Goal: Task Accomplishment & Management: Manage account settings

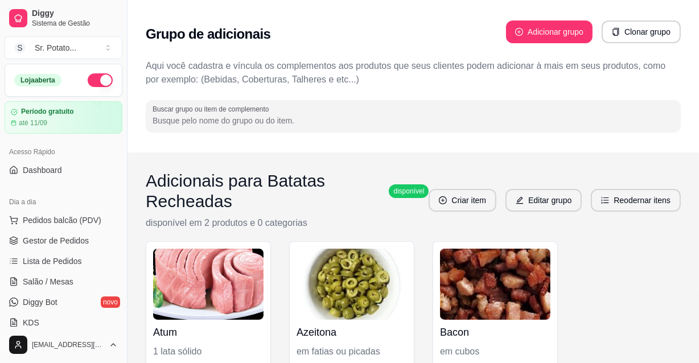
scroll to position [103, 0]
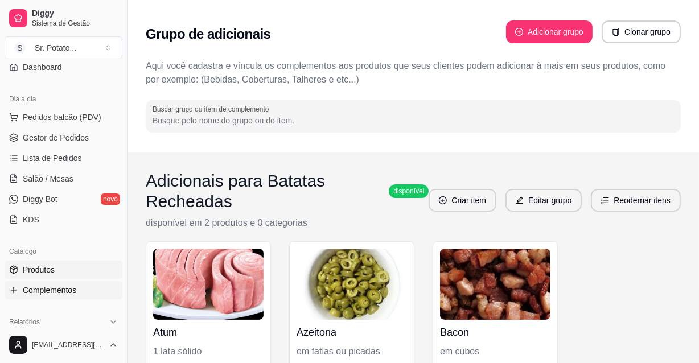
click at [42, 267] on span "Produtos" at bounding box center [39, 269] width 32 height 11
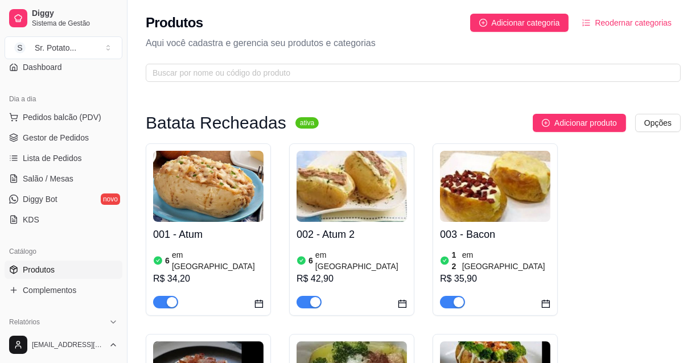
click at [389, 217] on img at bounding box center [351, 186] width 110 height 71
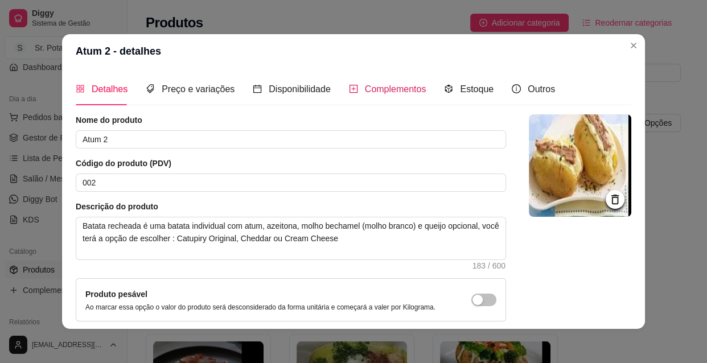
click at [378, 87] on span "Complementos" at bounding box center [395, 89] width 61 height 10
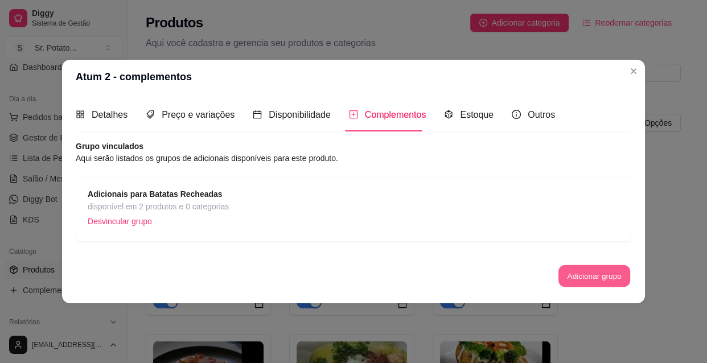
click at [603, 277] on button "Adicionar grupo" at bounding box center [594, 276] width 72 height 22
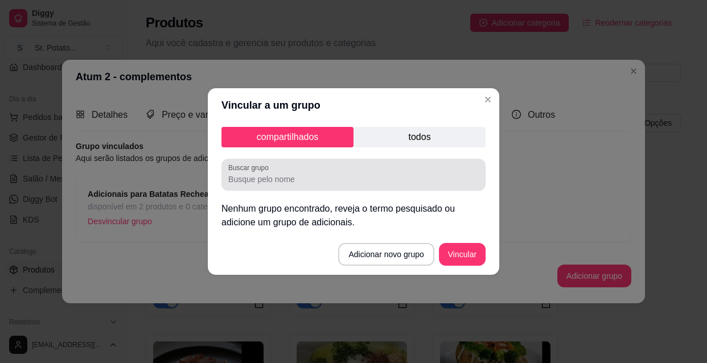
click at [309, 183] on input "Buscar grupo" at bounding box center [353, 179] width 250 height 11
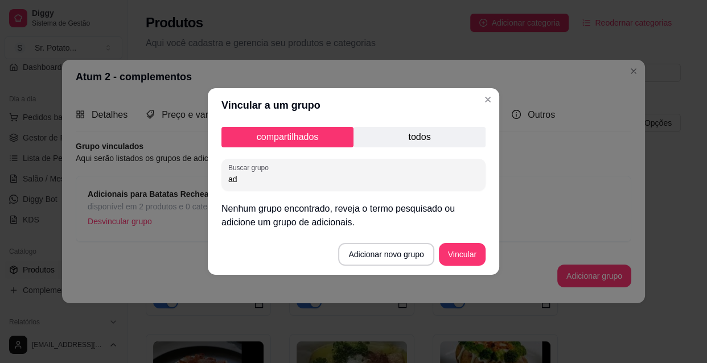
type input "a"
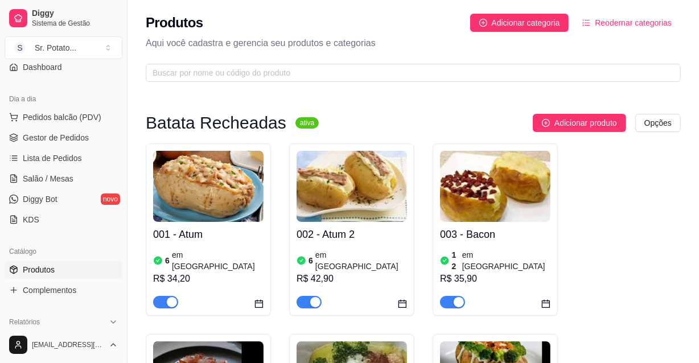
click at [376, 205] on img at bounding box center [351, 186] width 110 height 71
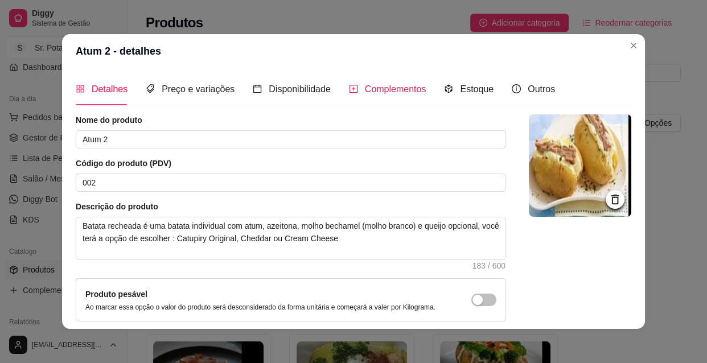
click at [401, 89] on span "Complementos" at bounding box center [395, 89] width 61 height 10
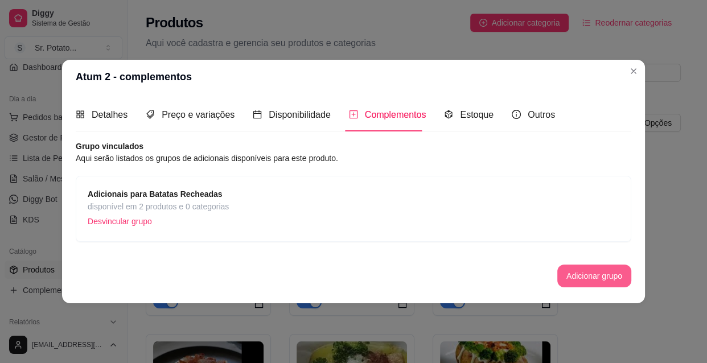
click at [583, 271] on button "Adicionar grupo" at bounding box center [594, 276] width 74 height 23
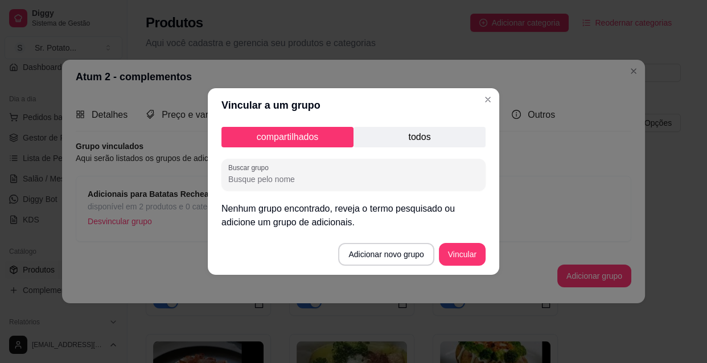
click at [418, 139] on p "todos" at bounding box center [419, 137] width 132 height 20
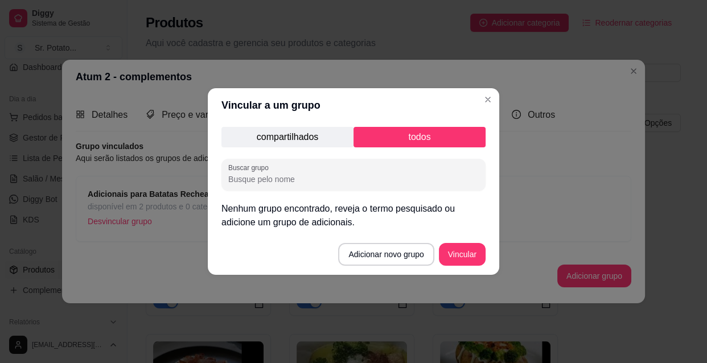
click at [319, 130] on p "compartilhados" at bounding box center [287, 137] width 132 height 20
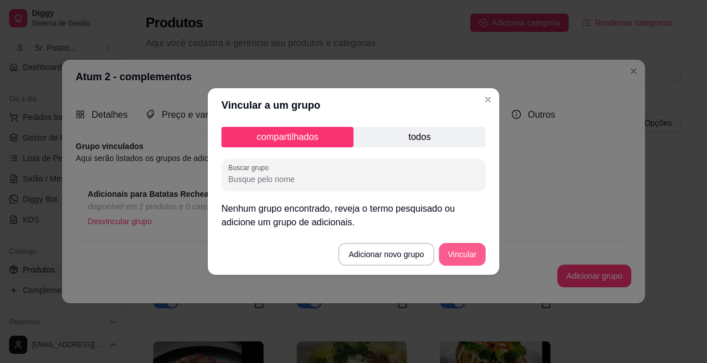
click at [455, 252] on button "Vincular" at bounding box center [462, 254] width 47 height 23
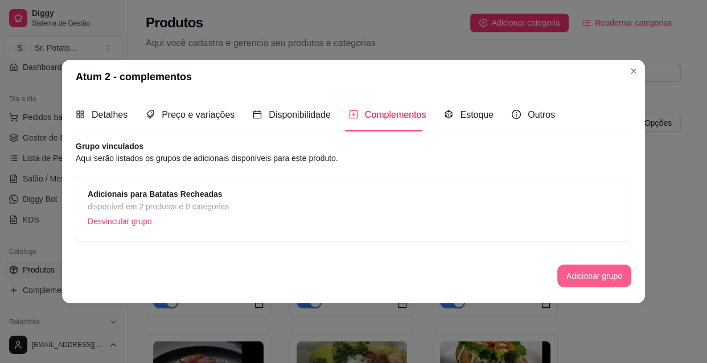
click at [591, 276] on button "Adicionar grupo" at bounding box center [594, 276] width 74 height 23
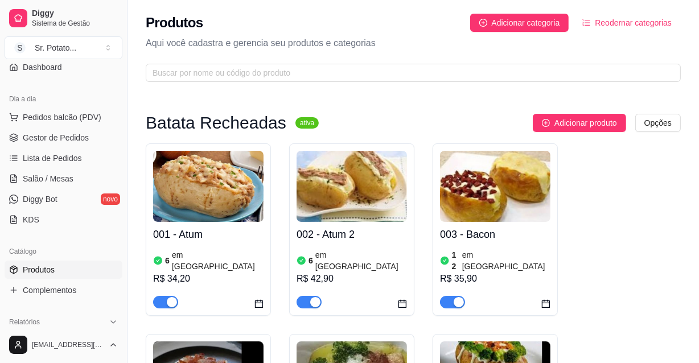
click at [203, 195] on img at bounding box center [208, 186] width 110 height 71
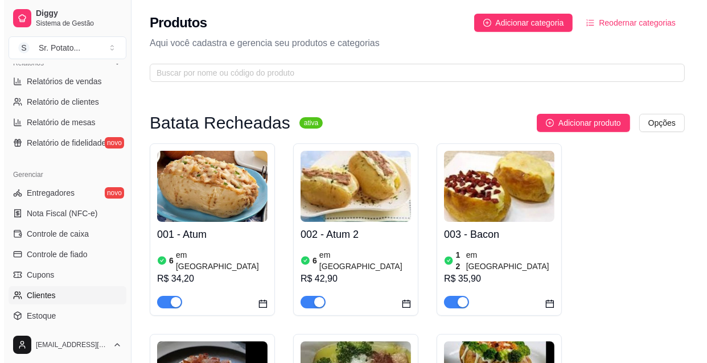
scroll to position [455, 0]
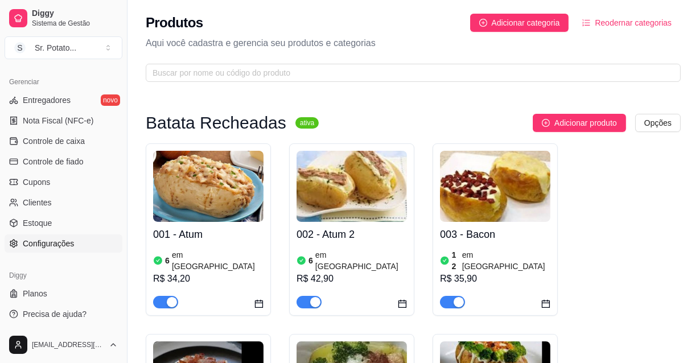
click at [51, 241] on span "Configurações" at bounding box center [48, 243] width 51 height 11
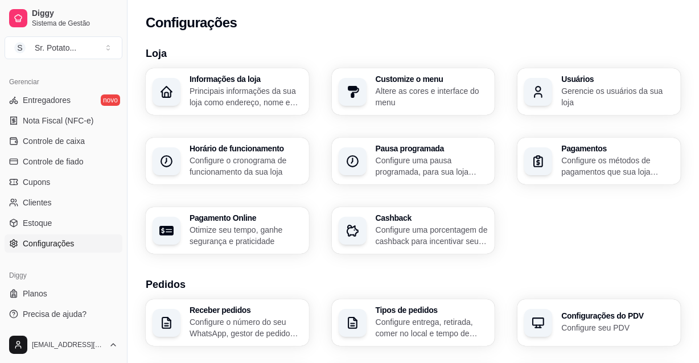
click at [262, 86] on p "Principais informações da sua loja como endereço, nome e mais" at bounding box center [245, 96] width 113 height 23
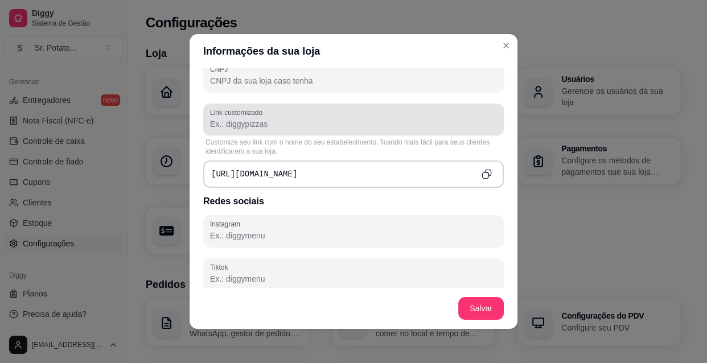
scroll to position [414, 0]
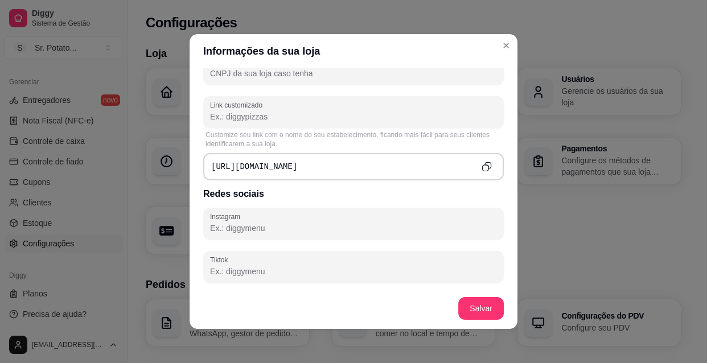
click at [292, 165] on div "https://diggy.menu/" at bounding box center [353, 166] width 300 height 27
click at [266, 117] on input "Link customizado" at bounding box center [353, 116] width 287 height 11
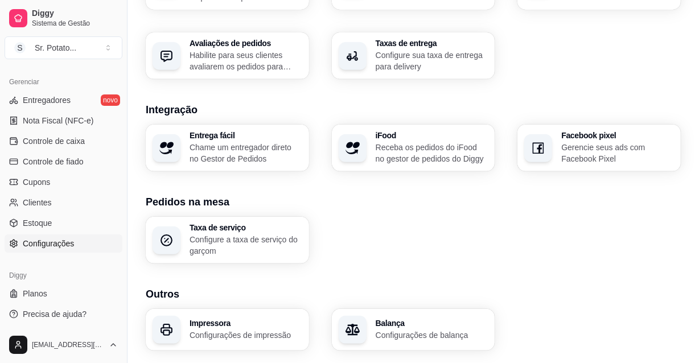
scroll to position [434, 0]
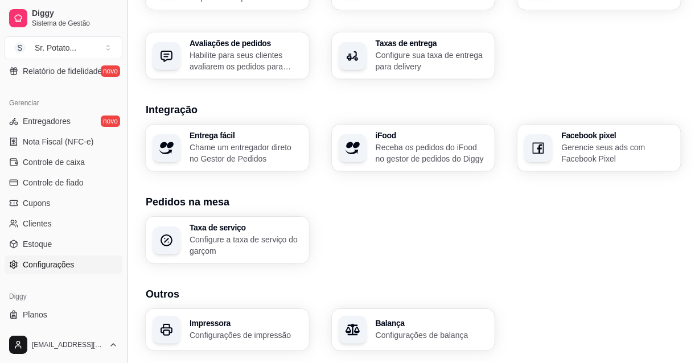
click at [125, 69] on button "Toggle Sidebar" at bounding box center [126, 181] width 9 height 363
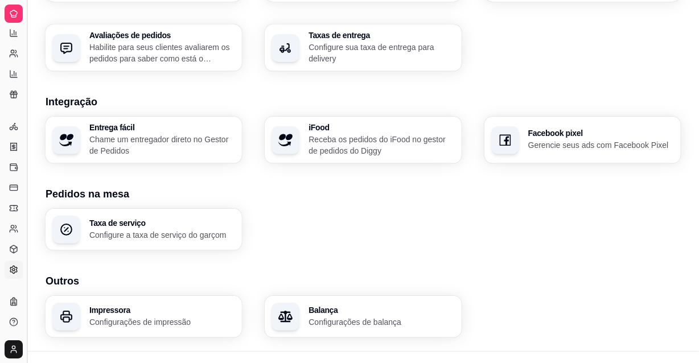
scroll to position [226, 0]
click at [17, 13] on icon at bounding box center [13, 13] width 9 height 9
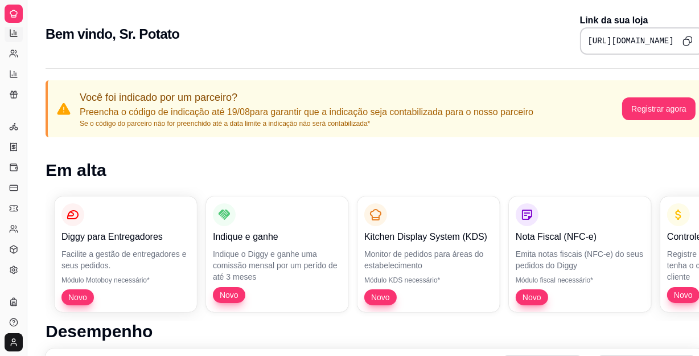
click at [15, 33] on icon at bounding box center [13, 32] width 9 height 9
select select "ALL"
select select "0"
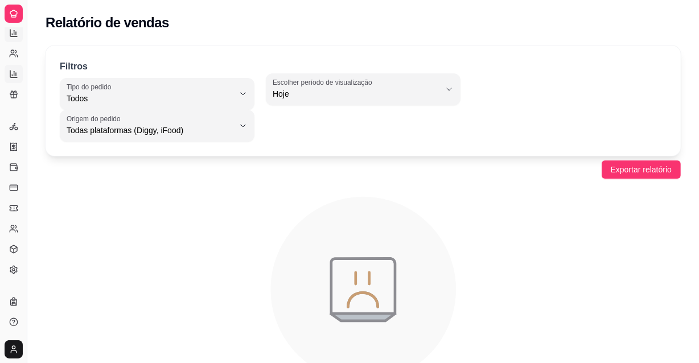
click at [20, 72] on link "Relatório de mesas" at bounding box center [14, 74] width 18 height 18
select select "TOTAL_OF_ORDERS"
select select "7"
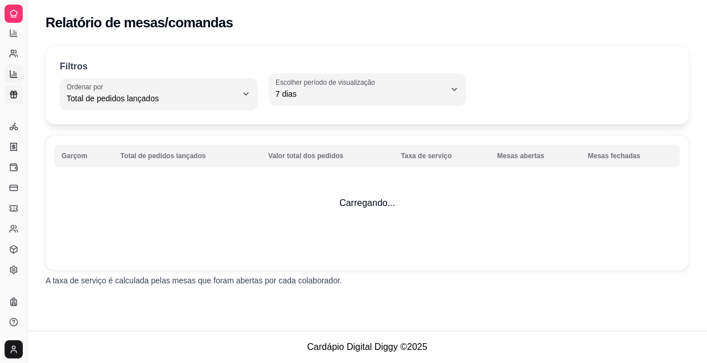
click at [15, 95] on icon at bounding box center [13, 94] width 9 height 9
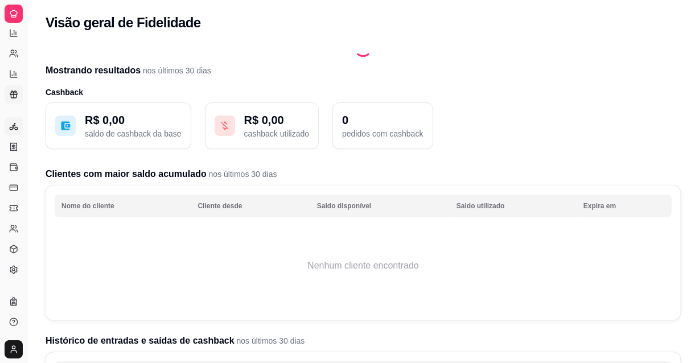
click at [14, 128] on icon at bounding box center [14, 126] width 3 height 3
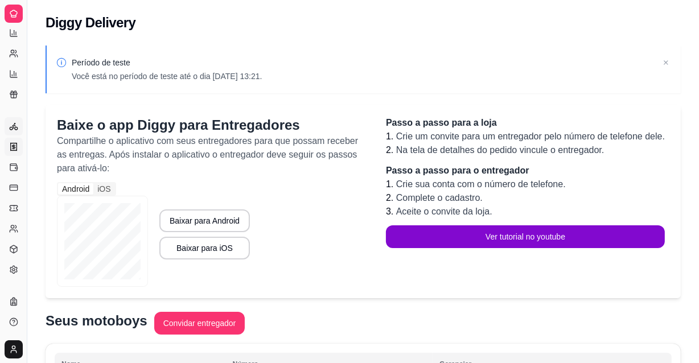
click at [14, 146] on icon at bounding box center [13, 146] width 9 height 9
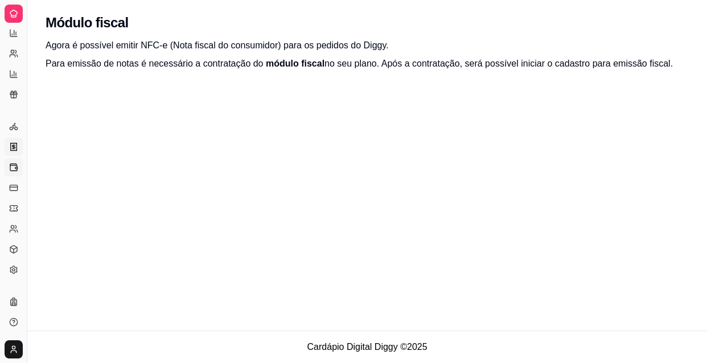
click at [15, 170] on icon at bounding box center [13, 167] width 7 height 6
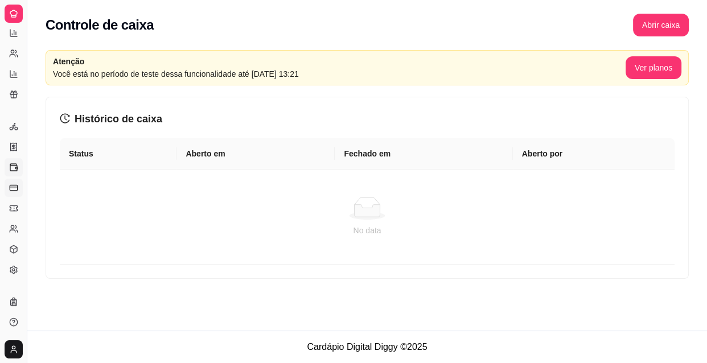
click at [15, 188] on icon at bounding box center [13, 187] width 9 height 9
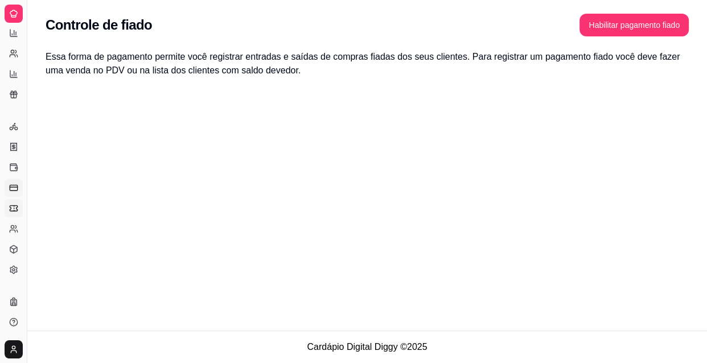
click at [13, 209] on icon at bounding box center [13, 208] width 9 height 9
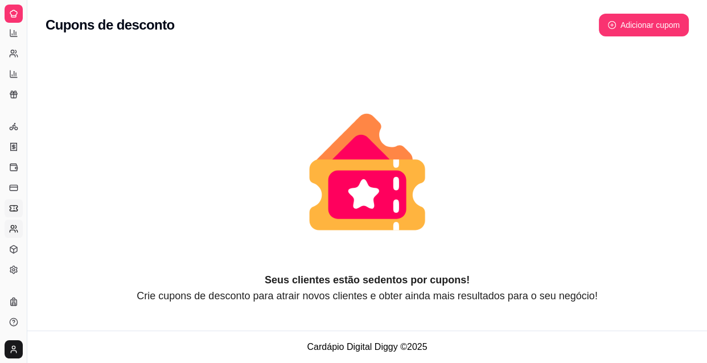
click at [17, 228] on icon at bounding box center [13, 228] width 9 height 9
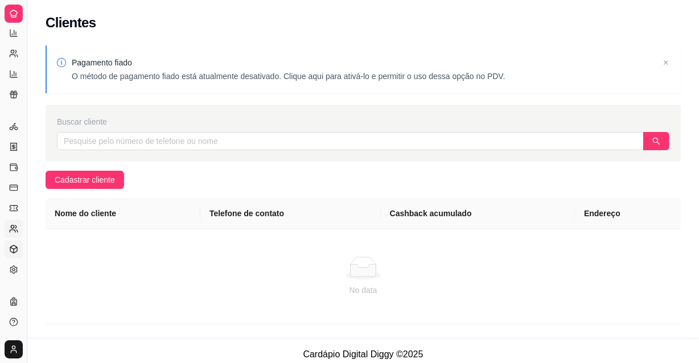
click at [10, 245] on icon at bounding box center [13, 249] width 9 height 9
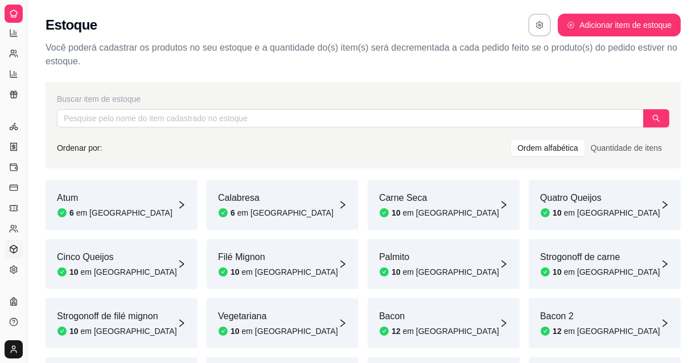
click at [17, 248] on icon at bounding box center [13, 249] width 9 height 9
click at [13, 270] on circle at bounding box center [14, 270] width 2 height 2
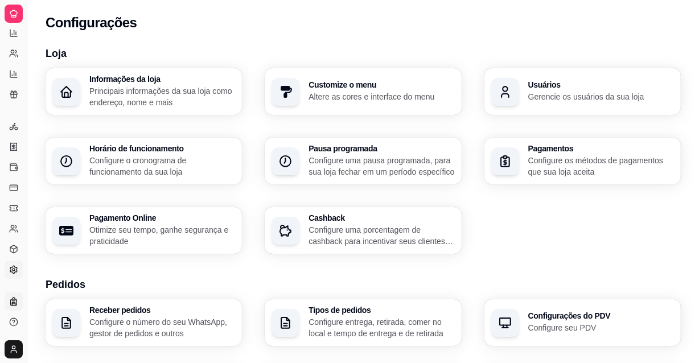
click at [14, 301] on icon at bounding box center [13, 301] width 9 height 9
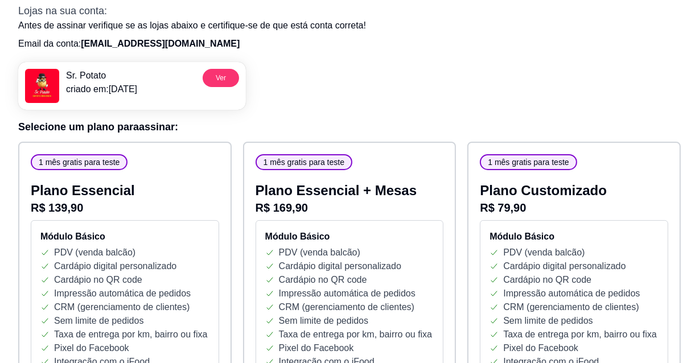
scroll to position [51, 0]
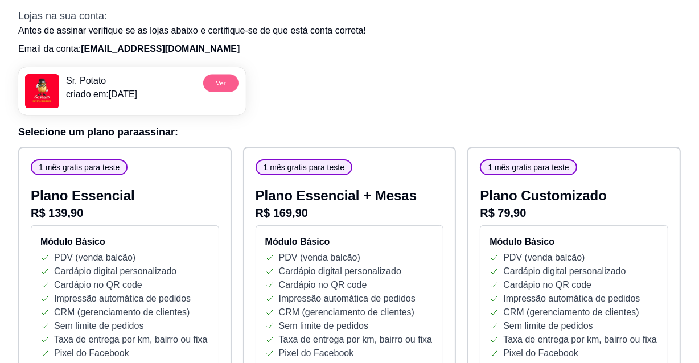
click at [221, 83] on button "Ver" at bounding box center [220, 83] width 35 height 18
drag, startPoint x: 18, startPoint y: 5, endPoint x: 481, endPoint y: 65, distance: 467.7
click at [481, 65] on div "Sr. Potato criado em: 12/08/25 Ver" at bounding box center [349, 86] width 662 height 57
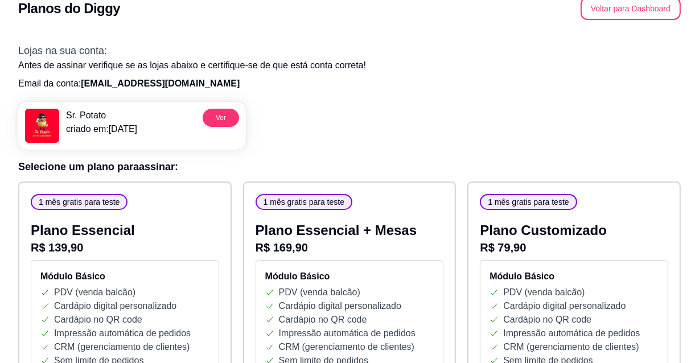
scroll to position [0, 0]
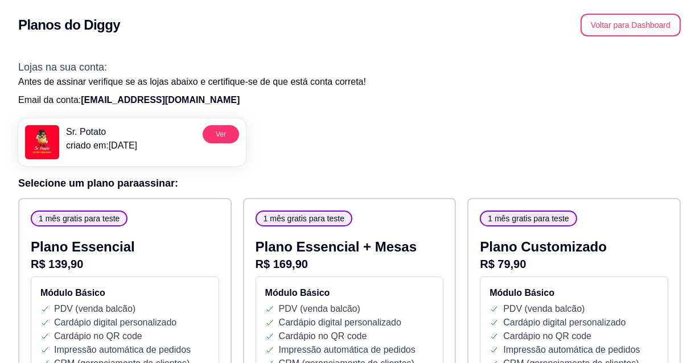
drag, startPoint x: 11, startPoint y: 0, endPoint x: 299, endPoint y: 34, distance: 289.9
click at [299, 34] on div "Planos do Diggy Voltar para Dashboard" at bounding box center [349, 25] width 662 height 23
click at [645, 25] on button "Voltar para Dashboard" at bounding box center [630, 25] width 100 height 23
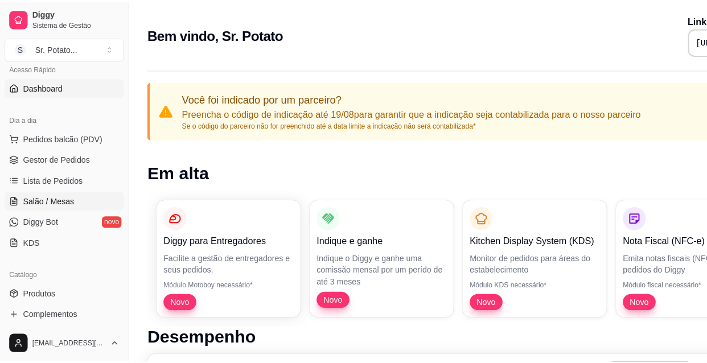
scroll to position [103, 0]
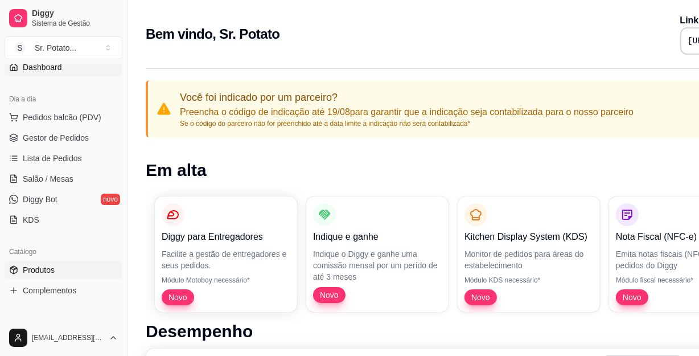
click at [44, 264] on span "Produtos" at bounding box center [39, 269] width 32 height 11
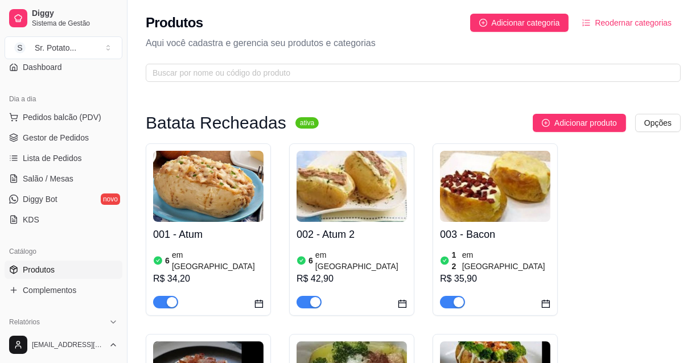
click at [236, 206] on img at bounding box center [208, 186] width 110 height 71
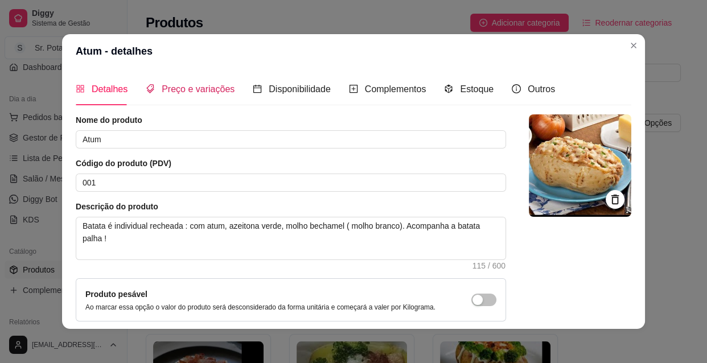
click at [203, 89] on span "Preço e variações" at bounding box center [198, 89] width 73 height 10
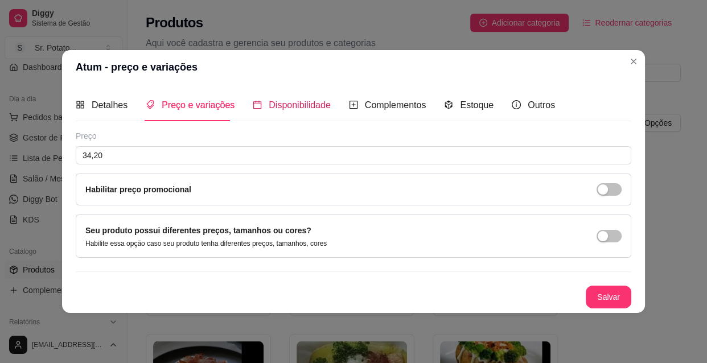
click at [298, 107] on span "Disponibilidade" at bounding box center [300, 105] width 62 height 10
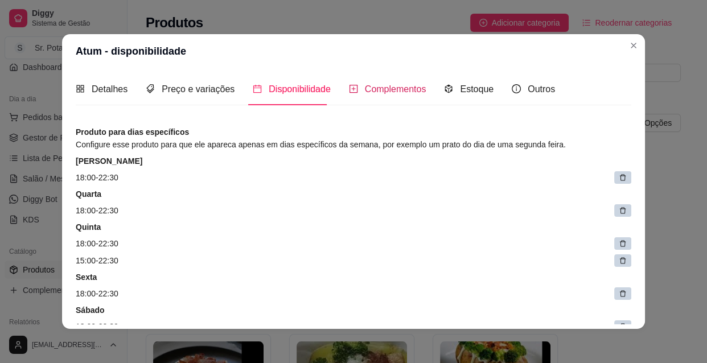
click at [380, 89] on span "Complementos" at bounding box center [395, 89] width 61 height 10
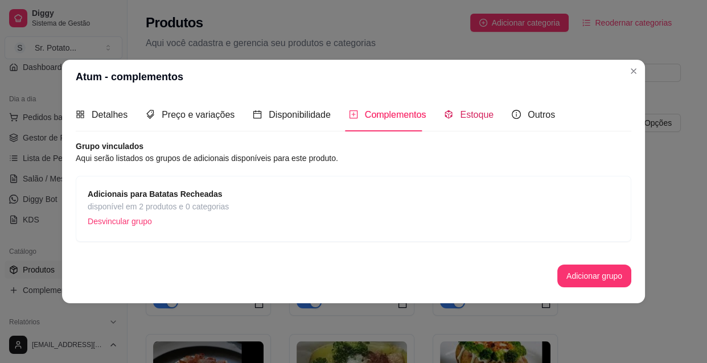
click at [464, 116] on span "Estoque" at bounding box center [477, 115] width 34 height 10
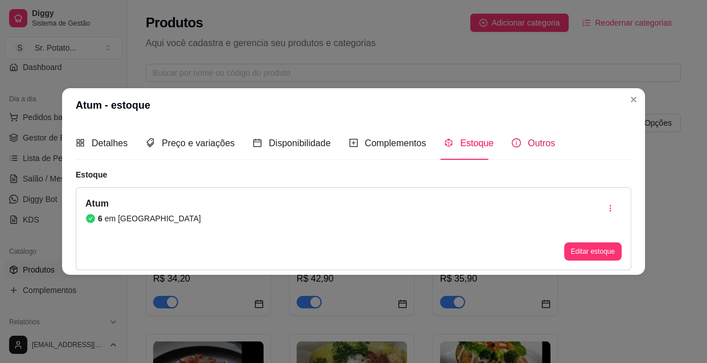
click at [530, 142] on span "Outros" at bounding box center [540, 143] width 27 height 10
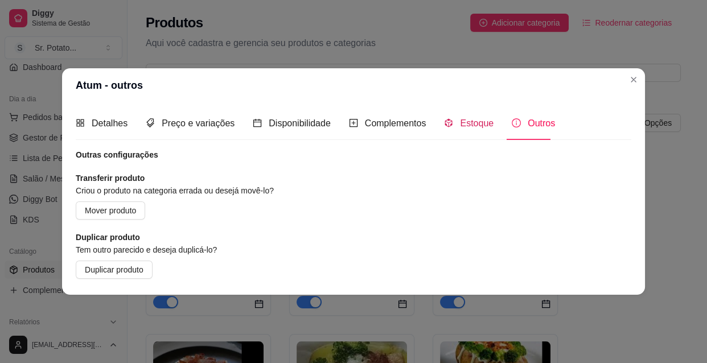
click at [477, 121] on span "Estoque" at bounding box center [477, 123] width 34 height 10
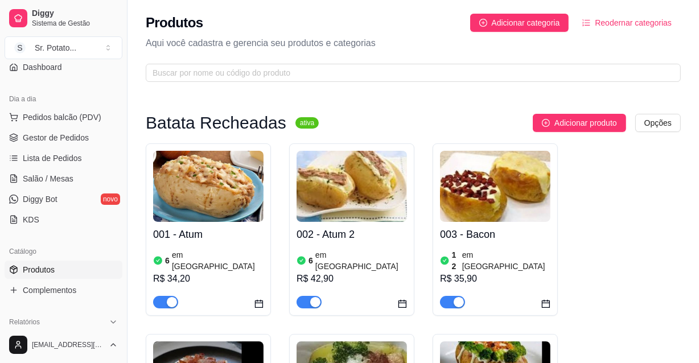
click at [222, 213] on img at bounding box center [208, 186] width 110 height 71
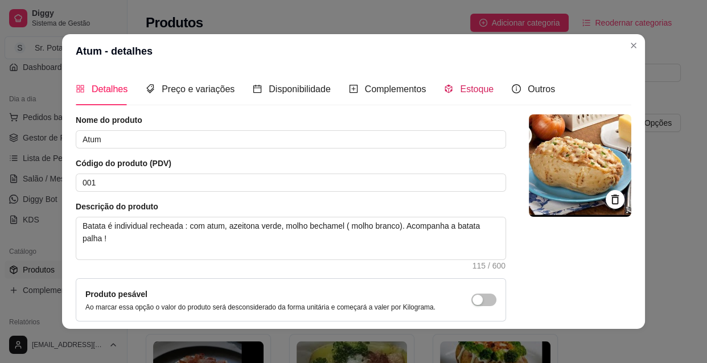
click at [479, 89] on span "Estoque" at bounding box center [477, 89] width 34 height 10
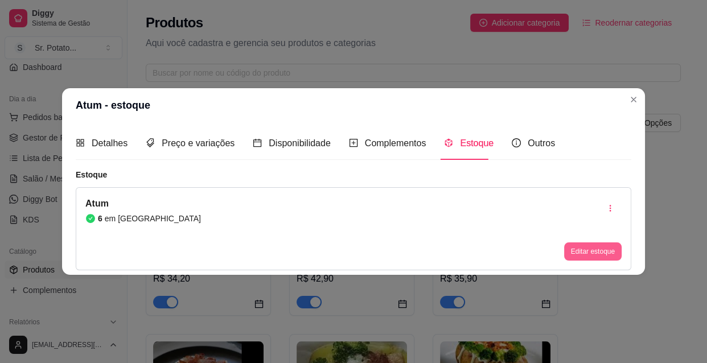
click at [599, 248] on button "Editar estoque" at bounding box center [592, 251] width 57 height 18
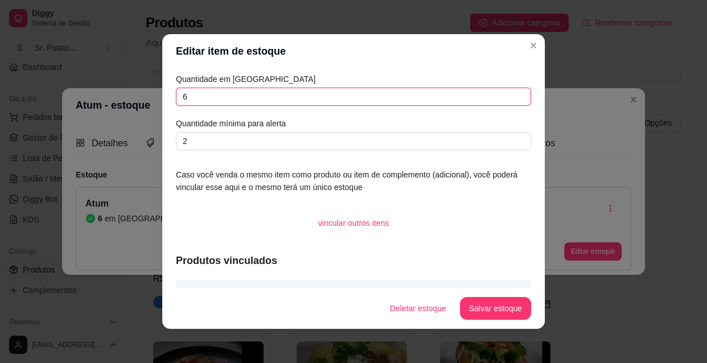
click at [209, 97] on input "6" at bounding box center [353, 97] width 355 height 18
type input "3"
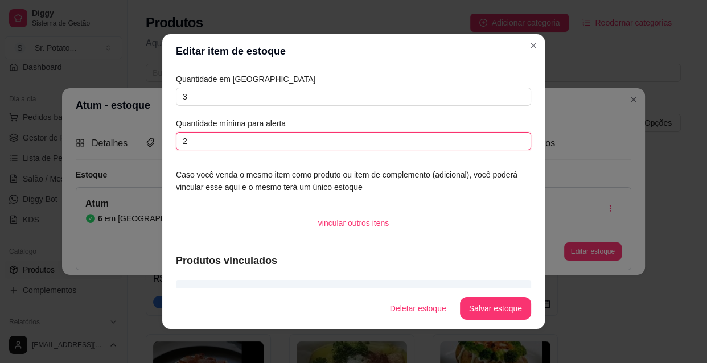
click at [193, 136] on input "2" at bounding box center [353, 141] width 355 height 18
type input "1"
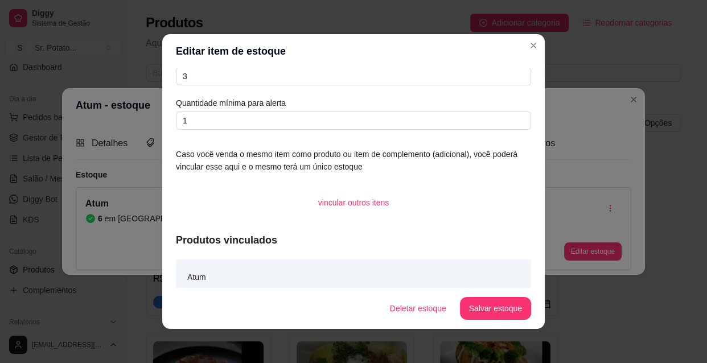
scroll to position [41, 0]
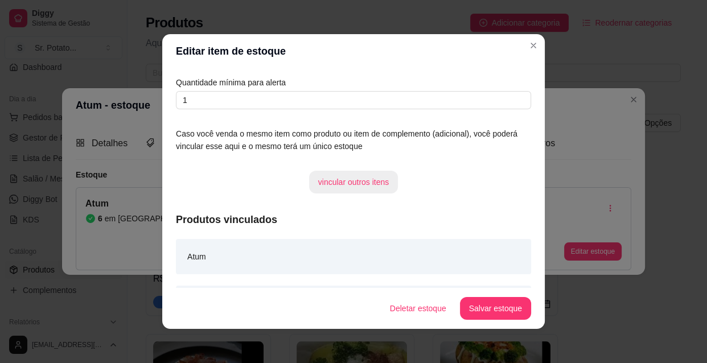
click at [346, 178] on button "vincular outros itens" at bounding box center [353, 182] width 89 height 23
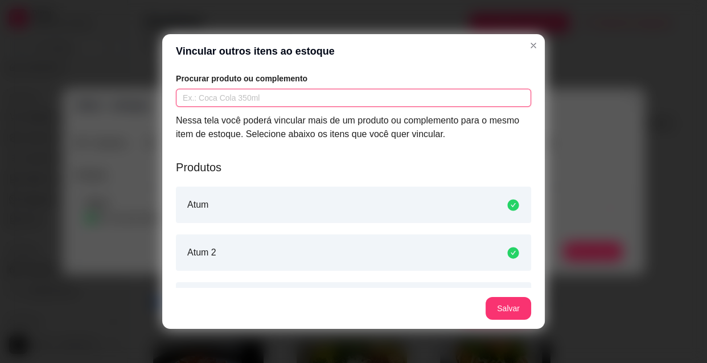
click at [270, 98] on input "text" at bounding box center [353, 98] width 355 height 18
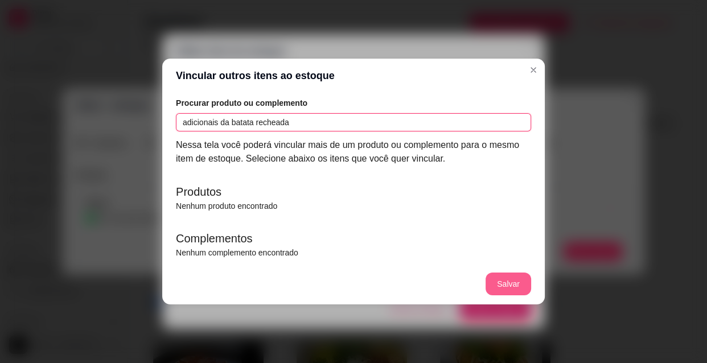
type input "adicionais da batata recheada"
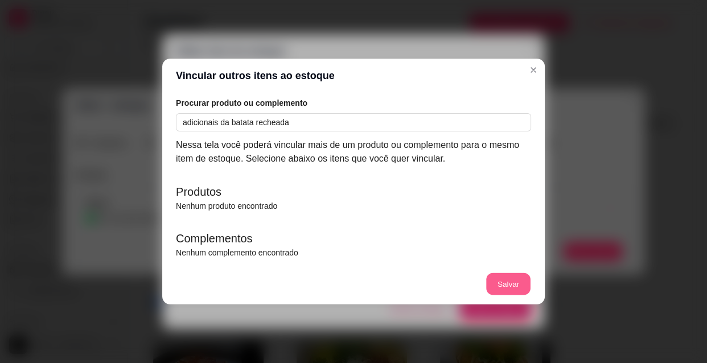
click at [498, 277] on button "Salvar" at bounding box center [508, 284] width 44 height 22
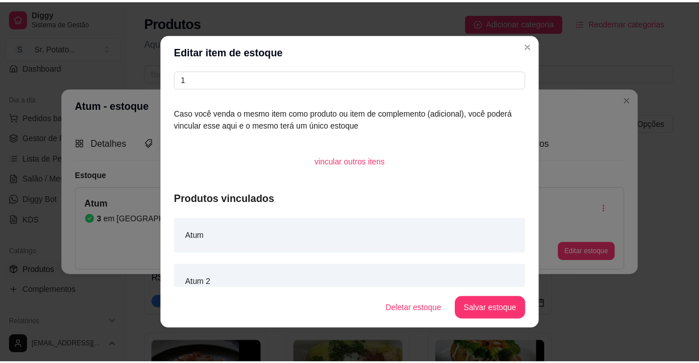
scroll to position [78, 0]
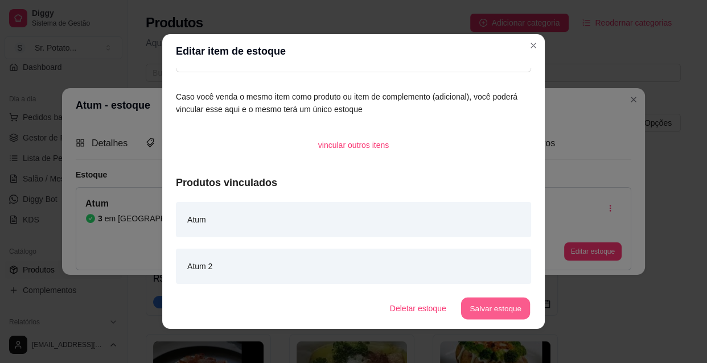
click at [491, 306] on button "Salvar estoque" at bounding box center [494, 309] width 69 height 22
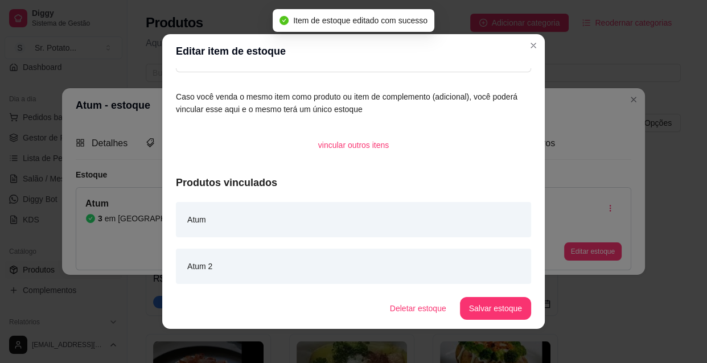
click at [504, 216] on div "Atum" at bounding box center [353, 219] width 355 height 35
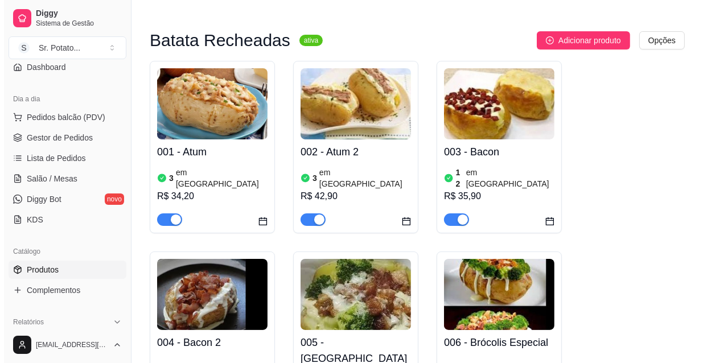
scroll to position [103, 0]
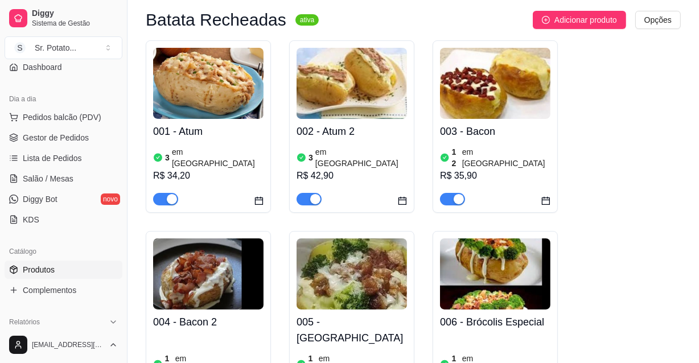
click at [503, 129] on h4 "003 - Bacon" at bounding box center [495, 131] width 110 height 16
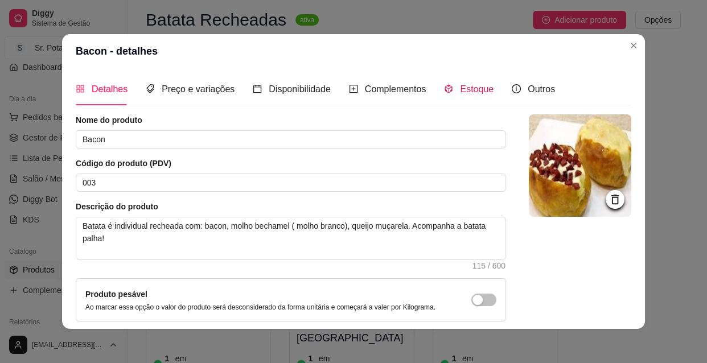
click at [470, 88] on span "Estoque" at bounding box center [477, 89] width 34 height 10
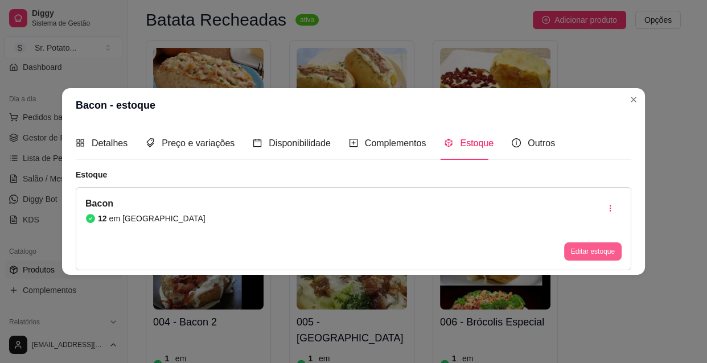
click at [585, 245] on button "Editar estoque" at bounding box center [592, 251] width 57 height 18
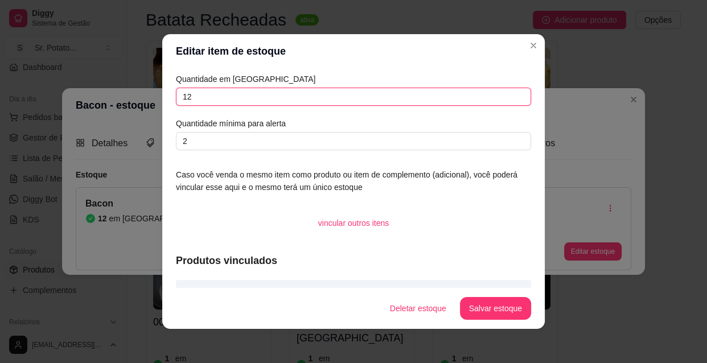
click at [193, 93] on input "12" at bounding box center [353, 97] width 355 height 18
type input "1"
type input "6"
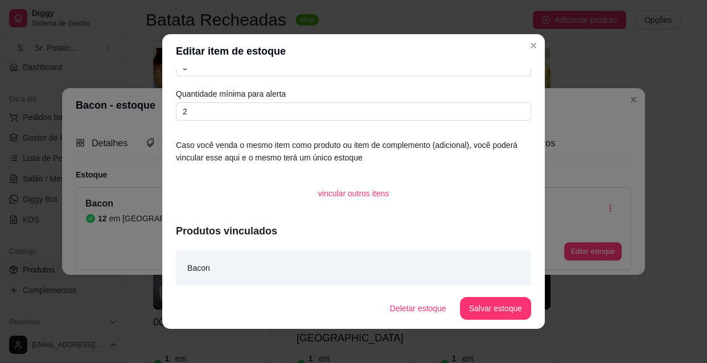
scroll to position [31, 0]
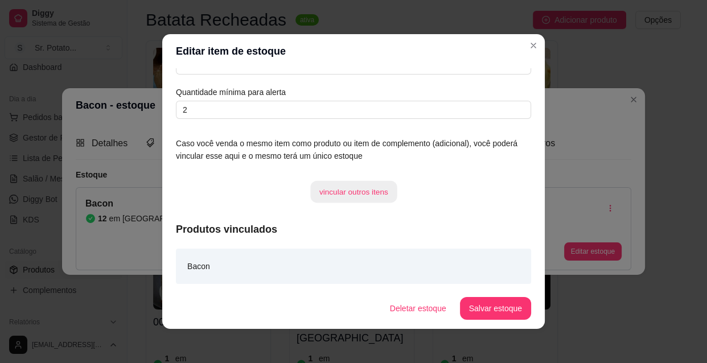
click at [357, 191] on button "vincular outros itens" at bounding box center [353, 192] width 86 height 22
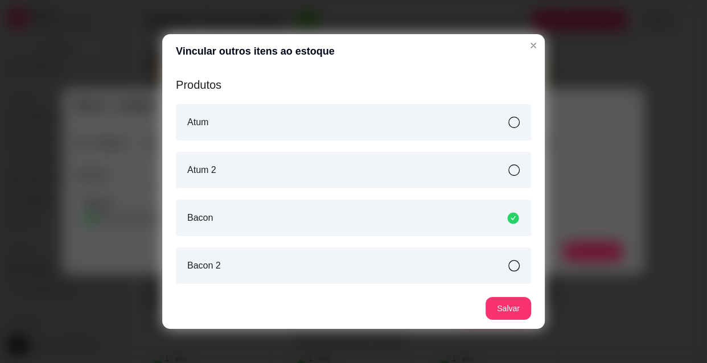
scroll to position [103, 0]
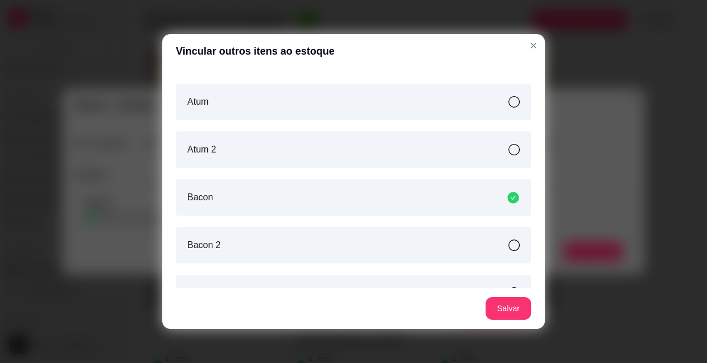
click at [508, 243] on icon at bounding box center [513, 245] width 11 height 11
click at [509, 307] on button "Salvar" at bounding box center [508, 308] width 46 height 23
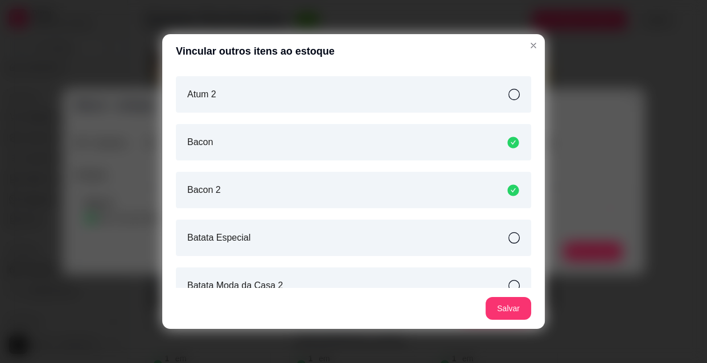
scroll to position [165, 0]
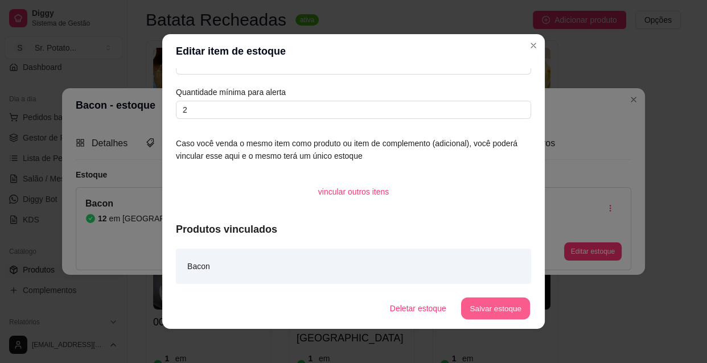
click at [500, 310] on button "Salvar estoque" at bounding box center [494, 309] width 69 height 22
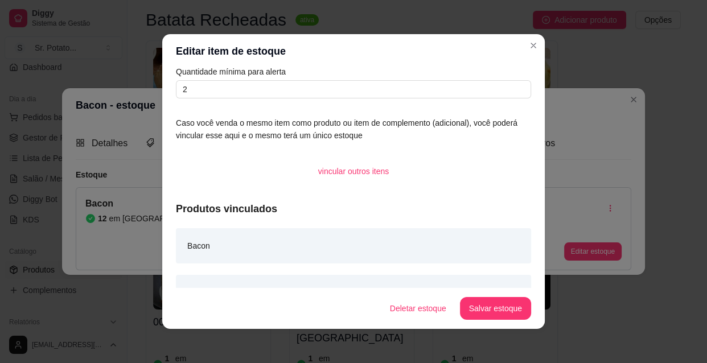
scroll to position [73, 0]
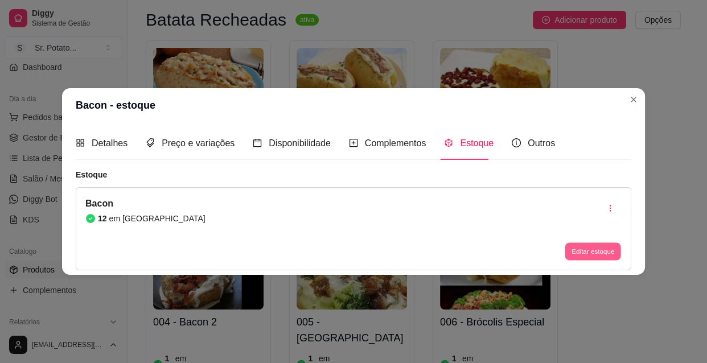
click at [583, 249] on button "Editar estoque" at bounding box center [592, 251] width 56 height 18
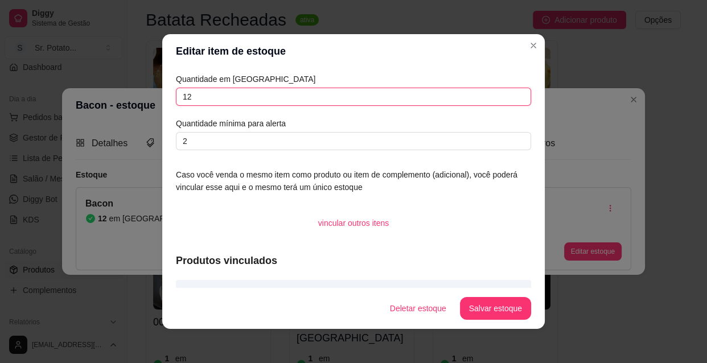
click at [191, 97] on input "12" at bounding box center [353, 97] width 355 height 18
type input "10"
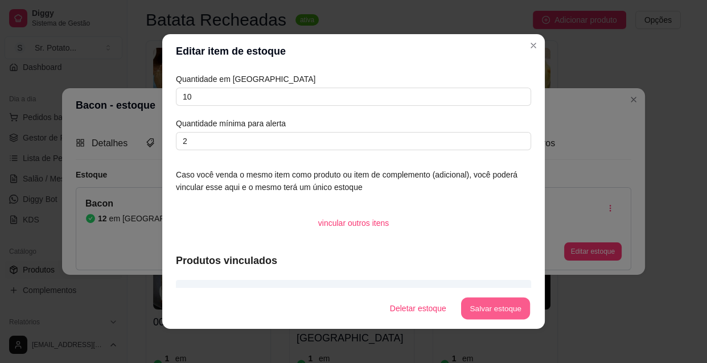
click at [492, 310] on button "Salvar estoque" at bounding box center [494, 309] width 69 height 22
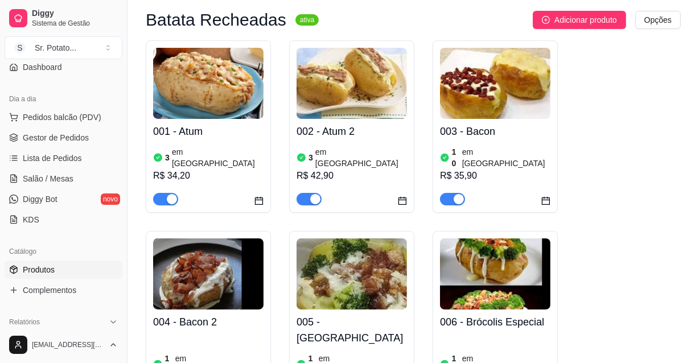
click at [509, 125] on h4 "003 - Bacon" at bounding box center [495, 131] width 110 height 16
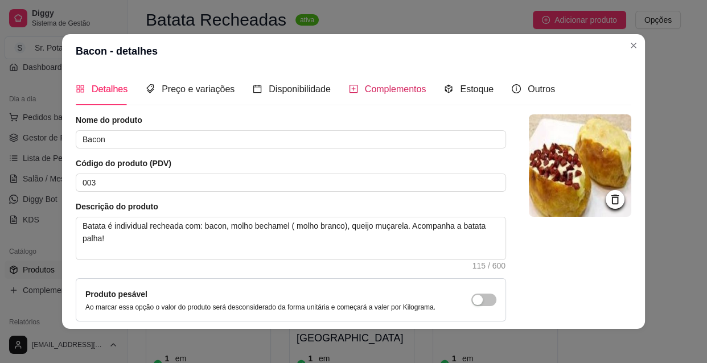
click at [387, 89] on span "Complementos" at bounding box center [395, 89] width 61 height 10
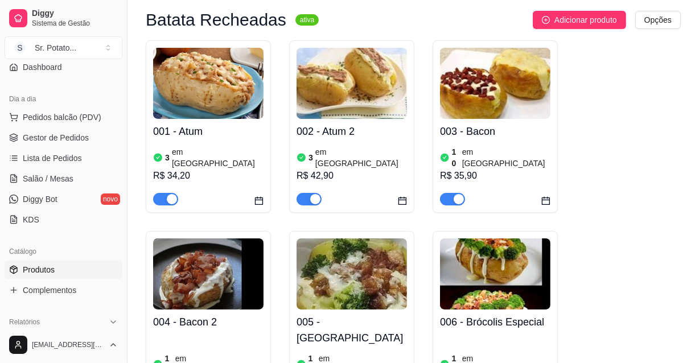
click at [222, 141] on div "001 - Atum 3 em estoque R$ 34,20" at bounding box center [208, 162] width 110 height 86
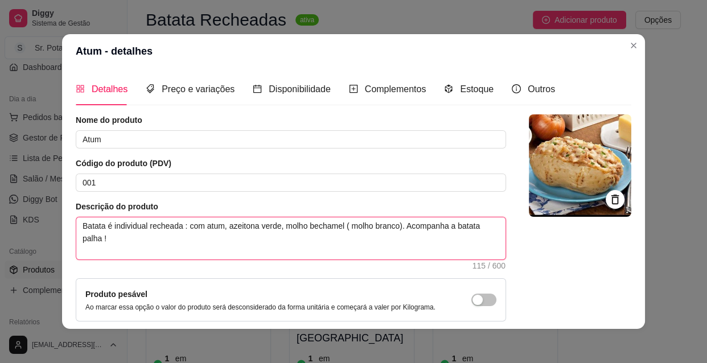
click at [394, 227] on textarea "Batata é individual recheada : com atum, azeitona verde, molho bechamel ( molho…" at bounding box center [290, 238] width 429 height 42
type textarea "Batata é individual recheada : com atum, azeitona verde, molho bechamel ( molho…"
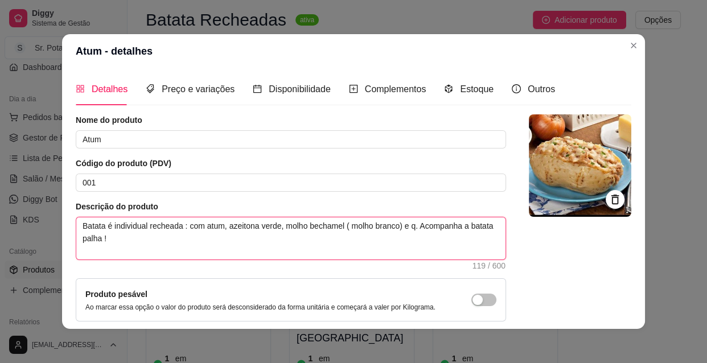
type textarea "Batata é individual recheada : com atum, azeitona verde, molho bechamel ( molho…"
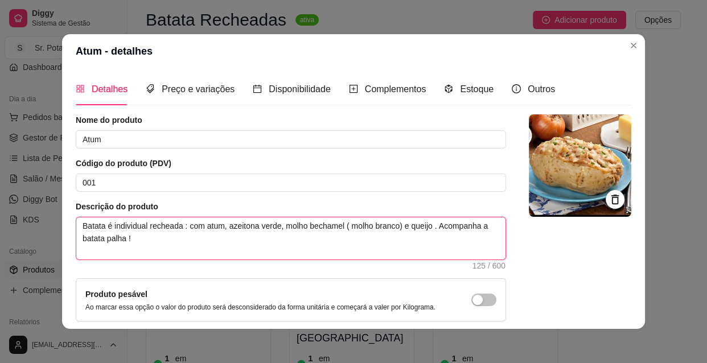
type textarea "Batata é individual recheada : com atum, azeitona verde, molho bechamel ( molho…"
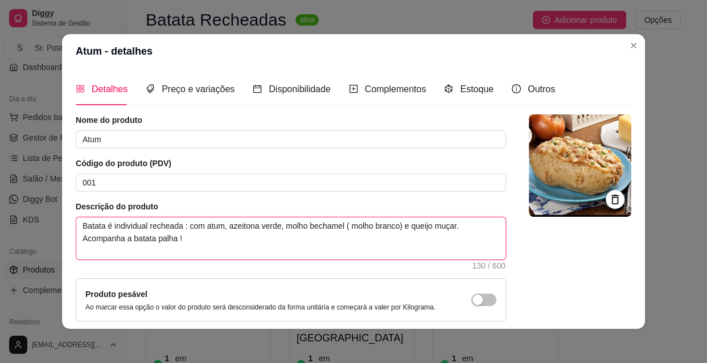
type textarea "Batata é individual recheada : com atum, azeitona verde, molho bechamel ( molho…"
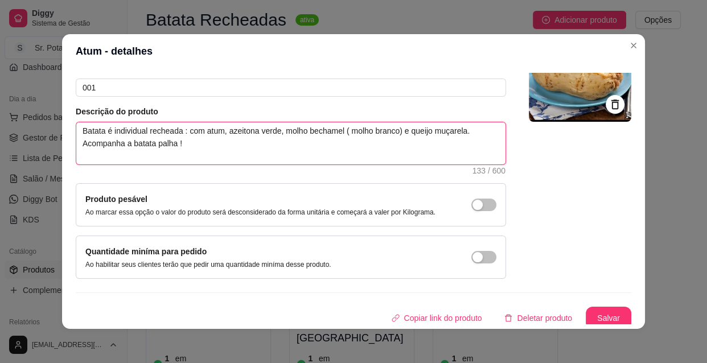
scroll to position [99, 0]
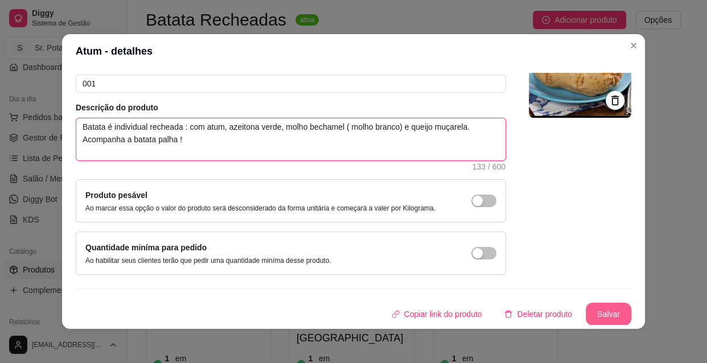
type textarea "Batata é individual recheada : com atum, azeitona verde, molho bechamel ( molho…"
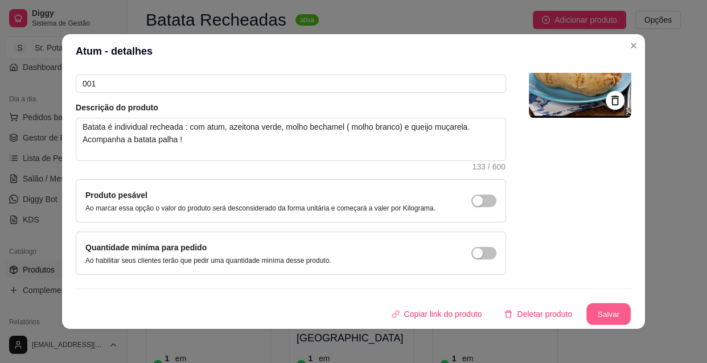
click at [599, 314] on button "Salvar" at bounding box center [608, 314] width 44 height 22
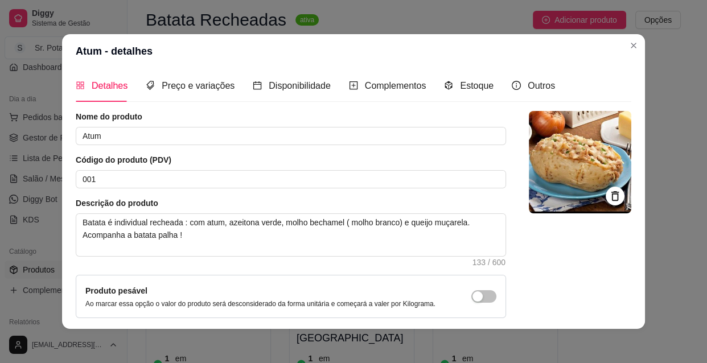
scroll to position [0, 0]
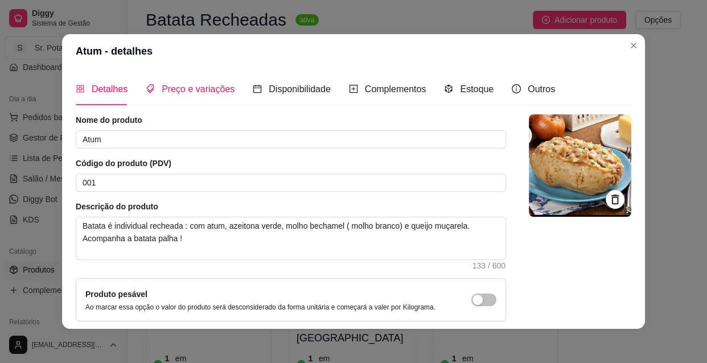
click at [193, 88] on span "Preço e variações" at bounding box center [198, 89] width 73 height 10
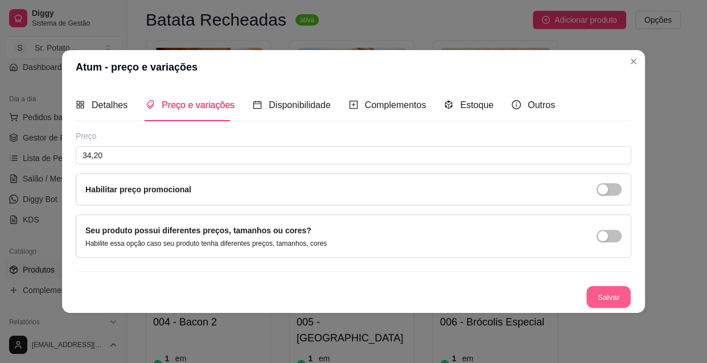
click at [605, 298] on button "Salvar" at bounding box center [608, 297] width 44 height 22
click at [271, 104] on span "Disponibilidade" at bounding box center [300, 105] width 62 height 10
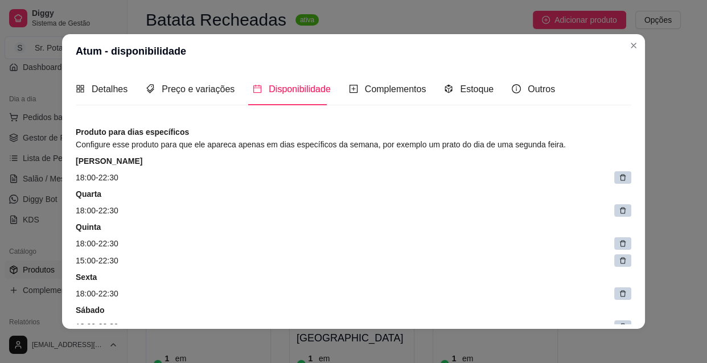
click at [614, 179] on div at bounding box center [622, 177] width 17 height 13
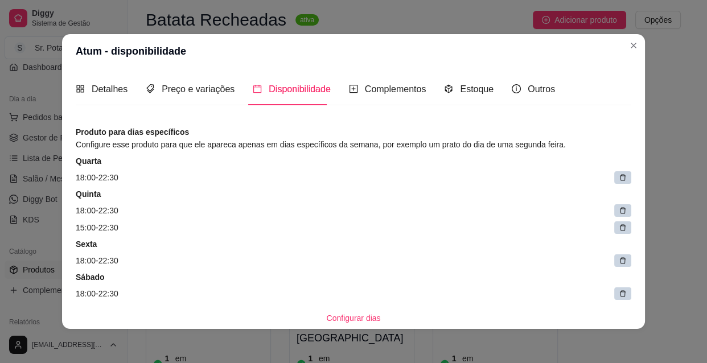
click at [614, 177] on div at bounding box center [622, 177] width 17 height 13
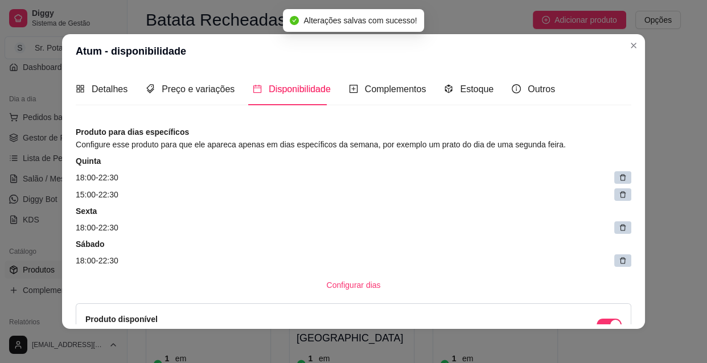
click at [619, 177] on icon at bounding box center [623, 178] width 8 height 8
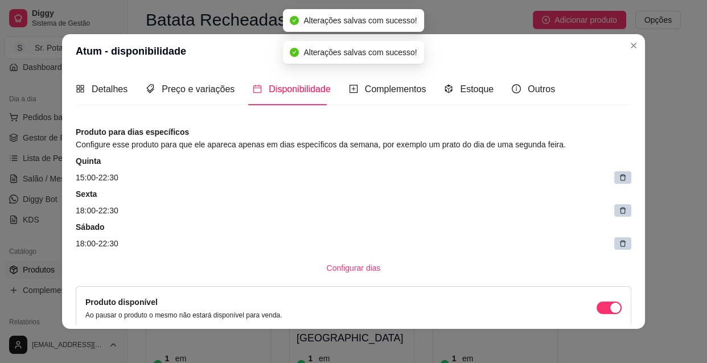
click at [619, 179] on icon at bounding box center [623, 178] width 8 height 8
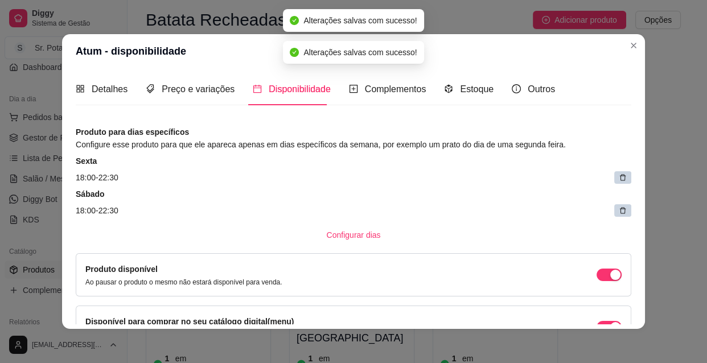
click at [619, 174] on icon at bounding box center [623, 178] width 8 height 8
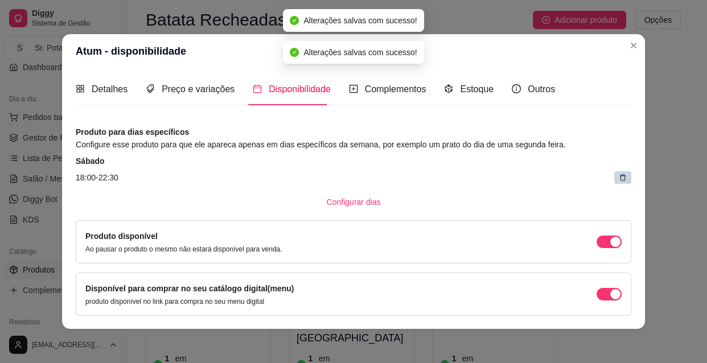
click at [619, 174] on icon at bounding box center [623, 178] width 8 height 8
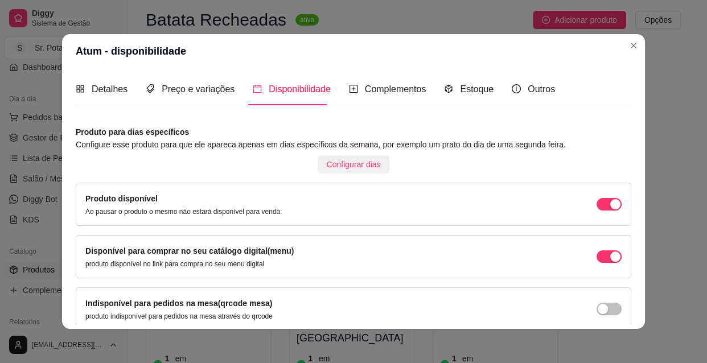
click at [353, 162] on span "Configurar dias" at bounding box center [354, 164] width 54 height 13
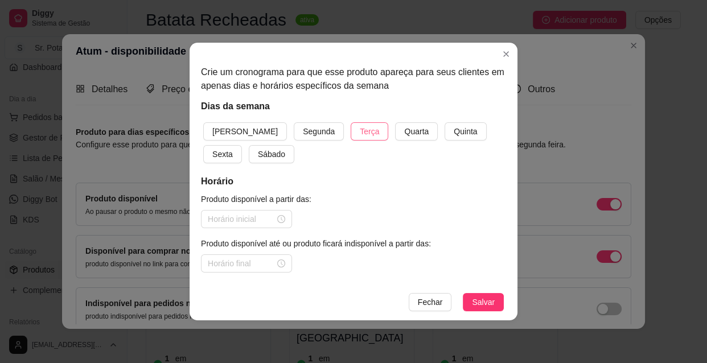
click at [360, 128] on span "Terça" at bounding box center [369, 131] width 19 height 13
click at [278, 216] on div at bounding box center [246, 219] width 77 height 13
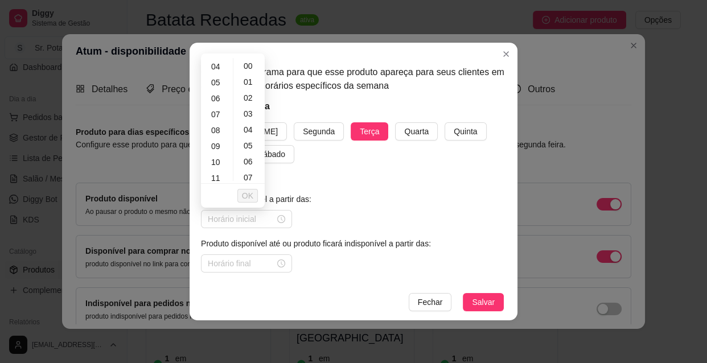
scroll to position [83, 0]
click at [216, 141] on div "10" at bounding box center [216, 143] width 27 height 16
click at [247, 171] on div "30" at bounding box center [249, 172] width 27 height 16
type input "10:30"
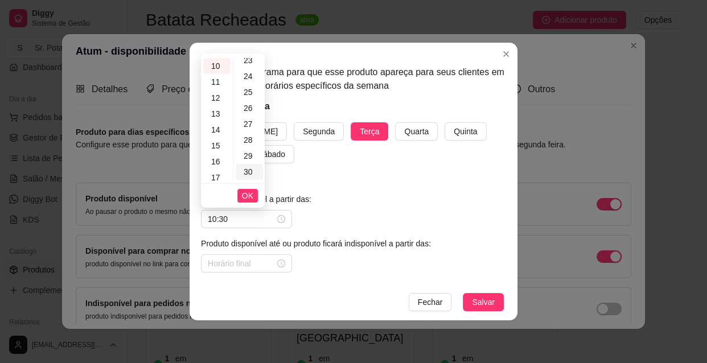
scroll to position [478, 0]
click at [247, 195] on span "OK" at bounding box center [247, 195] width 11 height 13
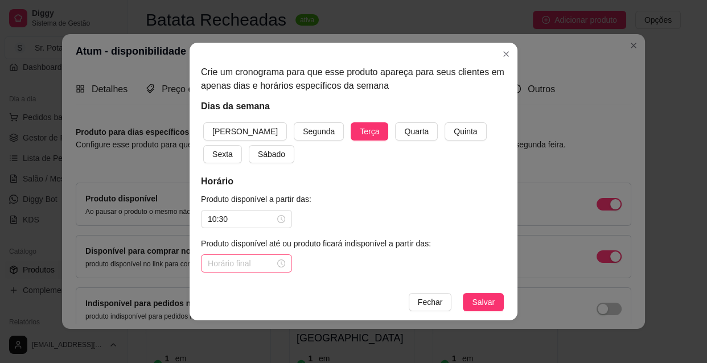
click at [284, 263] on div at bounding box center [246, 263] width 77 height 13
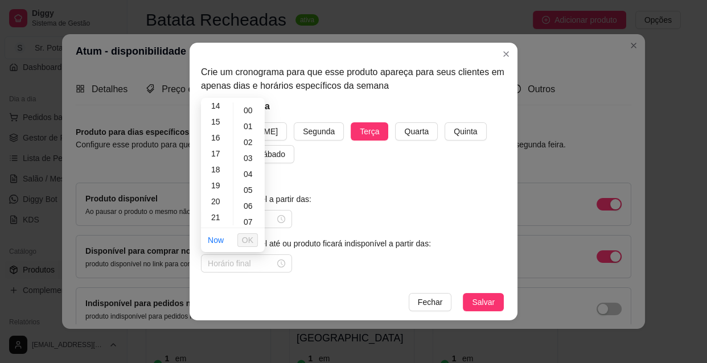
scroll to position [248, 0]
click at [218, 213] on div "22" at bounding box center [216, 213] width 27 height 16
click at [250, 213] on div "30" at bounding box center [249, 216] width 27 height 16
type input "22:30"
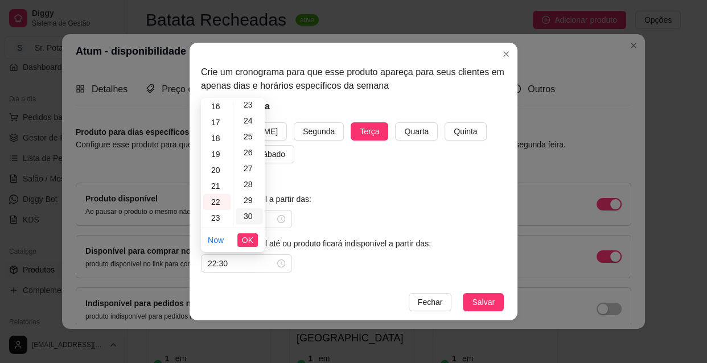
scroll to position [478, 0]
click at [395, 215] on div "Produto disponível a partir das: 10:30 Produto disponível até ou produto ficará…" at bounding box center [353, 233] width 305 height 80
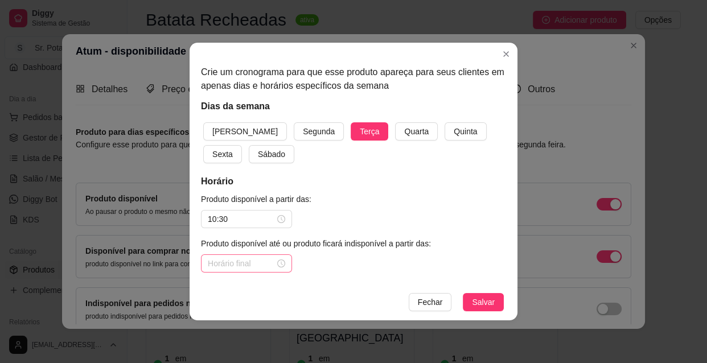
click at [279, 263] on div at bounding box center [246, 263] width 77 height 13
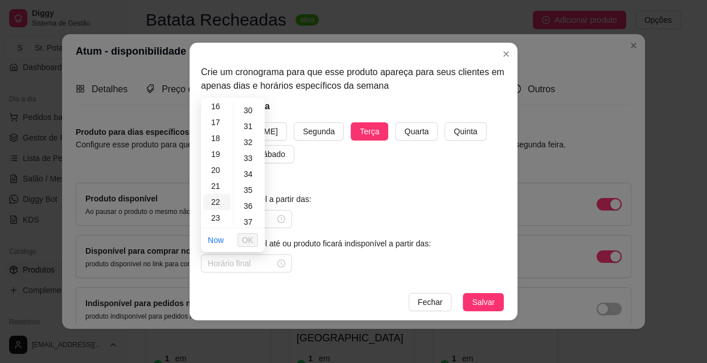
click at [216, 201] on div "22" at bounding box center [216, 202] width 27 height 16
type input "22:30"
click at [246, 239] on span "OK" at bounding box center [247, 240] width 11 height 13
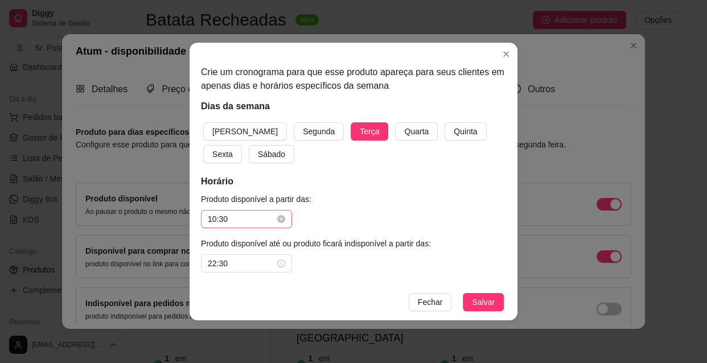
click at [288, 217] on div "10:30" at bounding box center [246, 219] width 91 height 18
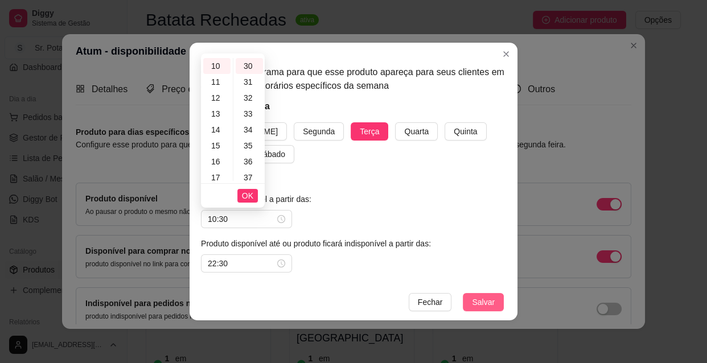
click at [485, 298] on span "Salvar" at bounding box center [483, 302] width 23 height 13
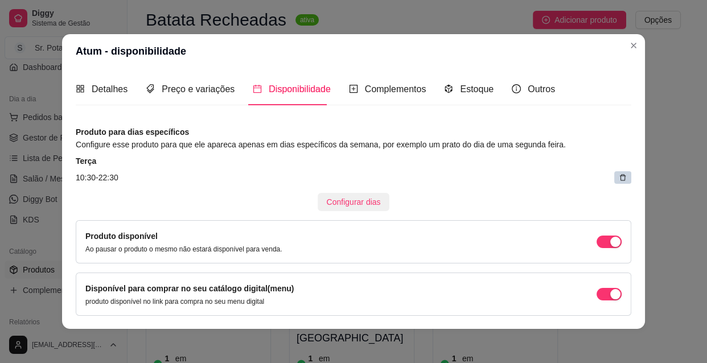
click at [356, 200] on span "Configurar dias" at bounding box center [354, 202] width 54 height 13
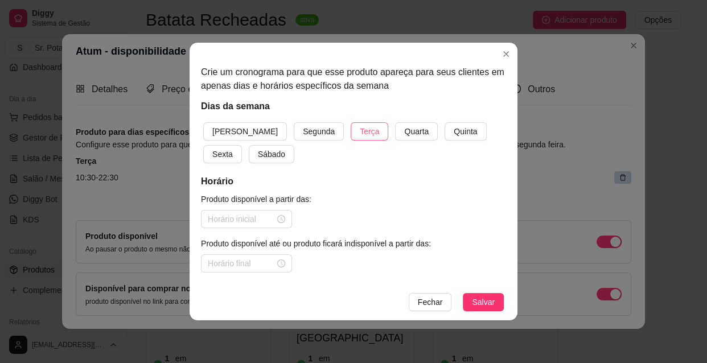
click at [360, 130] on span "Terça" at bounding box center [369, 131] width 19 height 13
click at [283, 218] on div at bounding box center [246, 219] width 77 height 13
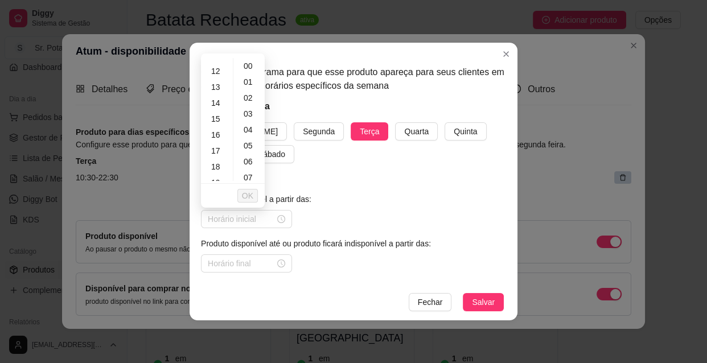
scroll to position [207, 0]
click at [217, 158] on div "19" at bounding box center [216, 162] width 27 height 16
click at [220, 92] on div "18" at bounding box center [216, 94] width 27 height 16
type input "18:00"
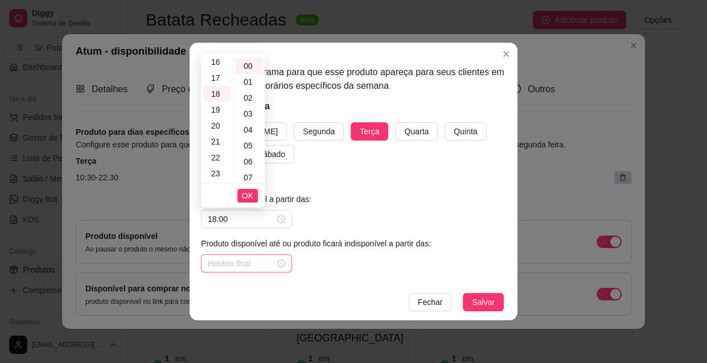
click at [282, 262] on div at bounding box center [246, 263] width 77 height 13
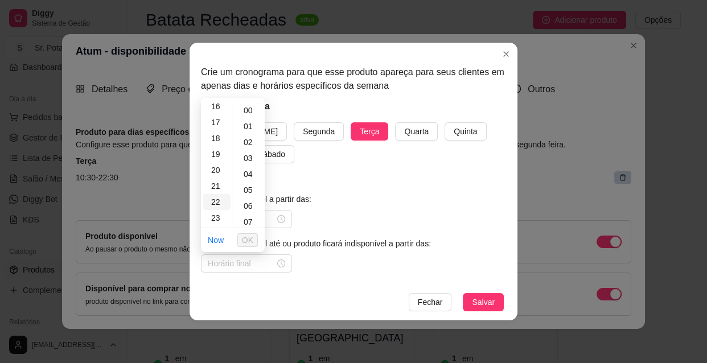
click at [215, 200] on div "22" at bounding box center [216, 202] width 27 height 16
click at [250, 215] on div "30" at bounding box center [249, 216] width 27 height 16
type input "22:30"
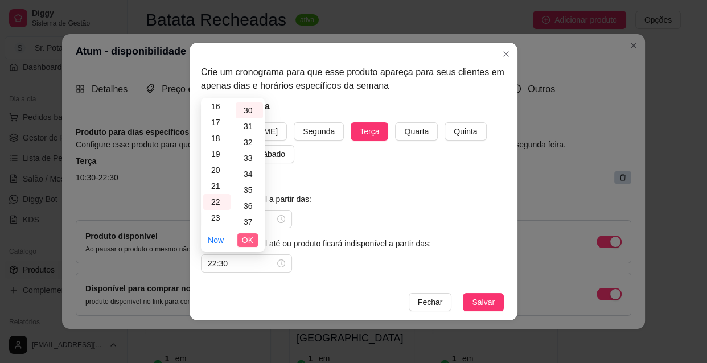
click at [251, 236] on span "OK" at bounding box center [247, 240] width 11 height 13
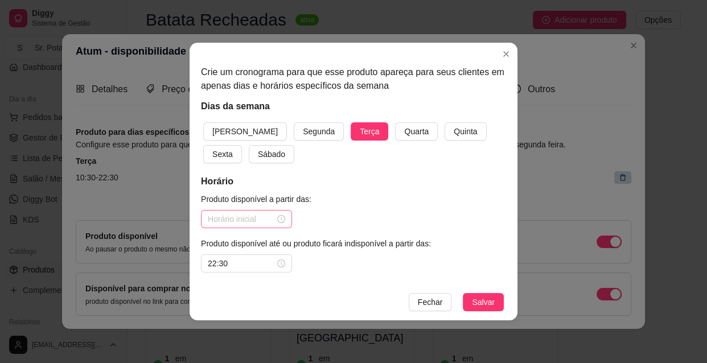
click at [283, 219] on div at bounding box center [246, 219] width 77 height 13
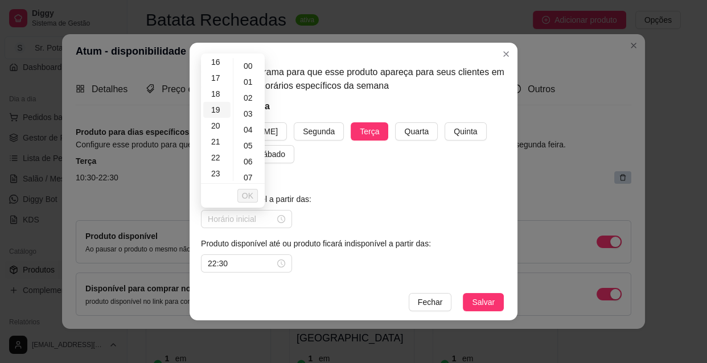
click at [216, 112] on div "19" at bounding box center [216, 110] width 27 height 16
click at [216, 89] on div "18" at bounding box center [216, 94] width 27 height 16
type input "18:00"
click at [249, 195] on span "OK" at bounding box center [247, 195] width 11 height 13
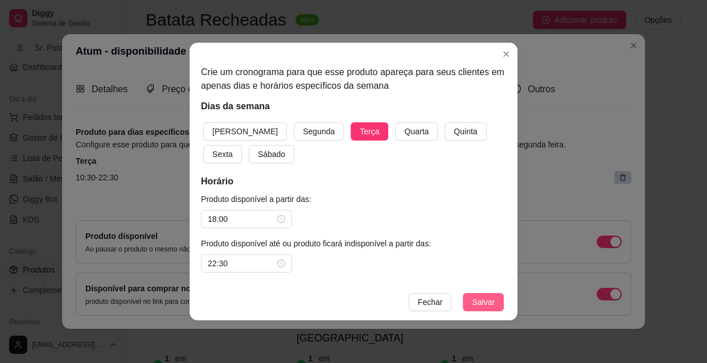
click at [480, 295] on button "Salvar" at bounding box center [483, 302] width 41 height 18
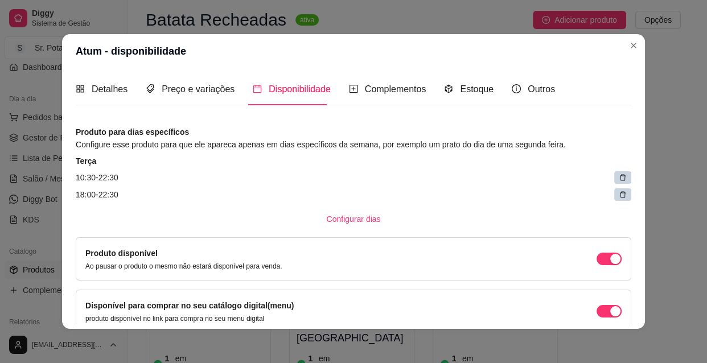
click at [620, 178] on icon at bounding box center [623, 178] width 6 height 6
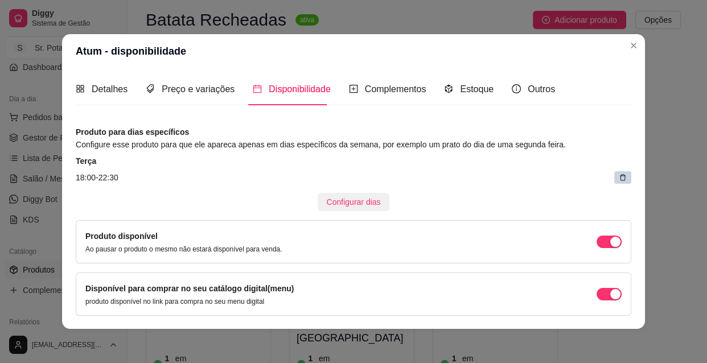
click at [345, 202] on span "Configurar dias" at bounding box center [354, 202] width 54 height 13
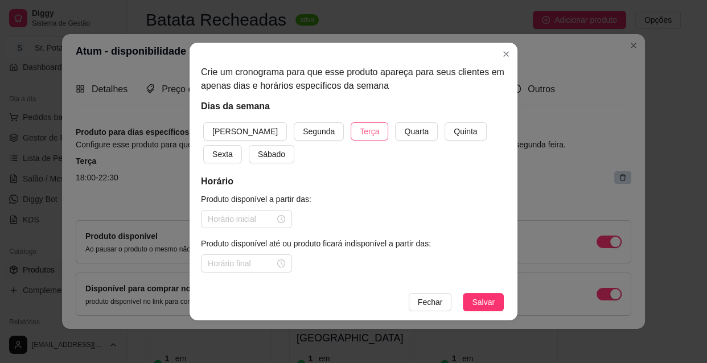
click at [360, 132] on span "Terça" at bounding box center [369, 131] width 19 height 13
click at [279, 219] on div at bounding box center [246, 219] width 77 height 13
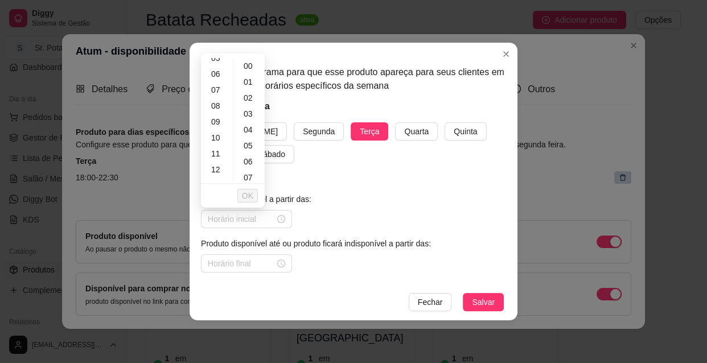
scroll to position [103, 0]
click at [213, 120] on div "10" at bounding box center [216, 122] width 27 height 16
click at [247, 170] on div "30" at bounding box center [249, 172] width 27 height 16
type input "10:30"
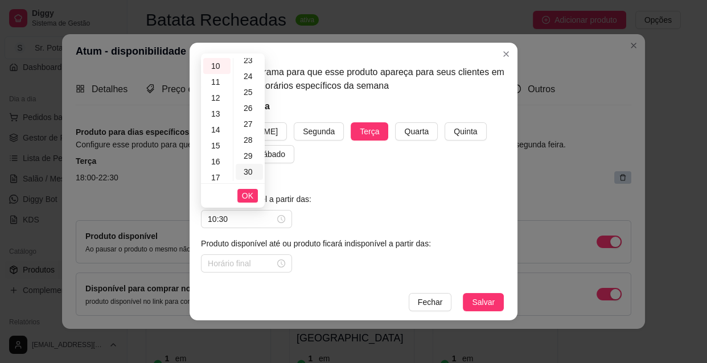
scroll to position [478, 0]
click at [282, 266] on div at bounding box center [246, 263] width 77 height 13
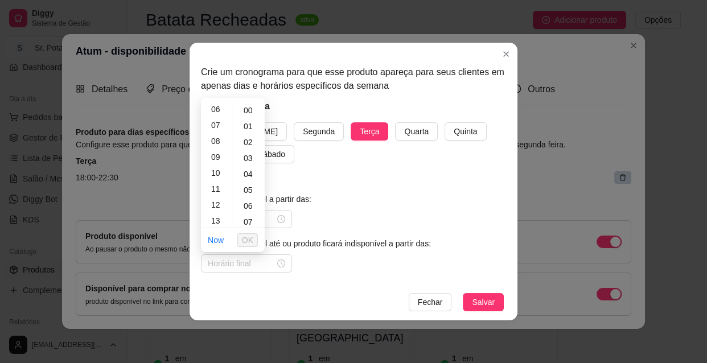
scroll to position [103, 0]
click at [216, 213] on div "13" at bounding box center [216, 215] width 27 height 16
type input "13:00"
click at [248, 240] on span "OK" at bounding box center [247, 240] width 11 height 13
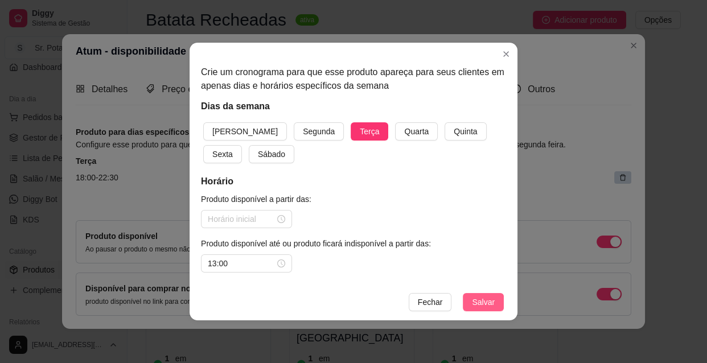
click at [483, 302] on span "Salvar" at bounding box center [483, 302] width 23 height 13
click at [271, 215] on input at bounding box center [241, 219] width 67 height 13
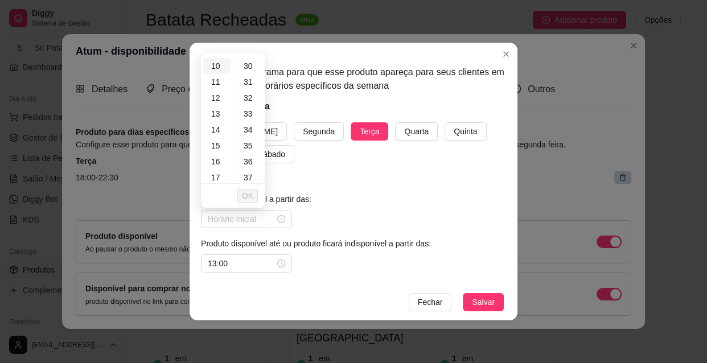
click at [220, 62] on div "10" at bounding box center [216, 66] width 27 height 16
type input "10:30"
click at [248, 194] on span "OK" at bounding box center [247, 195] width 11 height 13
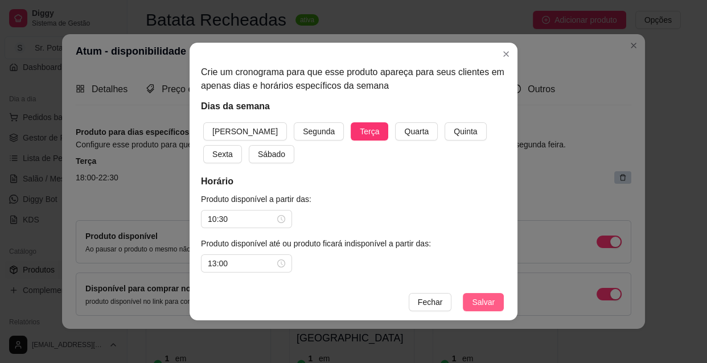
click at [476, 302] on span "Salvar" at bounding box center [483, 302] width 23 height 13
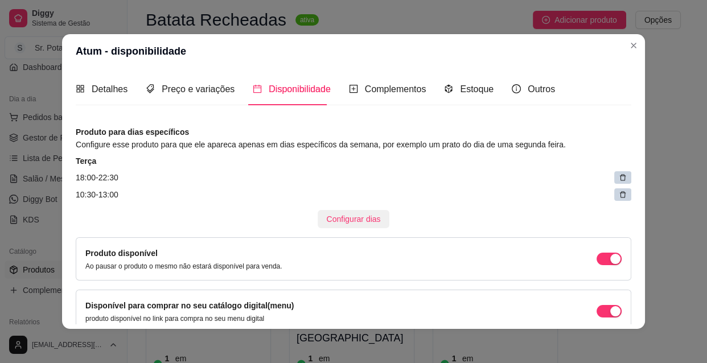
click at [351, 216] on span "Configurar dias" at bounding box center [354, 219] width 54 height 13
click at [619, 178] on icon at bounding box center [623, 178] width 8 height 8
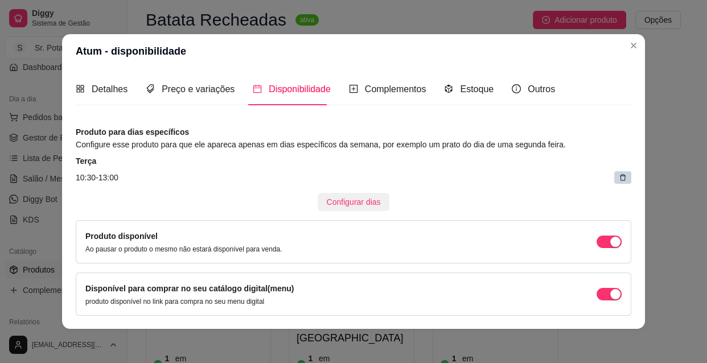
click at [347, 203] on span "Configurar dias" at bounding box center [354, 202] width 54 height 13
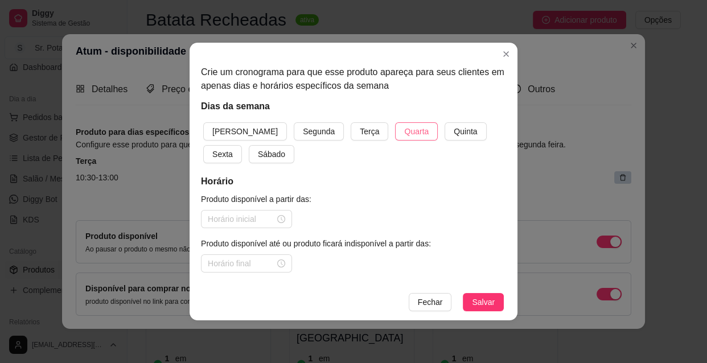
click at [404, 126] on span "Quarta" at bounding box center [416, 131] width 24 height 13
click at [454, 130] on span "Quinta" at bounding box center [465, 131] width 23 height 13
click at [233, 148] on span "Sexta" at bounding box center [222, 154] width 20 height 13
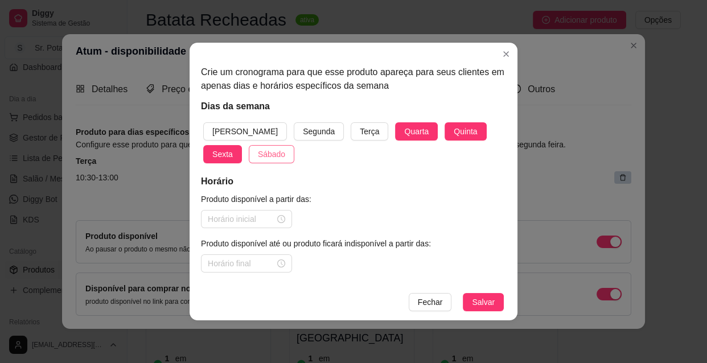
click at [258, 150] on span "Sábado" at bounding box center [271, 154] width 27 height 13
click at [233, 130] on span "[PERSON_NAME]" at bounding box center [244, 131] width 65 height 13
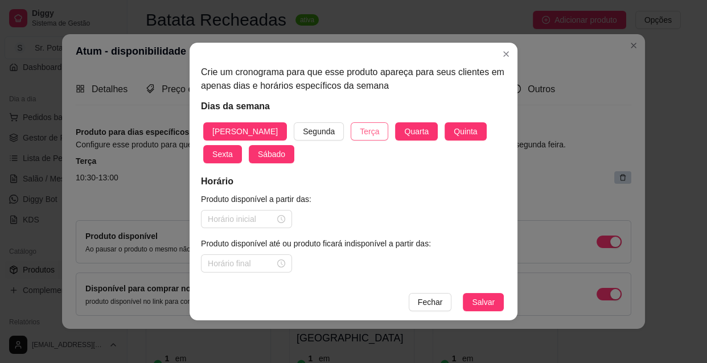
click at [360, 130] on span "Terça" at bounding box center [369, 131] width 19 height 13
click at [283, 217] on div at bounding box center [246, 219] width 77 height 13
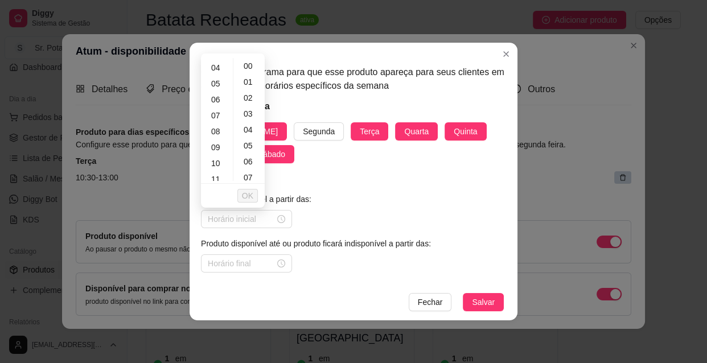
scroll to position [83, 0]
click at [216, 142] on div "10" at bounding box center [216, 143] width 27 height 16
click at [252, 171] on div "30" at bounding box center [249, 172] width 27 height 16
type input "10:30"
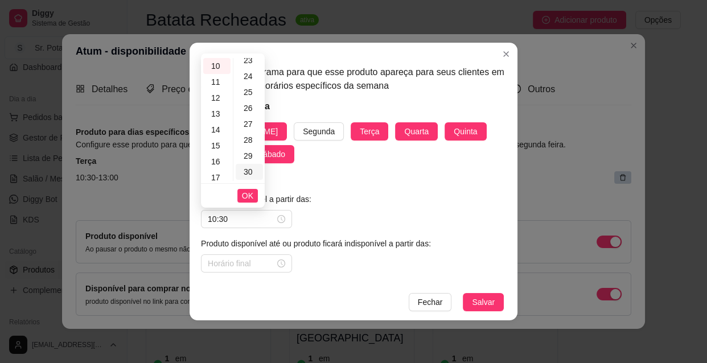
scroll to position [478, 0]
click at [252, 196] on span "OK" at bounding box center [247, 195] width 11 height 13
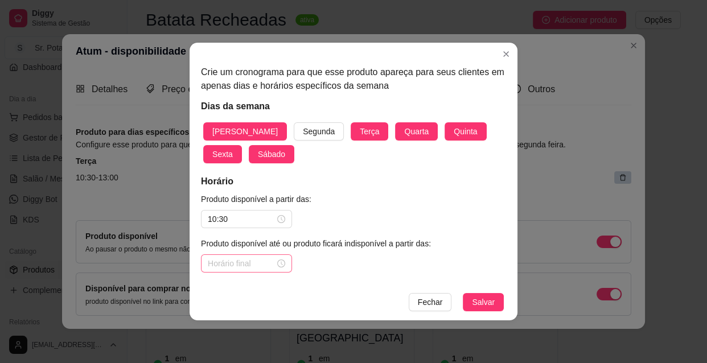
click at [283, 263] on div at bounding box center [246, 263] width 77 height 13
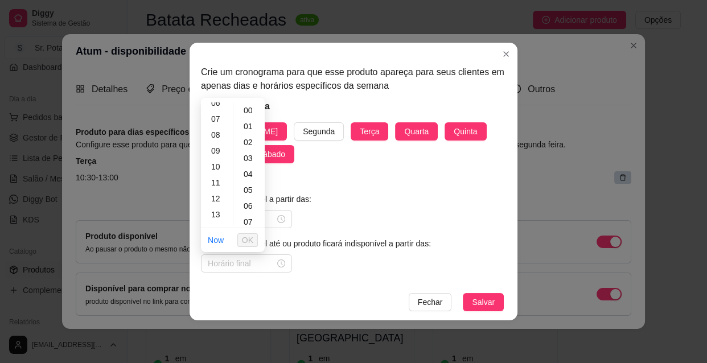
scroll to position [124, 0]
click at [214, 192] on div "13" at bounding box center [216, 193] width 27 height 16
type input "13:00"
click at [250, 239] on span "OK" at bounding box center [247, 240] width 11 height 13
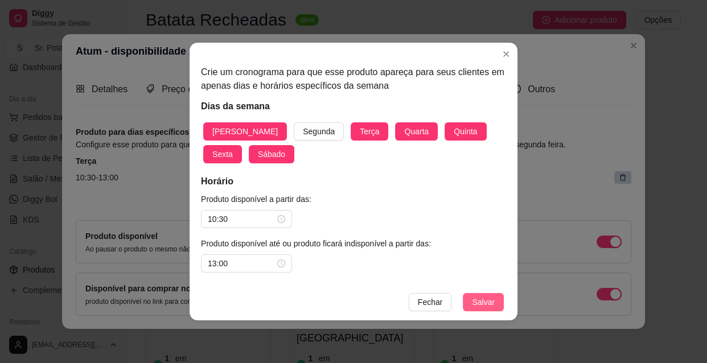
click at [478, 303] on span "Salvar" at bounding box center [483, 302] width 23 height 13
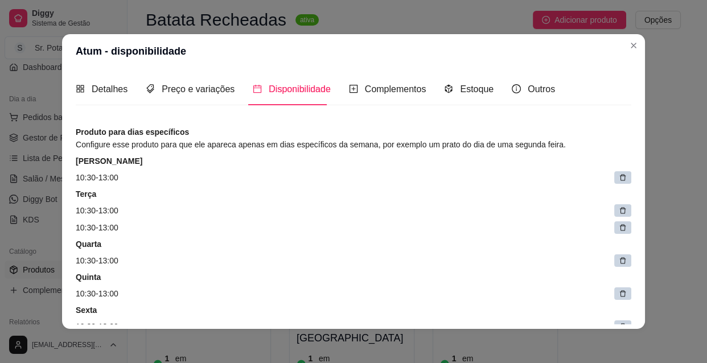
click at [619, 226] on icon at bounding box center [623, 228] width 8 height 8
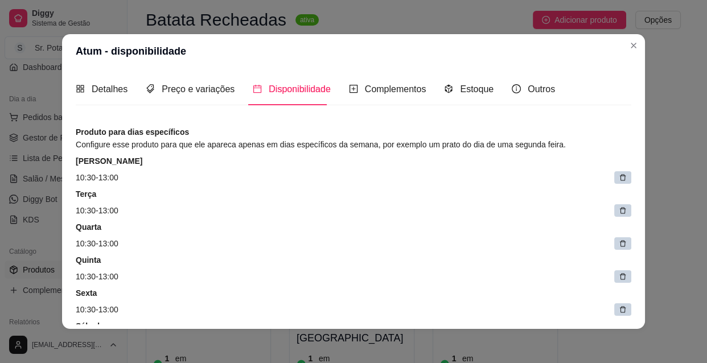
click at [295, 88] on span "Disponibilidade" at bounding box center [300, 89] width 62 height 10
click at [289, 86] on span "Disponibilidade" at bounding box center [300, 89] width 62 height 10
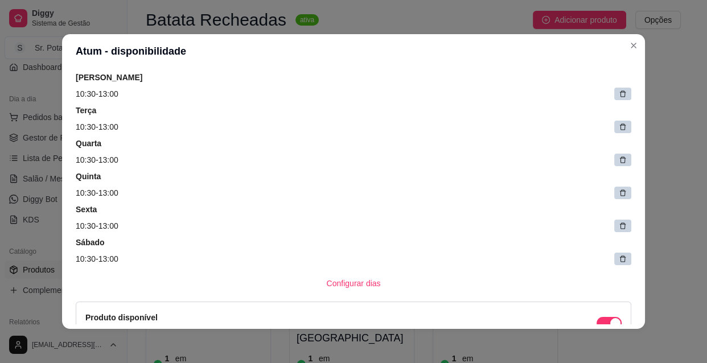
scroll to position [103, 0]
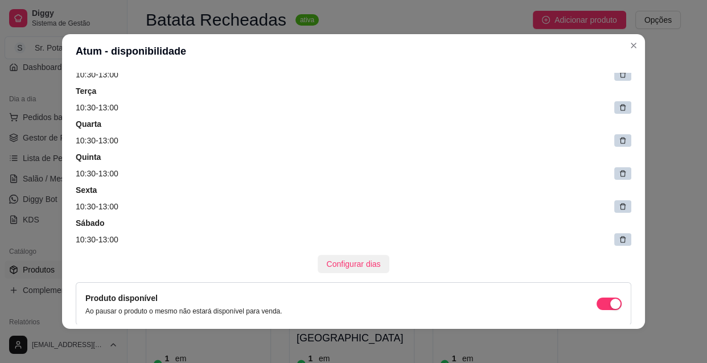
click at [342, 260] on span "Configurar dias" at bounding box center [354, 264] width 54 height 13
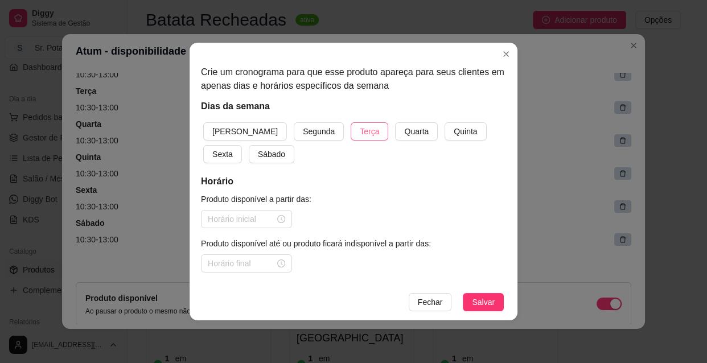
click at [360, 130] on span "Terça" at bounding box center [369, 131] width 19 height 13
click at [395, 130] on button "Quarta" at bounding box center [416, 131] width 43 height 18
click at [454, 128] on span "Quinta" at bounding box center [465, 131] width 23 height 13
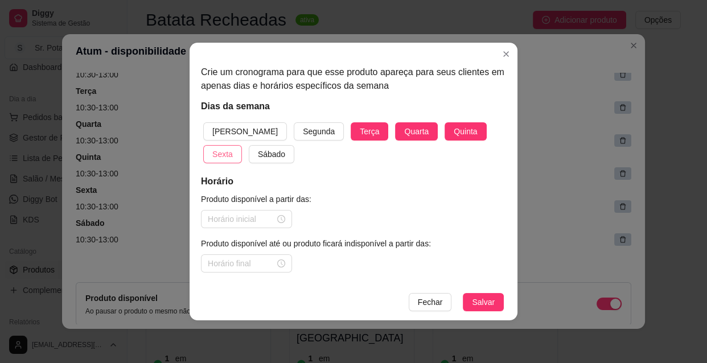
click at [233, 148] on span "Sexta" at bounding box center [222, 154] width 20 height 13
click at [258, 150] on span "Sábado" at bounding box center [271, 154] width 27 height 13
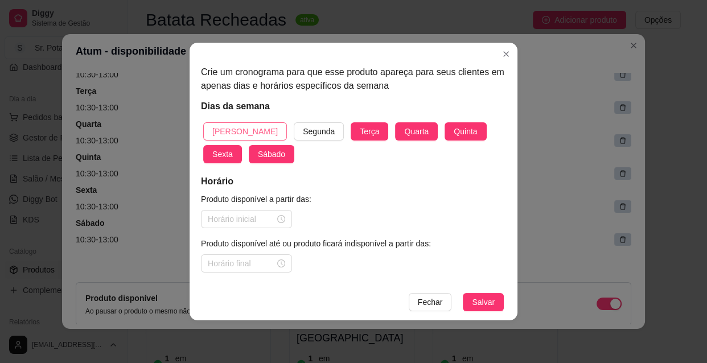
click at [226, 127] on span "[PERSON_NAME]" at bounding box center [244, 131] width 65 height 13
click at [281, 219] on div at bounding box center [246, 219] width 77 height 13
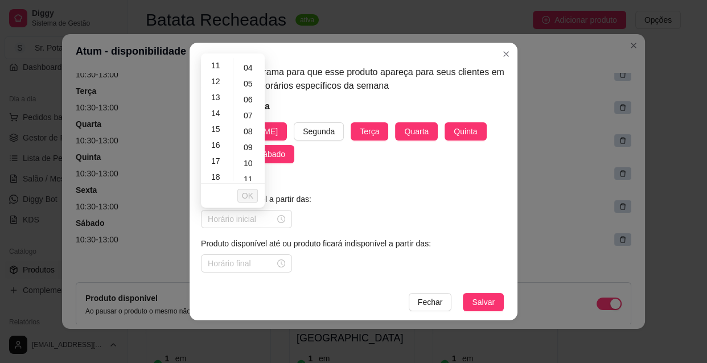
scroll to position [186, 0]
click at [217, 165] on div "18" at bounding box center [216, 167] width 27 height 16
type input "18:00"
click at [250, 196] on span "OK" at bounding box center [247, 195] width 11 height 13
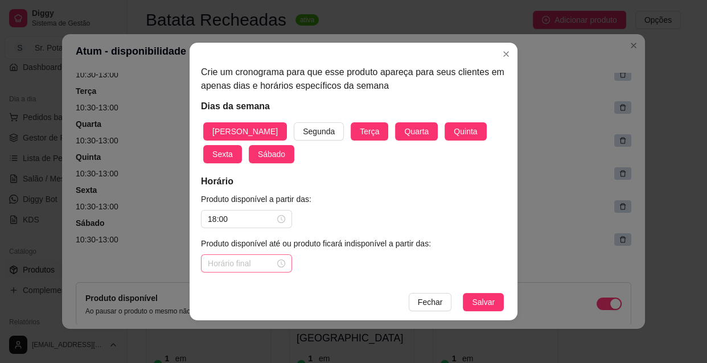
click at [282, 261] on div at bounding box center [246, 263] width 77 height 13
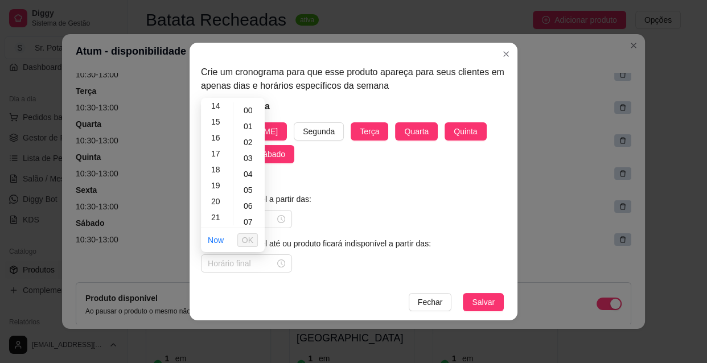
scroll to position [248, 0]
click at [220, 212] on div "22" at bounding box center [216, 213] width 27 height 16
click at [250, 212] on div "30" at bounding box center [249, 212] width 27 height 16
type input "22:30"
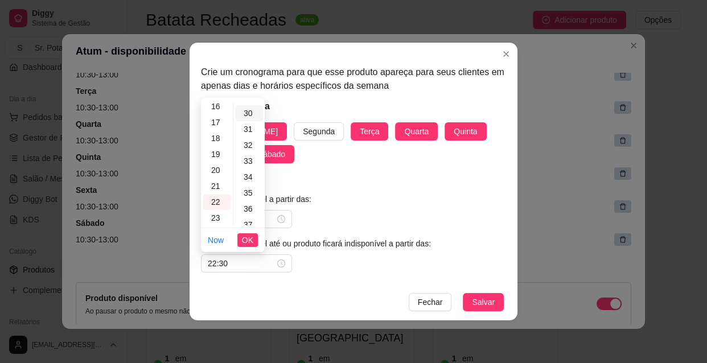
scroll to position [478, 0]
click at [251, 241] on span "OK" at bounding box center [247, 240] width 11 height 13
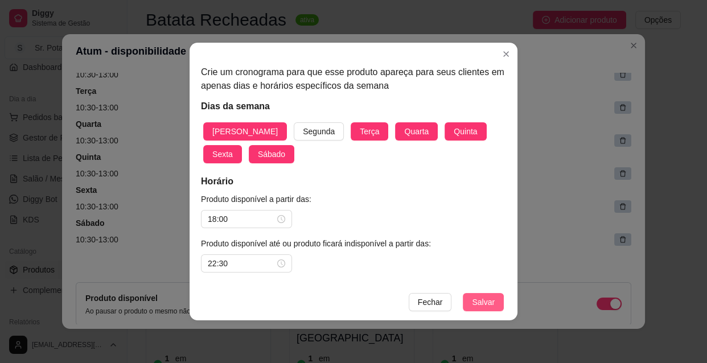
click at [488, 299] on span "Salvar" at bounding box center [483, 302] width 23 height 13
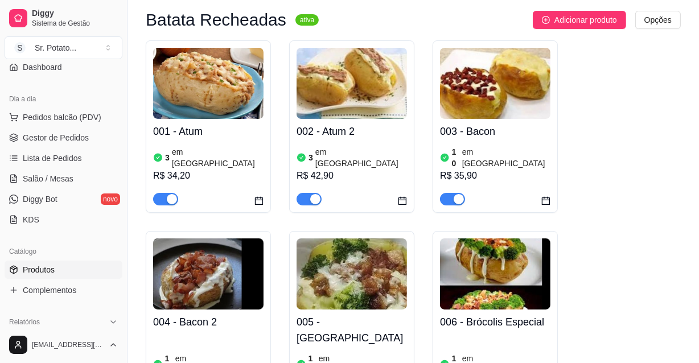
click at [366, 149] on div "3 em [GEOGRAPHIC_DATA]" at bounding box center [351, 157] width 110 height 23
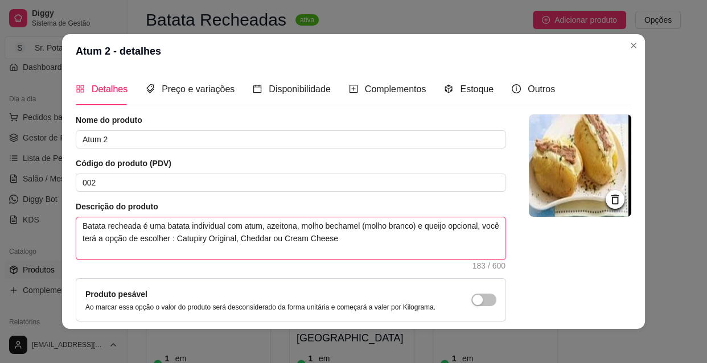
click at [205, 241] on textarea "Batata recheada é uma batata individual com atum, azeitona, molho bechamel (mol…" at bounding box center [290, 238] width 429 height 42
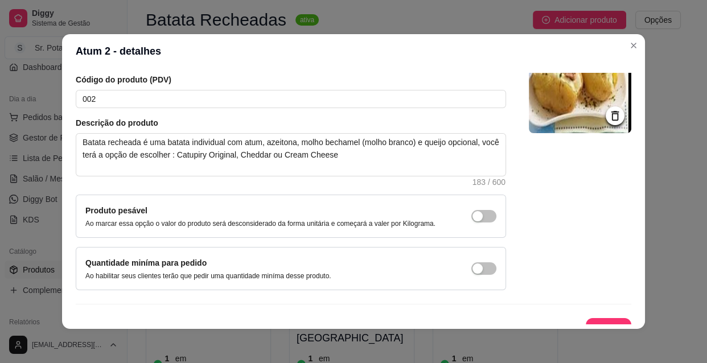
scroll to position [99, 0]
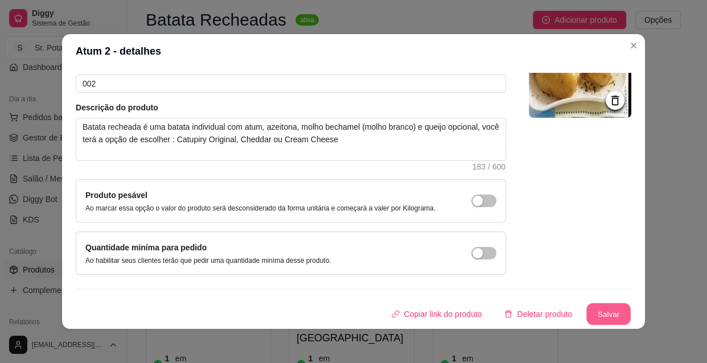
click at [588, 307] on button "Salvar" at bounding box center [608, 314] width 44 height 22
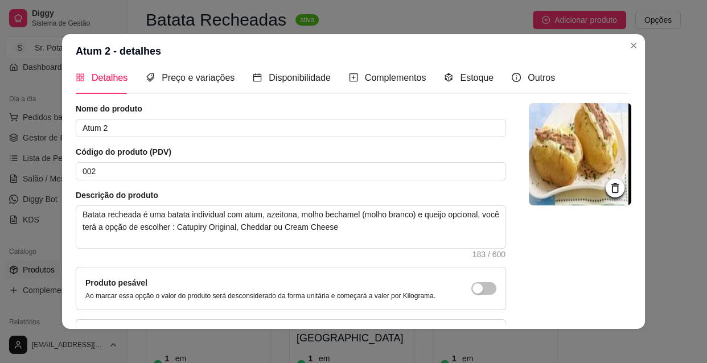
scroll to position [0, 0]
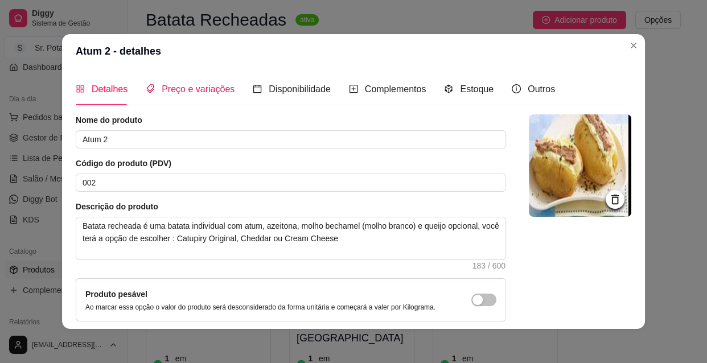
click at [183, 89] on span "Preço e variações" at bounding box center [198, 89] width 73 height 10
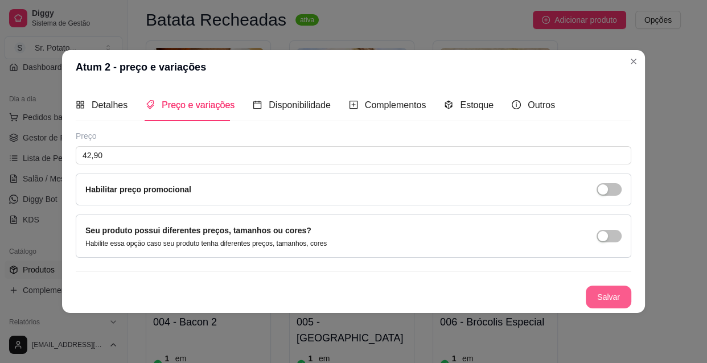
click at [609, 298] on button "Salvar" at bounding box center [609, 297] width 46 height 23
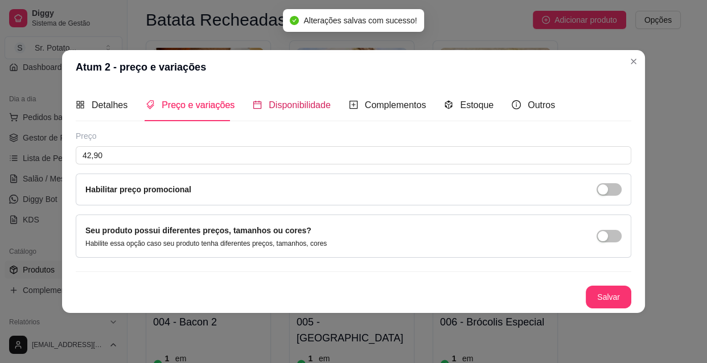
click at [294, 103] on span "Disponibilidade" at bounding box center [300, 105] width 62 height 10
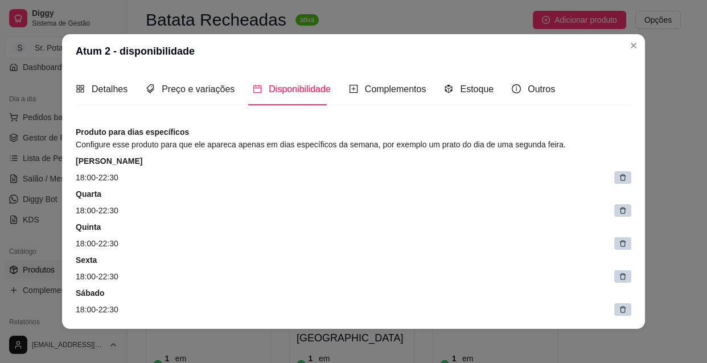
click at [615, 176] on div at bounding box center [622, 177] width 17 height 13
click at [617, 176] on span at bounding box center [625, 178] width 16 height 16
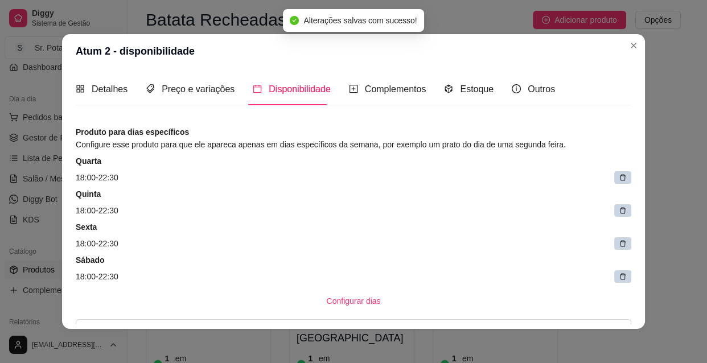
click at [615, 176] on div at bounding box center [622, 177] width 17 height 13
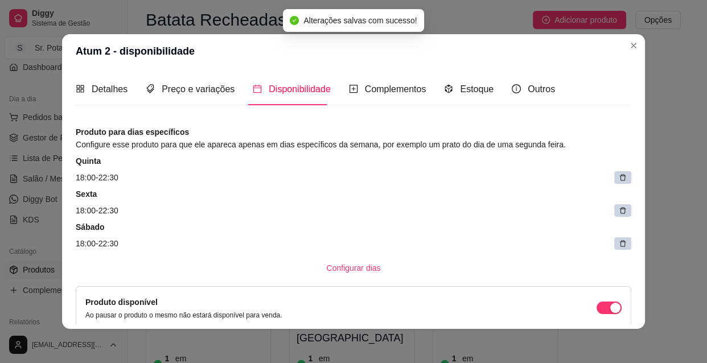
click at [620, 176] on icon at bounding box center [623, 178] width 6 height 6
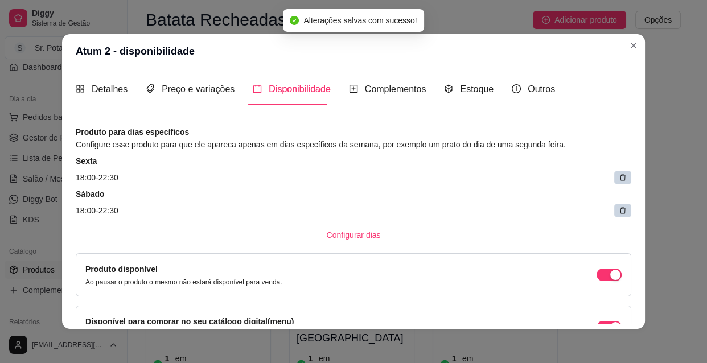
click at [620, 176] on icon at bounding box center [623, 178] width 6 height 6
click at [617, 176] on span at bounding box center [625, 178] width 16 height 16
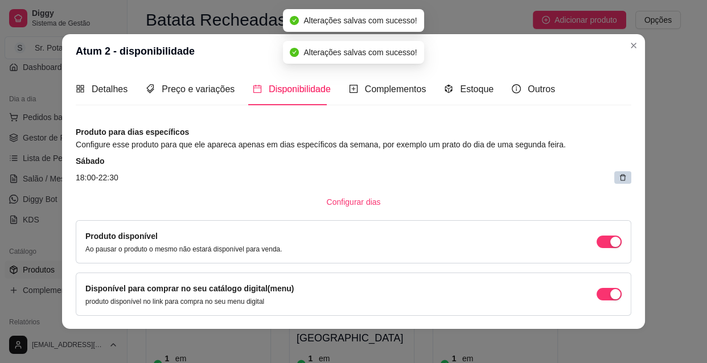
click at [620, 176] on icon at bounding box center [623, 178] width 6 height 6
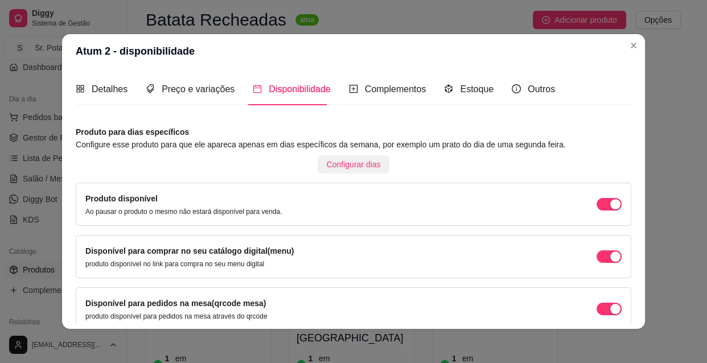
click at [352, 161] on span "Configurar dias" at bounding box center [354, 164] width 54 height 13
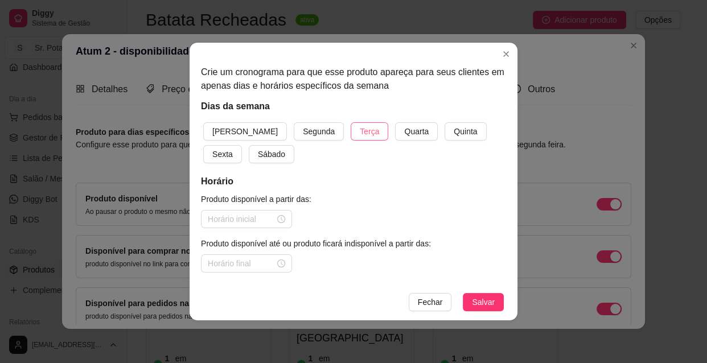
click at [360, 137] on span "Terça" at bounding box center [369, 131] width 19 height 13
click at [404, 133] on span "Quarta" at bounding box center [416, 131] width 24 height 13
click at [444, 131] on button "Quinta" at bounding box center [465, 131] width 42 height 18
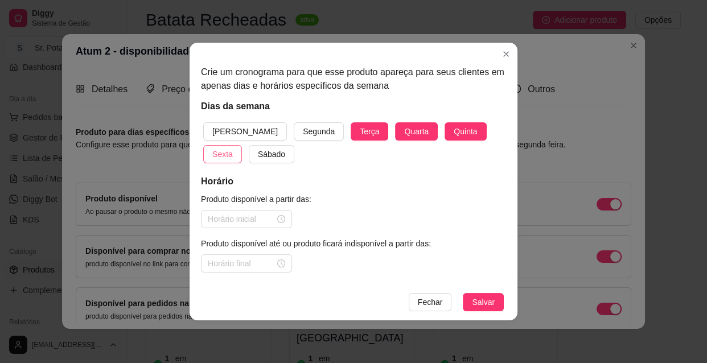
click at [233, 148] on span "Sexta" at bounding box center [222, 154] width 20 height 13
click at [258, 150] on span "Sábado" at bounding box center [271, 154] width 27 height 13
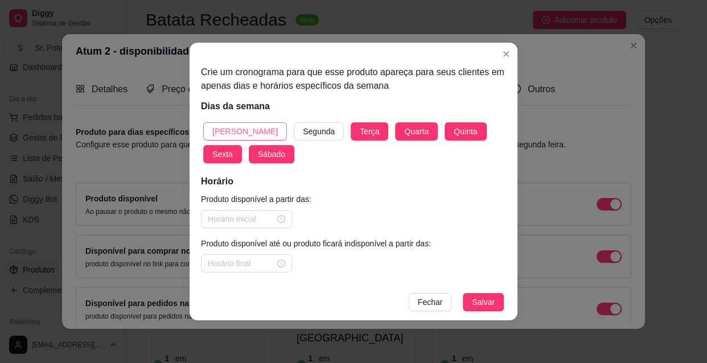
click at [233, 130] on span "[PERSON_NAME]" at bounding box center [244, 131] width 65 height 13
click at [282, 218] on div at bounding box center [246, 219] width 77 height 13
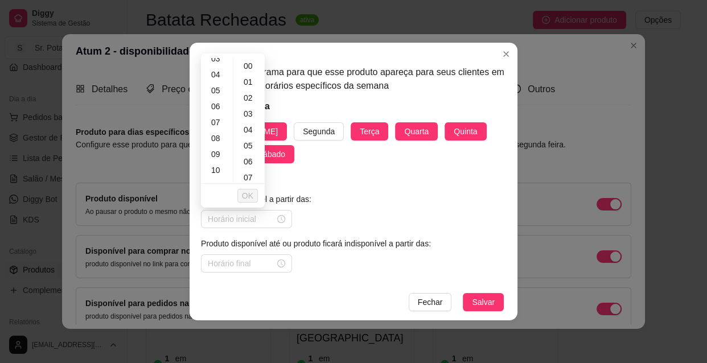
scroll to position [62, 0]
click at [218, 160] on div "10" at bounding box center [216, 163] width 27 height 16
click at [248, 172] on div "30" at bounding box center [249, 172] width 27 height 16
type input "10:30"
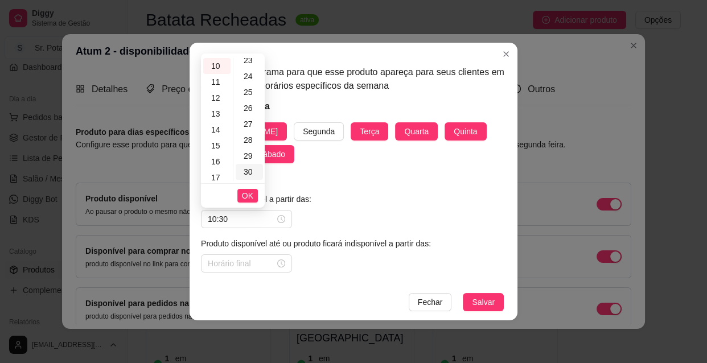
scroll to position [478, 0]
click at [249, 194] on span "OK" at bounding box center [247, 195] width 11 height 13
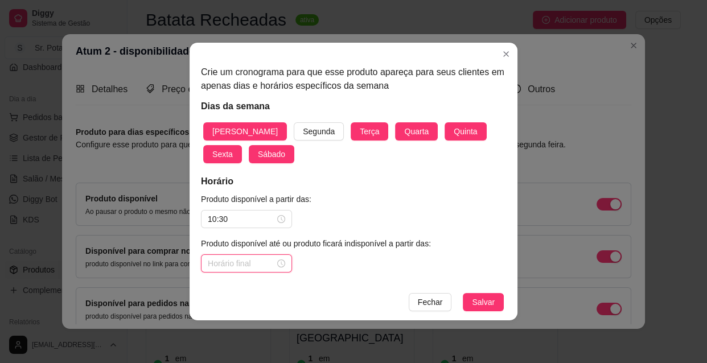
click at [257, 261] on input at bounding box center [241, 263] width 67 height 13
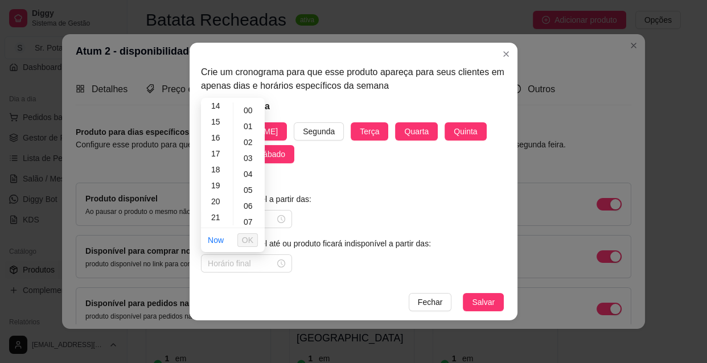
scroll to position [248, 0]
click at [221, 209] on div "22" at bounding box center [216, 213] width 27 height 16
click at [253, 192] on div "30" at bounding box center [249, 196] width 27 height 16
type input "22:30"
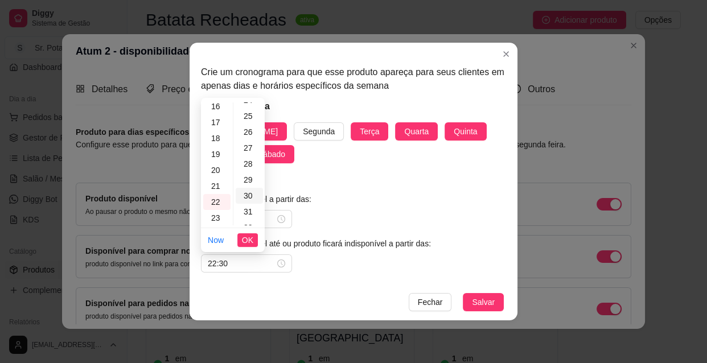
scroll to position [478, 0]
click at [249, 240] on span "OK" at bounding box center [247, 240] width 11 height 13
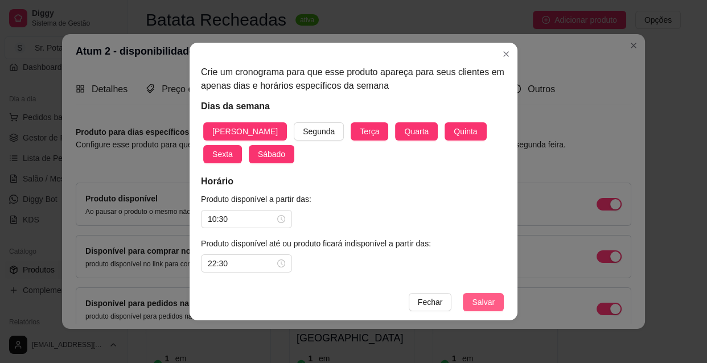
click at [492, 296] on span "Salvar" at bounding box center [483, 302] width 23 height 13
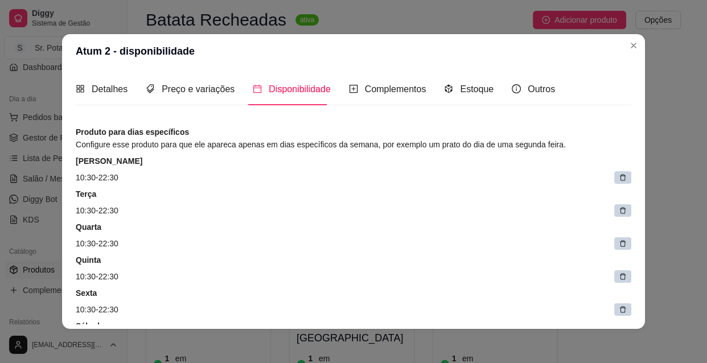
click at [619, 174] on icon at bounding box center [623, 178] width 8 height 8
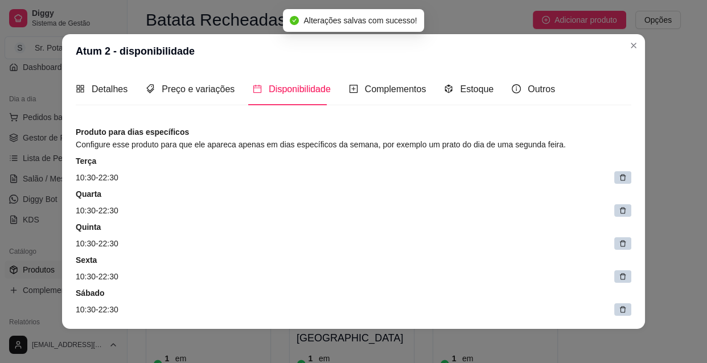
click at [613, 196] on article "Quarta" at bounding box center [353, 193] width 555 height 11
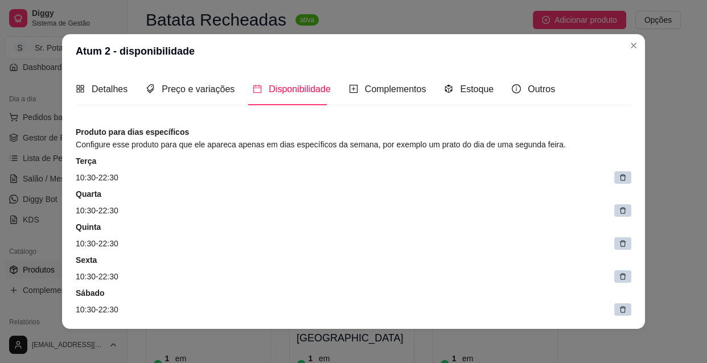
click at [619, 174] on icon at bounding box center [623, 178] width 8 height 8
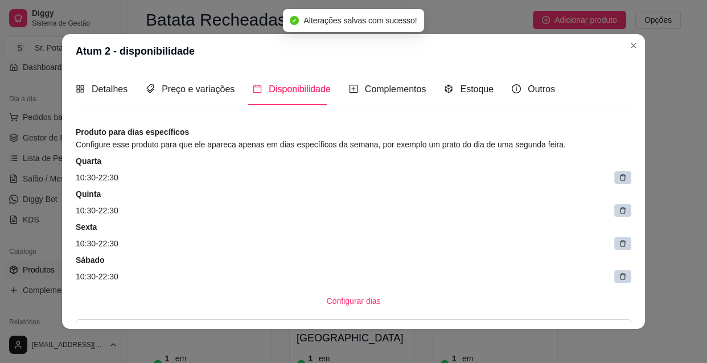
click at [615, 176] on div at bounding box center [622, 177] width 17 height 13
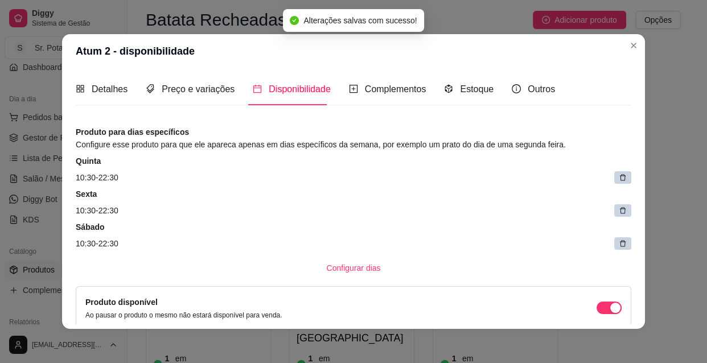
click at [615, 176] on div at bounding box center [622, 177] width 17 height 13
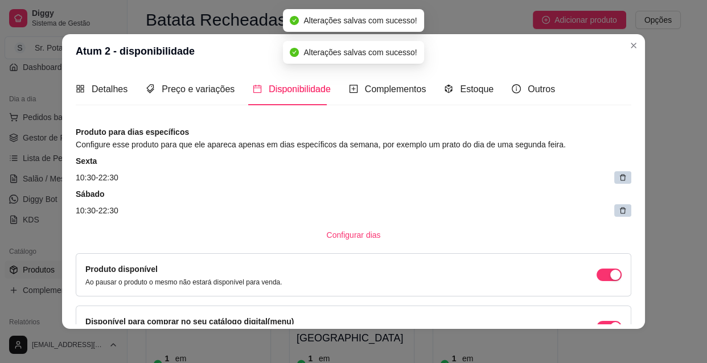
click at [615, 176] on div at bounding box center [622, 177] width 17 height 13
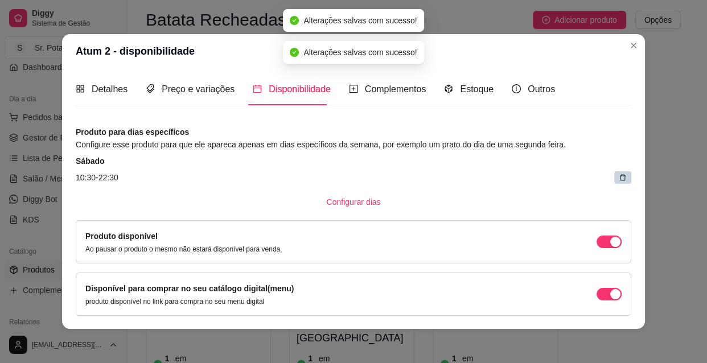
click at [615, 176] on div at bounding box center [622, 177] width 17 height 13
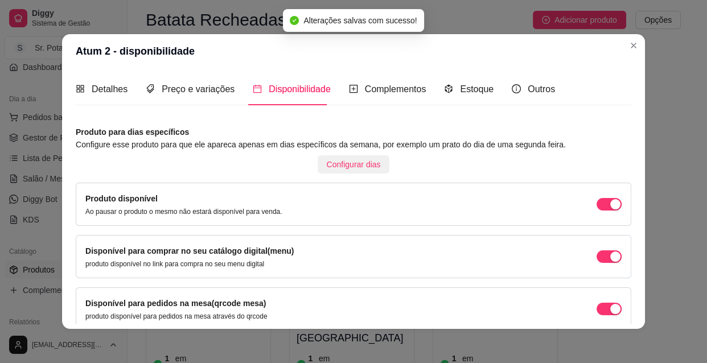
click at [341, 162] on span "Configurar dias" at bounding box center [354, 164] width 54 height 13
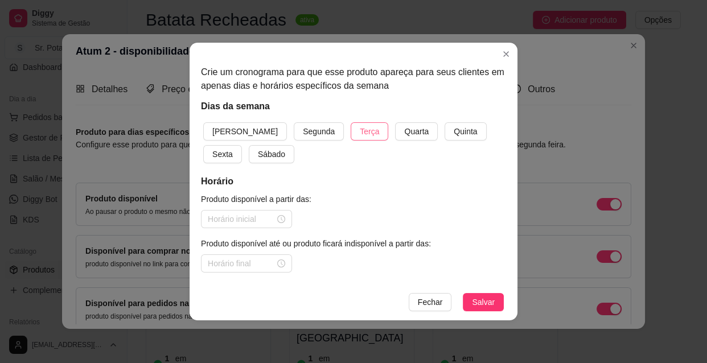
click at [360, 127] on span "Terça" at bounding box center [369, 131] width 19 height 13
click at [404, 129] on span "Quarta" at bounding box center [416, 131] width 24 height 13
click at [454, 130] on span "Quinta" at bounding box center [465, 131] width 23 height 13
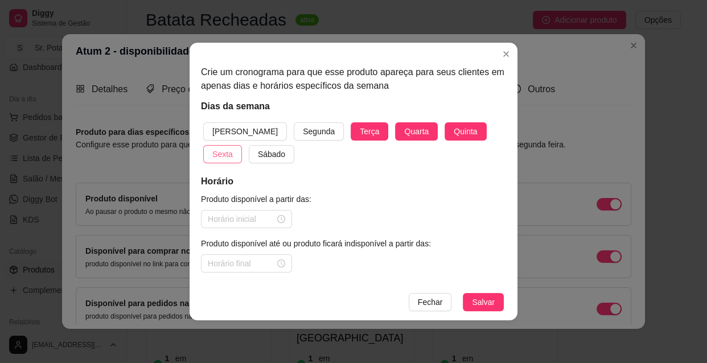
click at [233, 148] on span "Sexta" at bounding box center [222, 154] width 20 height 13
click at [258, 152] on span "Sábado" at bounding box center [271, 154] width 27 height 13
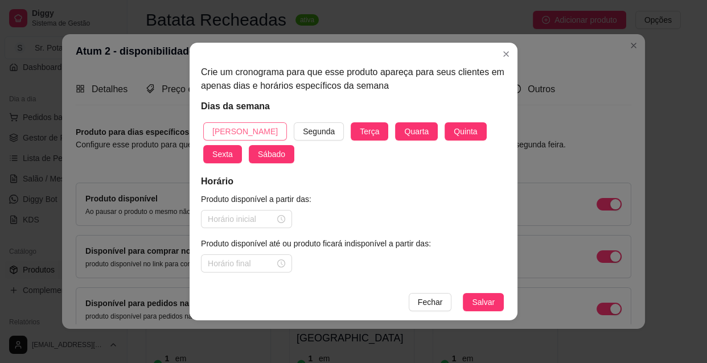
click at [232, 130] on span "[PERSON_NAME]" at bounding box center [244, 131] width 65 height 13
click at [281, 216] on div at bounding box center [246, 219] width 77 height 13
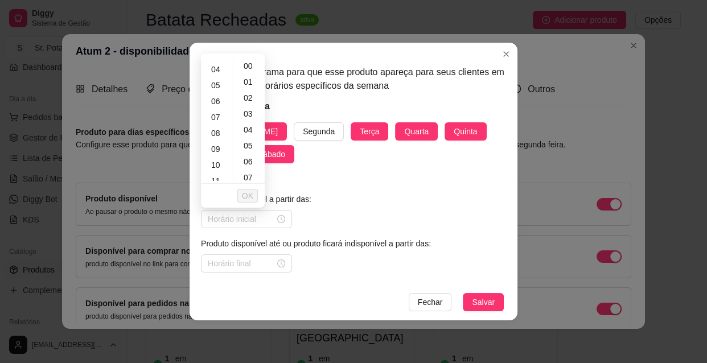
scroll to position [62, 0]
click at [216, 164] on div "10" at bounding box center [216, 163] width 27 height 16
click at [253, 171] on div "30" at bounding box center [249, 172] width 27 height 16
type input "10:30"
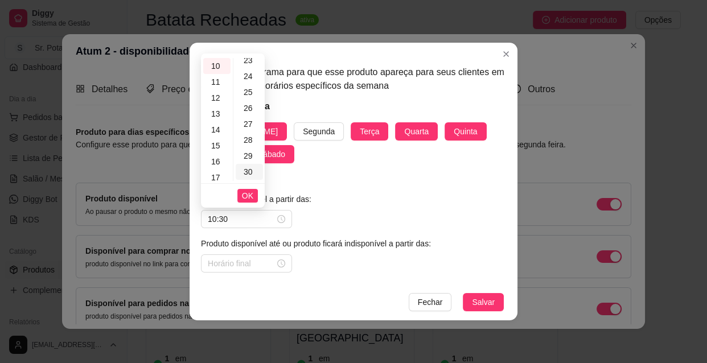
scroll to position [478, 0]
click at [249, 197] on span "OK" at bounding box center [247, 195] width 11 height 13
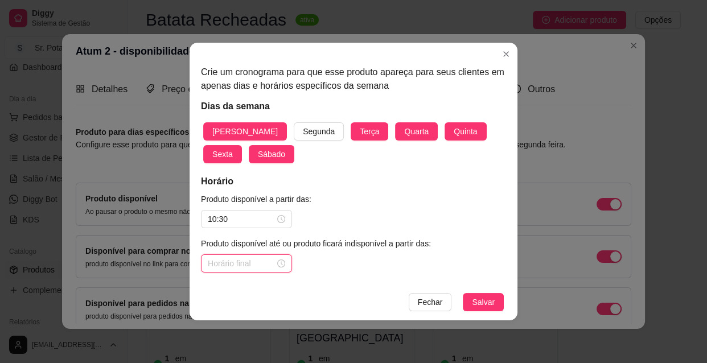
click at [249, 262] on input at bounding box center [241, 263] width 67 height 13
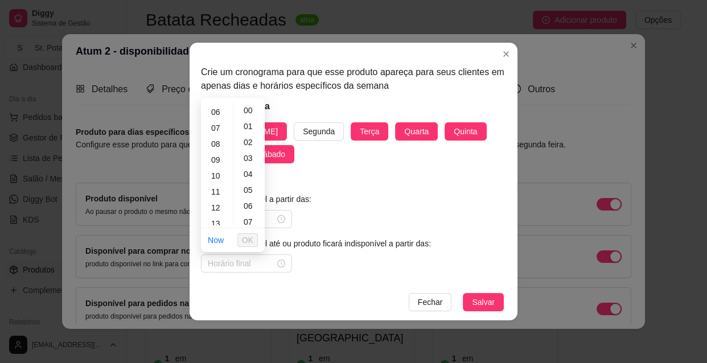
scroll to position [103, 0]
click at [220, 213] on div "13" at bounding box center [216, 215] width 27 height 16
type input "13:00"
click at [250, 236] on span "OK" at bounding box center [247, 240] width 11 height 13
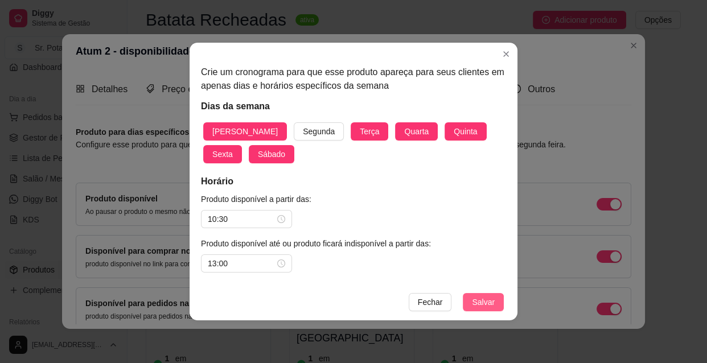
click at [485, 300] on span "Salvar" at bounding box center [483, 302] width 23 height 13
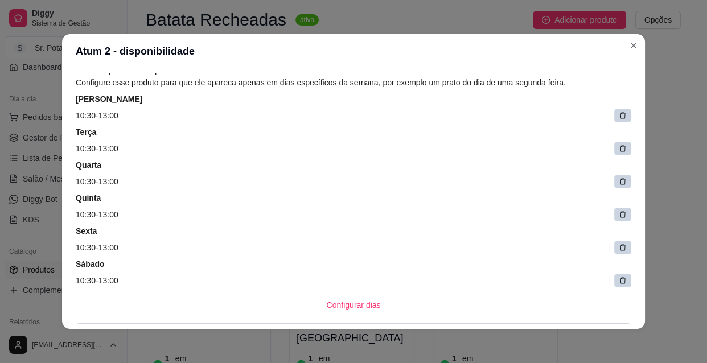
scroll to position [83, 0]
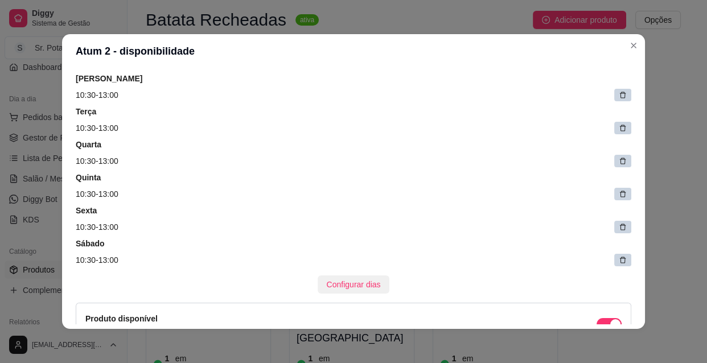
click at [355, 281] on span "Configurar dias" at bounding box center [354, 284] width 54 height 13
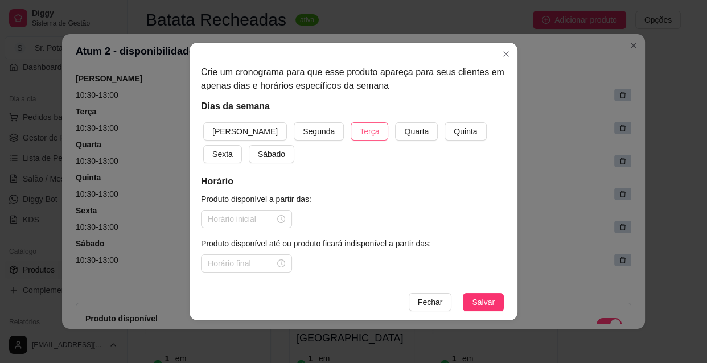
click at [360, 131] on span "Terça" at bounding box center [369, 131] width 19 height 13
click at [404, 128] on span "Quarta" at bounding box center [416, 131] width 24 height 13
click at [454, 129] on span "Quinta" at bounding box center [465, 131] width 23 height 13
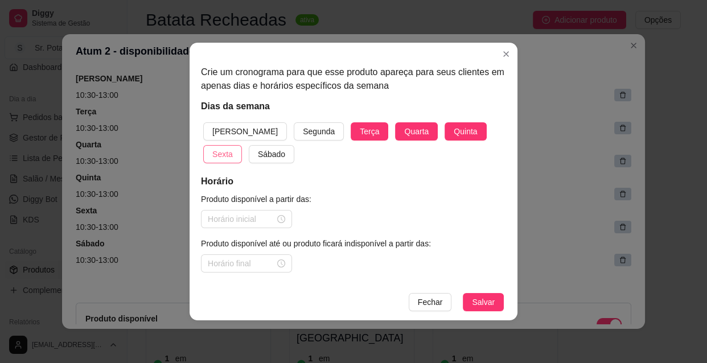
click at [242, 145] on button "Sexta" at bounding box center [222, 154] width 39 height 18
click at [258, 154] on span "Sábado" at bounding box center [271, 154] width 27 height 13
click at [281, 216] on div at bounding box center [246, 219] width 77 height 13
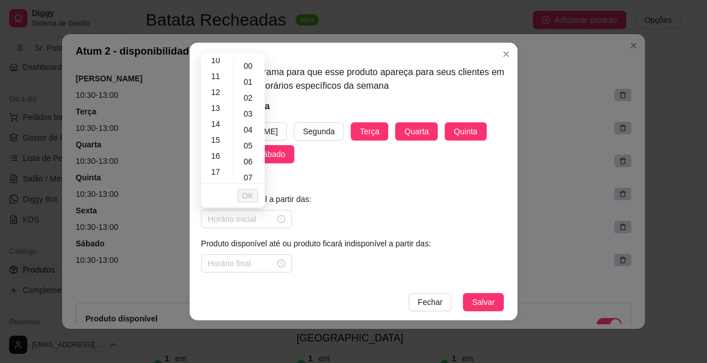
scroll to position [186, 0]
click at [219, 163] on div "18" at bounding box center [216, 167] width 27 height 16
type input "18:00"
click at [281, 220] on icon "close-circle" at bounding box center [281, 219] width 8 height 8
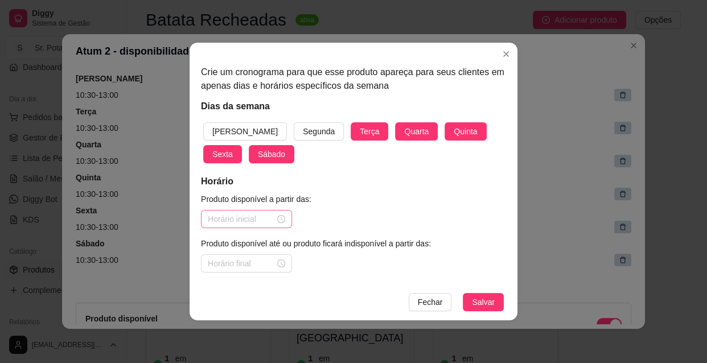
click at [280, 217] on div at bounding box center [246, 219] width 77 height 13
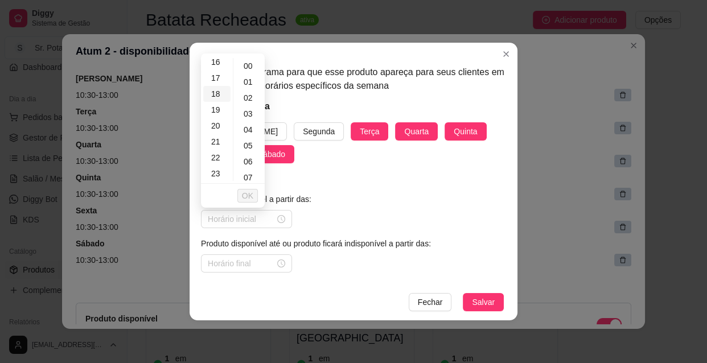
click at [216, 93] on div "18" at bounding box center [216, 94] width 27 height 16
type input "18:00"
click at [248, 192] on span "OK" at bounding box center [247, 195] width 11 height 13
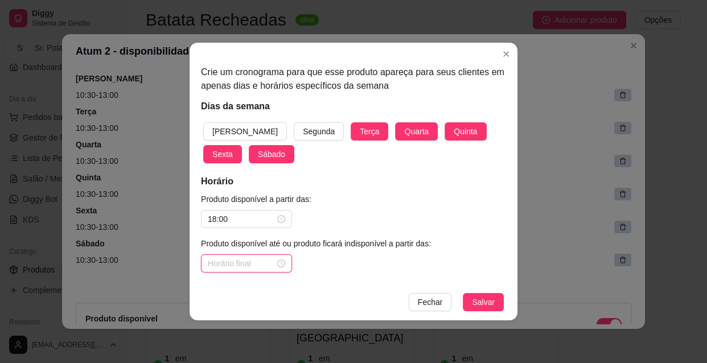
click at [252, 262] on input at bounding box center [241, 263] width 67 height 13
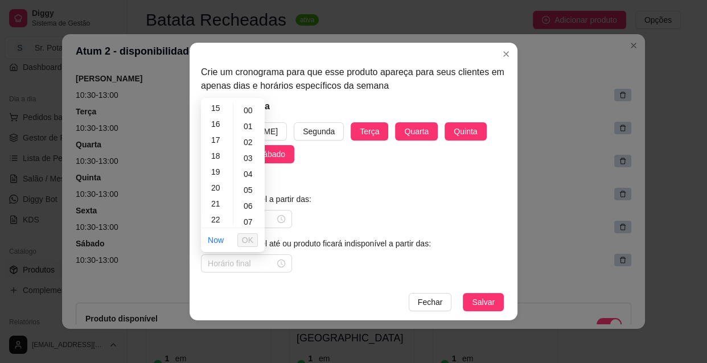
scroll to position [248, 0]
click at [215, 208] on div "22" at bounding box center [216, 213] width 27 height 16
click at [250, 213] on div "30" at bounding box center [249, 216] width 27 height 16
type input "22:30"
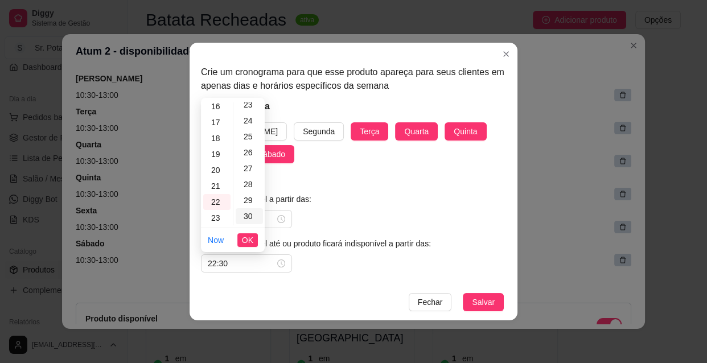
scroll to position [478, 0]
click at [249, 237] on span "OK" at bounding box center [247, 240] width 11 height 13
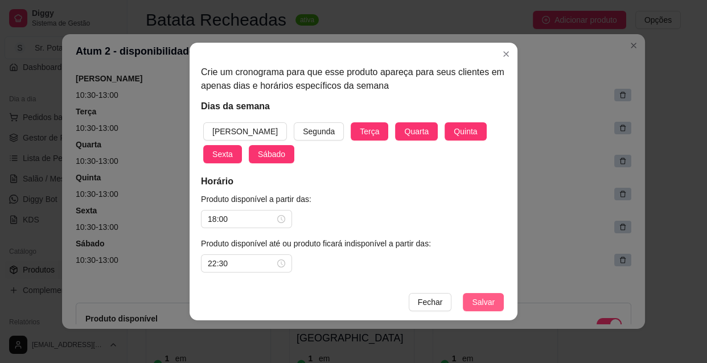
click at [477, 300] on span "Salvar" at bounding box center [483, 302] width 23 height 13
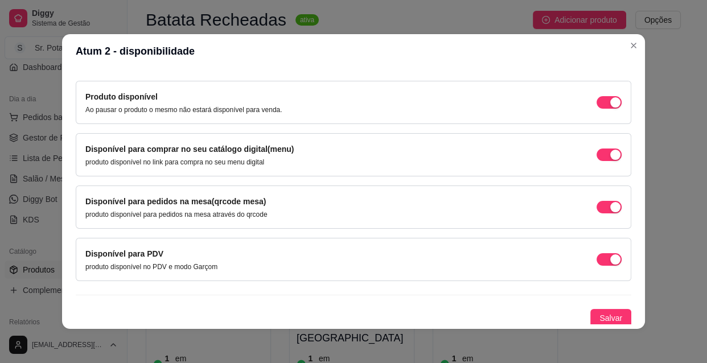
scroll to position [392, 0]
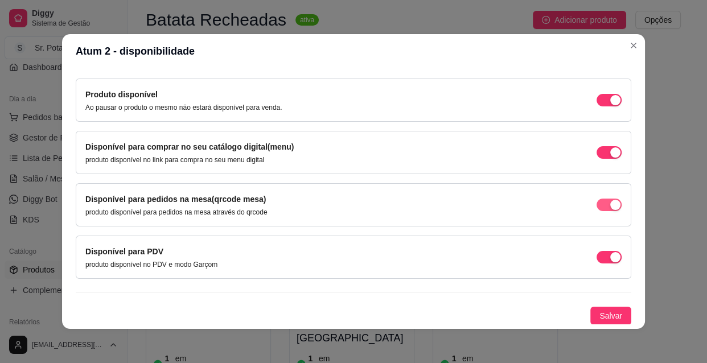
click at [610, 105] on div "button" at bounding box center [615, 100] width 10 height 10
click at [608, 316] on span "Salvar" at bounding box center [610, 316] width 23 height 13
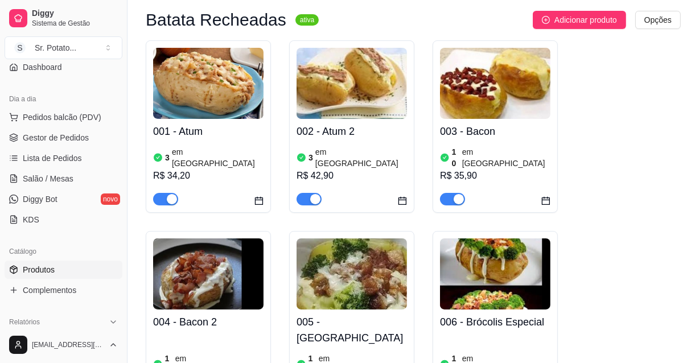
click at [369, 134] on h4 "002 - Atum 2" at bounding box center [351, 131] width 110 height 16
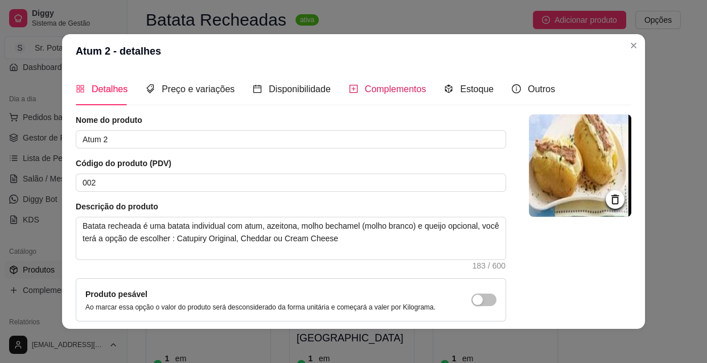
click at [377, 85] on span "Complementos" at bounding box center [395, 89] width 61 height 10
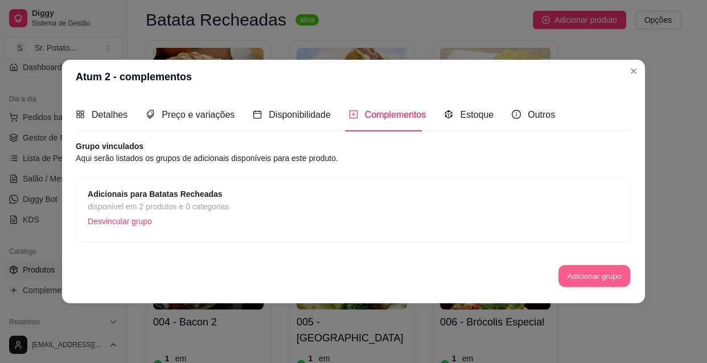
click at [573, 271] on button "Adicionar grupo" at bounding box center [594, 276] width 72 height 22
click at [393, 115] on span "Complementos" at bounding box center [395, 115] width 61 height 10
click at [464, 114] on span "Estoque" at bounding box center [477, 115] width 34 height 10
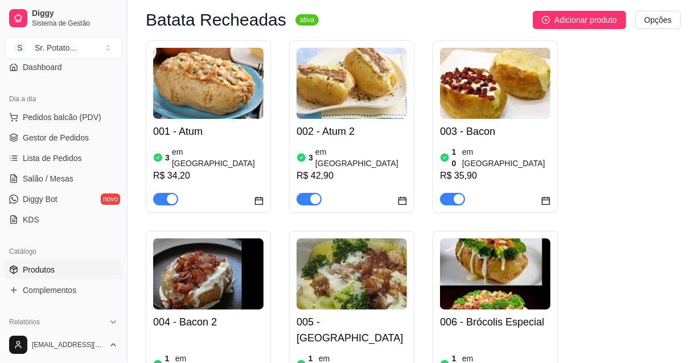
click at [397, 137] on h4 "002 - Atum 2" at bounding box center [351, 131] width 110 height 16
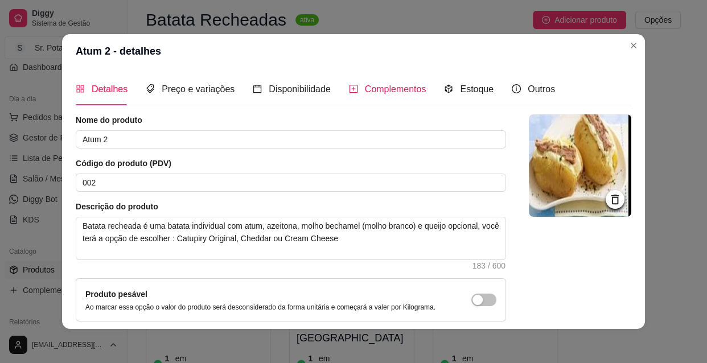
click at [400, 88] on span "Complementos" at bounding box center [395, 89] width 61 height 10
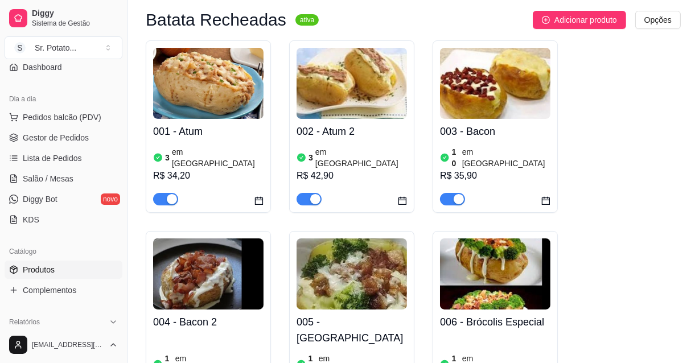
click at [479, 169] on div "R$ 35,90" at bounding box center [495, 176] width 110 height 14
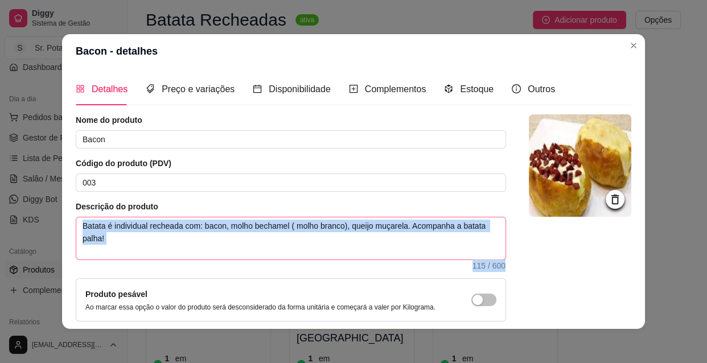
drag, startPoint x: 367, startPoint y: 261, endPoint x: 391, endPoint y: 253, distance: 25.7
click at [391, 253] on div "Descrição do produto Batata é individual recheada com: bacon, molho bechamel ( …" at bounding box center [291, 235] width 430 height 68
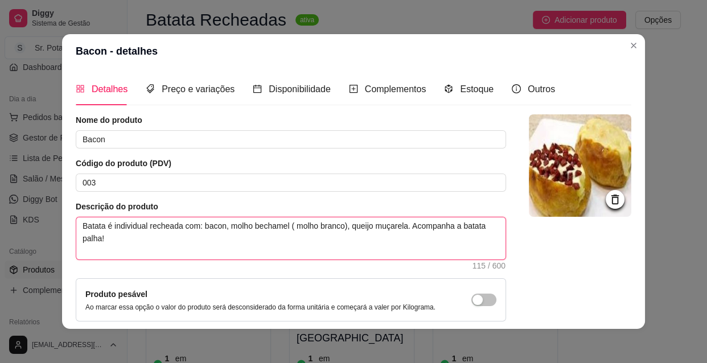
click at [344, 226] on textarea "Batata é individual recheada com: bacon, molho bechamel ( molho branco), queijo…" at bounding box center [290, 238] width 429 height 42
type textarea "Batata é individual recheada com: bacon, molho bechamel ( molho branco), mqueij…"
type textarea "Batata é individual recheada com: bacon, molho bechamel ( molho branco), miquei…"
type textarea "Batata é individual recheada com: bacon, molho bechamel ( molho branco), milque…"
type textarea "Batata é individual recheada com: bacon, molho bechamel ( molho branco), milhqu…"
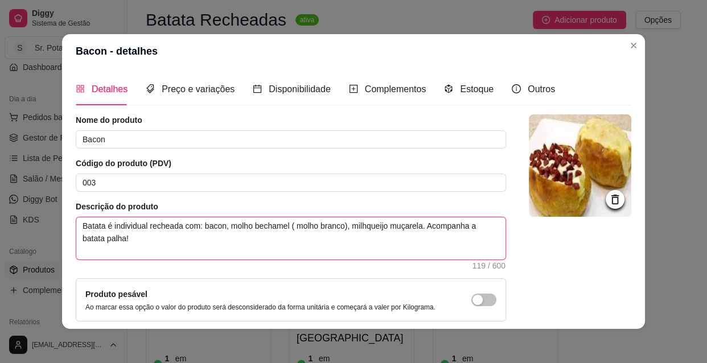
type textarea "Batata é individual recheada com: bacon, molho bechamel ( molho branco), milhoq…"
type textarea "Batata é individual recheada com: bacon, molho bechamel ( molho branco), milho …"
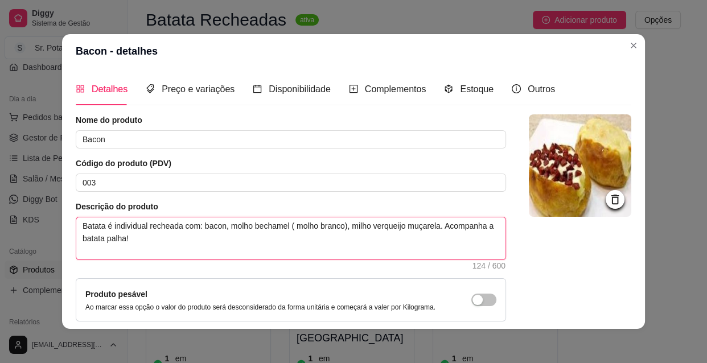
type textarea "Batata é individual recheada com: bacon, molho bechamel ( molho branco), milho …"
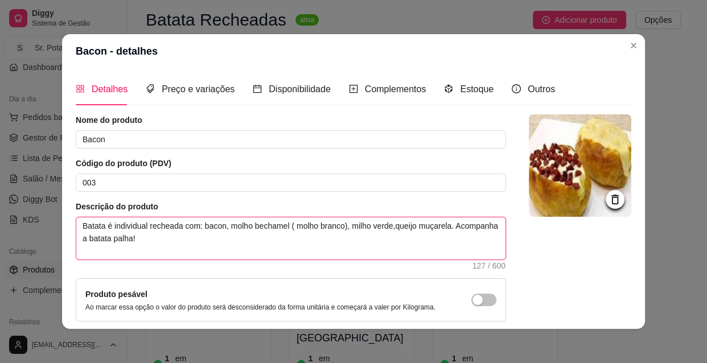
type textarea "Batata é individual recheada com: bacon, molho bechamel ( molho branco), milho …"
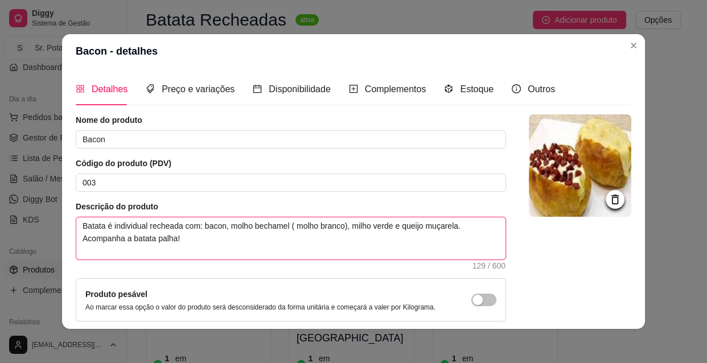
type textarea "Batata é individual recheada com: bacon, molho bechamel ( molho branco), milho …"
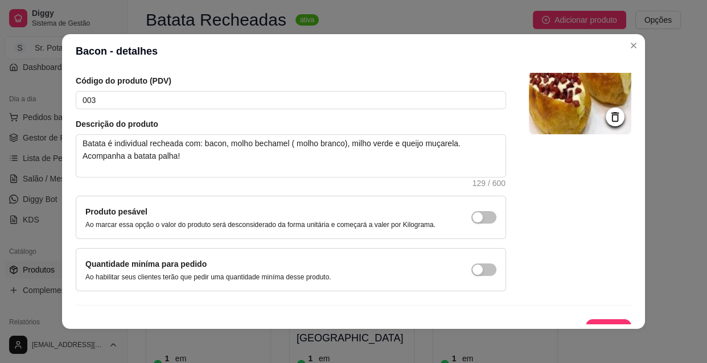
scroll to position [99, 0]
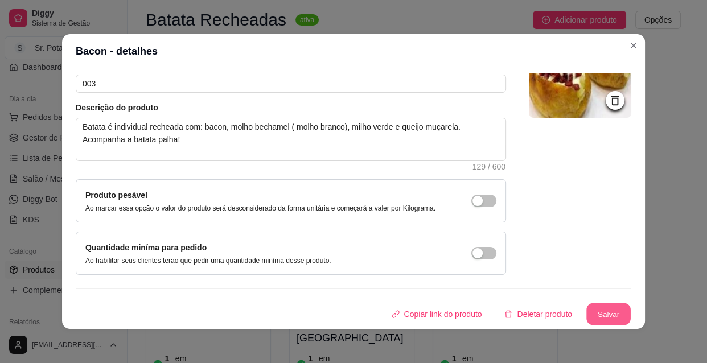
click at [606, 307] on button "Salvar" at bounding box center [608, 314] width 44 height 22
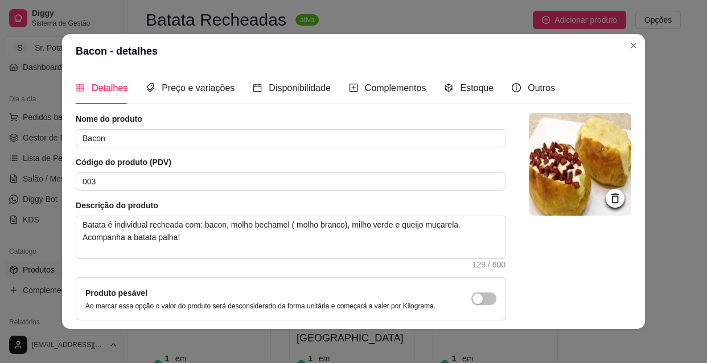
scroll to position [0, 0]
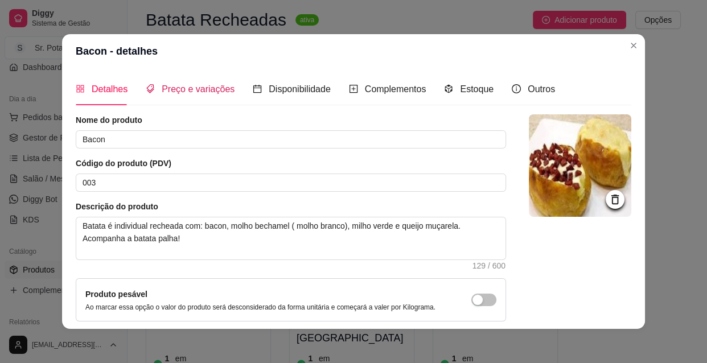
click at [199, 89] on span "Preço e variações" at bounding box center [198, 89] width 73 height 10
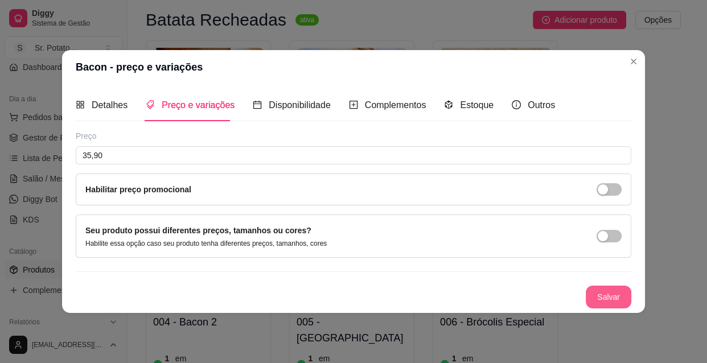
click at [611, 298] on button "Salvar" at bounding box center [609, 297] width 46 height 23
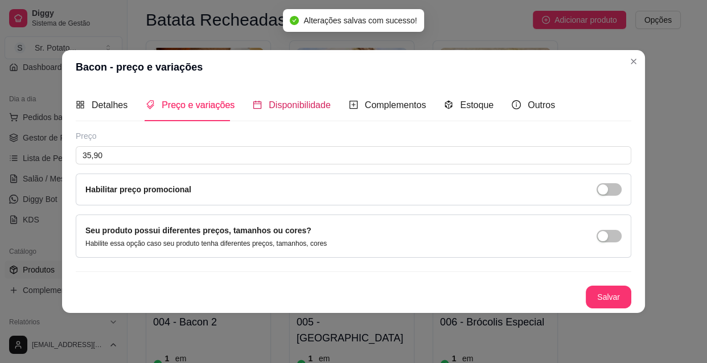
click at [287, 102] on span "Disponibilidade" at bounding box center [300, 105] width 62 height 10
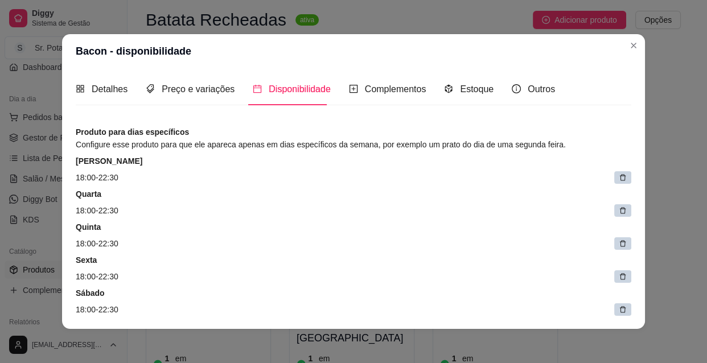
click at [619, 177] on icon at bounding box center [623, 178] width 8 height 8
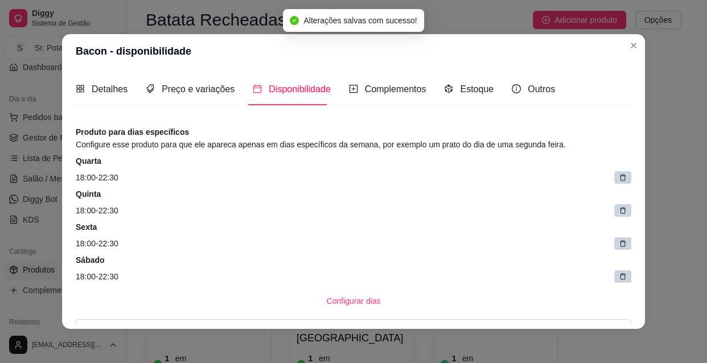
click at [619, 177] on icon at bounding box center [623, 178] width 8 height 8
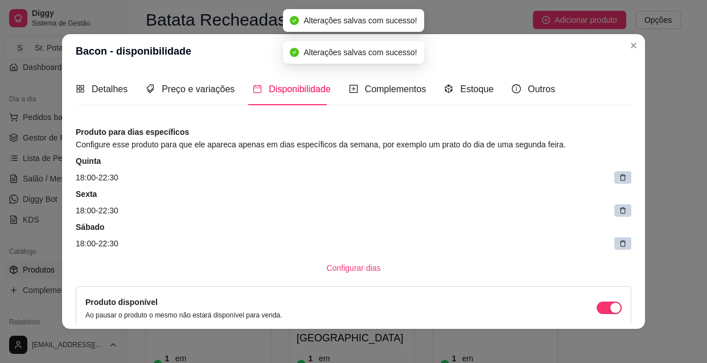
click at [619, 177] on icon at bounding box center [623, 178] width 8 height 8
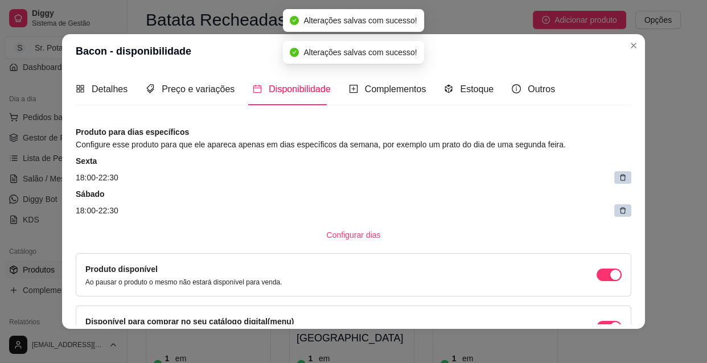
click at [619, 177] on icon at bounding box center [623, 178] width 8 height 8
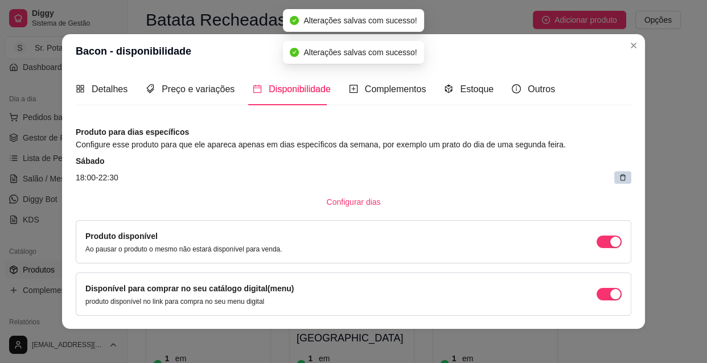
click at [619, 177] on icon at bounding box center [623, 178] width 8 height 8
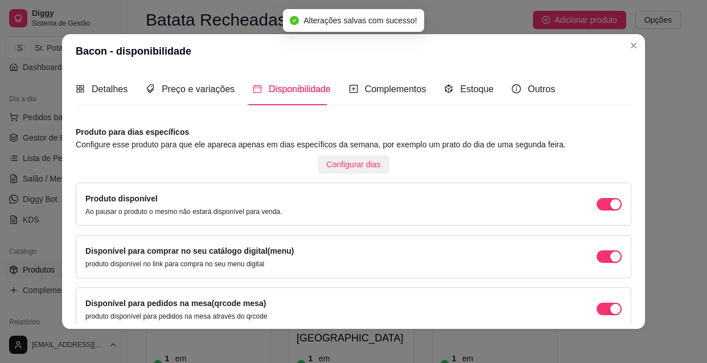
click at [351, 163] on span "Configurar dias" at bounding box center [354, 164] width 54 height 13
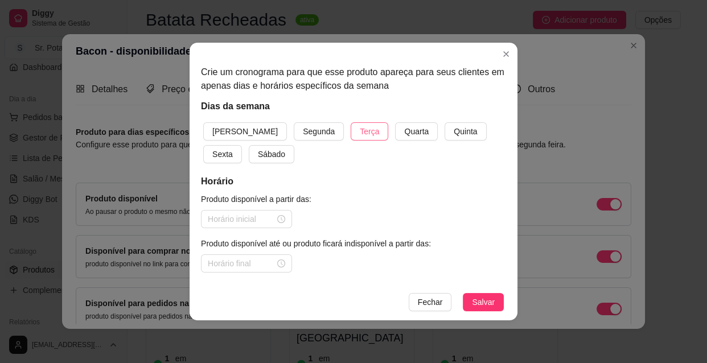
click at [360, 129] on span "Terça" at bounding box center [369, 131] width 19 height 13
click at [404, 132] on span "Quarta" at bounding box center [416, 131] width 24 height 13
click at [454, 134] on span "Quinta" at bounding box center [465, 131] width 23 height 13
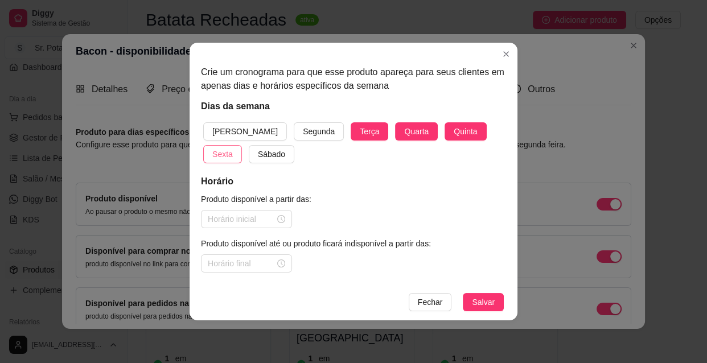
click at [233, 148] on span "Sexta" at bounding box center [222, 154] width 20 height 13
click at [258, 151] on span "Sábado" at bounding box center [271, 154] width 27 height 13
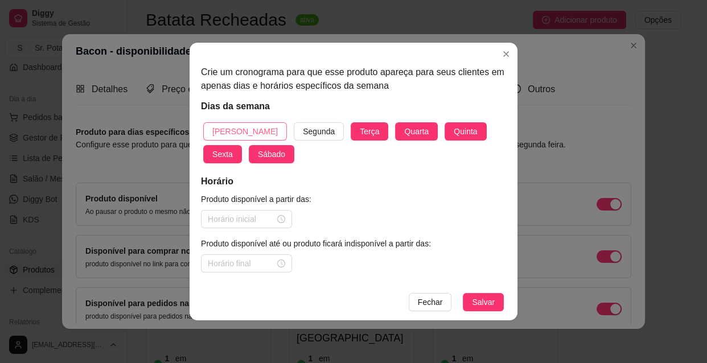
click at [230, 125] on span "[PERSON_NAME]" at bounding box center [244, 131] width 65 height 13
click at [282, 219] on div at bounding box center [246, 219] width 77 height 13
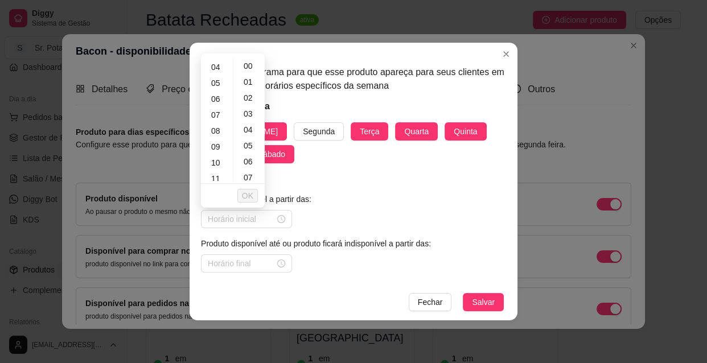
scroll to position [83, 0]
click at [215, 141] on div "10" at bounding box center [216, 143] width 27 height 16
click at [250, 172] on div "30" at bounding box center [249, 172] width 27 height 16
type input "10:30"
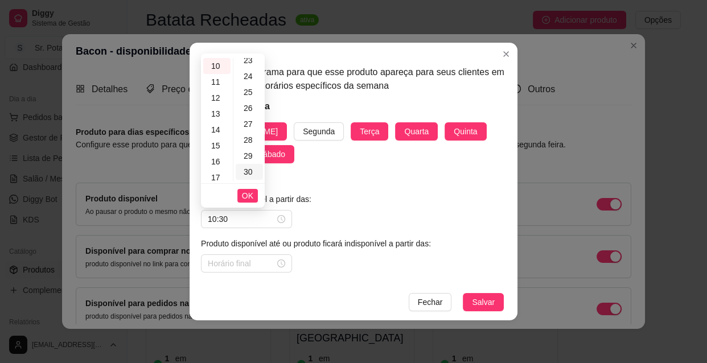
scroll to position [478, 0]
click at [246, 193] on span "OK" at bounding box center [247, 195] width 11 height 13
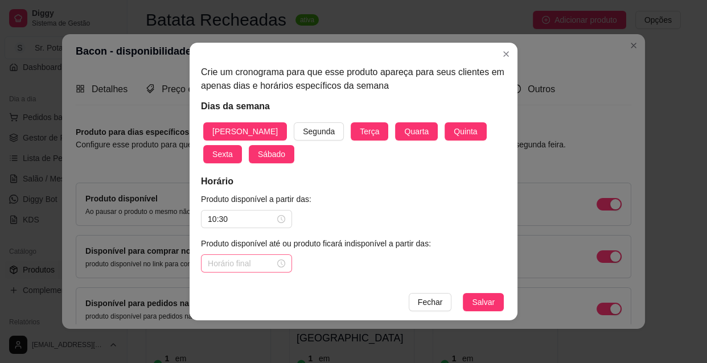
click at [284, 263] on div at bounding box center [246, 263] width 77 height 13
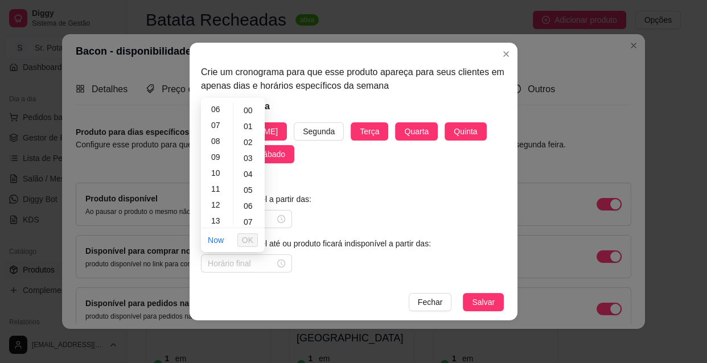
scroll to position [103, 0]
click at [219, 213] on div "13" at bounding box center [216, 215] width 27 height 16
type input "13:00"
click at [249, 239] on span "OK" at bounding box center [247, 240] width 11 height 13
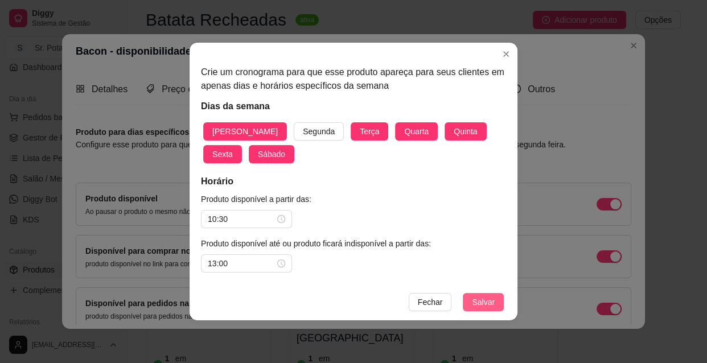
click at [474, 300] on span "Salvar" at bounding box center [483, 302] width 23 height 13
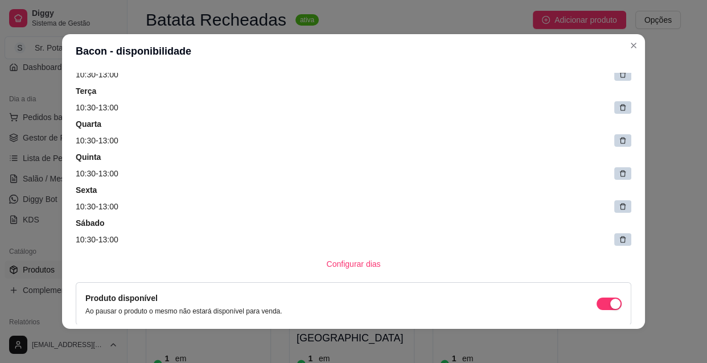
scroll to position [124, 0]
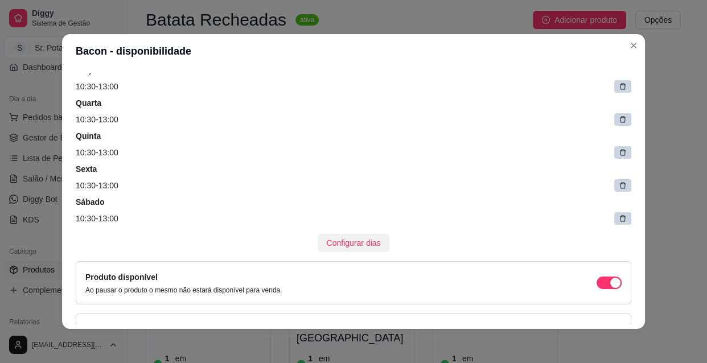
click at [338, 242] on span "Configurar dias" at bounding box center [354, 243] width 54 height 13
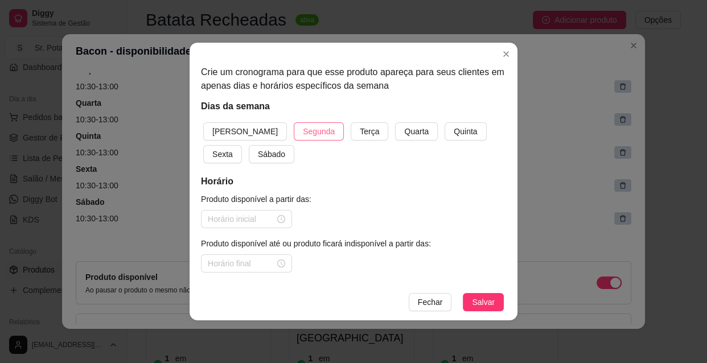
click at [303, 129] on span "Segunda" at bounding box center [319, 131] width 32 height 13
click at [360, 130] on span "Terça" at bounding box center [369, 131] width 19 height 13
click at [404, 133] on span "Quarta" at bounding box center [416, 131] width 24 height 13
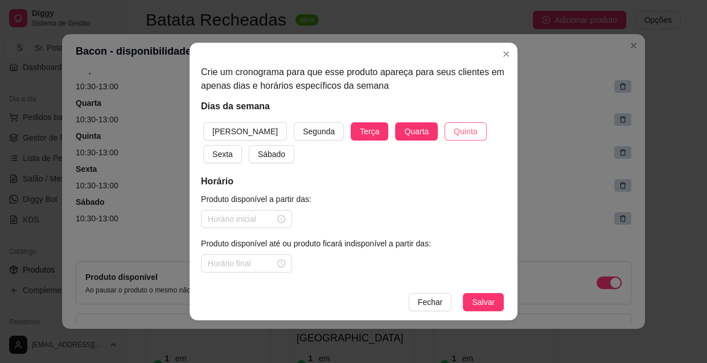
click at [444, 130] on button "Quinta" at bounding box center [465, 131] width 42 height 18
click at [233, 148] on span "Sexta" at bounding box center [222, 154] width 20 height 13
click at [258, 152] on span "Sábado" at bounding box center [271, 154] width 27 height 13
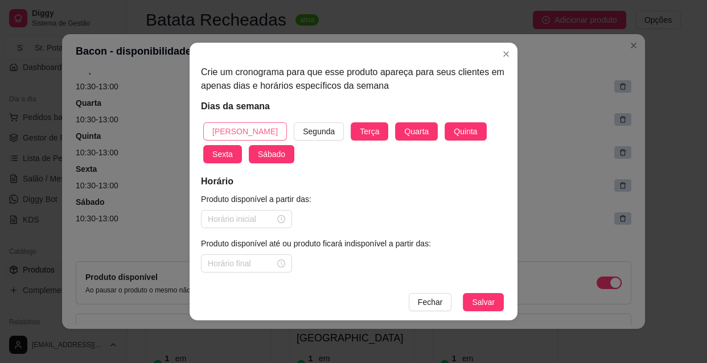
click at [232, 128] on span "[PERSON_NAME]" at bounding box center [244, 131] width 65 height 13
click at [281, 216] on div at bounding box center [246, 219] width 77 height 13
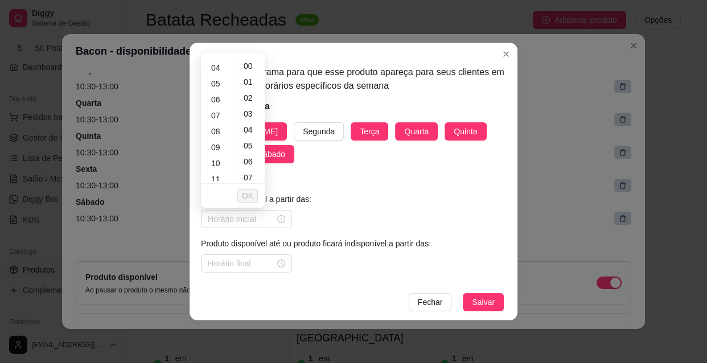
scroll to position [83, 0]
click at [216, 141] on div "10" at bounding box center [216, 143] width 27 height 16
click at [248, 171] on div "30" at bounding box center [249, 172] width 27 height 16
type input "10:30"
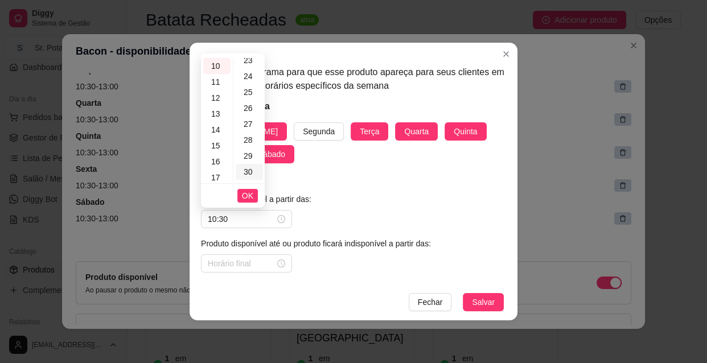
scroll to position [478, 0]
click at [252, 193] on span "OK" at bounding box center [247, 195] width 11 height 13
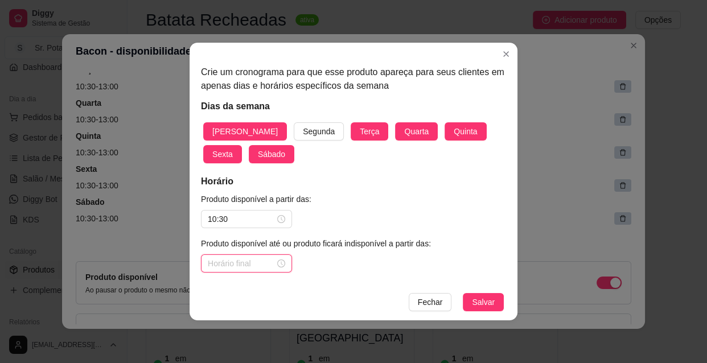
click at [258, 261] on input at bounding box center [241, 263] width 67 height 13
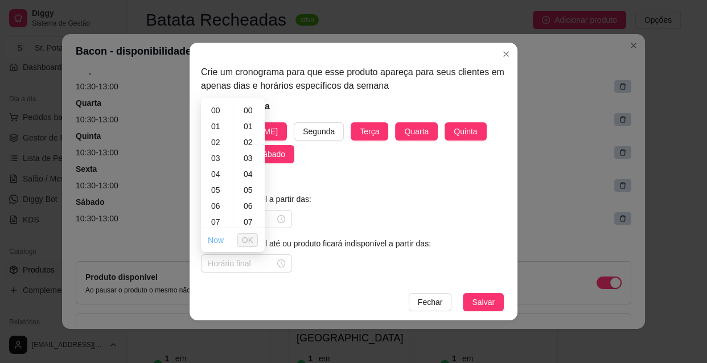
click at [211, 241] on link "Now" at bounding box center [216, 240] width 16 height 9
type input "23:04"
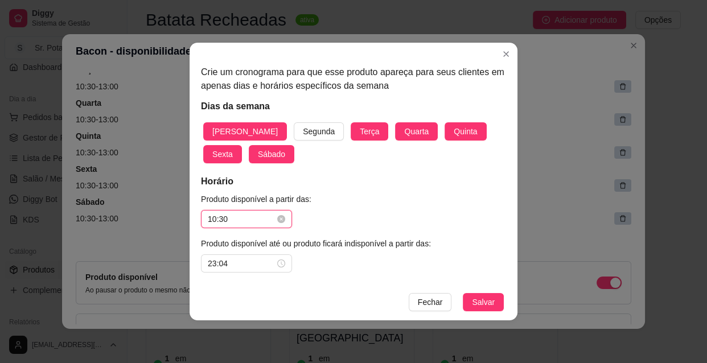
click at [265, 219] on input "10:30" at bounding box center [241, 219] width 67 height 13
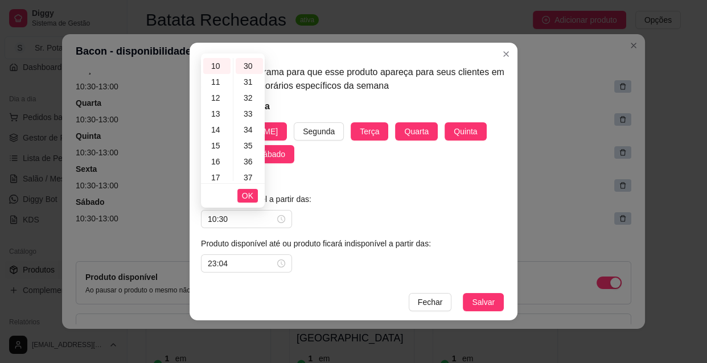
scroll to position [180, 0]
click at [220, 172] on div "18" at bounding box center [216, 173] width 27 height 16
click at [253, 60] on div "00" at bounding box center [249, 64] width 27 height 16
type input "18:00"
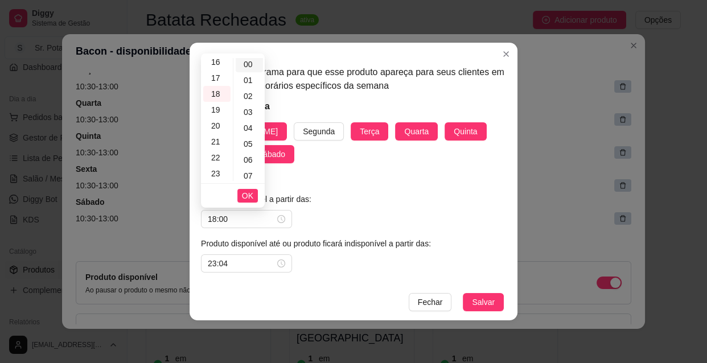
scroll to position [0, 0]
click at [245, 197] on span "OK" at bounding box center [247, 195] width 11 height 13
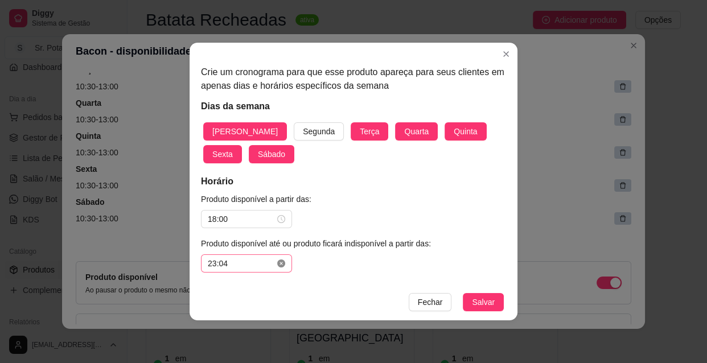
click at [281, 263] on icon "close-circle" at bounding box center [281, 263] width 8 height 8
click at [260, 265] on input at bounding box center [241, 263] width 67 height 13
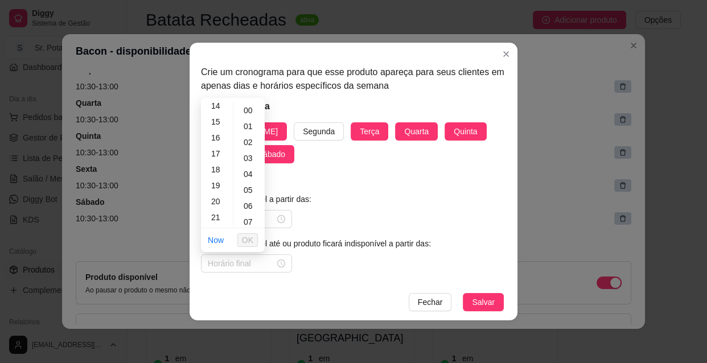
scroll to position [248, 0]
click at [220, 212] on div "22" at bounding box center [216, 213] width 27 height 16
click at [252, 212] on div "30" at bounding box center [249, 216] width 27 height 16
type input "22:30"
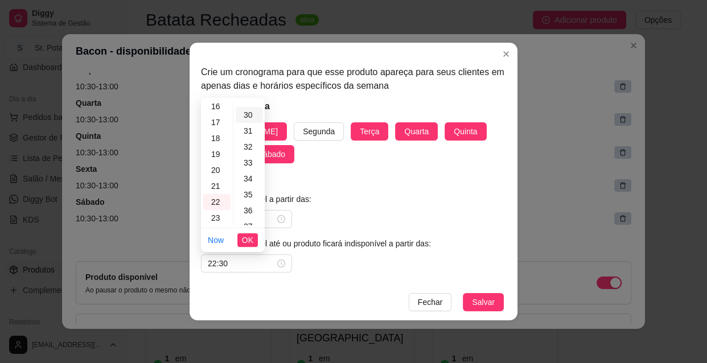
scroll to position [478, 0]
click at [246, 238] on span "OK" at bounding box center [247, 240] width 11 height 13
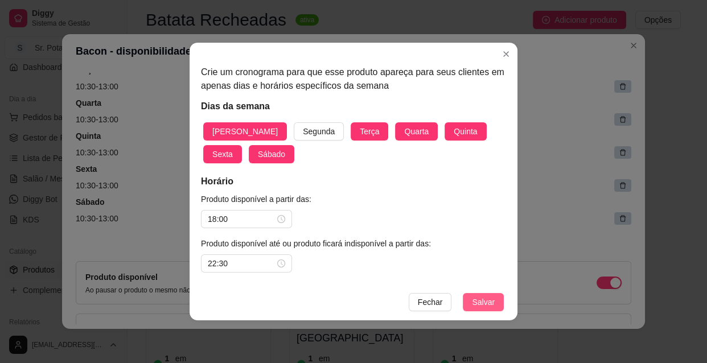
click at [475, 299] on span "Salvar" at bounding box center [483, 302] width 23 height 13
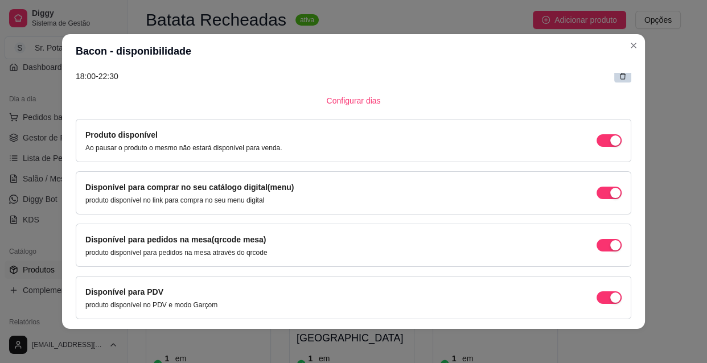
scroll to position [389, 0]
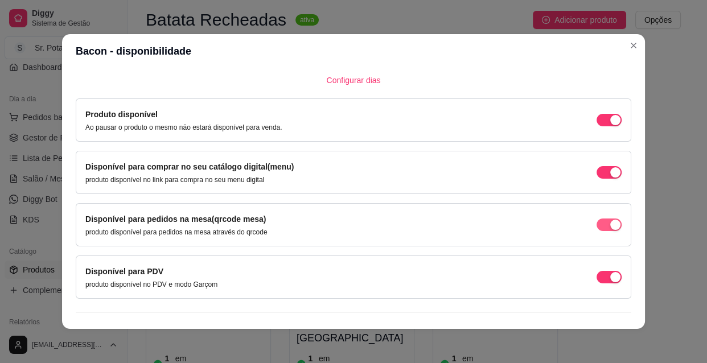
click at [610, 125] on div "button" at bounding box center [615, 120] width 10 height 10
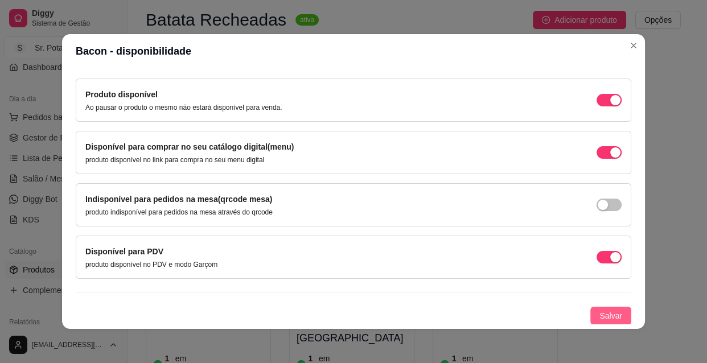
click at [603, 310] on span "Salvar" at bounding box center [610, 316] width 23 height 13
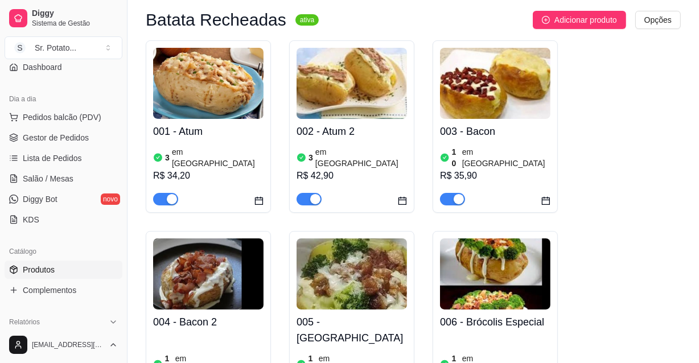
click at [493, 90] on img at bounding box center [495, 83] width 110 height 71
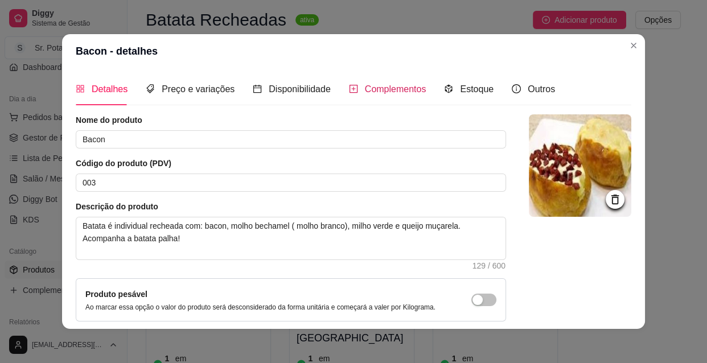
click at [385, 86] on span "Complementos" at bounding box center [395, 89] width 61 height 10
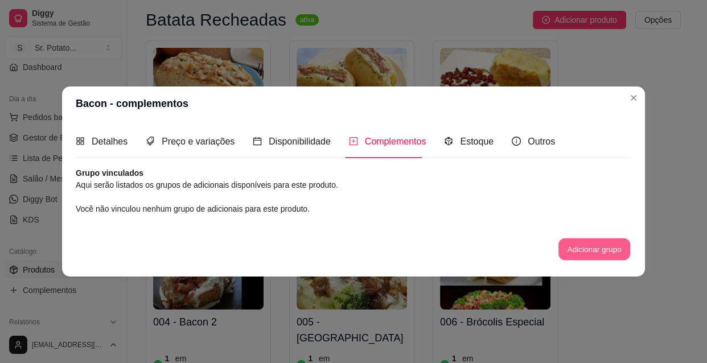
click at [578, 248] on button "Adicionar grupo" at bounding box center [594, 249] width 72 height 22
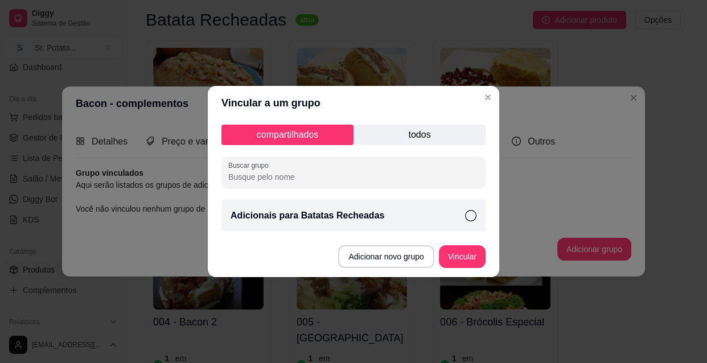
click at [469, 216] on icon at bounding box center [470, 215] width 11 height 11
click at [459, 255] on button "Vincular" at bounding box center [462, 256] width 47 height 23
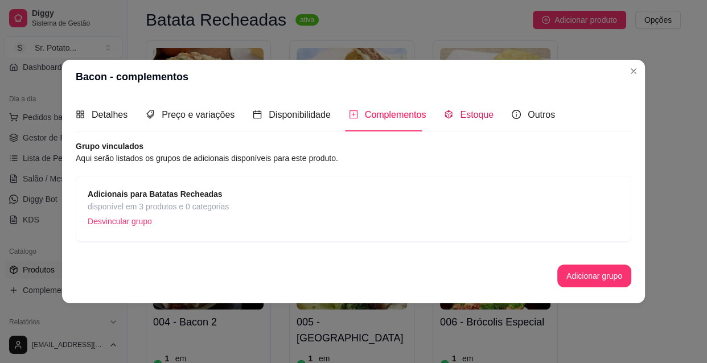
click at [464, 116] on span "Estoque" at bounding box center [477, 115] width 34 height 10
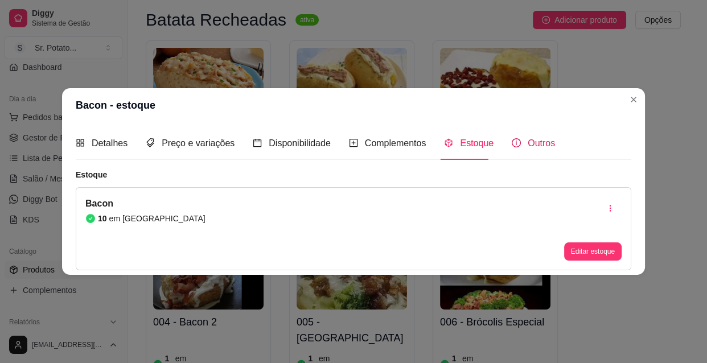
click at [539, 142] on span "Outros" at bounding box center [540, 143] width 27 height 10
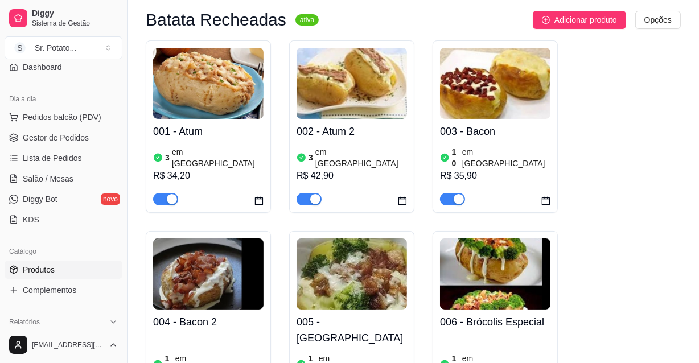
click at [206, 246] on img at bounding box center [208, 273] width 110 height 71
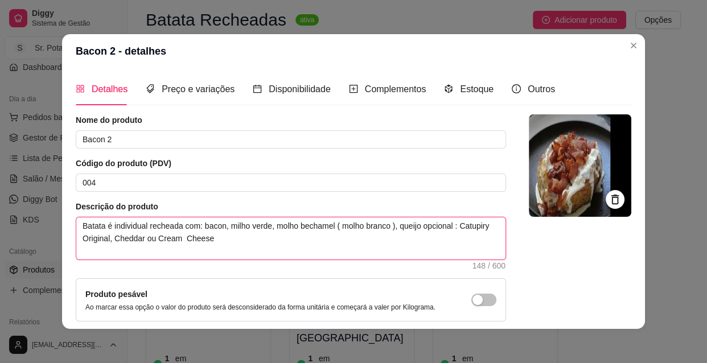
click at [391, 226] on textarea "Batata é individual recheada com: bacon, milho verde, molho bechamel ( molho br…" at bounding box center [290, 238] width 429 height 42
type textarea "Batata é individual recheada com: bacon, milho verde, molho bechamel ( molho br…"
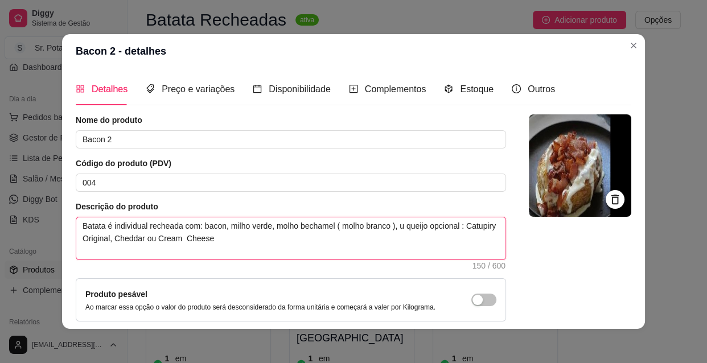
type textarea "Batata é individual recheada com: bacon, milho verde, molho bechamel ( molho br…"
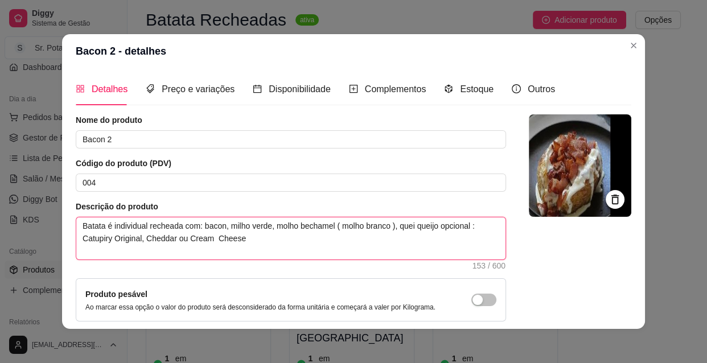
type textarea "Batata é individual recheada com: bacon, milho verde, molho bechamel ( molho br…"
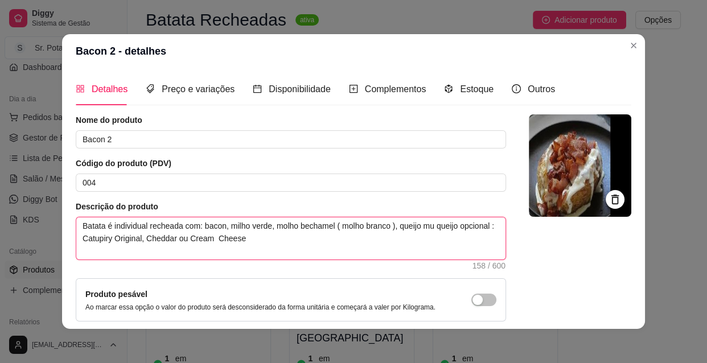
type textarea "Batata é individual recheada com: bacon, milho verde, molho bechamel ( molho br…"
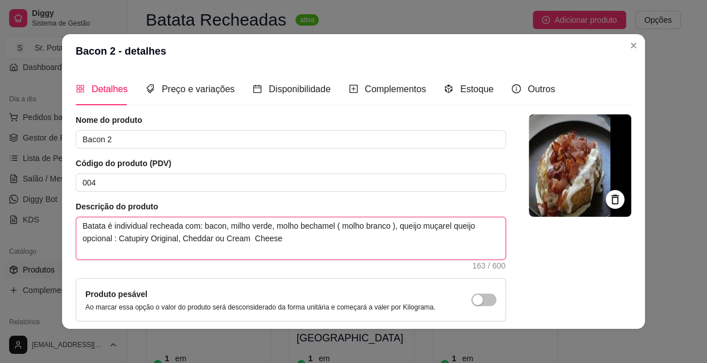
type textarea "Batata é individual recheada com: bacon, milho verde, molho bechamel ( molho br…"
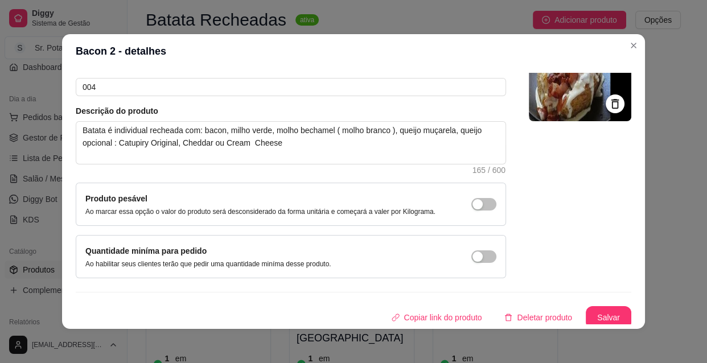
scroll to position [99, 0]
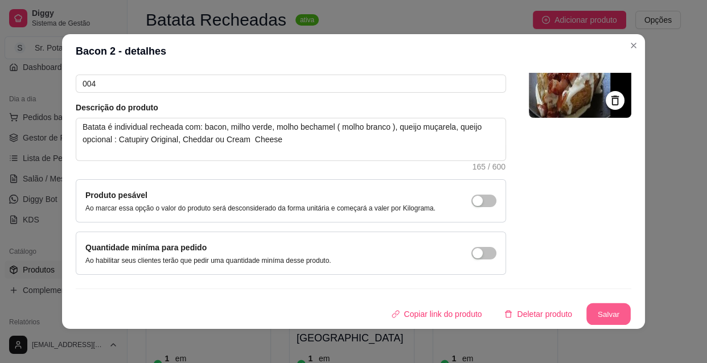
click at [599, 307] on button "Salvar" at bounding box center [608, 314] width 44 height 22
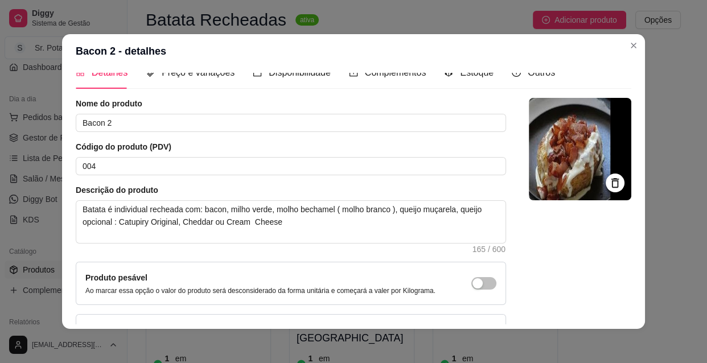
scroll to position [0, 0]
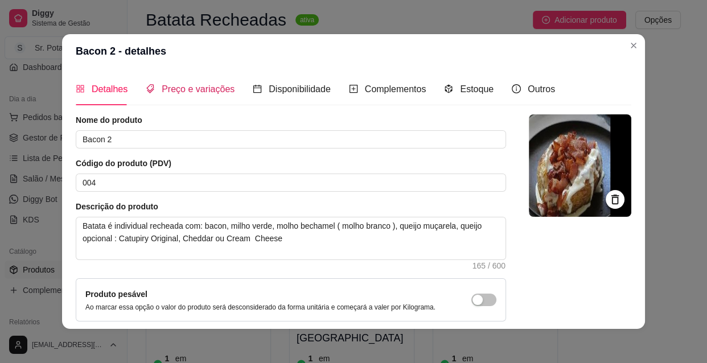
click at [185, 85] on span "Preço e variações" at bounding box center [198, 89] width 73 height 10
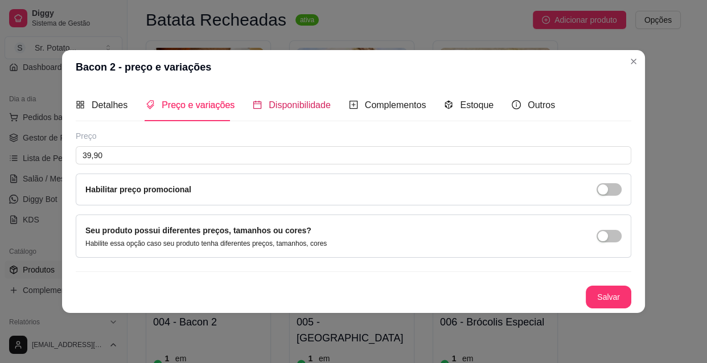
click at [284, 102] on span "Disponibilidade" at bounding box center [300, 105] width 62 height 10
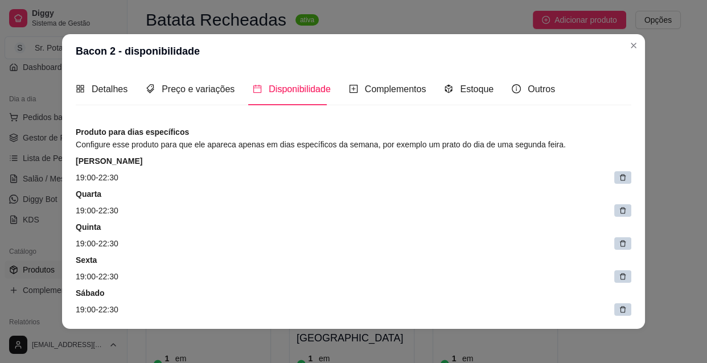
click at [620, 176] on icon at bounding box center [623, 178] width 6 height 6
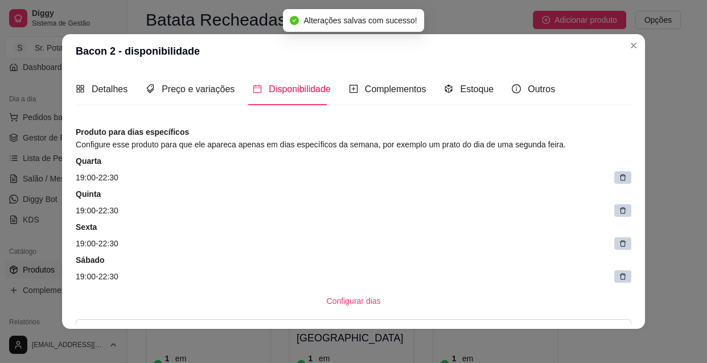
click at [620, 176] on icon at bounding box center [623, 178] width 6 height 6
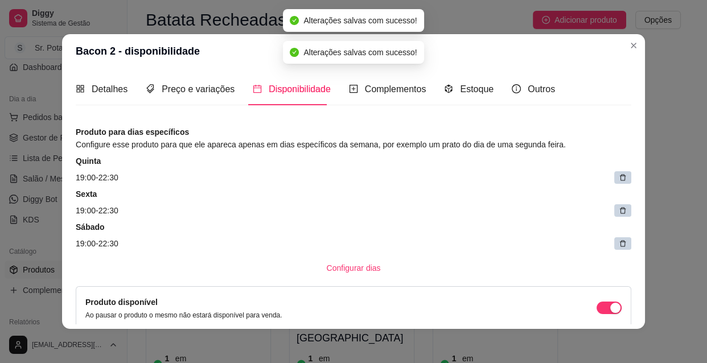
click at [620, 176] on icon at bounding box center [623, 178] width 6 height 6
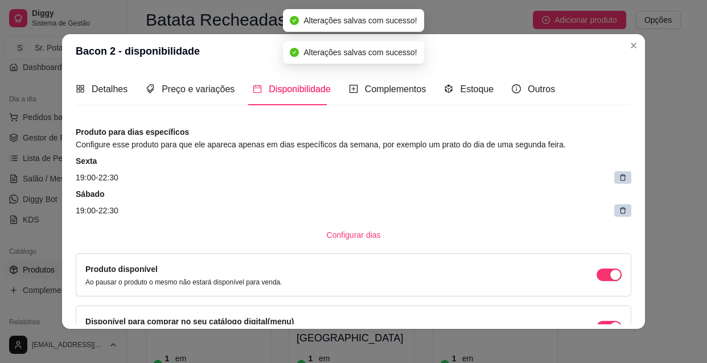
click at [620, 176] on icon at bounding box center [623, 178] width 6 height 6
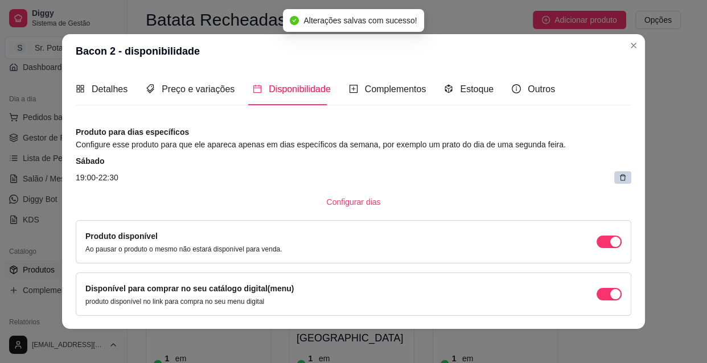
click at [620, 176] on icon at bounding box center [623, 178] width 6 height 6
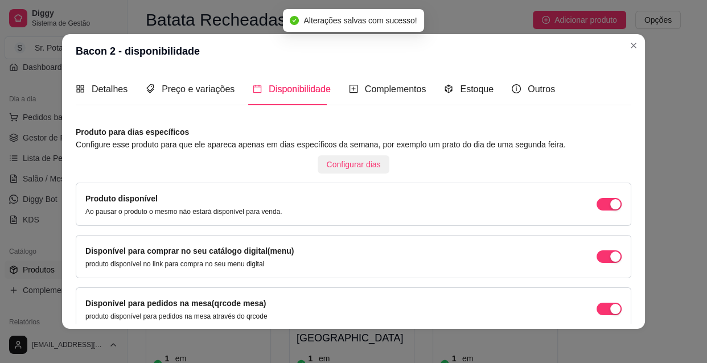
click at [341, 165] on span "Configurar dias" at bounding box center [354, 164] width 54 height 13
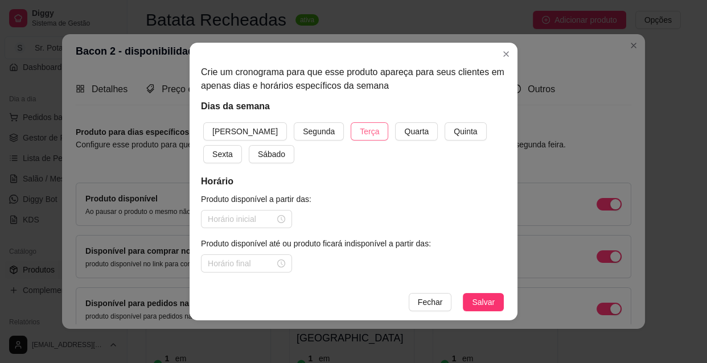
click at [360, 128] on span "Terça" at bounding box center [369, 131] width 19 height 13
click at [404, 129] on span "Quarta" at bounding box center [416, 131] width 24 height 13
click at [454, 130] on span "Quinta" at bounding box center [465, 131] width 23 height 13
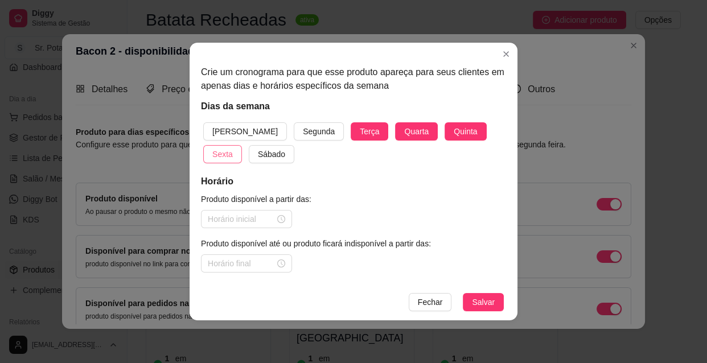
click at [242, 145] on button "Sexta" at bounding box center [222, 154] width 39 height 18
click at [258, 152] on span "Sábado" at bounding box center [271, 154] width 27 height 13
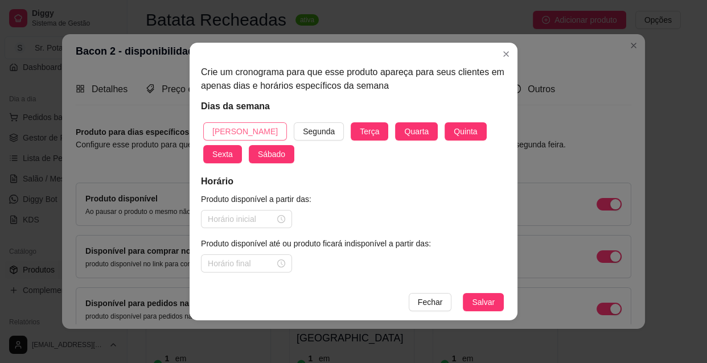
click at [228, 126] on span "[PERSON_NAME]" at bounding box center [244, 131] width 65 height 13
click at [282, 219] on div at bounding box center [246, 219] width 77 height 13
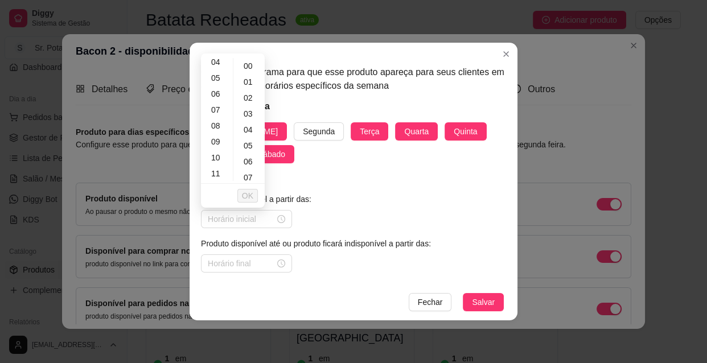
scroll to position [83, 0]
click at [217, 143] on div "10" at bounding box center [216, 143] width 27 height 16
click at [249, 172] on div "30" at bounding box center [249, 172] width 27 height 16
type input "10:30"
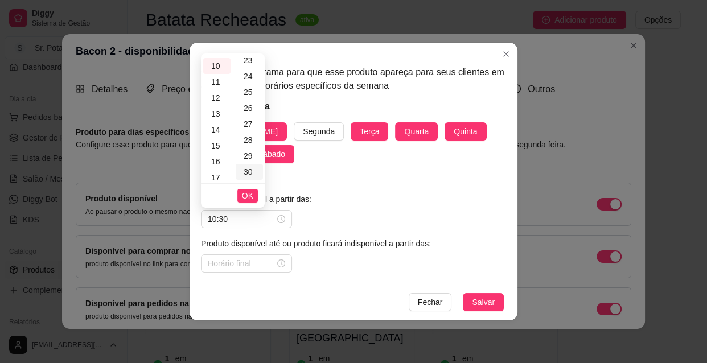
scroll to position [478, 0]
click at [250, 195] on span "OK" at bounding box center [247, 195] width 11 height 13
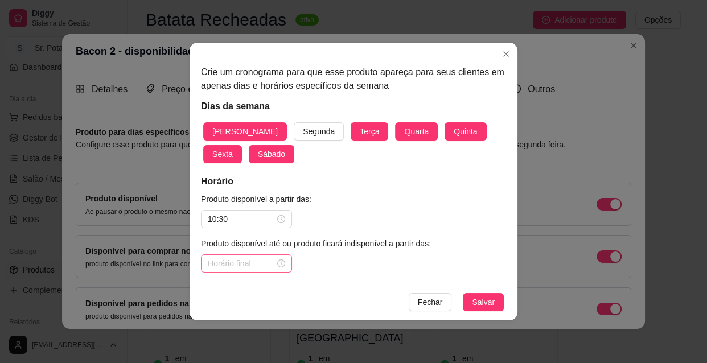
click at [282, 263] on div at bounding box center [246, 263] width 77 height 13
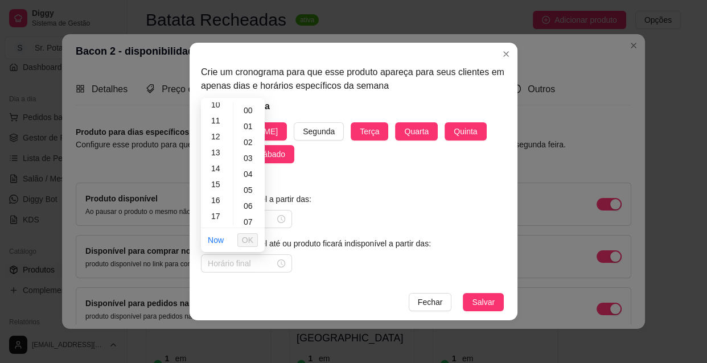
scroll to position [186, 0]
click at [216, 127] on div "13" at bounding box center [216, 131] width 27 height 16
type input "13:00"
click at [245, 241] on span "OK" at bounding box center [247, 240] width 11 height 13
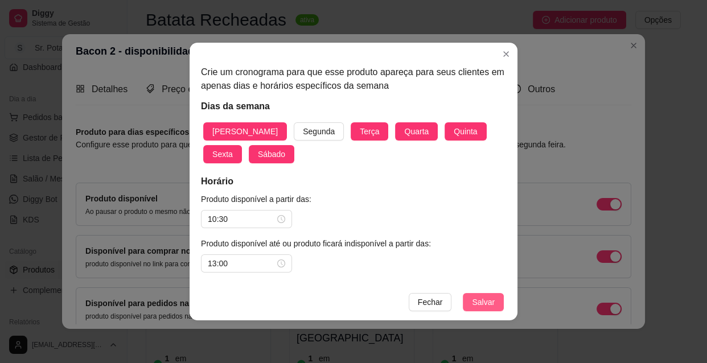
click at [481, 300] on span "Salvar" at bounding box center [483, 302] width 23 height 13
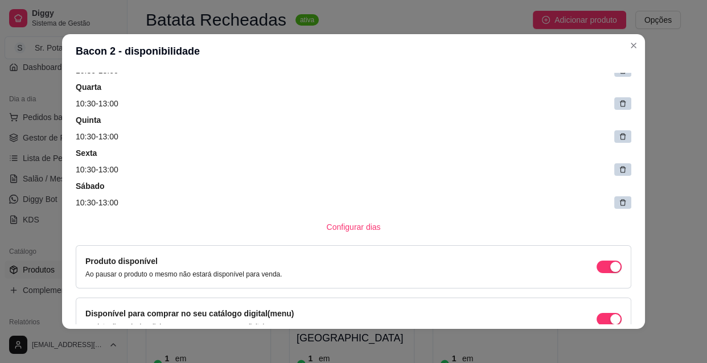
scroll to position [145, 0]
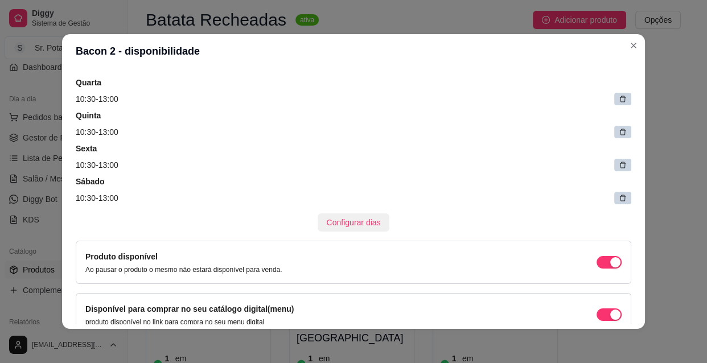
click at [350, 222] on span "Configurar dias" at bounding box center [354, 222] width 54 height 13
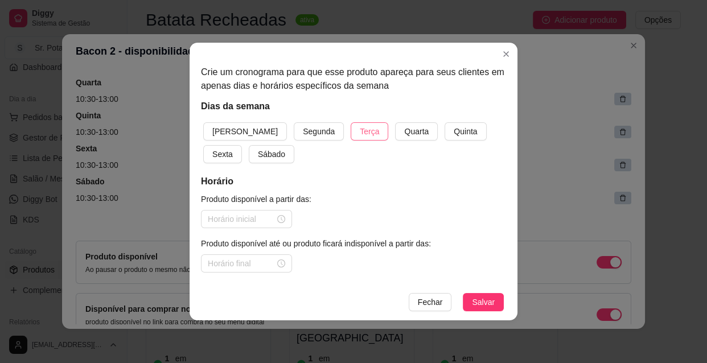
click at [360, 126] on span "Terça" at bounding box center [369, 131] width 19 height 13
click at [404, 127] on span "Quarta" at bounding box center [416, 131] width 24 height 13
click at [454, 128] on span "Quinta" at bounding box center [465, 131] width 23 height 13
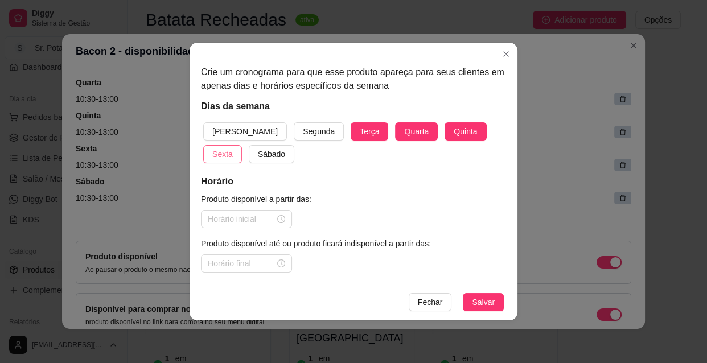
click at [233, 148] on span "Sexta" at bounding box center [222, 154] width 20 height 13
click at [258, 153] on span "Sábado" at bounding box center [271, 154] width 27 height 13
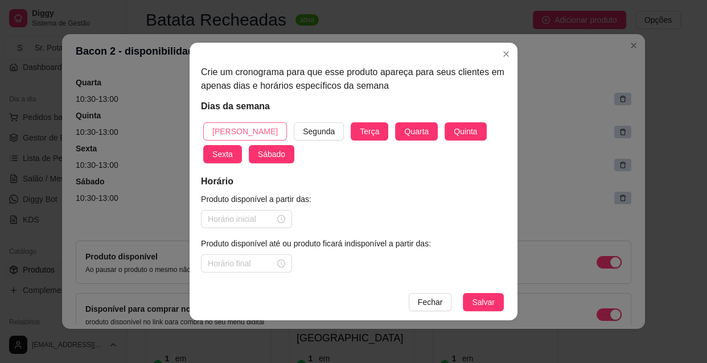
click at [236, 127] on span "[PERSON_NAME]" at bounding box center [244, 131] width 65 height 13
click at [280, 220] on div at bounding box center [246, 219] width 77 height 13
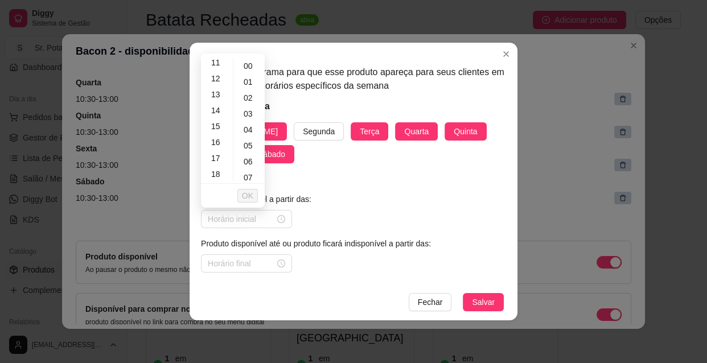
scroll to position [186, 0]
click at [217, 166] on div "18" at bounding box center [216, 167] width 27 height 16
type input "18:00"
drag, startPoint x: 263, startPoint y: 187, endPoint x: 261, endPoint y: 178, distance: 8.7
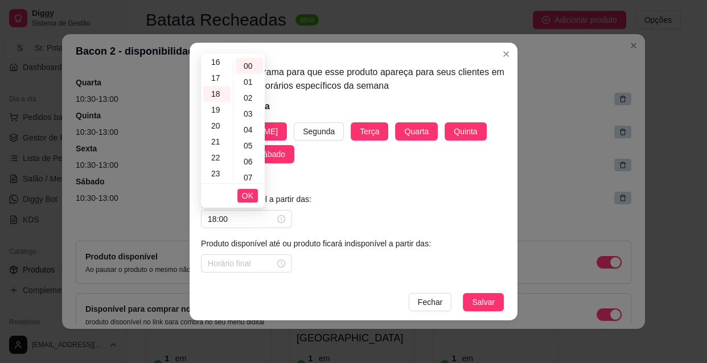
click at [261, 178] on div "00 01 02 03 04 05 06 07 08 09 10 11 12 13 14 15 16 17 18 19 20 21 22 23 00 01 0…" at bounding box center [233, 130] width 64 height 154
click at [273, 263] on input at bounding box center [241, 263] width 67 height 13
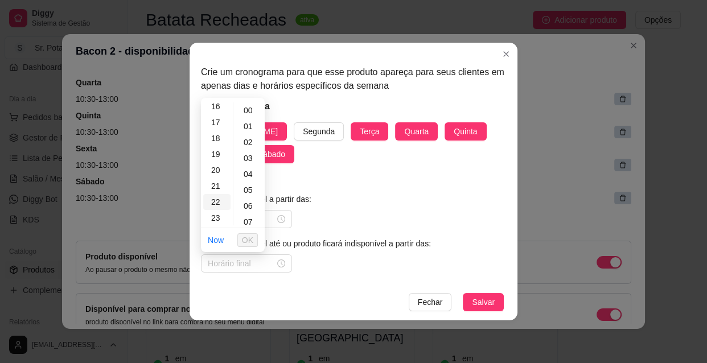
click at [219, 203] on div "22" at bounding box center [216, 202] width 27 height 16
click at [250, 216] on div "30" at bounding box center [249, 216] width 27 height 16
type input "22:30"
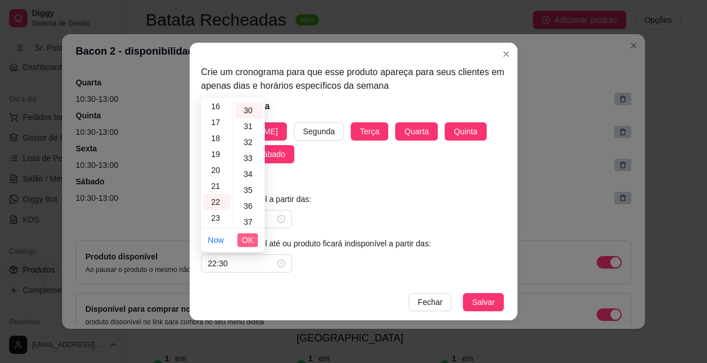
click at [250, 239] on span "OK" at bounding box center [247, 240] width 11 height 13
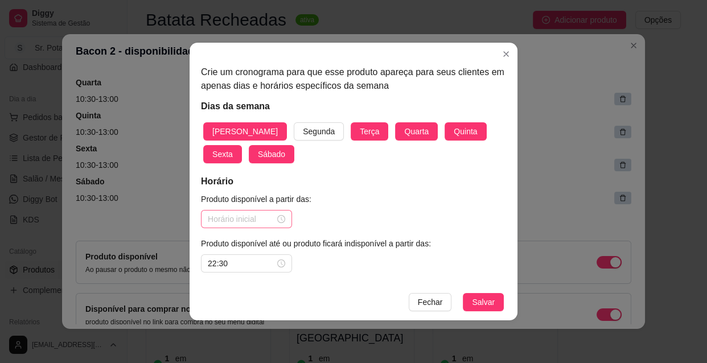
click at [282, 214] on div at bounding box center [246, 219] width 77 height 13
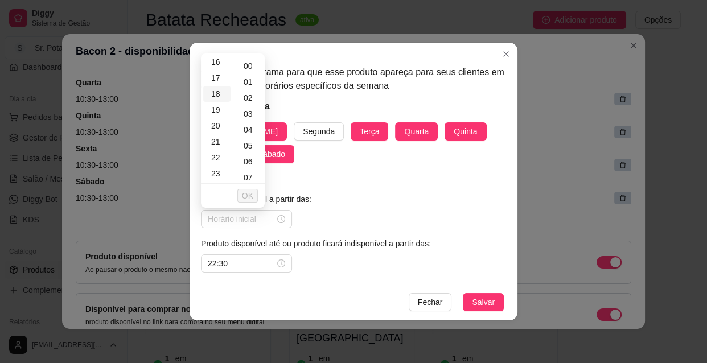
click at [219, 91] on div "18" at bounding box center [216, 94] width 27 height 16
type input "18:00"
click at [249, 192] on span "OK" at bounding box center [247, 195] width 11 height 13
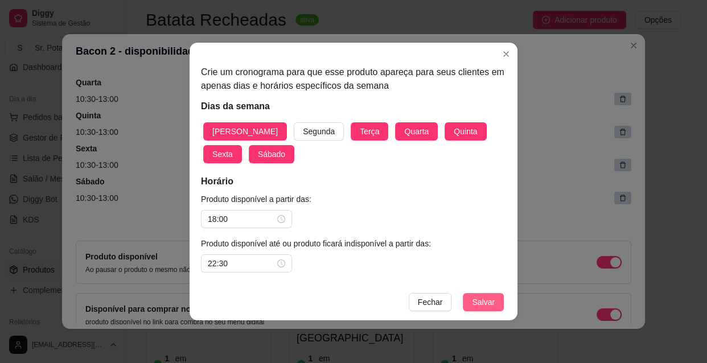
click at [481, 302] on span "Salvar" at bounding box center [483, 302] width 23 height 13
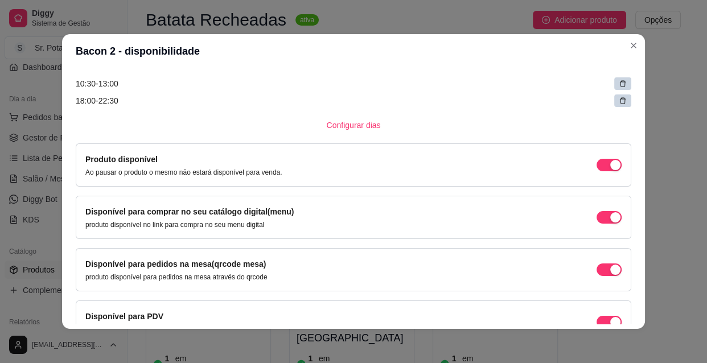
scroll to position [365, 0]
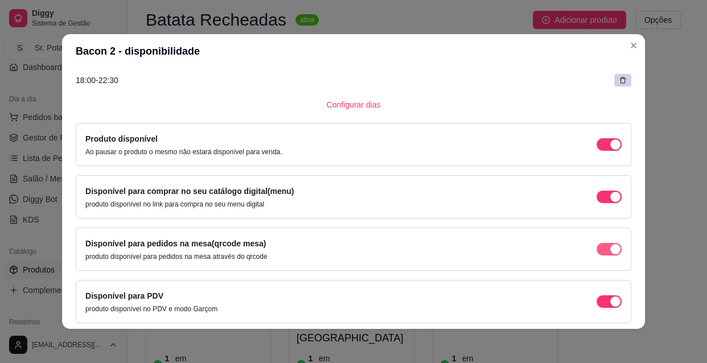
click at [610, 150] on div "button" at bounding box center [615, 144] width 10 height 10
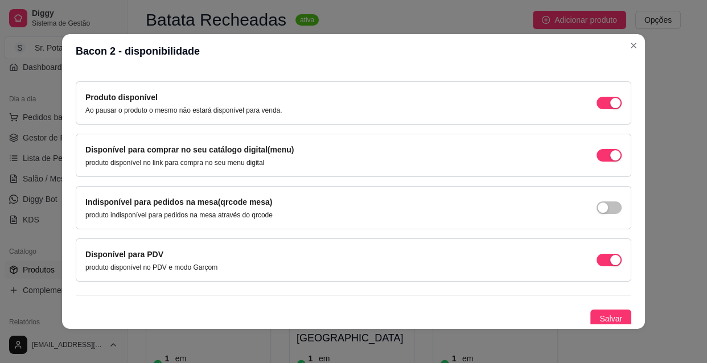
scroll to position [409, 0]
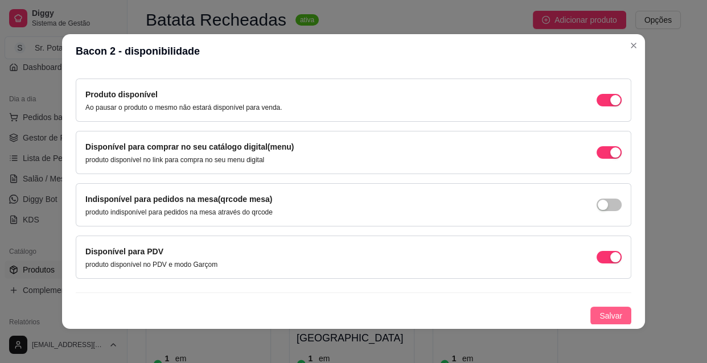
click at [599, 308] on button "Salvar" at bounding box center [610, 316] width 41 height 18
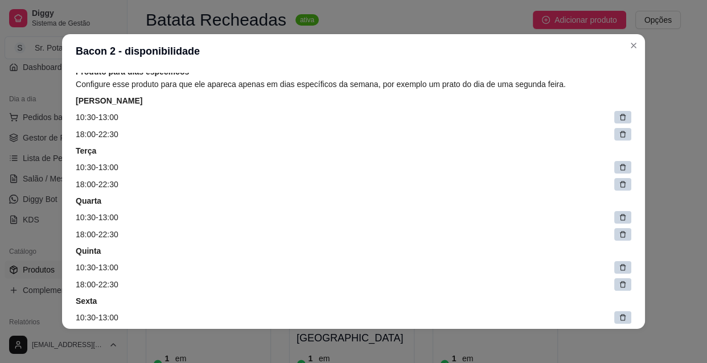
scroll to position [0, 0]
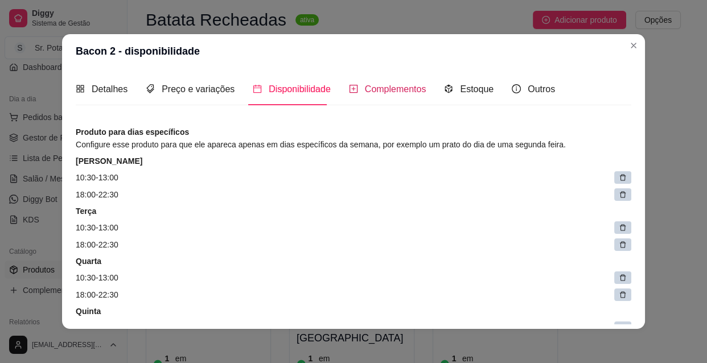
click at [403, 86] on span "Complementos" at bounding box center [395, 89] width 61 height 10
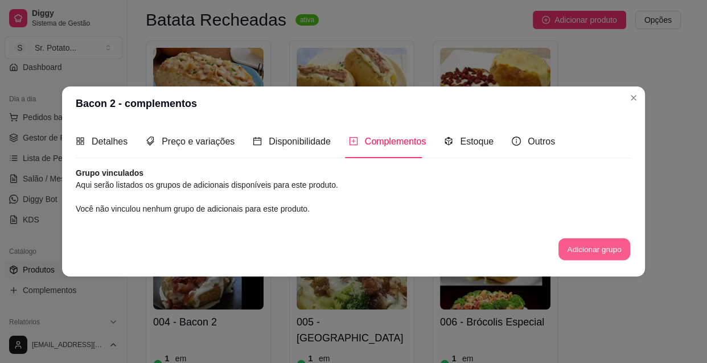
click at [580, 241] on button "Adicionar grupo" at bounding box center [594, 249] width 72 height 22
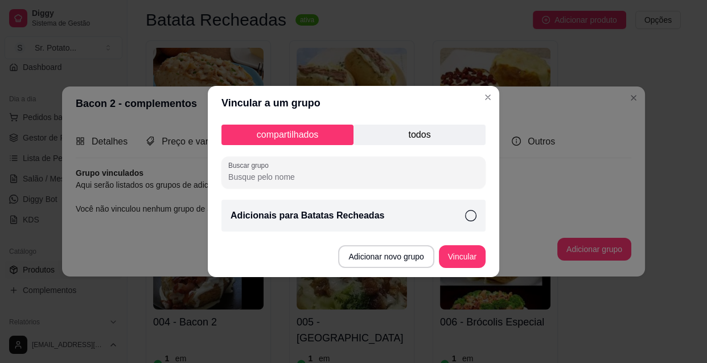
click at [470, 212] on icon at bounding box center [470, 215] width 11 height 11
click at [470, 250] on button "Vincular" at bounding box center [462, 256] width 47 height 23
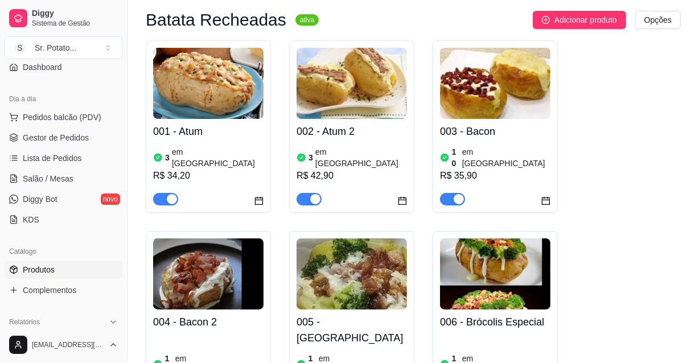
click at [235, 144] on div "3 em estoque R$ 34,20" at bounding box center [208, 174] width 110 height 61
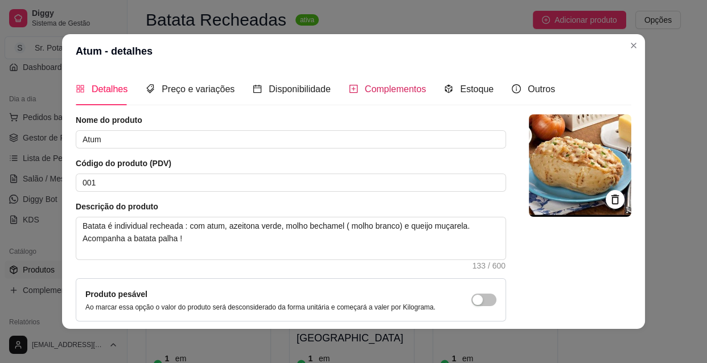
click at [391, 92] on span "Complementos" at bounding box center [395, 89] width 61 height 10
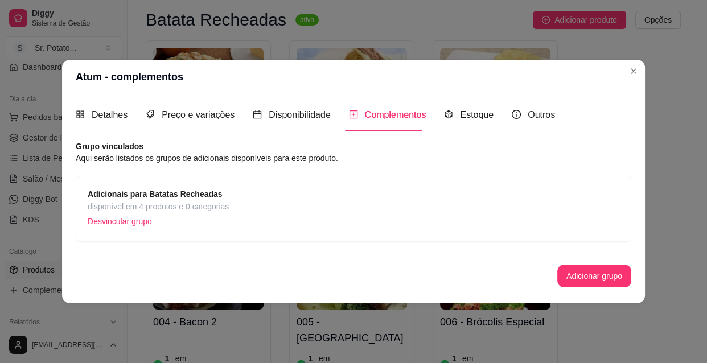
click at [134, 218] on p "Desvincular grupo" at bounding box center [158, 221] width 141 height 17
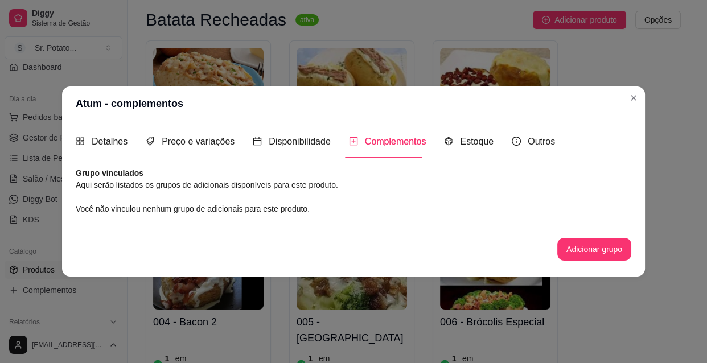
click at [377, 140] on span "Complementos" at bounding box center [395, 142] width 61 height 10
click at [384, 141] on span "Complementos" at bounding box center [395, 142] width 61 height 10
click at [578, 244] on button "Adicionar grupo" at bounding box center [594, 249] width 74 height 23
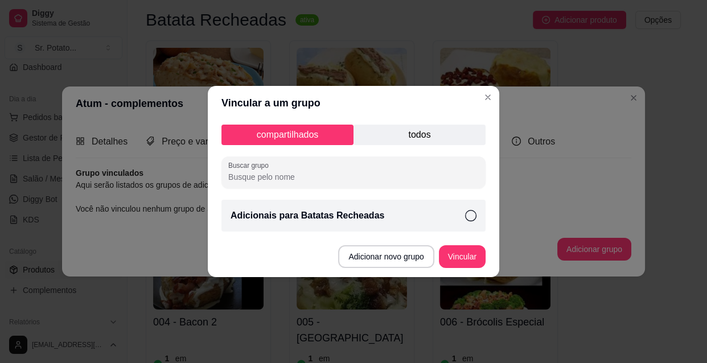
click at [468, 213] on icon at bounding box center [470, 215] width 11 height 11
click at [467, 258] on button "Vincular" at bounding box center [462, 256] width 47 height 23
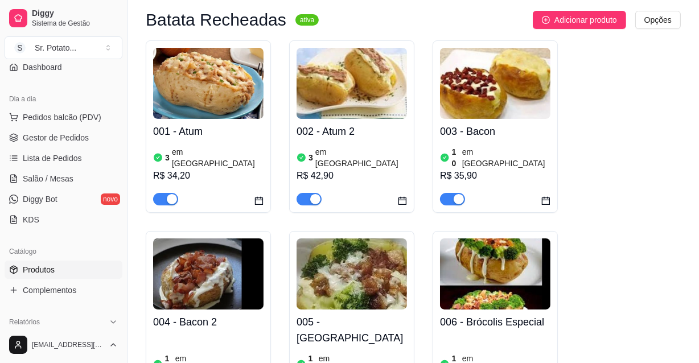
click at [392, 169] on div "R$ 42,90" at bounding box center [351, 176] width 110 height 14
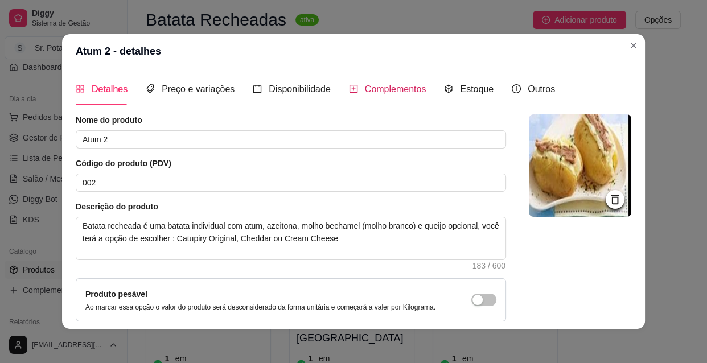
click at [375, 85] on span "Complementos" at bounding box center [395, 89] width 61 height 10
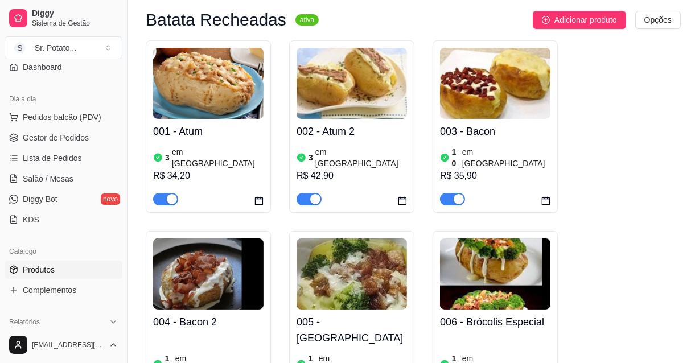
click at [489, 137] on h4 "003 - Bacon" at bounding box center [495, 131] width 110 height 16
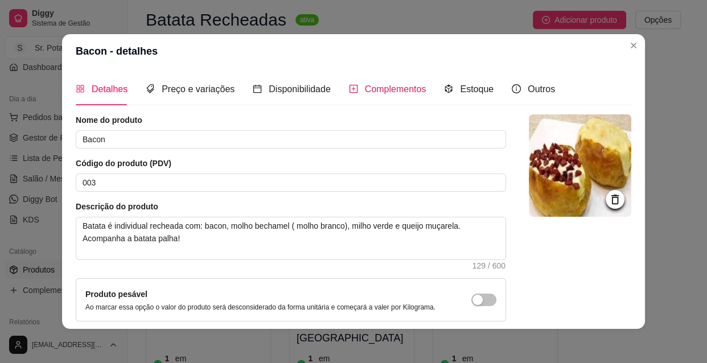
click at [393, 84] on span "Complementos" at bounding box center [395, 89] width 61 height 10
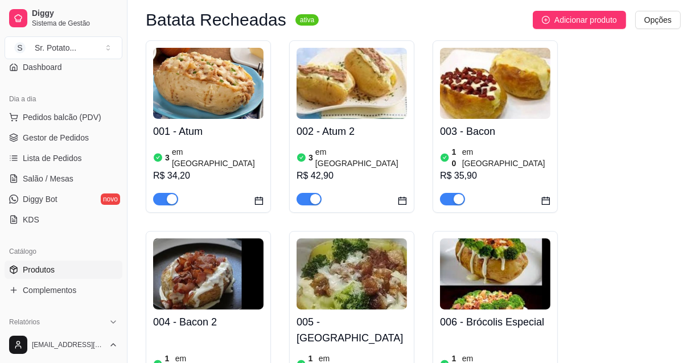
click at [240, 284] on img at bounding box center [208, 273] width 110 height 71
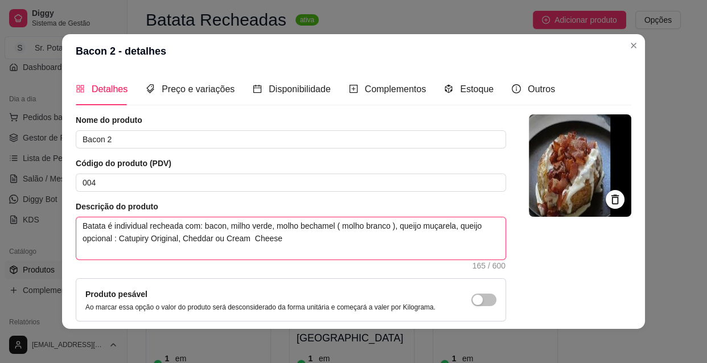
click at [277, 240] on textarea "Batata é individual recheada com: bacon, milho verde, molho bechamel ( molho br…" at bounding box center [290, 238] width 429 height 42
type textarea "Batata é individual recheada com: bacon, milho verde, molho bechamel ( molho br…"
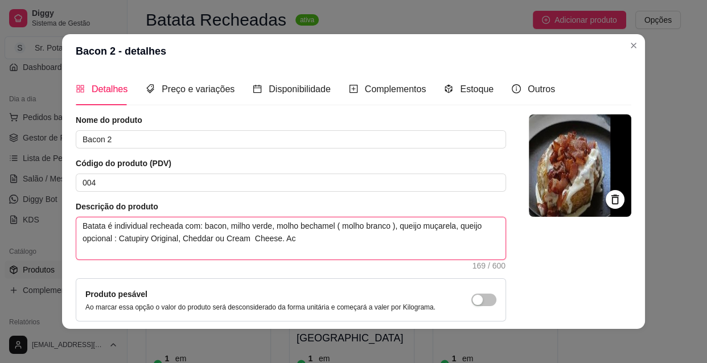
type textarea "Batata é individual recheada com: bacon, milho verde, molho bechamel ( molho br…"
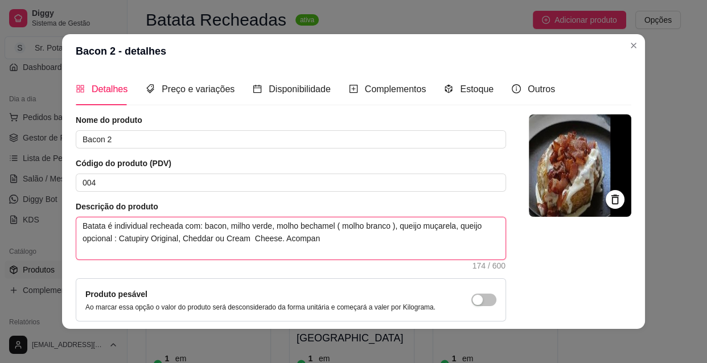
type textarea "Batata é individual recheada com: bacon, milho verde, molho bechamel ( molho br…"
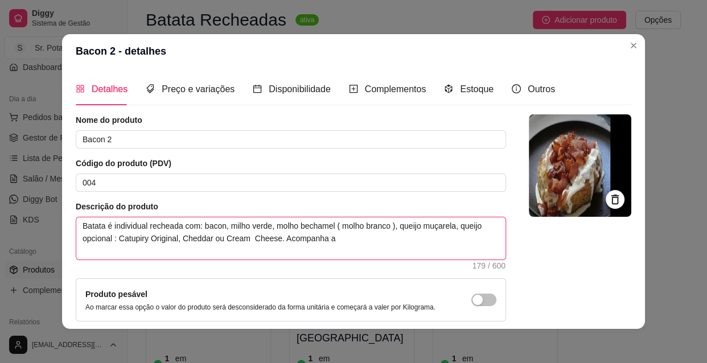
type textarea "Batata é individual recheada com: bacon, milho verde, molho bechamel ( molho br…"
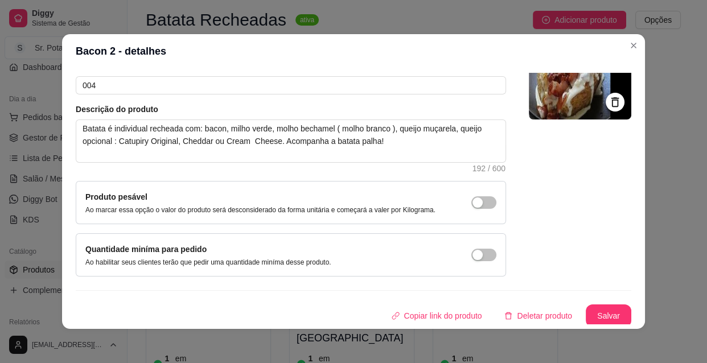
scroll to position [99, 0]
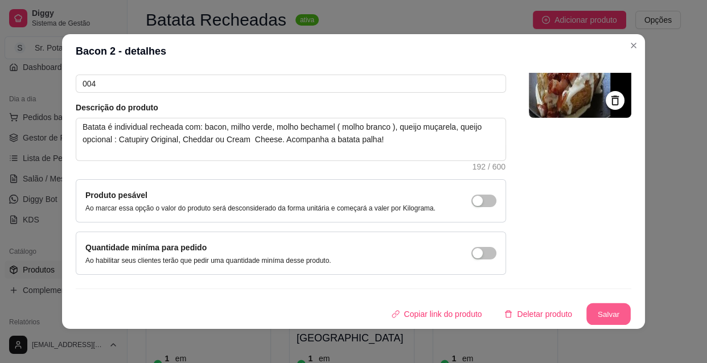
click at [593, 304] on button "Salvar" at bounding box center [608, 314] width 44 height 22
click at [602, 307] on button "Salvar" at bounding box center [609, 314] width 46 height 23
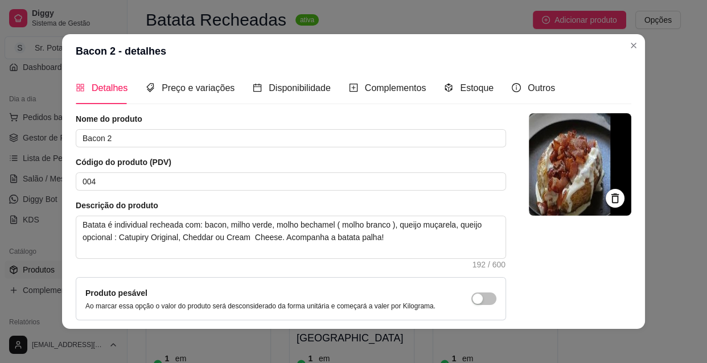
scroll to position [0, 0]
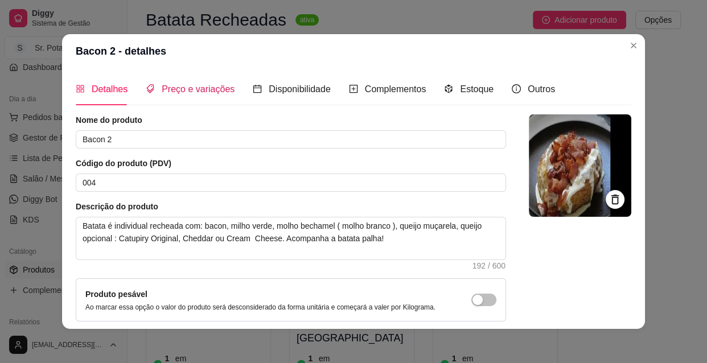
click at [207, 86] on span "Preço e variações" at bounding box center [198, 89] width 73 height 10
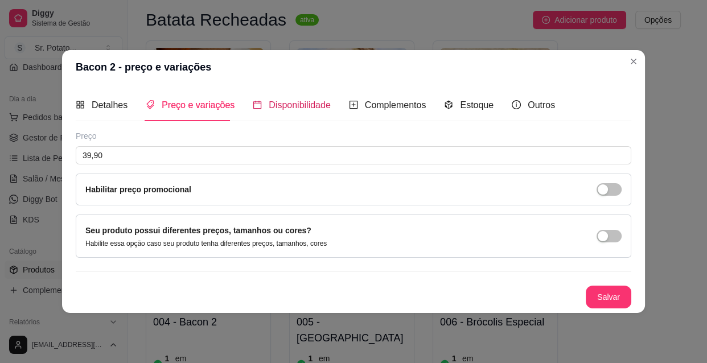
click at [286, 101] on span "Disponibilidade" at bounding box center [300, 105] width 62 height 10
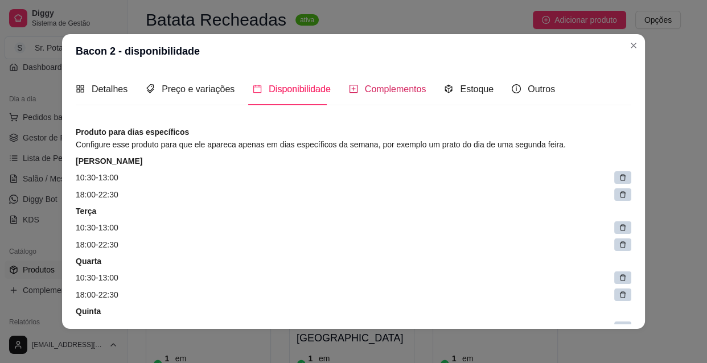
click at [382, 90] on span "Complementos" at bounding box center [395, 89] width 61 height 10
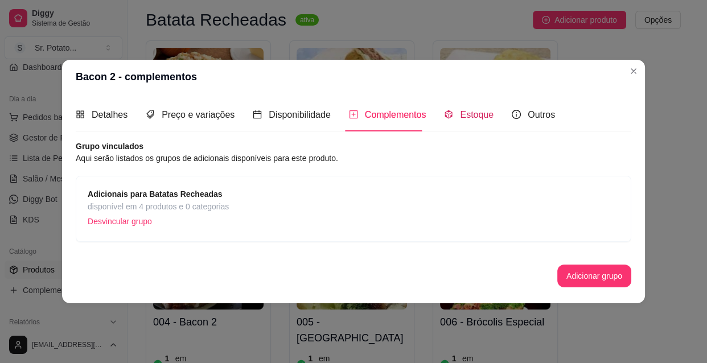
click at [465, 114] on span "Estoque" at bounding box center [477, 115] width 34 height 10
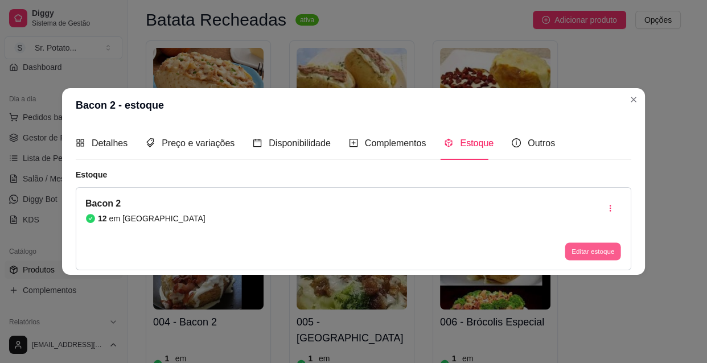
click at [589, 250] on button "Editar estoque" at bounding box center [592, 251] width 56 height 18
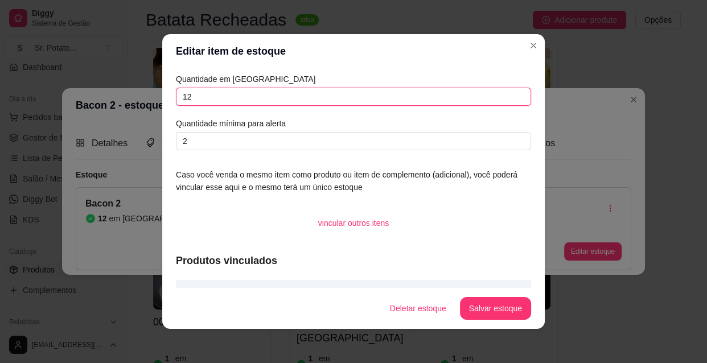
click at [191, 97] on input "12" at bounding box center [353, 97] width 355 height 18
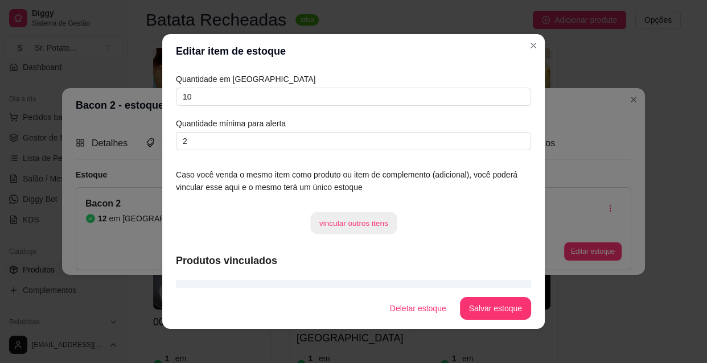
click at [352, 219] on button "vincular outros itens" at bounding box center [353, 223] width 86 height 22
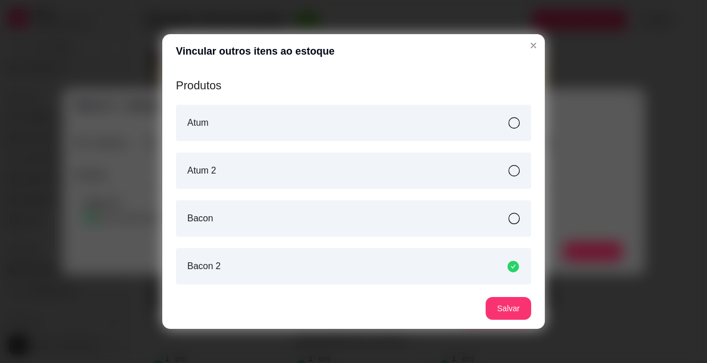
scroll to position [83, 0]
click at [508, 219] on icon at bounding box center [513, 217] width 11 height 11
click at [502, 308] on button "Salvar" at bounding box center [508, 309] width 44 height 22
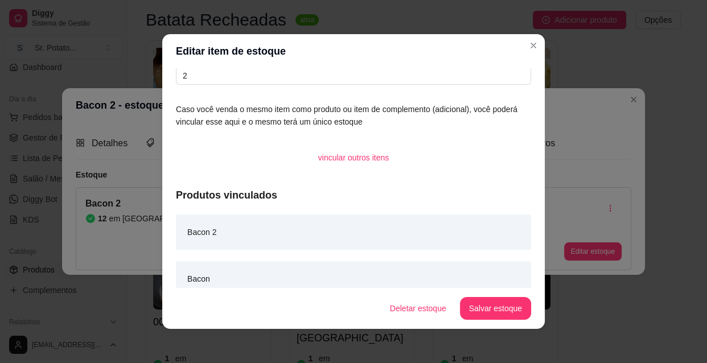
scroll to position [78, 0]
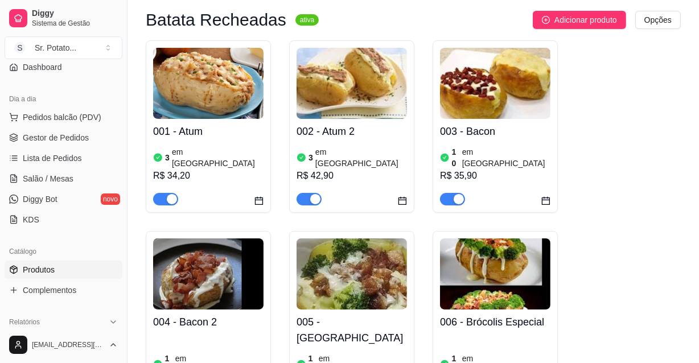
click at [355, 264] on img at bounding box center [351, 273] width 110 height 71
click at [205, 314] on h4 "004 - Bacon 2" at bounding box center [208, 322] width 110 height 16
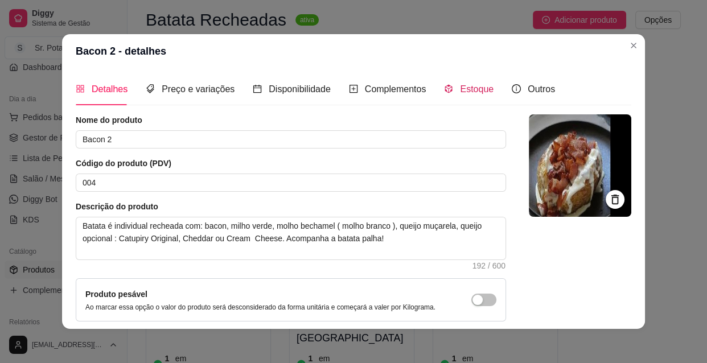
click at [464, 86] on span "Estoque" at bounding box center [477, 89] width 34 height 10
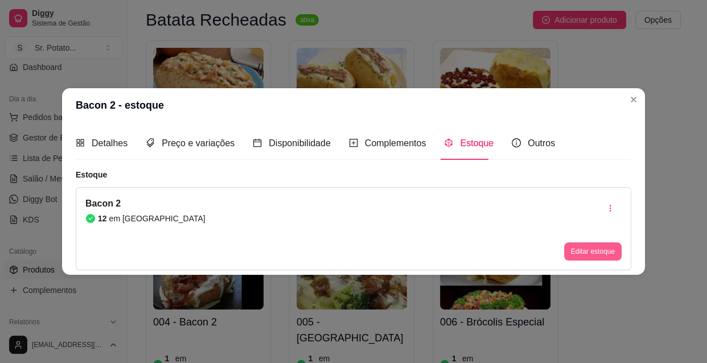
click at [599, 249] on button "Editar estoque" at bounding box center [592, 251] width 57 height 18
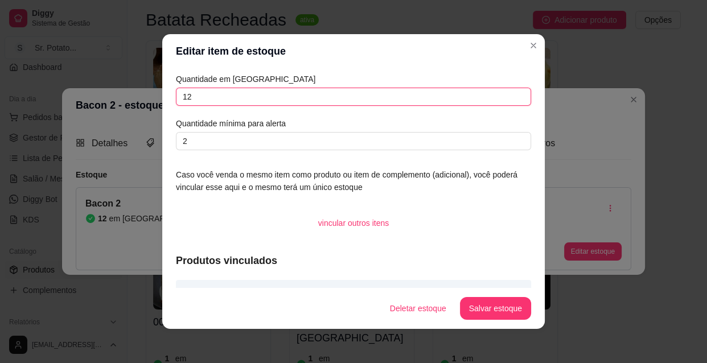
click at [189, 97] on input "12" at bounding box center [353, 97] width 355 height 18
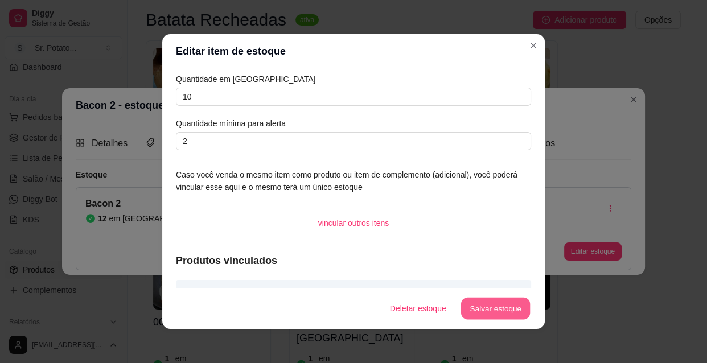
click at [483, 306] on button "Salvar estoque" at bounding box center [494, 309] width 69 height 22
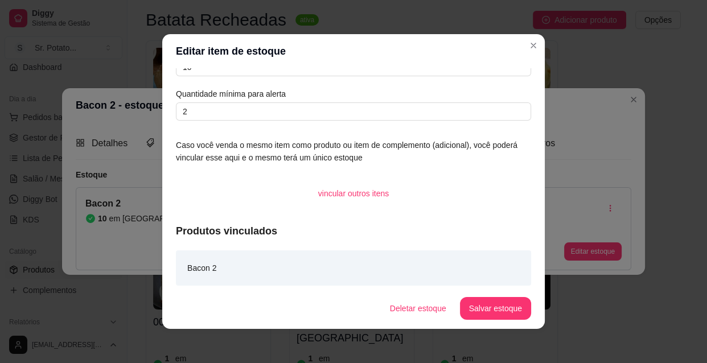
scroll to position [31, 0]
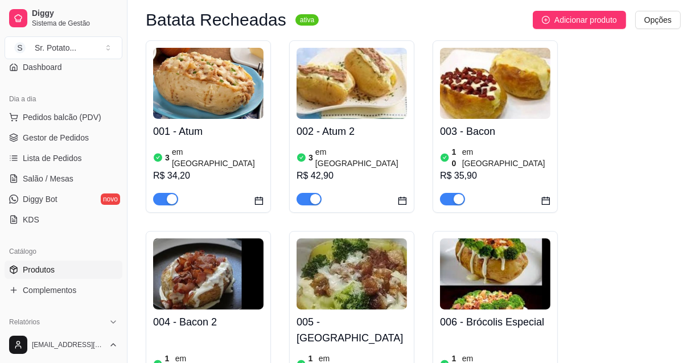
click at [341, 270] on img at bounding box center [351, 273] width 110 height 71
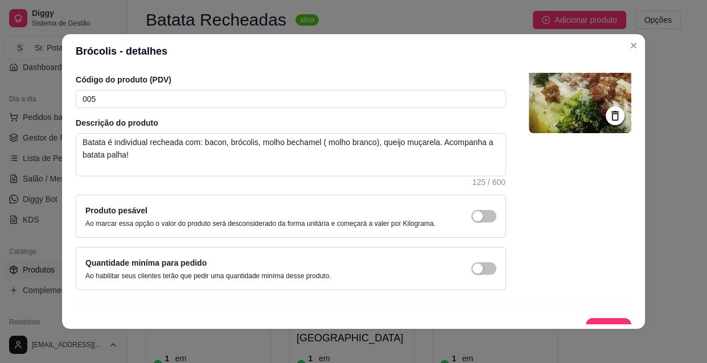
scroll to position [99, 0]
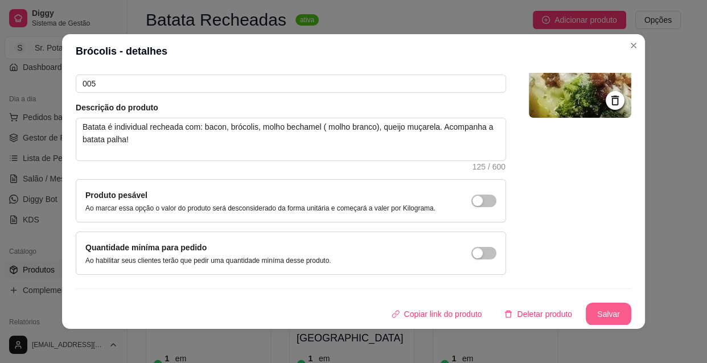
click at [600, 307] on button "Salvar" at bounding box center [609, 314] width 46 height 23
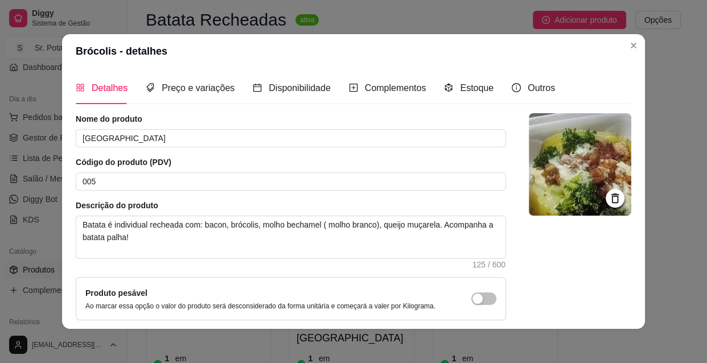
scroll to position [0, 0]
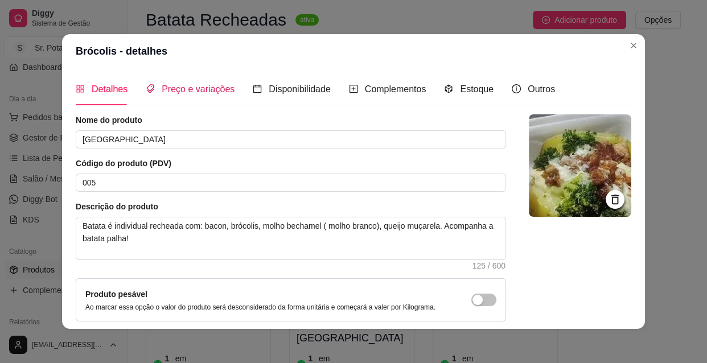
click at [203, 85] on span "Preço e variações" at bounding box center [198, 89] width 73 height 10
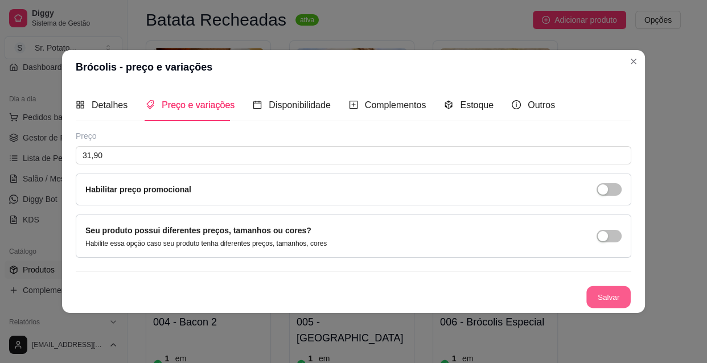
click at [593, 290] on button "Salvar" at bounding box center [608, 297] width 44 height 22
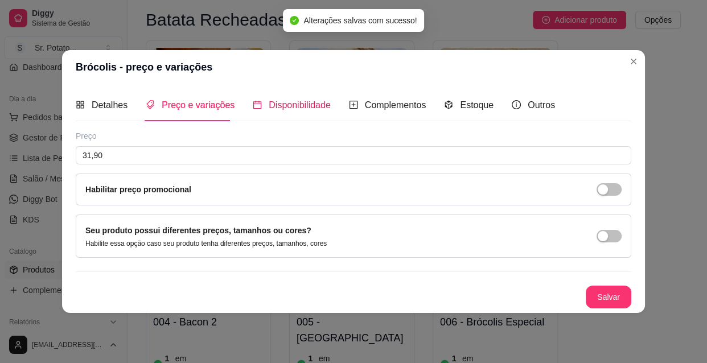
click at [285, 105] on span "Disponibilidade" at bounding box center [300, 105] width 62 height 10
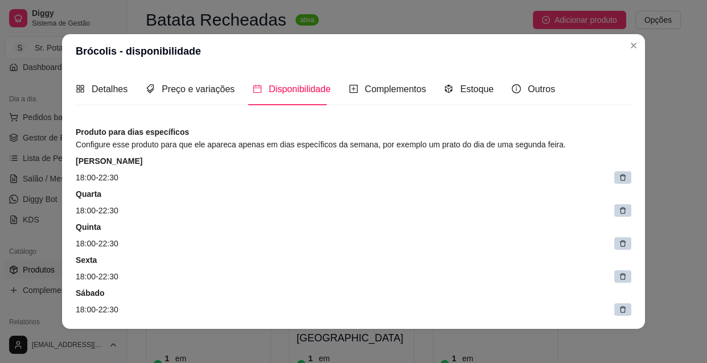
click at [614, 175] on div at bounding box center [622, 177] width 17 height 13
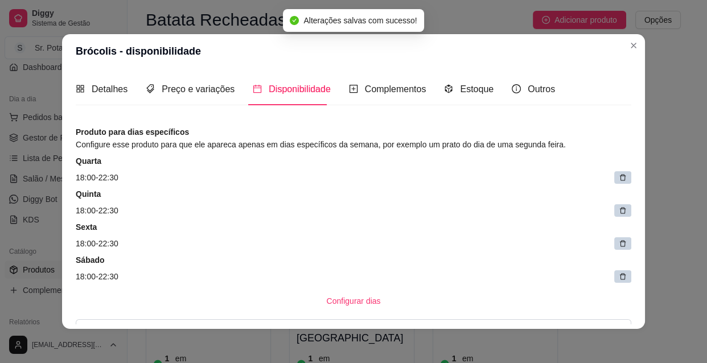
click at [614, 175] on div at bounding box center [622, 177] width 17 height 13
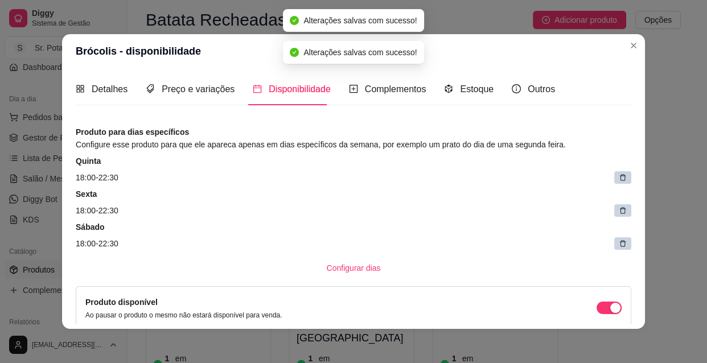
click at [614, 175] on div at bounding box center [622, 177] width 17 height 13
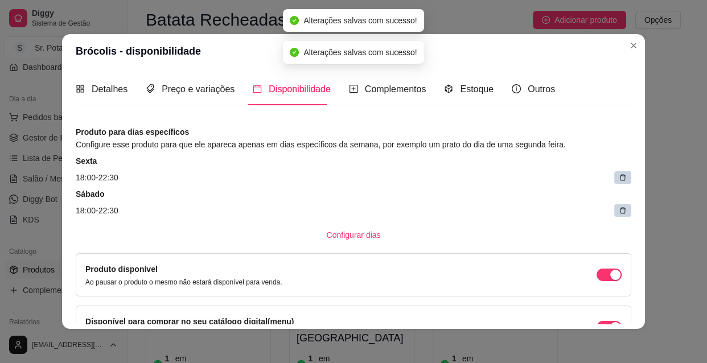
click at [614, 175] on div at bounding box center [622, 177] width 17 height 13
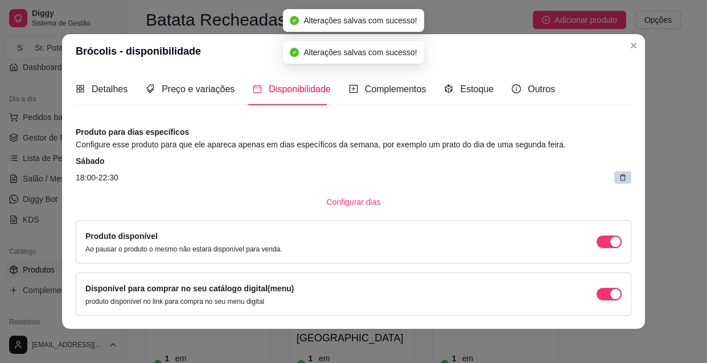
click at [614, 175] on div at bounding box center [622, 177] width 17 height 13
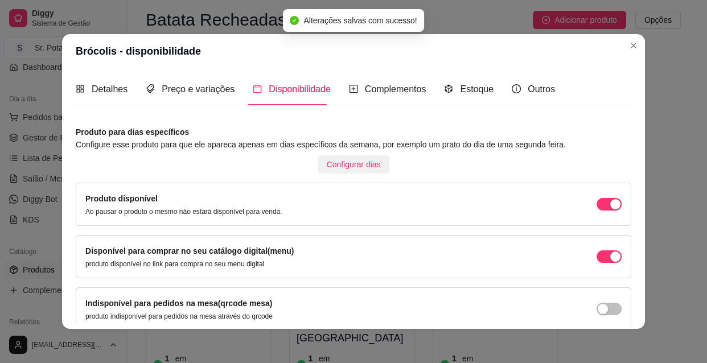
click at [347, 160] on span "Configurar dias" at bounding box center [354, 164] width 54 height 13
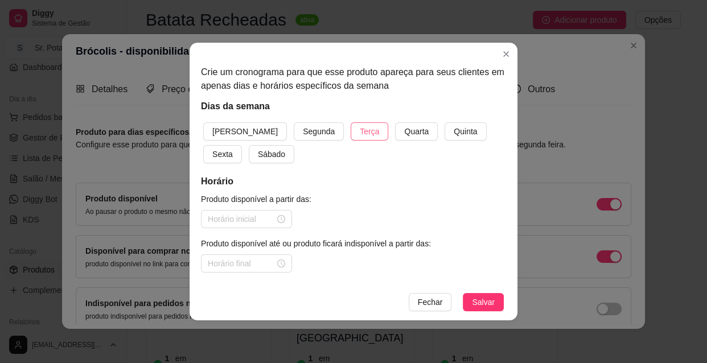
click at [360, 127] on span "Terça" at bounding box center [369, 131] width 19 height 13
click at [404, 129] on span "Quarta" at bounding box center [416, 131] width 24 height 13
click at [454, 130] on span "Quinta" at bounding box center [465, 131] width 23 height 13
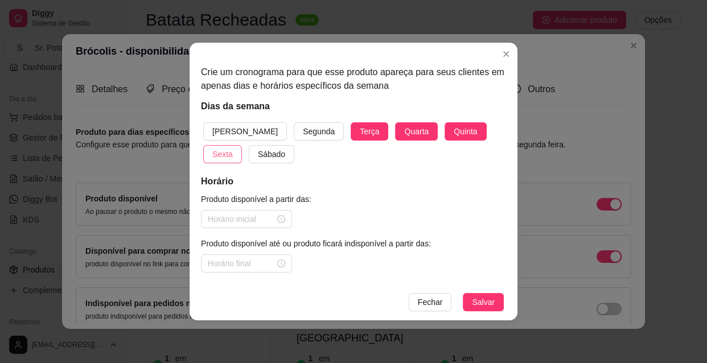
click at [233, 148] on span "Sexta" at bounding box center [222, 154] width 20 height 13
click at [258, 154] on span "Sábado" at bounding box center [271, 154] width 27 height 13
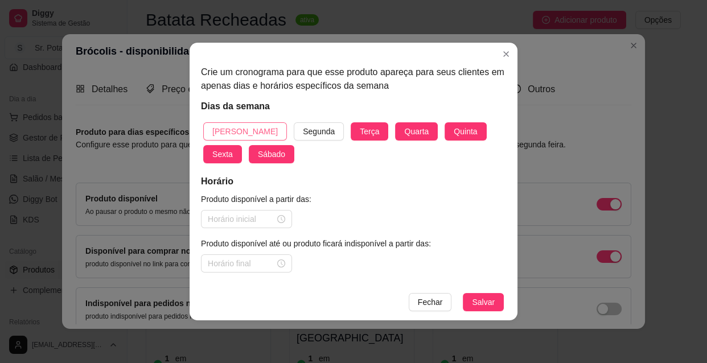
click at [230, 129] on span "[PERSON_NAME]" at bounding box center [244, 131] width 65 height 13
click at [281, 221] on div at bounding box center [246, 219] width 77 height 13
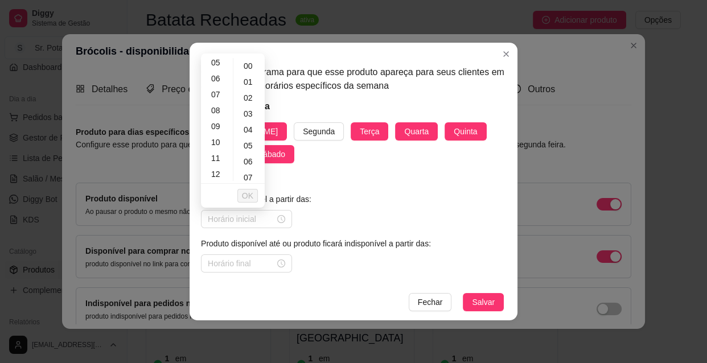
scroll to position [103, 0]
click at [215, 121] on div "10" at bounding box center [216, 122] width 27 height 16
click at [248, 169] on div "30" at bounding box center [249, 172] width 27 height 16
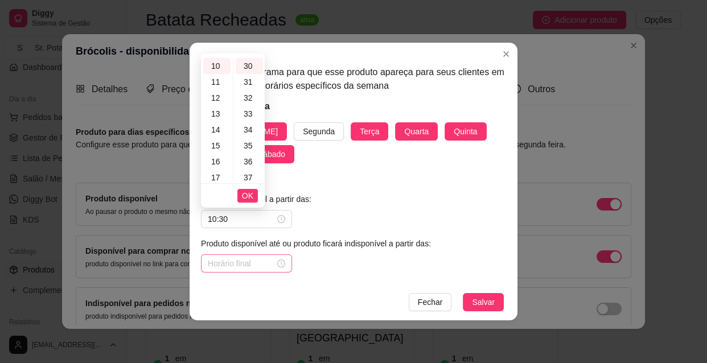
click at [280, 262] on div at bounding box center [246, 263] width 77 height 13
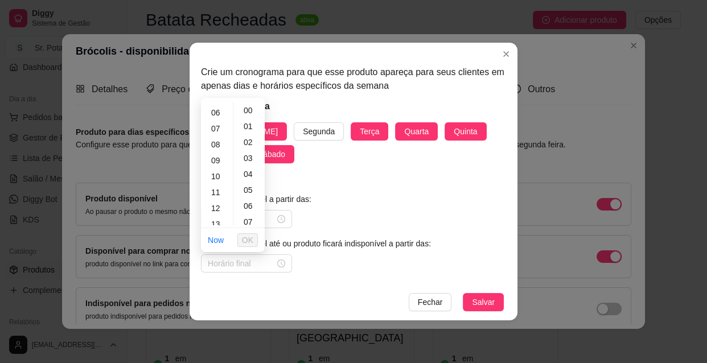
scroll to position [103, 0]
click at [220, 213] on div "13" at bounding box center [216, 215] width 27 height 16
click at [246, 241] on span "OK" at bounding box center [247, 240] width 11 height 13
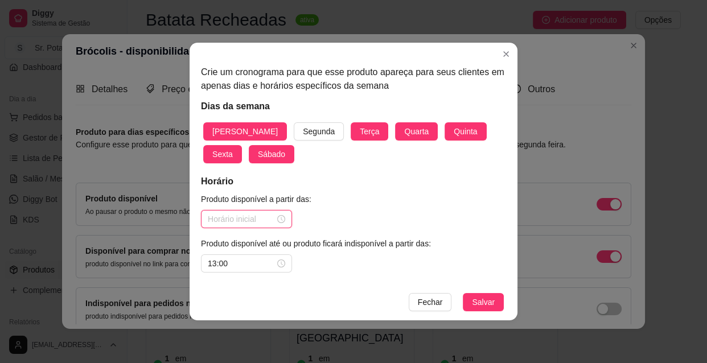
click at [261, 222] on input at bounding box center [241, 219] width 67 height 13
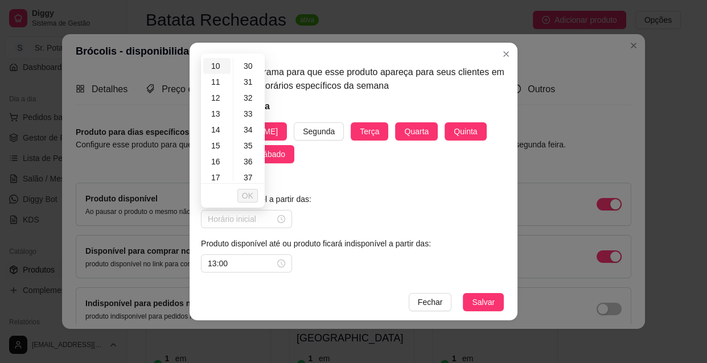
click at [219, 63] on div "10" at bounding box center [216, 66] width 27 height 16
click at [253, 195] on button "OK" at bounding box center [247, 196] width 20 height 14
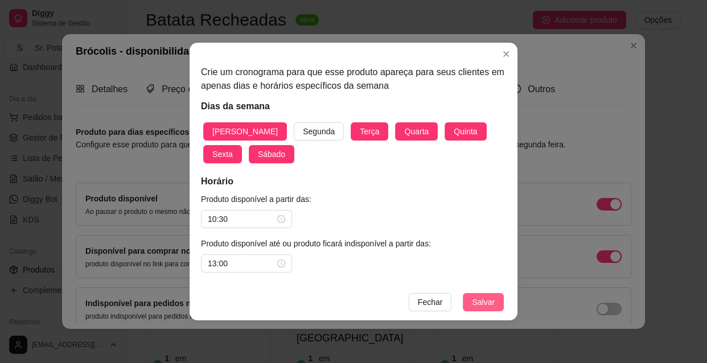
click at [488, 300] on span "Salvar" at bounding box center [483, 302] width 23 height 13
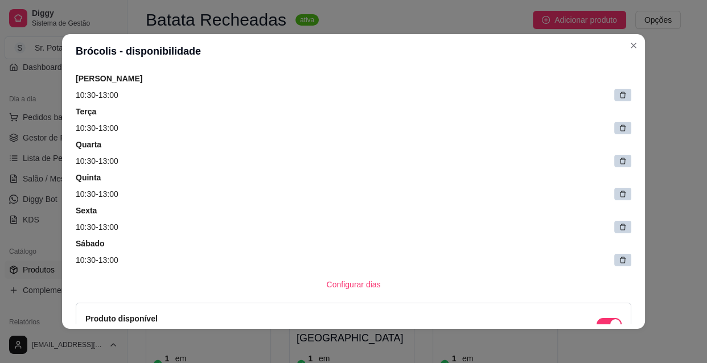
scroll to position [103, 0]
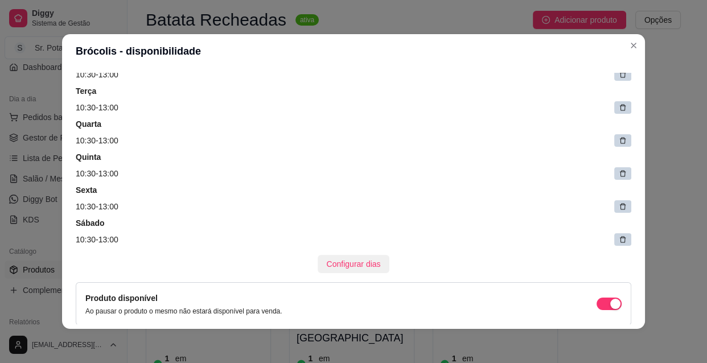
click at [347, 255] on button "Configurar dias" at bounding box center [354, 264] width 72 height 18
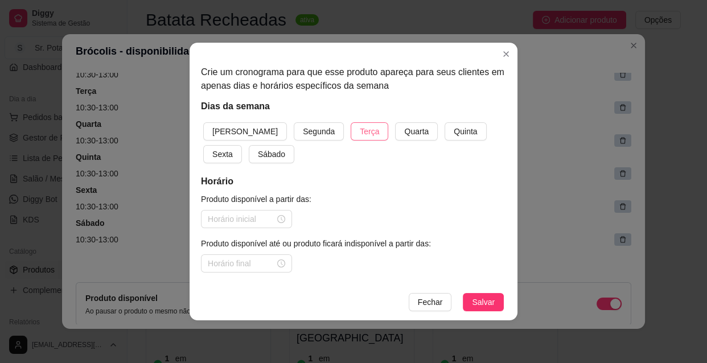
click at [360, 133] on span "Terça" at bounding box center [369, 131] width 19 height 13
click at [404, 131] on span "Quarta" at bounding box center [416, 131] width 24 height 13
click at [454, 130] on span "Quinta" at bounding box center [465, 131] width 23 height 13
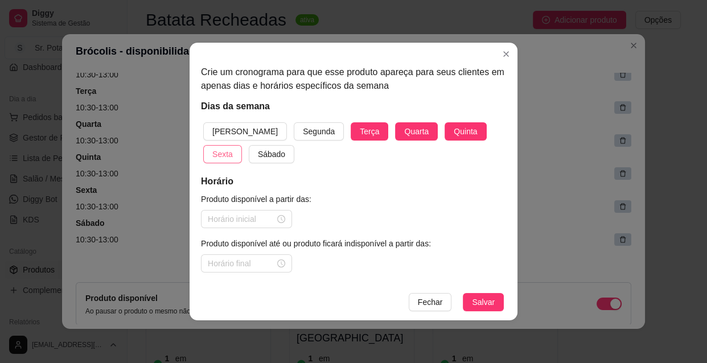
click at [242, 145] on button "Sexta" at bounding box center [222, 154] width 39 height 18
click at [258, 152] on span "Sábado" at bounding box center [271, 154] width 27 height 13
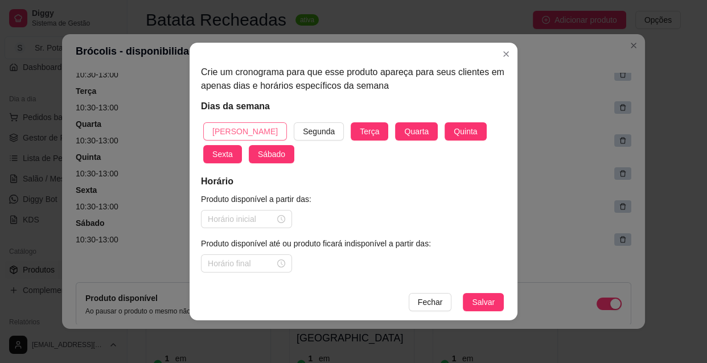
click at [235, 127] on span "[PERSON_NAME]" at bounding box center [244, 131] width 65 height 13
click at [281, 219] on div at bounding box center [246, 219] width 77 height 13
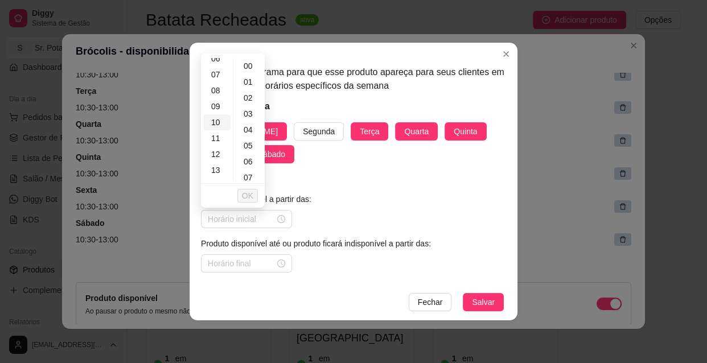
click at [212, 121] on div "10" at bounding box center [216, 122] width 27 height 16
click at [249, 170] on div "30" at bounding box center [249, 172] width 27 height 16
click at [250, 195] on span "OK" at bounding box center [247, 195] width 11 height 13
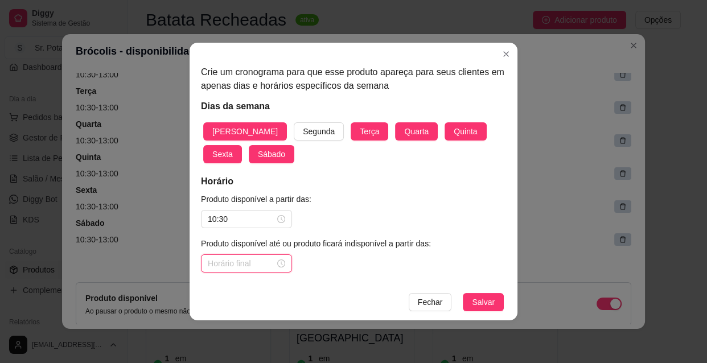
click at [269, 267] on input at bounding box center [241, 263] width 67 height 13
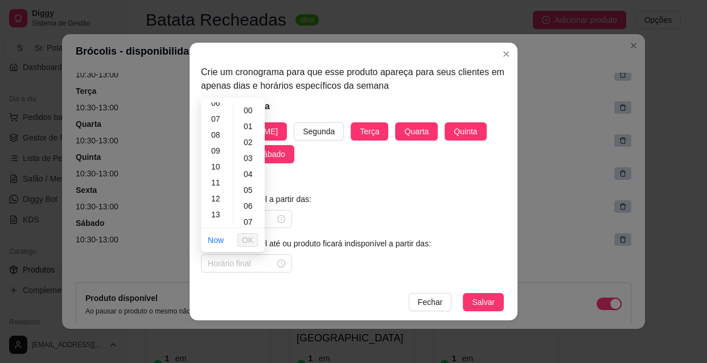
scroll to position [124, 0]
click at [220, 192] on div "13" at bounding box center [216, 193] width 27 height 16
click at [248, 239] on span "OK" at bounding box center [247, 240] width 11 height 13
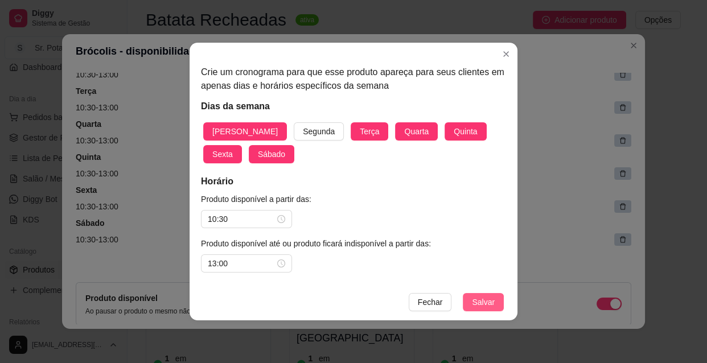
click at [490, 303] on span "Salvar" at bounding box center [483, 302] width 23 height 13
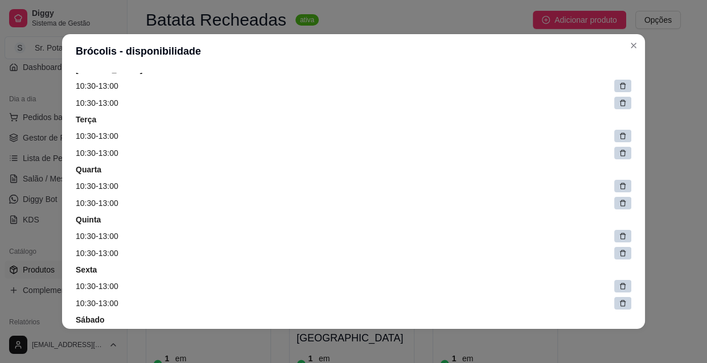
scroll to position [83, 0]
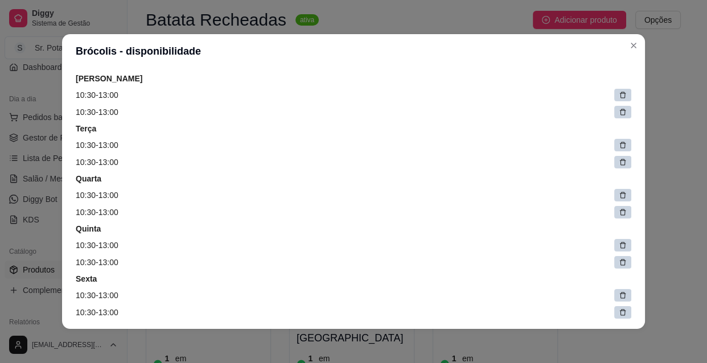
click at [619, 113] on icon at bounding box center [623, 112] width 8 height 8
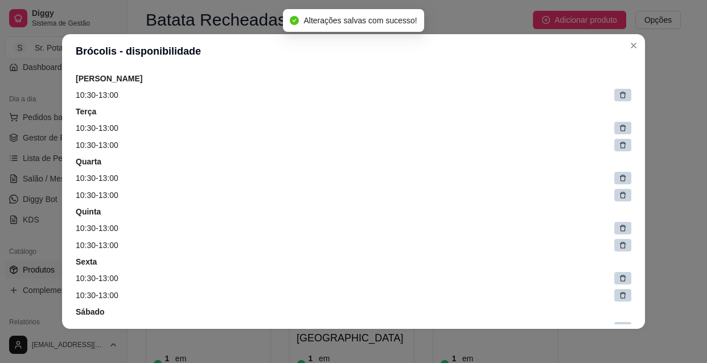
click at [619, 145] on icon at bounding box center [623, 145] width 8 height 8
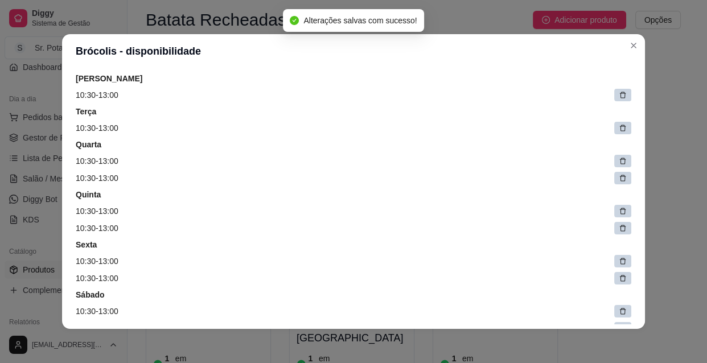
click at [619, 174] on icon at bounding box center [623, 178] width 8 height 8
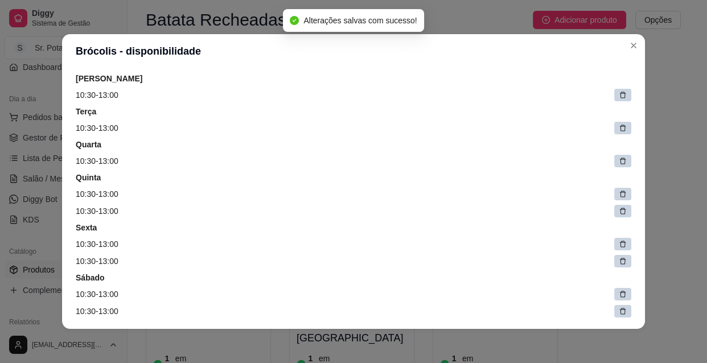
click at [614, 206] on div at bounding box center [622, 211] width 17 height 13
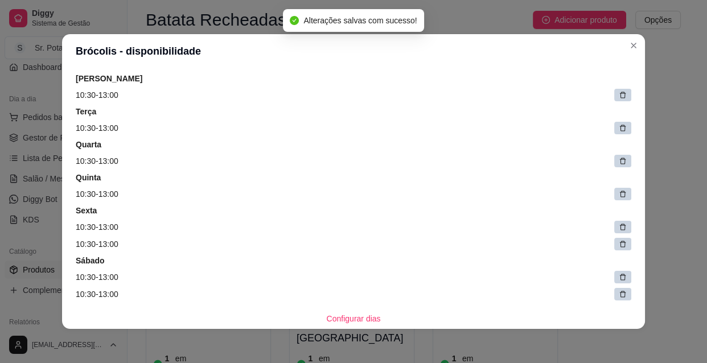
click at [620, 241] on icon at bounding box center [623, 244] width 6 height 6
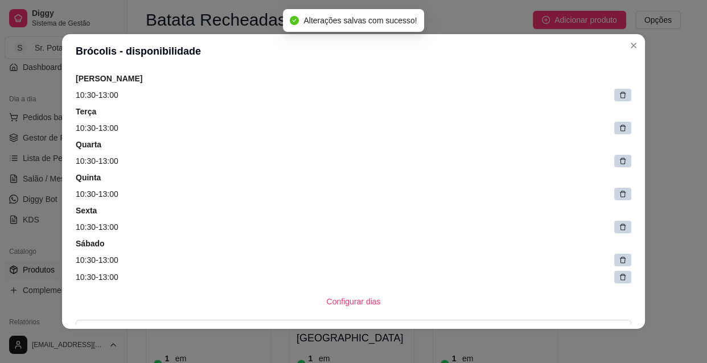
click at [619, 274] on icon at bounding box center [623, 277] width 8 height 8
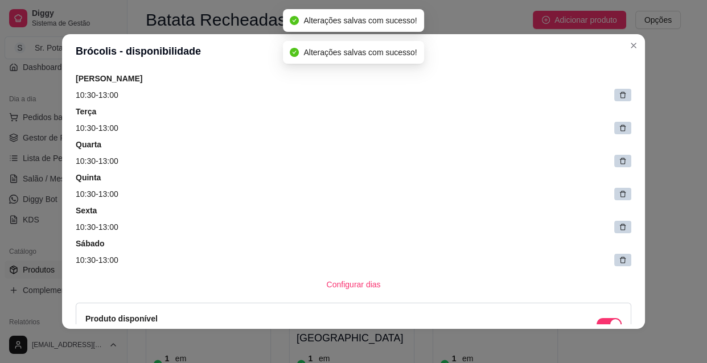
click at [612, 275] on div "Configurar dias" at bounding box center [353, 284] width 555 height 18
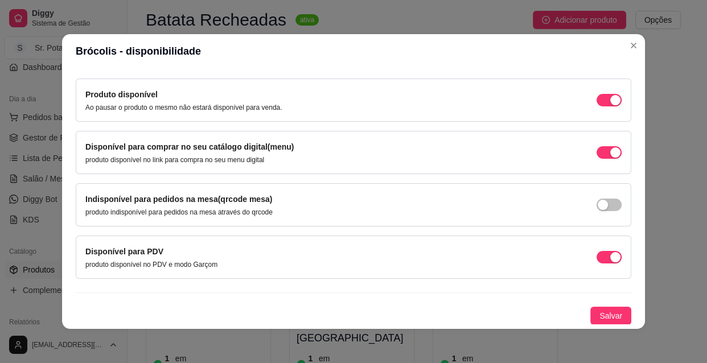
scroll to position [286, 0]
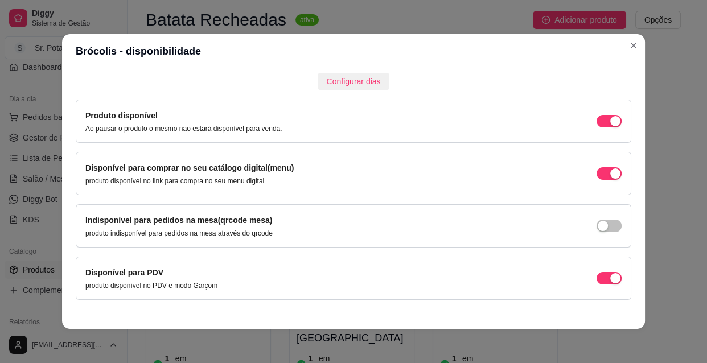
click at [353, 82] on span "Configurar dias" at bounding box center [354, 81] width 54 height 13
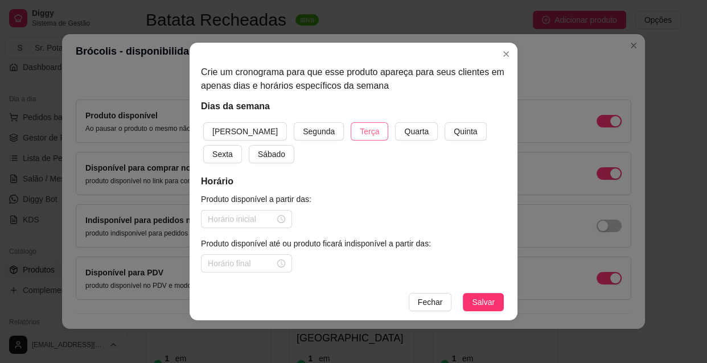
click at [360, 129] on span "Terça" at bounding box center [369, 131] width 19 height 13
click at [404, 126] on span "Quarta" at bounding box center [416, 131] width 24 height 13
click at [454, 130] on span "Quinta" at bounding box center [465, 131] width 23 height 13
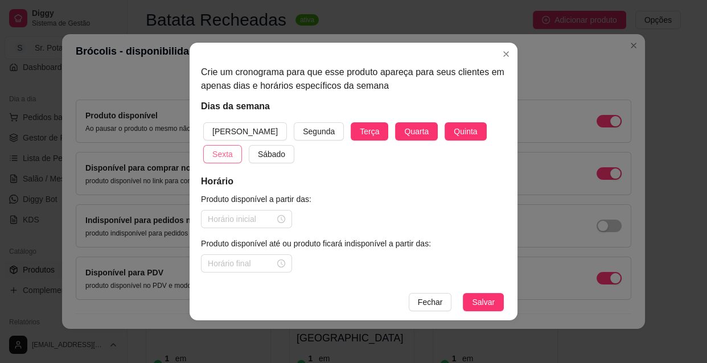
click at [233, 148] on span "Sexta" at bounding box center [222, 154] width 20 height 13
click at [258, 152] on span "Sábado" at bounding box center [271, 154] width 27 height 13
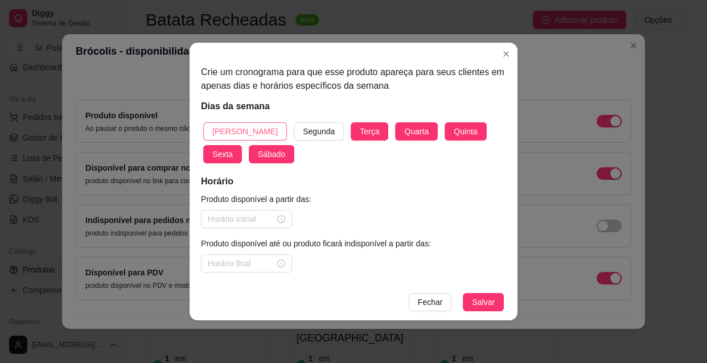
click at [227, 130] on span "[PERSON_NAME]" at bounding box center [244, 131] width 65 height 13
click at [282, 218] on div at bounding box center [246, 219] width 77 height 13
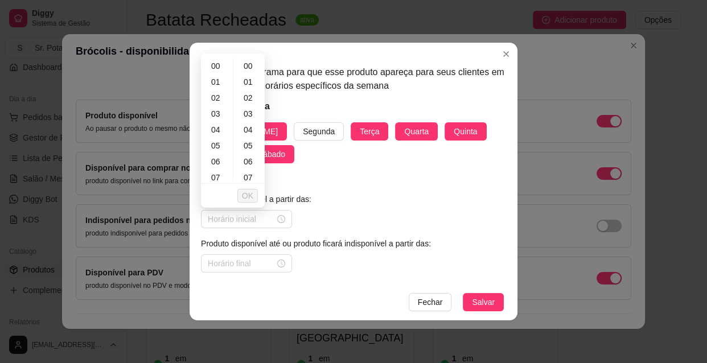
scroll to position [20, 0]
click at [439, 304] on span "Fechar" at bounding box center [430, 302] width 25 height 13
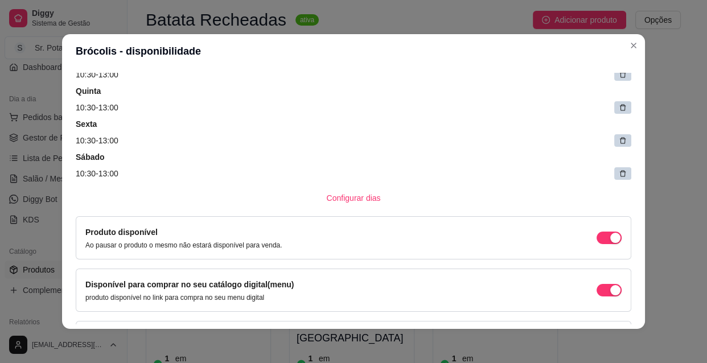
scroll to position [162, 0]
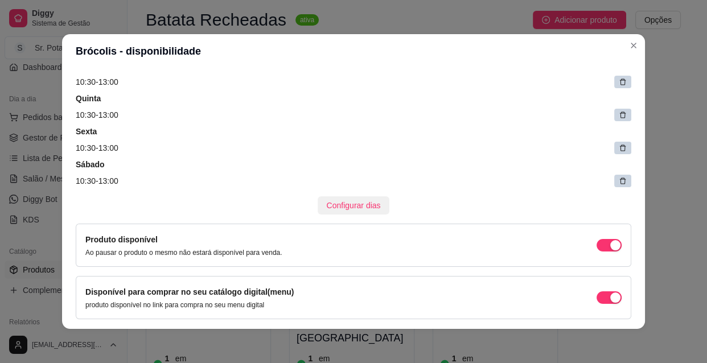
click at [356, 202] on span "Configurar dias" at bounding box center [354, 205] width 54 height 13
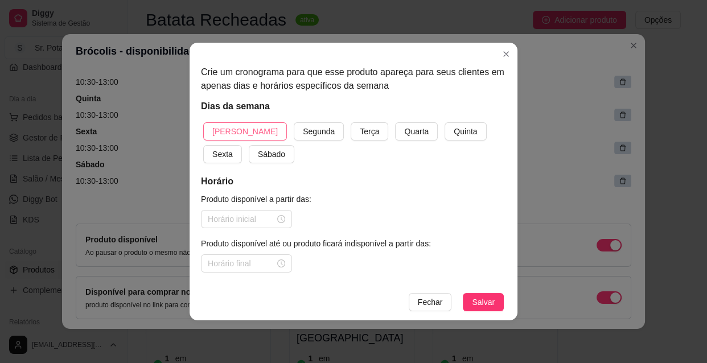
click at [242, 131] on span "[PERSON_NAME]" at bounding box center [244, 131] width 65 height 13
click at [281, 217] on div at bounding box center [246, 219] width 77 height 13
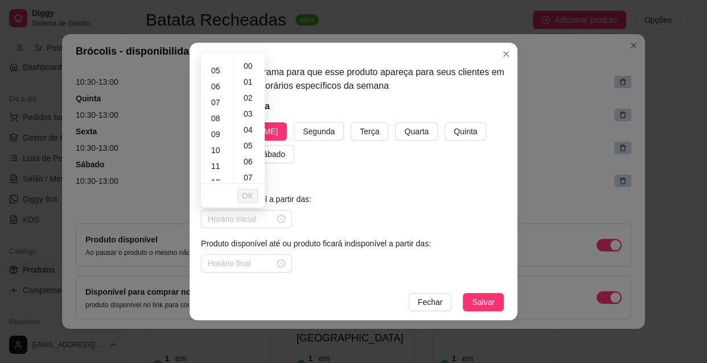
scroll to position [83, 0]
click at [215, 141] on div "10" at bounding box center [216, 143] width 27 height 16
click at [247, 170] on div "30" at bounding box center [249, 172] width 27 height 16
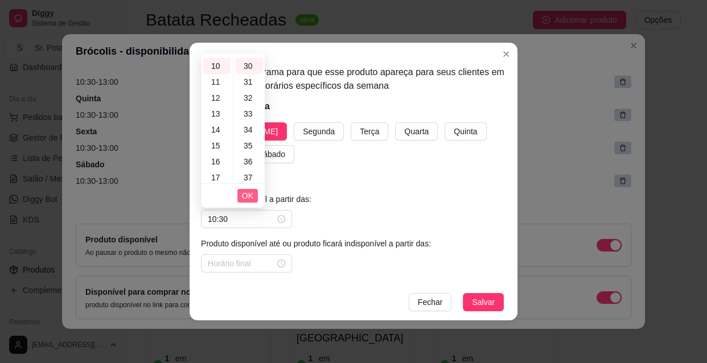
click at [249, 193] on span "OK" at bounding box center [247, 195] width 11 height 13
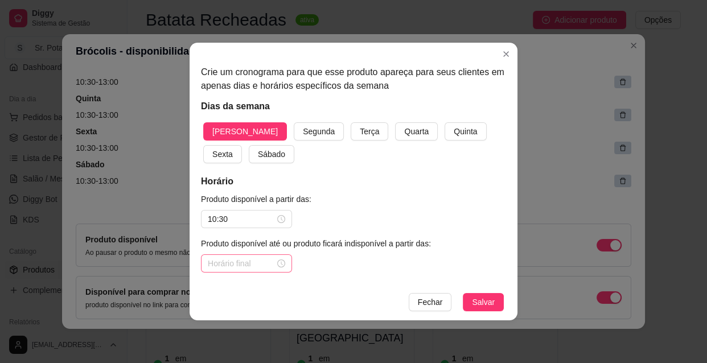
click at [281, 263] on div at bounding box center [246, 263] width 77 height 13
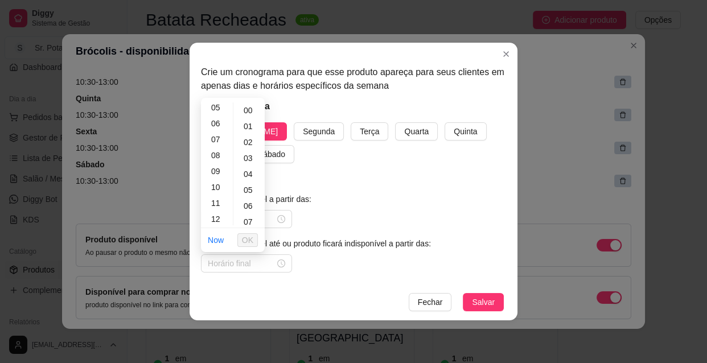
scroll to position [103, 0]
click at [219, 213] on div "13" at bounding box center [216, 215] width 27 height 16
click at [246, 235] on span "OK" at bounding box center [247, 240] width 11 height 13
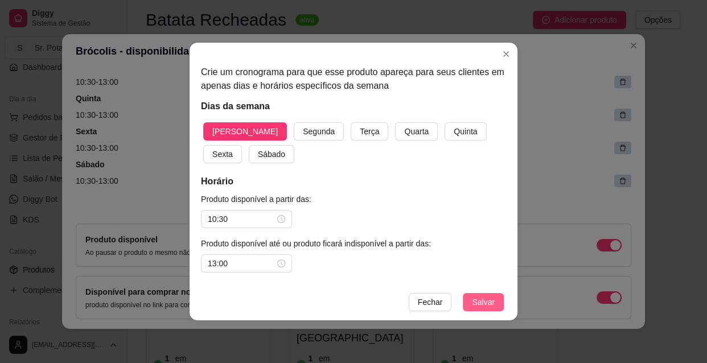
click at [481, 302] on span "Salvar" at bounding box center [483, 302] width 23 height 13
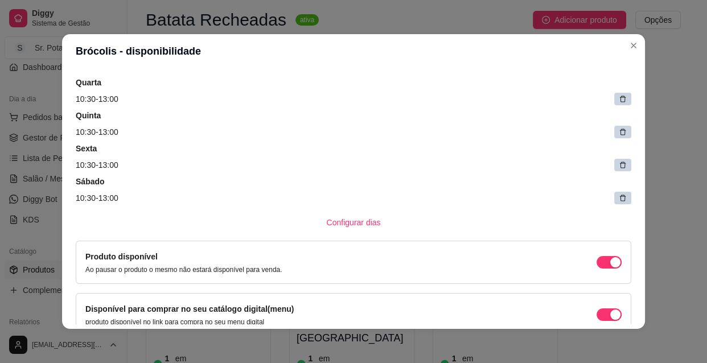
scroll to position [179, 0]
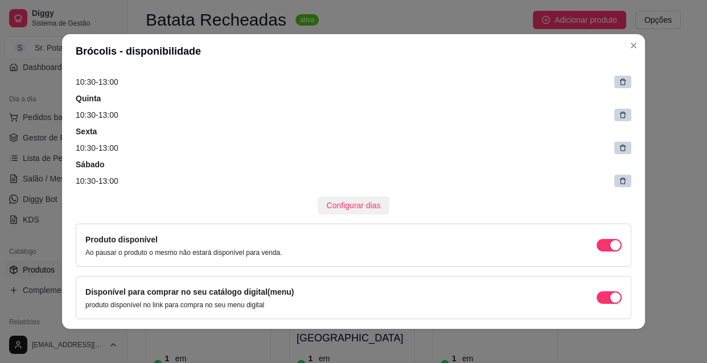
click at [344, 201] on span "Configurar dias" at bounding box center [354, 205] width 54 height 13
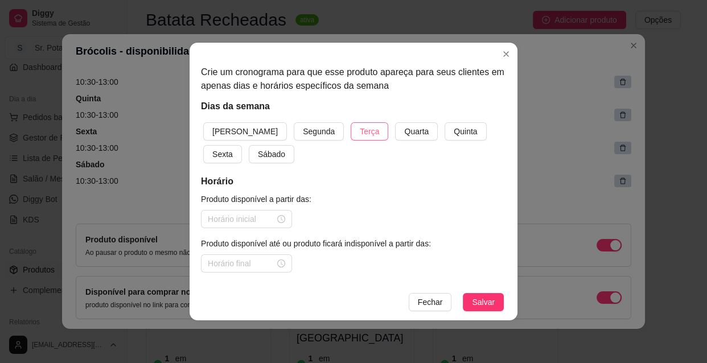
click at [360, 132] on span "Terça" at bounding box center [369, 131] width 19 height 13
click at [404, 129] on span "Quarta" at bounding box center [416, 131] width 24 height 13
click at [454, 131] on span "Quinta" at bounding box center [465, 131] width 23 height 13
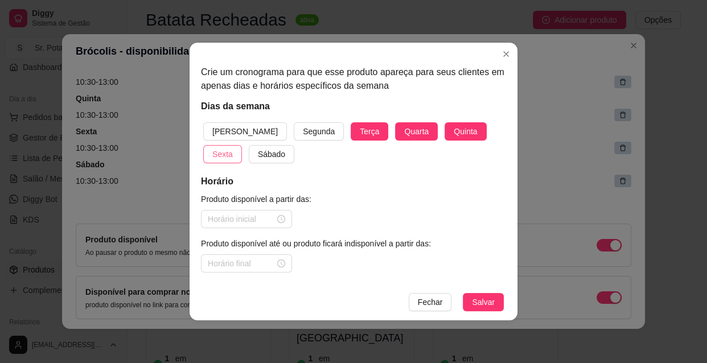
click at [233, 148] on span "Sexta" at bounding box center [222, 154] width 20 height 13
click at [258, 158] on span "Sábado" at bounding box center [271, 154] width 27 height 13
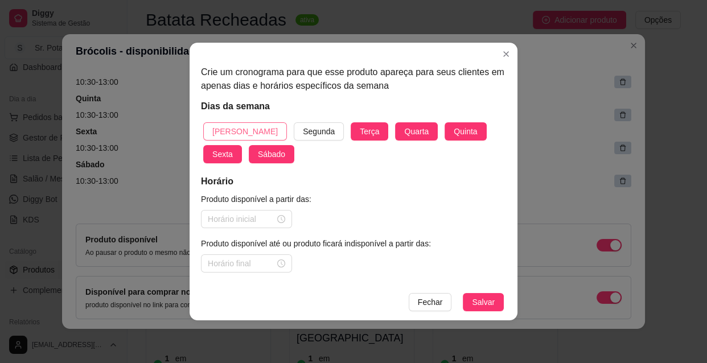
click at [233, 126] on span "[PERSON_NAME]" at bounding box center [244, 131] width 65 height 13
click at [281, 218] on div at bounding box center [246, 219] width 77 height 13
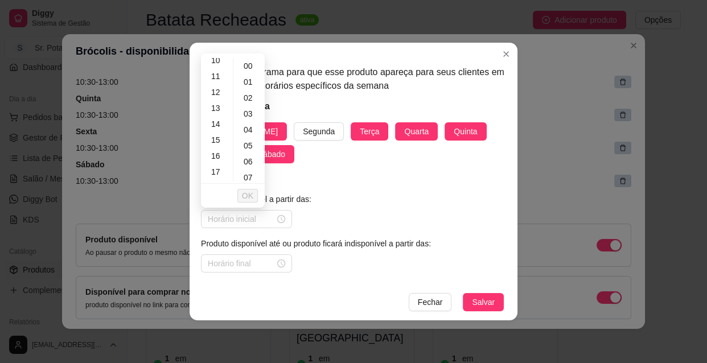
scroll to position [186, 0]
click at [219, 168] on div "18" at bounding box center [216, 167] width 27 height 16
click at [246, 132] on div "30" at bounding box center [249, 130] width 27 height 16
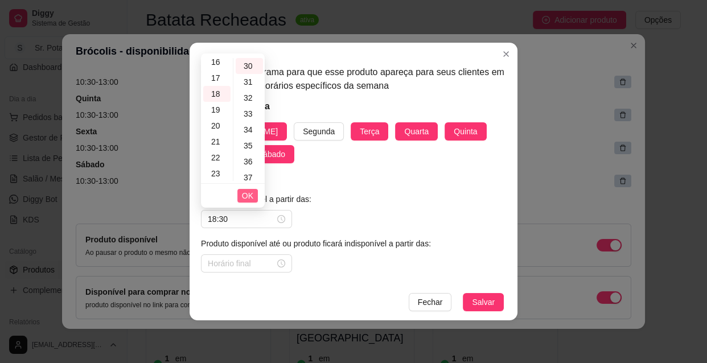
click at [249, 196] on span "OK" at bounding box center [247, 195] width 11 height 13
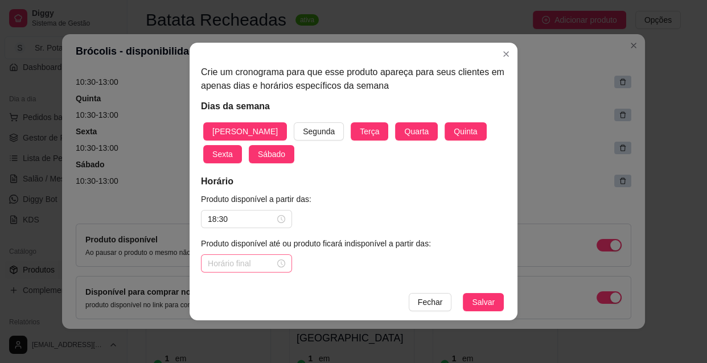
click at [282, 261] on div at bounding box center [246, 263] width 77 height 13
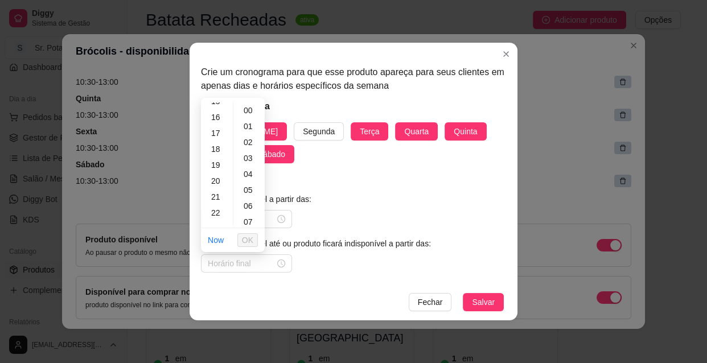
scroll to position [259, 0]
click at [221, 199] on div "22" at bounding box center [216, 202] width 27 height 16
click at [253, 215] on div "30" at bounding box center [249, 216] width 27 height 16
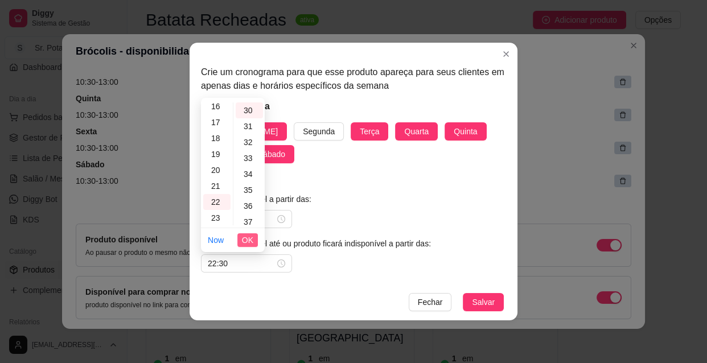
click at [252, 238] on span "OK" at bounding box center [247, 240] width 11 height 13
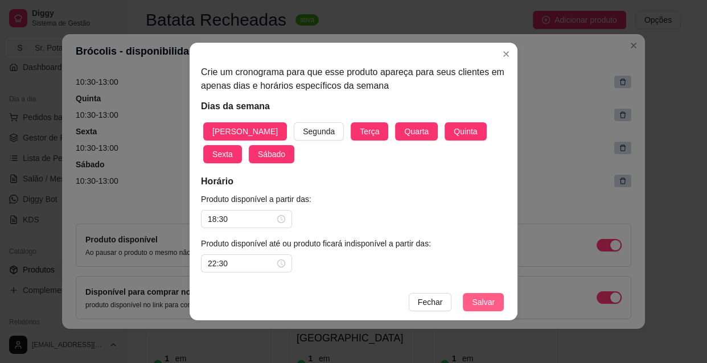
click at [480, 298] on span "Salvar" at bounding box center [483, 302] width 23 height 13
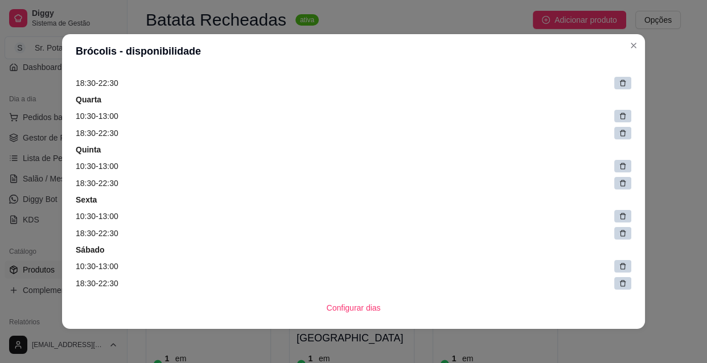
scroll to position [213, 0]
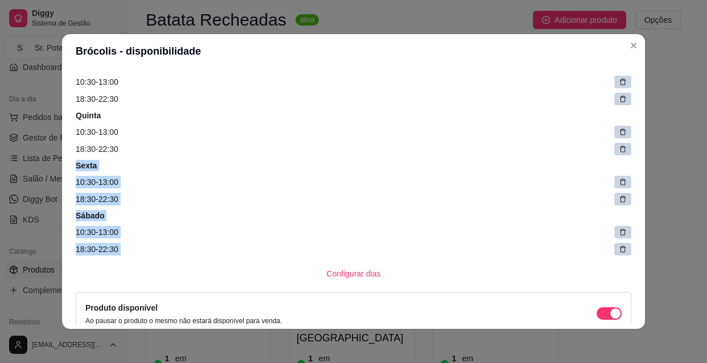
drag, startPoint x: 638, startPoint y: 232, endPoint x: 635, endPoint y: 191, distance: 41.1
click at [640, 183] on div "Detalhes Preço e variações Disponibilidade Complementos Estoque Outros Nome do …" at bounding box center [353, 198] width 583 height 261
click at [633, 192] on div "Detalhes Preço e variações Disponibilidade Complementos Estoque Outros Nome do …" at bounding box center [353, 198] width 583 height 261
click at [580, 265] on div "Configurar dias" at bounding box center [353, 274] width 555 height 18
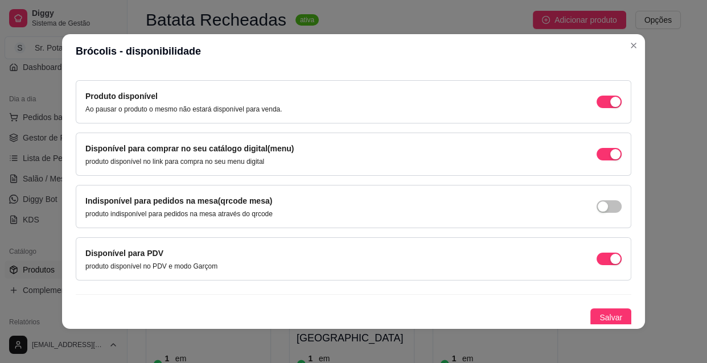
scroll to position [426, 0]
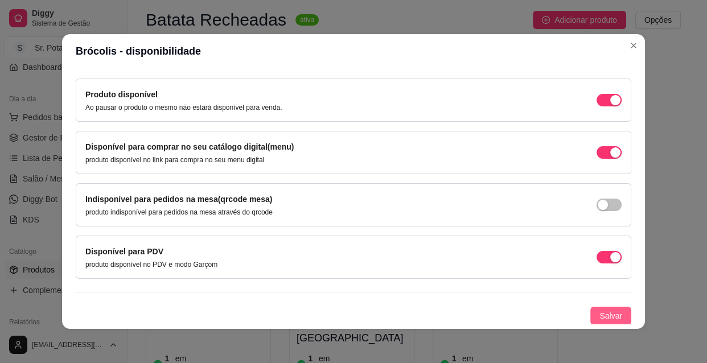
click at [599, 311] on span "Salvar" at bounding box center [610, 316] width 23 height 13
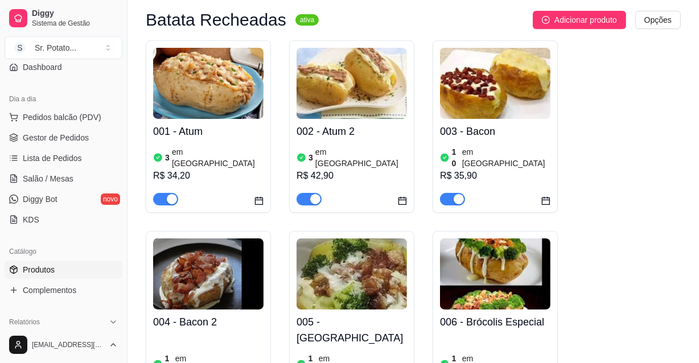
click at [343, 268] on img at bounding box center [351, 273] width 110 height 71
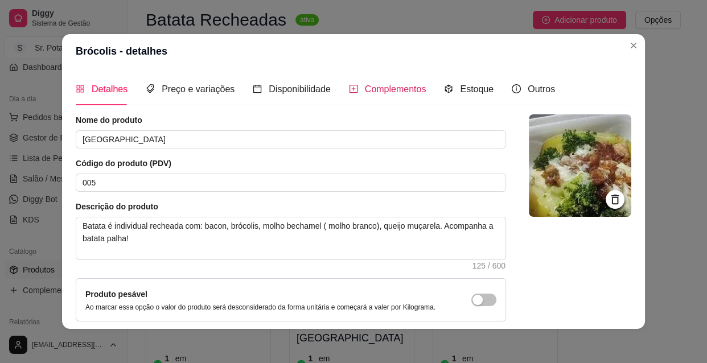
click at [378, 84] on span "Complementos" at bounding box center [395, 89] width 61 height 10
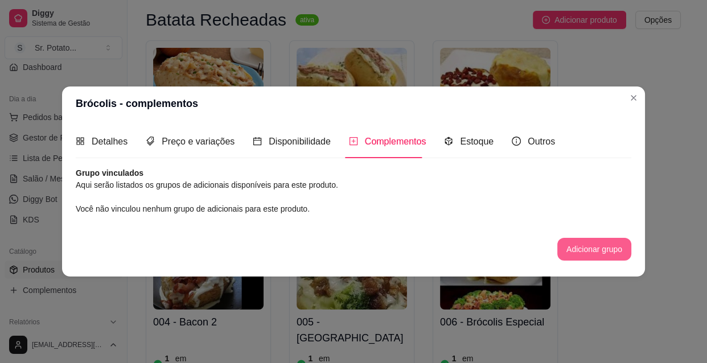
click at [588, 245] on button "Adicionar grupo" at bounding box center [594, 249] width 74 height 23
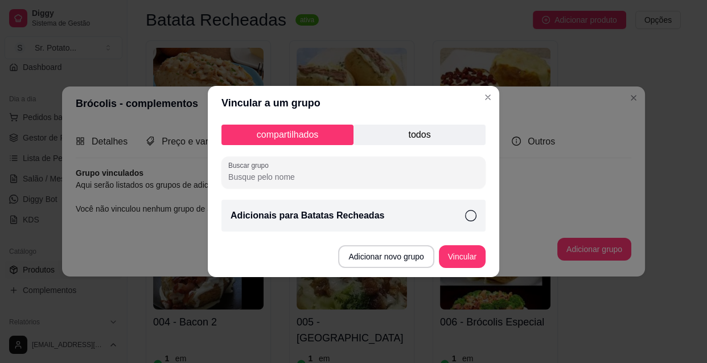
click at [469, 215] on icon at bounding box center [470, 215] width 11 height 11
click at [468, 253] on button "Vincular" at bounding box center [462, 257] width 46 height 22
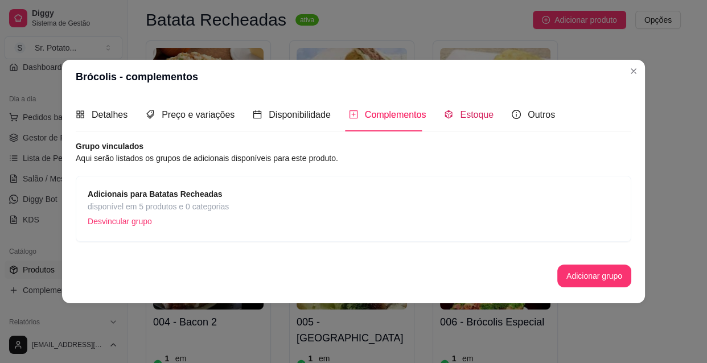
click at [468, 108] on div "Estoque" at bounding box center [469, 115] width 50 height 14
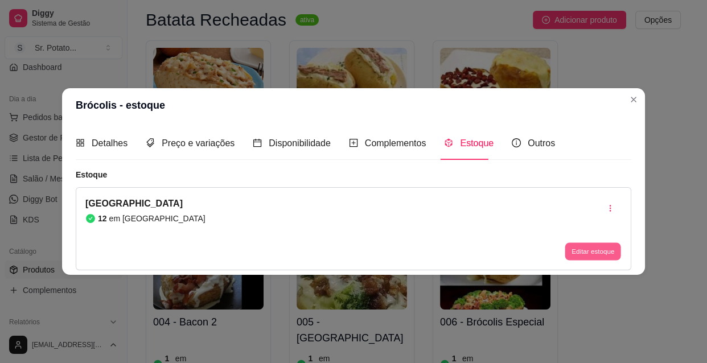
click at [588, 250] on button "Editar estoque" at bounding box center [592, 251] width 56 height 18
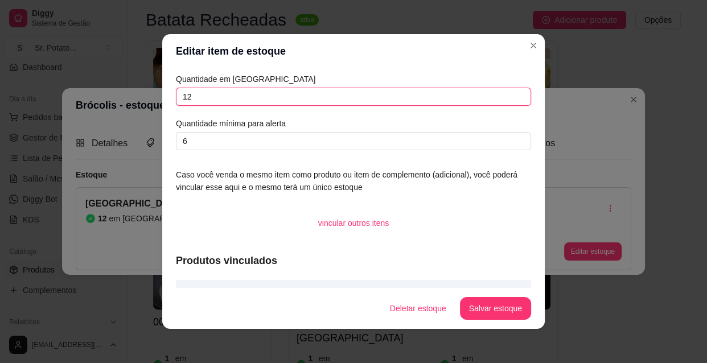
click at [192, 97] on input "12" at bounding box center [353, 97] width 355 height 18
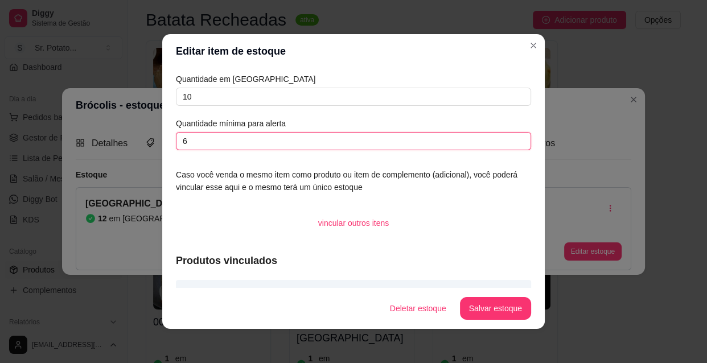
click at [191, 142] on input "6" at bounding box center [353, 141] width 355 height 18
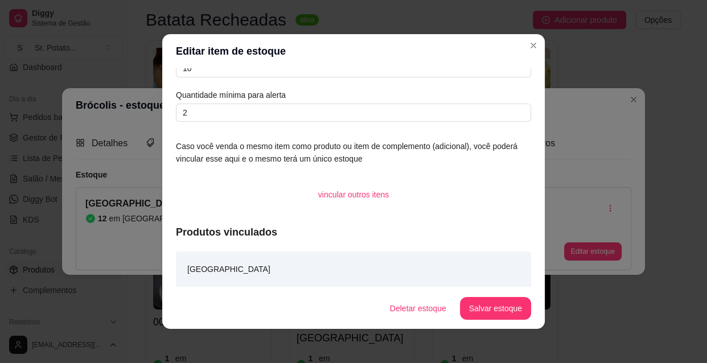
scroll to position [31, 0]
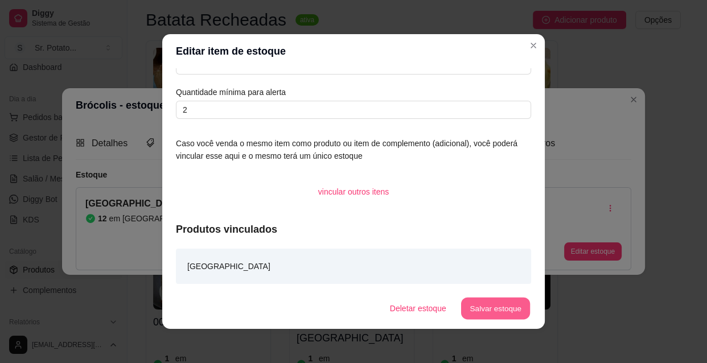
click at [497, 308] on button "Salvar estoque" at bounding box center [494, 309] width 69 height 22
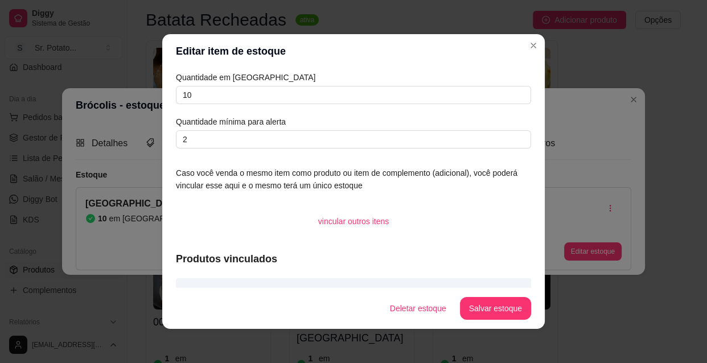
scroll to position [0, 0]
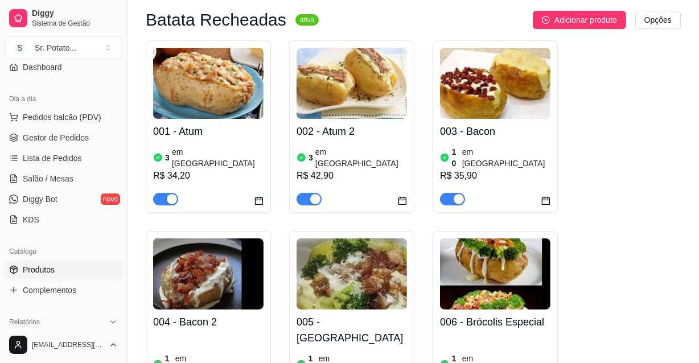
click at [501, 250] on img at bounding box center [495, 273] width 110 height 71
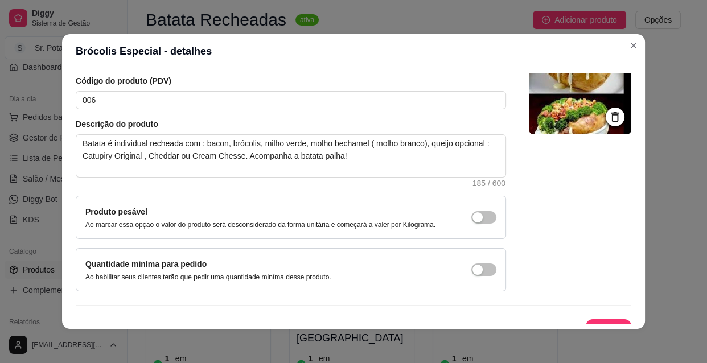
scroll to position [99, 0]
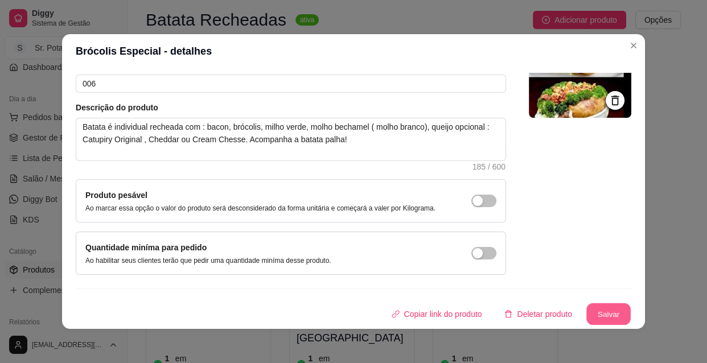
click at [588, 310] on button "Salvar" at bounding box center [608, 314] width 44 height 22
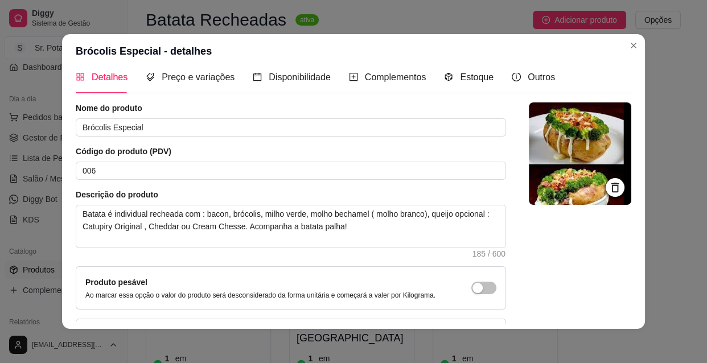
scroll to position [0, 0]
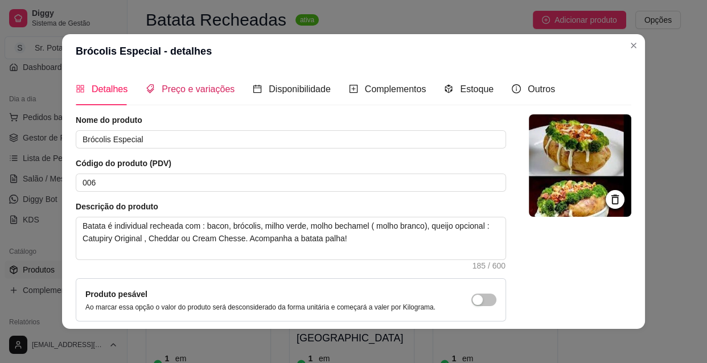
click at [182, 89] on span "Preço e variações" at bounding box center [198, 89] width 73 height 10
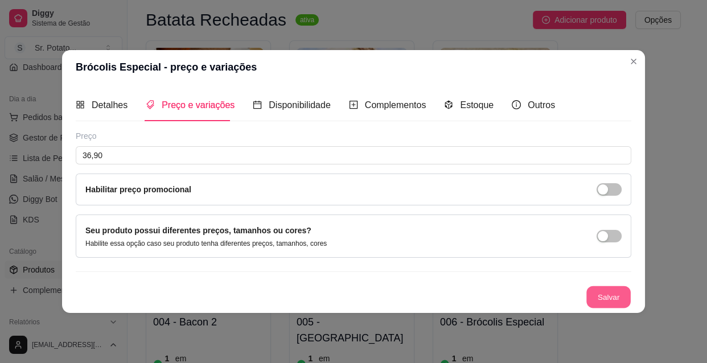
click at [605, 299] on button "Salvar" at bounding box center [608, 297] width 44 height 22
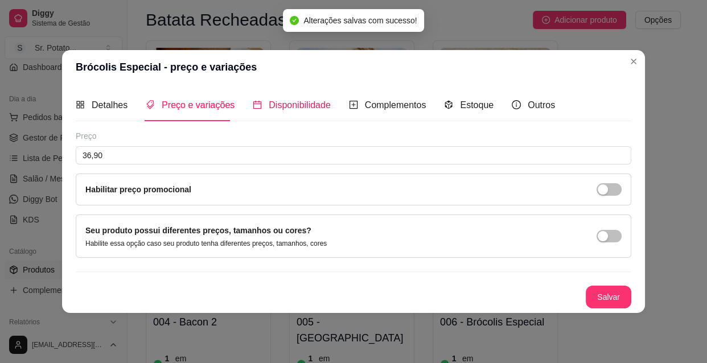
click at [291, 105] on span "Disponibilidade" at bounding box center [300, 105] width 62 height 10
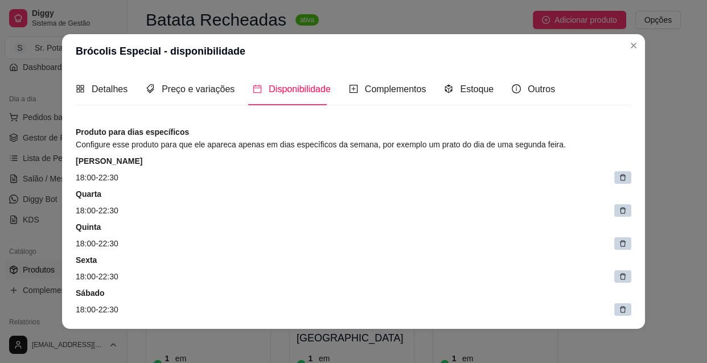
click at [614, 174] on div at bounding box center [622, 177] width 17 height 13
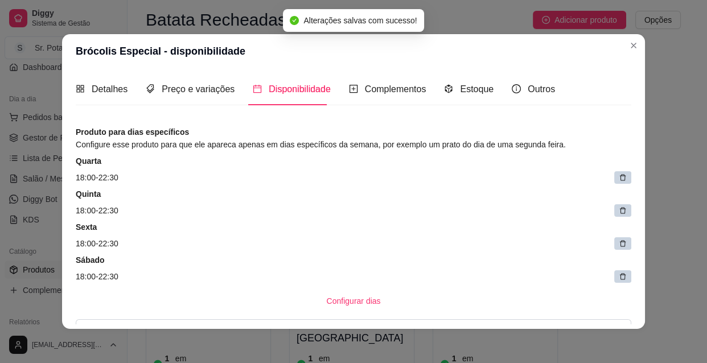
click at [614, 174] on div at bounding box center [622, 177] width 17 height 13
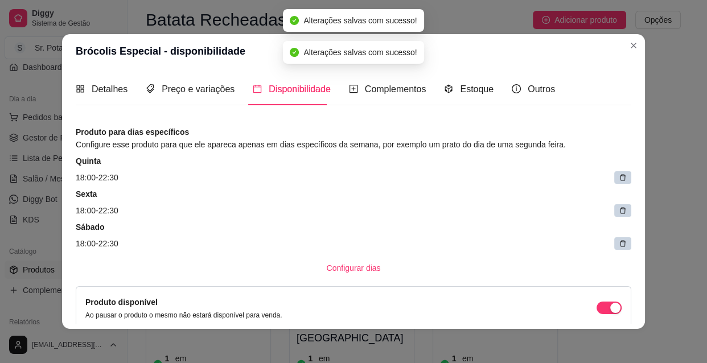
click at [614, 174] on div at bounding box center [622, 177] width 17 height 13
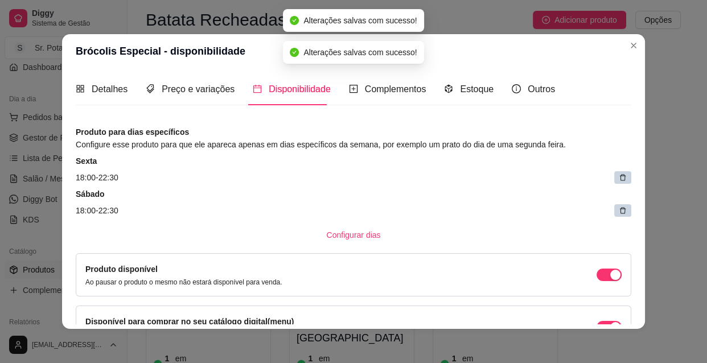
click at [614, 174] on div at bounding box center [622, 177] width 17 height 13
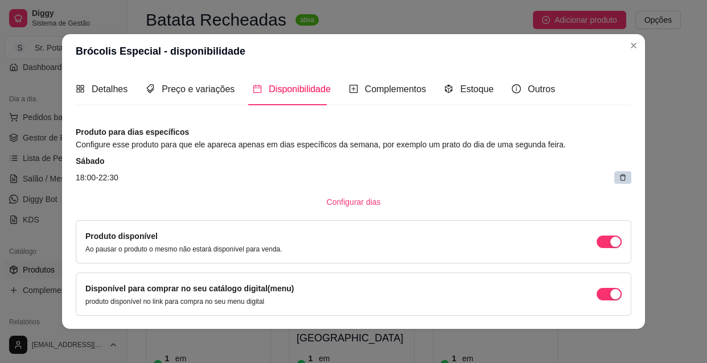
click at [619, 174] on icon at bounding box center [623, 178] width 8 height 8
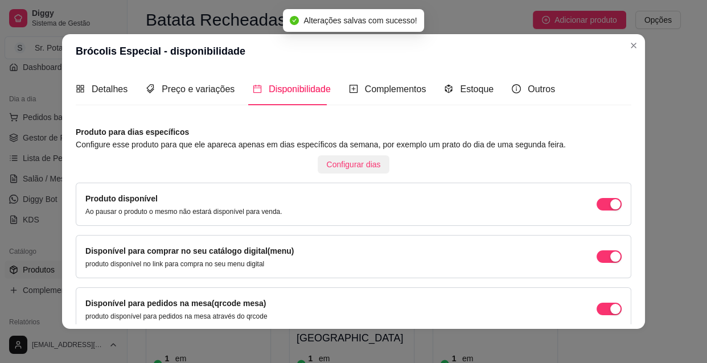
click at [336, 163] on span "Configurar dias" at bounding box center [354, 164] width 54 height 13
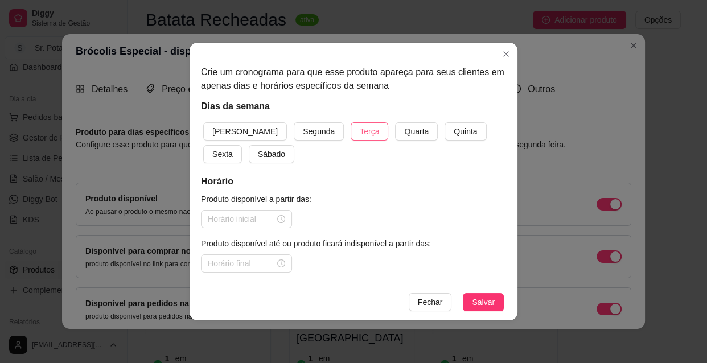
click at [360, 129] on span "Terça" at bounding box center [369, 131] width 19 height 13
click at [404, 130] on span "Quarta" at bounding box center [416, 131] width 24 height 13
click at [454, 129] on span "Quinta" at bounding box center [465, 131] width 23 height 13
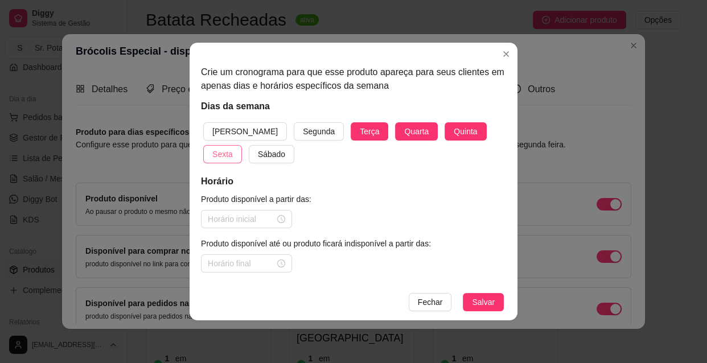
click at [242, 145] on button "Sexta" at bounding box center [222, 154] width 39 height 18
click at [258, 150] on span "Sábado" at bounding box center [271, 154] width 27 height 13
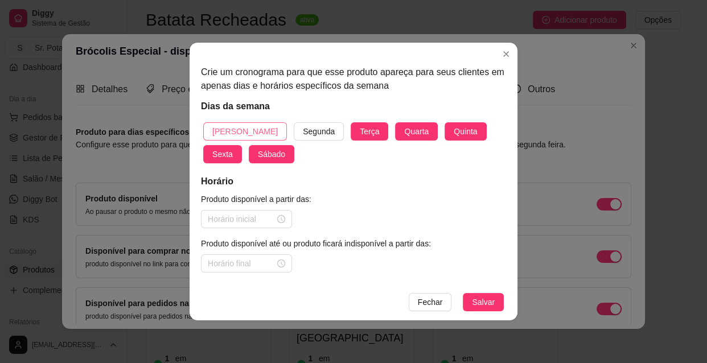
click at [229, 130] on span "[PERSON_NAME]" at bounding box center [244, 131] width 65 height 13
click at [282, 217] on div at bounding box center [246, 219] width 77 height 13
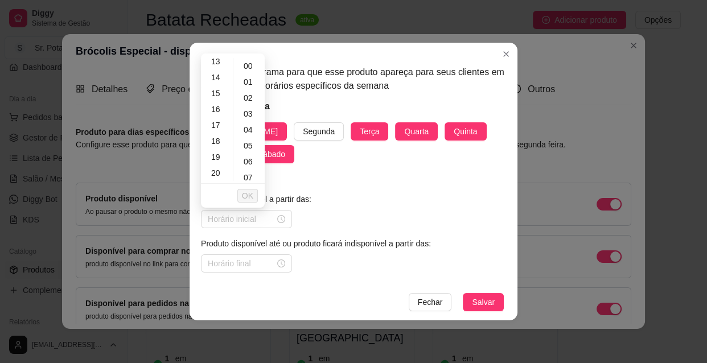
scroll to position [228, 0]
click at [215, 124] on div "18" at bounding box center [216, 125] width 27 height 16
click at [248, 150] on div "30" at bounding box center [249, 151] width 27 height 16
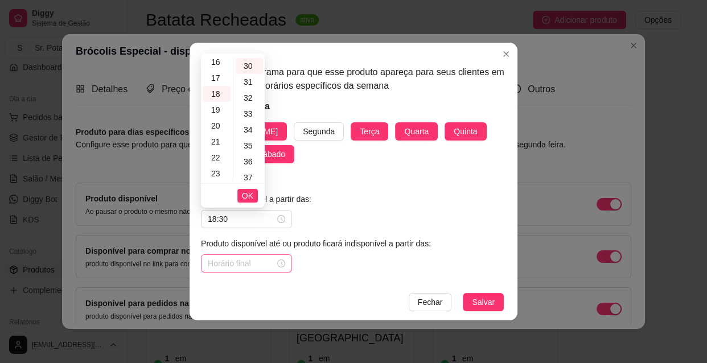
click at [282, 265] on div at bounding box center [246, 263] width 77 height 13
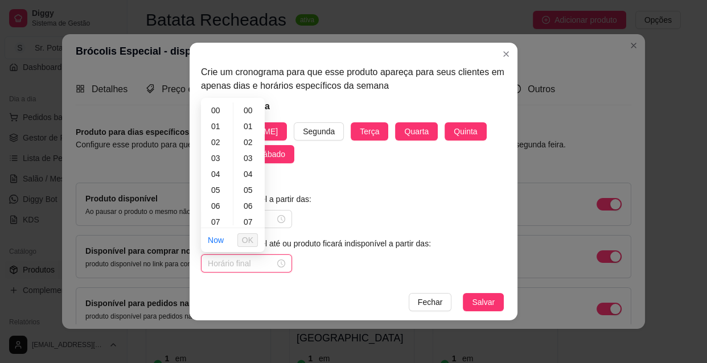
click at [282, 265] on div at bounding box center [246, 263] width 77 height 13
click at [219, 212] on div "22" at bounding box center [216, 213] width 27 height 16
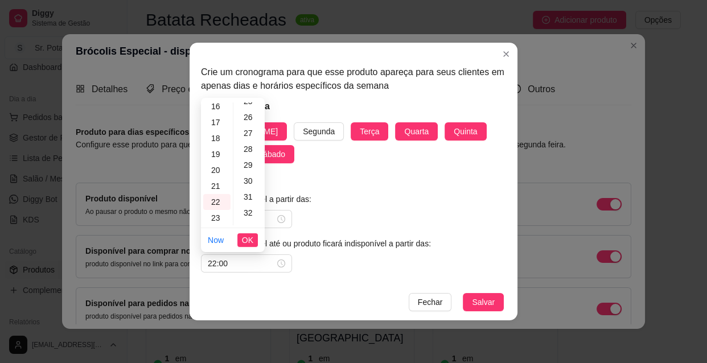
scroll to position [414, 0]
click at [246, 171] on div "30" at bounding box center [249, 175] width 27 height 16
click at [248, 237] on span "OK" at bounding box center [247, 240] width 11 height 13
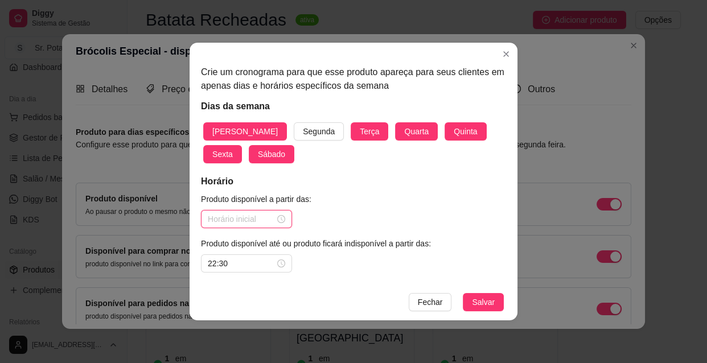
click at [261, 217] on input at bounding box center [241, 219] width 67 height 13
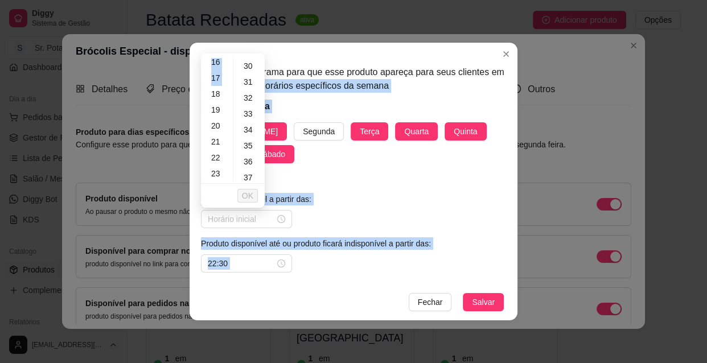
click at [197, 94] on div "Crie um cronograma para que esse produto apareça para seus clientes em apenas d…" at bounding box center [353, 163] width 328 height 241
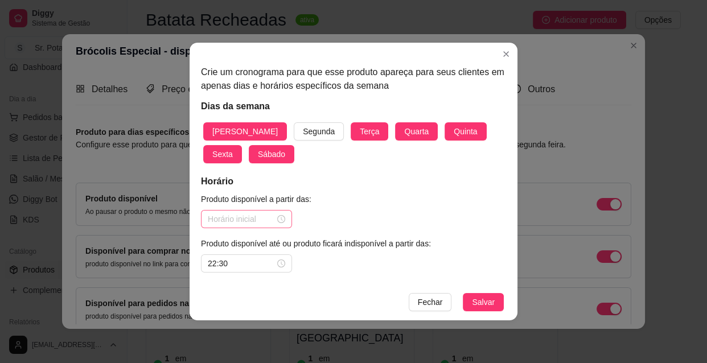
click at [277, 217] on div at bounding box center [246, 219] width 77 height 13
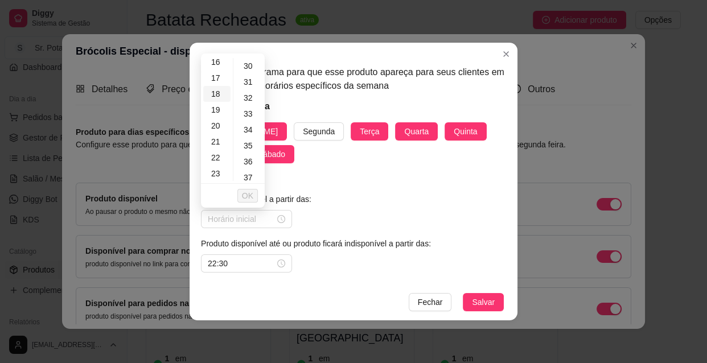
click at [219, 92] on div "18" at bounding box center [216, 94] width 27 height 16
click at [258, 59] on div "30" at bounding box center [249, 66] width 27 height 16
click at [252, 61] on div "00" at bounding box center [249, 64] width 27 height 16
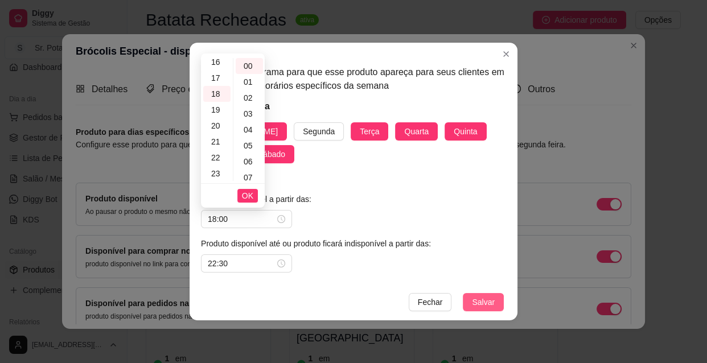
click at [481, 300] on span "Salvar" at bounding box center [483, 302] width 23 height 13
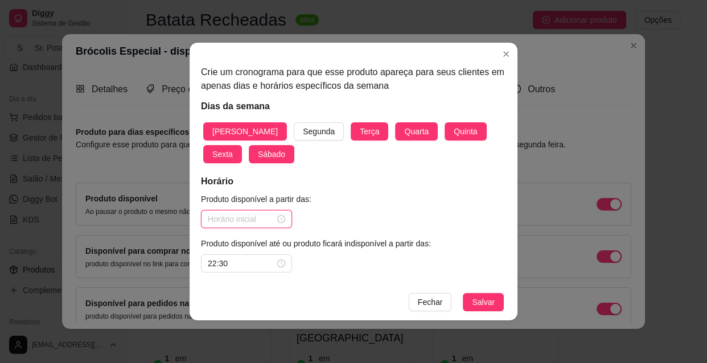
click at [241, 220] on input at bounding box center [241, 219] width 67 height 13
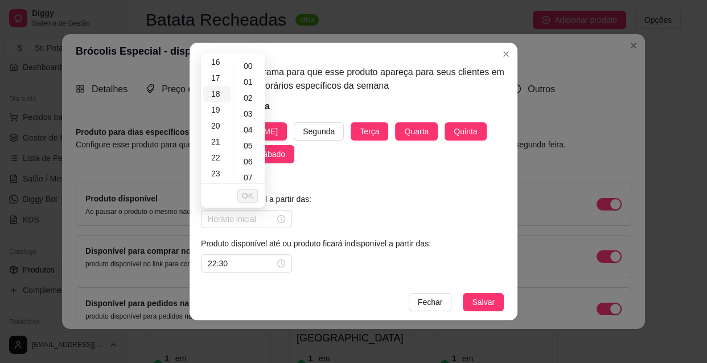
click at [222, 89] on div "18" at bounding box center [216, 94] width 27 height 16
click at [249, 196] on span "OK" at bounding box center [247, 195] width 11 height 13
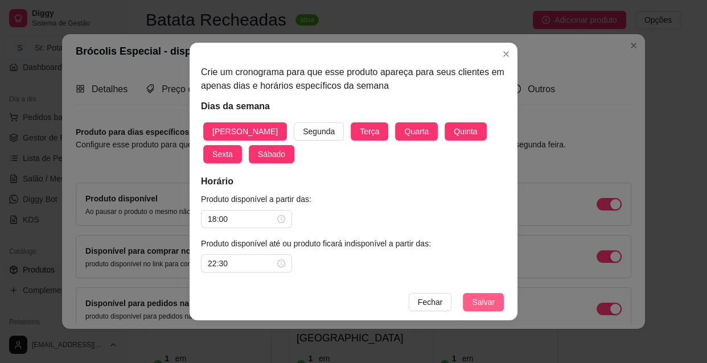
click at [487, 300] on span "Salvar" at bounding box center [483, 302] width 23 height 13
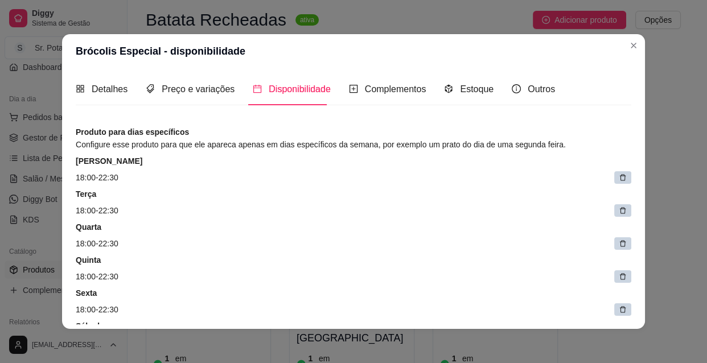
click at [612, 171] on div "Domingo 18:00 - 22:30" at bounding box center [353, 169] width 555 height 28
click at [619, 174] on icon at bounding box center [623, 178] width 8 height 8
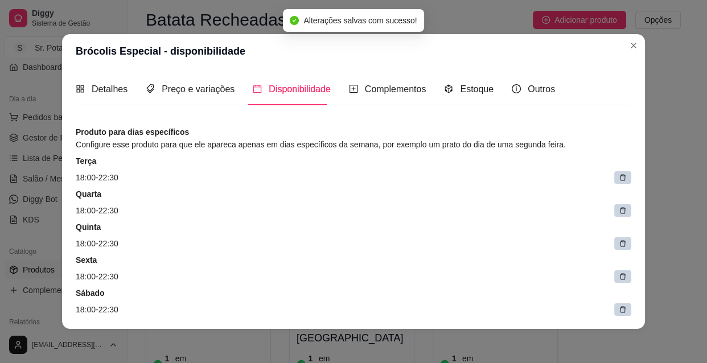
click at [619, 174] on icon at bounding box center [623, 178] width 8 height 8
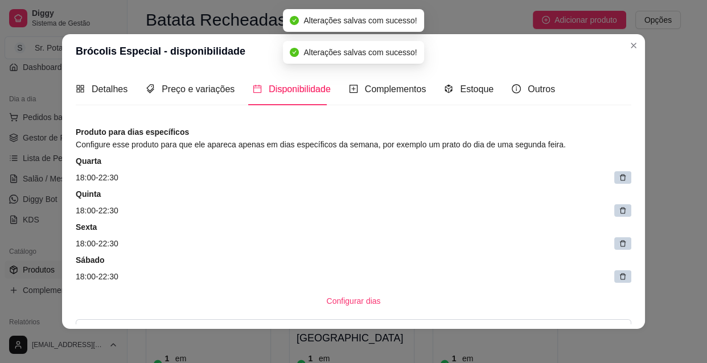
click at [619, 174] on icon at bounding box center [623, 178] width 8 height 8
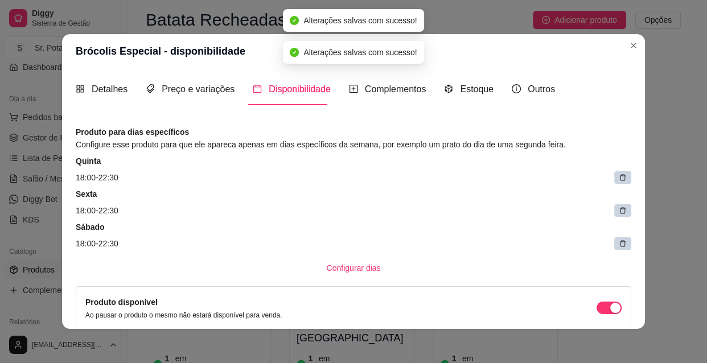
click at [619, 174] on icon at bounding box center [623, 178] width 8 height 8
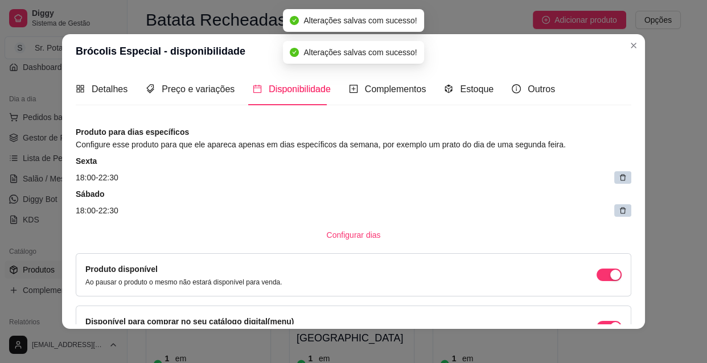
click at [619, 174] on icon at bounding box center [623, 178] width 8 height 8
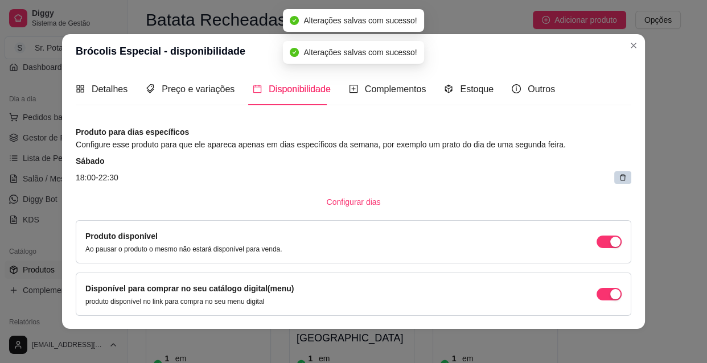
click at [619, 174] on icon at bounding box center [623, 178] width 8 height 8
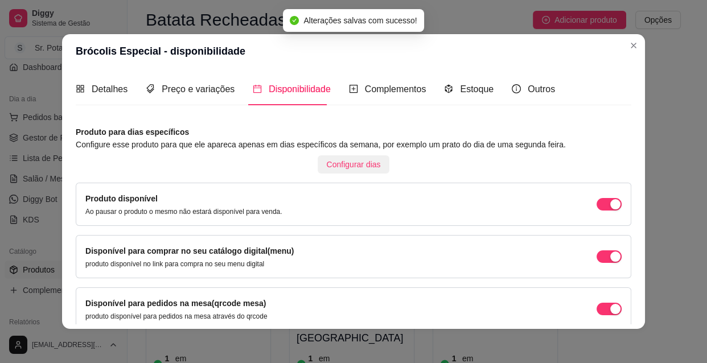
click at [340, 165] on span "Configurar dias" at bounding box center [354, 164] width 54 height 13
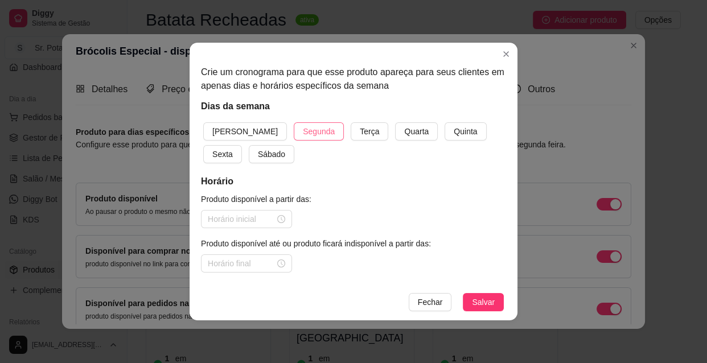
click at [303, 125] on span "Segunda" at bounding box center [319, 131] width 32 height 13
click at [360, 130] on span "Terça" at bounding box center [369, 131] width 19 height 13
click at [404, 129] on span "Quarta" at bounding box center [416, 131] width 24 height 13
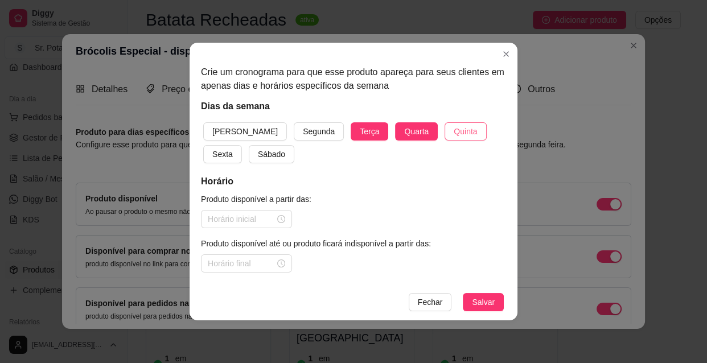
click at [454, 129] on span "Quinta" at bounding box center [465, 131] width 23 height 13
click at [233, 148] on span "Sexta" at bounding box center [222, 154] width 20 height 13
click at [258, 153] on span "Sábado" at bounding box center [271, 154] width 27 height 13
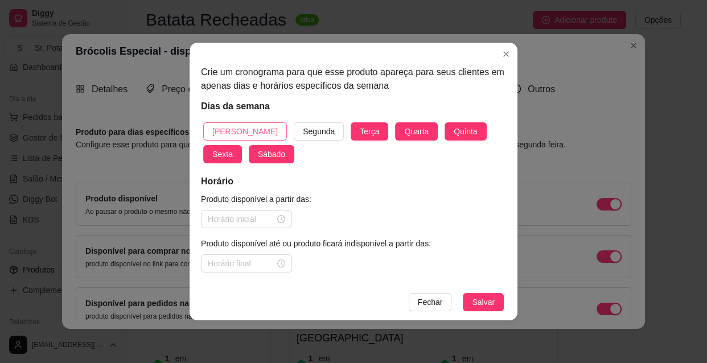
click at [234, 128] on span "[PERSON_NAME]" at bounding box center [244, 131] width 65 height 13
click at [282, 220] on div at bounding box center [246, 219] width 77 height 13
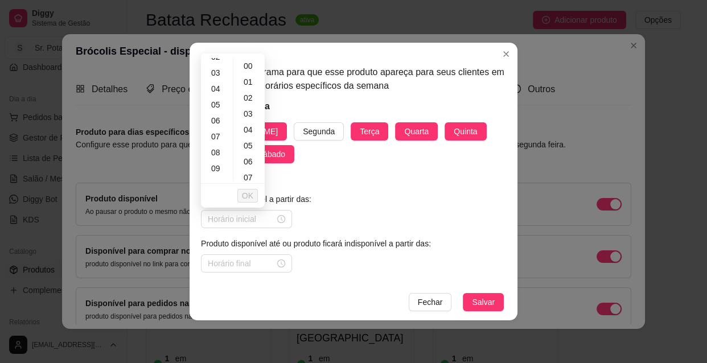
scroll to position [62, 0]
click at [215, 157] on div "10" at bounding box center [216, 163] width 27 height 16
click at [246, 172] on div "30" at bounding box center [249, 172] width 27 height 16
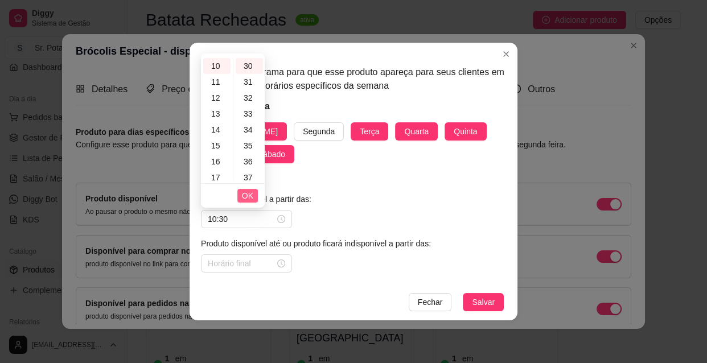
click at [249, 193] on span "OK" at bounding box center [247, 195] width 11 height 13
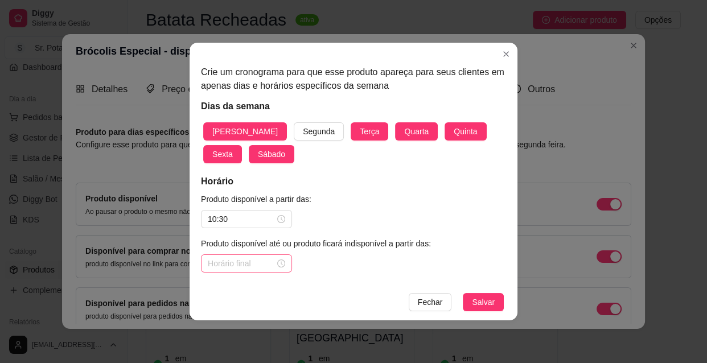
click at [282, 261] on div at bounding box center [246, 263] width 77 height 13
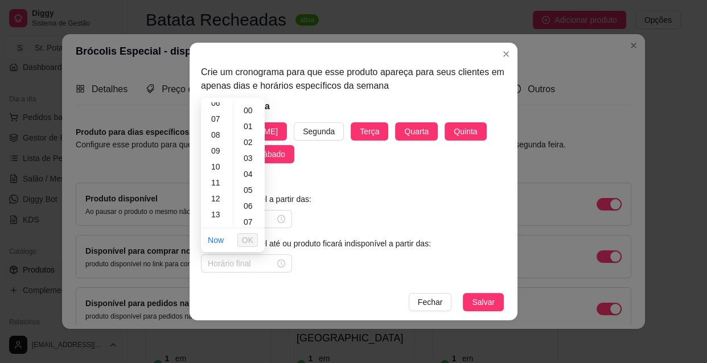
scroll to position [124, 0]
click at [220, 193] on div "13" at bounding box center [216, 193] width 27 height 16
click at [250, 240] on span "OK" at bounding box center [247, 240] width 11 height 13
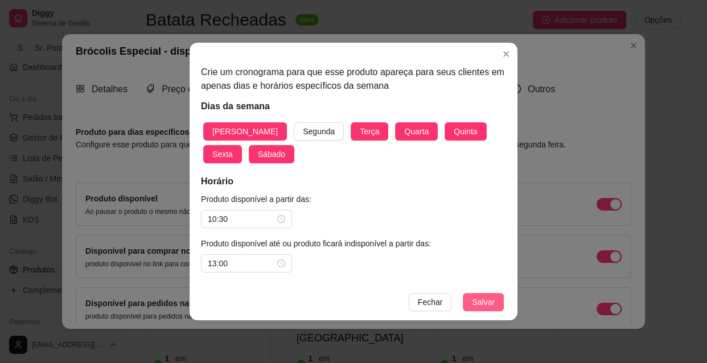
click at [478, 296] on span "Salvar" at bounding box center [483, 302] width 23 height 13
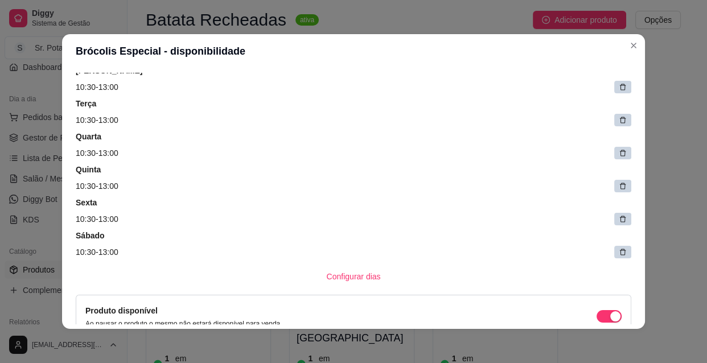
scroll to position [103, 0]
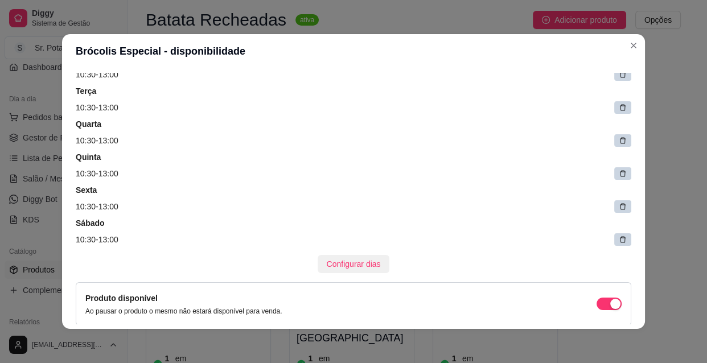
click at [354, 265] on span "Configurar dias" at bounding box center [354, 264] width 54 height 13
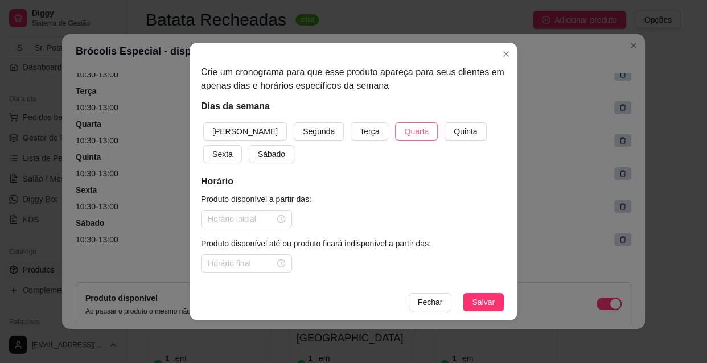
click at [404, 127] on span "Quarta" at bounding box center [416, 131] width 24 height 13
click at [351, 176] on h5 "Horário" at bounding box center [353, 182] width 305 height 14
click at [404, 130] on span "Quarta" at bounding box center [416, 131] width 24 height 13
click at [351, 124] on button "Terça" at bounding box center [370, 131] width 38 height 18
click at [404, 130] on span "Quarta" at bounding box center [416, 131] width 24 height 13
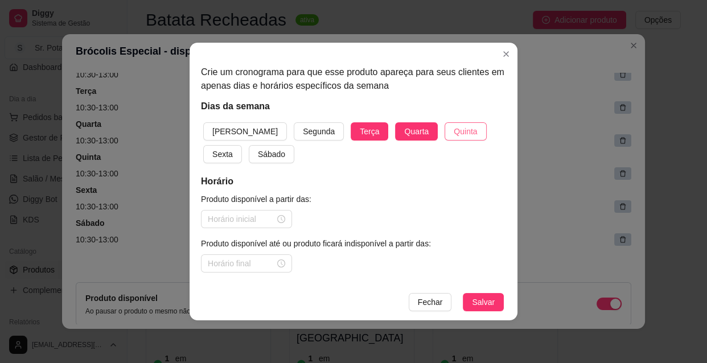
click at [454, 128] on span "Quinta" at bounding box center [465, 131] width 23 height 13
click at [242, 145] on button "Sexta" at bounding box center [222, 154] width 39 height 18
click at [258, 152] on span "Sábado" at bounding box center [271, 154] width 27 height 13
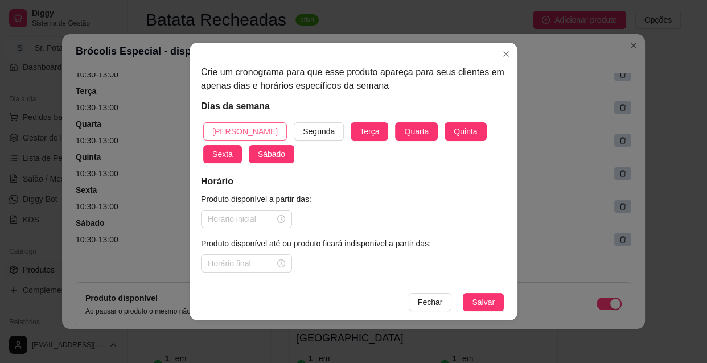
click at [232, 125] on span "[PERSON_NAME]" at bounding box center [244, 131] width 65 height 13
click at [282, 217] on div at bounding box center [246, 219] width 77 height 13
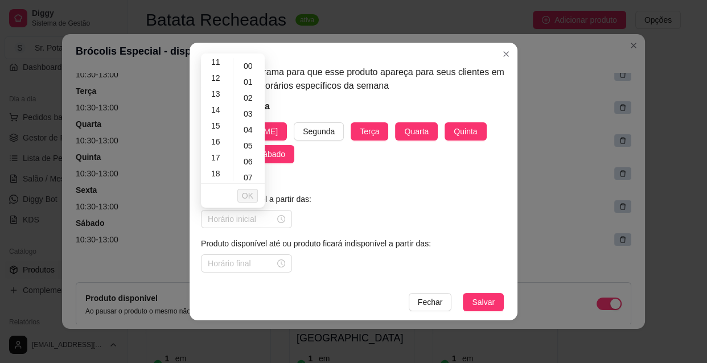
scroll to position [186, 0]
click at [216, 165] on div "18" at bounding box center [216, 167] width 27 height 16
click at [252, 194] on span "OK" at bounding box center [247, 195] width 11 height 13
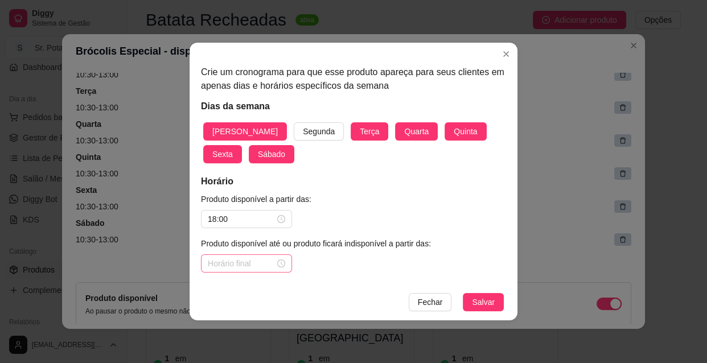
click at [279, 264] on div at bounding box center [246, 263] width 77 height 13
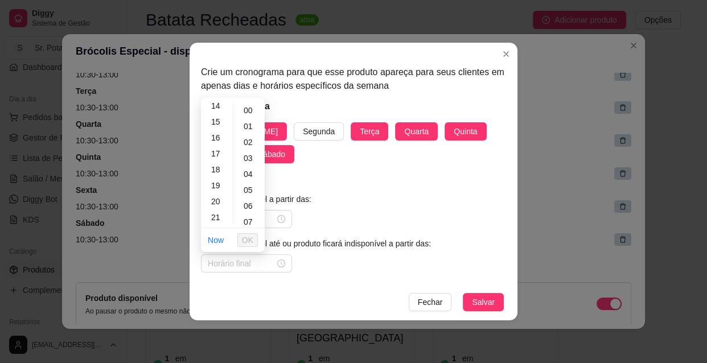
scroll to position [248, 0]
click at [215, 211] on div "22" at bounding box center [216, 213] width 27 height 16
click at [245, 171] on div "30" at bounding box center [249, 175] width 27 height 16
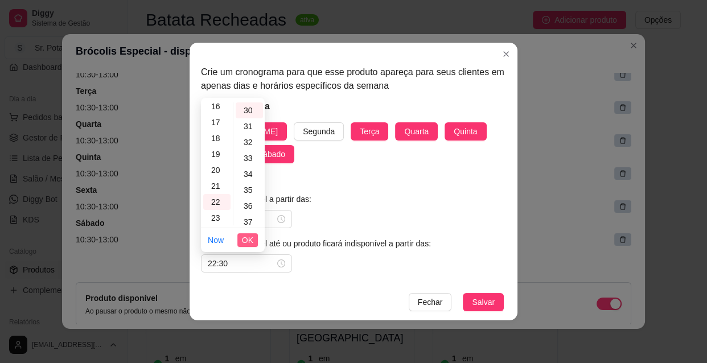
click at [252, 241] on span "OK" at bounding box center [247, 240] width 11 height 13
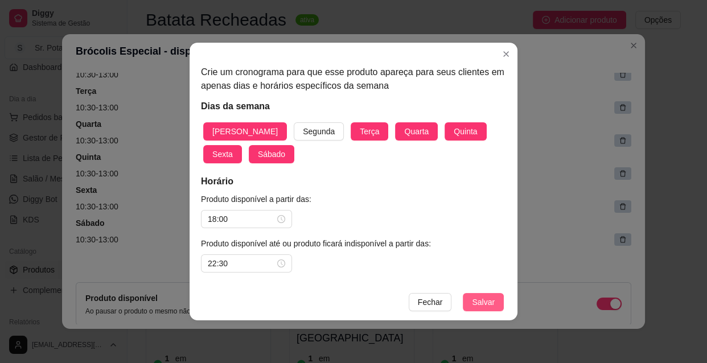
click at [481, 300] on span "Salvar" at bounding box center [483, 302] width 23 height 13
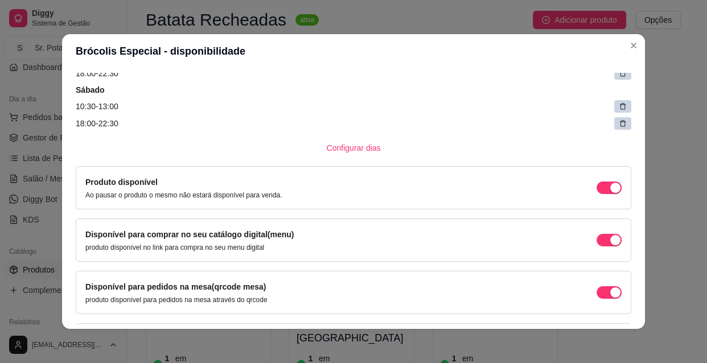
scroll to position [331, 0]
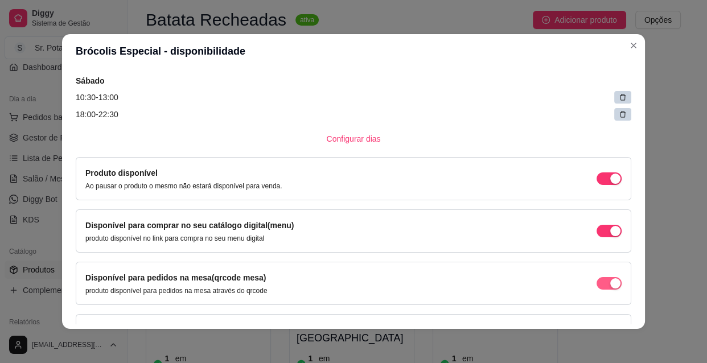
click at [610, 184] on div "button" at bounding box center [615, 179] width 10 height 10
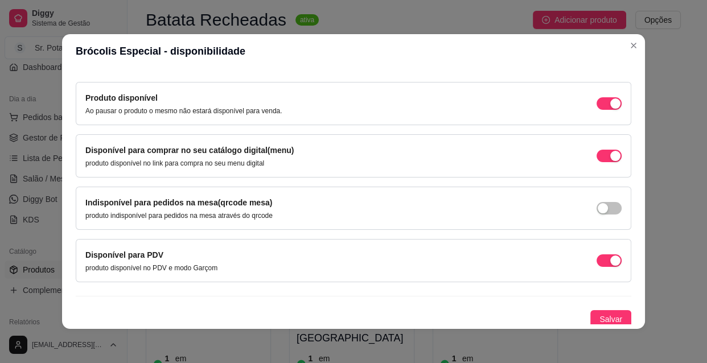
scroll to position [409, 0]
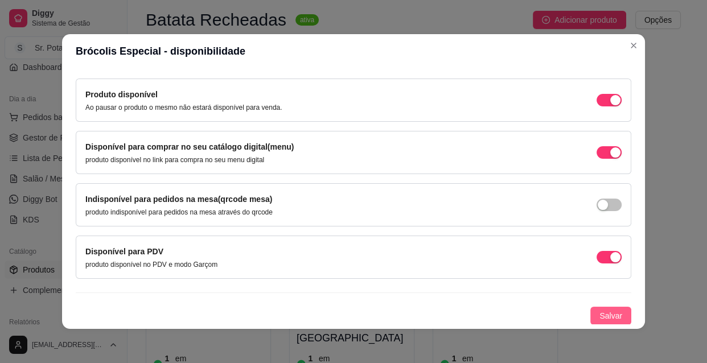
click at [601, 311] on span "Salvar" at bounding box center [610, 316] width 23 height 13
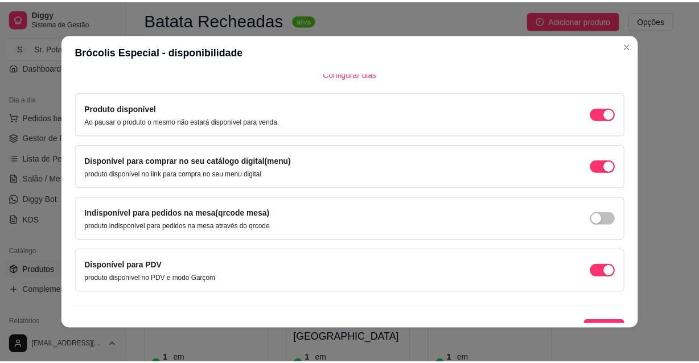
scroll to position [388, 0]
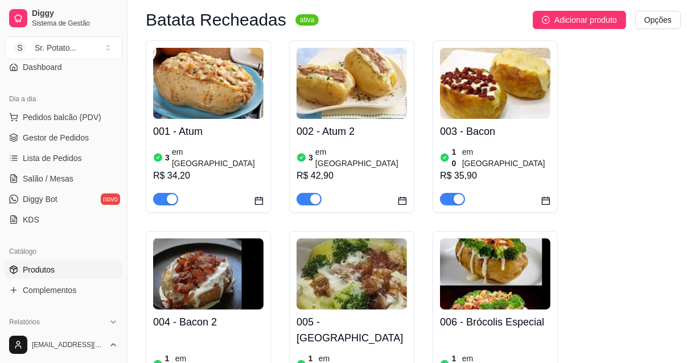
click at [488, 251] on img at bounding box center [495, 273] width 110 height 71
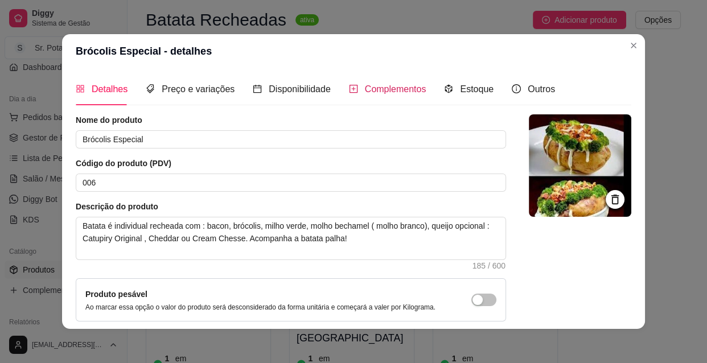
click at [385, 84] on span "Complementos" at bounding box center [395, 89] width 61 height 10
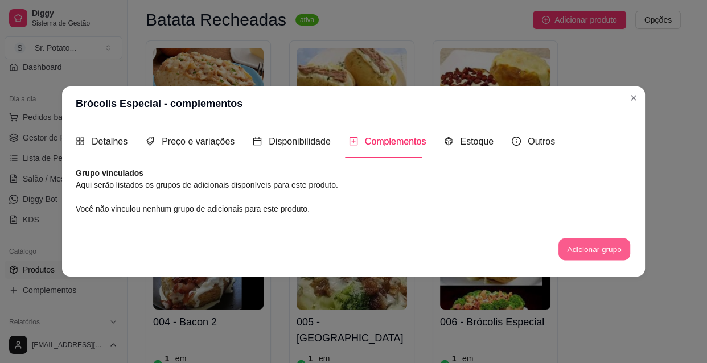
click at [583, 250] on button "Adicionar grupo" at bounding box center [594, 249] width 72 height 22
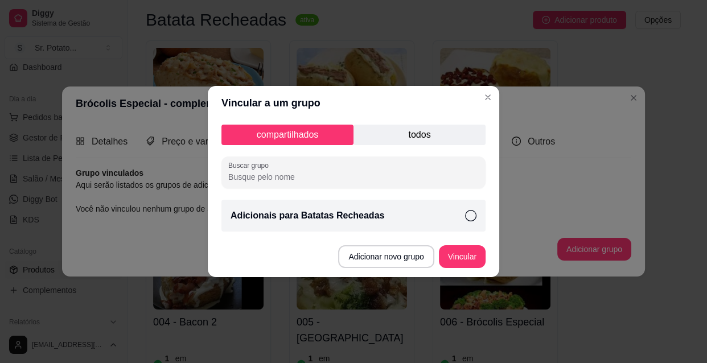
click at [468, 213] on icon at bounding box center [470, 215] width 11 height 11
click at [461, 258] on button "Vincular" at bounding box center [462, 256] width 47 height 23
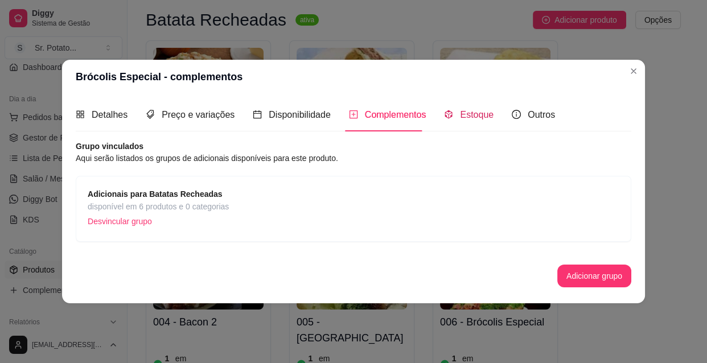
click at [469, 113] on span "Estoque" at bounding box center [477, 115] width 34 height 10
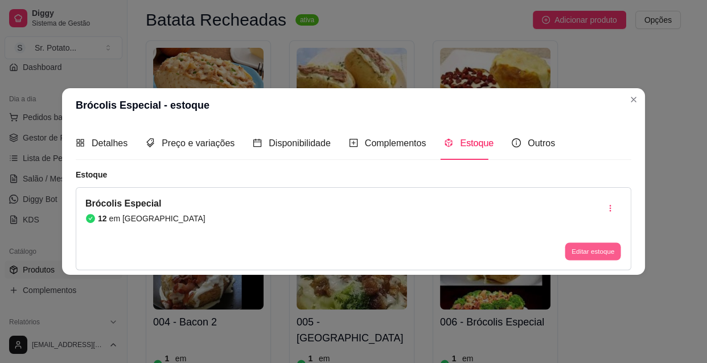
click at [582, 248] on button "Editar estoque" at bounding box center [592, 251] width 56 height 18
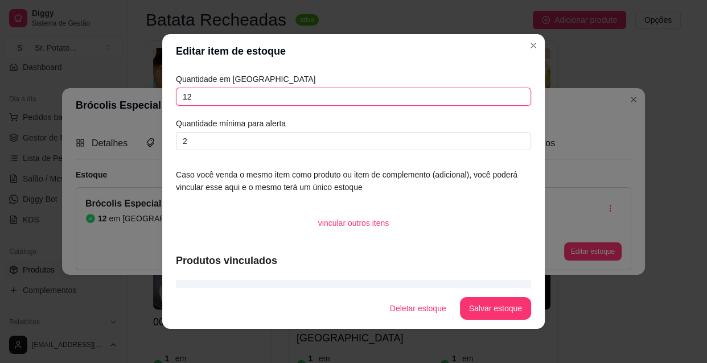
click at [193, 96] on input "12" at bounding box center [353, 97] width 355 height 18
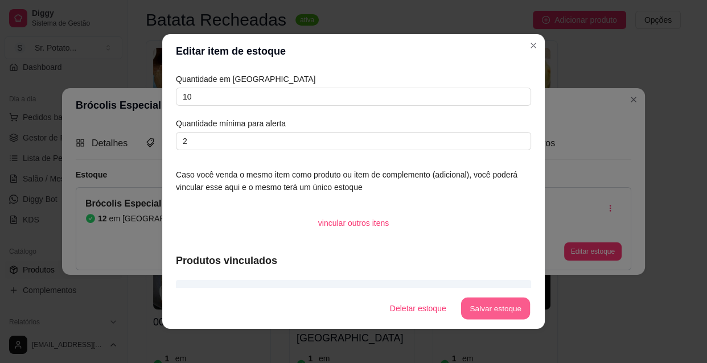
click at [480, 307] on button "Salvar estoque" at bounding box center [494, 309] width 69 height 22
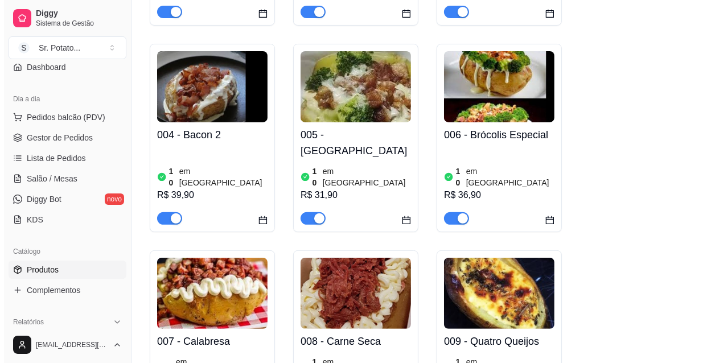
scroll to position [310, 0]
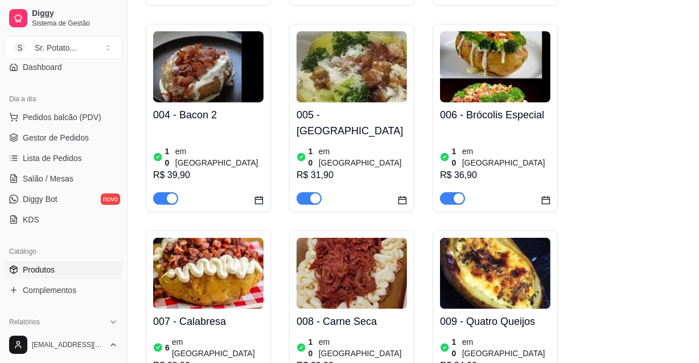
click at [238, 314] on h4 "007 - Calabresa" at bounding box center [208, 322] width 110 height 16
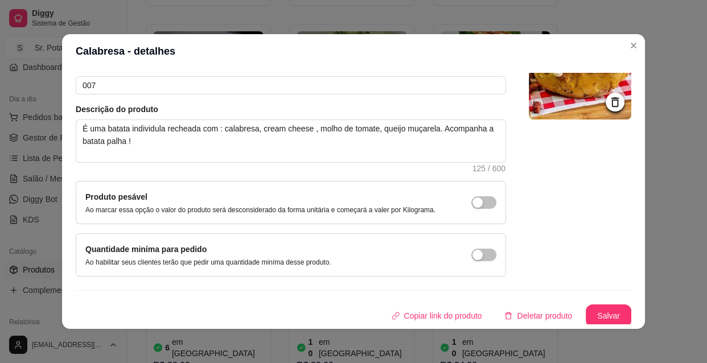
scroll to position [99, 0]
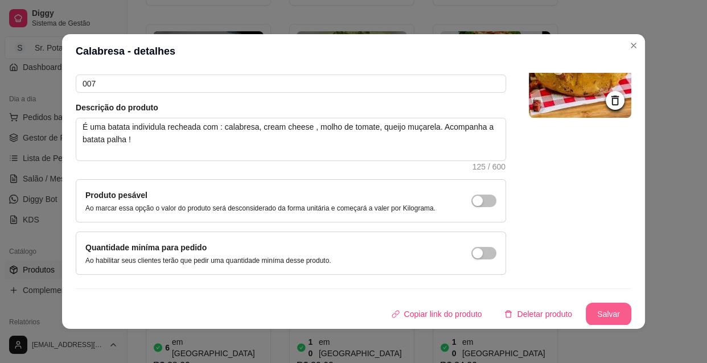
click at [592, 309] on button "Salvar" at bounding box center [609, 314] width 46 height 23
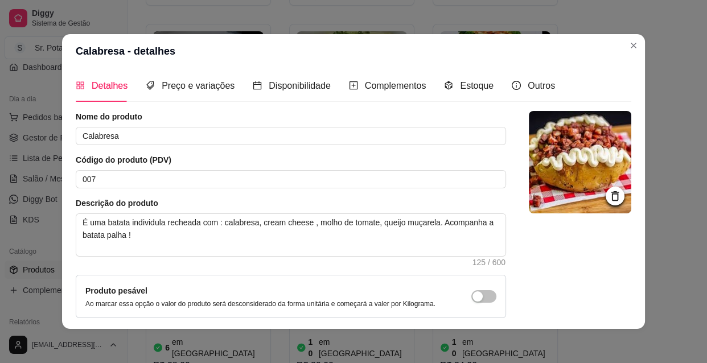
scroll to position [0, 0]
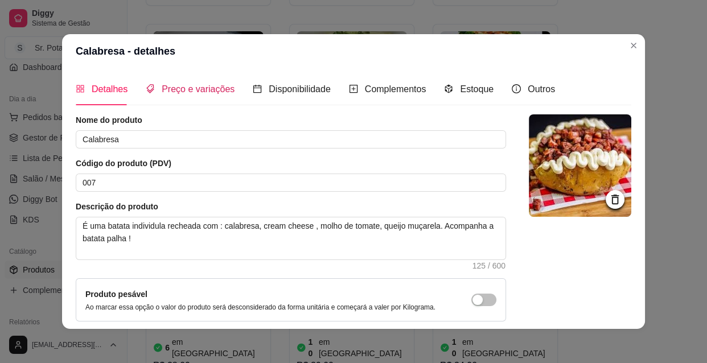
click at [193, 89] on span "Preço e variações" at bounding box center [198, 89] width 73 height 10
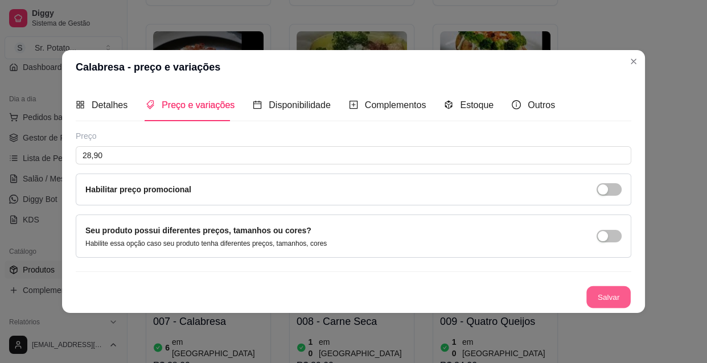
click at [604, 295] on button "Salvar" at bounding box center [608, 297] width 44 height 22
click at [307, 106] on span "Disponibilidade" at bounding box center [300, 105] width 62 height 10
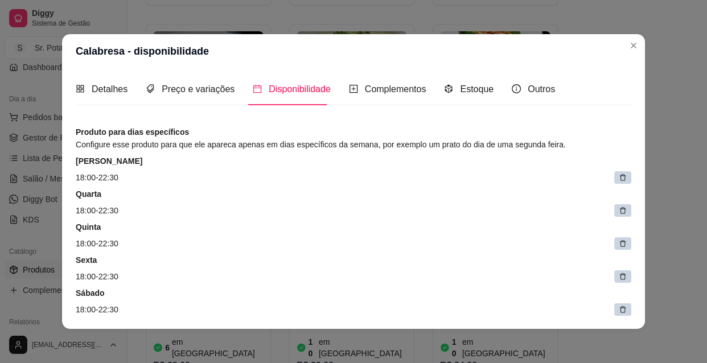
click at [619, 175] on icon at bounding box center [623, 178] width 8 height 8
click at [607, 175] on span at bounding box center [618, 177] width 25 height 13
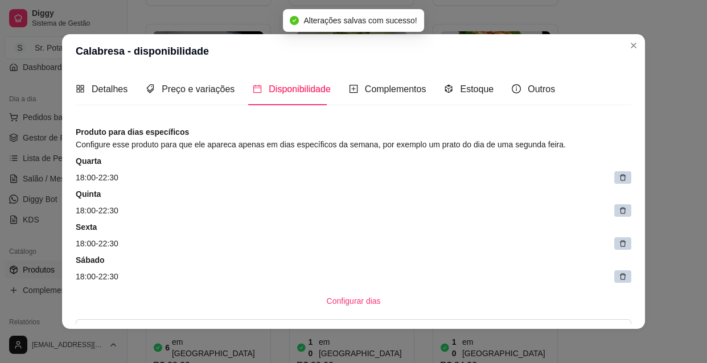
click at [619, 175] on icon at bounding box center [623, 178] width 8 height 8
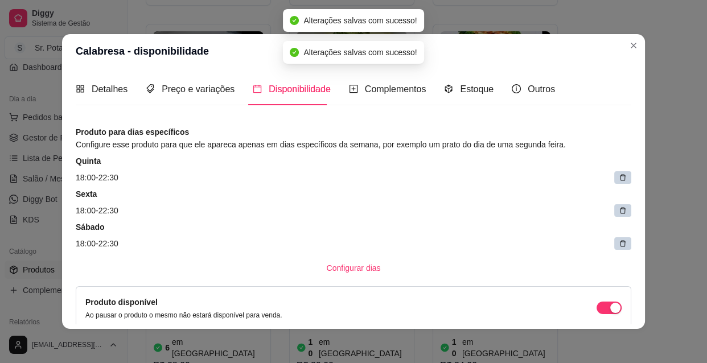
click at [619, 175] on icon at bounding box center [623, 178] width 8 height 8
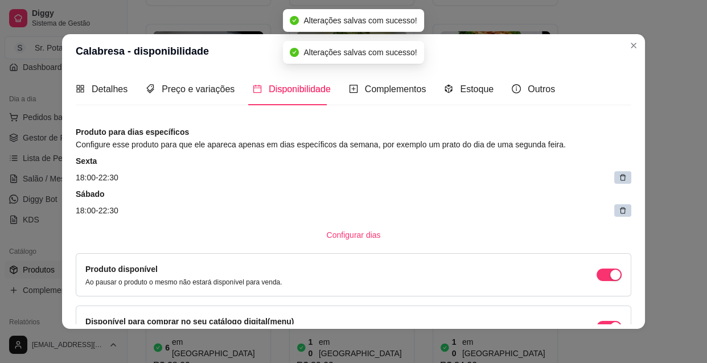
click at [619, 175] on icon at bounding box center [623, 178] width 8 height 8
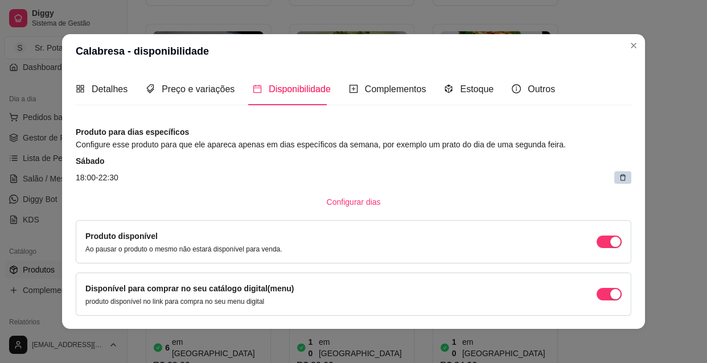
click at [619, 174] on icon at bounding box center [623, 178] width 8 height 8
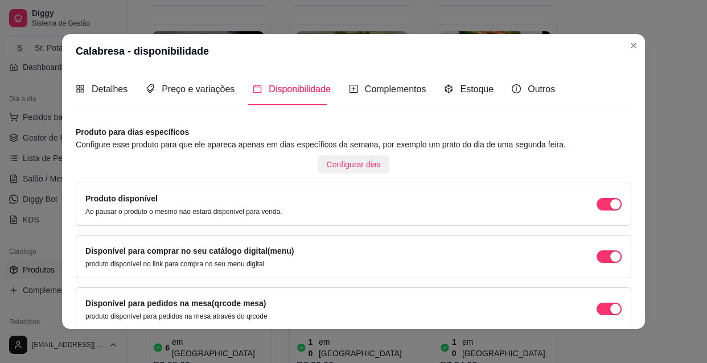
click at [343, 161] on span "Configurar dias" at bounding box center [354, 164] width 54 height 13
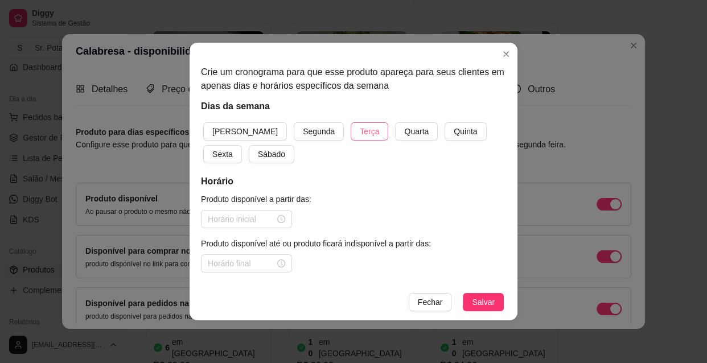
click at [360, 131] on span "Terça" at bounding box center [369, 131] width 19 height 13
click at [404, 130] on span "Quarta" at bounding box center [416, 131] width 24 height 13
click at [454, 129] on span "Quinta" at bounding box center [465, 131] width 23 height 13
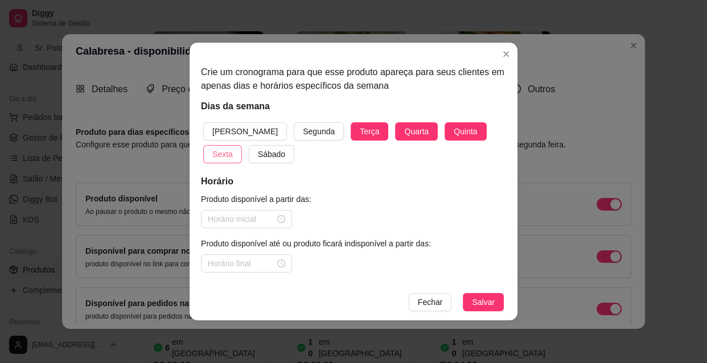
click at [233, 148] on span "Sexta" at bounding box center [222, 154] width 20 height 13
click at [258, 153] on span "Sábado" at bounding box center [271, 154] width 27 height 13
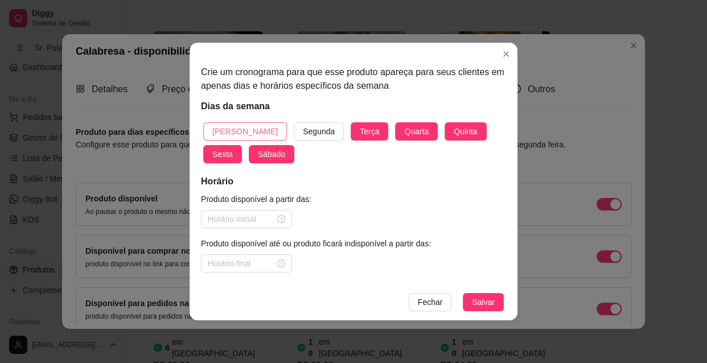
click at [236, 131] on span "[PERSON_NAME]" at bounding box center [244, 131] width 65 height 13
click at [281, 219] on div at bounding box center [246, 219] width 77 height 13
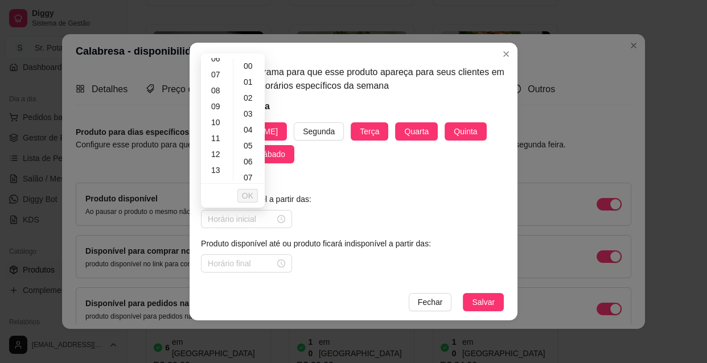
scroll to position [124, 0]
click at [217, 99] on div "10" at bounding box center [216, 101] width 27 height 16
click at [249, 171] on div "30" at bounding box center [249, 172] width 27 height 16
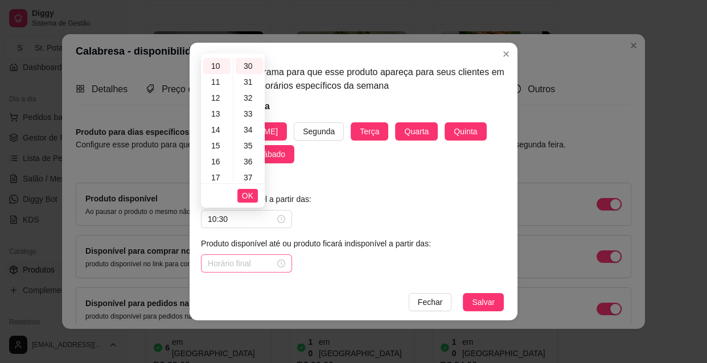
click at [284, 262] on div at bounding box center [246, 263] width 77 height 13
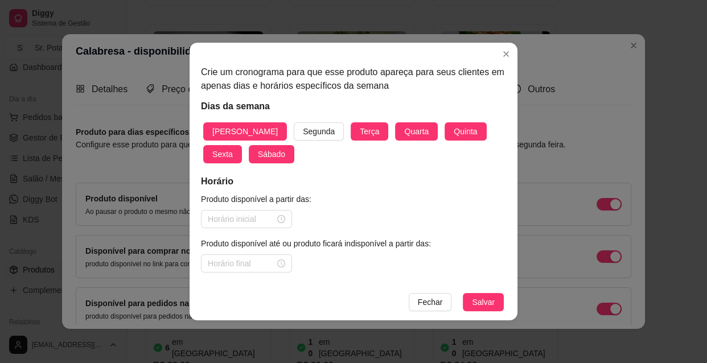
click at [352, 216] on div "Produto disponível a partir das: Produto disponível até ou produto ficará indis…" at bounding box center [353, 233] width 305 height 80
click at [281, 220] on div at bounding box center [246, 219] width 77 height 13
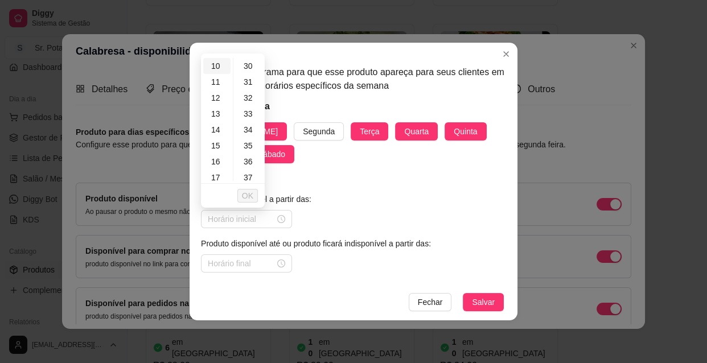
click at [216, 63] on div "10" at bounding box center [216, 66] width 27 height 16
click at [243, 63] on div "30" at bounding box center [249, 66] width 27 height 16
click at [250, 193] on span "OK" at bounding box center [247, 195] width 11 height 13
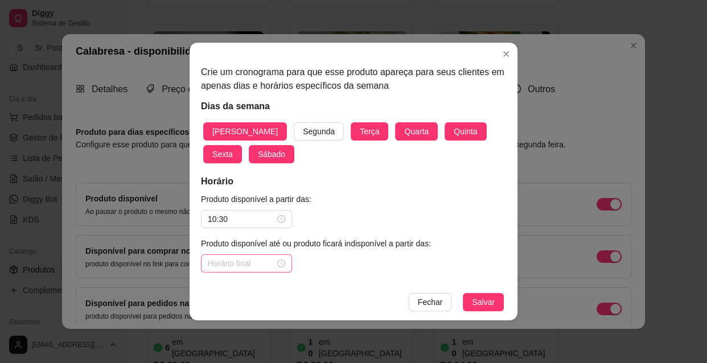
click at [279, 262] on div at bounding box center [246, 263] width 77 height 13
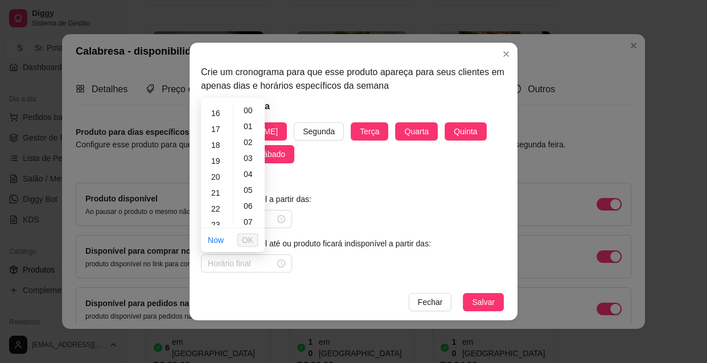
scroll to position [259, 0]
click at [216, 203] on div "22" at bounding box center [216, 202] width 27 height 16
click at [253, 216] on div "30" at bounding box center [249, 216] width 27 height 16
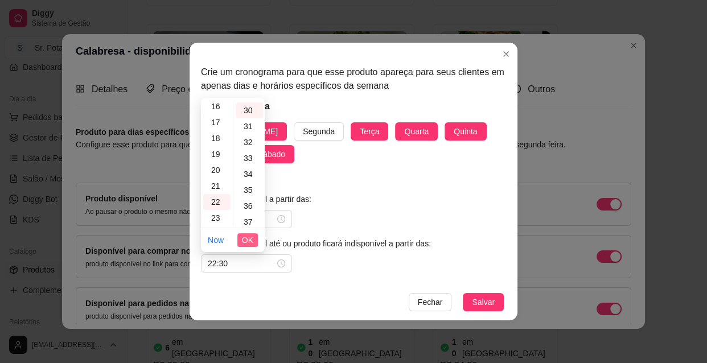
click at [252, 234] on span "OK" at bounding box center [247, 240] width 11 height 13
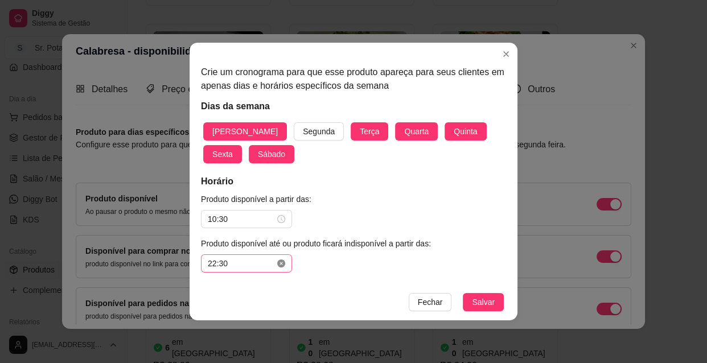
click at [283, 263] on icon "close-circle" at bounding box center [281, 263] width 8 height 8
click at [283, 263] on div at bounding box center [246, 263] width 77 height 13
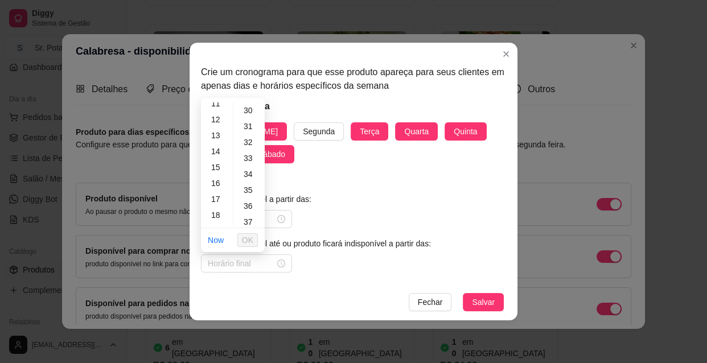
scroll to position [176, 0]
click at [220, 140] on div "13" at bounding box center [216, 141] width 27 height 16
click at [252, 109] on div "00" at bounding box center [249, 110] width 27 height 16
click at [246, 239] on span "OK" at bounding box center [247, 240] width 11 height 13
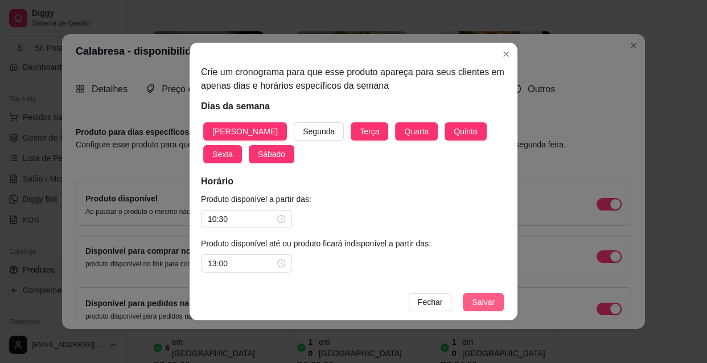
click at [480, 299] on span "Salvar" at bounding box center [483, 302] width 23 height 13
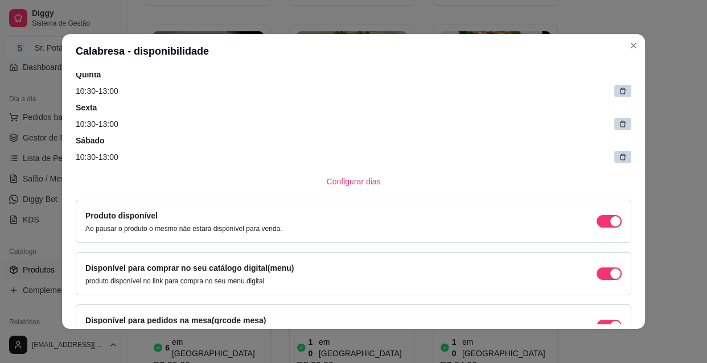
scroll to position [186, 0]
click at [358, 182] on span "Configurar dias" at bounding box center [354, 181] width 54 height 13
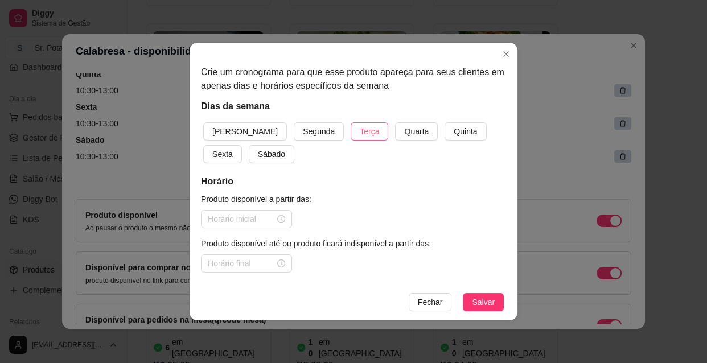
click at [360, 133] on span "Terça" at bounding box center [369, 131] width 19 height 13
click at [404, 126] on span "Quarta" at bounding box center [416, 131] width 24 height 13
click at [454, 126] on span "Quinta" at bounding box center [465, 131] width 23 height 13
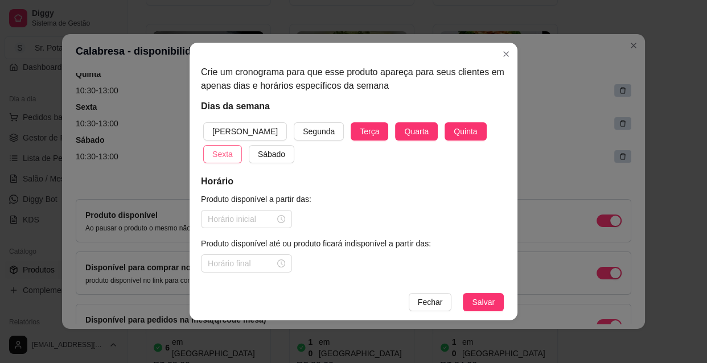
click at [233, 148] on span "Sexta" at bounding box center [222, 154] width 20 height 13
click at [258, 150] on span "Sábado" at bounding box center [271, 154] width 27 height 13
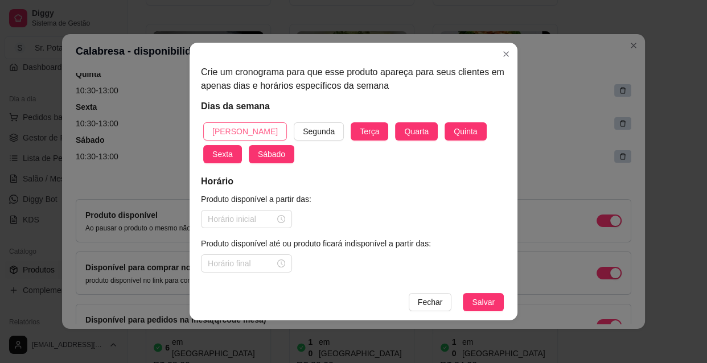
click at [235, 126] on span "[PERSON_NAME]" at bounding box center [244, 131] width 65 height 13
click at [279, 218] on div at bounding box center [246, 219] width 77 height 13
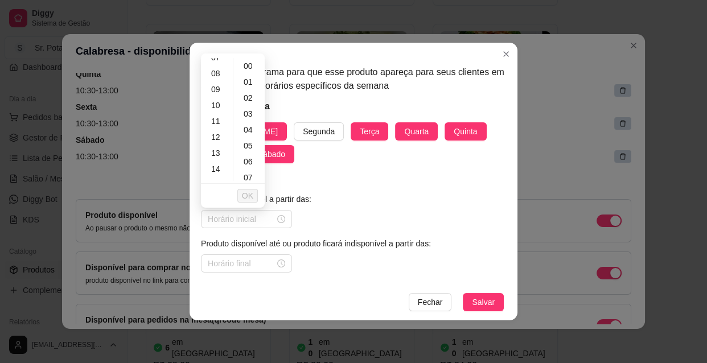
scroll to position [124, 0]
click at [219, 101] on div "10" at bounding box center [216, 101] width 27 height 16
click at [244, 149] on div "30" at bounding box center [249, 151] width 27 height 16
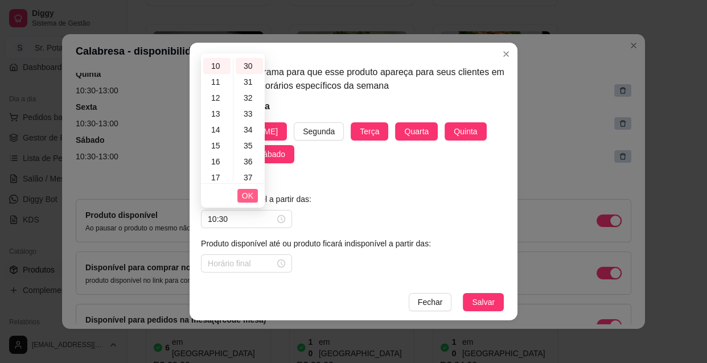
click at [248, 193] on span "OK" at bounding box center [247, 195] width 11 height 13
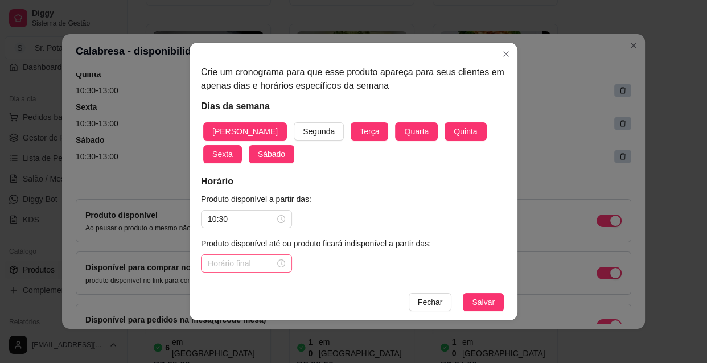
click at [283, 262] on div at bounding box center [246, 263] width 77 height 13
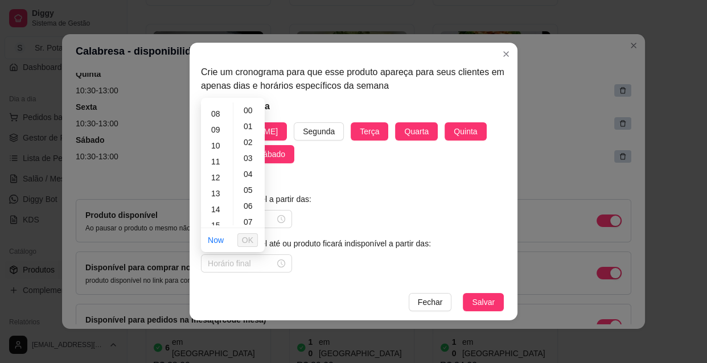
scroll to position [145, 0]
click at [219, 175] on div "13" at bounding box center [216, 173] width 27 height 16
click at [249, 234] on span "OK" at bounding box center [247, 240] width 11 height 13
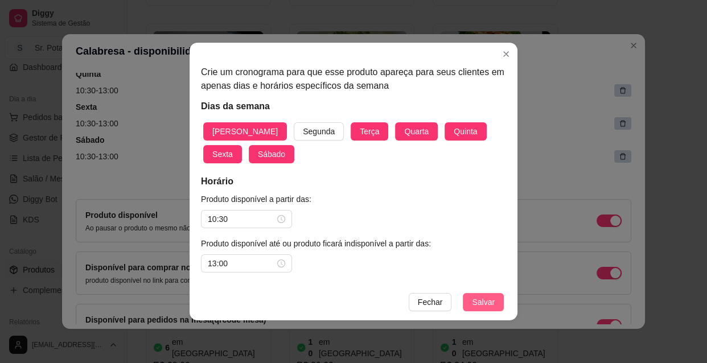
click at [471, 296] on button "Salvar" at bounding box center [483, 302] width 41 height 18
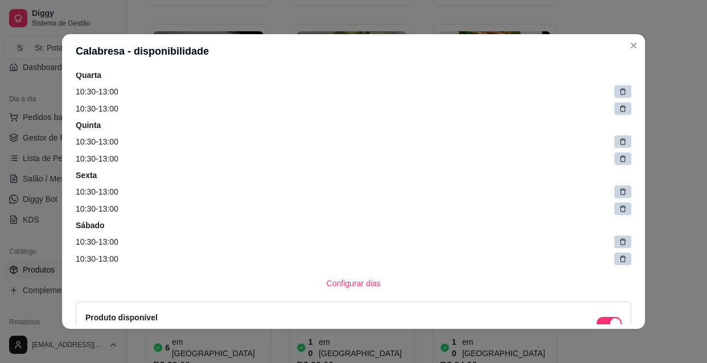
scroll to position [237, 0]
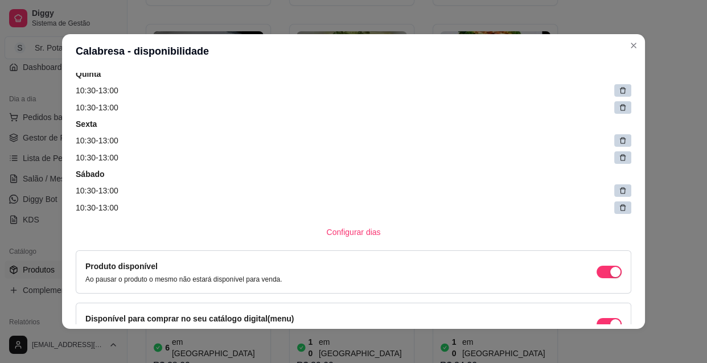
click at [391, 214] on div "Domingo 10:30 - 13:00 10:30 - 13:00 Terça 10:30 - 13:00 10:30 - 13:00 Quarta 10…" at bounding box center [353, 66] width 555 height 305
click at [620, 105] on icon at bounding box center [623, 108] width 6 height 6
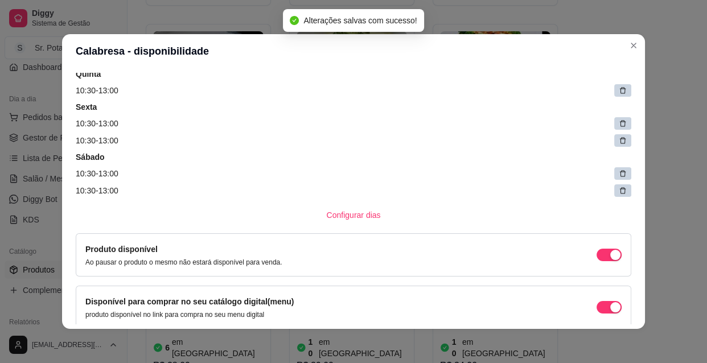
click at [619, 137] on icon at bounding box center [623, 141] width 8 height 8
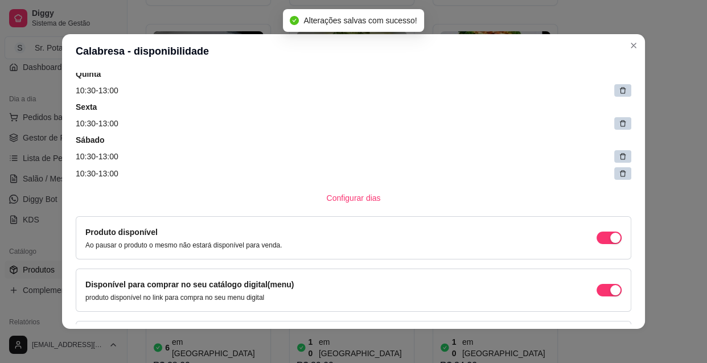
click at [614, 168] on div at bounding box center [622, 173] width 17 height 13
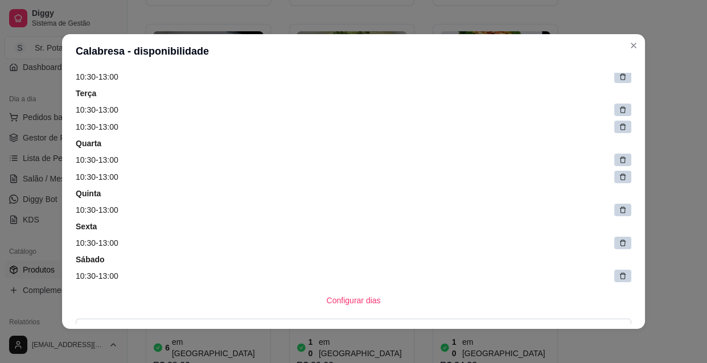
scroll to position [113, 0]
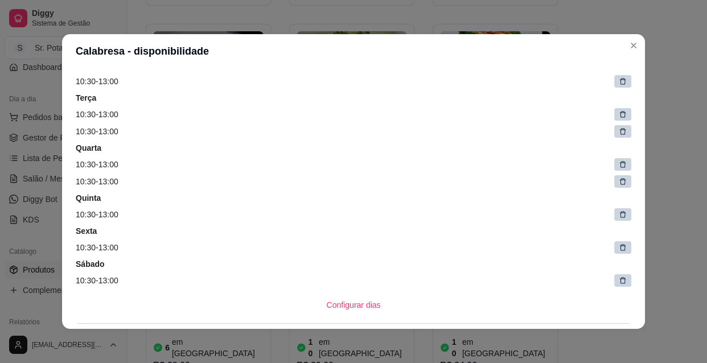
click at [614, 183] on div at bounding box center [622, 181] width 17 height 13
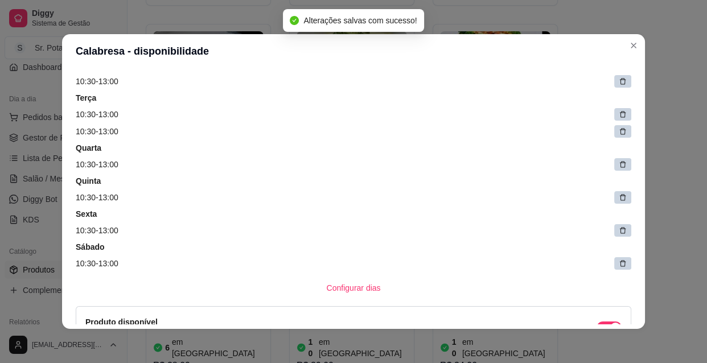
click at [614, 130] on div at bounding box center [622, 131] width 17 height 13
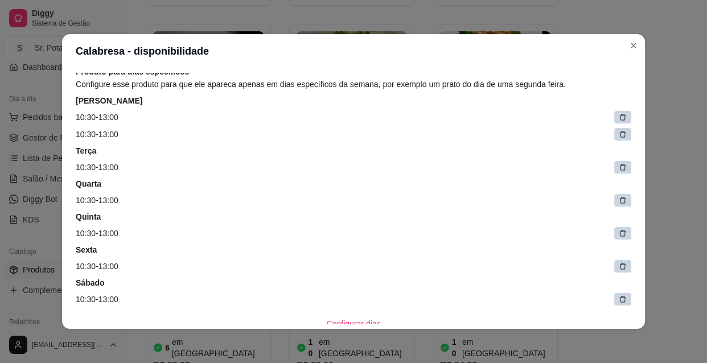
scroll to position [51, 0]
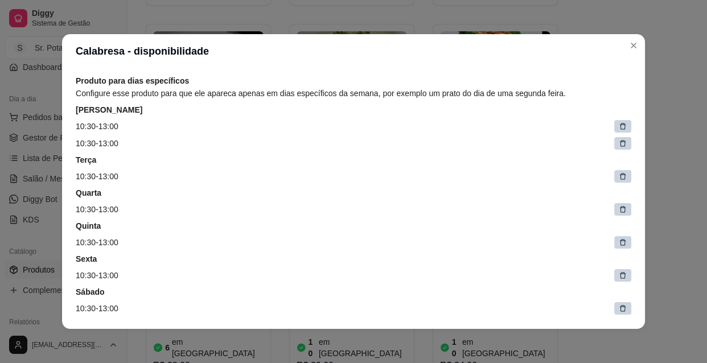
click at [619, 144] on icon at bounding box center [623, 143] width 8 height 8
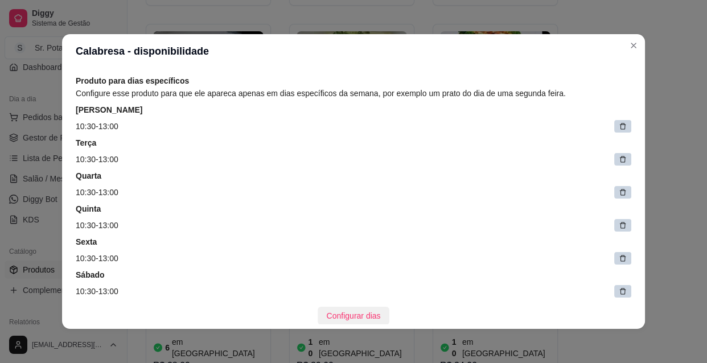
click at [338, 316] on span "Configurar dias" at bounding box center [354, 316] width 54 height 13
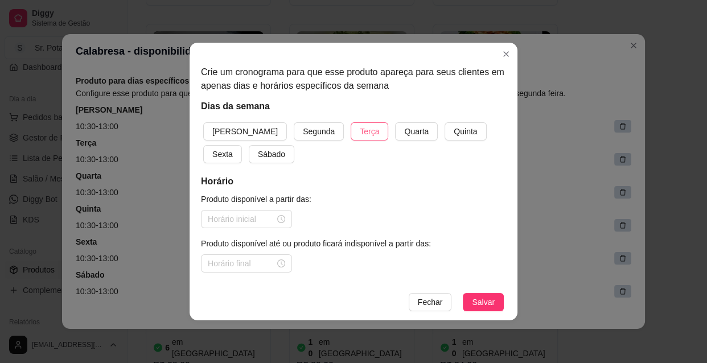
click at [360, 133] on span "Terça" at bounding box center [369, 131] width 19 height 13
click at [404, 131] on span "Quarta" at bounding box center [416, 131] width 24 height 13
click at [454, 131] on span "Quinta" at bounding box center [465, 131] width 23 height 13
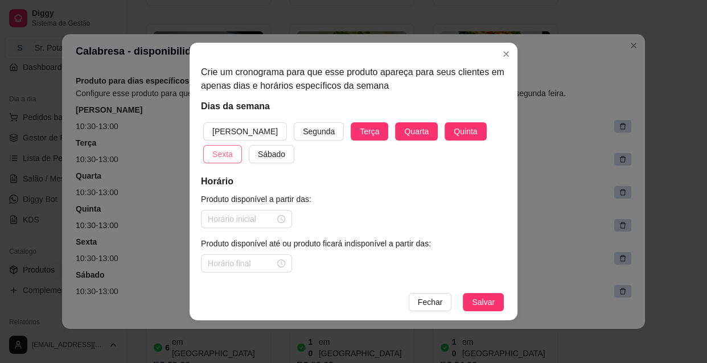
click at [233, 148] on span "Sexta" at bounding box center [222, 154] width 20 height 13
click at [258, 154] on span "Sábado" at bounding box center [271, 154] width 27 height 13
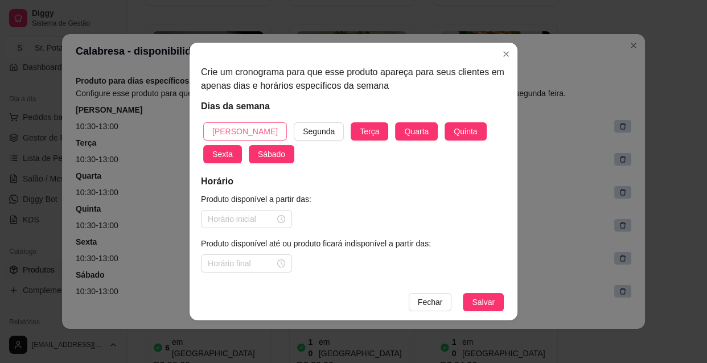
click at [234, 125] on span "[PERSON_NAME]" at bounding box center [244, 131] width 65 height 13
click at [280, 217] on div at bounding box center [246, 219] width 77 height 13
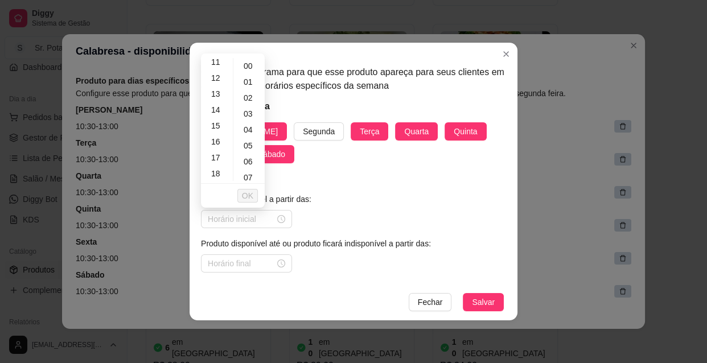
scroll to position [186, 0]
click at [219, 165] on div "18" at bounding box center [216, 167] width 27 height 16
click at [221, 156] on div "22" at bounding box center [216, 158] width 27 height 16
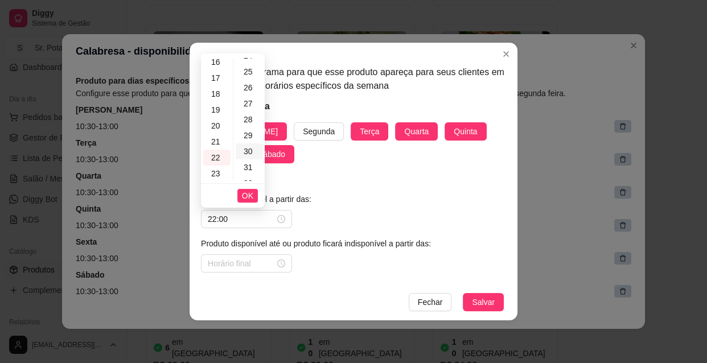
click at [245, 149] on div "30" at bounding box center [249, 151] width 27 height 16
click at [220, 91] on div "18" at bounding box center [216, 94] width 27 height 16
click at [247, 193] on span "OK" at bounding box center [247, 195] width 11 height 13
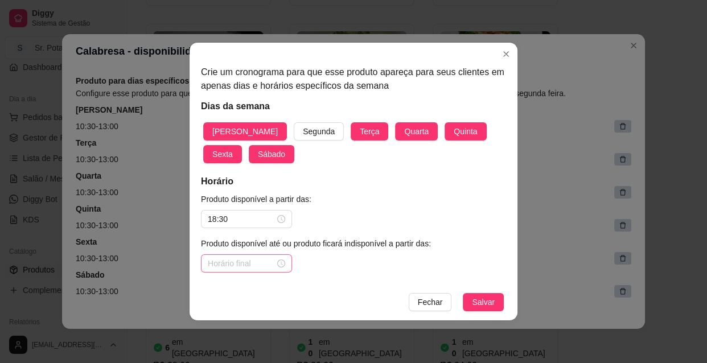
click at [283, 261] on div at bounding box center [246, 263] width 77 height 13
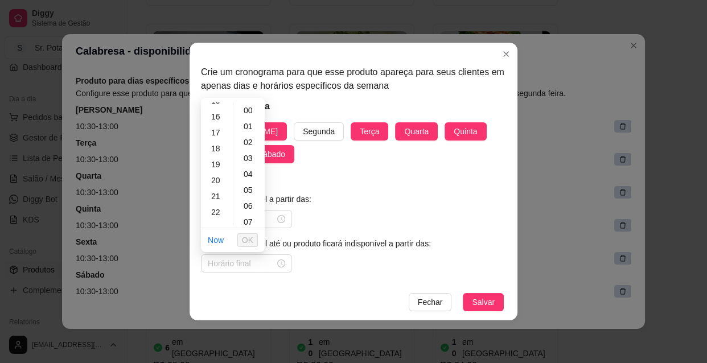
scroll to position [259, 0]
click at [220, 201] on div "22" at bounding box center [216, 202] width 27 height 16
click at [246, 215] on div "30" at bounding box center [249, 216] width 27 height 16
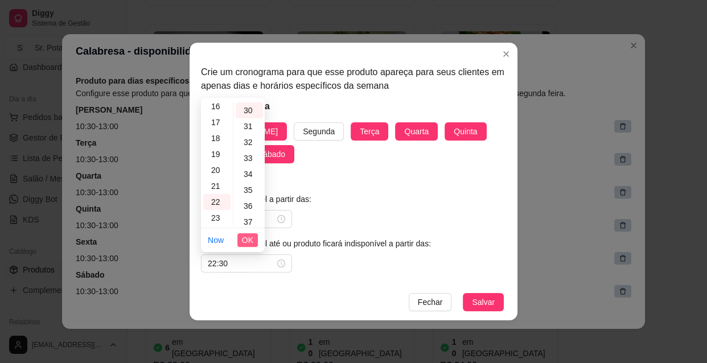
click at [250, 238] on span "OK" at bounding box center [247, 240] width 11 height 13
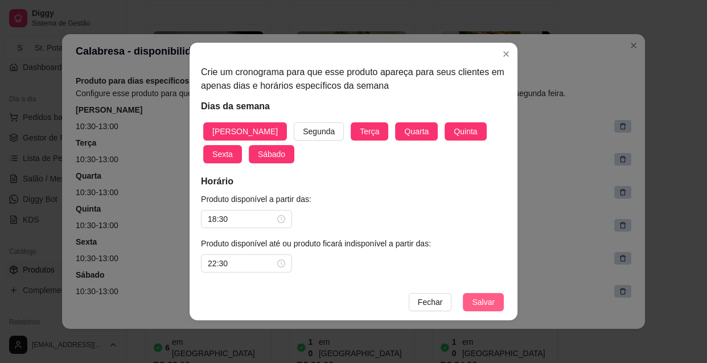
click at [481, 302] on span "Salvar" at bounding box center [483, 302] width 23 height 13
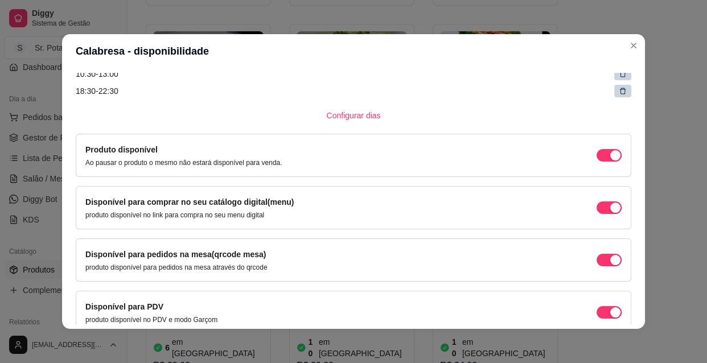
scroll to position [361, 0]
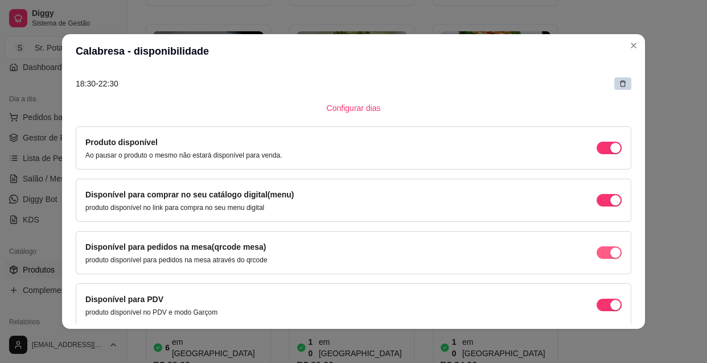
click at [610, 153] on div "button" at bounding box center [615, 148] width 10 height 10
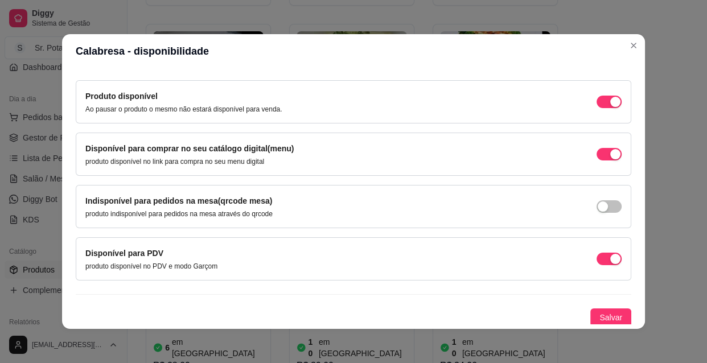
scroll to position [409, 0]
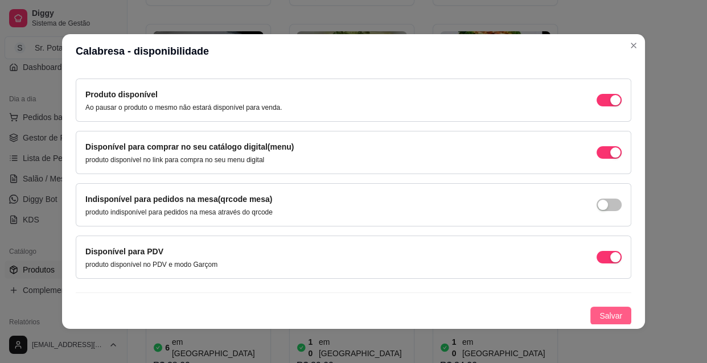
click at [603, 310] on span "Salvar" at bounding box center [610, 316] width 23 height 13
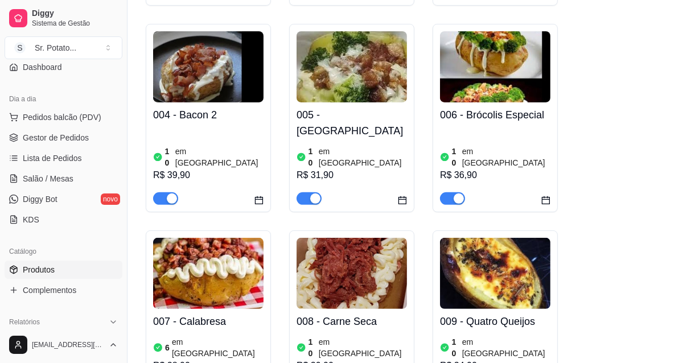
click at [212, 269] on img at bounding box center [208, 273] width 110 height 71
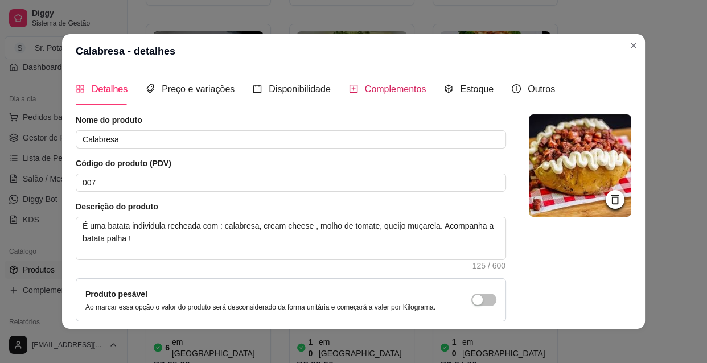
click at [375, 89] on span "Complementos" at bounding box center [395, 89] width 61 height 10
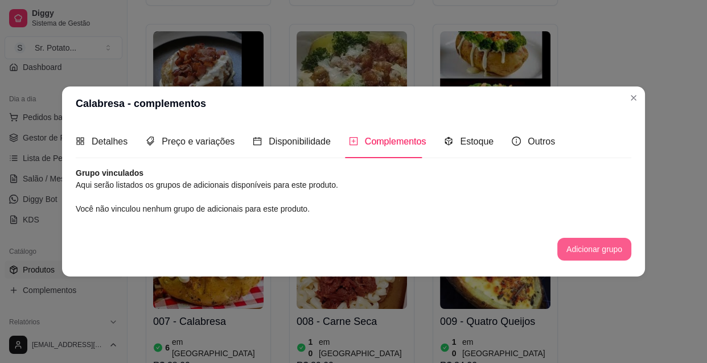
click at [583, 243] on button "Adicionar grupo" at bounding box center [594, 249] width 74 height 23
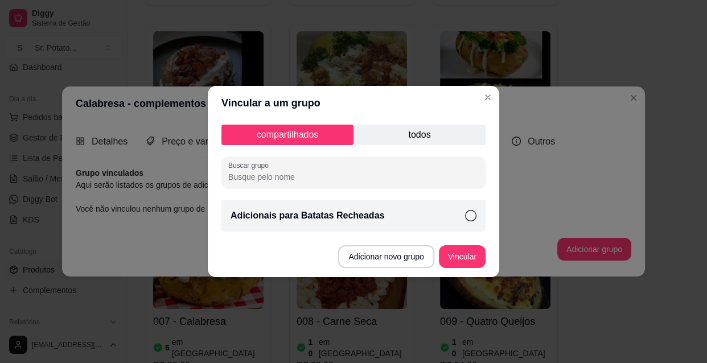
click at [468, 212] on icon at bounding box center [470, 215] width 11 height 11
click at [467, 253] on button "Vincular" at bounding box center [462, 256] width 47 height 23
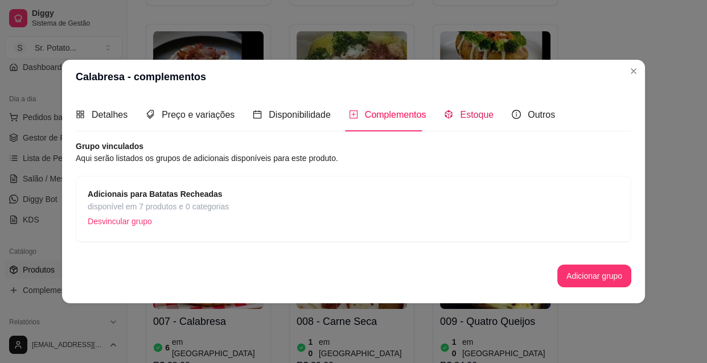
click at [472, 113] on span "Estoque" at bounding box center [477, 115] width 34 height 10
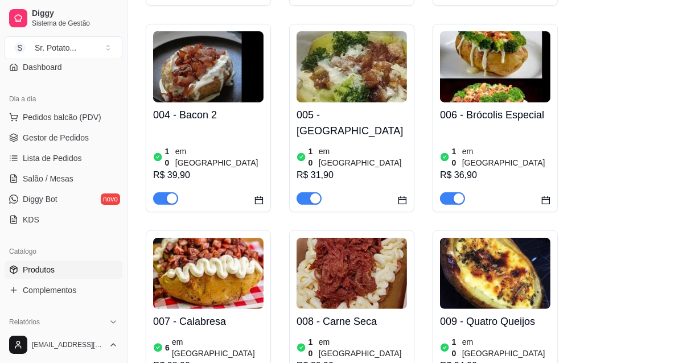
click at [373, 255] on img at bounding box center [351, 273] width 110 height 71
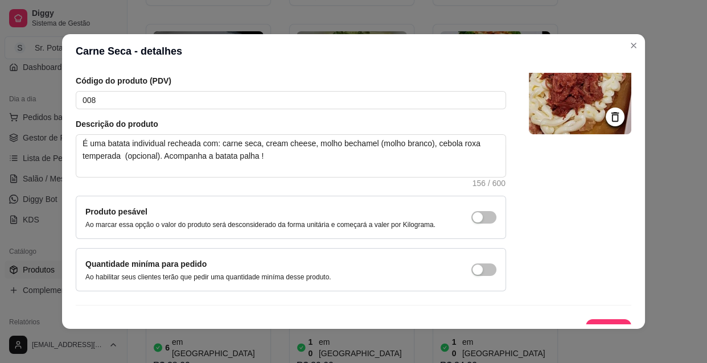
scroll to position [99, 0]
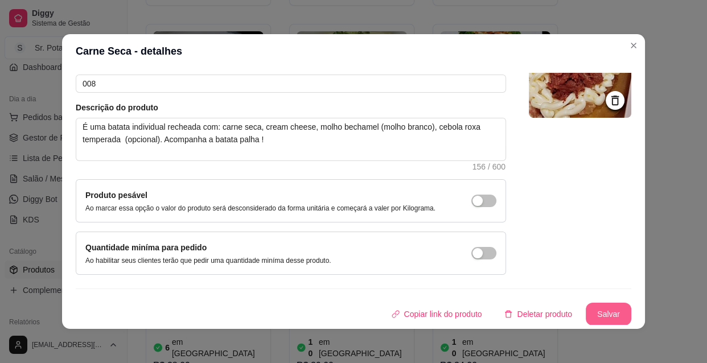
click at [593, 313] on button "Salvar" at bounding box center [609, 314] width 46 height 23
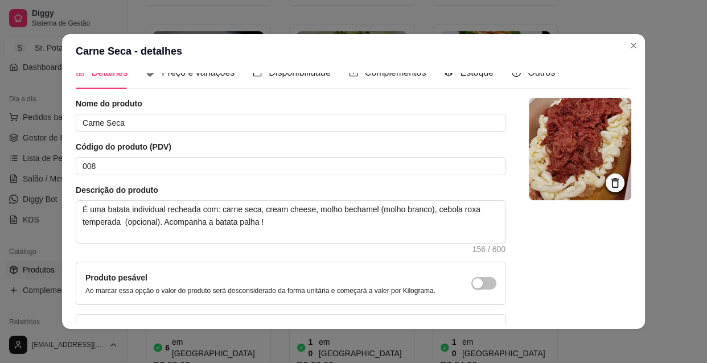
scroll to position [0, 0]
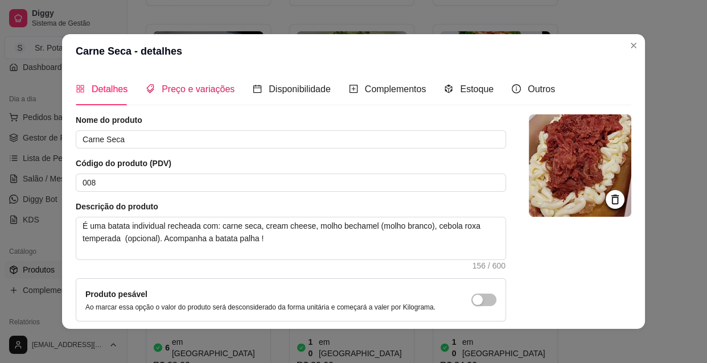
click at [200, 85] on span "Preço e variações" at bounding box center [198, 89] width 73 height 10
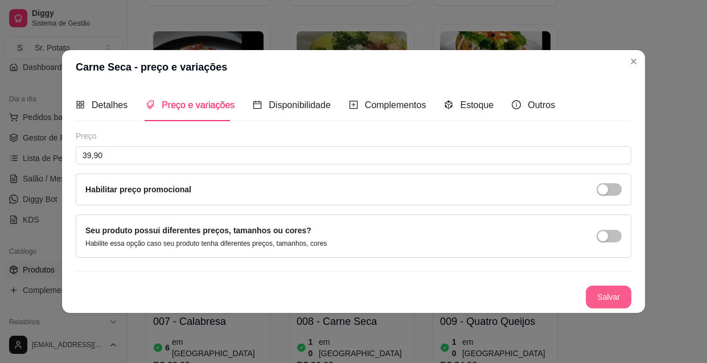
click at [599, 294] on button "Salvar" at bounding box center [609, 297] width 46 height 23
click at [290, 100] on span "Disponibilidade" at bounding box center [300, 105] width 62 height 10
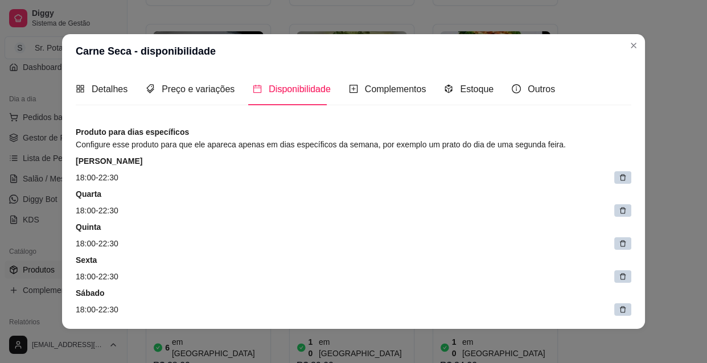
click at [614, 177] on div at bounding box center [622, 177] width 17 height 13
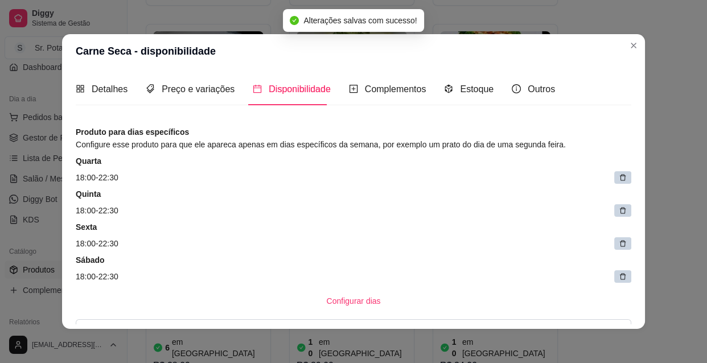
click at [620, 175] on icon at bounding box center [623, 178] width 6 height 6
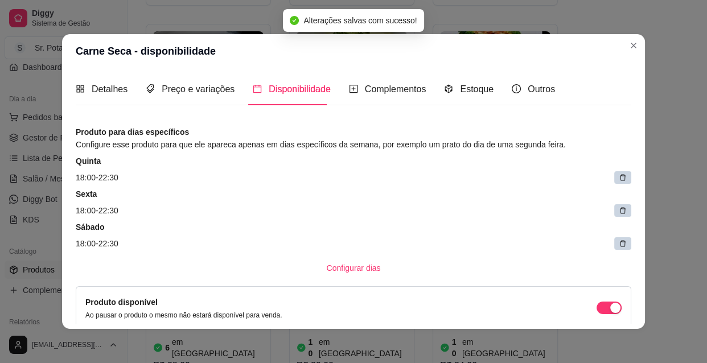
click at [620, 175] on icon at bounding box center [623, 178] width 6 height 6
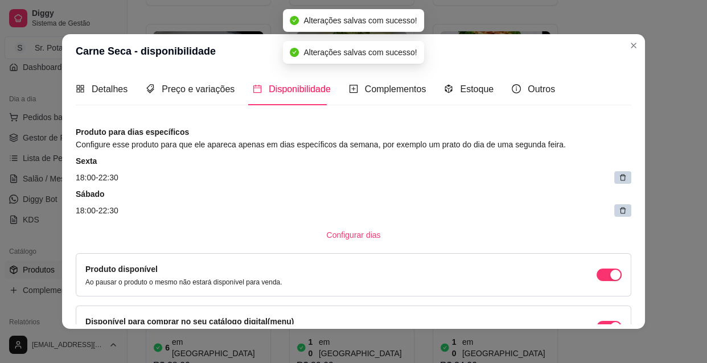
click at [620, 175] on icon at bounding box center [623, 178] width 6 height 6
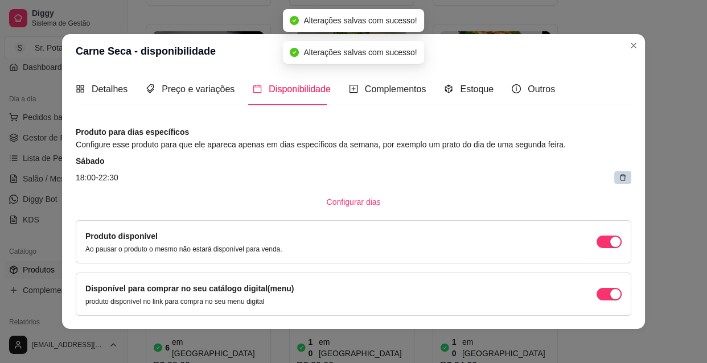
click at [620, 175] on icon at bounding box center [623, 178] width 6 height 6
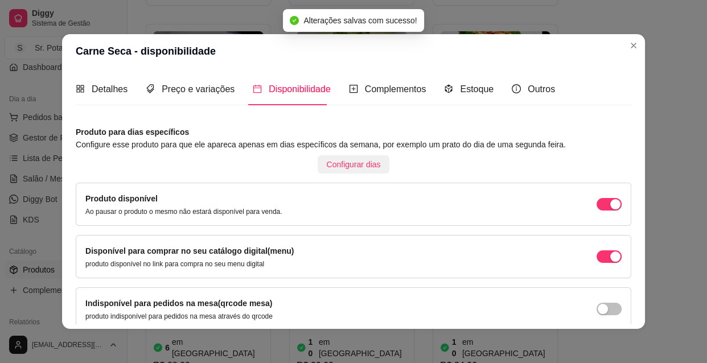
click at [349, 168] on span "Configurar dias" at bounding box center [354, 164] width 54 height 13
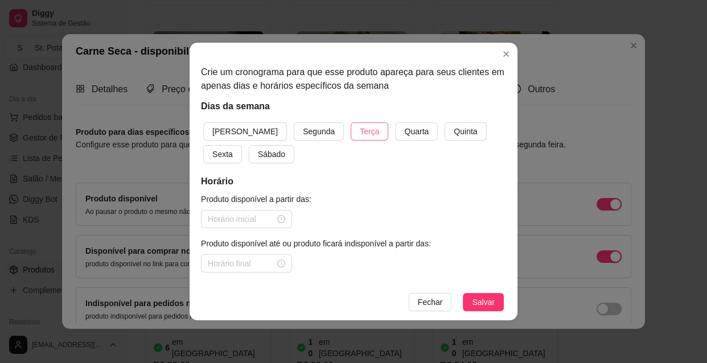
click at [360, 132] on span "Terça" at bounding box center [369, 131] width 19 height 13
click at [404, 130] on span "Quarta" at bounding box center [416, 131] width 24 height 13
click at [454, 131] on span "Quinta" at bounding box center [465, 131] width 23 height 13
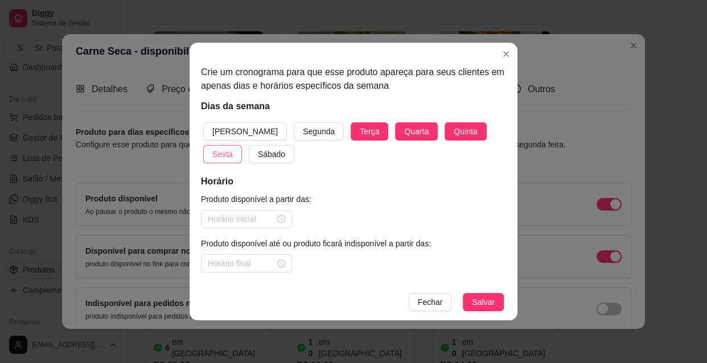
click at [233, 148] on span "Sexta" at bounding box center [222, 154] width 20 height 13
click at [258, 151] on span "Sábado" at bounding box center [271, 154] width 27 height 13
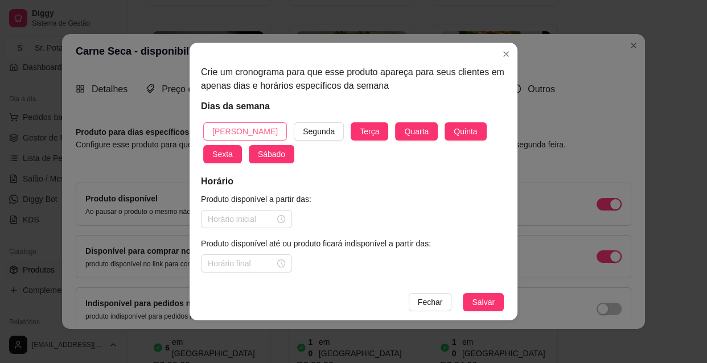
click at [233, 131] on span "[PERSON_NAME]" at bounding box center [244, 131] width 65 height 13
click at [282, 220] on div at bounding box center [246, 219] width 77 height 13
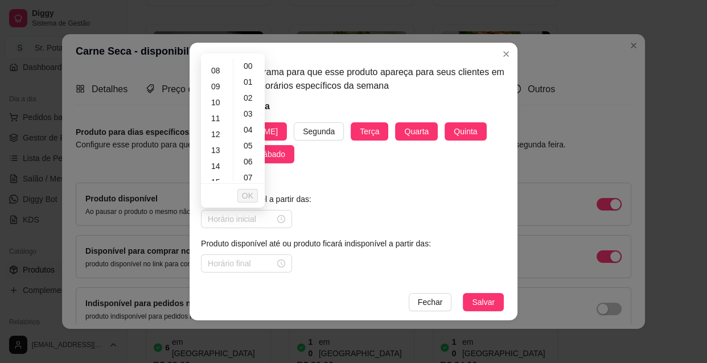
scroll to position [103, 0]
click at [219, 121] on div "10" at bounding box center [216, 122] width 27 height 16
click at [248, 193] on span "OK" at bounding box center [247, 195] width 11 height 13
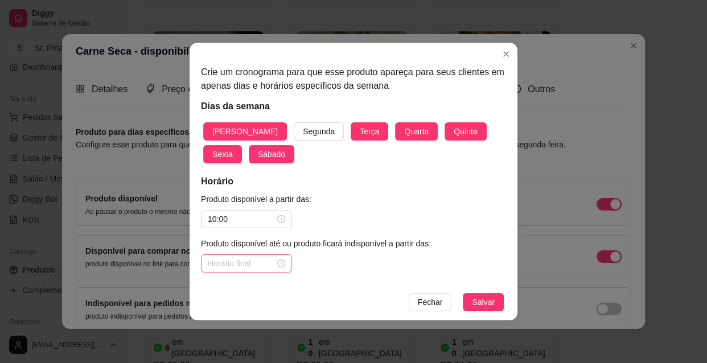
click at [279, 261] on div at bounding box center [246, 263] width 77 height 13
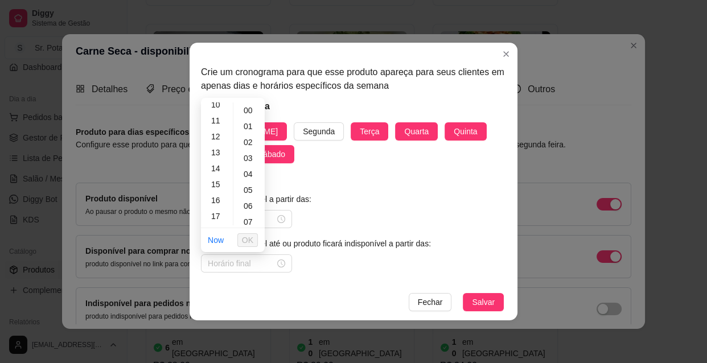
scroll to position [186, 0]
click at [221, 209] on div "18" at bounding box center [216, 211] width 27 height 16
click at [214, 123] on div "13" at bounding box center [216, 121] width 27 height 16
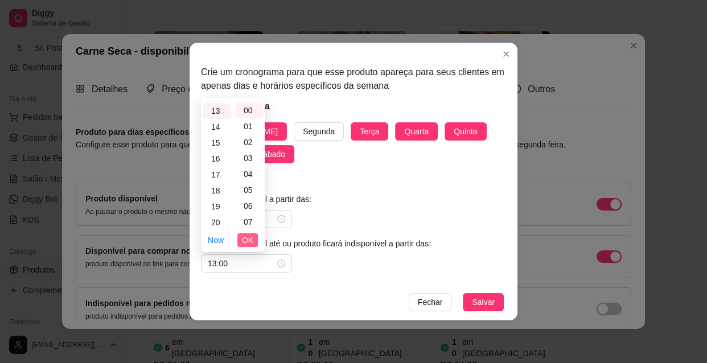
click at [252, 236] on span "OK" at bounding box center [247, 240] width 11 height 13
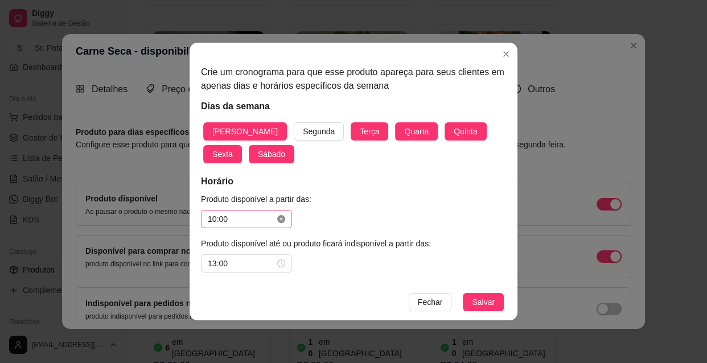
click at [279, 218] on icon "close-circle" at bounding box center [281, 219] width 8 height 8
click at [254, 220] on input at bounding box center [241, 219] width 67 height 13
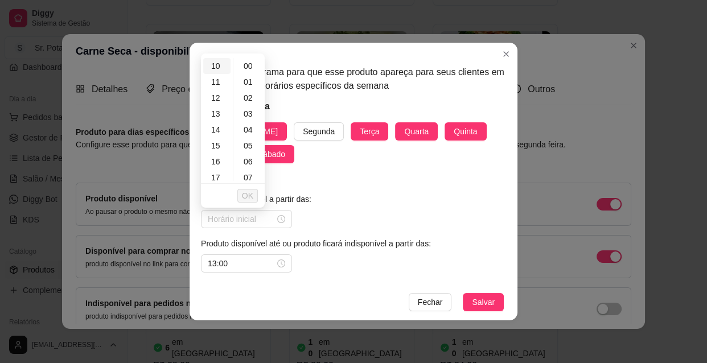
click at [220, 63] on div "10" at bounding box center [216, 66] width 27 height 16
click at [249, 152] on div "30" at bounding box center [249, 151] width 27 height 16
click at [248, 191] on span "OK" at bounding box center [247, 195] width 11 height 13
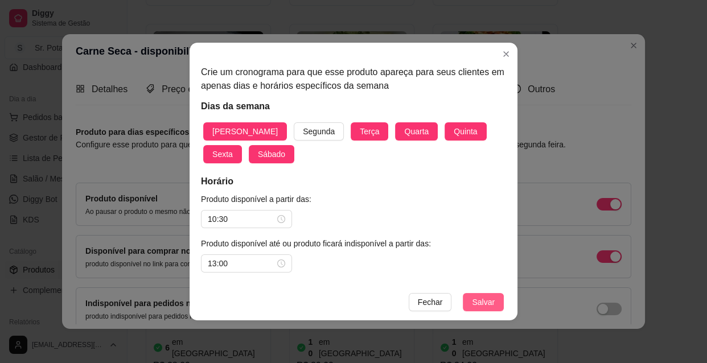
click at [488, 304] on span "Salvar" at bounding box center [483, 302] width 23 height 13
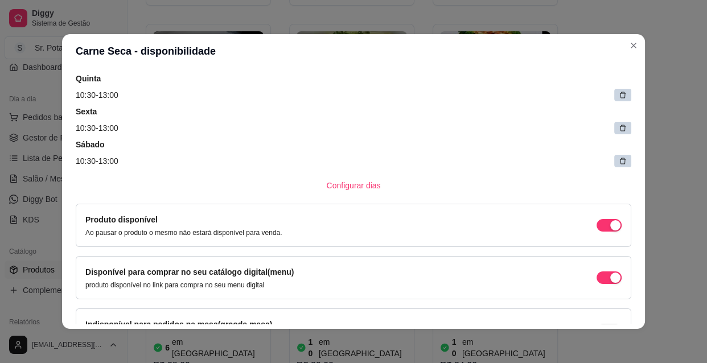
scroll to position [186, 0]
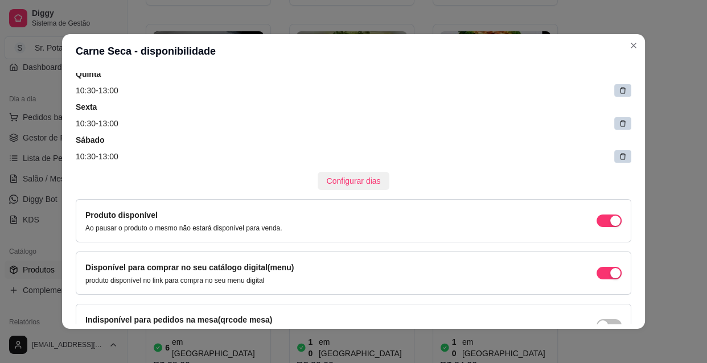
click at [354, 182] on span "Configurar dias" at bounding box center [354, 181] width 54 height 13
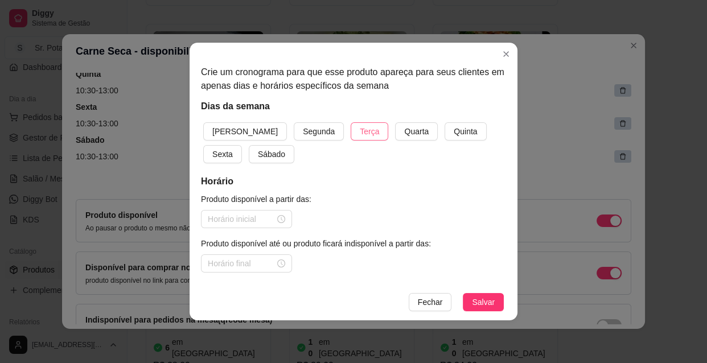
click at [360, 131] on span "Terça" at bounding box center [369, 131] width 19 height 13
click at [404, 132] on span "Quarta" at bounding box center [416, 131] width 24 height 13
click at [454, 129] on span "Quinta" at bounding box center [465, 131] width 23 height 13
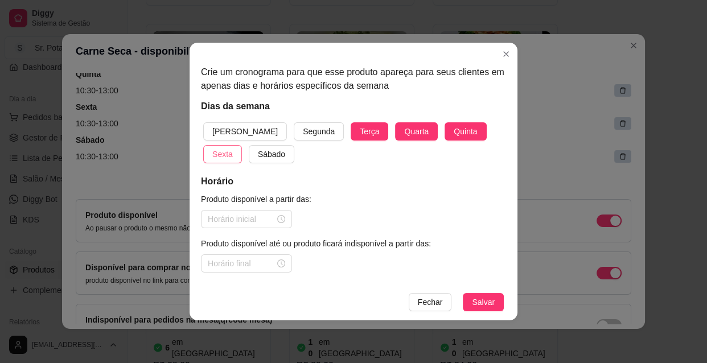
click at [242, 145] on button "Sexta" at bounding box center [222, 154] width 39 height 18
click at [258, 155] on span "Sábado" at bounding box center [271, 154] width 27 height 13
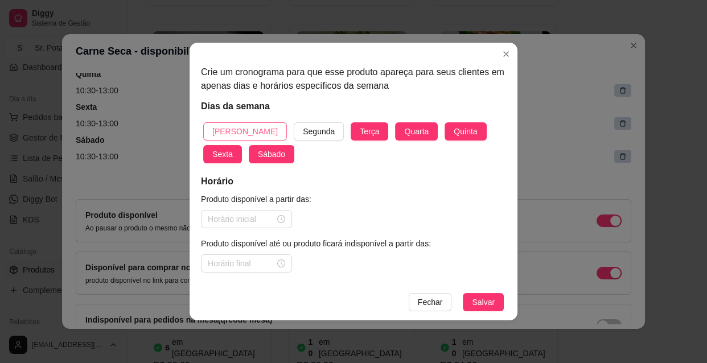
click at [225, 126] on span "[PERSON_NAME]" at bounding box center [244, 131] width 65 height 13
click at [280, 219] on div at bounding box center [246, 219] width 77 height 13
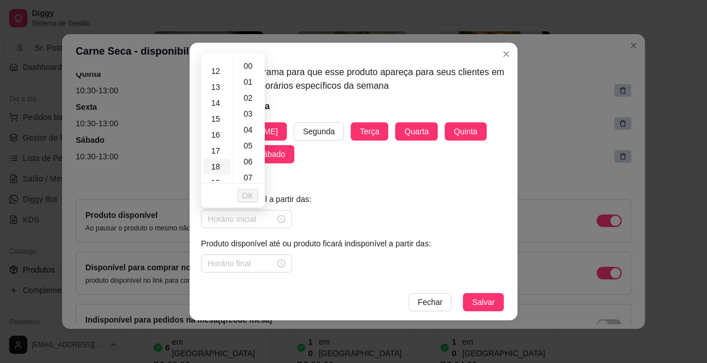
click at [222, 166] on div "18" at bounding box center [216, 167] width 27 height 16
click at [247, 193] on span "OK" at bounding box center [247, 195] width 11 height 13
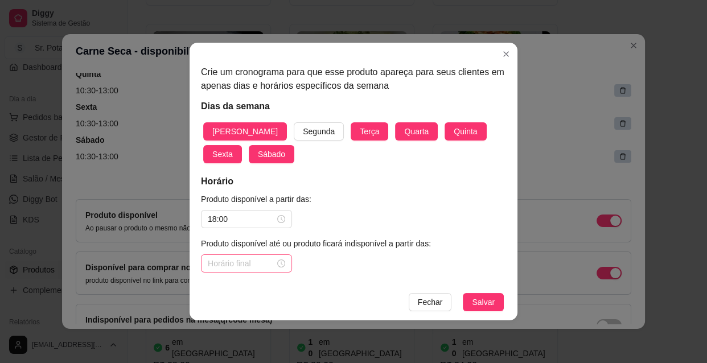
click at [278, 263] on div at bounding box center [246, 263] width 77 height 13
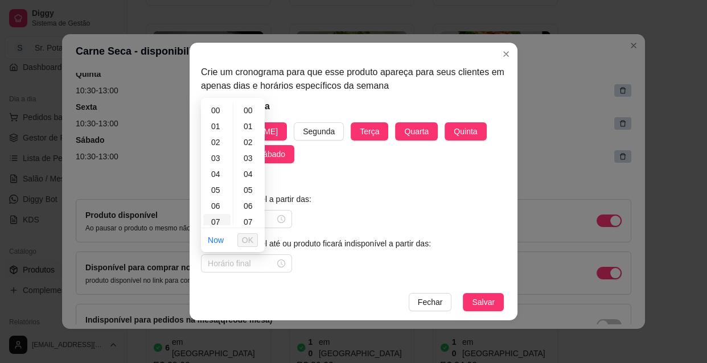
click at [227, 222] on div "07" at bounding box center [216, 222] width 27 height 16
click at [227, 222] on div "14" at bounding box center [216, 222] width 27 height 16
click at [227, 222] on ul "00 01 02 03 04 05 06 07 08 09 10 11 12 13 14 15 16 17 18 19 20 21 22 23" at bounding box center [217, 163] width 32 height 123
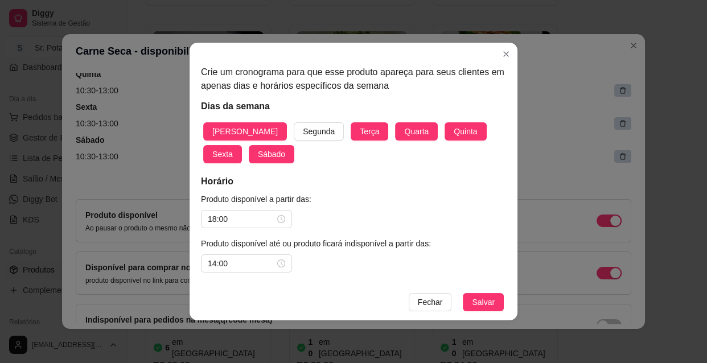
scroll to position [222, 0]
click at [227, 222] on input "18:00" at bounding box center [241, 219] width 67 height 13
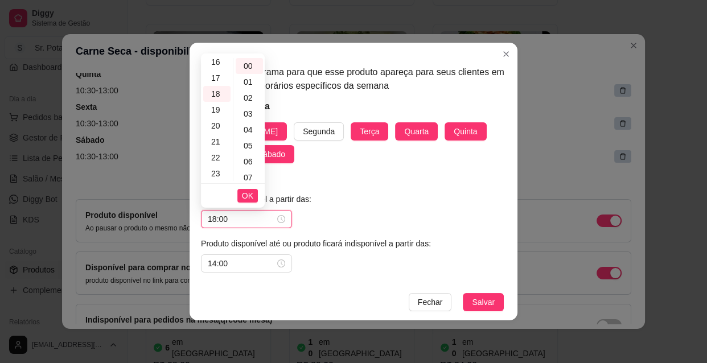
click at [227, 222] on input "18:00" at bounding box center [241, 219] width 67 height 13
click at [214, 154] on div "22" at bounding box center [216, 158] width 27 height 16
click at [258, 176] on div "07" at bounding box center [249, 178] width 27 height 16
click at [258, 176] on ul "00 01 02 03 04 05 06 07 08 09 10 11 12 13 14 15 16 17 18 19 20 21 22 23 24 25 2…" at bounding box center [249, 119] width 32 height 123
click at [258, 176] on div "14" at bounding box center [249, 178] width 27 height 16
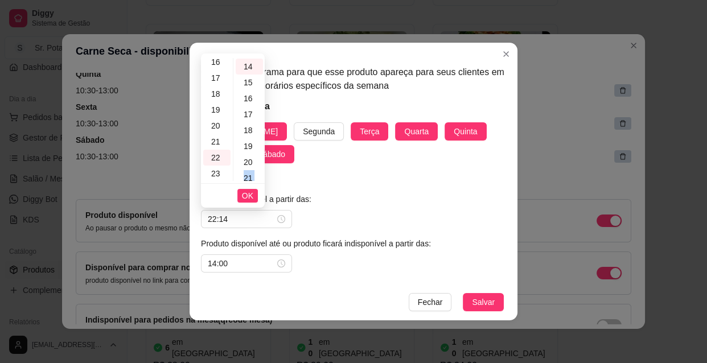
click at [258, 176] on div "21" at bounding box center [249, 178] width 27 height 16
click at [258, 176] on ul "00 01 02 03 04 05 06 07 08 09 10 11 12 13 14 15 16 17 18 19 20 21 22 23 24 25 2…" at bounding box center [249, 119] width 32 height 123
click at [248, 164] on div "30" at bounding box center [249, 168] width 27 height 16
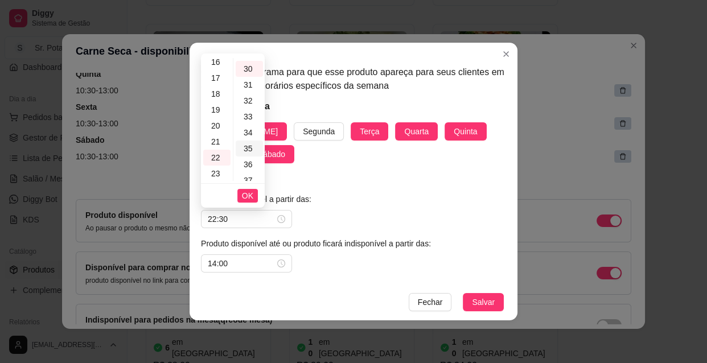
scroll to position [478, 0]
click at [250, 191] on span "OK" at bounding box center [247, 195] width 11 height 13
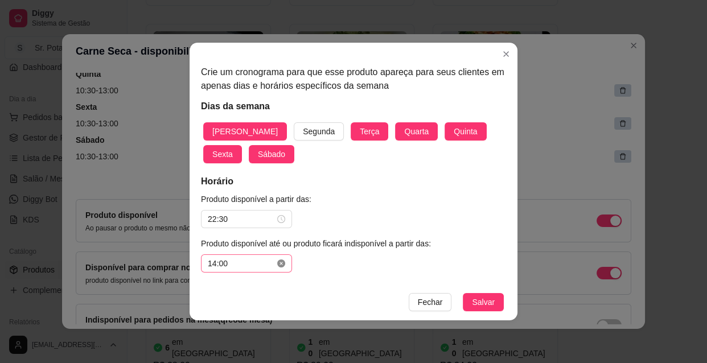
click at [279, 266] on icon "close-circle" at bounding box center [281, 263] width 8 height 8
click at [262, 264] on input at bounding box center [241, 263] width 67 height 13
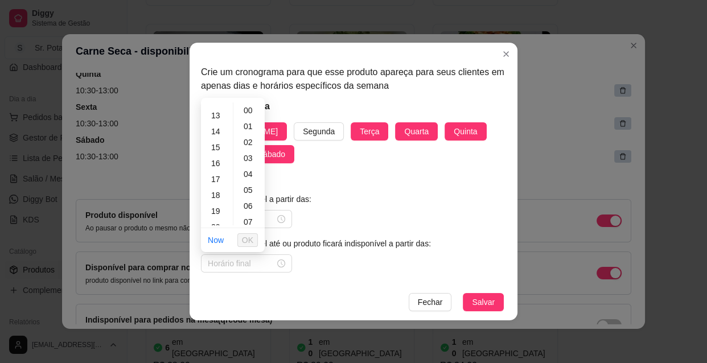
scroll to position [182, 0]
click at [217, 133] on div "13" at bounding box center [216, 136] width 27 height 16
click at [219, 243] on link "Now" at bounding box center [216, 240] width 16 height 9
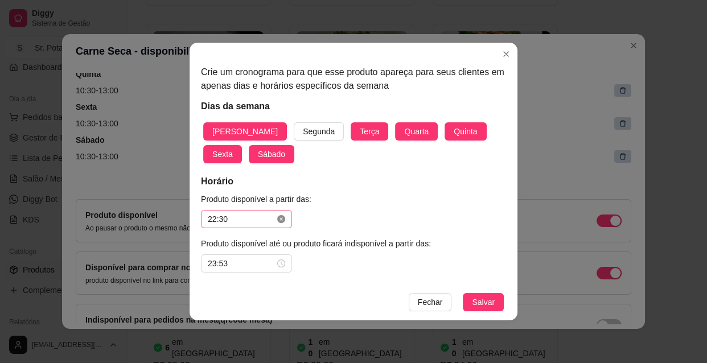
click at [281, 216] on icon "close-circle" at bounding box center [281, 219] width 8 height 8
click at [243, 216] on input at bounding box center [241, 219] width 67 height 13
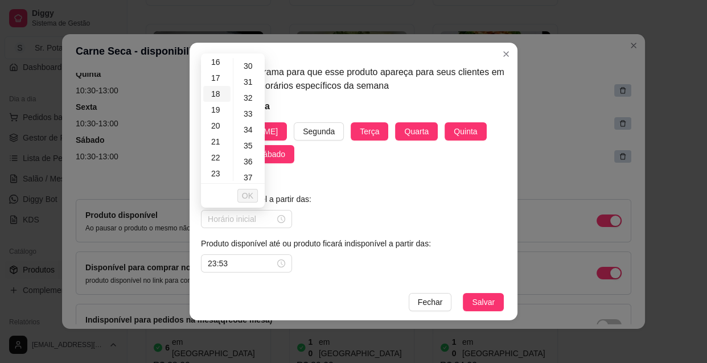
click at [220, 95] on div "18" at bounding box center [216, 94] width 27 height 16
click at [247, 64] on div "00" at bounding box center [249, 66] width 27 height 16
click at [250, 195] on span "OK" at bounding box center [247, 195] width 11 height 13
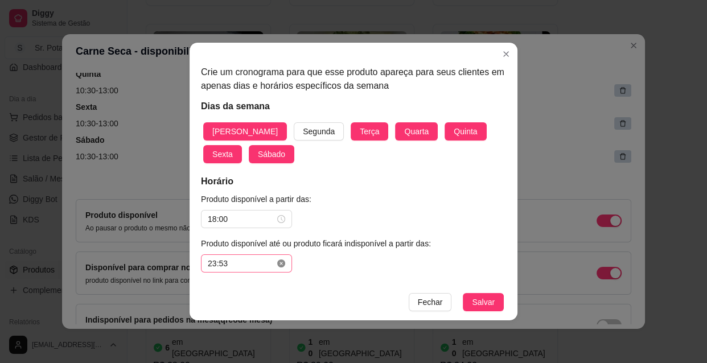
click at [279, 261] on icon "close-circle" at bounding box center [281, 263] width 8 height 8
click at [279, 261] on div at bounding box center [246, 263] width 77 height 13
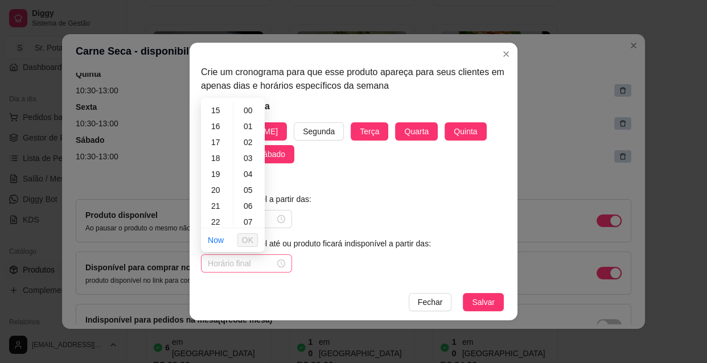
scroll to position [248, 0]
click at [218, 213] on div "22" at bounding box center [216, 213] width 27 height 16
click at [249, 211] on div "30" at bounding box center [249, 212] width 27 height 16
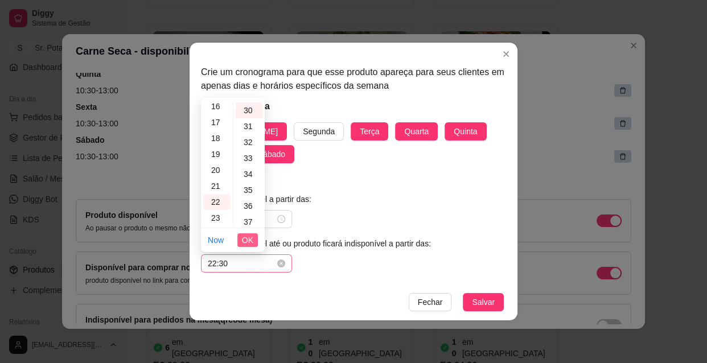
click at [248, 239] on span "OK" at bounding box center [247, 240] width 11 height 13
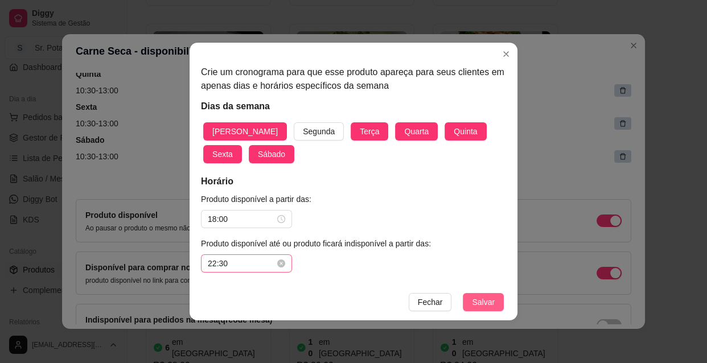
click at [480, 299] on span "Salvar" at bounding box center [483, 302] width 23 height 13
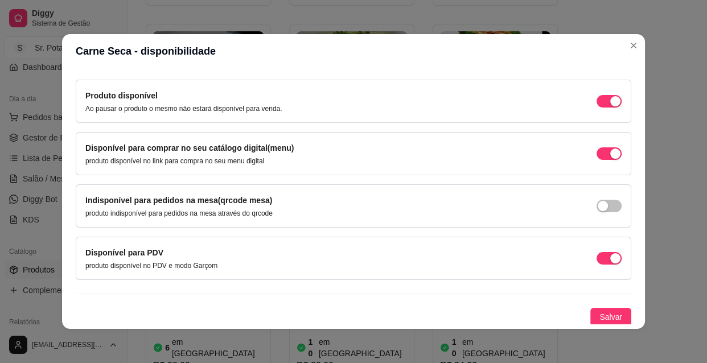
scroll to position [409, 0]
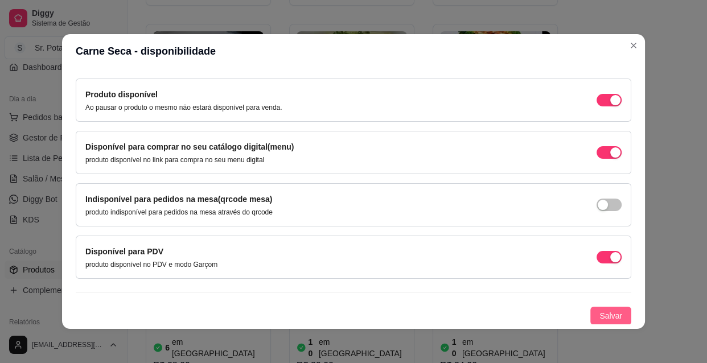
click at [599, 313] on span "Salvar" at bounding box center [610, 316] width 23 height 13
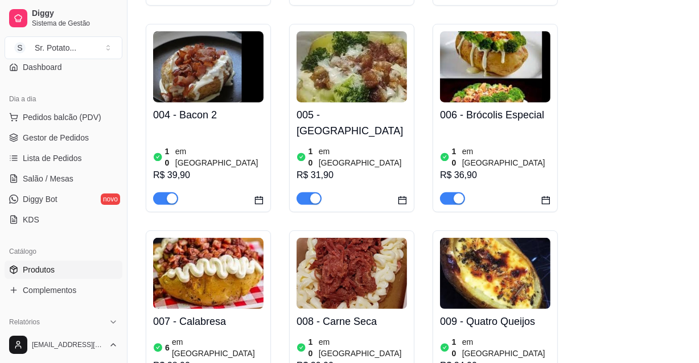
click at [395, 314] on h4 "008 - Carne Seca" at bounding box center [351, 322] width 110 height 16
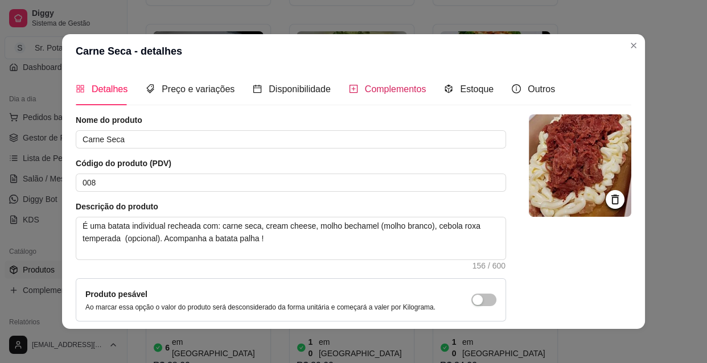
click at [393, 90] on span "Complementos" at bounding box center [395, 89] width 61 height 10
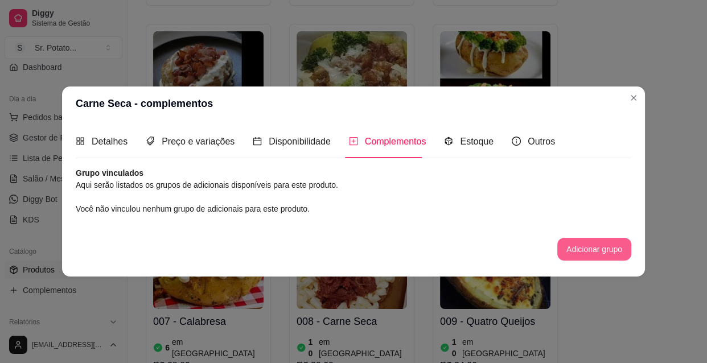
click at [588, 252] on button "Adicionar grupo" at bounding box center [594, 249] width 74 height 23
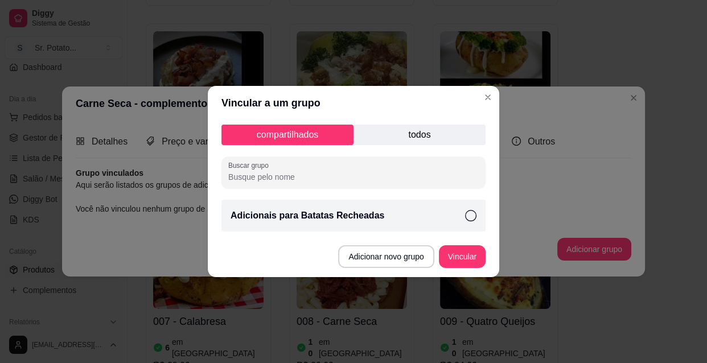
click at [469, 215] on icon at bounding box center [470, 215] width 11 height 11
click at [468, 253] on button "Vincular" at bounding box center [462, 257] width 46 height 22
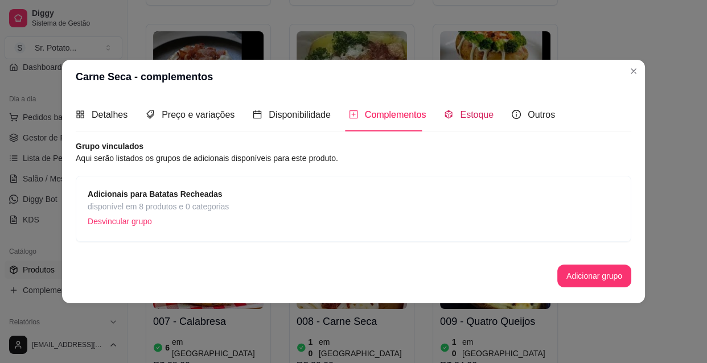
click at [473, 117] on span "Estoque" at bounding box center [477, 115] width 34 height 10
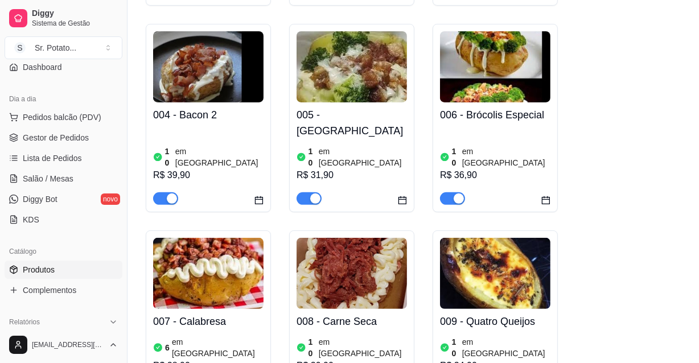
click at [484, 246] on img at bounding box center [495, 273] width 110 height 71
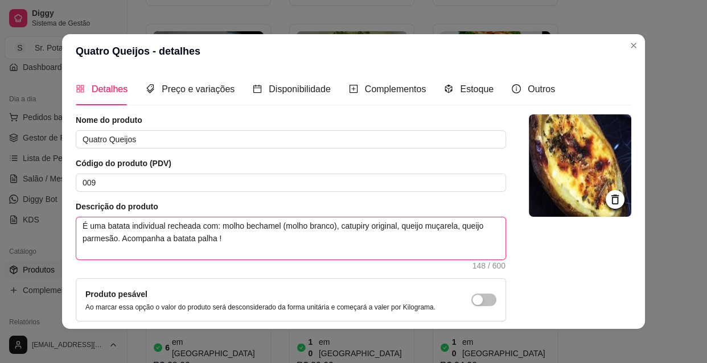
click at [112, 238] on textarea "É uma batata individual recheada com: molho bechamel (molho branco), catupiry o…" at bounding box center [290, 238] width 429 height 42
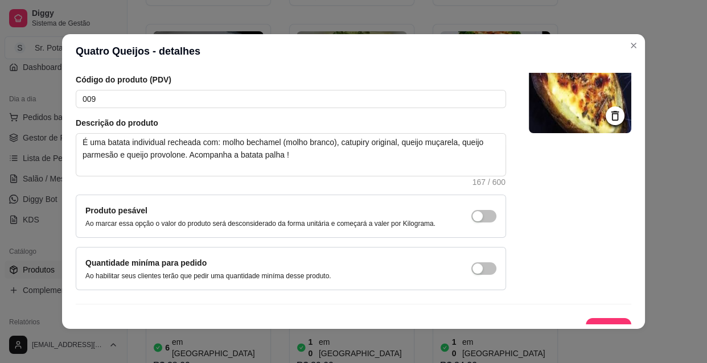
scroll to position [99, 0]
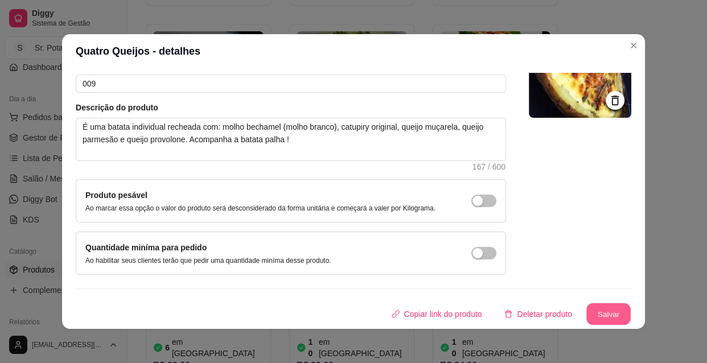
click at [601, 308] on button "Salvar" at bounding box center [608, 314] width 44 height 22
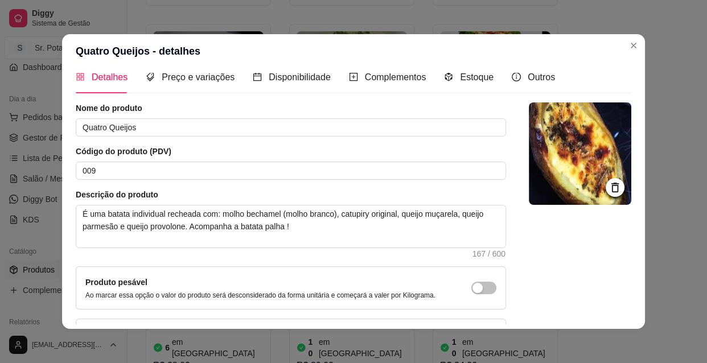
scroll to position [0, 0]
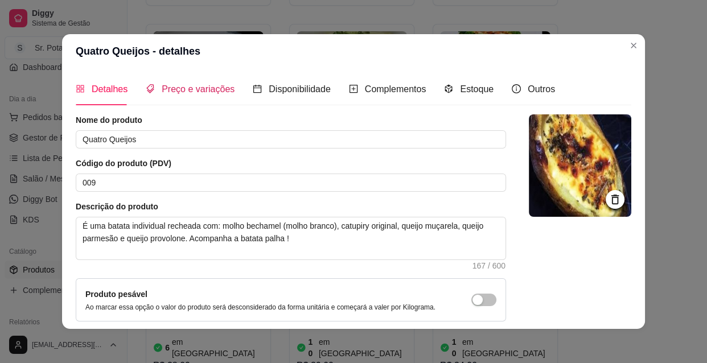
click at [193, 90] on span "Preço e variações" at bounding box center [198, 89] width 73 height 10
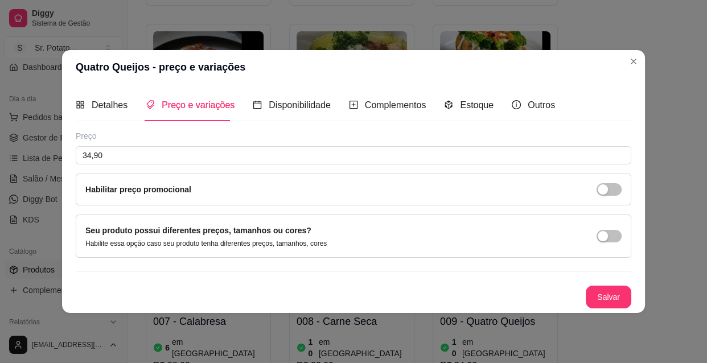
click at [612, 299] on button "Salvar" at bounding box center [609, 297] width 46 height 23
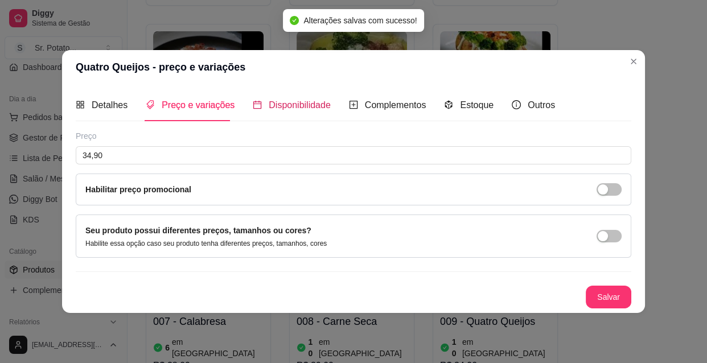
click at [290, 103] on span "Disponibilidade" at bounding box center [300, 105] width 62 height 10
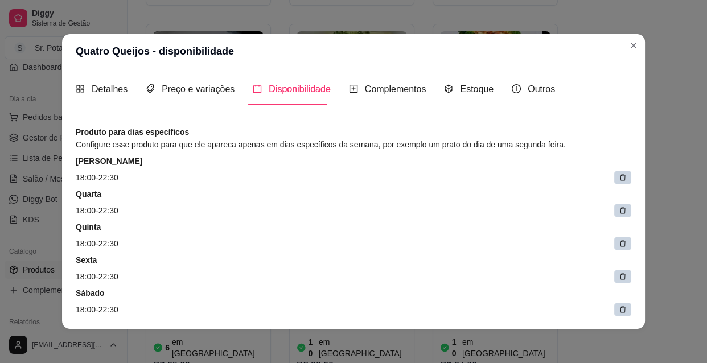
click at [619, 176] on icon at bounding box center [623, 178] width 8 height 8
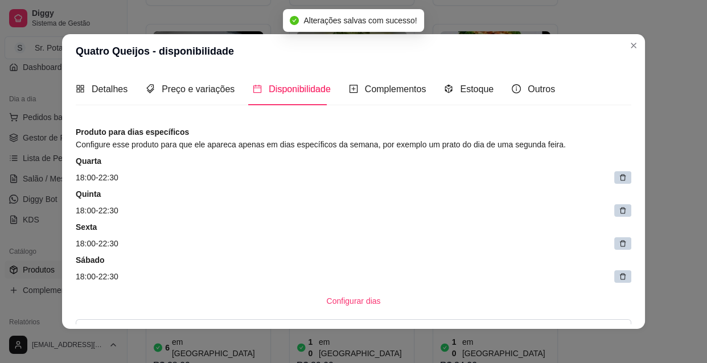
click at [619, 176] on icon at bounding box center [623, 178] width 8 height 8
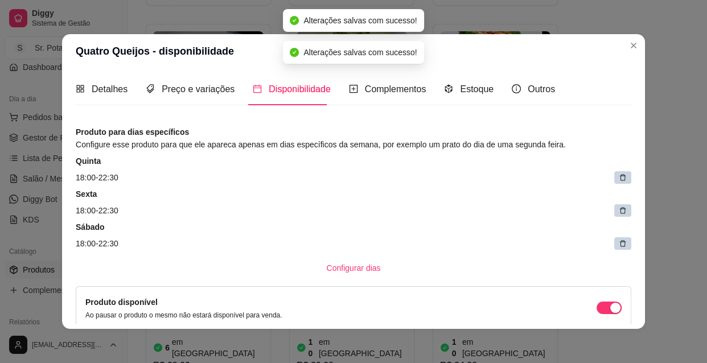
click at [619, 176] on icon at bounding box center [623, 178] width 8 height 8
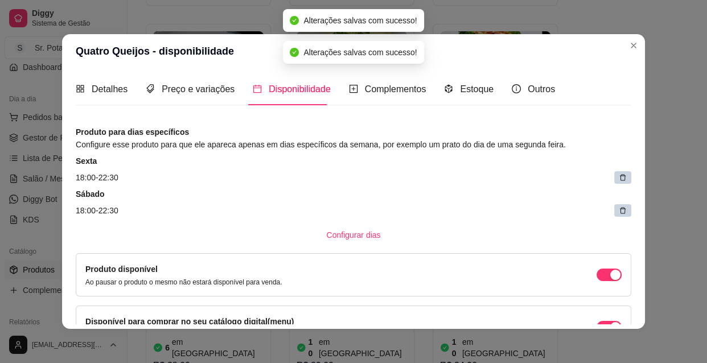
click at [619, 176] on icon at bounding box center [623, 178] width 8 height 8
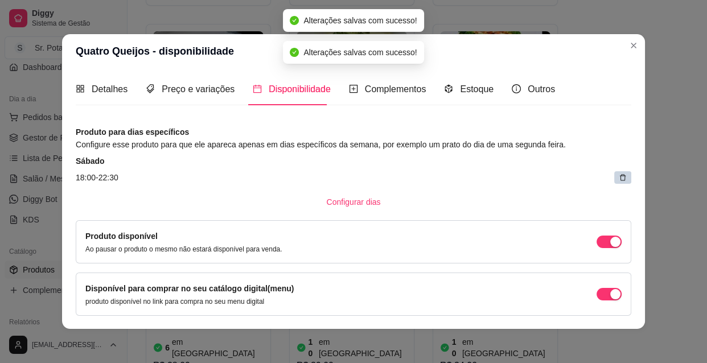
click at [619, 176] on icon at bounding box center [623, 178] width 8 height 8
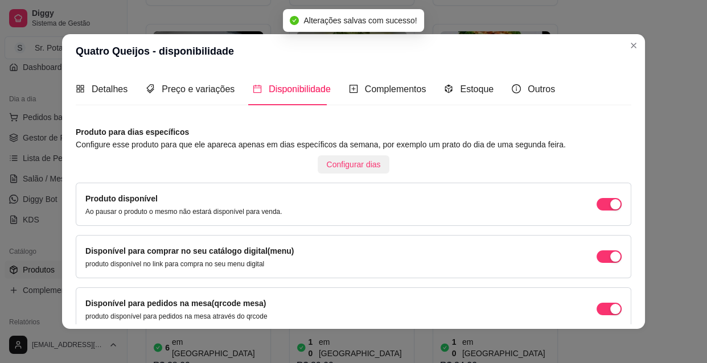
click at [349, 162] on span "Configurar dias" at bounding box center [354, 164] width 54 height 13
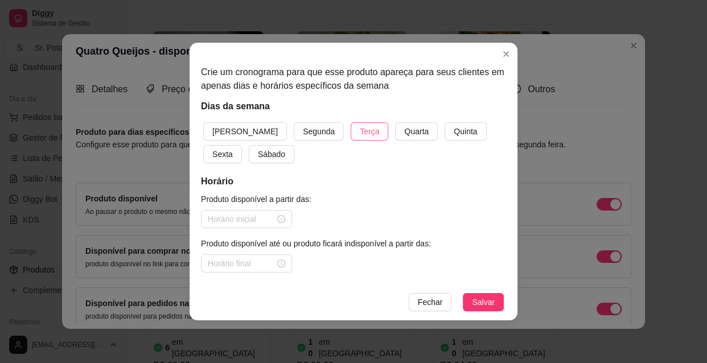
click at [360, 131] on span "Terça" at bounding box center [369, 131] width 19 height 13
click at [404, 134] on span "Quarta" at bounding box center [416, 131] width 24 height 13
click at [454, 130] on span "Quinta" at bounding box center [465, 131] width 23 height 13
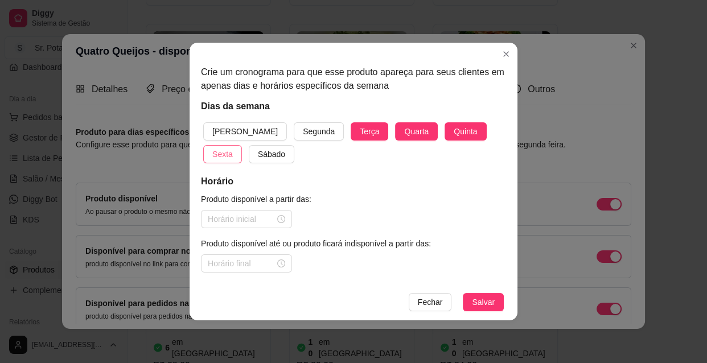
click at [233, 148] on span "Sexta" at bounding box center [222, 154] width 20 height 13
click at [258, 156] on span "Sábado" at bounding box center [271, 154] width 27 height 13
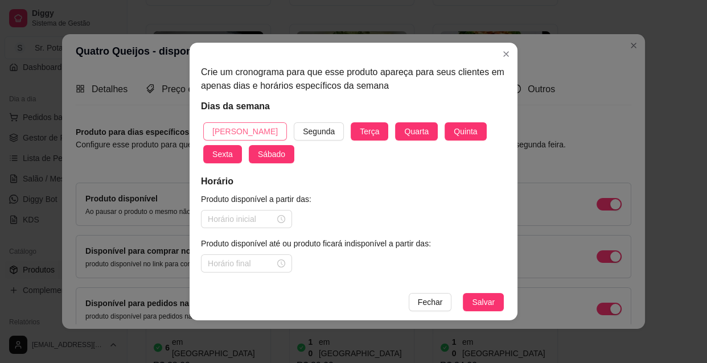
click at [228, 126] on span "[PERSON_NAME]" at bounding box center [244, 131] width 65 height 13
click at [282, 220] on div at bounding box center [246, 219] width 77 height 13
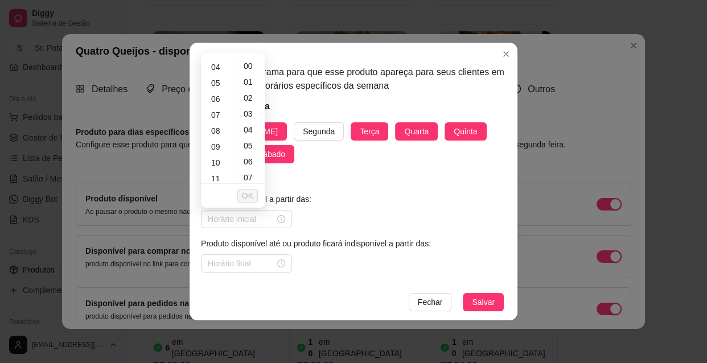
scroll to position [83, 0]
click at [215, 144] on div "10" at bounding box center [216, 143] width 27 height 16
click at [250, 173] on div "30" at bounding box center [249, 172] width 27 height 16
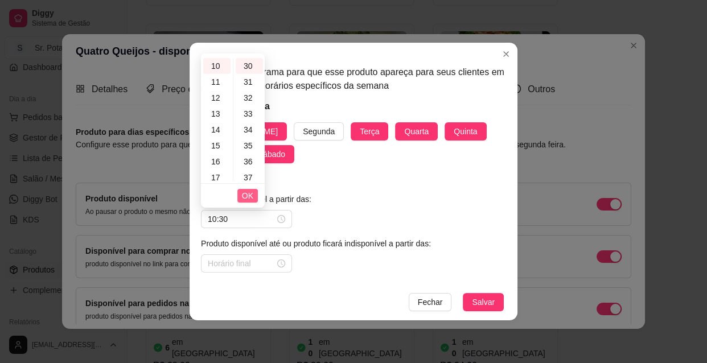
click at [249, 193] on span "OK" at bounding box center [247, 195] width 11 height 13
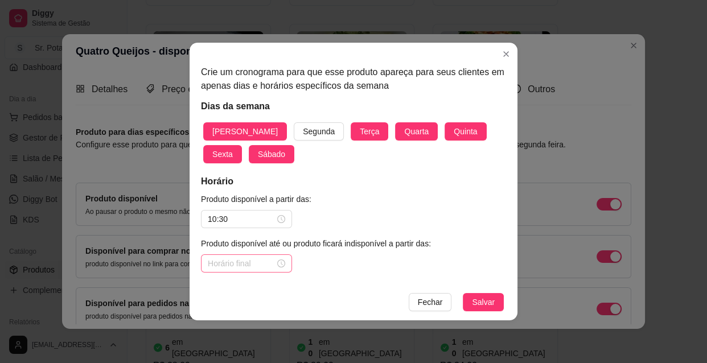
click at [279, 263] on div at bounding box center [246, 263] width 77 height 13
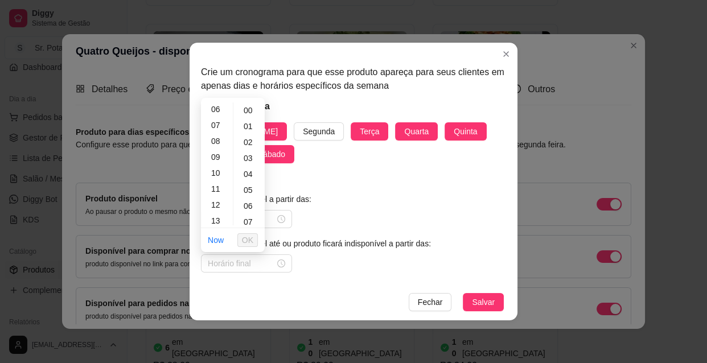
scroll to position [103, 0]
click at [220, 211] on div "13" at bounding box center [216, 215] width 27 height 16
click at [248, 240] on span "OK" at bounding box center [247, 240] width 11 height 13
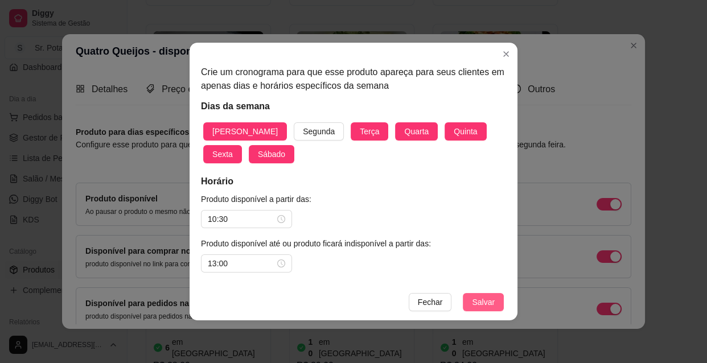
click at [483, 306] on span "Salvar" at bounding box center [483, 302] width 23 height 13
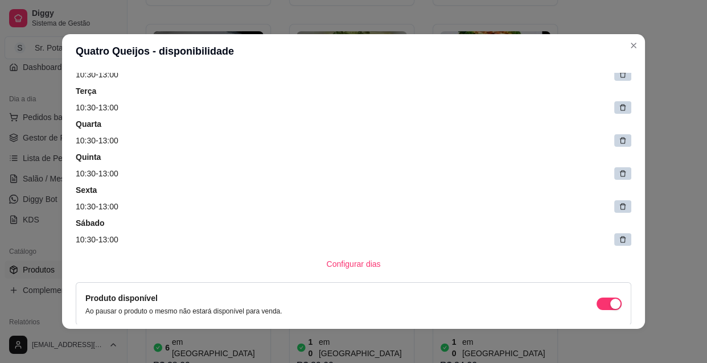
scroll to position [124, 0]
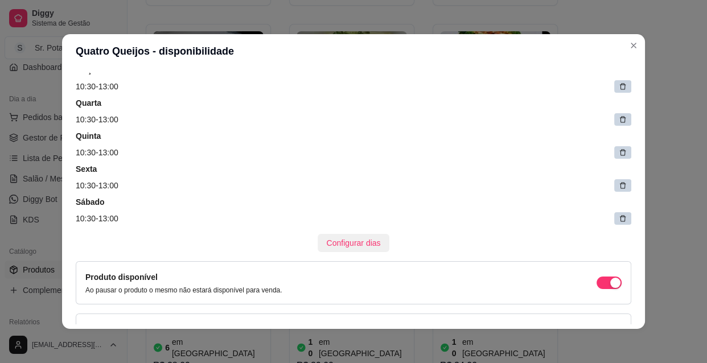
click at [345, 242] on span "Configurar dias" at bounding box center [354, 243] width 54 height 13
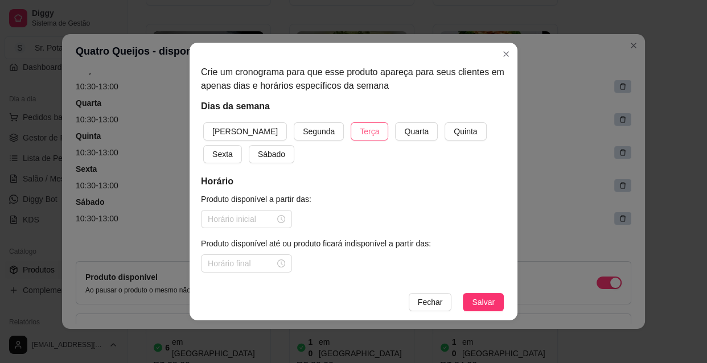
click at [360, 132] on span "Terça" at bounding box center [369, 131] width 19 height 13
click at [404, 129] on span "Quarta" at bounding box center [416, 131] width 24 height 13
click at [454, 130] on span "Quinta" at bounding box center [465, 131] width 23 height 13
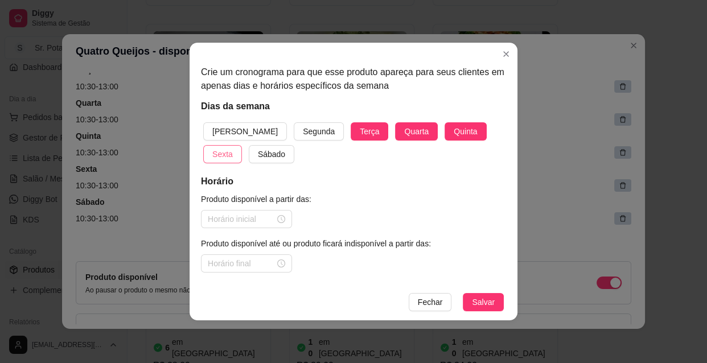
click at [233, 148] on span "Sexta" at bounding box center [222, 154] width 20 height 13
click at [258, 150] on span "Sábado" at bounding box center [271, 154] width 27 height 13
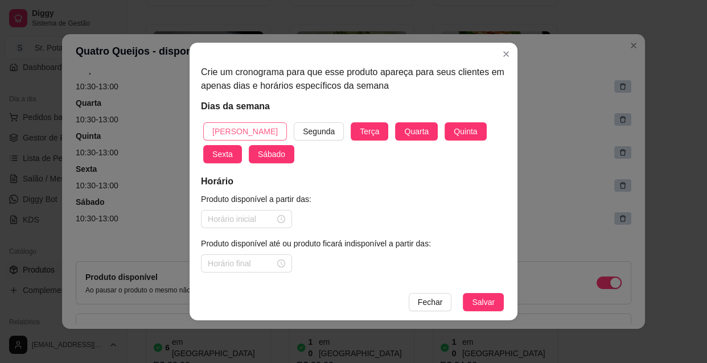
click at [228, 129] on span "[PERSON_NAME]" at bounding box center [244, 131] width 65 height 13
click at [282, 220] on div at bounding box center [246, 219] width 77 height 13
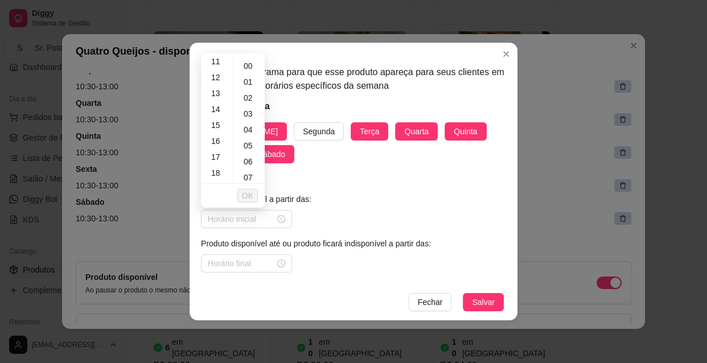
scroll to position [186, 0]
click at [216, 164] on div "18" at bounding box center [216, 167] width 27 height 16
click at [248, 192] on span "OK" at bounding box center [247, 195] width 11 height 13
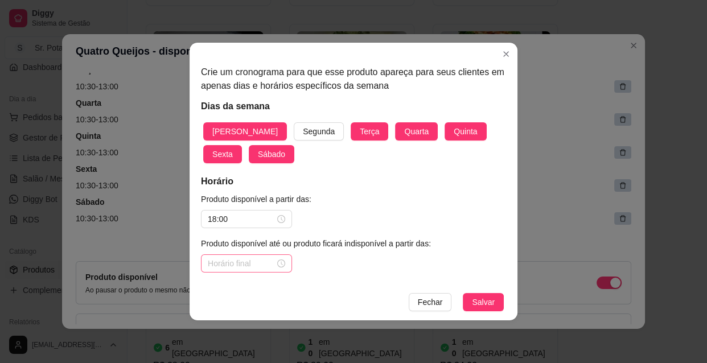
click at [282, 263] on div at bounding box center [246, 263] width 77 height 13
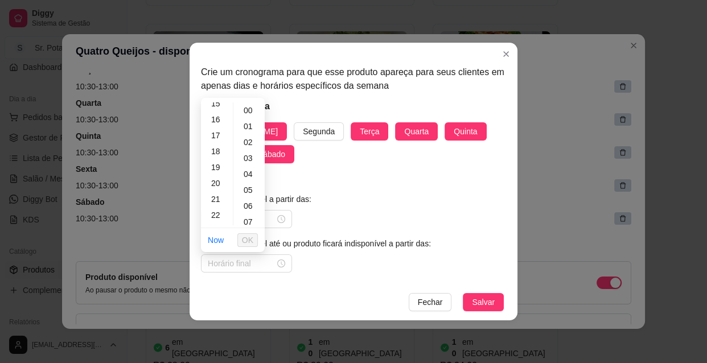
scroll to position [248, 0]
click at [220, 211] on div "22" at bounding box center [216, 213] width 27 height 16
click at [246, 194] on div "30" at bounding box center [249, 196] width 27 height 16
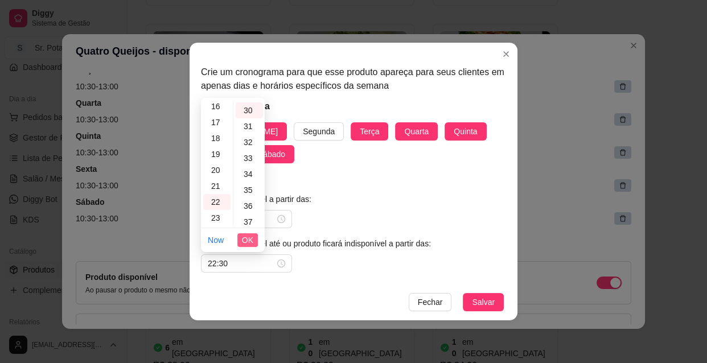
click at [249, 239] on span "OK" at bounding box center [247, 240] width 11 height 13
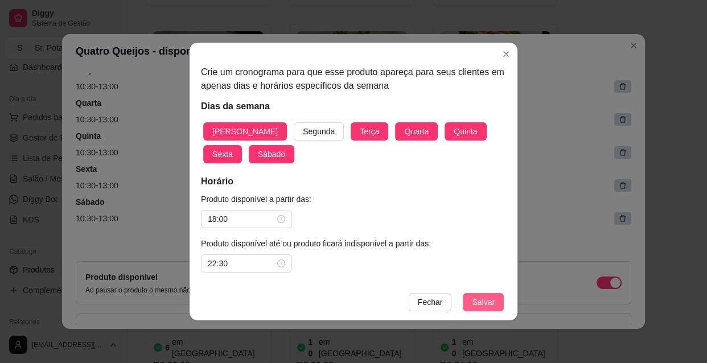
click at [475, 300] on span "Salvar" at bounding box center [483, 302] width 23 height 13
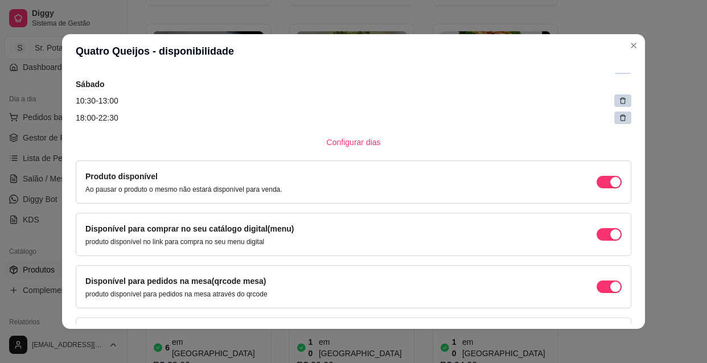
scroll to position [348, 0]
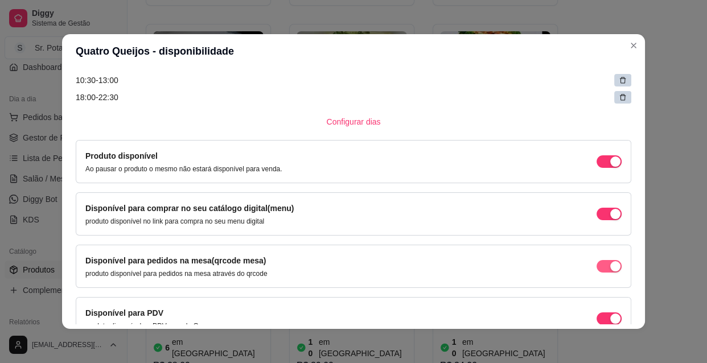
click at [610, 167] on div "button" at bounding box center [615, 161] width 10 height 10
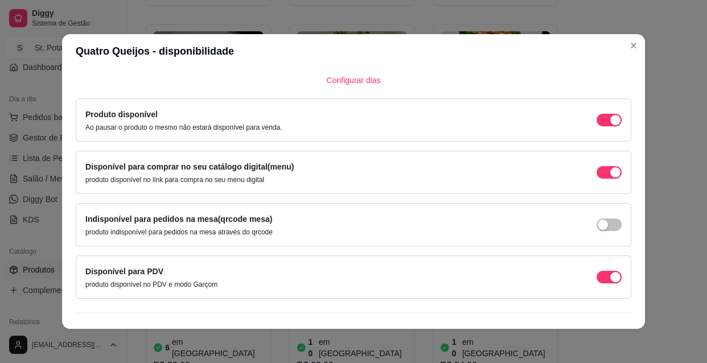
scroll to position [409, 0]
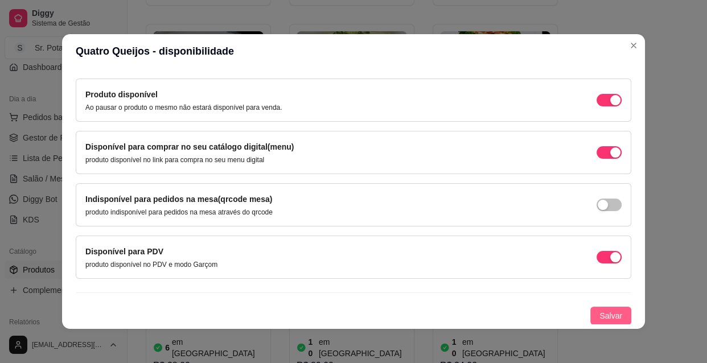
click at [605, 312] on span "Salvar" at bounding box center [610, 316] width 23 height 13
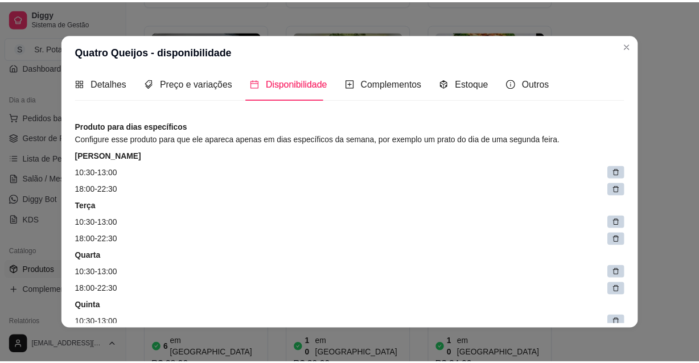
scroll to position [0, 0]
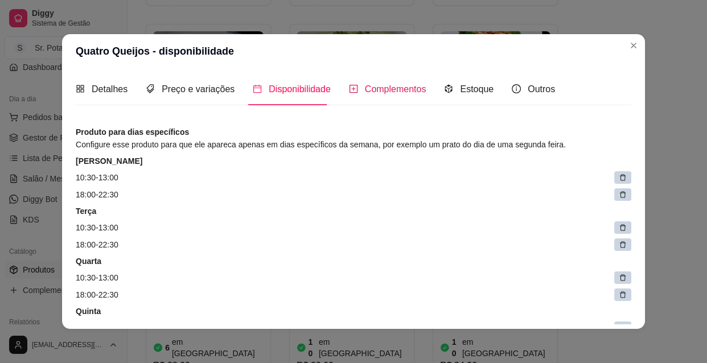
click at [403, 87] on span "Complementos" at bounding box center [395, 89] width 61 height 10
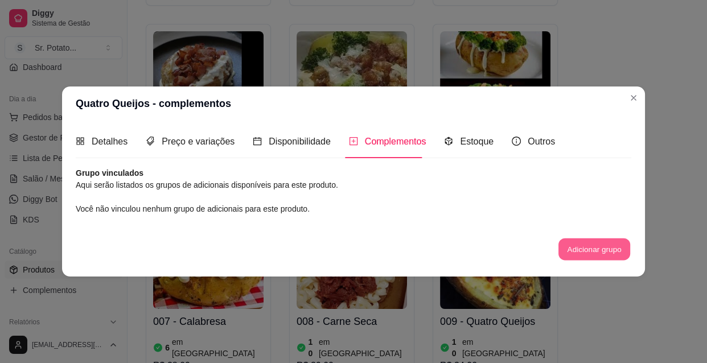
click at [582, 246] on button "Adicionar grupo" at bounding box center [594, 249] width 72 height 22
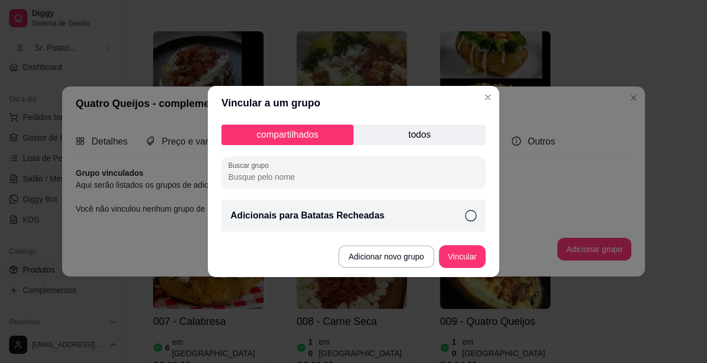
click at [469, 216] on icon at bounding box center [470, 215] width 11 height 11
click at [468, 252] on button "Vincular" at bounding box center [462, 257] width 46 height 22
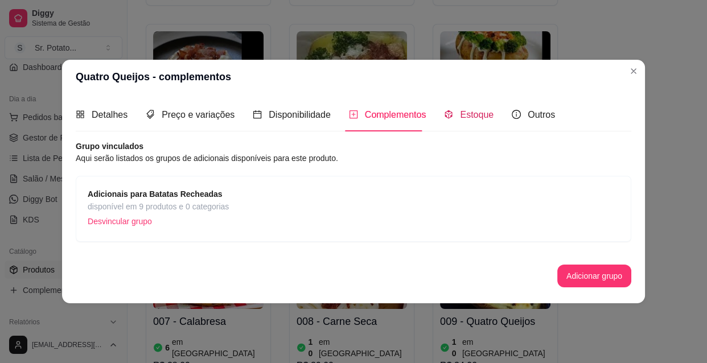
click at [469, 111] on span "Estoque" at bounding box center [477, 115] width 34 height 10
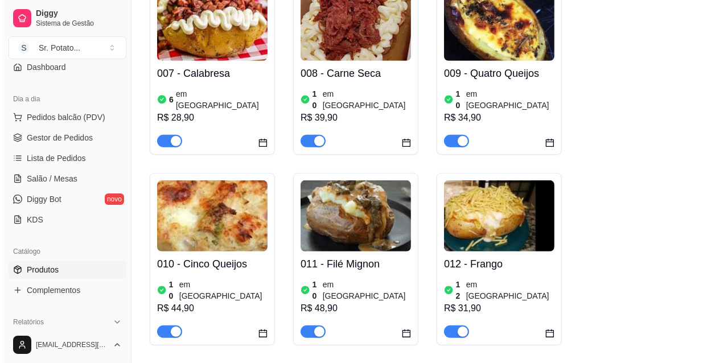
scroll to position [579, 0]
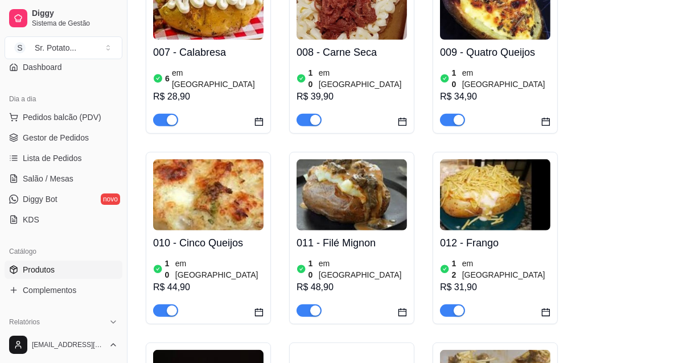
click at [213, 166] on img at bounding box center [208, 194] width 110 height 71
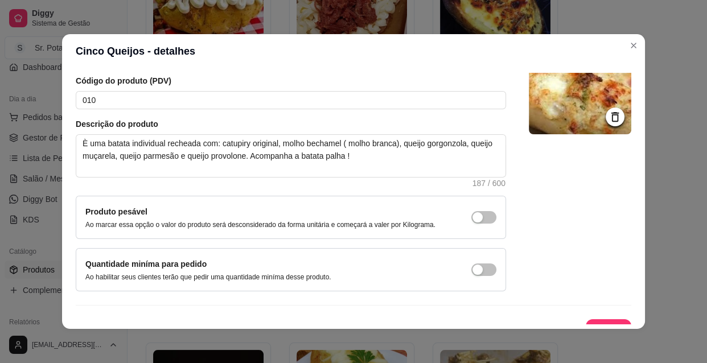
scroll to position [99, 0]
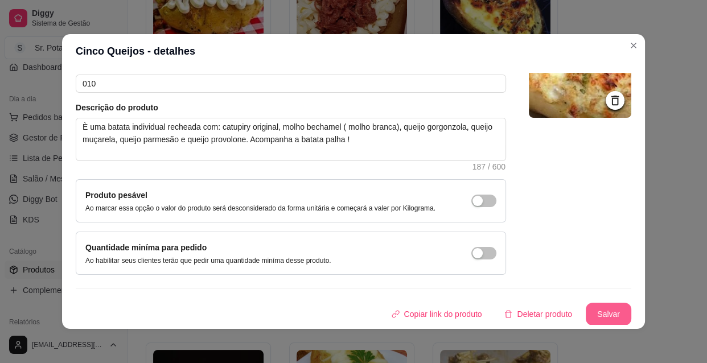
click at [601, 313] on button "Salvar" at bounding box center [609, 314] width 46 height 23
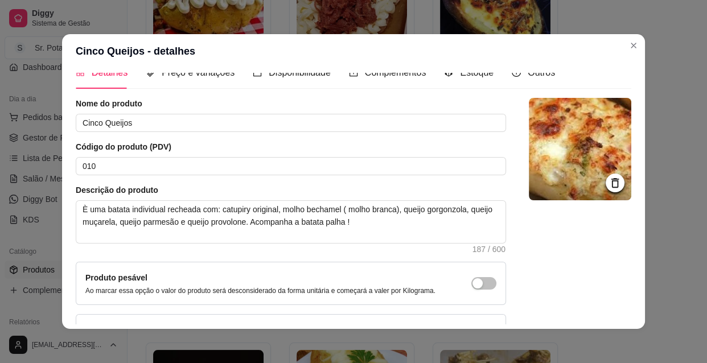
scroll to position [0, 0]
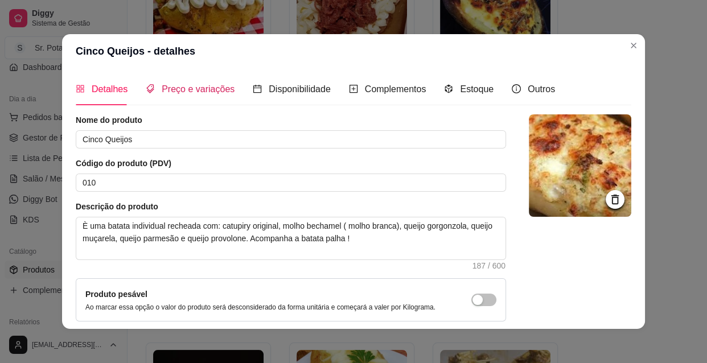
click at [183, 87] on span "Preço e variações" at bounding box center [198, 89] width 73 height 10
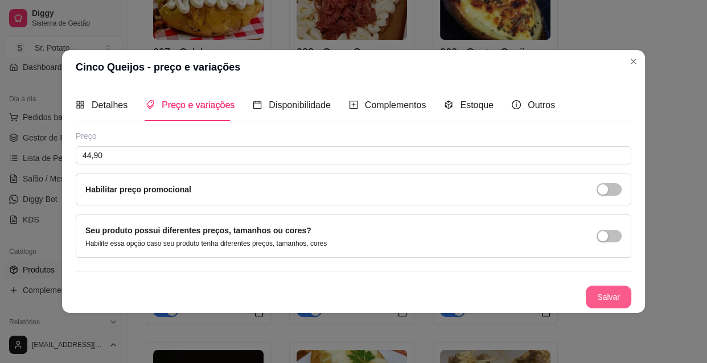
click at [607, 294] on button "Salvar" at bounding box center [609, 297] width 46 height 23
click at [307, 100] on span "Disponibilidade" at bounding box center [300, 105] width 62 height 10
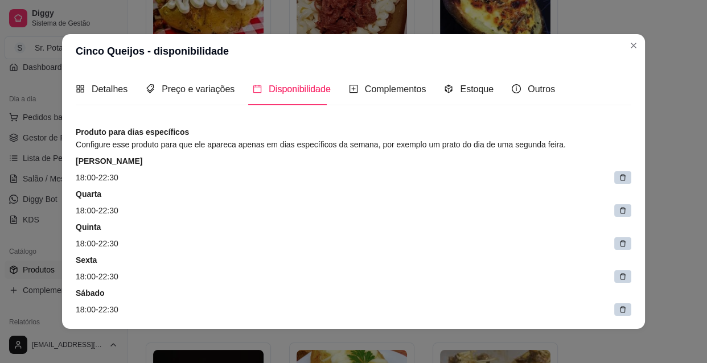
click at [620, 175] on icon at bounding box center [623, 178] width 6 height 6
click at [617, 175] on span at bounding box center [624, 178] width 15 height 15
click at [622, 180] on icon at bounding box center [625, 183] width 6 height 6
click at [627, 176] on icon at bounding box center [630, 179] width 6 height 6
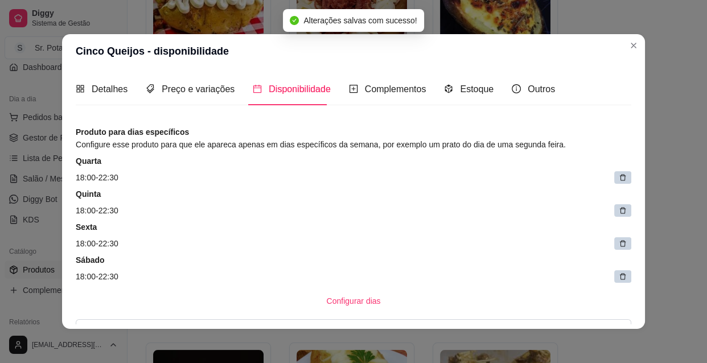
click at [620, 175] on icon at bounding box center [623, 178] width 6 height 6
click at [617, 175] on span at bounding box center [625, 178] width 16 height 16
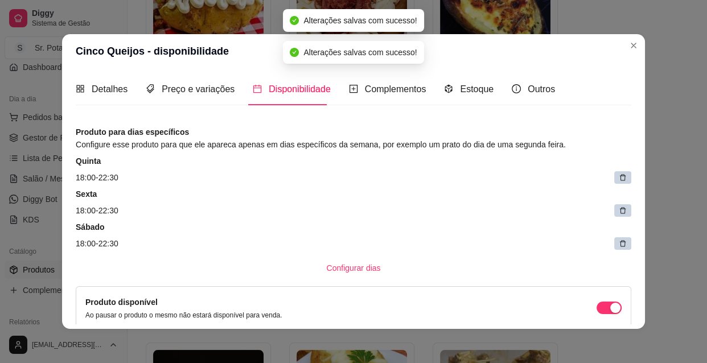
click at [620, 175] on icon at bounding box center [623, 178] width 6 height 6
click at [617, 175] on span at bounding box center [625, 178] width 16 height 16
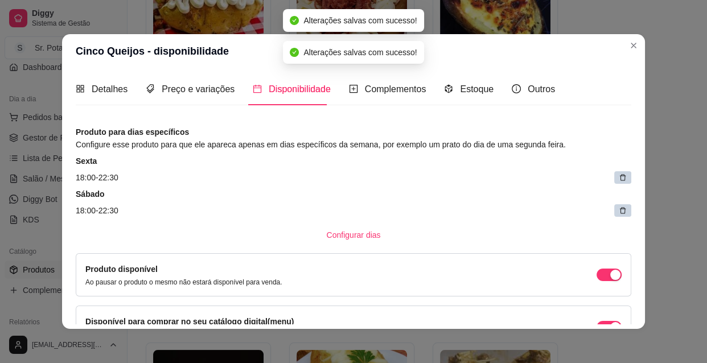
click at [620, 175] on icon at bounding box center [623, 178] width 6 height 6
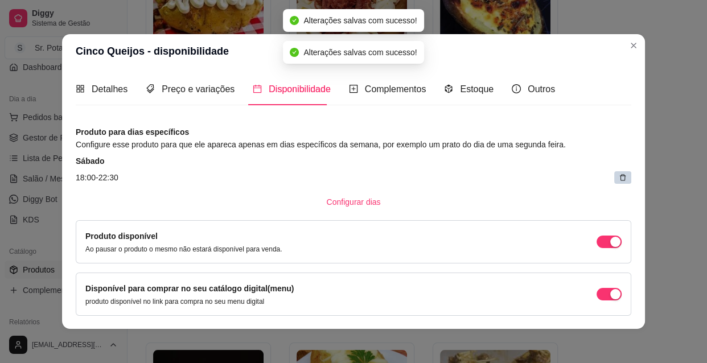
click at [620, 175] on icon at bounding box center [623, 178] width 6 height 6
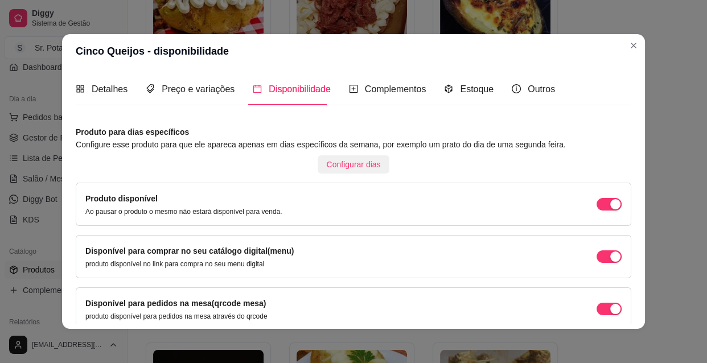
click at [349, 163] on span "Configurar dias" at bounding box center [354, 164] width 54 height 13
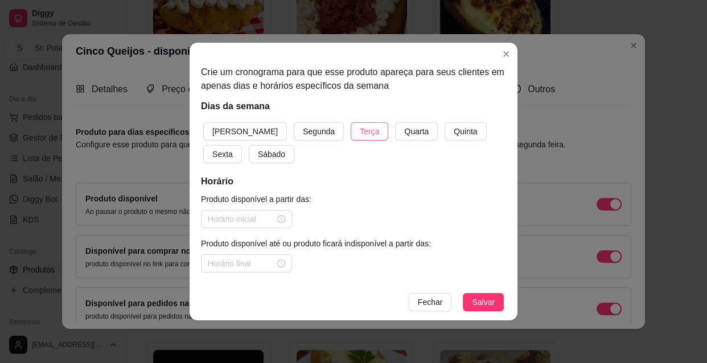
click at [360, 128] on span "Terça" at bounding box center [369, 131] width 19 height 13
click at [404, 133] on span "Quarta" at bounding box center [416, 131] width 24 height 13
click at [454, 133] on span "Quinta" at bounding box center [465, 131] width 23 height 13
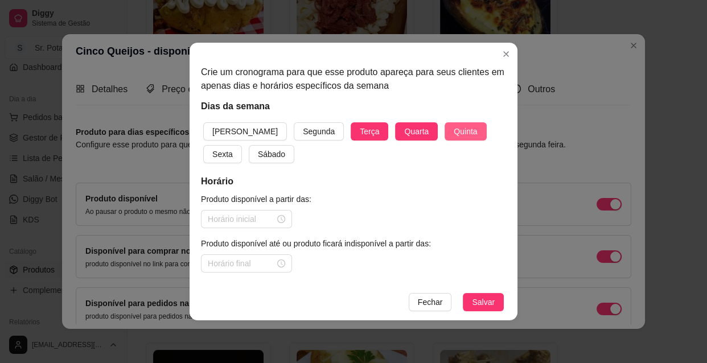
click at [454, 133] on span "Quinta" at bounding box center [465, 131] width 23 height 13
click at [444, 127] on button "Quinta" at bounding box center [465, 131] width 42 height 18
click at [233, 148] on span "Sexta" at bounding box center [222, 154] width 20 height 13
click at [258, 152] on span "Sábado" at bounding box center [271, 154] width 27 height 13
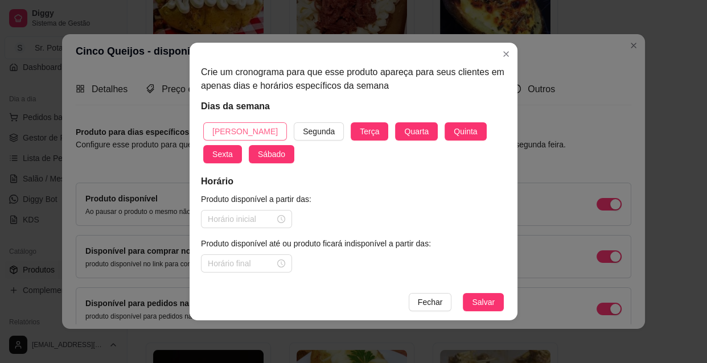
click at [233, 129] on span "[PERSON_NAME]" at bounding box center [244, 131] width 65 height 13
click at [280, 220] on div at bounding box center [246, 219] width 77 height 13
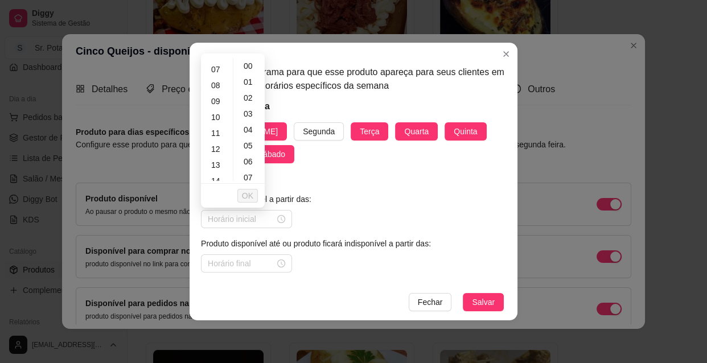
scroll to position [124, 0]
click at [217, 99] on div "10" at bounding box center [216, 101] width 27 height 16
click at [250, 151] on div "30" at bounding box center [249, 151] width 27 height 16
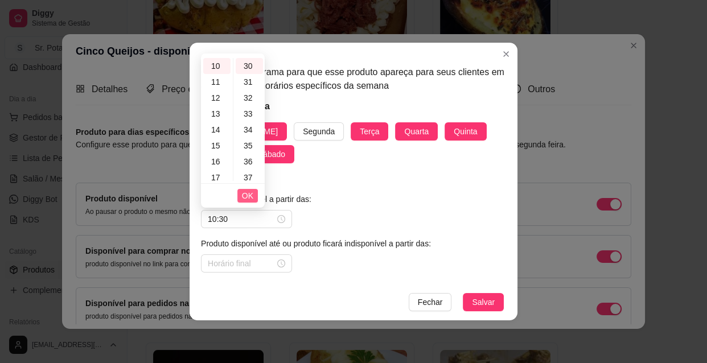
click at [244, 192] on span "OK" at bounding box center [247, 195] width 11 height 13
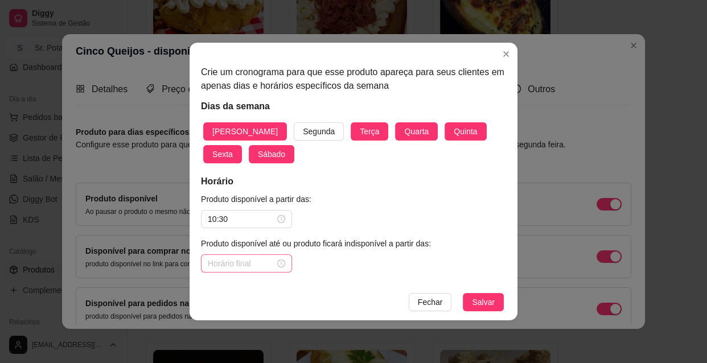
click at [278, 262] on div at bounding box center [246, 263] width 77 height 13
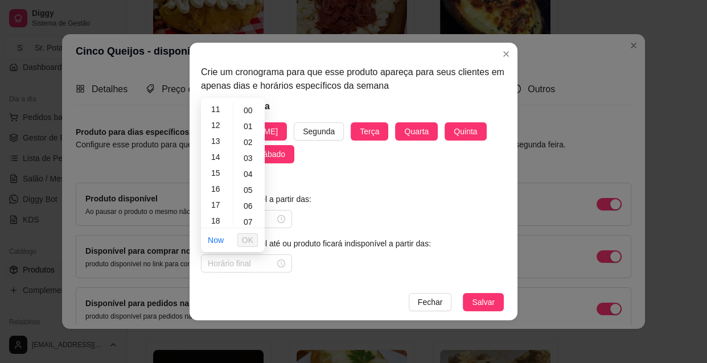
scroll to position [186, 0]
click at [218, 211] on div "18" at bounding box center [216, 211] width 27 height 16
click at [213, 197] on div "22" at bounding box center [216, 202] width 27 height 16
click at [258, 221] on div "07" at bounding box center [249, 222] width 27 height 16
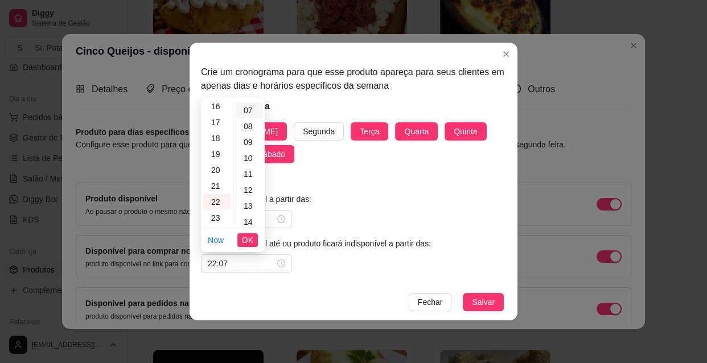
click at [258, 221] on div "14" at bounding box center [249, 222] width 27 height 16
click at [258, 221] on ul "00 01 02 03 04 05 06 07 08 09 10 11 12 13 14 15 16 17 18 19 20 21 22 23 24 25 2…" at bounding box center [249, 163] width 32 height 123
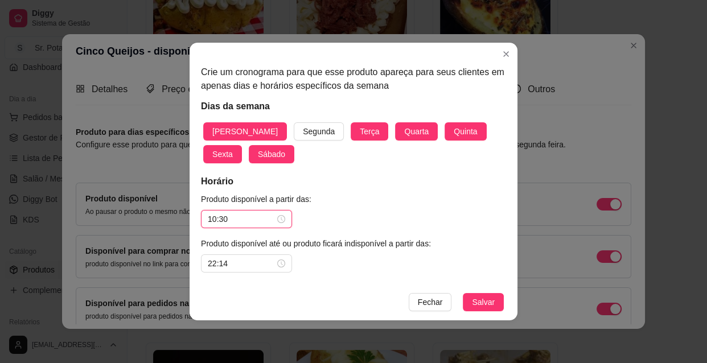
click at [258, 221] on input "10:30" at bounding box center [241, 219] width 67 height 13
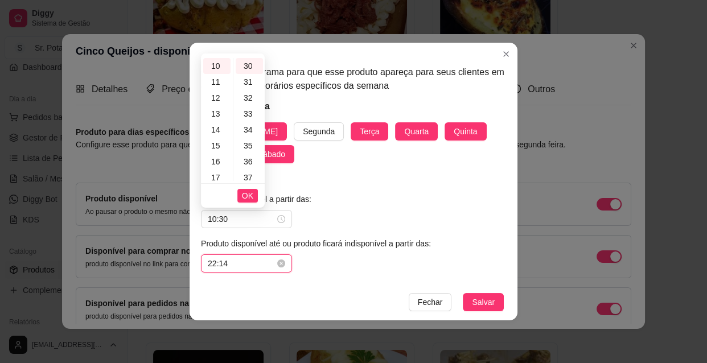
click at [258, 259] on input "22:14" at bounding box center [241, 263] width 67 height 13
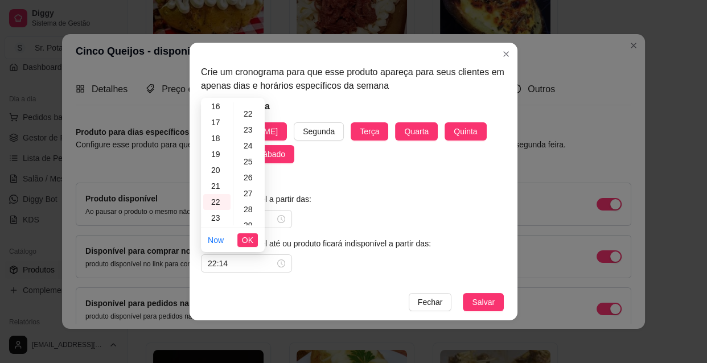
scroll to position [368, 0]
click at [250, 219] on div "30" at bounding box center [249, 221] width 27 height 16
click at [250, 239] on span "OK" at bounding box center [247, 240] width 11 height 13
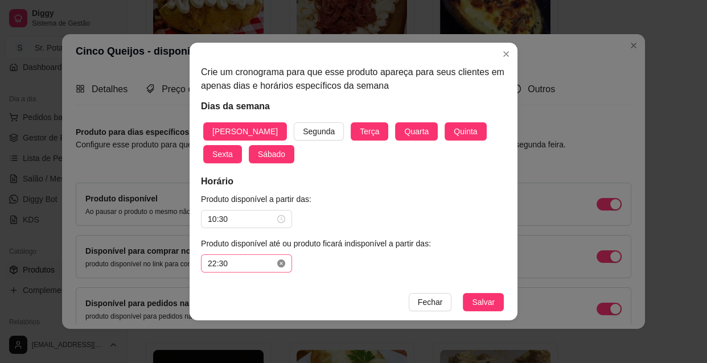
click at [278, 261] on icon "close-circle" at bounding box center [281, 263] width 8 height 8
click at [281, 263] on div at bounding box center [246, 263] width 77 height 13
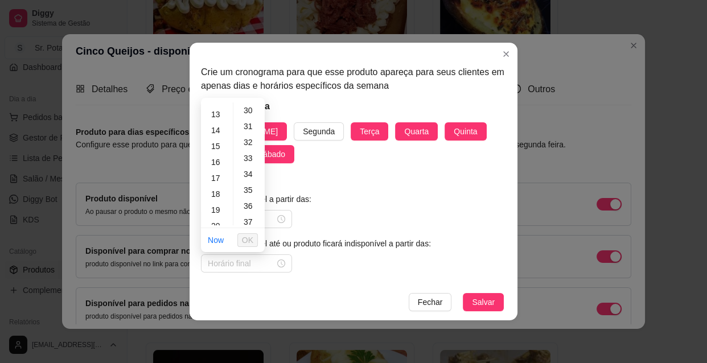
scroll to position [197, 0]
click at [217, 119] on div "13" at bounding box center [216, 121] width 27 height 16
click at [253, 106] on div "00" at bounding box center [249, 109] width 27 height 16
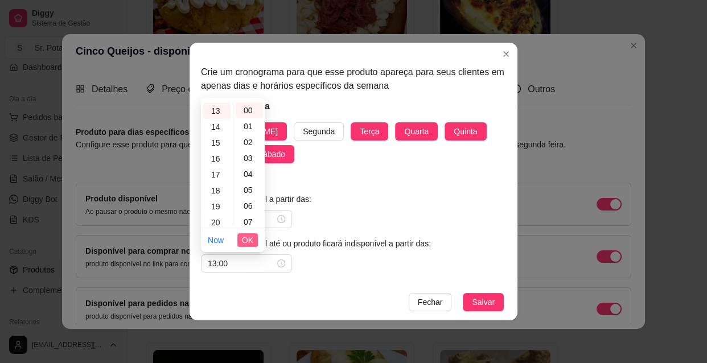
click at [250, 238] on span "OK" at bounding box center [247, 240] width 11 height 13
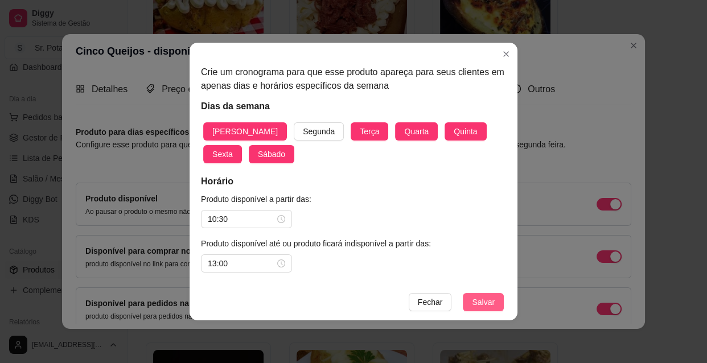
click at [488, 301] on span "Salvar" at bounding box center [483, 302] width 23 height 13
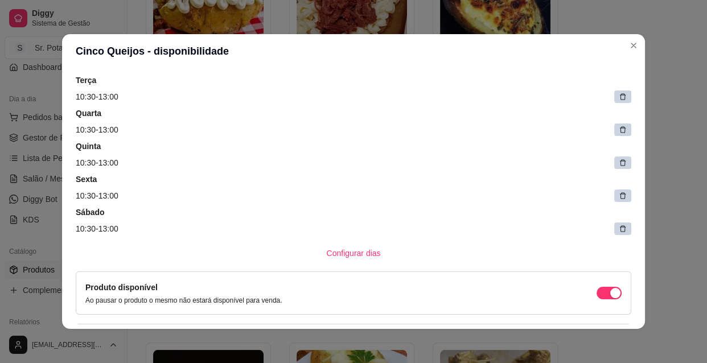
scroll to position [124, 0]
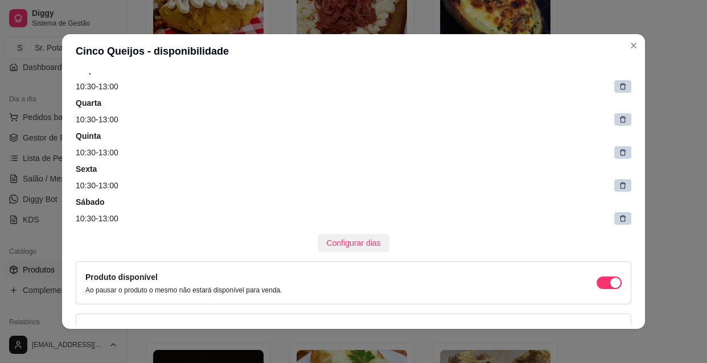
click at [354, 241] on span "Configurar dias" at bounding box center [354, 243] width 54 height 13
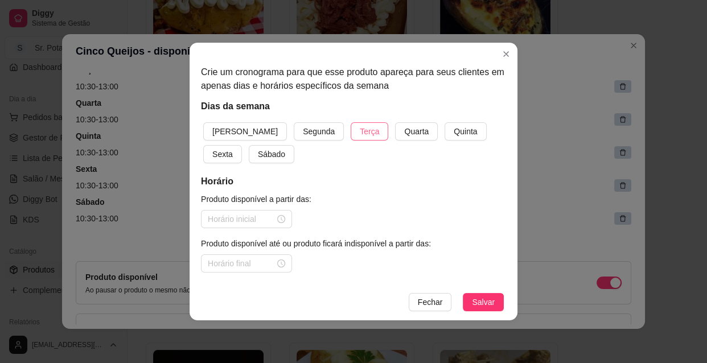
click at [360, 133] on span "Terça" at bounding box center [369, 131] width 19 height 13
click at [404, 134] on span "Quarta" at bounding box center [416, 131] width 24 height 13
click at [454, 134] on span "Quinta" at bounding box center [465, 131] width 23 height 13
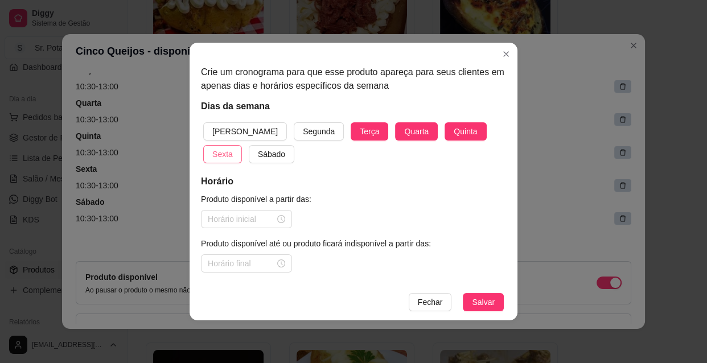
click at [242, 145] on button "Sexta" at bounding box center [222, 154] width 39 height 18
click at [258, 156] on span "Sábado" at bounding box center [271, 154] width 27 height 13
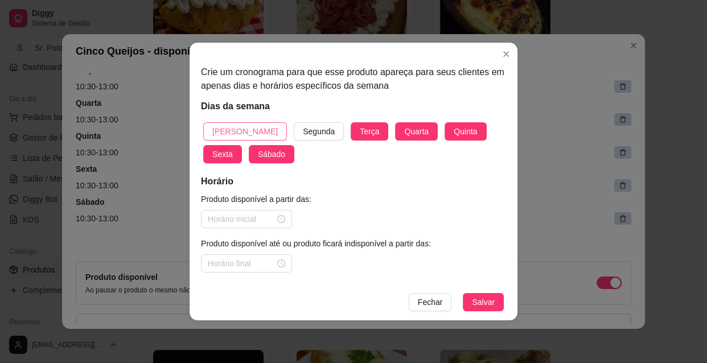
click at [238, 126] on span "[PERSON_NAME]" at bounding box center [244, 131] width 65 height 13
click at [282, 220] on div at bounding box center [246, 219] width 77 height 13
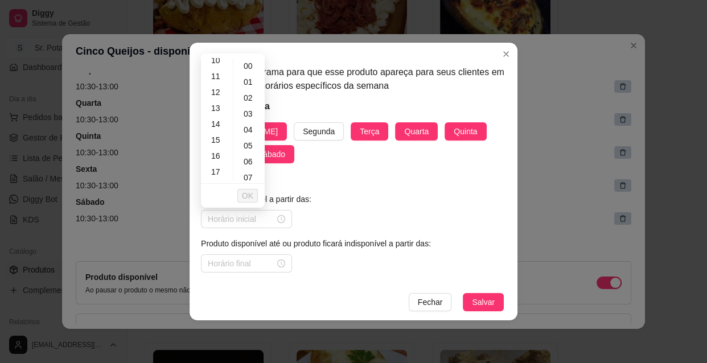
scroll to position [186, 0]
click at [216, 165] on div "18" at bounding box center [216, 167] width 27 height 16
click at [244, 193] on span "OK" at bounding box center [247, 195] width 11 height 13
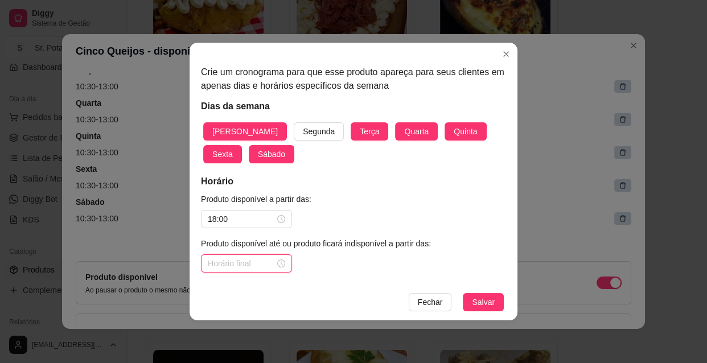
click at [273, 265] on input at bounding box center [241, 263] width 67 height 13
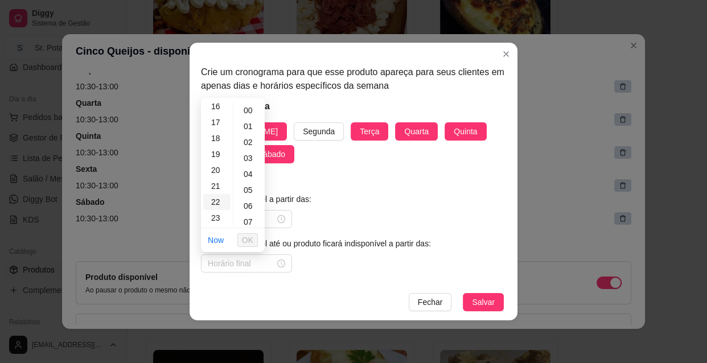
click at [216, 200] on div "22" at bounding box center [216, 202] width 27 height 16
click at [248, 217] on div "30" at bounding box center [249, 216] width 27 height 16
click at [249, 240] on span "OK" at bounding box center [247, 240] width 11 height 13
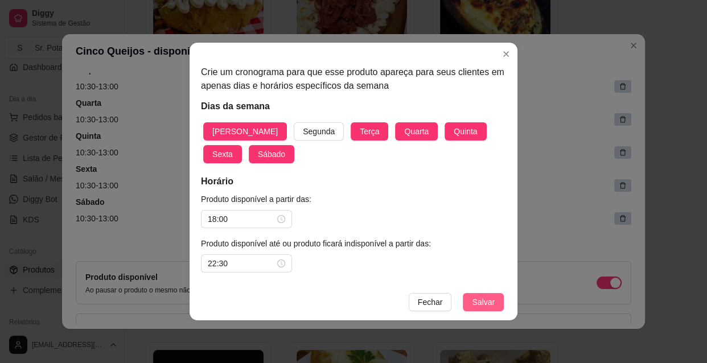
click at [484, 302] on span "Salvar" at bounding box center [483, 302] width 23 height 13
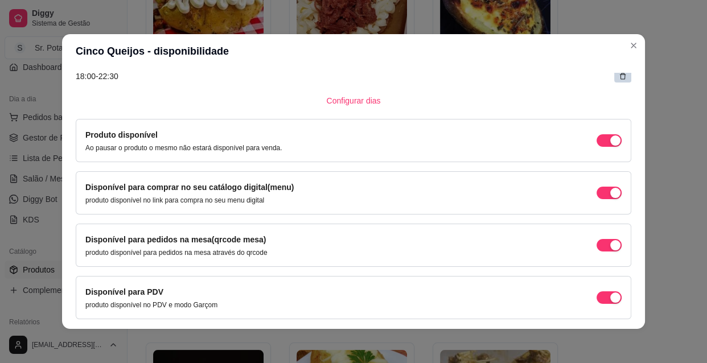
scroll to position [389, 0]
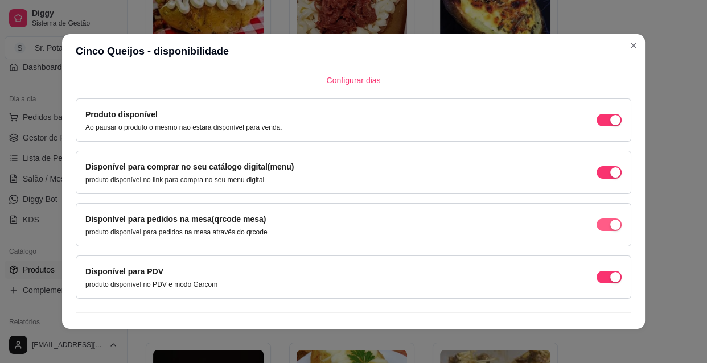
click at [610, 125] on div "button" at bounding box center [615, 120] width 10 height 10
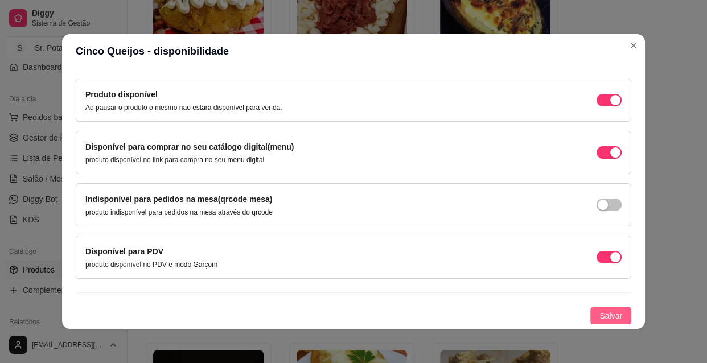
click at [608, 312] on span "Salvar" at bounding box center [610, 316] width 23 height 13
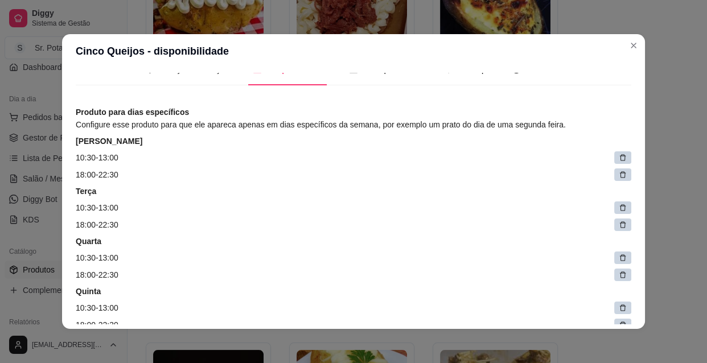
scroll to position [0, 0]
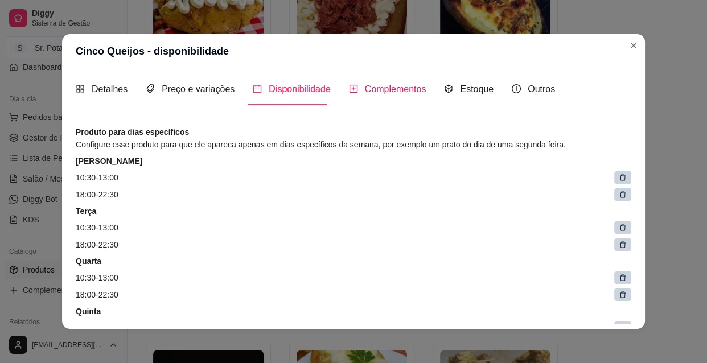
click at [408, 89] on span "Complementos" at bounding box center [395, 89] width 61 height 10
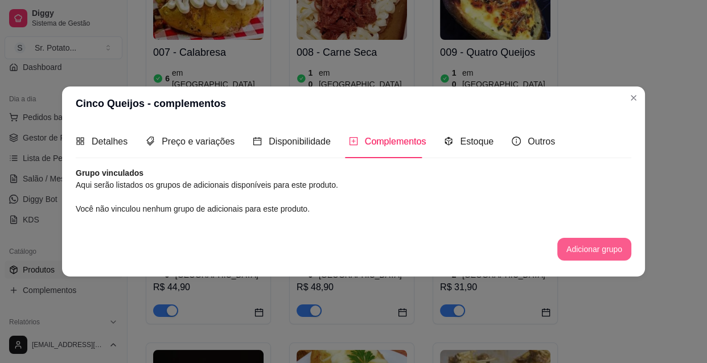
click at [591, 248] on button "Adicionar grupo" at bounding box center [594, 249] width 74 height 23
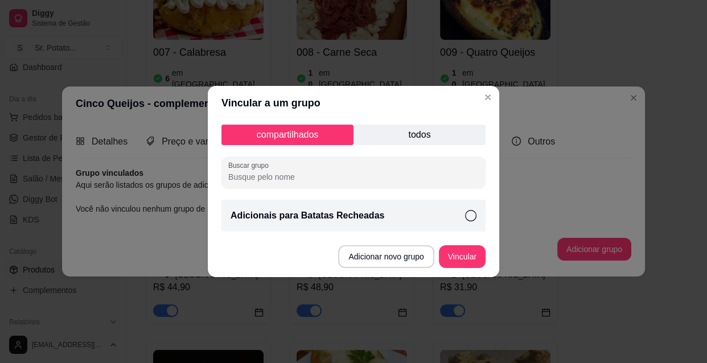
click at [470, 213] on icon at bounding box center [470, 215] width 11 height 11
click at [459, 254] on button "Vincular" at bounding box center [462, 257] width 46 height 22
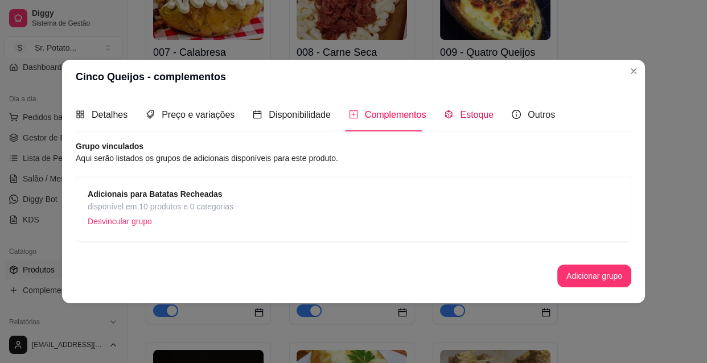
click at [477, 119] on span "Estoque" at bounding box center [477, 115] width 34 height 10
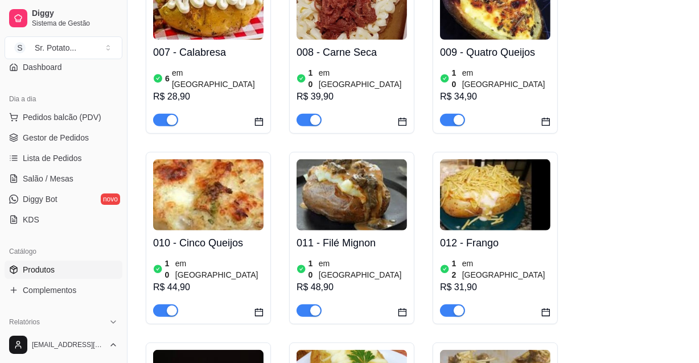
click at [513, 159] on img at bounding box center [495, 194] width 110 height 71
click at [361, 159] on img at bounding box center [351, 194] width 110 height 71
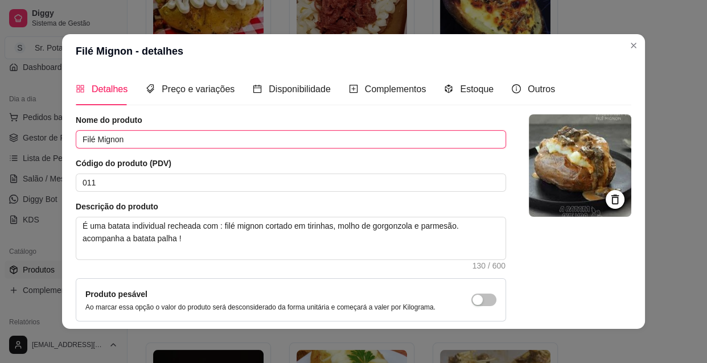
click at [361, 142] on input "Filé Mignon" at bounding box center [291, 139] width 430 height 18
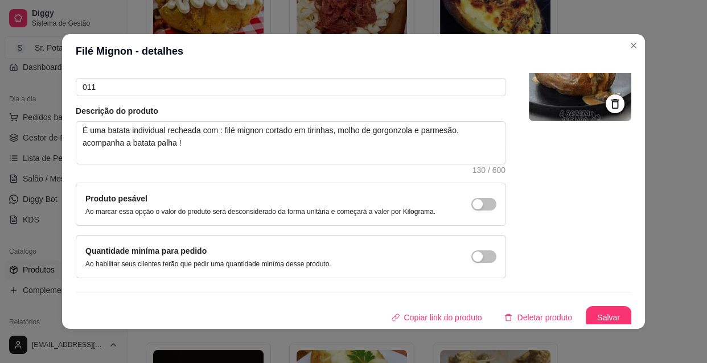
scroll to position [99, 0]
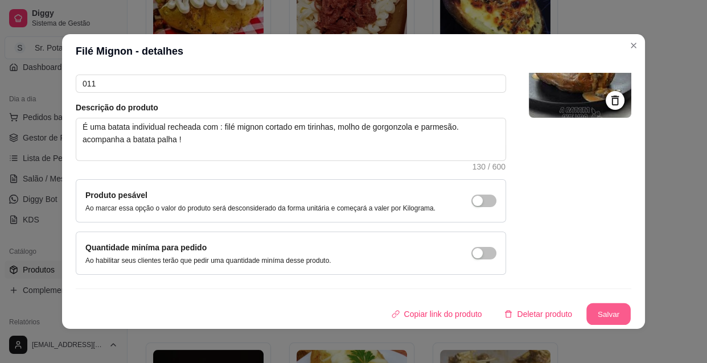
click at [599, 313] on button "Salvar" at bounding box center [608, 314] width 44 height 22
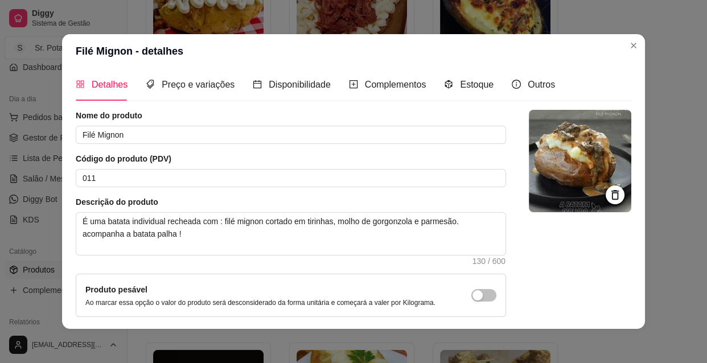
scroll to position [0, 0]
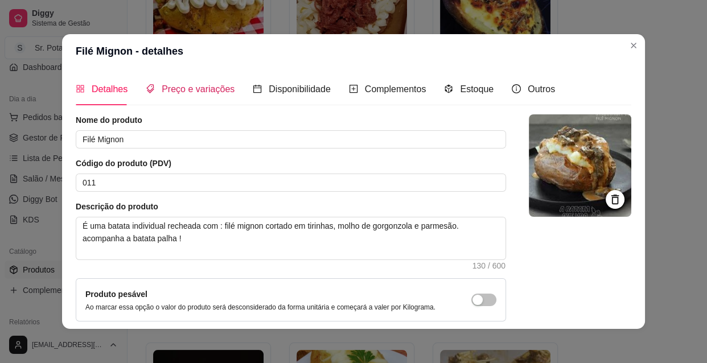
click at [193, 89] on span "Preço e variações" at bounding box center [198, 89] width 73 height 10
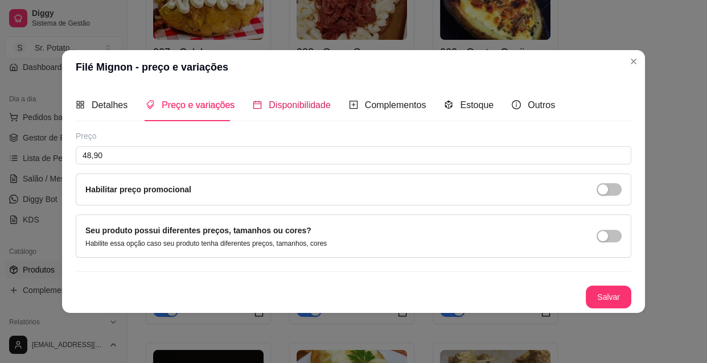
click at [287, 104] on span "Disponibilidade" at bounding box center [300, 105] width 62 height 10
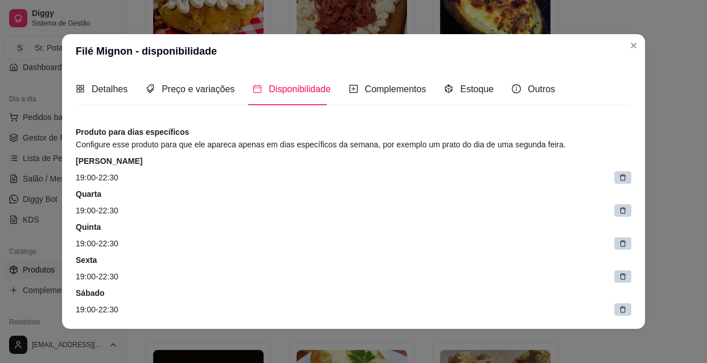
click at [619, 174] on icon at bounding box center [623, 178] width 8 height 8
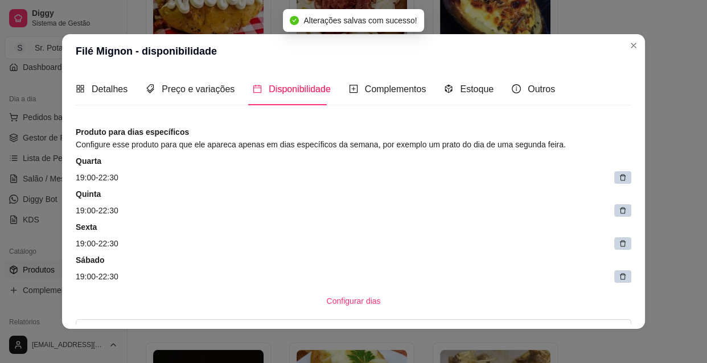
click at [619, 174] on icon at bounding box center [623, 178] width 8 height 8
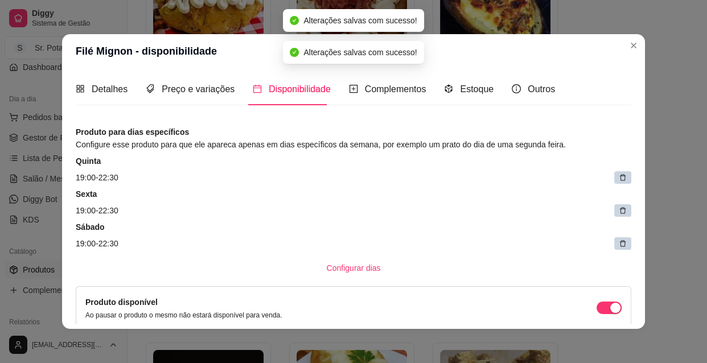
click at [619, 174] on icon at bounding box center [623, 178] width 8 height 8
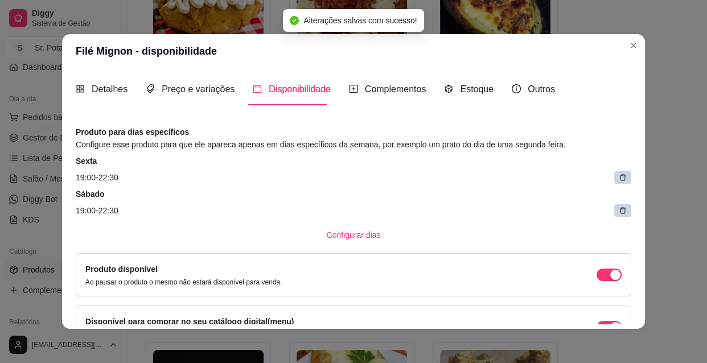
click at [619, 174] on icon at bounding box center [623, 178] width 8 height 8
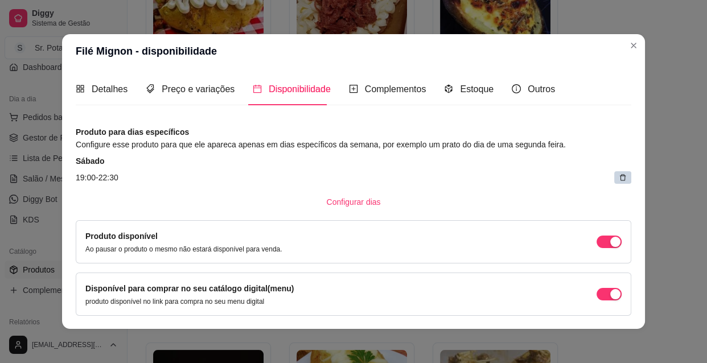
click at [619, 174] on icon at bounding box center [623, 178] width 8 height 8
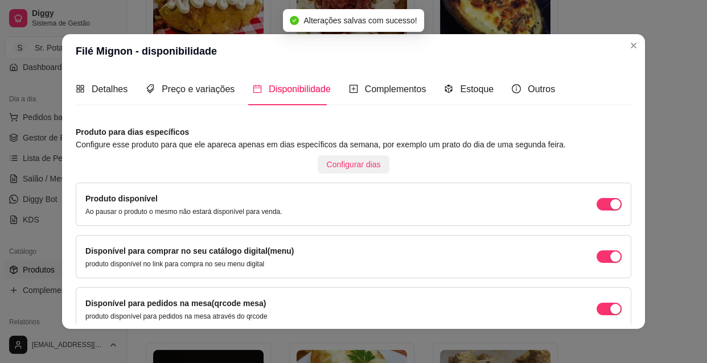
click at [349, 163] on span "Configurar dias" at bounding box center [354, 164] width 54 height 13
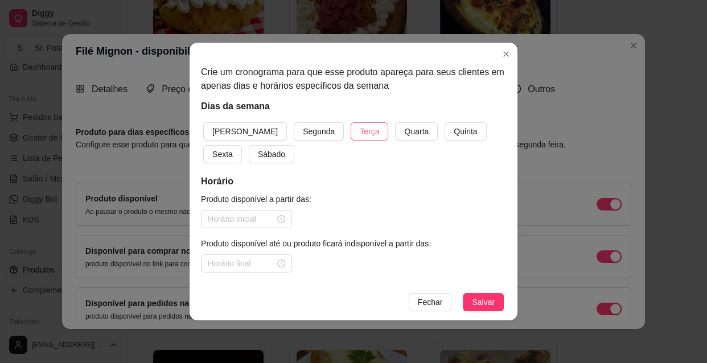
click at [360, 130] on span "Terça" at bounding box center [369, 131] width 19 height 13
click at [404, 130] on span "Quarta" at bounding box center [416, 131] width 24 height 13
click at [454, 130] on span "Quinta" at bounding box center [465, 131] width 23 height 13
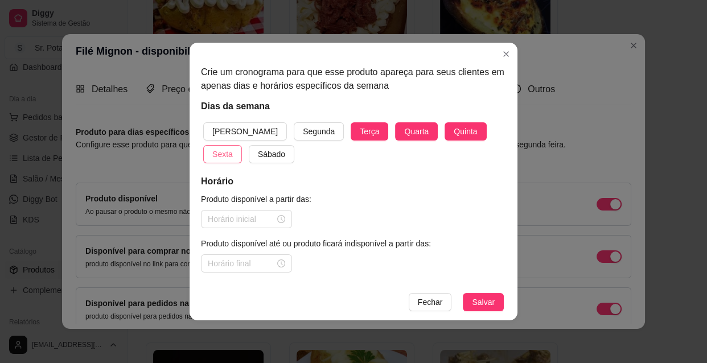
click at [233, 148] on span "Sexta" at bounding box center [222, 154] width 20 height 13
click at [258, 148] on span "Sábado" at bounding box center [271, 154] width 27 height 13
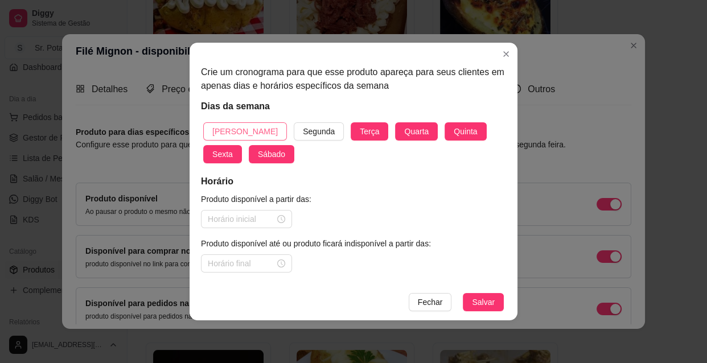
click at [236, 127] on span "[PERSON_NAME]" at bounding box center [244, 131] width 65 height 13
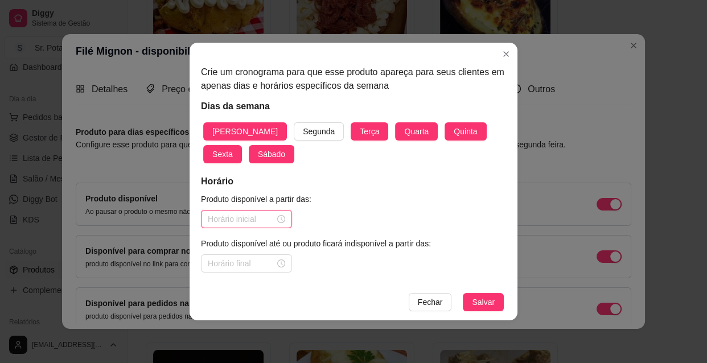
click at [274, 218] on input at bounding box center [241, 219] width 67 height 13
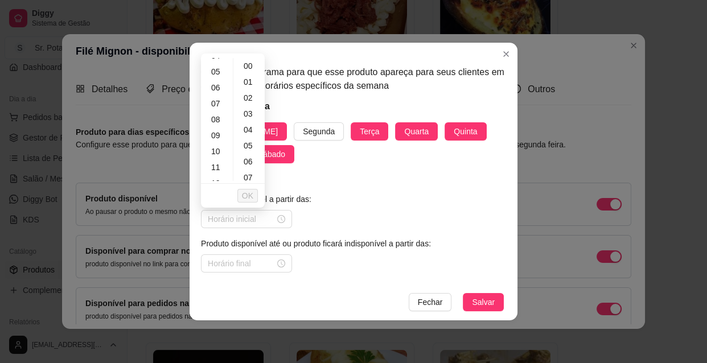
scroll to position [83, 0]
click at [219, 142] on div "10" at bounding box center [216, 143] width 27 height 16
click at [247, 171] on div "30" at bounding box center [249, 172] width 27 height 16
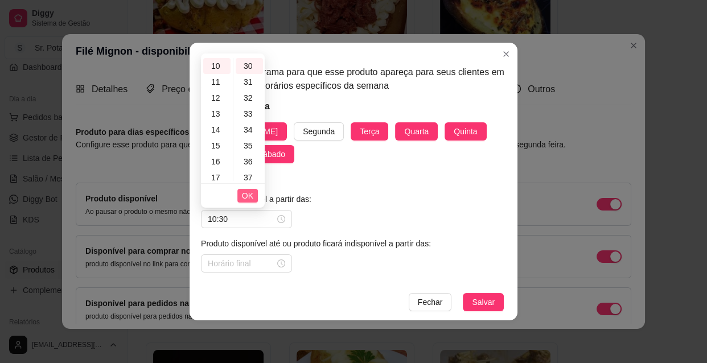
click at [250, 192] on span "OK" at bounding box center [247, 195] width 11 height 13
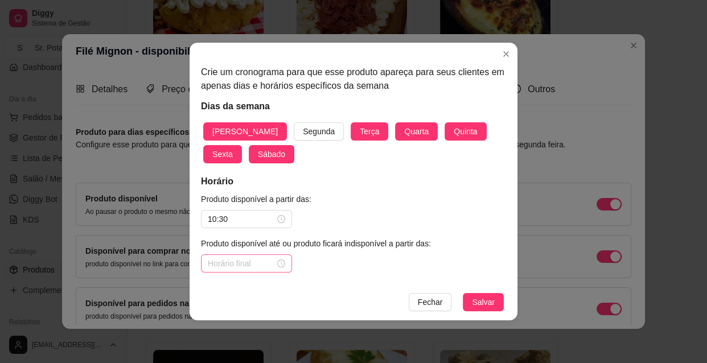
click at [278, 261] on div at bounding box center [246, 263] width 77 height 13
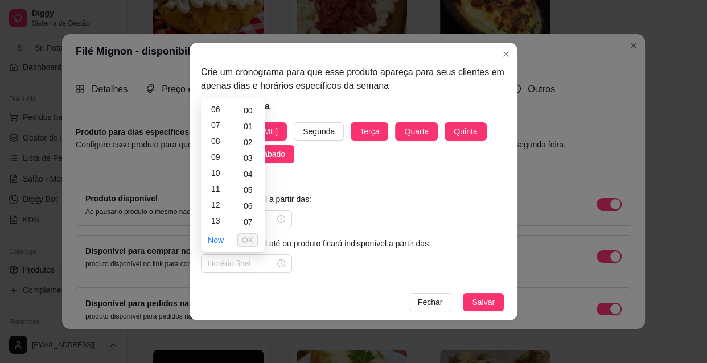
scroll to position [103, 0]
click at [218, 214] on div "13" at bounding box center [216, 215] width 27 height 16
click at [250, 238] on span "OK" at bounding box center [247, 240] width 11 height 13
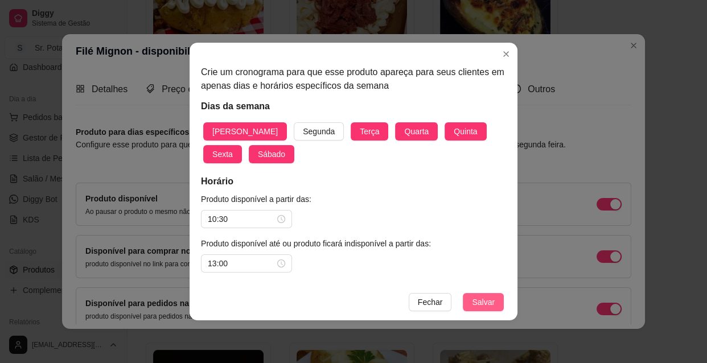
click at [484, 300] on span "Salvar" at bounding box center [483, 302] width 23 height 13
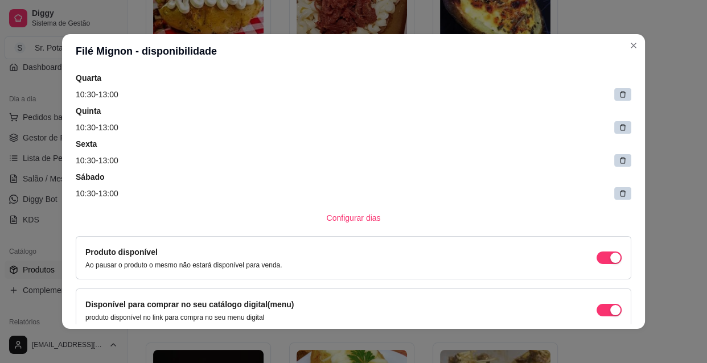
scroll to position [165, 0]
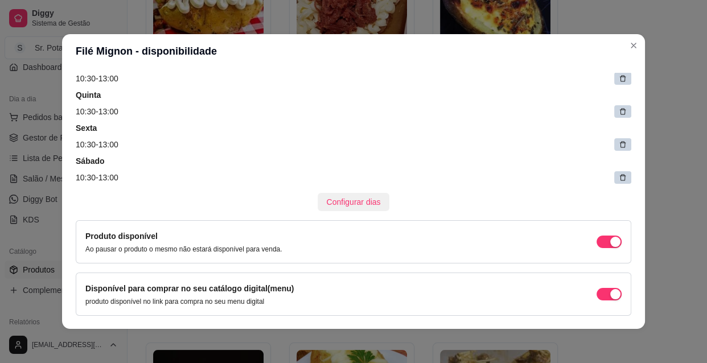
click at [342, 200] on span "Configurar dias" at bounding box center [354, 202] width 54 height 13
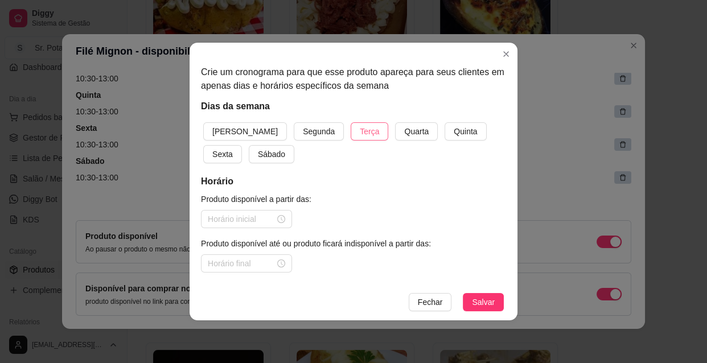
click at [360, 128] on span "Terça" at bounding box center [369, 131] width 19 height 13
click at [404, 134] on span "Quarta" at bounding box center [416, 131] width 24 height 13
click at [454, 133] on span "Quinta" at bounding box center [465, 131] width 23 height 13
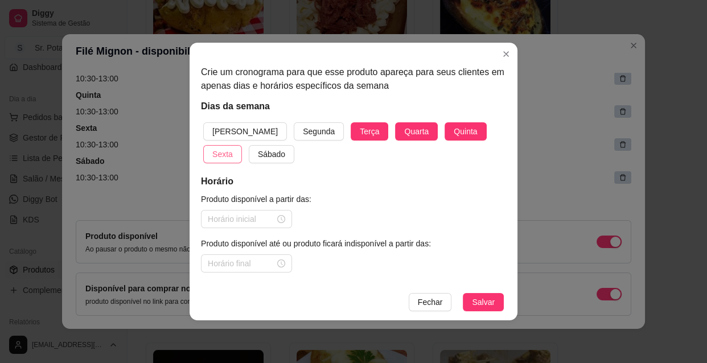
click at [233, 148] on span "Sexta" at bounding box center [222, 154] width 20 height 13
click at [258, 154] on span "Sábado" at bounding box center [271, 154] width 27 height 13
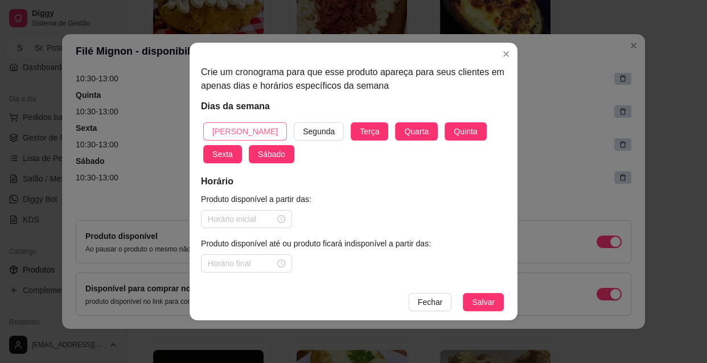
click at [227, 130] on span "[PERSON_NAME]" at bounding box center [244, 131] width 65 height 13
click at [282, 219] on div at bounding box center [246, 219] width 77 height 13
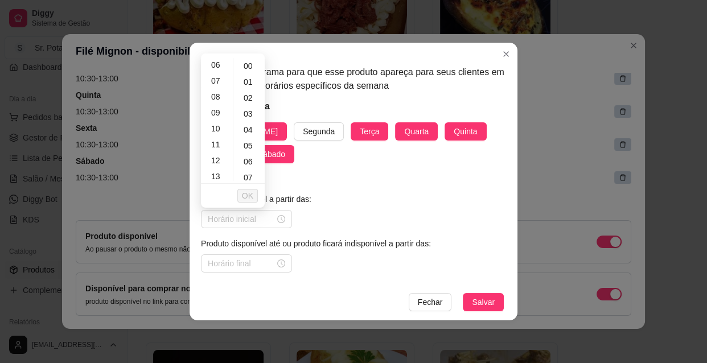
scroll to position [103, 0]
click at [213, 122] on div "10" at bounding box center [216, 122] width 27 height 16
click at [248, 171] on div "30" at bounding box center [249, 172] width 27 height 16
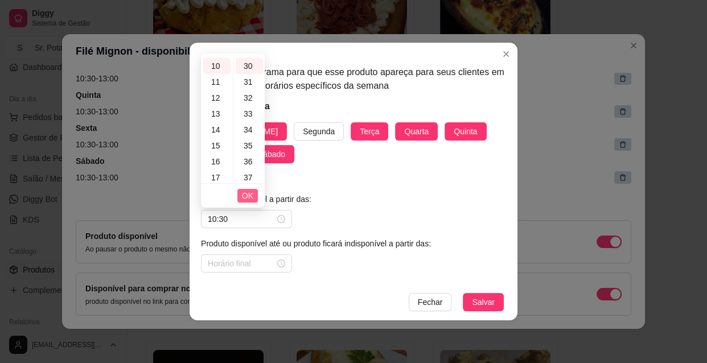
click at [250, 196] on span "OK" at bounding box center [247, 195] width 11 height 13
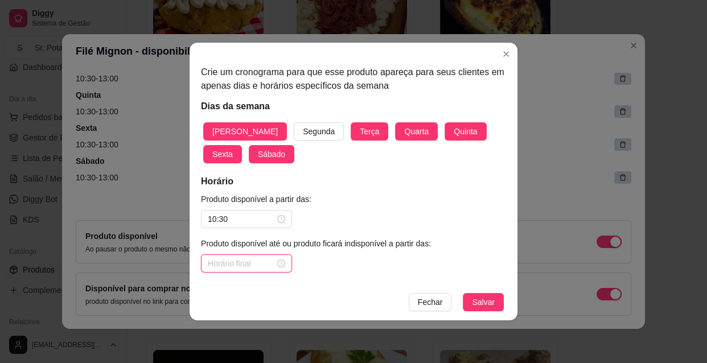
click at [251, 262] on input at bounding box center [241, 263] width 67 height 13
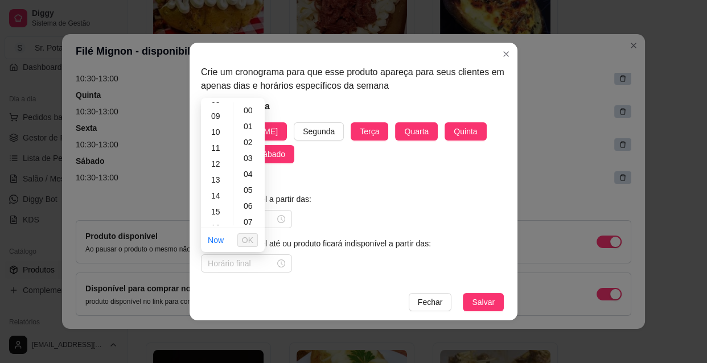
scroll to position [145, 0]
click at [216, 172] on div "13" at bounding box center [216, 173] width 27 height 16
click at [250, 238] on span "OK" at bounding box center [247, 240] width 11 height 13
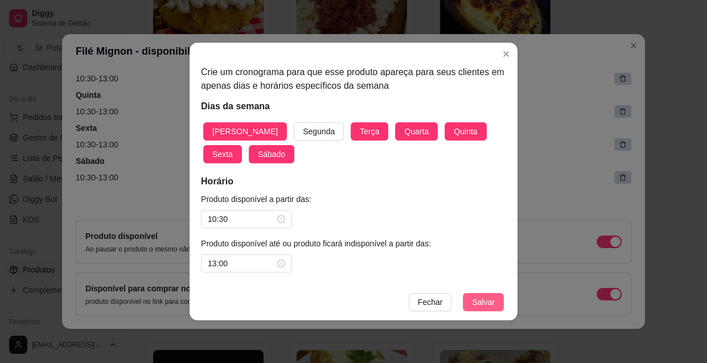
click at [476, 298] on span "Salvar" at bounding box center [483, 302] width 23 height 13
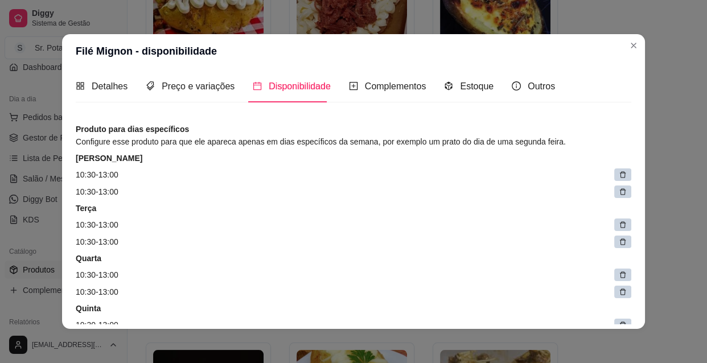
scroll to position [0, 0]
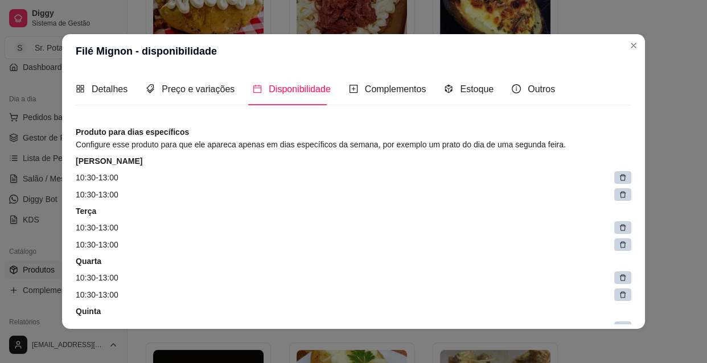
click at [619, 191] on icon at bounding box center [623, 195] width 8 height 8
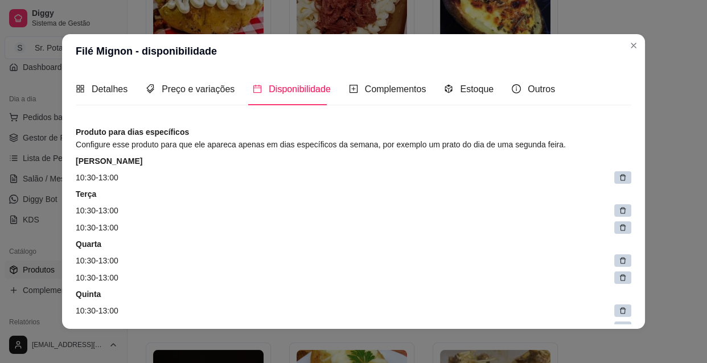
click at [619, 225] on icon at bounding box center [623, 228] width 8 height 8
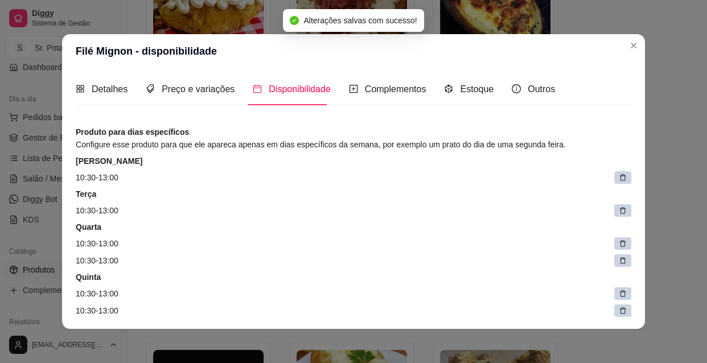
click at [614, 255] on div at bounding box center [622, 260] width 17 height 13
click at [619, 290] on icon at bounding box center [623, 294] width 8 height 8
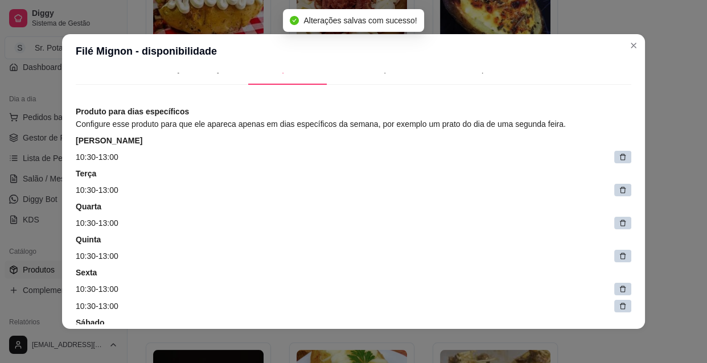
scroll to position [41, 0]
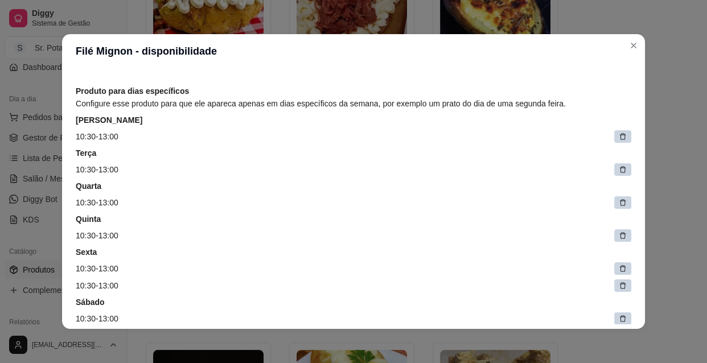
click at [614, 286] on div at bounding box center [622, 285] width 17 height 13
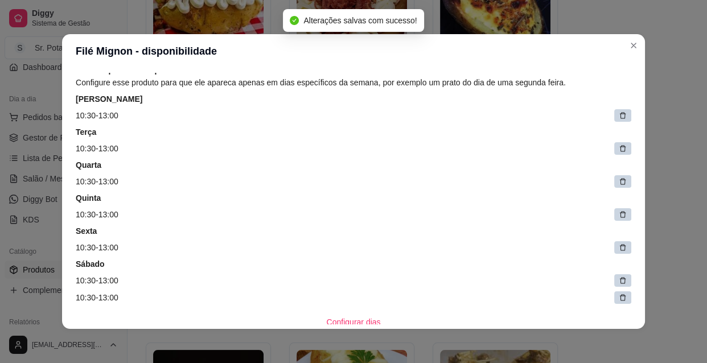
scroll to position [83, 0]
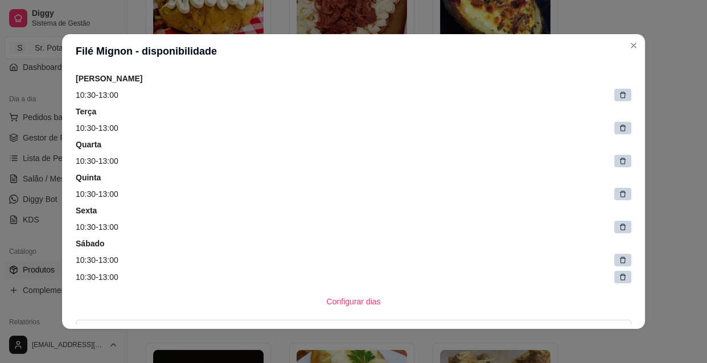
click at [619, 273] on icon at bounding box center [623, 277] width 8 height 8
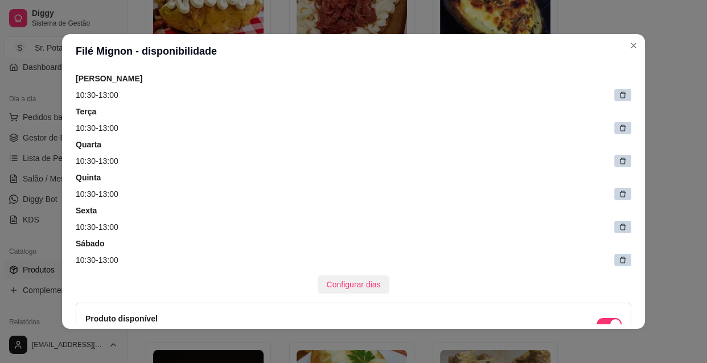
click at [358, 277] on button "Configurar dias" at bounding box center [354, 284] width 72 height 18
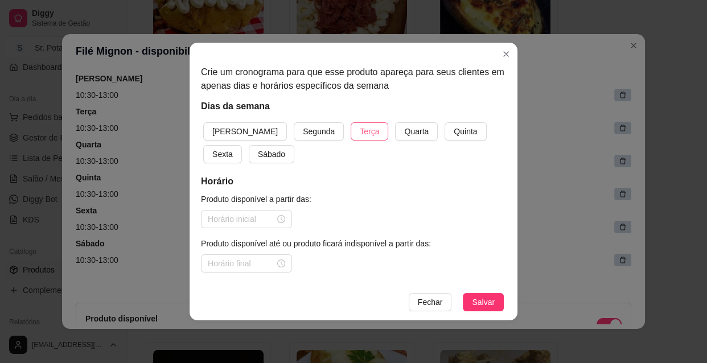
click at [360, 131] on span "Terça" at bounding box center [369, 131] width 19 height 13
click at [404, 126] on span "Quarta" at bounding box center [416, 131] width 24 height 13
click at [454, 129] on span "Quinta" at bounding box center [465, 131] width 23 height 13
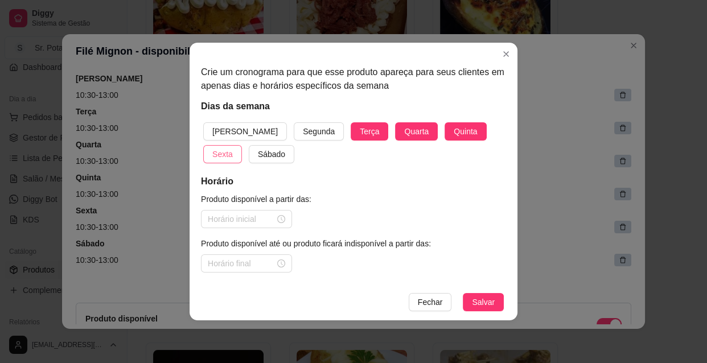
click at [233, 148] on span "Sexta" at bounding box center [222, 154] width 20 height 13
click at [258, 154] on span "Sábado" at bounding box center [271, 154] width 27 height 13
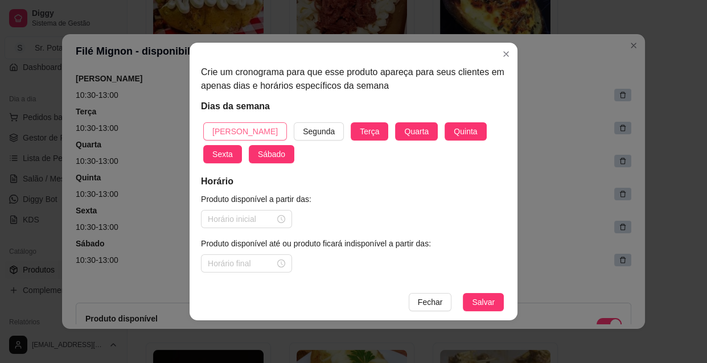
click at [228, 129] on span "[PERSON_NAME]" at bounding box center [244, 131] width 65 height 13
click at [280, 217] on div at bounding box center [246, 219] width 77 height 13
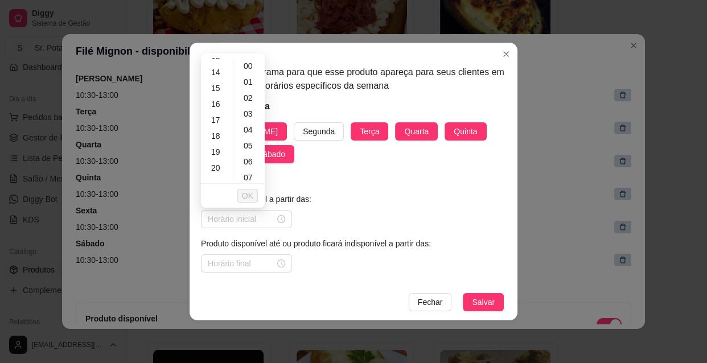
scroll to position [228, 0]
click at [216, 124] on div "18" at bounding box center [216, 125] width 27 height 16
click at [253, 191] on span "OK" at bounding box center [247, 195] width 11 height 13
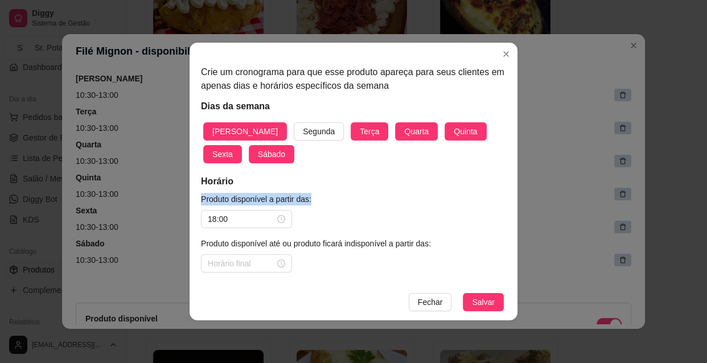
click at [253, 191] on div "Horário Produto disponível a partir das: 18:00 Produto disponível até ou produt…" at bounding box center [353, 224] width 305 height 98
click at [278, 265] on div at bounding box center [246, 263] width 77 height 13
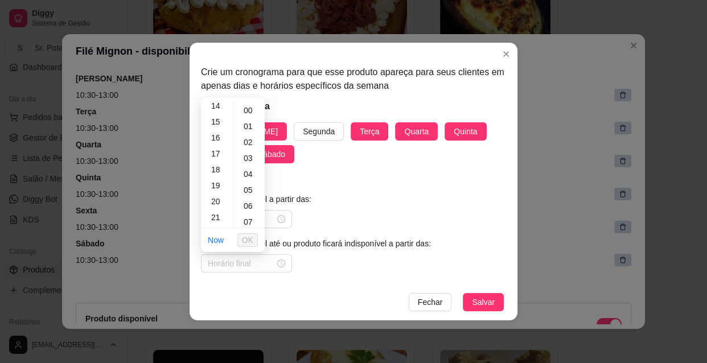
scroll to position [248, 0]
click at [216, 213] on div "22" at bounding box center [216, 213] width 27 height 16
click at [249, 215] on div "30" at bounding box center [249, 216] width 27 height 16
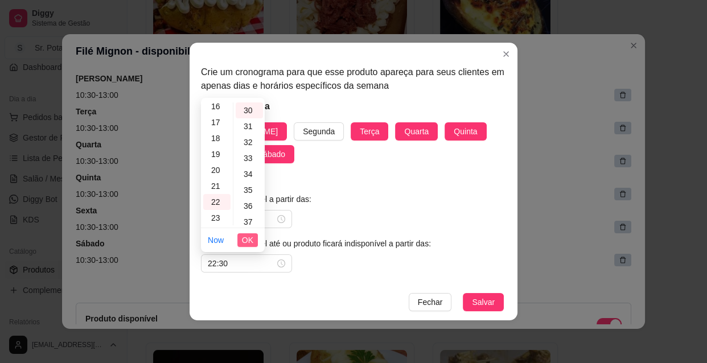
click at [249, 237] on span "OK" at bounding box center [247, 240] width 11 height 13
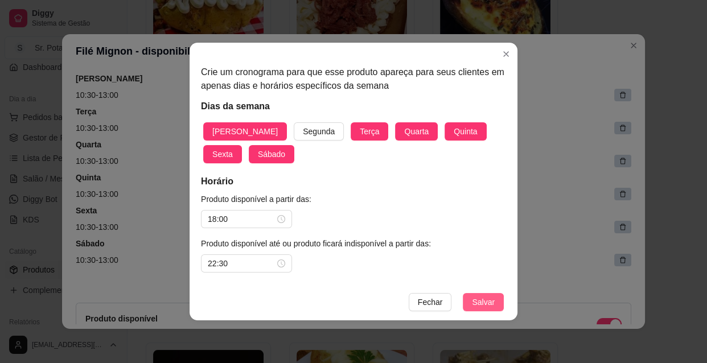
click at [479, 298] on span "Salvar" at bounding box center [483, 302] width 23 height 13
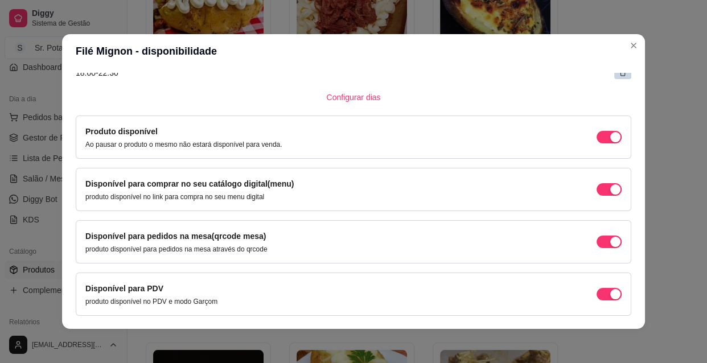
scroll to position [393, 0]
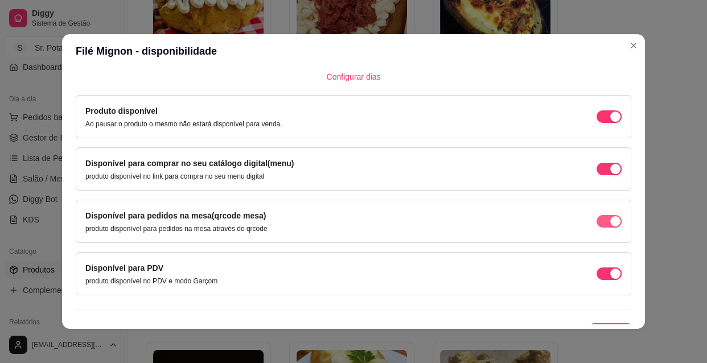
click at [610, 122] on div "button" at bounding box center [615, 117] width 10 height 10
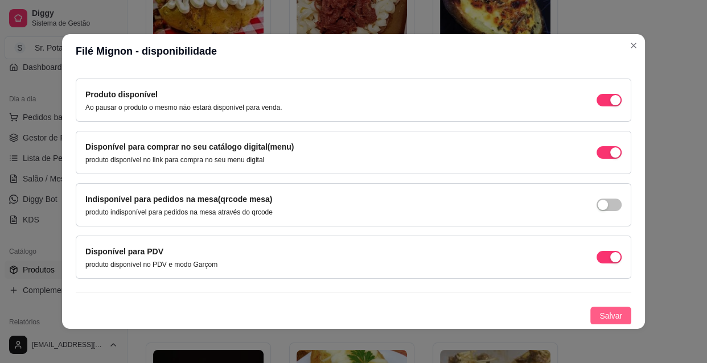
click at [604, 313] on span "Salvar" at bounding box center [610, 316] width 23 height 13
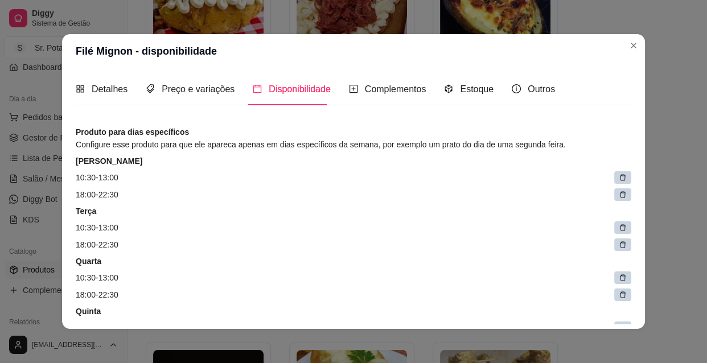
scroll to position [0, 0]
click at [387, 88] on span "Complementos" at bounding box center [395, 89] width 61 height 10
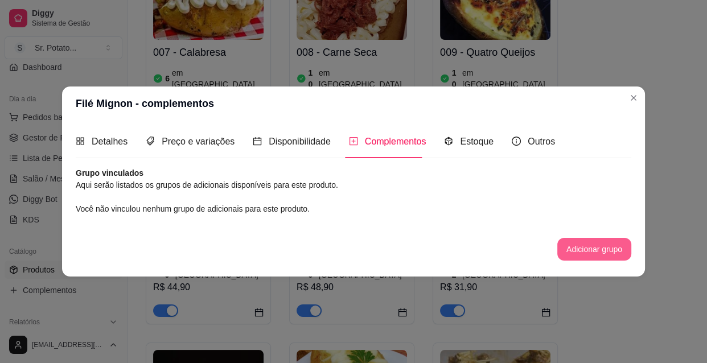
click at [584, 249] on button "Adicionar grupo" at bounding box center [594, 249] width 74 height 23
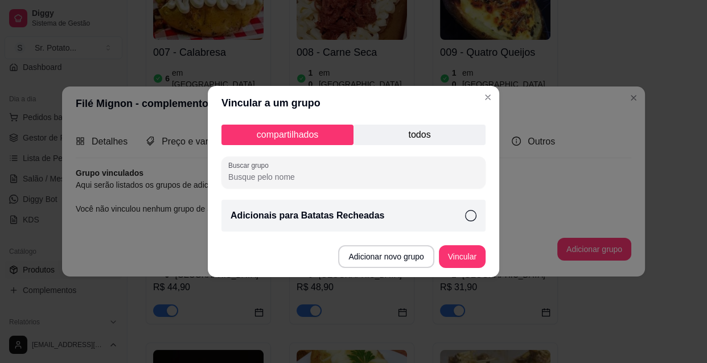
click at [472, 216] on icon at bounding box center [470, 215] width 11 height 11
click at [468, 255] on button "Vincular" at bounding box center [462, 256] width 47 height 23
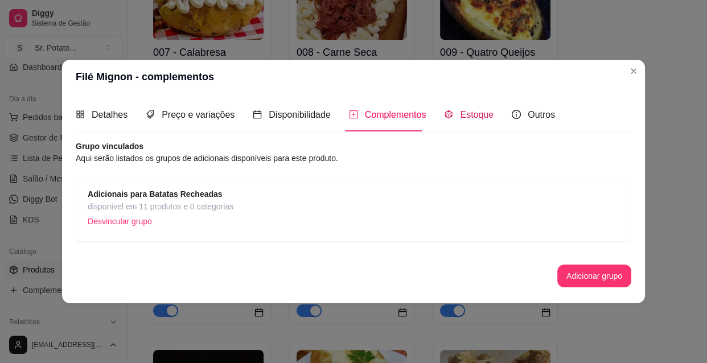
click at [471, 114] on span "Estoque" at bounding box center [477, 115] width 34 height 10
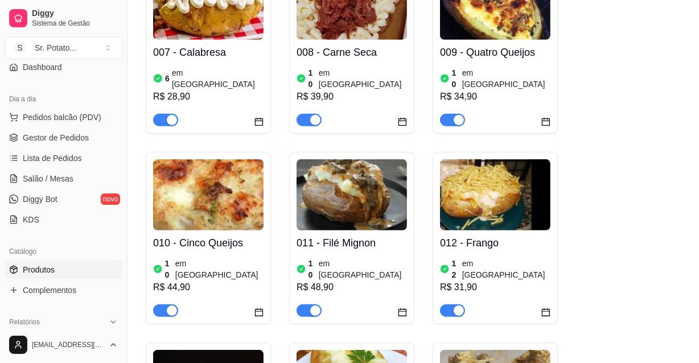
click at [500, 170] on img at bounding box center [495, 194] width 110 height 71
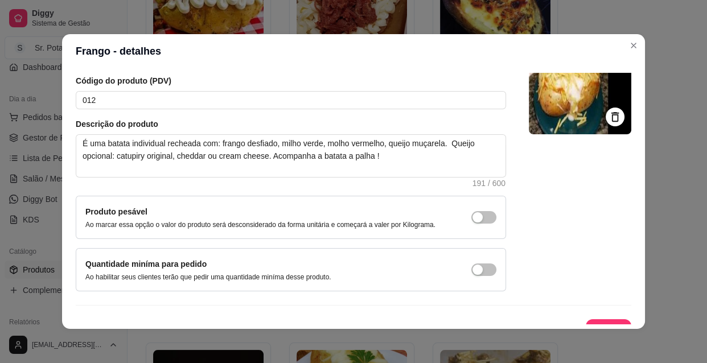
scroll to position [99, 0]
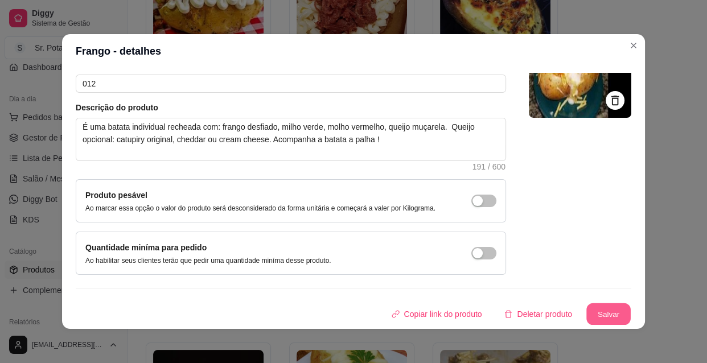
click at [595, 310] on button "Salvar" at bounding box center [608, 314] width 44 height 22
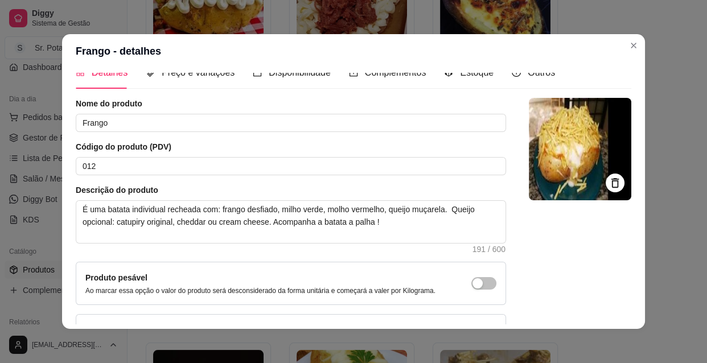
scroll to position [0, 0]
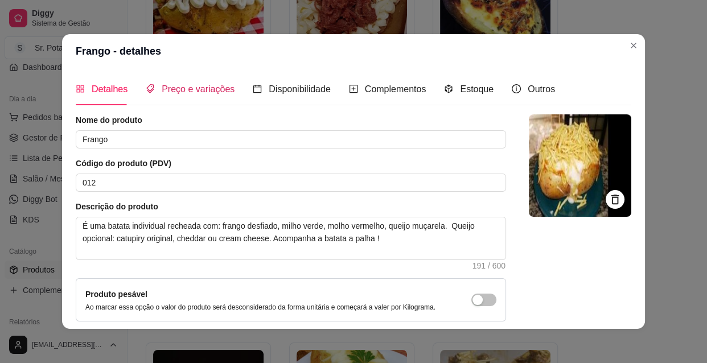
click at [200, 89] on span "Preço e variações" at bounding box center [198, 89] width 73 height 10
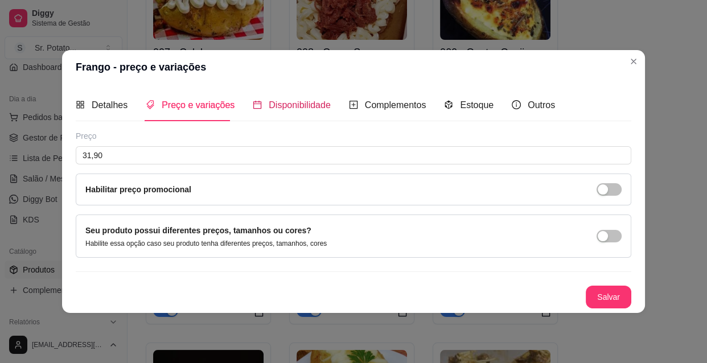
click at [298, 103] on span "Disponibilidade" at bounding box center [300, 105] width 62 height 10
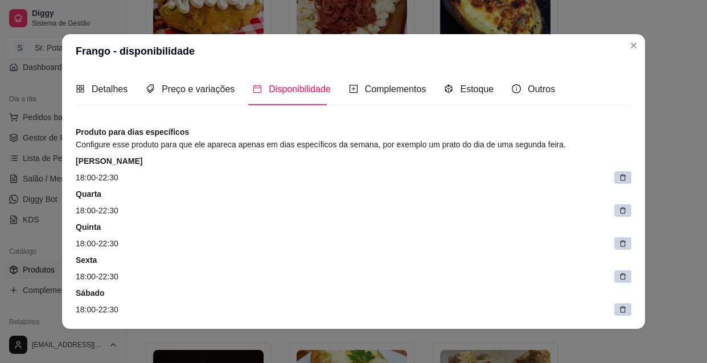
click at [619, 175] on icon at bounding box center [623, 178] width 8 height 8
click at [614, 175] on span at bounding box center [622, 177] width 17 height 13
click at [607, 175] on span at bounding box center [618, 177] width 25 height 13
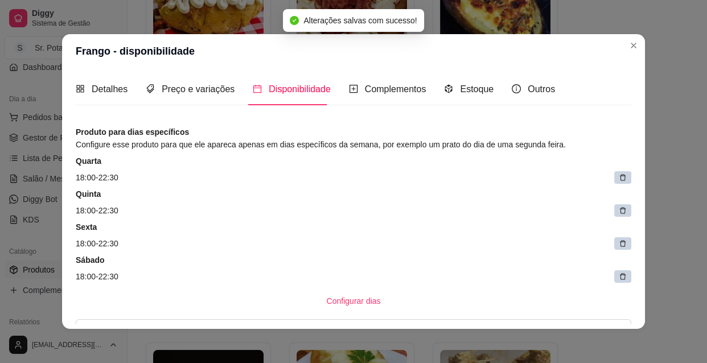
click at [619, 175] on icon at bounding box center [623, 178] width 8 height 8
click at [607, 175] on span at bounding box center [618, 177] width 25 height 13
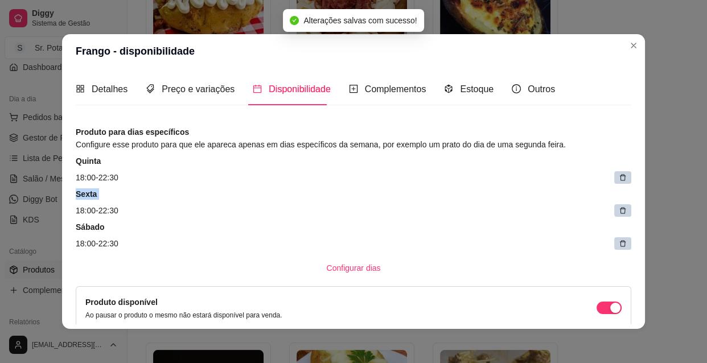
click at [619, 175] on icon at bounding box center [623, 178] width 8 height 8
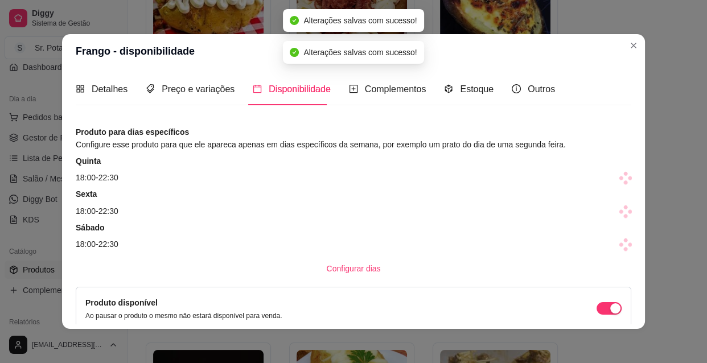
click at [607, 175] on span at bounding box center [618, 177] width 25 height 13
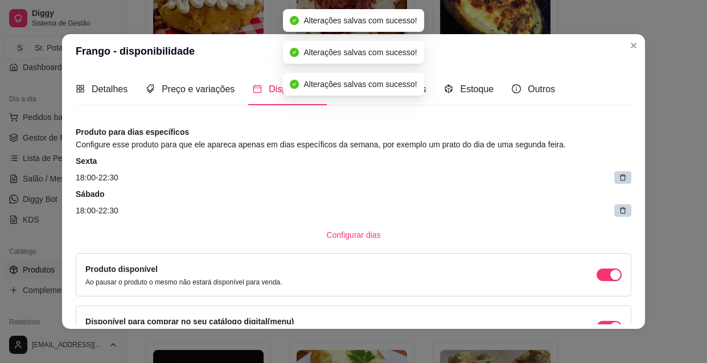
click at [619, 175] on icon at bounding box center [623, 178] width 8 height 8
click at [607, 175] on span at bounding box center [618, 177] width 25 height 13
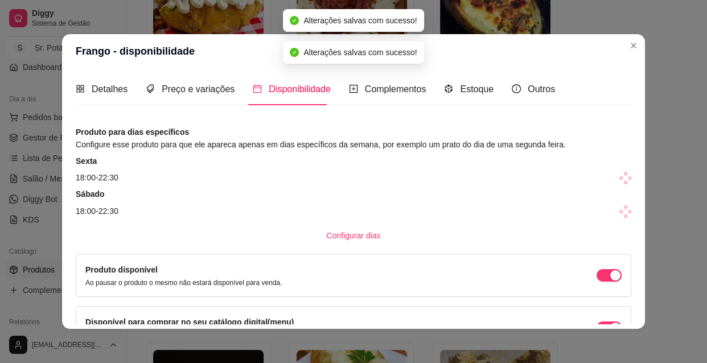
click at [607, 175] on span at bounding box center [618, 177] width 25 height 13
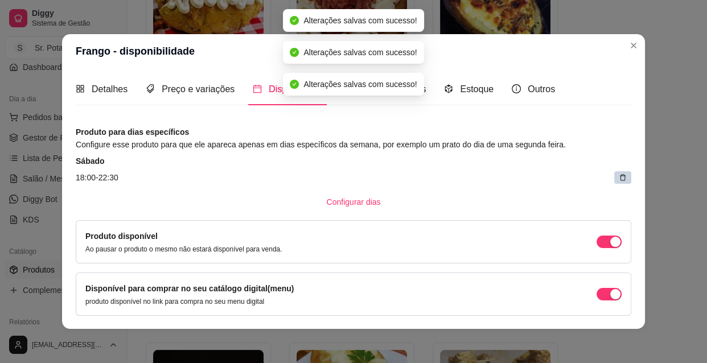
click at [619, 175] on icon at bounding box center [623, 178] width 8 height 8
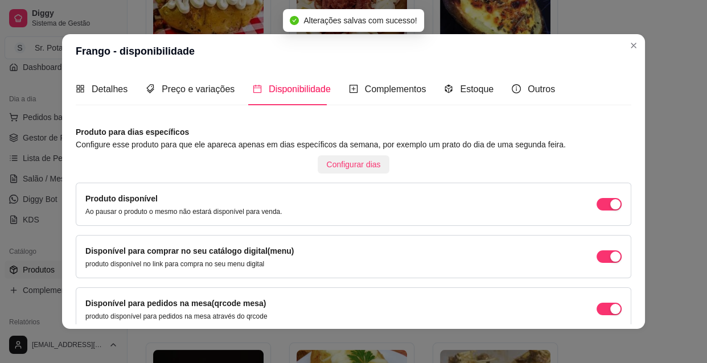
click at [344, 162] on span "Configurar dias" at bounding box center [354, 164] width 54 height 13
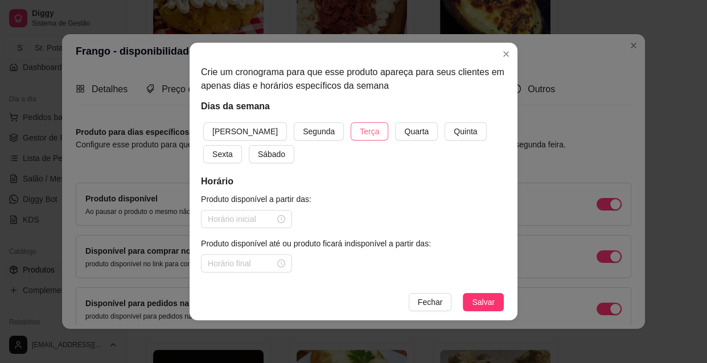
click at [360, 131] on span "Terça" at bounding box center [369, 131] width 19 height 13
click at [404, 133] on span "Quarta" at bounding box center [416, 131] width 24 height 13
click at [454, 129] on span "Quinta" at bounding box center [465, 131] width 23 height 13
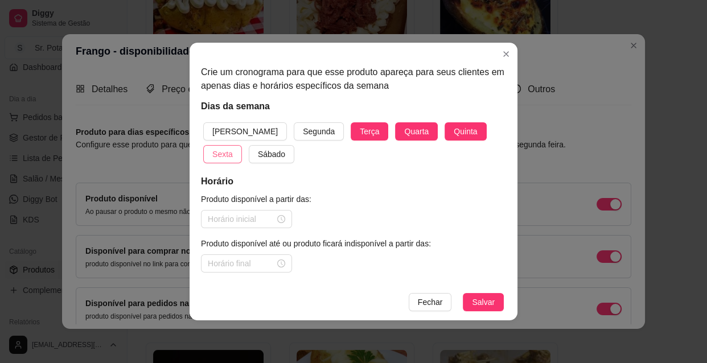
click at [233, 148] on span "Sexta" at bounding box center [222, 154] width 20 height 13
click at [258, 155] on span "Sábado" at bounding box center [271, 154] width 27 height 13
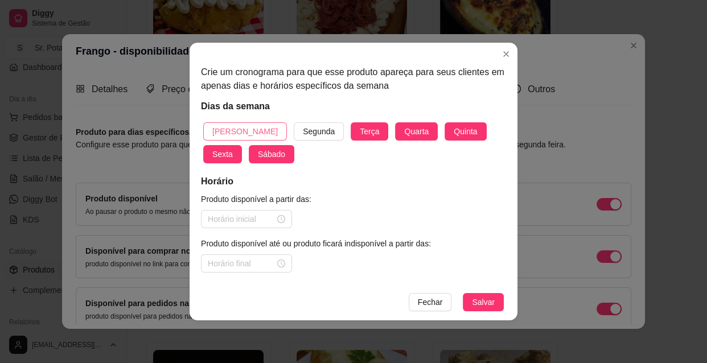
click at [230, 129] on span "[PERSON_NAME]" at bounding box center [244, 131] width 65 height 13
click at [280, 216] on div at bounding box center [246, 219] width 77 height 13
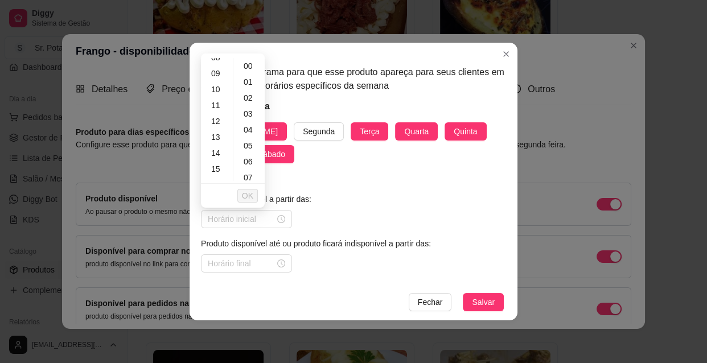
scroll to position [145, 0]
click at [216, 126] on div "13" at bounding box center [216, 129] width 27 height 16
click at [246, 191] on span "OK" at bounding box center [247, 195] width 11 height 13
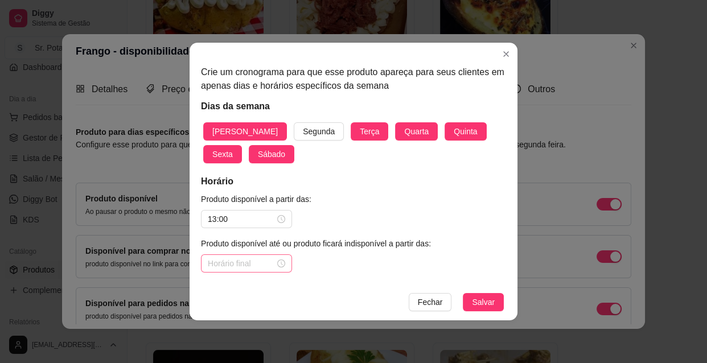
click at [282, 262] on div at bounding box center [246, 263] width 77 height 13
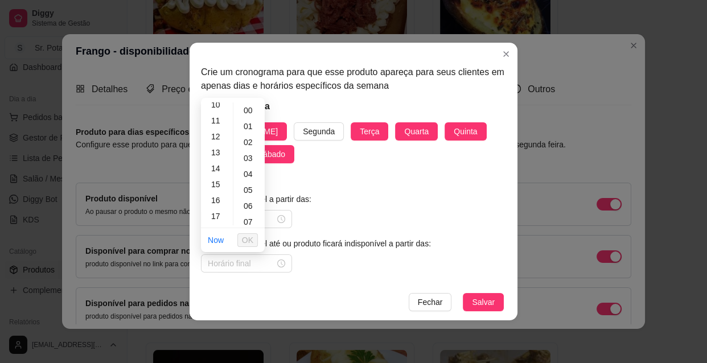
scroll to position [186, 0]
click at [291, 172] on div "Crie um cronograma para que esse produto apareça para seus clientes em apenas d…" at bounding box center [353, 163] width 328 height 241
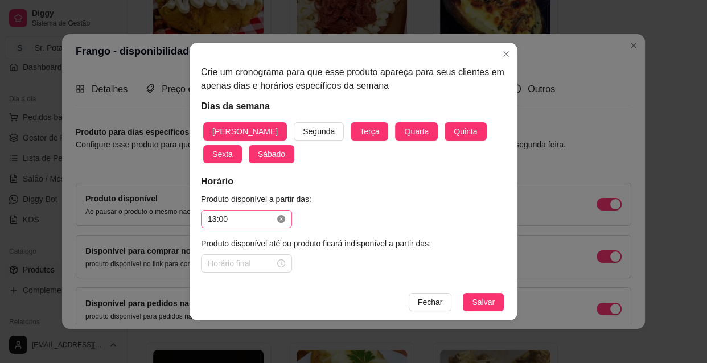
click at [282, 217] on icon "close-circle" at bounding box center [281, 219] width 8 height 8
click at [269, 219] on input at bounding box center [241, 219] width 67 height 13
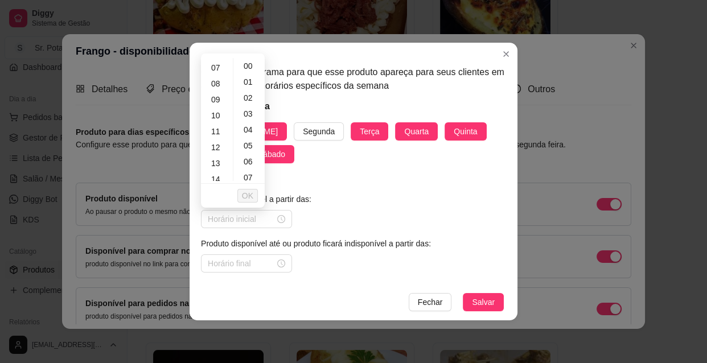
scroll to position [103, 0]
click at [216, 122] on div "10" at bounding box center [216, 122] width 27 height 16
click at [249, 172] on div "30" at bounding box center [249, 172] width 27 height 16
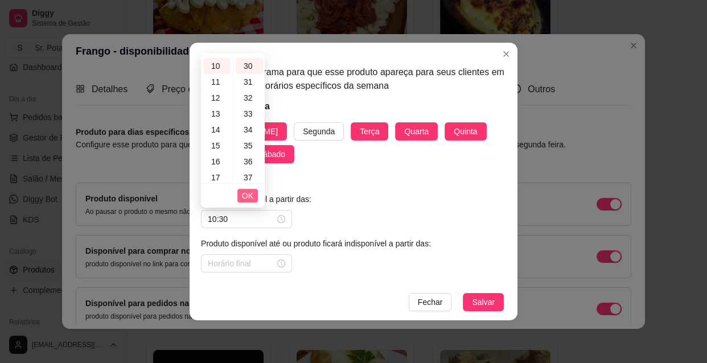
click at [251, 195] on span "OK" at bounding box center [247, 195] width 11 height 13
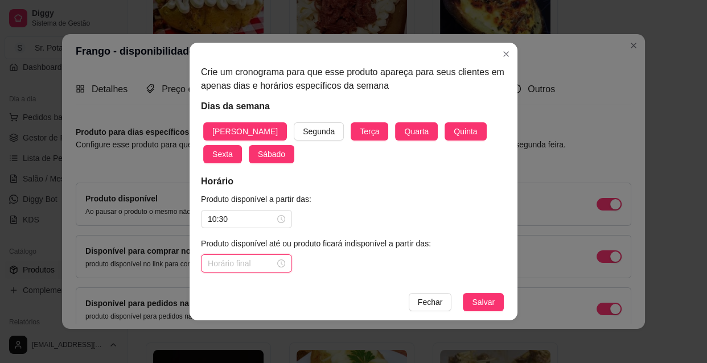
click at [265, 261] on input at bounding box center [241, 263] width 67 height 13
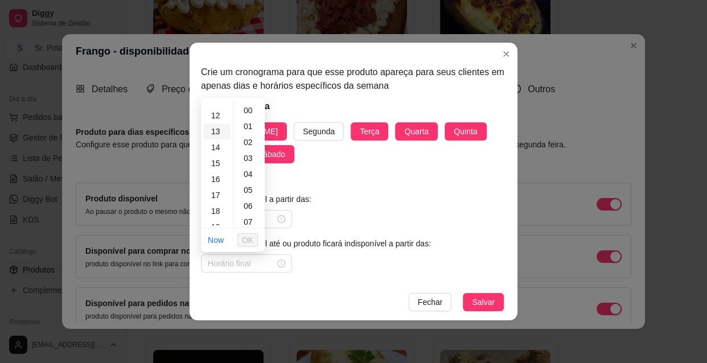
click at [216, 134] on div "13" at bounding box center [216, 131] width 27 height 16
click at [249, 240] on span "OK" at bounding box center [247, 240] width 11 height 13
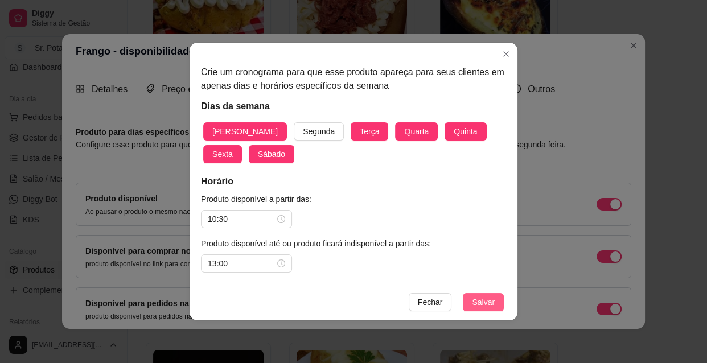
click at [482, 302] on span "Salvar" at bounding box center [483, 302] width 23 height 13
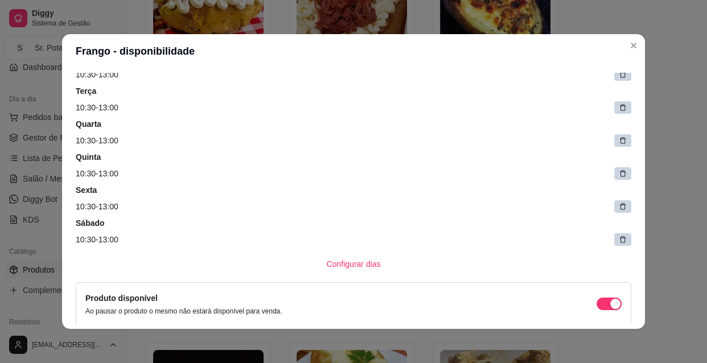
scroll to position [124, 0]
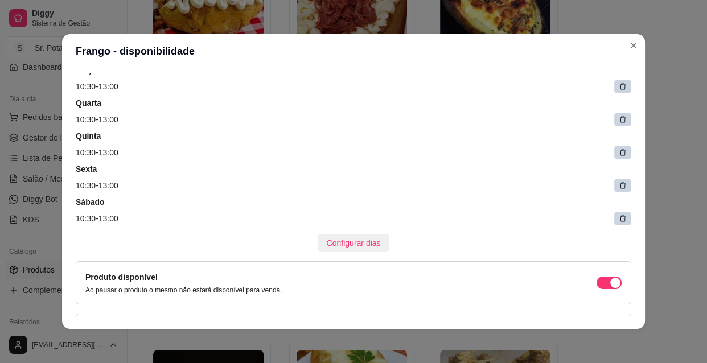
click at [346, 241] on span "Configurar dias" at bounding box center [354, 243] width 54 height 13
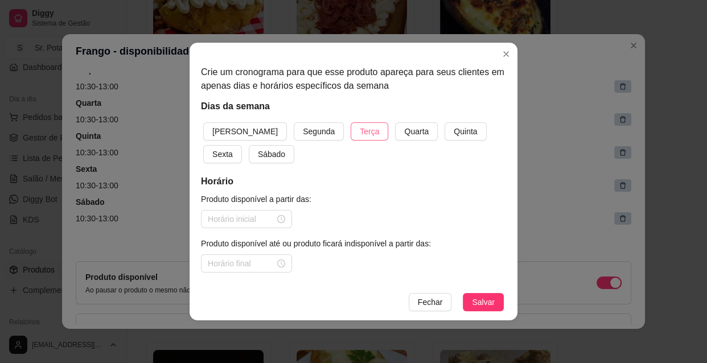
click at [360, 135] on span "Terça" at bounding box center [369, 131] width 19 height 13
click at [395, 132] on button "Quarta" at bounding box center [416, 131] width 43 height 18
click at [454, 132] on span "Quinta" at bounding box center [465, 131] width 23 height 13
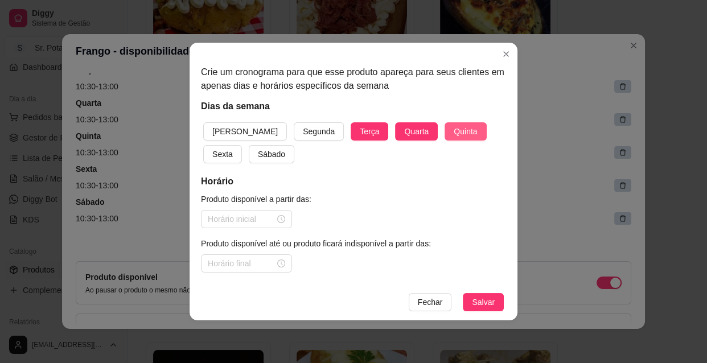
click at [454, 132] on span "Quinta" at bounding box center [465, 131] width 23 height 13
click at [233, 148] on span "Sexta" at bounding box center [222, 154] width 20 height 13
click at [258, 156] on span "Sábado" at bounding box center [271, 154] width 27 height 13
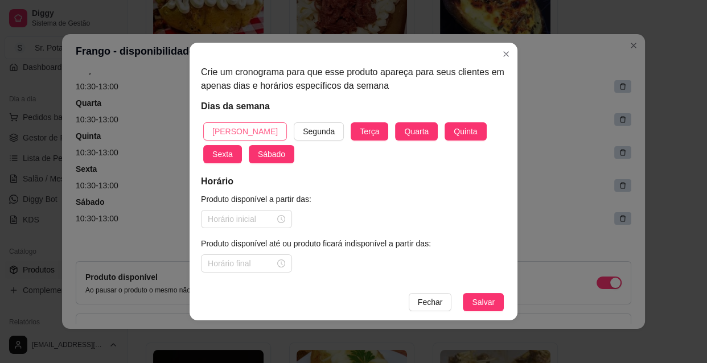
click at [232, 130] on span "[PERSON_NAME]" at bounding box center [244, 131] width 65 height 13
click at [278, 218] on div at bounding box center [246, 219] width 77 height 13
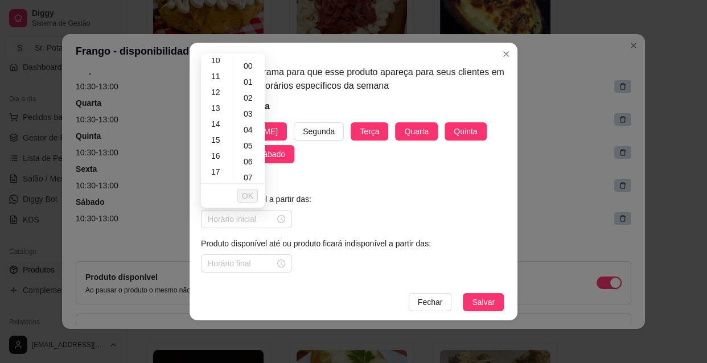
scroll to position [186, 0]
click at [219, 167] on div "18" at bounding box center [216, 167] width 27 height 16
click at [248, 193] on span "OK" at bounding box center [247, 195] width 11 height 13
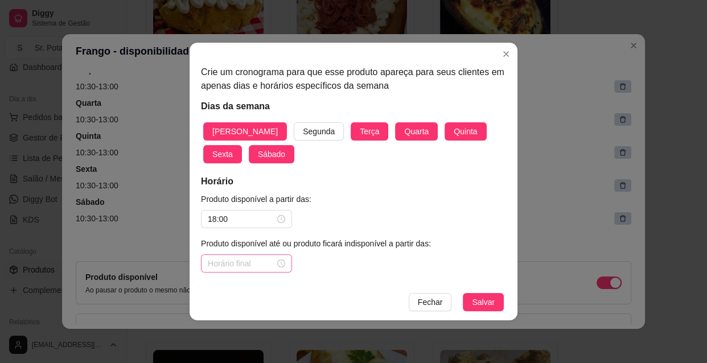
click at [281, 264] on div at bounding box center [246, 263] width 77 height 13
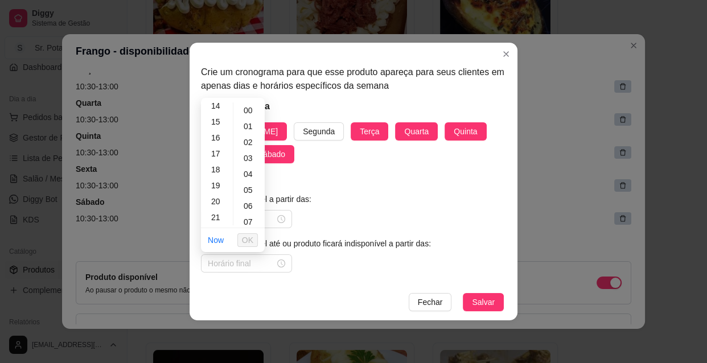
scroll to position [248, 0]
click at [219, 210] on div "22" at bounding box center [216, 213] width 27 height 16
click at [250, 191] on div "30" at bounding box center [249, 196] width 27 height 16
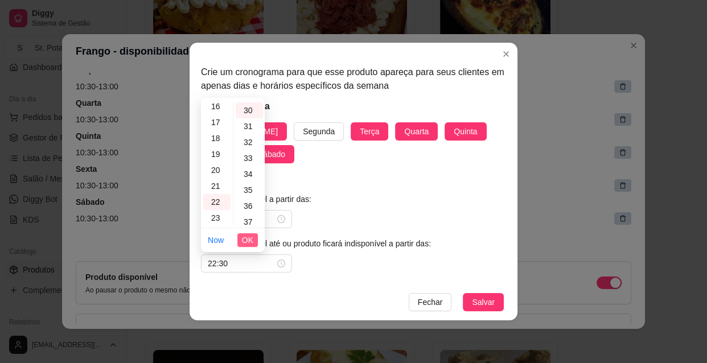
click at [248, 236] on span "OK" at bounding box center [247, 240] width 11 height 13
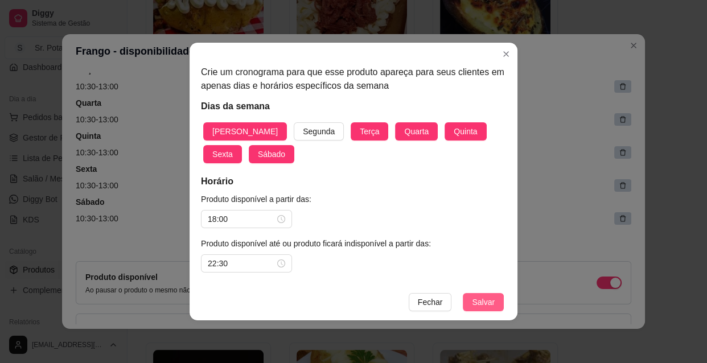
click at [489, 302] on span "Salvar" at bounding box center [483, 302] width 23 height 13
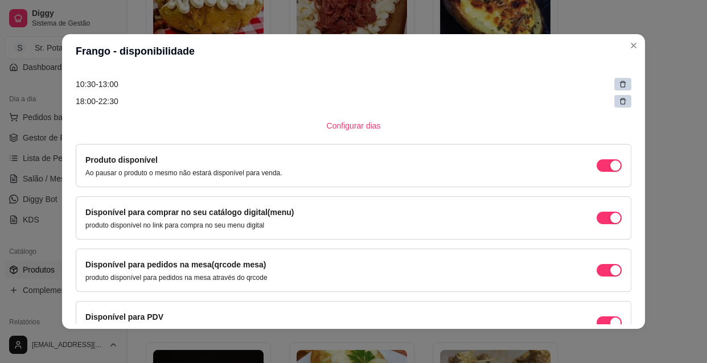
scroll to position [348, 0]
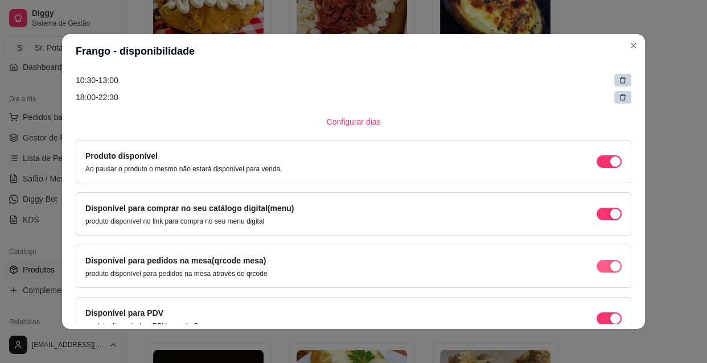
click at [610, 167] on div "button" at bounding box center [615, 161] width 10 height 10
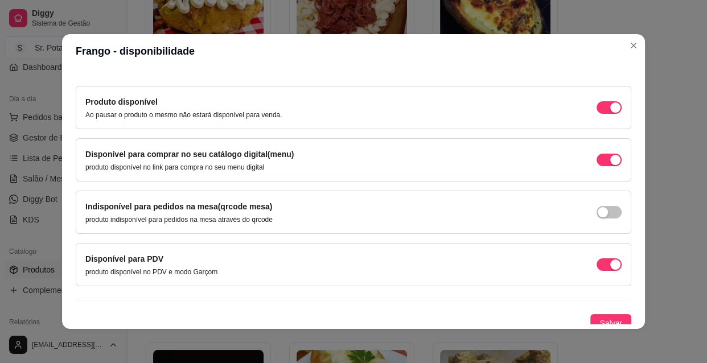
scroll to position [409, 0]
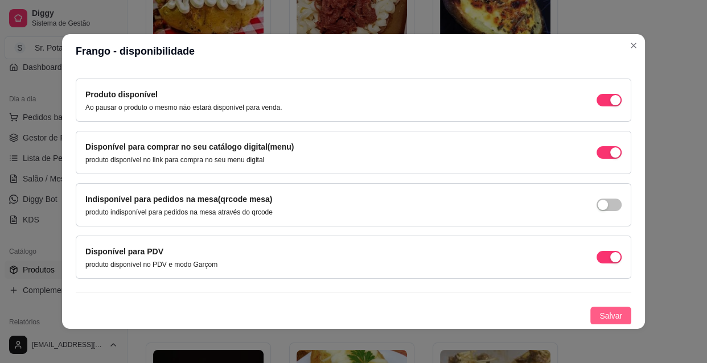
click at [599, 313] on span "Salvar" at bounding box center [610, 316] width 23 height 13
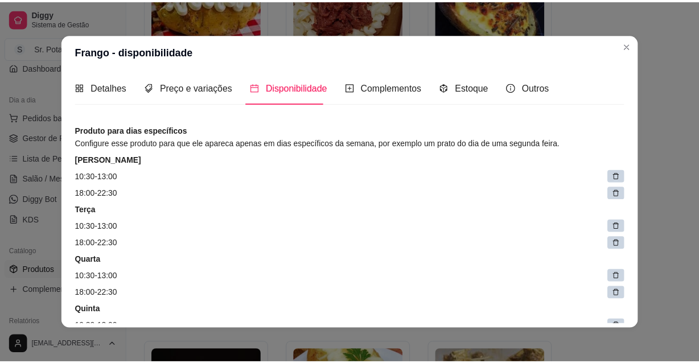
scroll to position [0, 0]
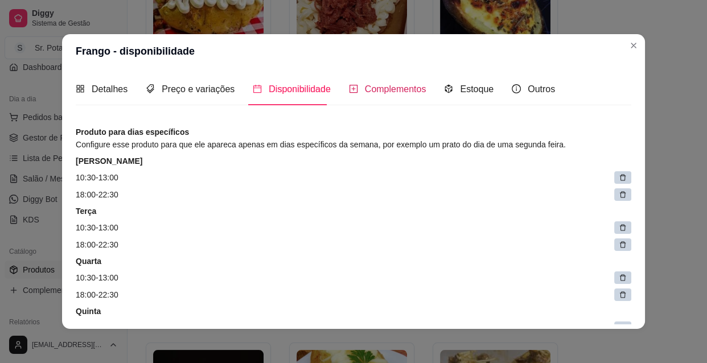
click at [394, 91] on span "Complementos" at bounding box center [395, 89] width 61 height 10
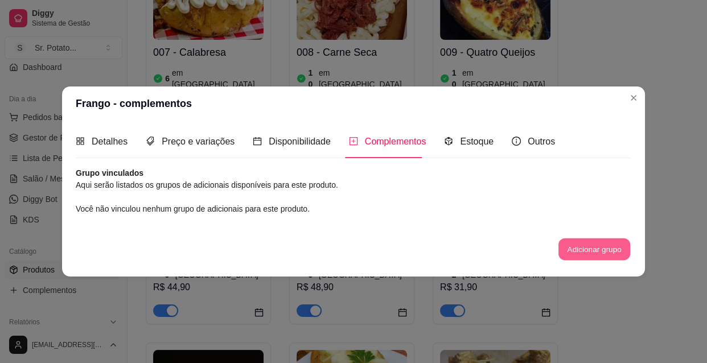
click at [585, 244] on button "Adicionar grupo" at bounding box center [594, 249] width 72 height 22
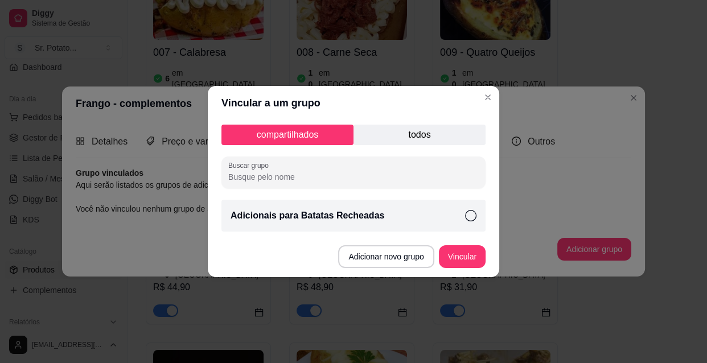
click at [469, 216] on icon at bounding box center [470, 215] width 11 height 11
click at [466, 257] on button "Vincular" at bounding box center [462, 257] width 46 height 22
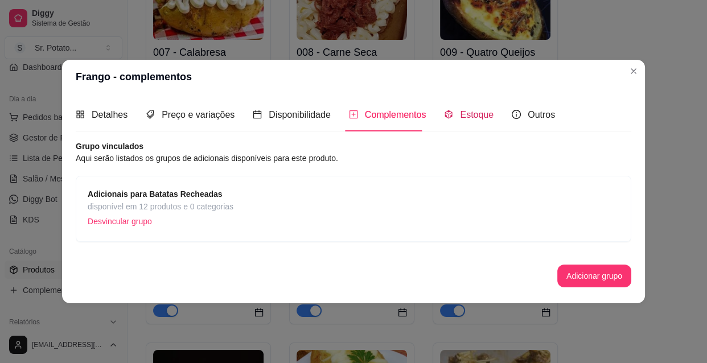
click at [466, 116] on span "Estoque" at bounding box center [477, 115] width 34 height 10
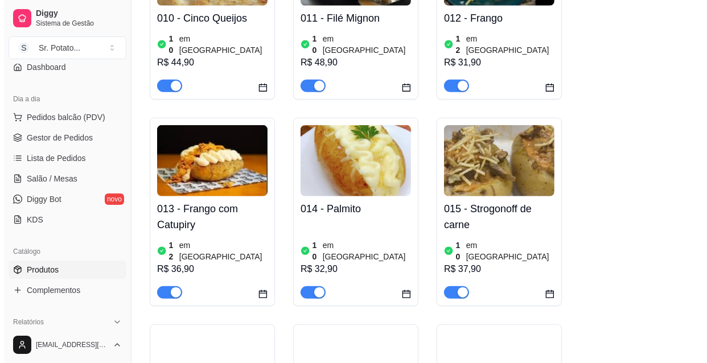
scroll to position [807, 0]
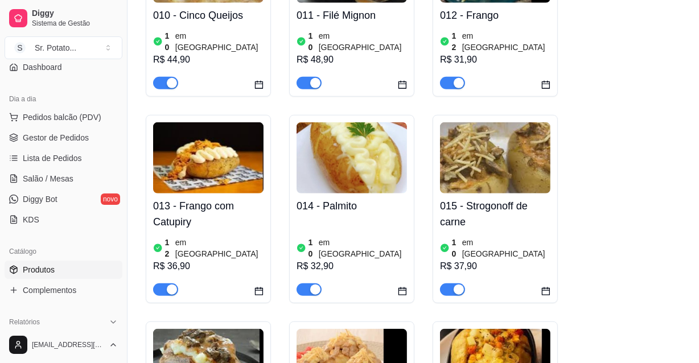
click at [202, 198] on h4 "013 - Frango com Catupiry" at bounding box center [208, 214] width 110 height 32
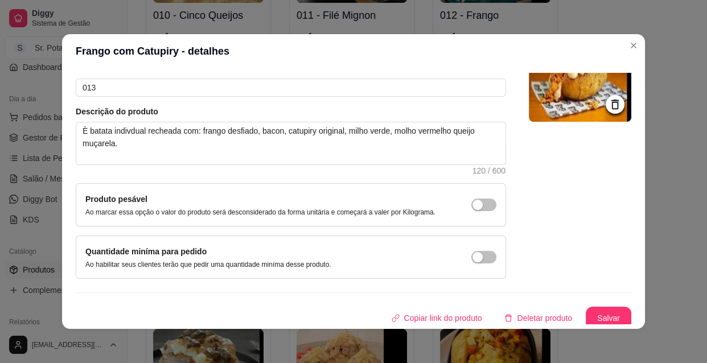
scroll to position [99, 0]
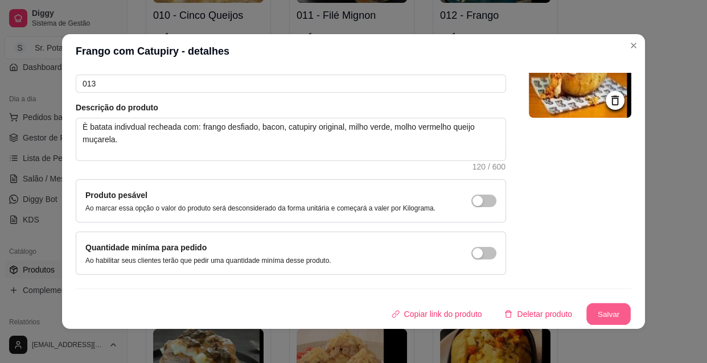
click at [593, 307] on button "Salvar" at bounding box center [608, 314] width 44 height 22
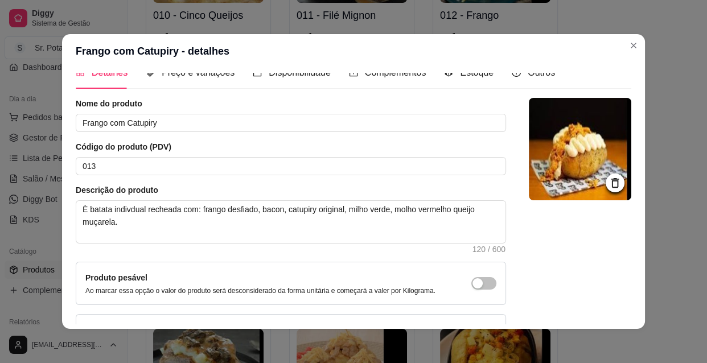
scroll to position [0, 0]
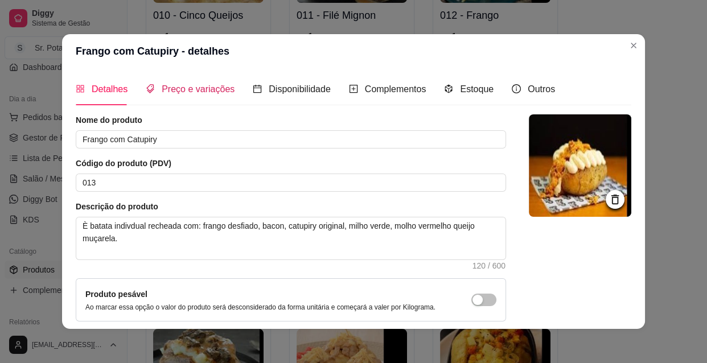
click at [195, 87] on span "Preço e variações" at bounding box center [198, 89] width 73 height 10
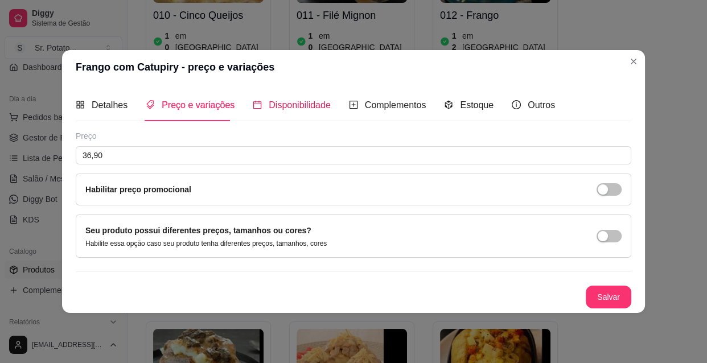
click at [300, 101] on span "Disponibilidade" at bounding box center [300, 105] width 62 height 10
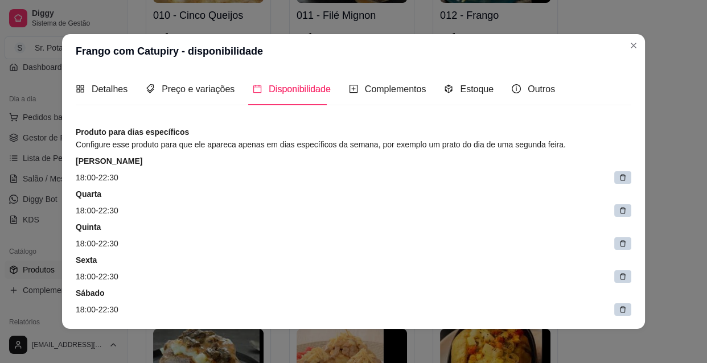
click at [619, 178] on icon at bounding box center [623, 178] width 8 height 8
click at [627, 178] on icon at bounding box center [630, 179] width 6 height 6
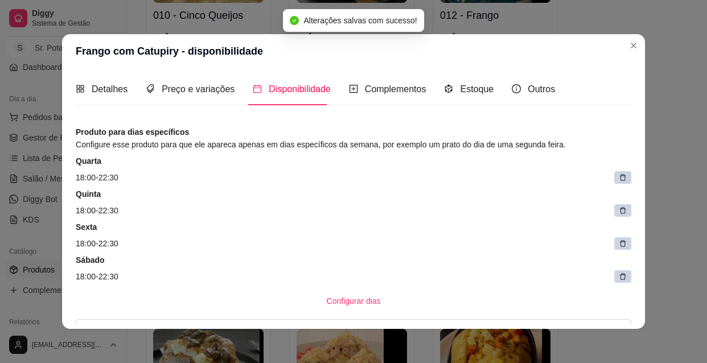
click at [619, 178] on icon at bounding box center [623, 178] width 8 height 8
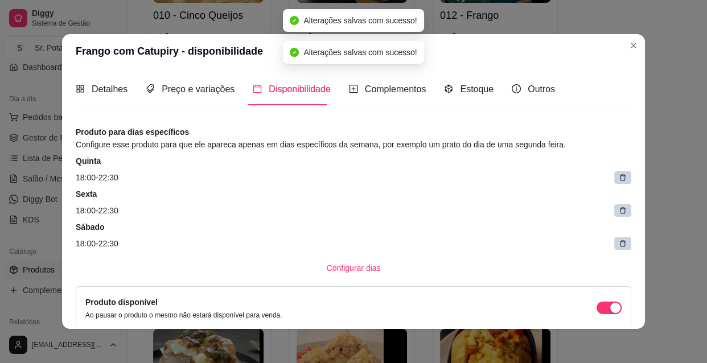
click at [619, 178] on icon at bounding box center [623, 178] width 8 height 8
click at [617, 178] on span at bounding box center [625, 178] width 16 height 16
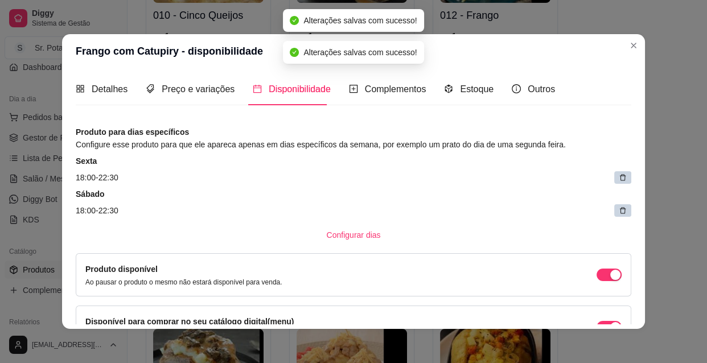
click at [619, 178] on icon at bounding box center [623, 178] width 8 height 8
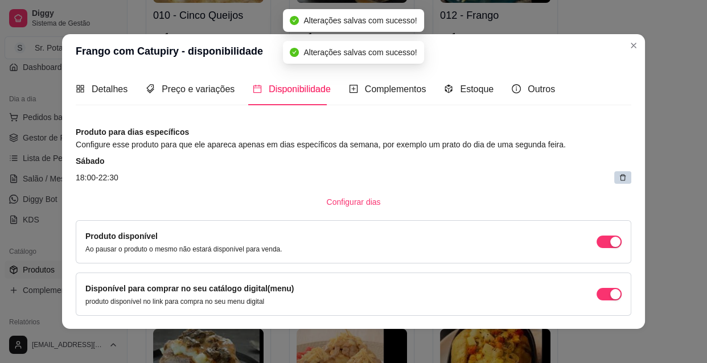
click at [619, 178] on icon at bounding box center [623, 178] width 8 height 8
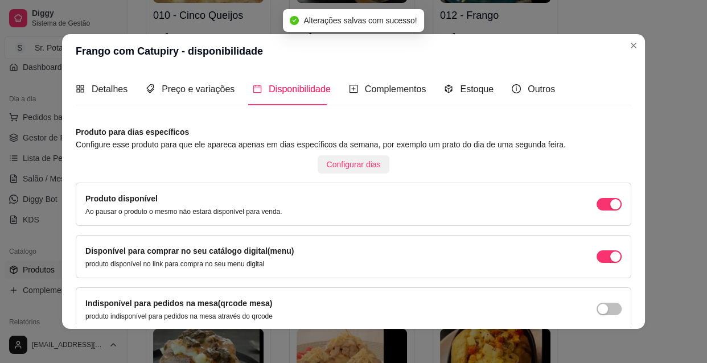
click at [348, 162] on span "Configurar dias" at bounding box center [354, 164] width 54 height 13
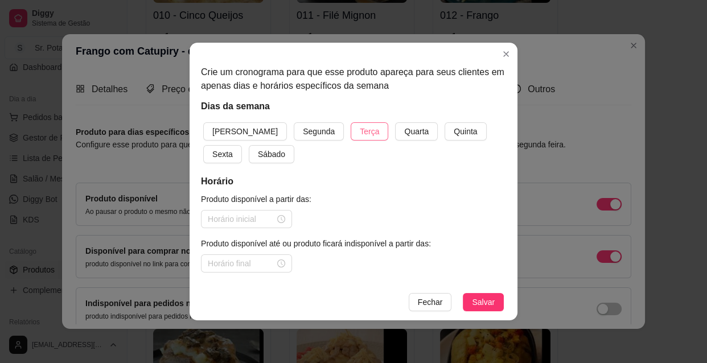
click at [360, 127] on span "Terça" at bounding box center [369, 131] width 19 height 13
click at [404, 129] on span "Quarta" at bounding box center [416, 131] width 24 height 13
click at [454, 130] on span "Quinta" at bounding box center [465, 131] width 23 height 13
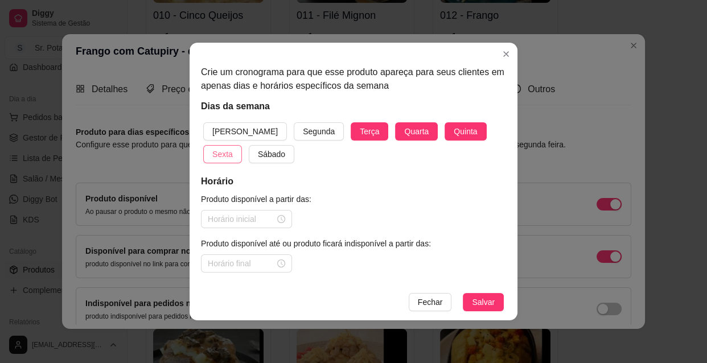
click at [233, 148] on span "Sexta" at bounding box center [222, 154] width 20 height 13
click at [258, 152] on span "Sábado" at bounding box center [271, 154] width 27 height 13
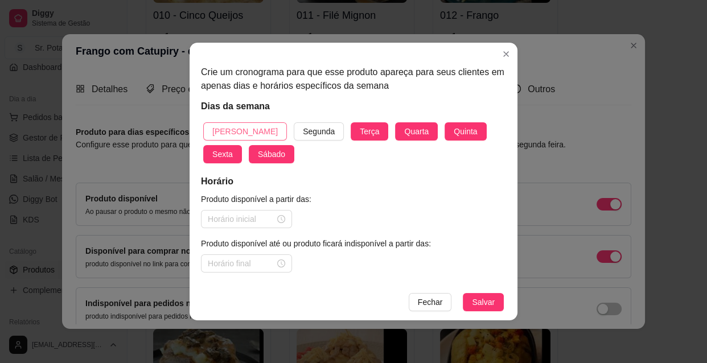
click at [229, 129] on span "[PERSON_NAME]" at bounding box center [244, 131] width 65 height 13
click at [282, 217] on div at bounding box center [246, 219] width 77 height 13
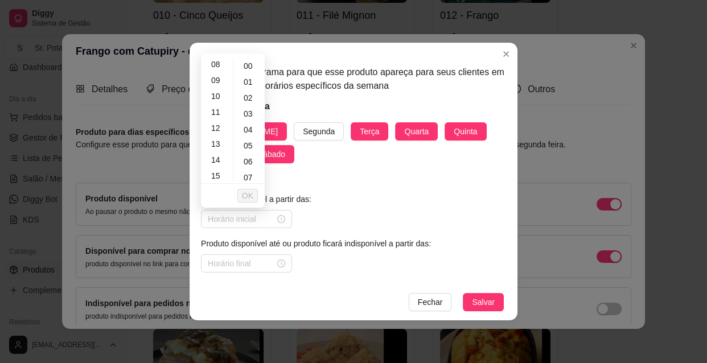
scroll to position [145, 0]
click at [213, 125] on div "13" at bounding box center [216, 129] width 27 height 16
click at [217, 80] on div "10" at bounding box center [216, 81] width 27 height 16
click at [250, 196] on span "OK" at bounding box center [247, 195] width 11 height 13
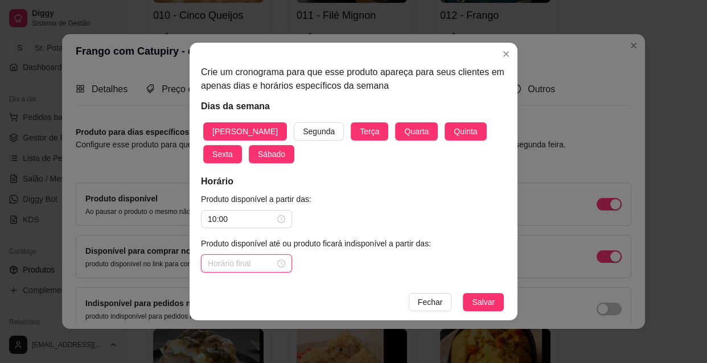
click at [254, 260] on input at bounding box center [241, 263] width 67 height 13
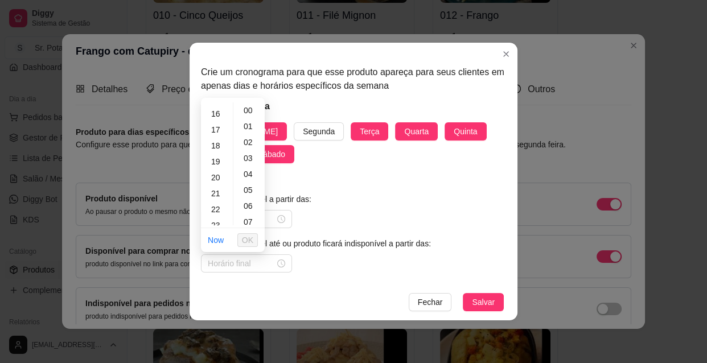
scroll to position [259, 0]
click at [217, 203] on div "22" at bounding box center [216, 202] width 27 height 16
click at [249, 215] on div "30" at bounding box center [249, 216] width 27 height 16
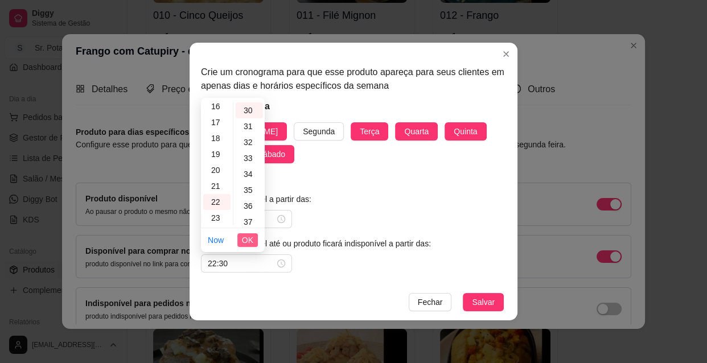
click at [248, 237] on span "OK" at bounding box center [247, 240] width 11 height 13
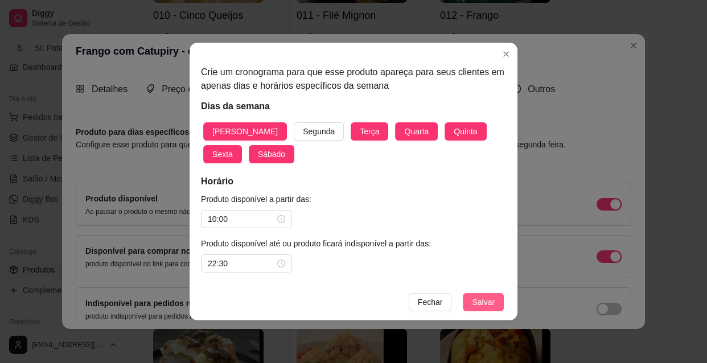
click at [486, 302] on span "Salvar" at bounding box center [483, 302] width 23 height 13
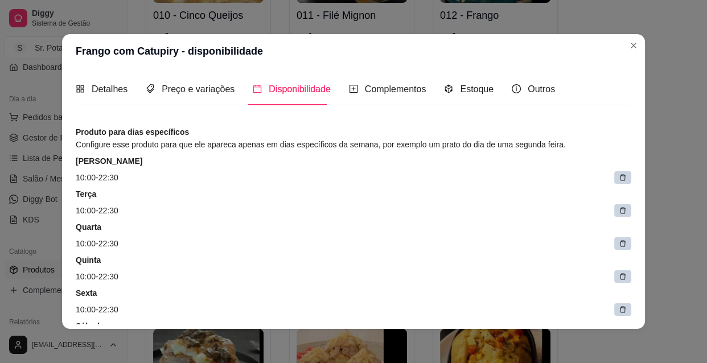
click at [619, 174] on icon at bounding box center [623, 178] width 8 height 8
click at [617, 174] on span at bounding box center [625, 178] width 16 height 16
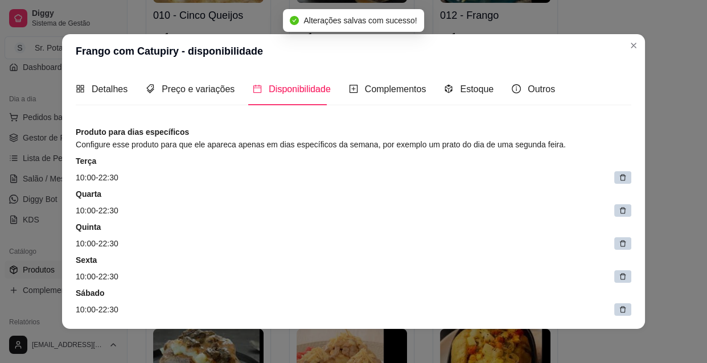
click at [619, 174] on icon at bounding box center [623, 178] width 8 height 8
click at [617, 174] on span at bounding box center [625, 178] width 16 height 16
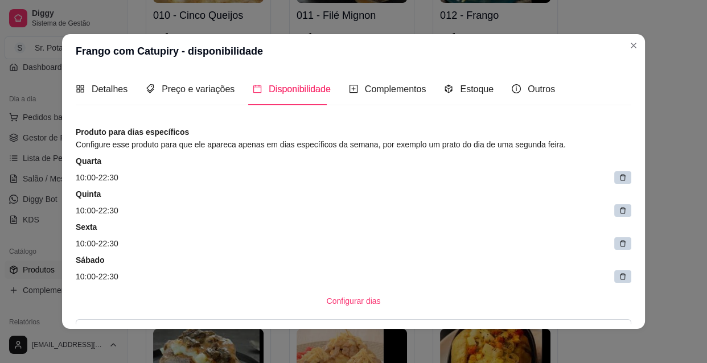
click at [619, 176] on icon at bounding box center [623, 178] width 8 height 8
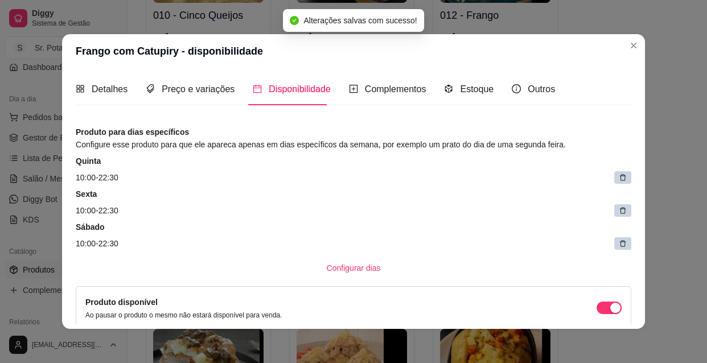
click at [619, 176] on icon at bounding box center [623, 178] width 8 height 8
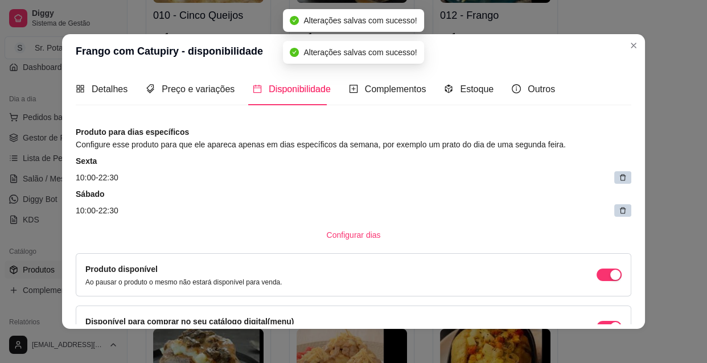
click at [619, 176] on icon at bounding box center [623, 178] width 8 height 8
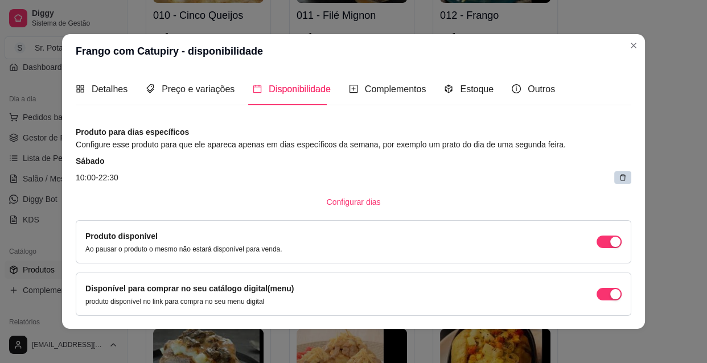
click at [619, 176] on icon at bounding box center [623, 178] width 8 height 8
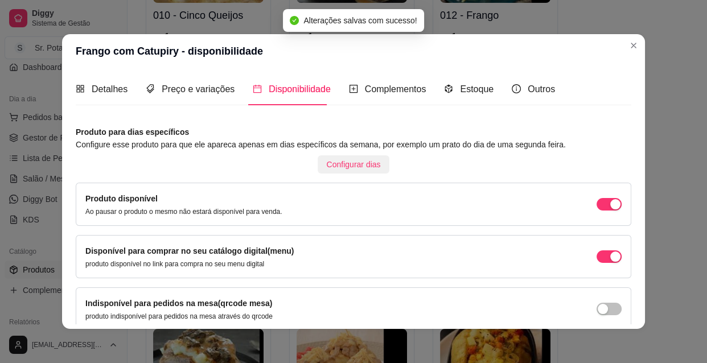
click at [343, 160] on span "Configurar dias" at bounding box center [354, 164] width 54 height 13
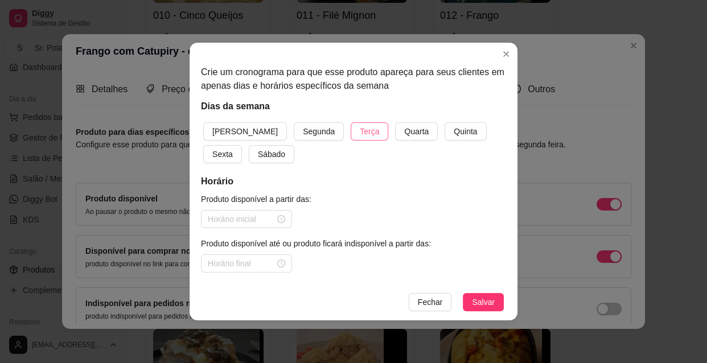
click at [360, 133] on span "Terça" at bounding box center [369, 131] width 19 height 13
click at [404, 133] on span "Quarta" at bounding box center [416, 131] width 24 height 13
click at [454, 128] on span "Quinta" at bounding box center [465, 131] width 23 height 13
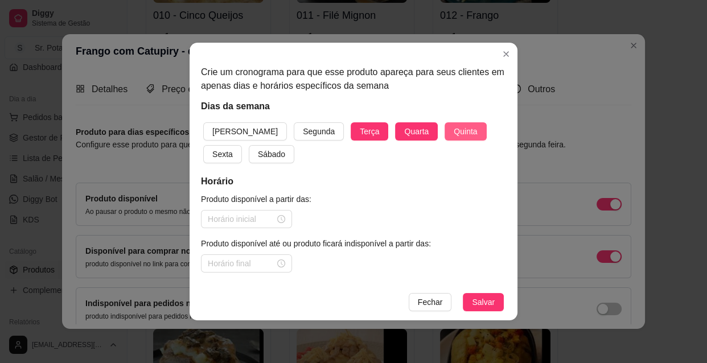
click at [454, 128] on span "Quinta" at bounding box center [465, 131] width 23 height 13
click at [454, 127] on span "Quinta" at bounding box center [465, 131] width 23 height 13
click at [233, 148] on span "Sexta" at bounding box center [222, 154] width 20 height 13
click at [258, 149] on span "Sábado" at bounding box center [271, 154] width 27 height 13
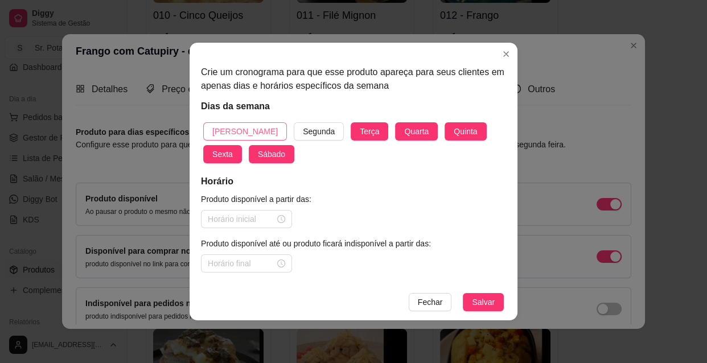
click at [233, 130] on span "[PERSON_NAME]" at bounding box center [244, 131] width 65 height 13
click at [283, 221] on div at bounding box center [246, 219] width 77 height 13
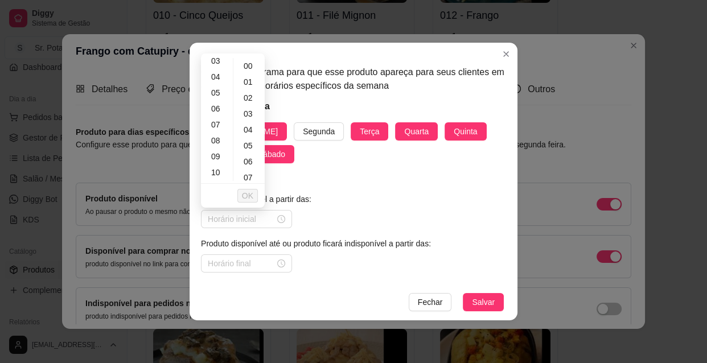
scroll to position [62, 0]
click at [218, 161] on div "10" at bounding box center [216, 163] width 27 height 16
click at [250, 171] on div "30" at bounding box center [249, 172] width 27 height 16
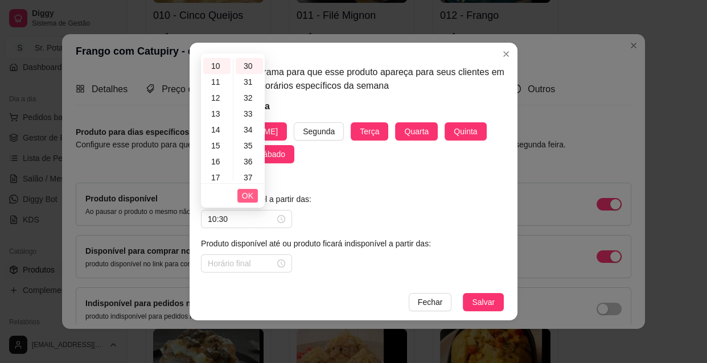
click at [249, 196] on span "OK" at bounding box center [247, 195] width 11 height 13
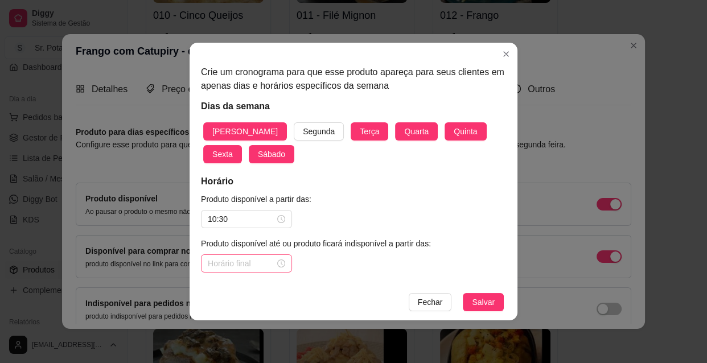
click at [281, 262] on div at bounding box center [246, 263] width 77 height 13
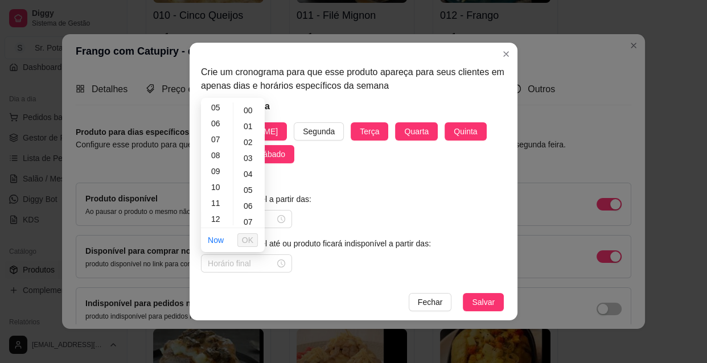
scroll to position [103, 0]
click at [217, 213] on div "13" at bounding box center [216, 215] width 27 height 16
click at [250, 238] on span "OK" at bounding box center [247, 240] width 11 height 13
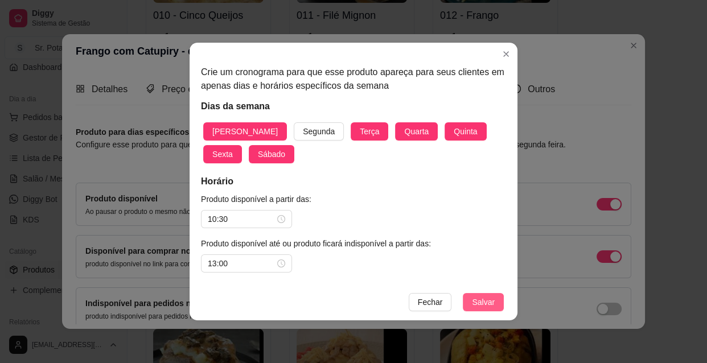
click at [479, 301] on span "Salvar" at bounding box center [483, 302] width 23 height 13
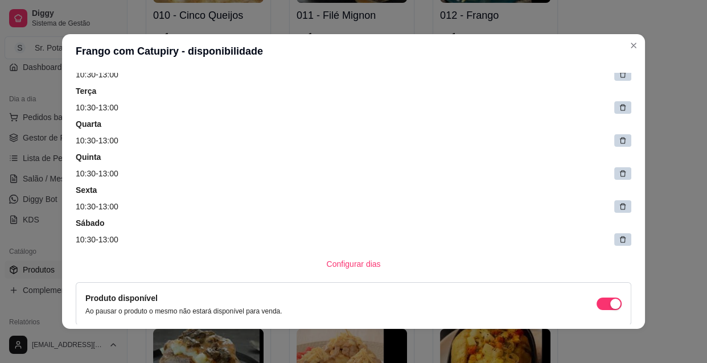
scroll to position [124, 0]
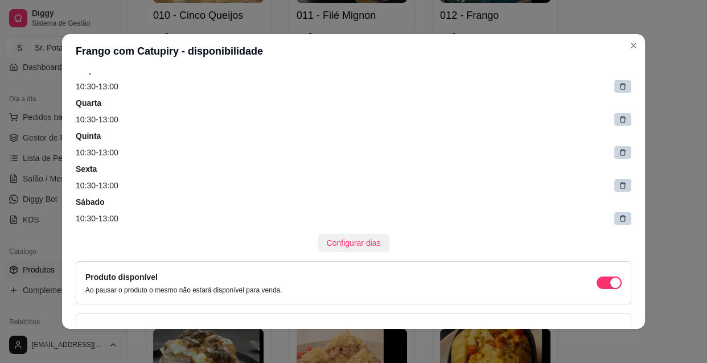
click at [342, 244] on span "Configurar dias" at bounding box center [354, 243] width 54 height 13
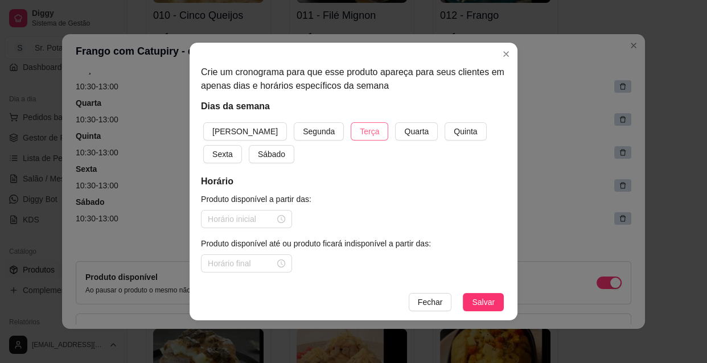
click at [360, 131] on span "Terça" at bounding box center [369, 131] width 19 height 13
click at [404, 130] on span "Quarta" at bounding box center [416, 131] width 24 height 13
click at [444, 135] on button "Quinta" at bounding box center [465, 131] width 42 height 18
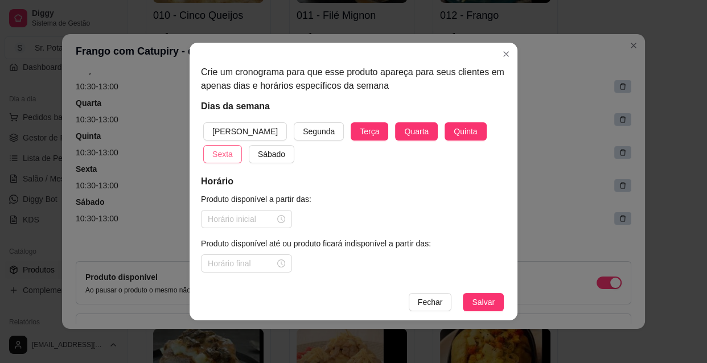
click at [233, 148] on span "Sexta" at bounding box center [222, 154] width 20 height 13
click at [258, 151] on span "Sábado" at bounding box center [271, 154] width 27 height 13
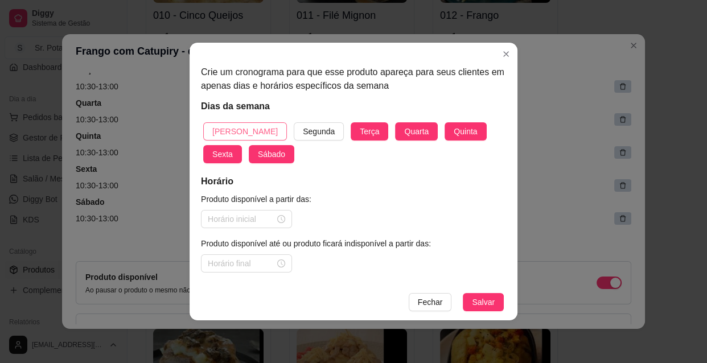
click at [234, 130] on span "[PERSON_NAME]" at bounding box center [244, 131] width 65 height 13
click at [282, 215] on div at bounding box center [246, 219] width 77 height 13
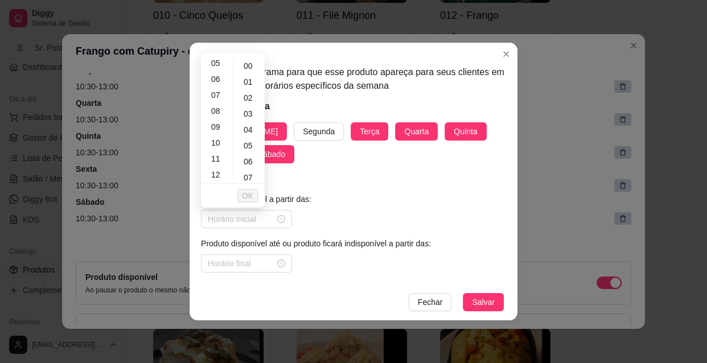
scroll to position [103, 0]
click at [216, 167] on div "13" at bounding box center [216, 170] width 27 height 16
click at [248, 195] on span "OK" at bounding box center [247, 195] width 11 height 13
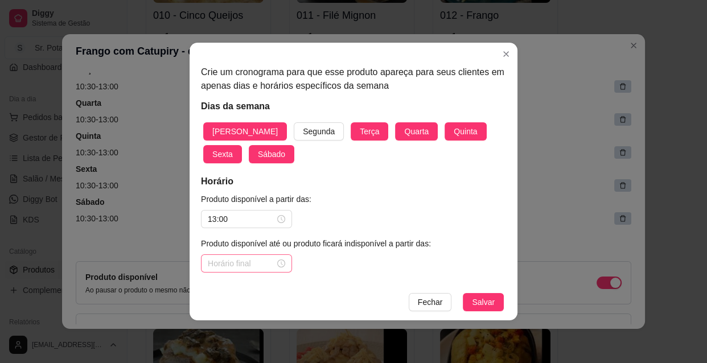
click at [281, 263] on div at bounding box center [246, 263] width 77 height 13
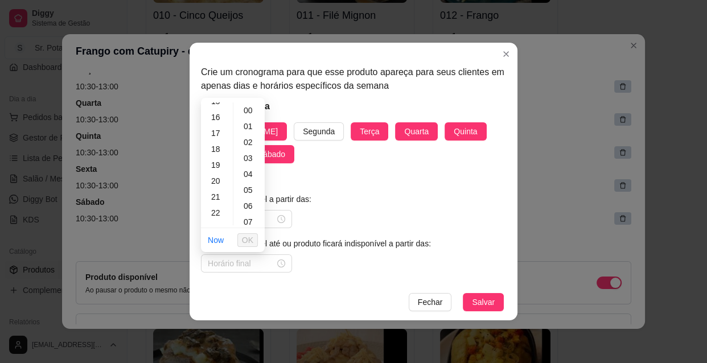
scroll to position [259, 0]
click at [220, 203] on div "22" at bounding box center [216, 202] width 27 height 16
click at [252, 216] on div "30" at bounding box center [249, 216] width 27 height 16
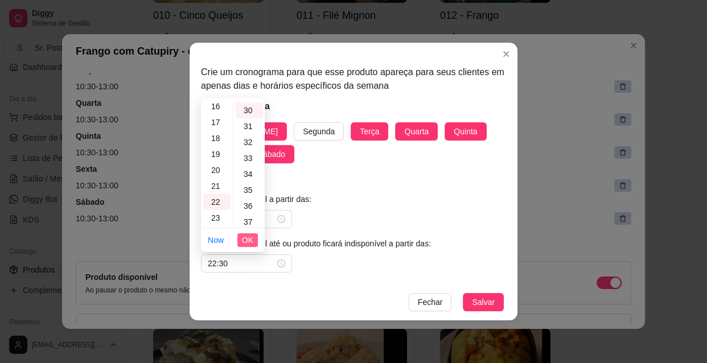
click at [247, 242] on span "OK" at bounding box center [247, 240] width 11 height 13
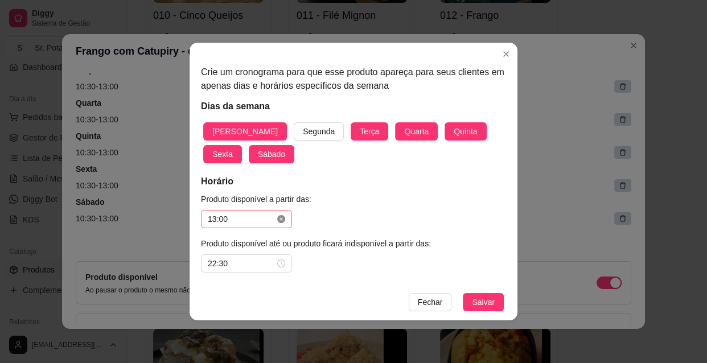
click at [279, 216] on icon "close-circle" at bounding box center [281, 219] width 8 height 8
click at [266, 221] on input at bounding box center [241, 219] width 67 height 13
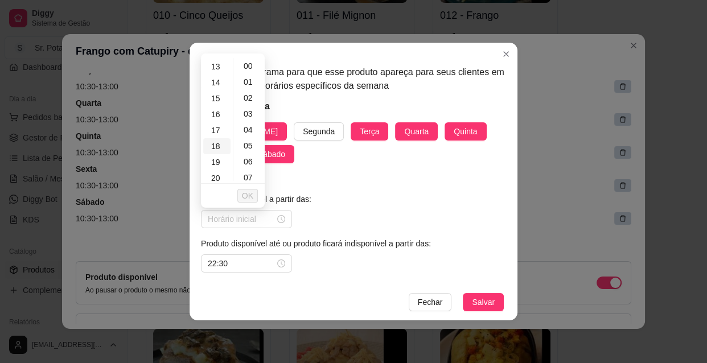
click at [223, 143] on div "18" at bounding box center [216, 146] width 27 height 16
click at [250, 196] on span "OK" at bounding box center [247, 195] width 11 height 13
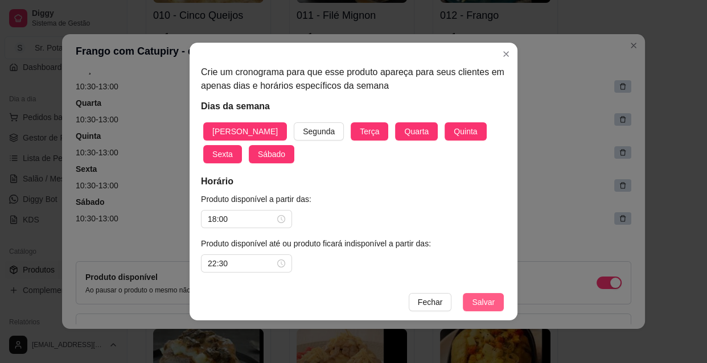
click at [491, 301] on span "Salvar" at bounding box center [483, 302] width 23 height 13
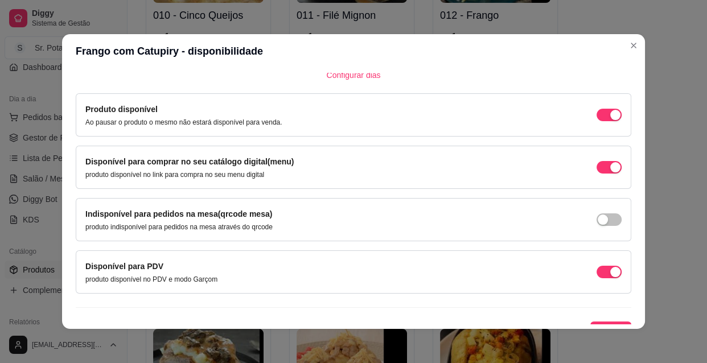
scroll to position [409, 0]
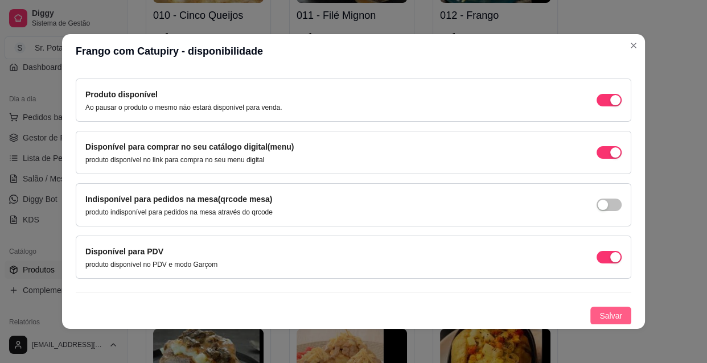
click at [604, 310] on span "Salvar" at bounding box center [610, 316] width 23 height 13
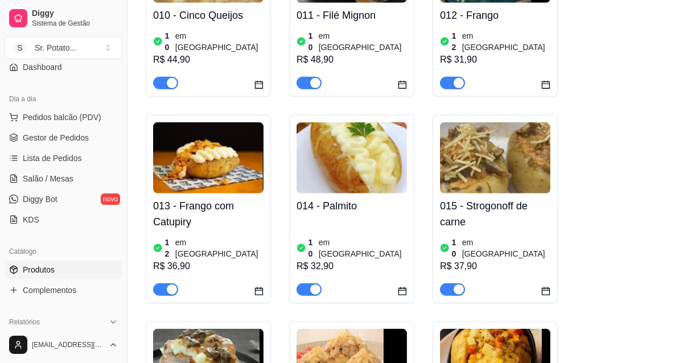
click at [391, 219] on div "10 em estoque R$ 32,90" at bounding box center [351, 257] width 110 height 77
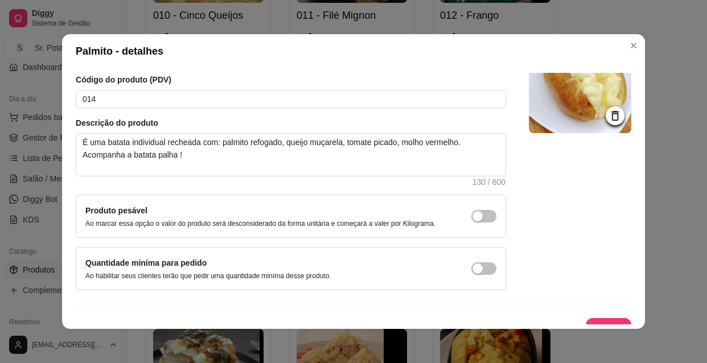
scroll to position [99, 0]
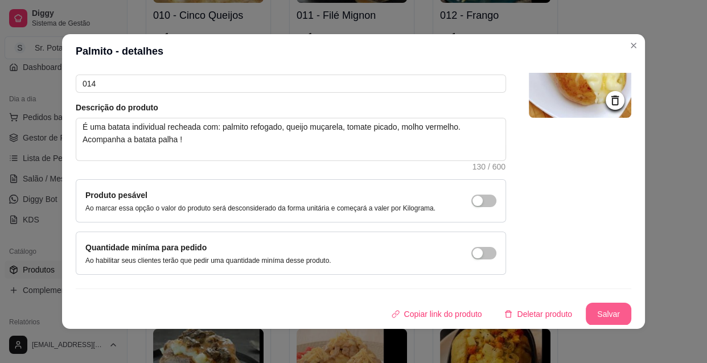
click at [596, 312] on button "Salvar" at bounding box center [609, 314] width 46 height 23
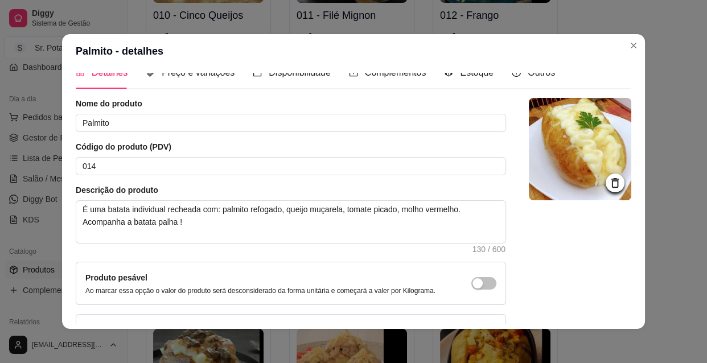
scroll to position [0, 0]
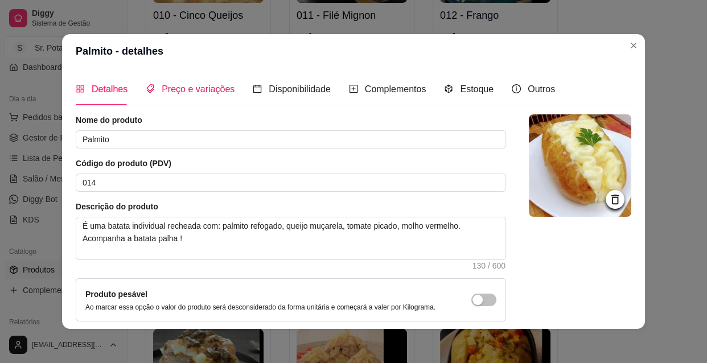
click at [195, 90] on span "Preço e variações" at bounding box center [198, 89] width 73 height 10
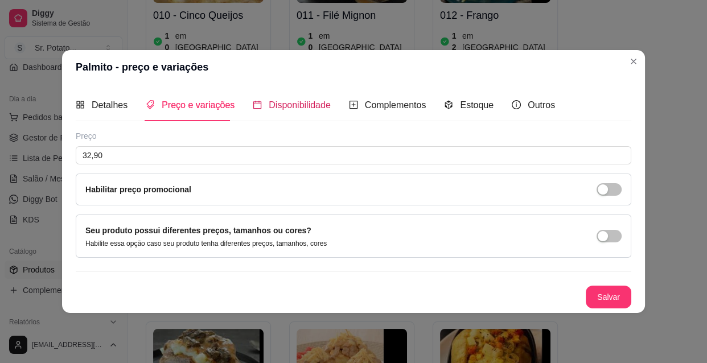
click at [288, 106] on span "Disponibilidade" at bounding box center [300, 105] width 62 height 10
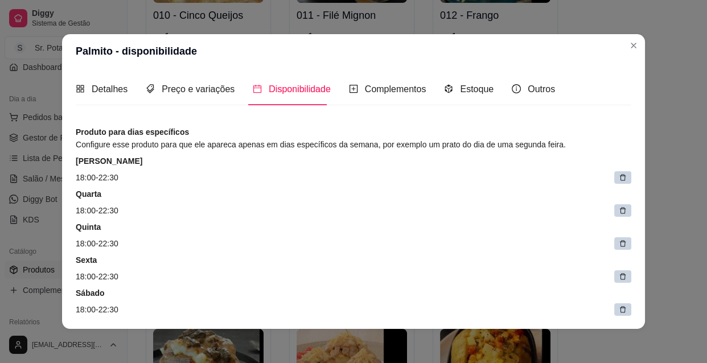
click at [619, 176] on icon at bounding box center [623, 178] width 8 height 8
click at [617, 176] on span at bounding box center [625, 178] width 16 height 16
click at [617, 176] on span at bounding box center [624, 178] width 15 height 15
click at [617, 176] on span at bounding box center [625, 178] width 16 height 16
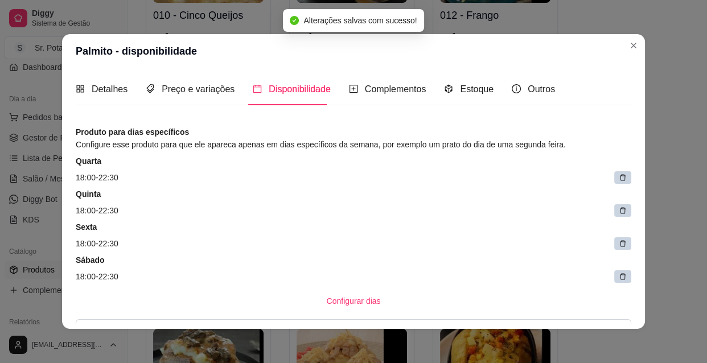
click at [619, 176] on icon at bounding box center [623, 178] width 8 height 8
click at [618, 176] on icon at bounding box center [621, 179] width 6 height 6
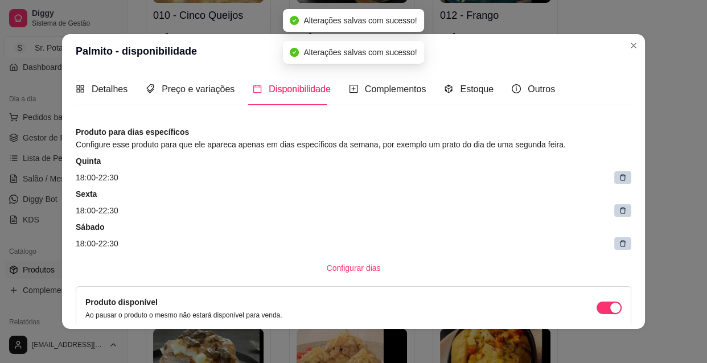
click at [619, 176] on icon at bounding box center [623, 178] width 8 height 8
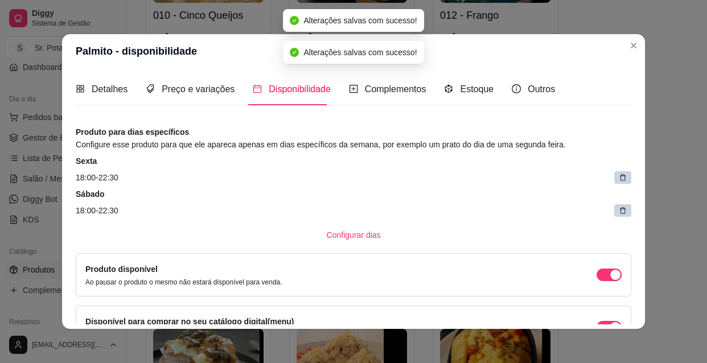
click at [619, 176] on icon at bounding box center [623, 178] width 8 height 8
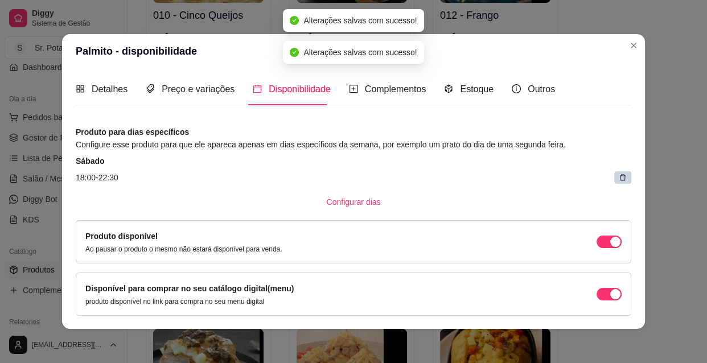
click at [619, 176] on icon at bounding box center [623, 178] width 8 height 8
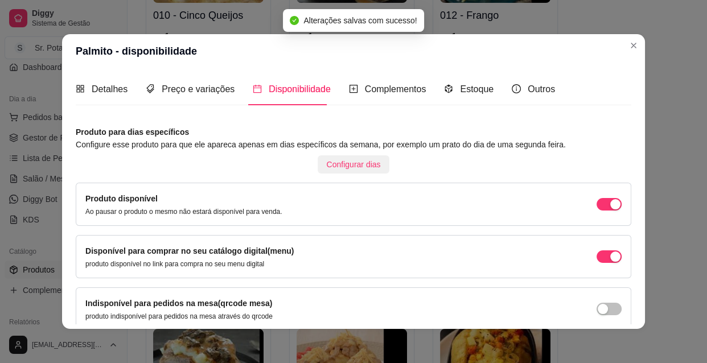
click at [357, 165] on span "Configurar dias" at bounding box center [354, 164] width 54 height 13
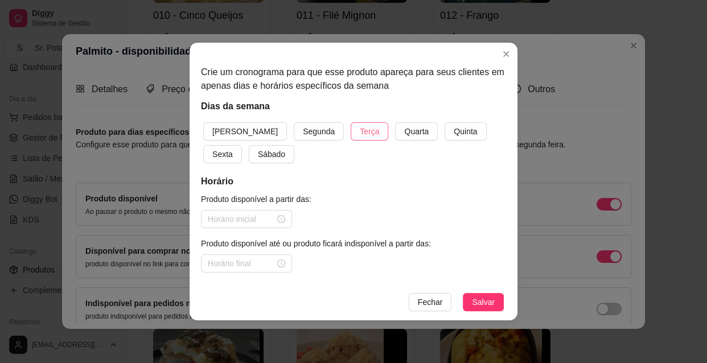
click at [351, 130] on button "Terça" at bounding box center [370, 131] width 38 height 18
click at [404, 131] on span "Quarta" at bounding box center [416, 131] width 24 height 13
click at [454, 130] on span "Quinta" at bounding box center [465, 131] width 23 height 13
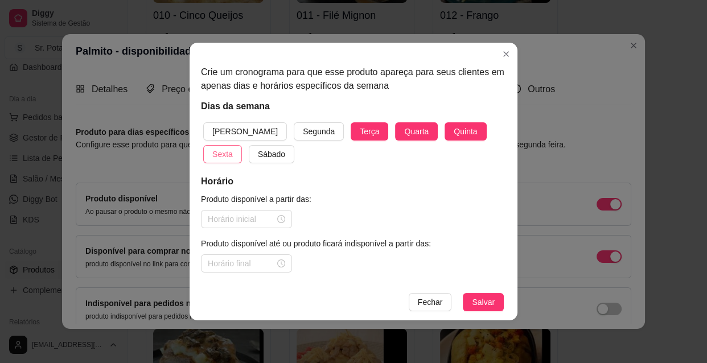
click at [233, 148] on span "Sexta" at bounding box center [222, 154] width 20 height 13
click at [258, 153] on span "Sábado" at bounding box center [271, 154] width 27 height 13
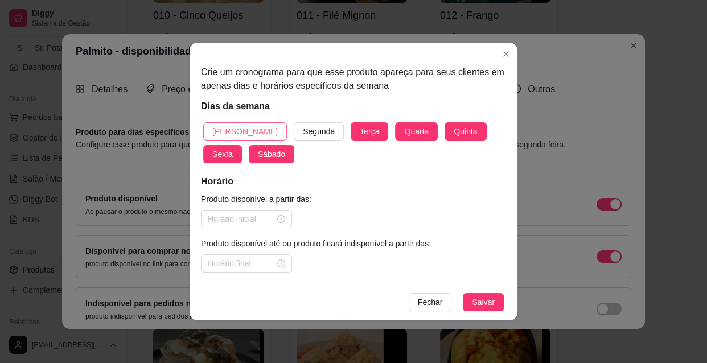
click at [232, 129] on span "[PERSON_NAME]" at bounding box center [244, 131] width 65 height 13
click at [281, 217] on div at bounding box center [246, 219] width 77 height 13
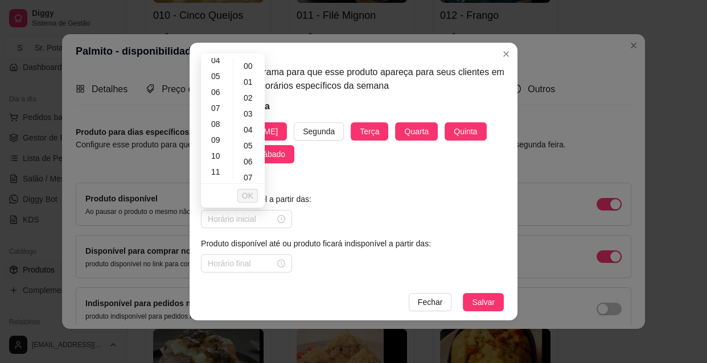
scroll to position [83, 0]
click at [216, 140] on div "10" at bounding box center [216, 143] width 27 height 16
click at [249, 170] on div "30" at bounding box center [249, 172] width 27 height 16
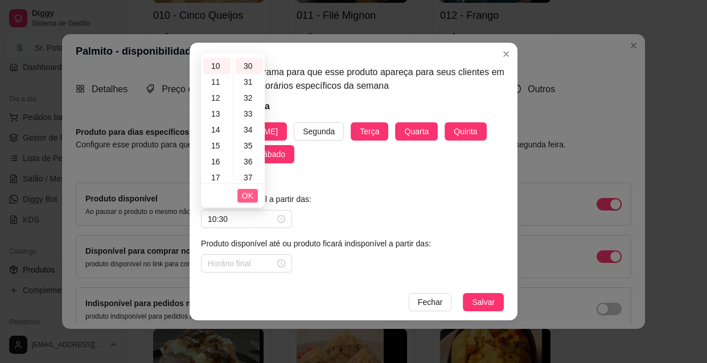
click at [249, 194] on span "OK" at bounding box center [247, 195] width 11 height 13
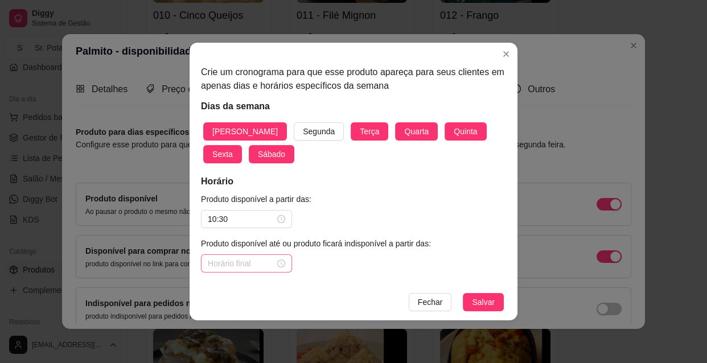
click at [283, 262] on div at bounding box center [246, 263] width 77 height 13
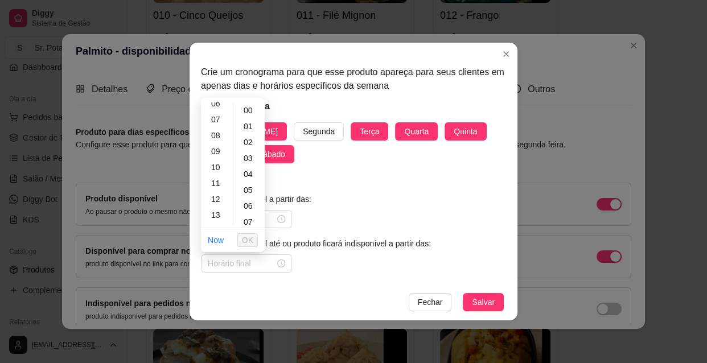
scroll to position [103, 0]
click at [216, 213] on div "13" at bounding box center [216, 215] width 27 height 16
click at [247, 239] on span "OK" at bounding box center [247, 240] width 11 height 13
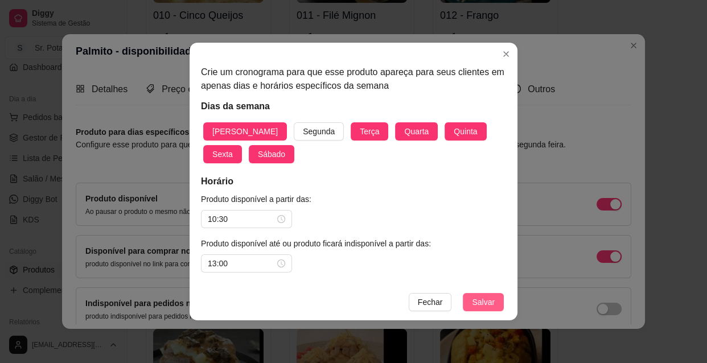
click at [475, 296] on span "Salvar" at bounding box center [483, 302] width 23 height 13
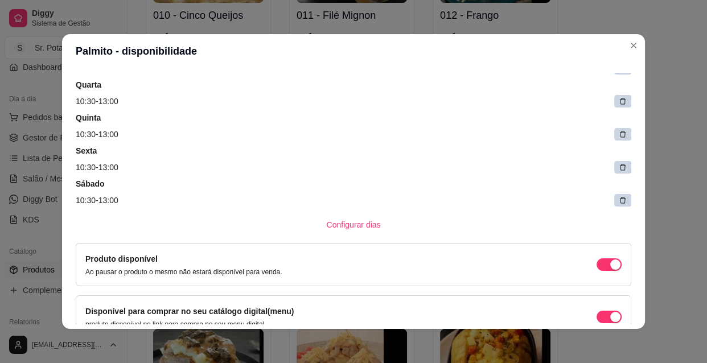
scroll to position [145, 0]
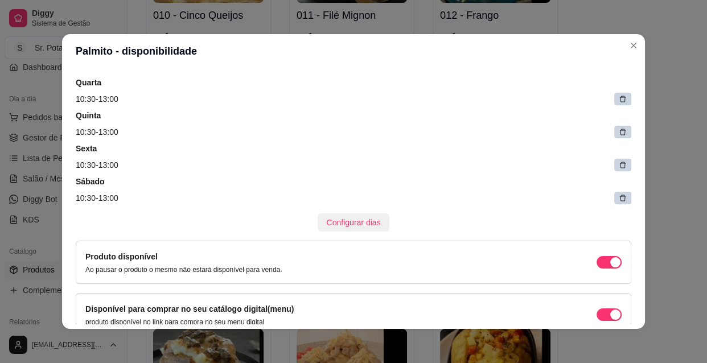
click at [353, 218] on span "Configurar dias" at bounding box center [354, 222] width 54 height 13
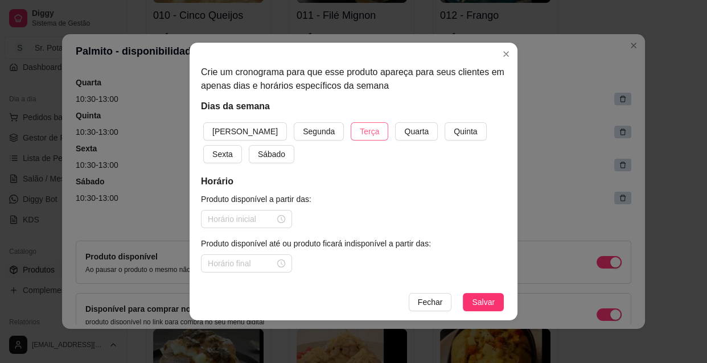
click at [360, 130] on span "Terça" at bounding box center [369, 131] width 19 height 13
click at [404, 130] on span "Quarta" at bounding box center [416, 131] width 24 height 13
click at [454, 133] on span "Quinta" at bounding box center [465, 131] width 23 height 13
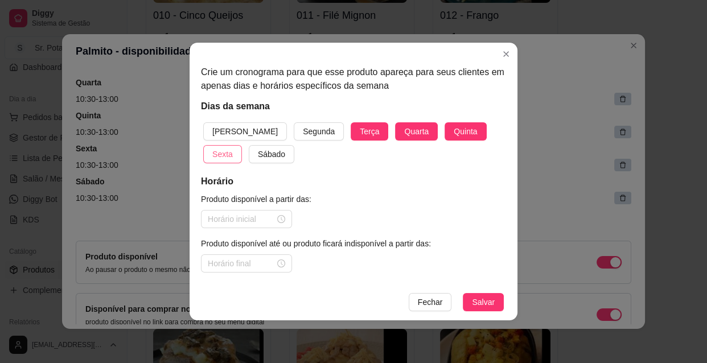
click at [233, 148] on span "Sexta" at bounding box center [222, 154] width 20 height 13
click at [258, 153] on span "Sábado" at bounding box center [271, 154] width 27 height 13
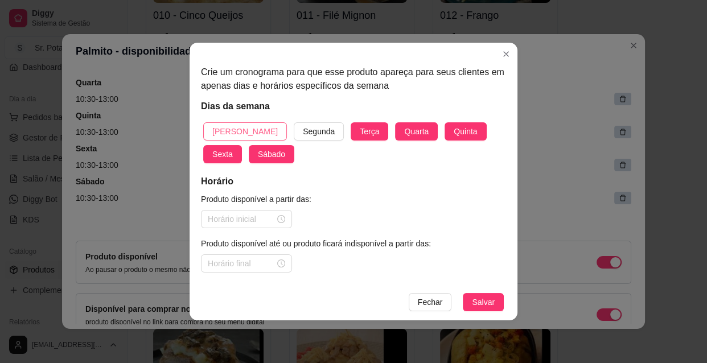
click at [232, 130] on span "[PERSON_NAME]" at bounding box center [244, 131] width 65 height 13
click at [283, 216] on div at bounding box center [246, 219] width 77 height 13
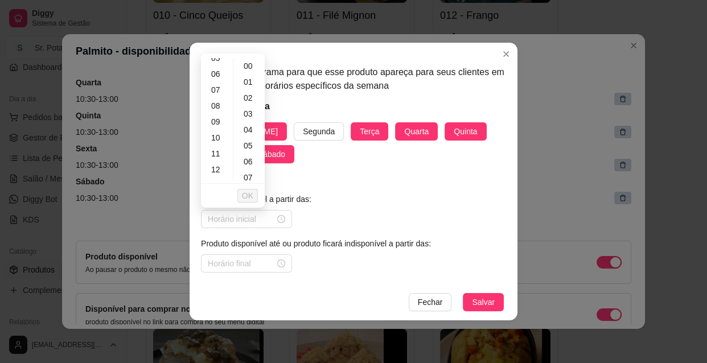
scroll to position [103, 0]
click at [217, 120] on div "10" at bounding box center [216, 122] width 27 height 16
click at [249, 171] on div "30" at bounding box center [249, 172] width 27 height 16
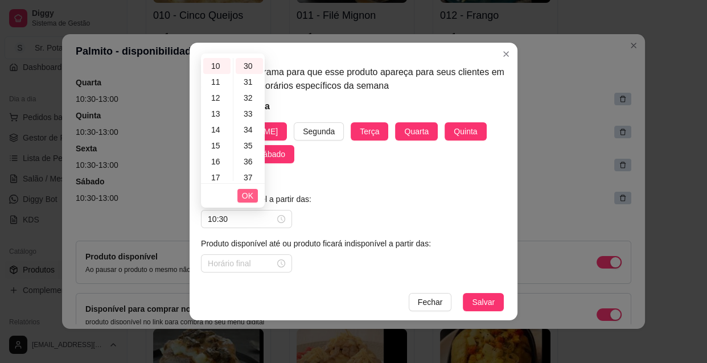
click at [250, 195] on span "OK" at bounding box center [247, 195] width 11 height 13
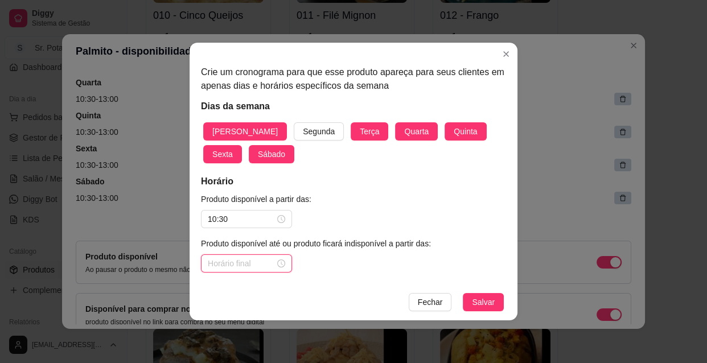
click at [257, 265] on input at bounding box center [241, 263] width 67 height 13
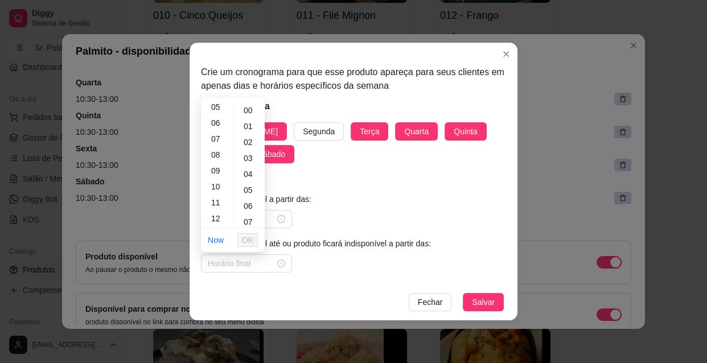
scroll to position [103, 0]
click at [218, 215] on div "13" at bounding box center [216, 215] width 27 height 16
click at [247, 237] on span "OK" at bounding box center [247, 240] width 11 height 13
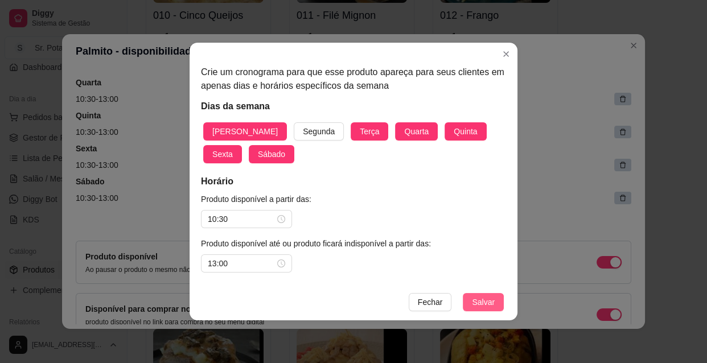
click at [479, 298] on span "Salvar" at bounding box center [483, 302] width 23 height 13
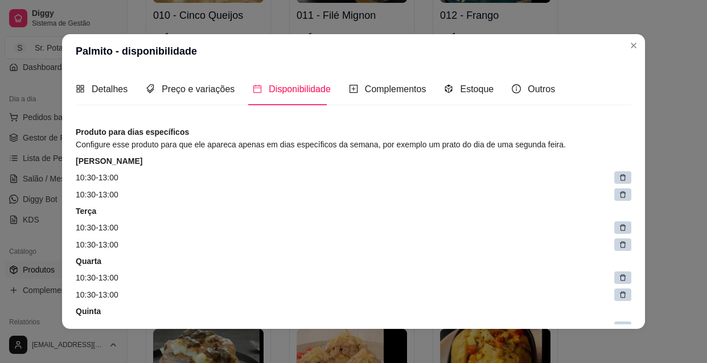
scroll to position [0, 0]
click at [620, 193] on icon at bounding box center [623, 195] width 6 height 6
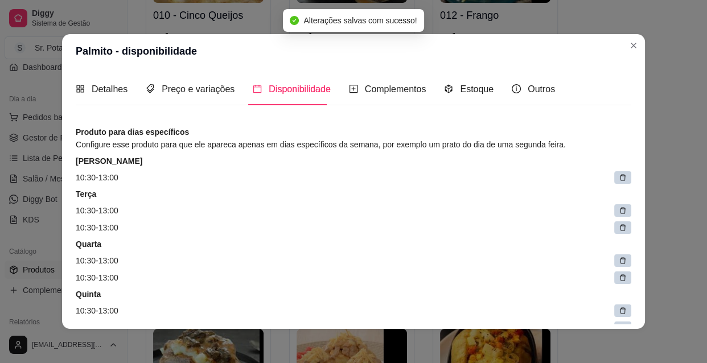
click at [619, 224] on icon at bounding box center [623, 228] width 8 height 8
click at [616, 257] on div at bounding box center [622, 260] width 17 height 13
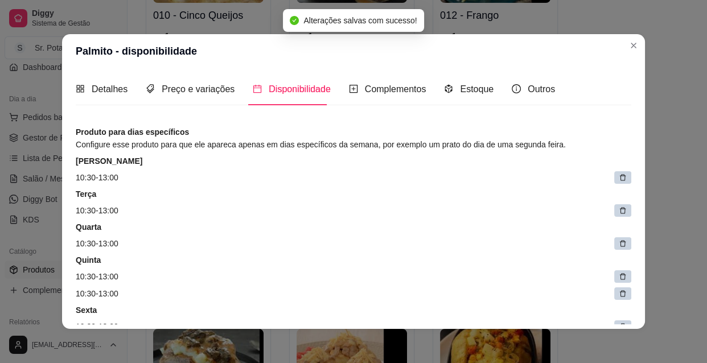
click at [616, 295] on div at bounding box center [622, 293] width 17 height 13
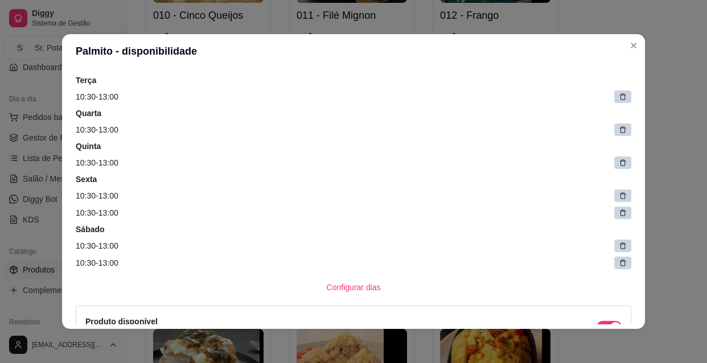
scroll to position [124, 0]
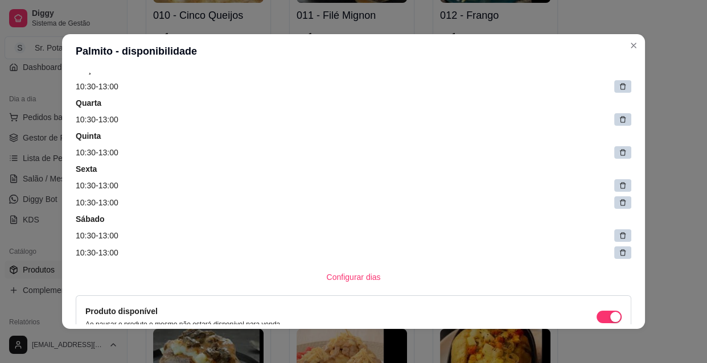
click at [619, 199] on icon at bounding box center [623, 203] width 8 height 8
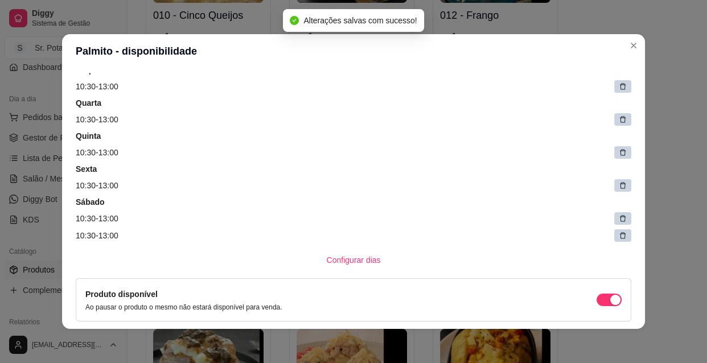
click at [619, 232] on icon at bounding box center [623, 236] width 8 height 8
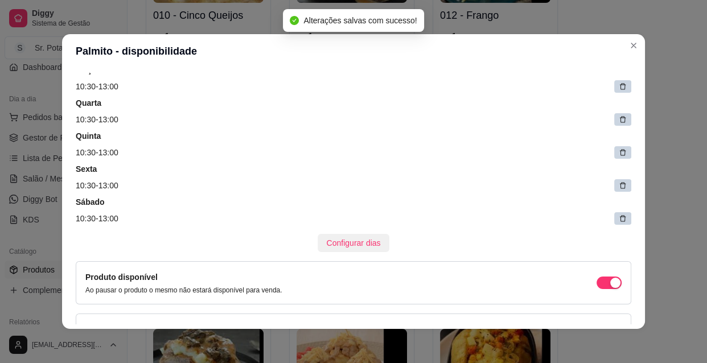
click at [339, 244] on span "Configurar dias" at bounding box center [354, 243] width 54 height 13
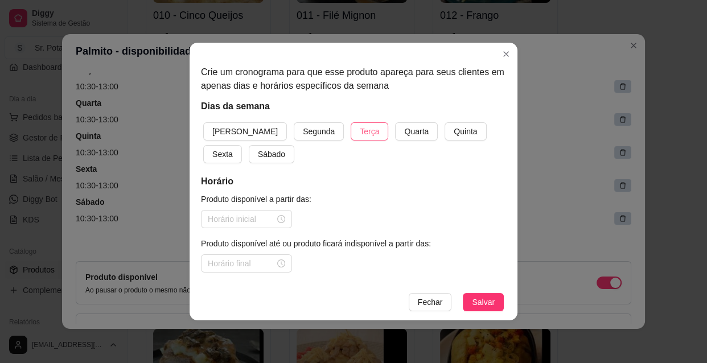
click at [360, 129] on span "Terça" at bounding box center [369, 131] width 19 height 13
click at [404, 131] on span "Quarta" at bounding box center [416, 131] width 24 height 13
click at [454, 129] on span "Quinta" at bounding box center [465, 131] width 23 height 13
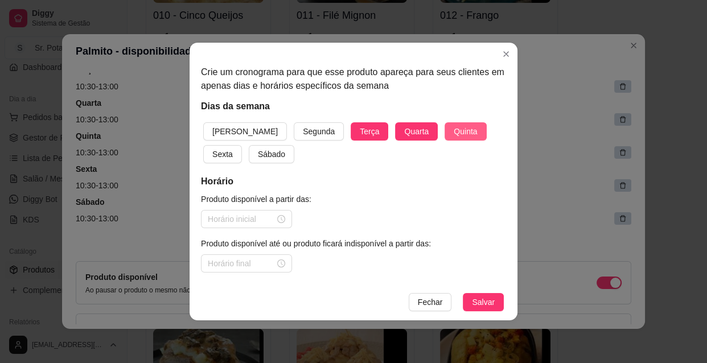
click at [454, 129] on span "Quinta" at bounding box center [465, 131] width 23 height 13
click at [454, 126] on span "Quinta" at bounding box center [465, 131] width 23 height 13
click at [233, 148] on span "Sexta" at bounding box center [222, 154] width 20 height 13
click at [258, 149] on span "Sábado" at bounding box center [271, 154] width 27 height 13
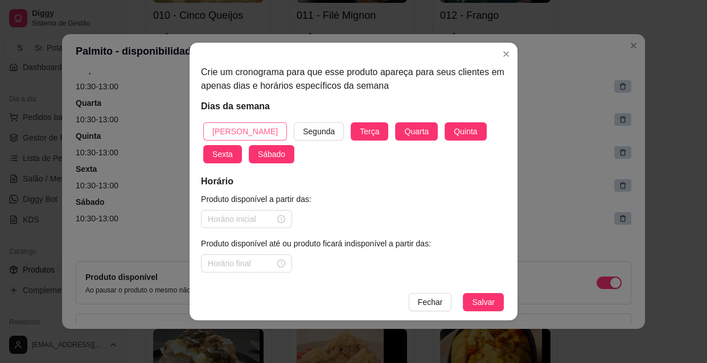
click at [230, 127] on span "[PERSON_NAME]" at bounding box center [244, 131] width 65 height 13
click at [284, 219] on div at bounding box center [246, 219] width 77 height 13
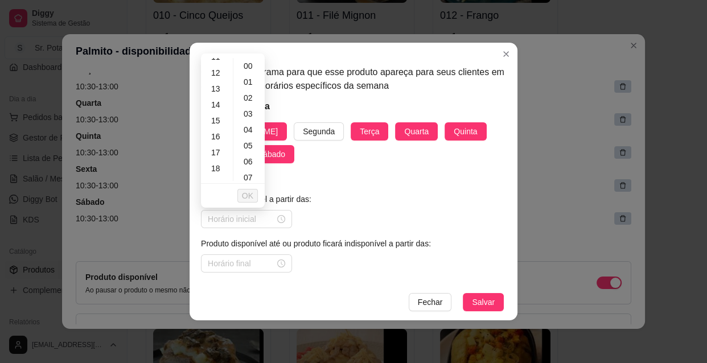
scroll to position [186, 0]
click at [217, 165] on div "18" at bounding box center [216, 167] width 27 height 16
click at [253, 134] on div "30" at bounding box center [249, 130] width 27 height 16
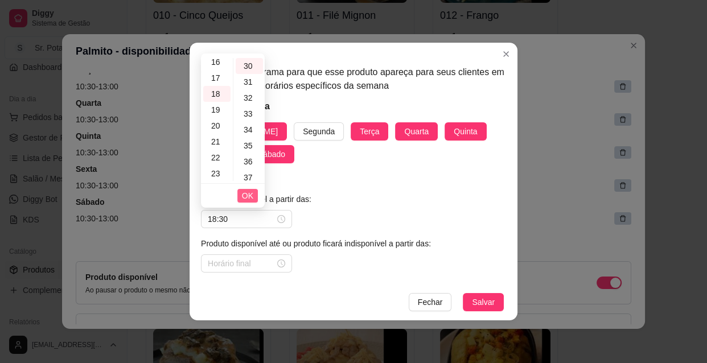
click at [252, 195] on span "OK" at bounding box center [247, 195] width 11 height 13
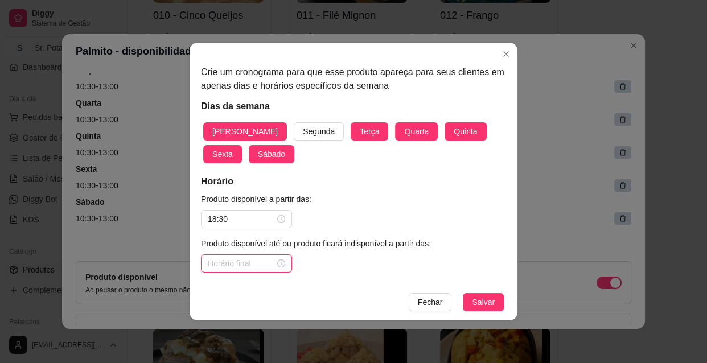
click at [262, 262] on input at bounding box center [241, 263] width 67 height 13
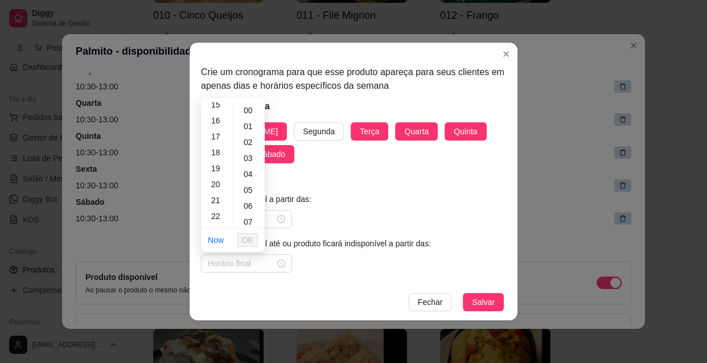
scroll to position [248, 0]
click at [217, 213] on div "22" at bounding box center [216, 213] width 27 height 16
click at [241, 172] on div "30" at bounding box center [249, 175] width 27 height 16
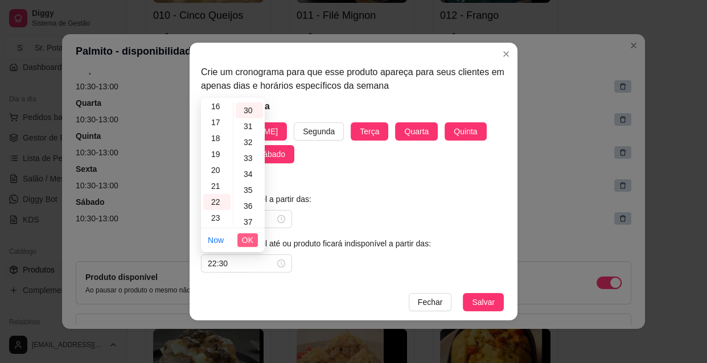
click at [251, 238] on span "OK" at bounding box center [247, 240] width 11 height 13
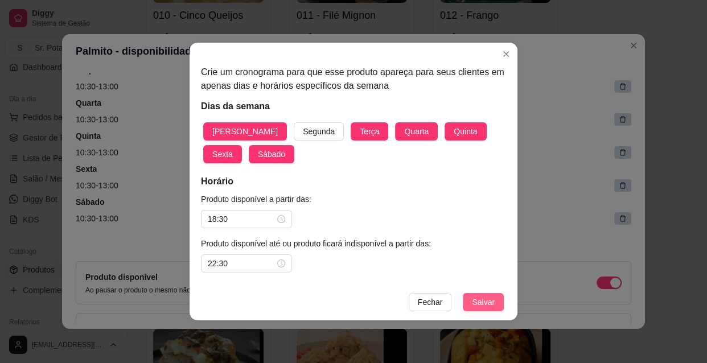
click at [477, 299] on span "Salvar" at bounding box center [483, 302] width 23 height 13
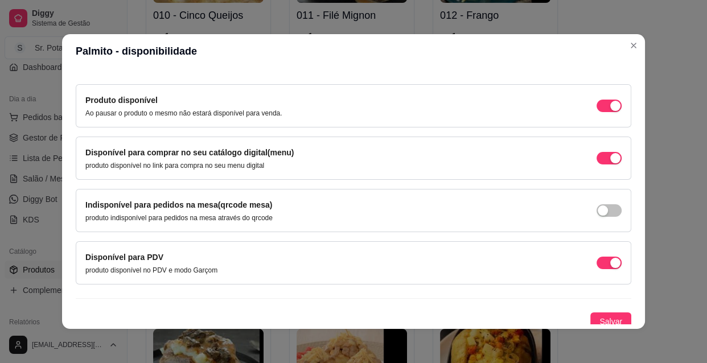
scroll to position [409, 0]
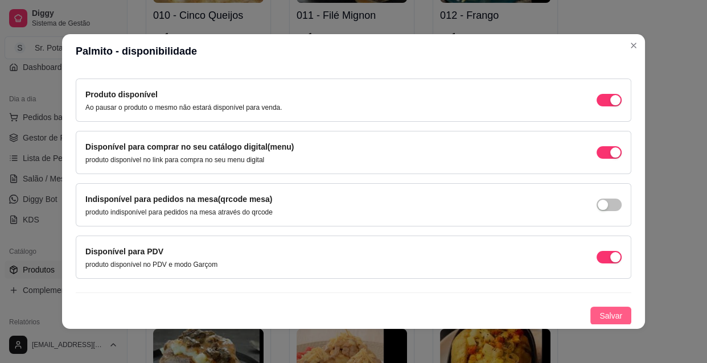
click at [599, 310] on span "Salvar" at bounding box center [610, 316] width 23 height 13
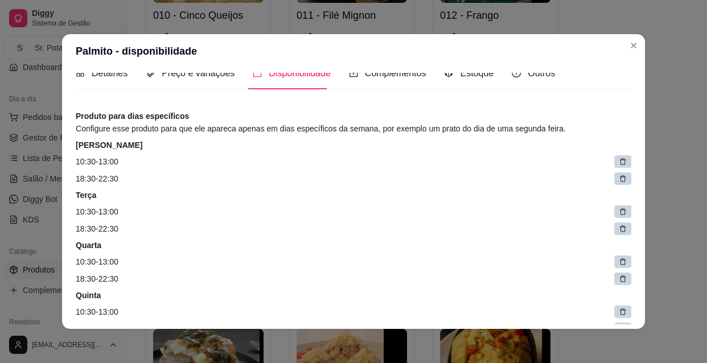
scroll to position [0, 0]
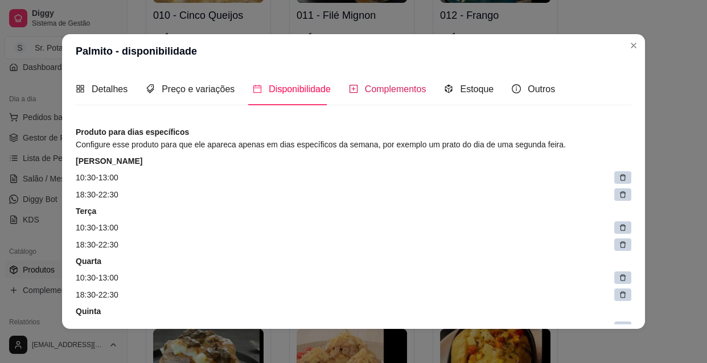
click at [397, 87] on span "Complementos" at bounding box center [395, 89] width 61 height 10
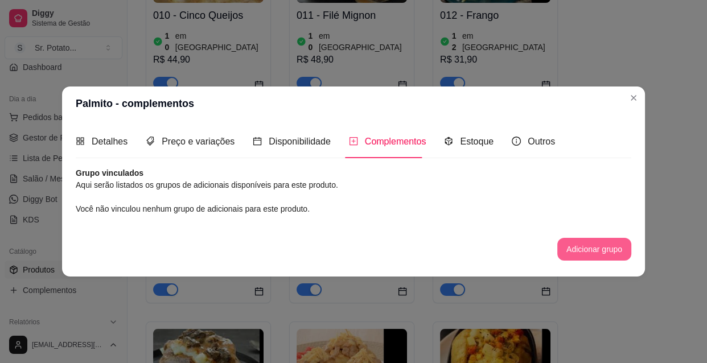
click at [578, 249] on button "Adicionar grupo" at bounding box center [594, 249] width 74 height 23
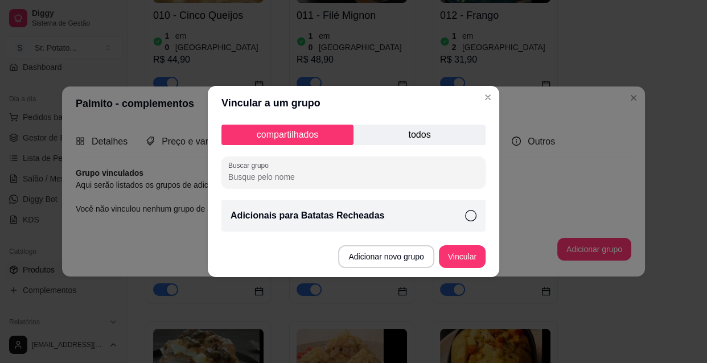
click at [468, 214] on icon at bounding box center [470, 215] width 11 height 11
click at [463, 258] on button "Vincular" at bounding box center [462, 256] width 47 height 23
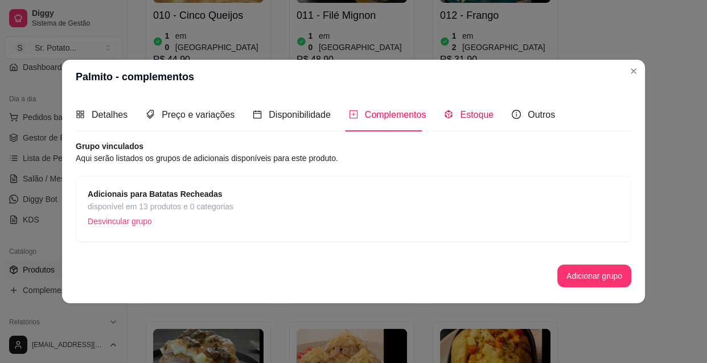
click at [473, 114] on span "Estoque" at bounding box center [477, 115] width 34 height 10
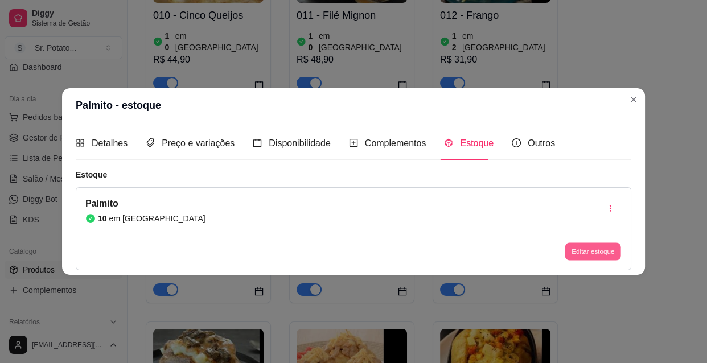
click at [592, 250] on button "Editar estoque" at bounding box center [592, 251] width 56 height 18
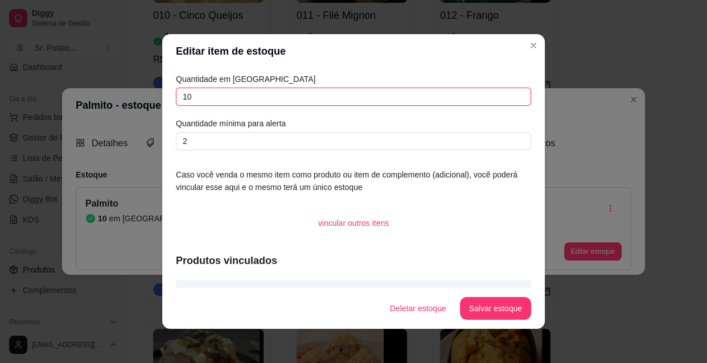
click at [197, 97] on input "10" at bounding box center [353, 97] width 355 height 18
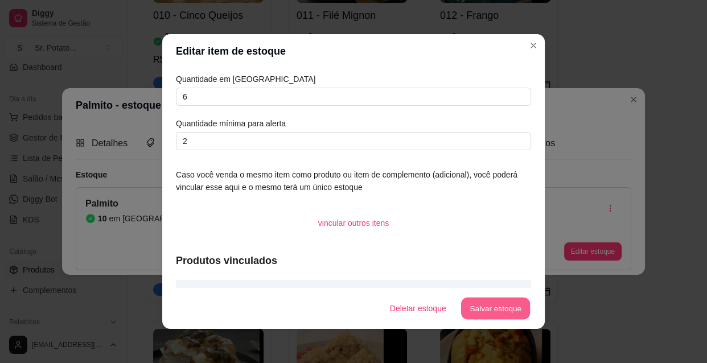
click at [509, 307] on button "Salvar estoque" at bounding box center [494, 309] width 69 height 22
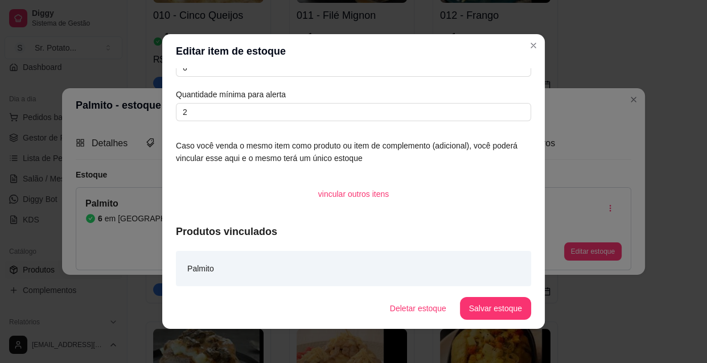
scroll to position [31, 0]
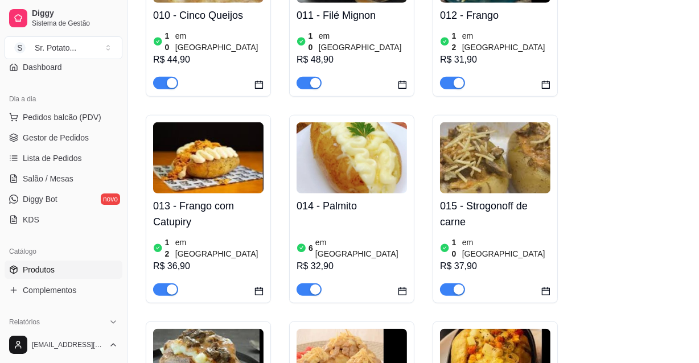
click at [489, 273] on div at bounding box center [495, 284] width 110 height 23
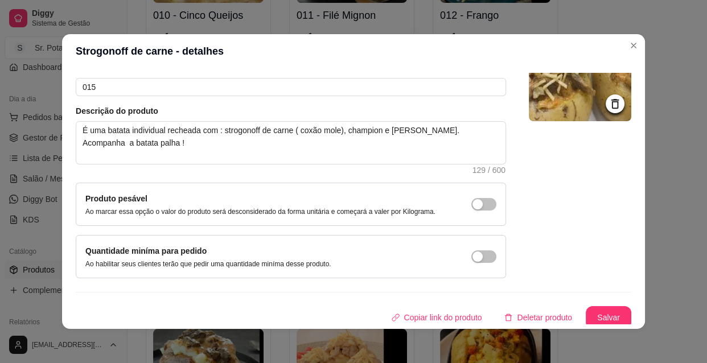
scroll to position [99, 0]
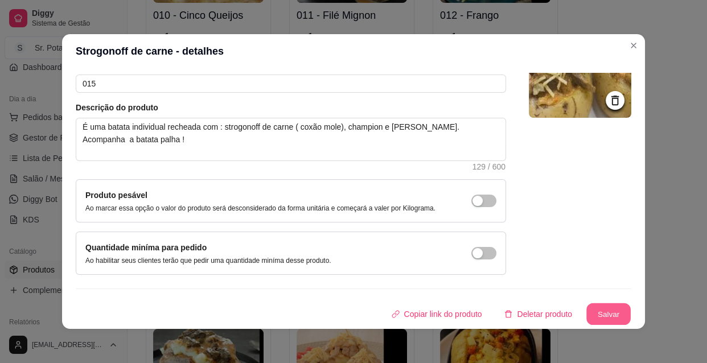
click at [603, 312] on button "Salvar" at bounding box center [608, 314] width 44 height 22
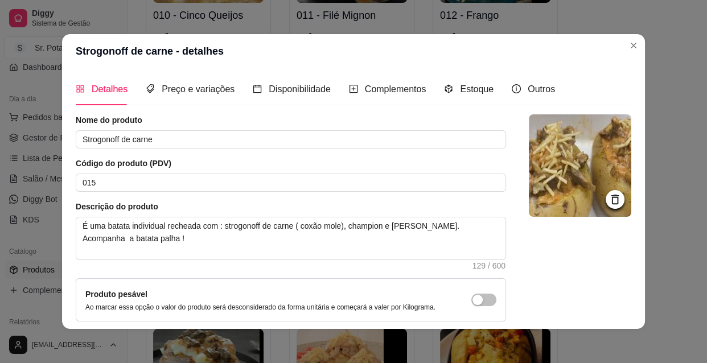
scroll to position [0, 0]
click at [210, 85] on span "Preço e variações" at bounding box center [198, 89] width 73 height 10
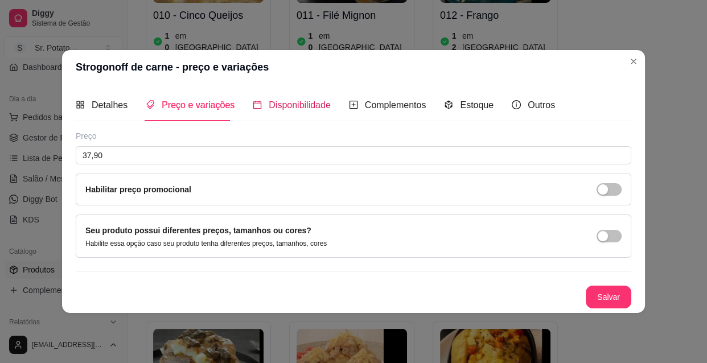
click at [315, 102] on span "Disponibilidade" at bounding box center [300, 105] width 62 height 10
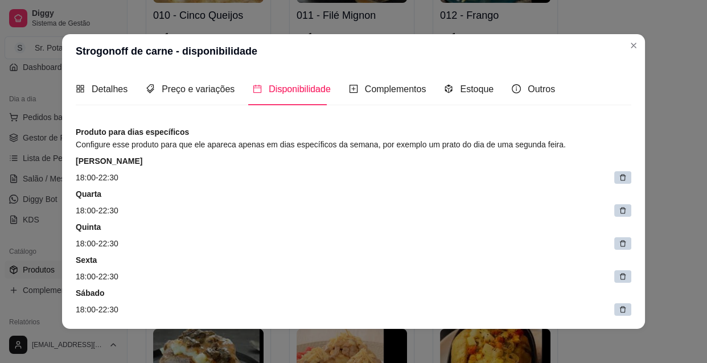
click at [619, 176] on icon at bounding box center [623, 178] width 8 height 8
click at [617, 176] on span at bounding box center [625, 178] width 16 height 16
click at [627, 176] on icon at bounding box center [630, 179] width 6 height 6
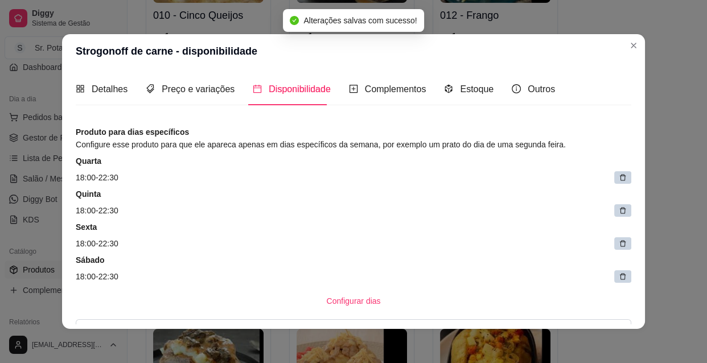
click at [619, 176] on icon at bounding box center [623, 178] width 8 height 8
click at [617, 176] on span at bounding box center [625, 178] width 16 height 16
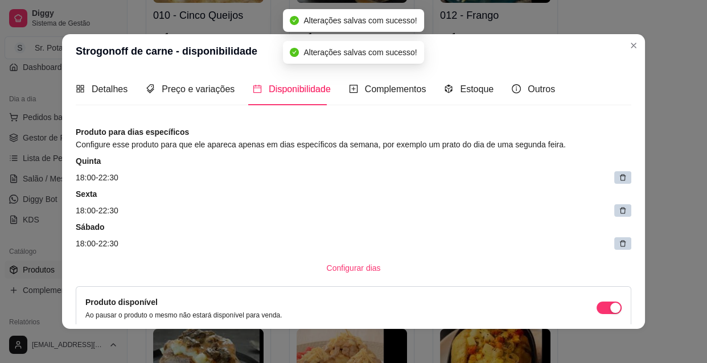
click at [619, 176] on icon at bounding box center [623, 178] width 8 height 8
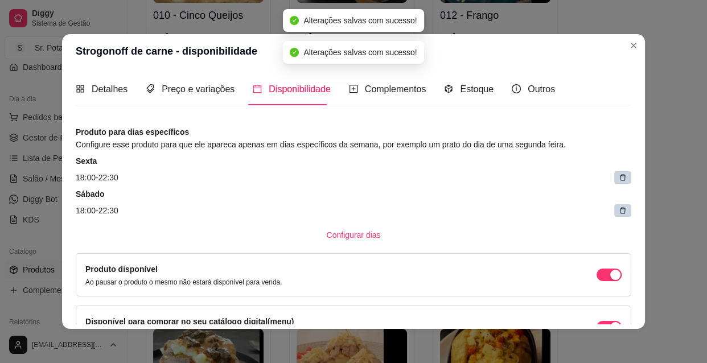
click at [619, 176] on icon at bounding box center [623, 178] width 8 height 8
click at [618, 176] on icon at bounding box center [621, 179] width 6 height 6
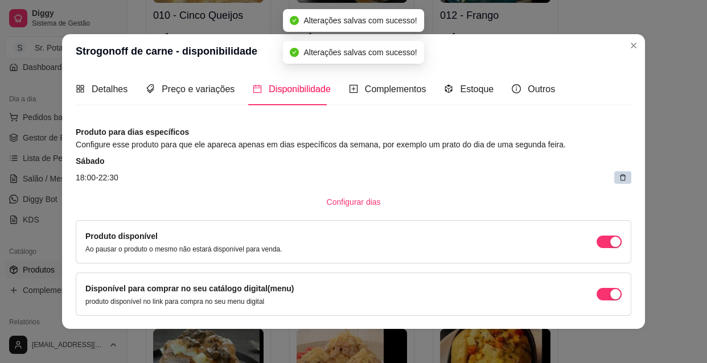
click at [619, 176] on icon at bounding box center [623, 178] width 8 height 8
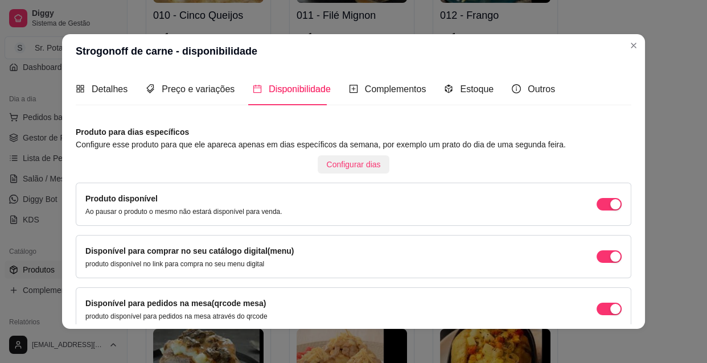
click at [352, 162] on span "Configurar dias" at bounding box center [354, 164] width 54 height 13
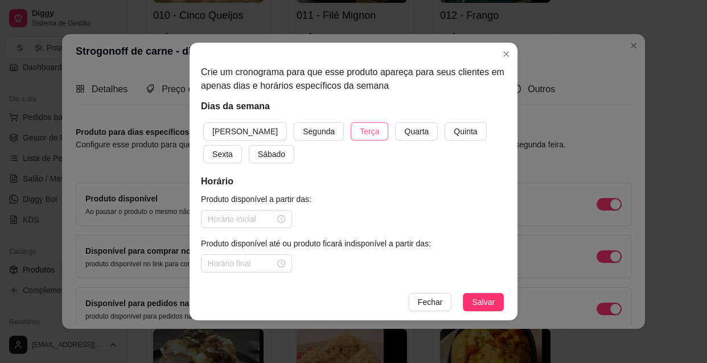
click at [360, 130] on span "Terça" at bounding box center [369, 131] width 19 height 13
click at [404, 134] on span "Quarta" at bounding box center [416, 131] width 24 height 13
click at [454, 127] on span "Quinta" at bounding box center [465, 131] width 23 height 13
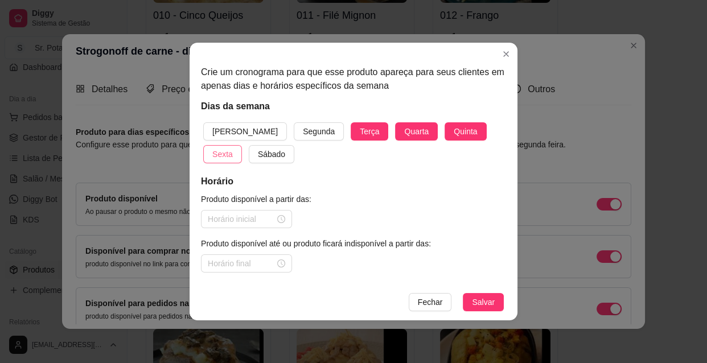
click at [233, 148] on span "Sexta" at bounding box center [222, 154] width 20 height 13
click at [258, 154] on span "Sábado" at bounding box center [271, 154] width 27 height 13
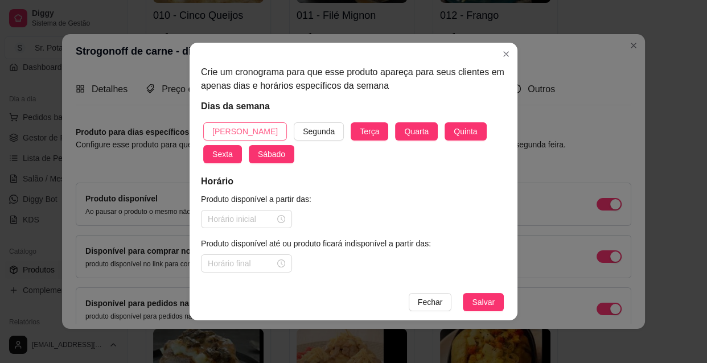
click at [233, 128] on span "[PERSON_NAME]" at bounding box center [244, 131] width 65 height 13
click at [282, 217] on div at bounding box center [246, 219] width 77 height 13
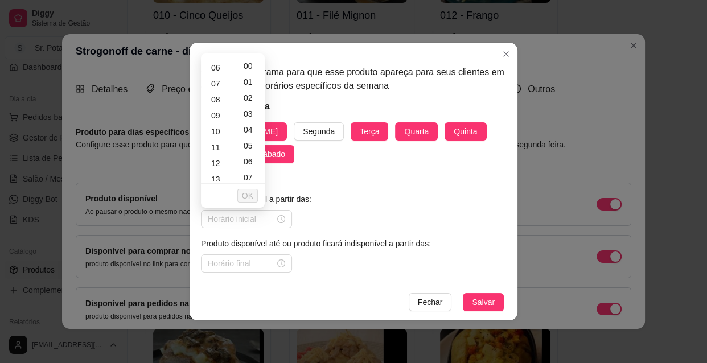
scroll to position [103, 0]
click at [217, 168] on div "13" at bounding box center [216, 170] width 27 height 16
click at [282, 217] on icon "close-circle" at bounding box center [281, 219] width 8 height 8
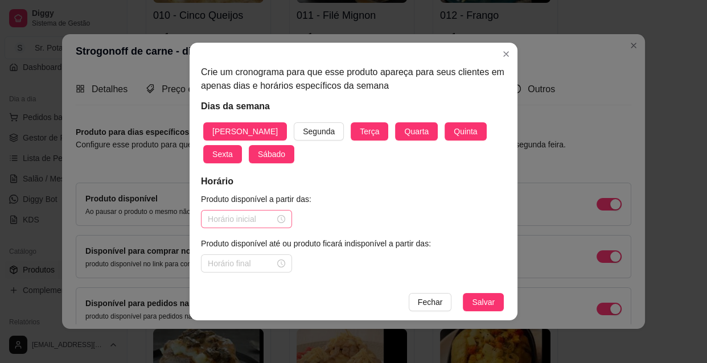
click at [279, 216] on div at bounding box center [246, 219] width 77 height 13
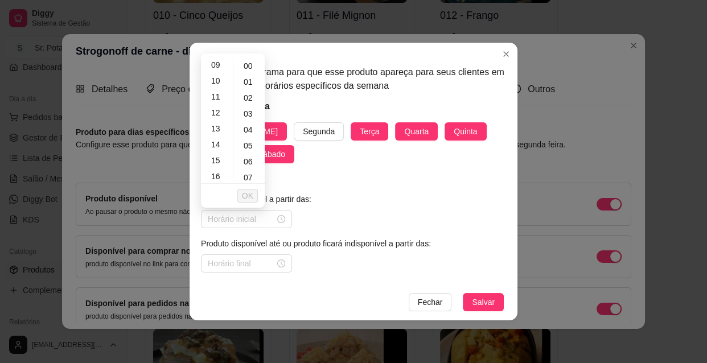
scroll to position [124, 0]
click at [217, 99] on div "10" at bounding box center [216, 101] width 27 height 16
click at [248, 149] on div "30" at bounding box center [249, 151] width 27 height 16
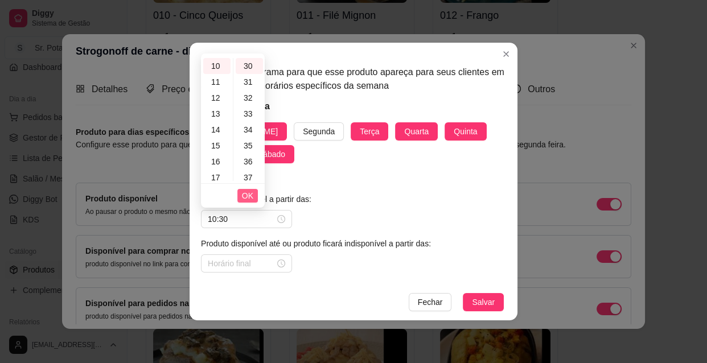
click at [250, 193] on span "OK" at bounding box center [247, 195] width 11 height 13
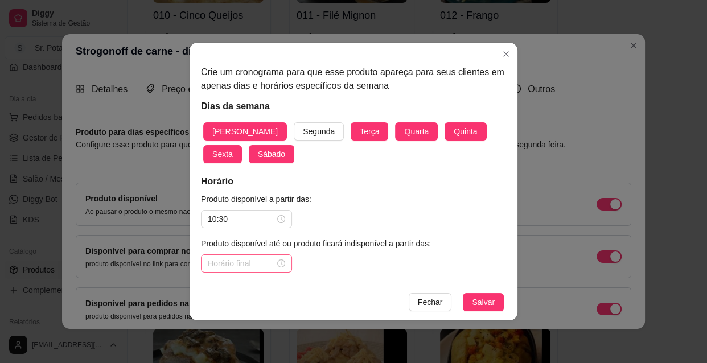
click at [284, 263] on div at bounding box center [246, 263] width 77 height 13
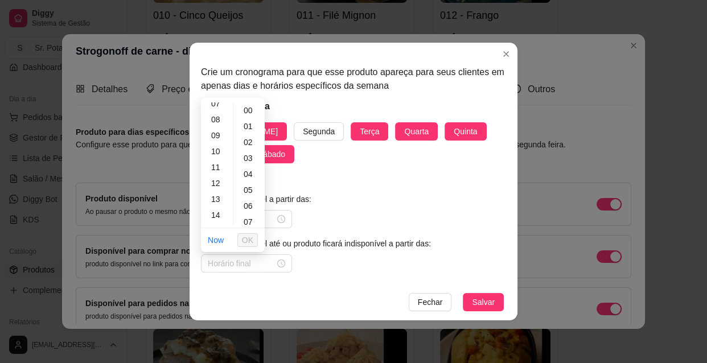
scroll to position [124, 0]
click at [216, 193] on div "13" at bounding box center [216, 193] width 27 height 16
click at [250, 236] on span "OK" at bounding box center [247, 240] width 11 height 13
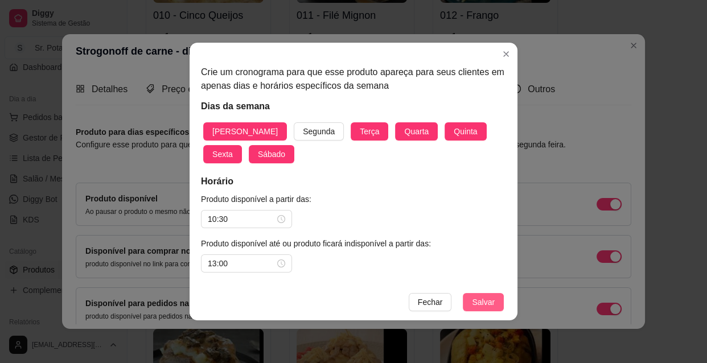
click at [489, 299] on span "Salvar" at bounding box center [483, 302] width 23 height 13
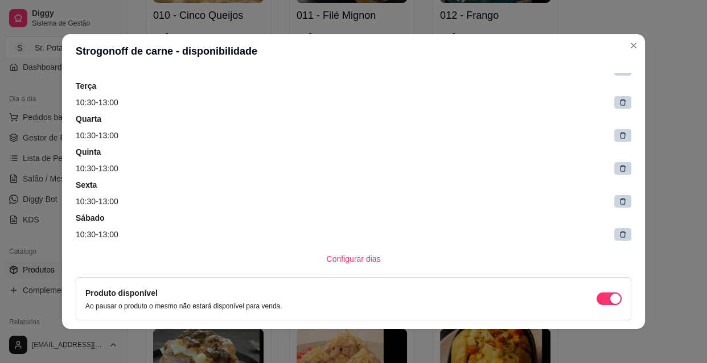
scroll to position [124, 0]
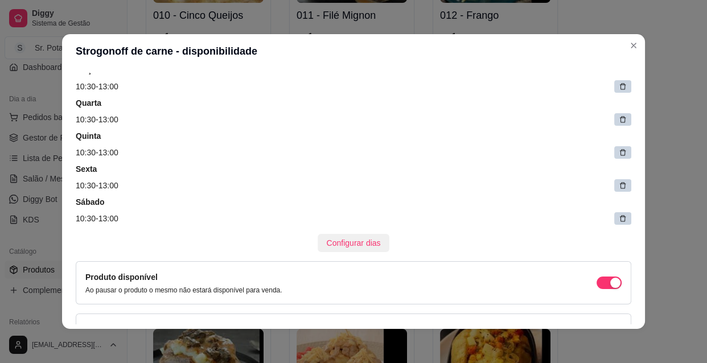
click at [344, 240] on span "Configurar dias" at bounding box center [354, 243] width 54 height 13
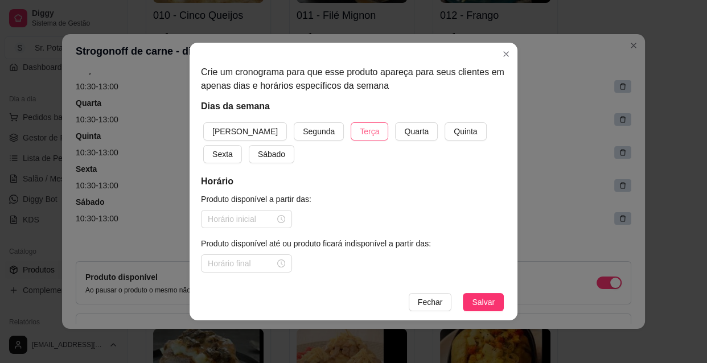
click at [360, 126] on span "Terça" at bounding box center [369, 131] width 19 height 13
click at [404, 131] on span "Quarta" at bounding box center [416, 131] width 24 height 13
click at [454, 128] on span "Quinta" at bounding box center [465, 131] width 23 height 13
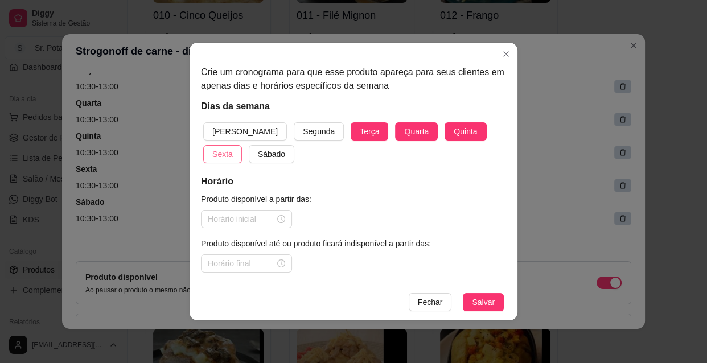
click at [233, 148] on span "Sexta" at bounding box center [222, 154] width 20 height 13
click at [258, 149] on span "Sábado" at bounding box center [271, 154] width 27 height 13
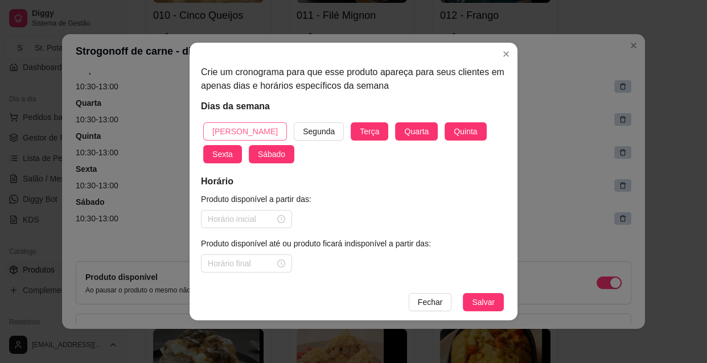
click at [236, 127] on span "[PERSON_NAME]" at bounding box center [244, 131] width 65 height 13
click at [281, 219] on div at bounding box center [246, 219] width 77 height 13
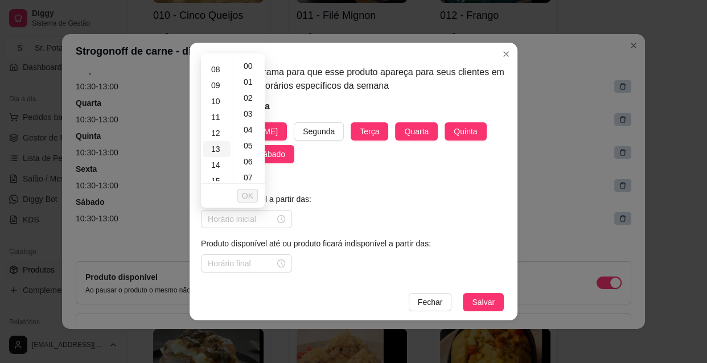
click at [219, 145] on div "13" at bounding box center [216, 149] width 27 height 16
click at [218, 145] on div "18" at bounding box center [216, 146] width 27 height 16
click at [249, 194] on span "OK" at bounding box center [247, 195] width 11 height 13
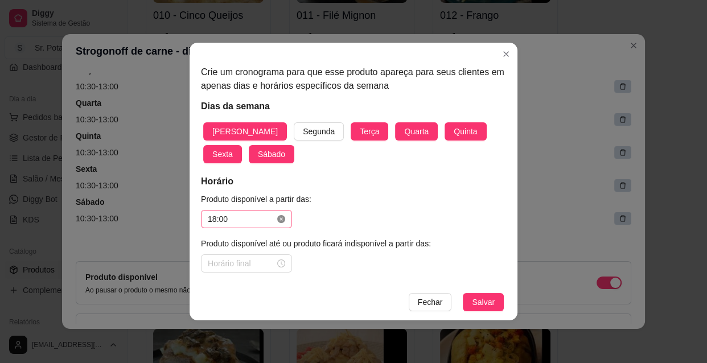
click at [281, 216] on icon "close-circle" at bounding box center [281, 219] width 8 height 8
click at [264, 219] on input at bounding box center [241, 219] width 67 height 13
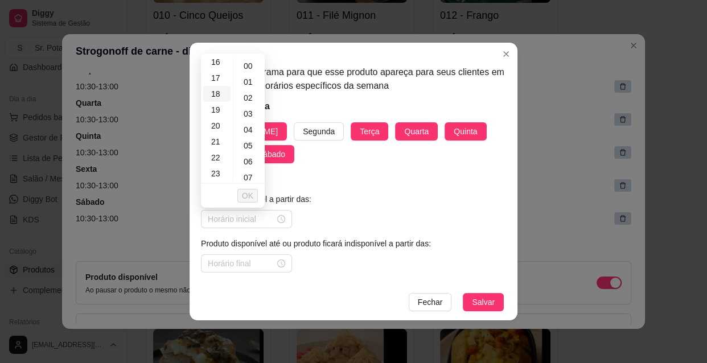
click at [218, 90] on div "18" at bounding box center [216, 94] width 27 height 16
click at [248, 193] on span "OK" at bounding box center [247, 195] width 11 height 13
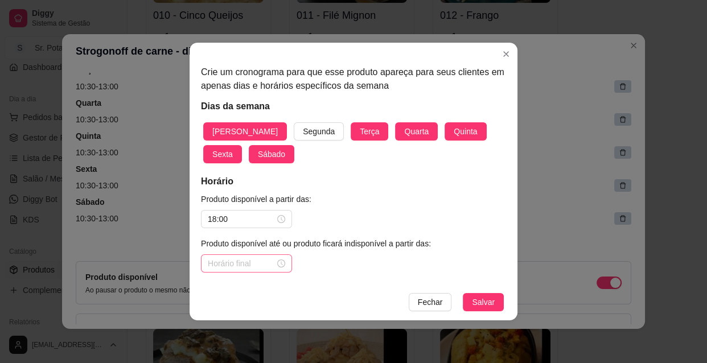
click at [283, 264] on div at bounding box center [246, 263] width 77 height 13
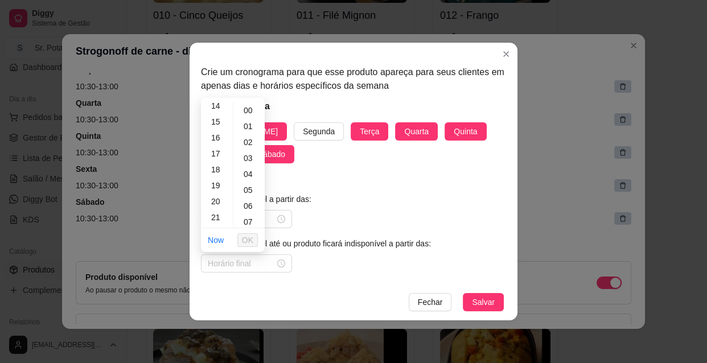
scroll to position [248, 0]
click at [222, 212] on div "22" at bounding box center [216, 213] width 27 height 16
click at [252, 195] on div "30" at bounding box center [249, 196] width 27 height 16
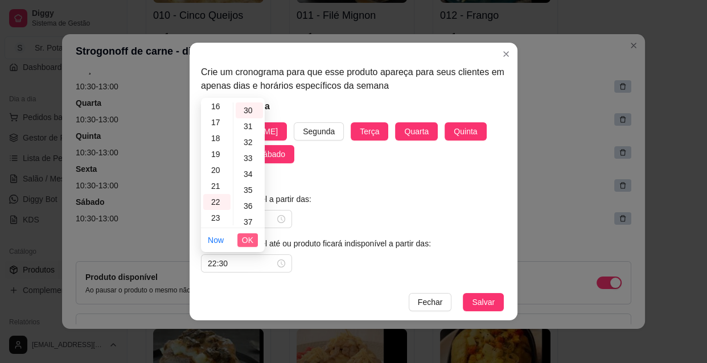
click at [248, 242] on span "OK" at bounding box center [247, 240] width 11 height 13
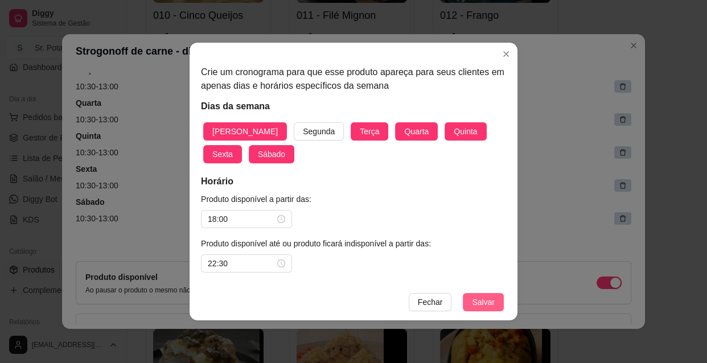
click at [476, 296] on span "Salvar" at bounding box center [483, 302] width 23 height 13
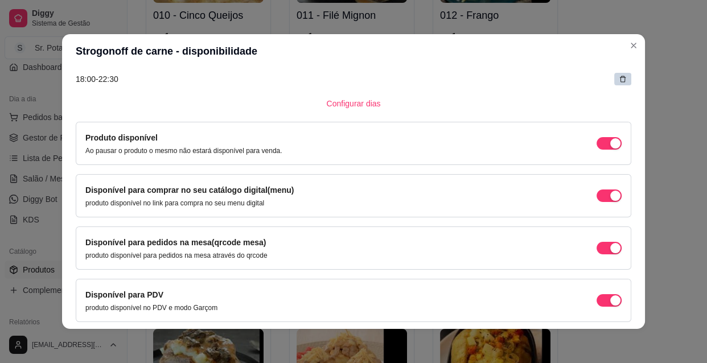
scroll to position [369, 0]
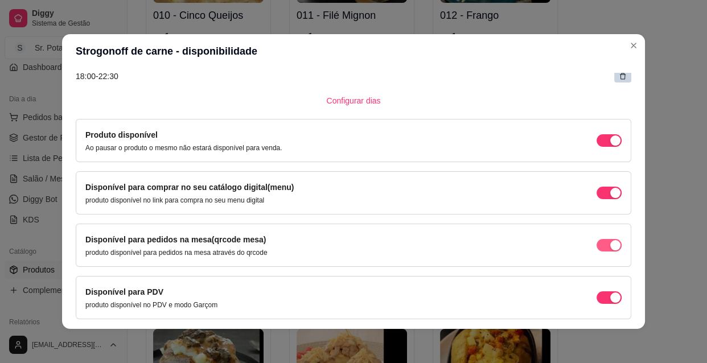
click at [610, 146] on div "button" at bounding box center [615, 140] width 10 height 10
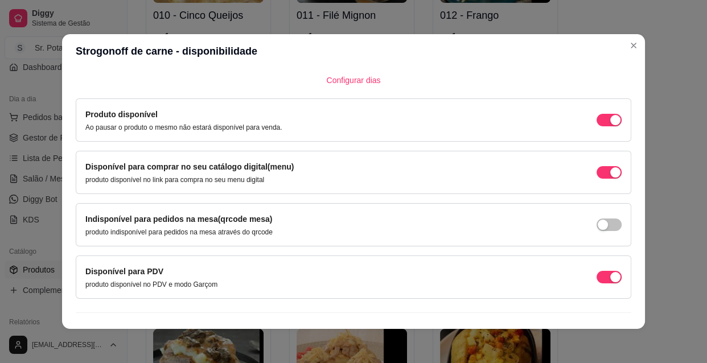
scroll to position [409, 0]
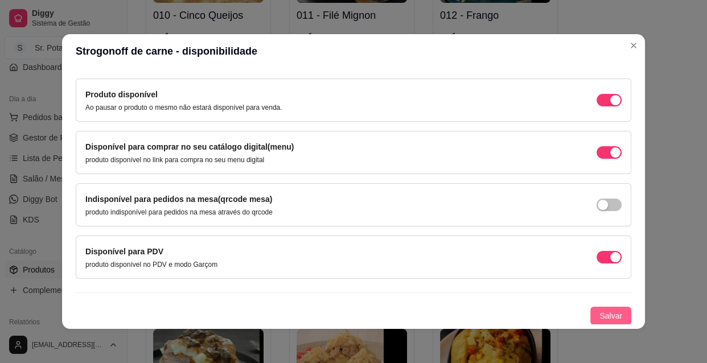
click at [608, 311] on span "Salvar" at bounding box center [610, 316] width 23 height 13
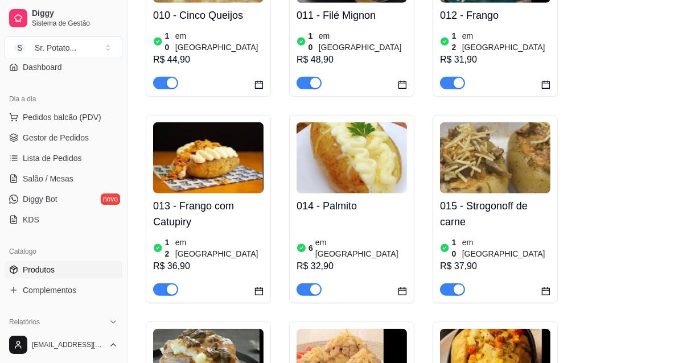
click at [471, 198] on h4 "015 - Strogonoff de carne" at bounding box center [495, 214] width 110 height 32
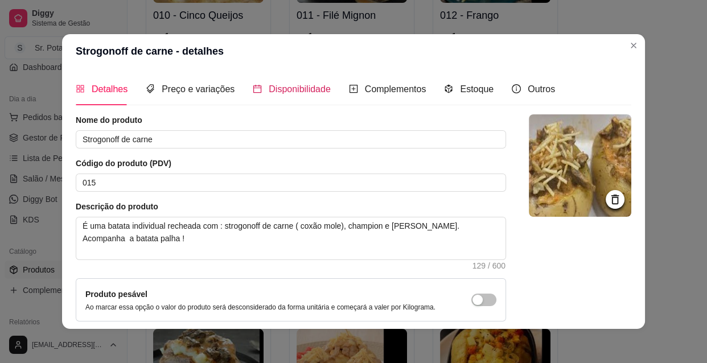
click at [309, 89] on span "Disponibilidade" at bounding box center [300, 89] width 62 height 10
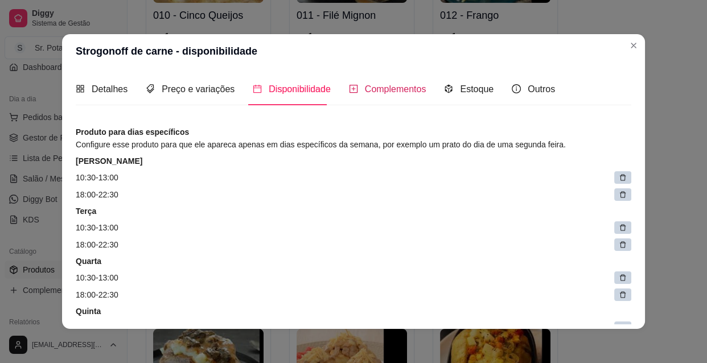
click at [369, 85] on span "Complementos" at bounding box center [395, 89] width 61 height 10
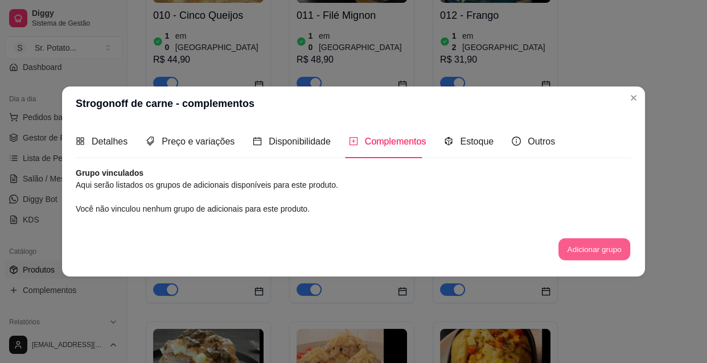
click at [575, 244] on button "Adicionar grupo" at bounding box center [594, 249] width 72 height 22
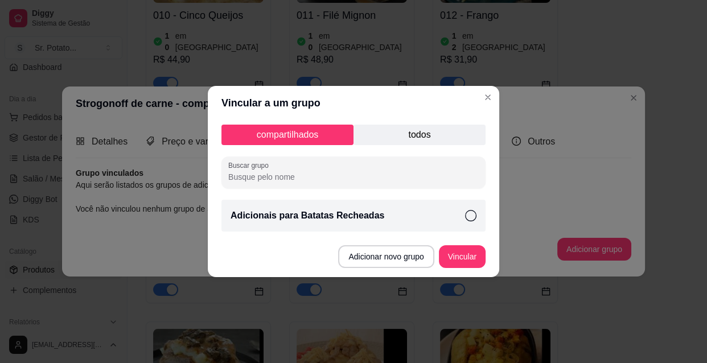
click at [469, 213] on icon at bounding box center [470, 215] width 11 height 11
click at [455, 254] on button "Vincular" at bounding box center [462, 256] width 47 height 23
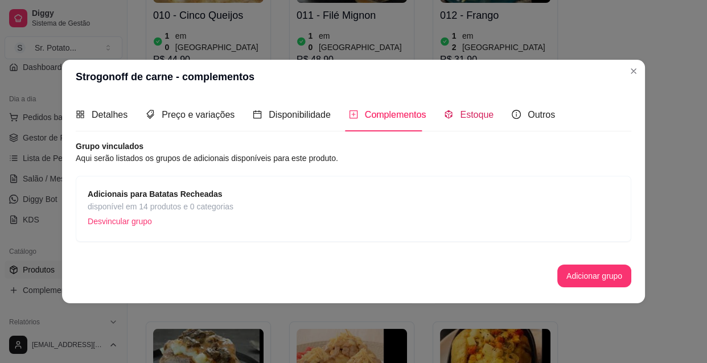
click at [475, 118] on span "Estoque" at bounding box center [477, 115] width 34 height 10
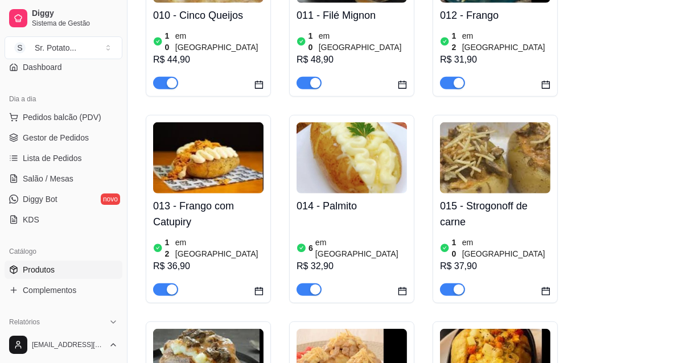
click at [380, 219] on div "6 em estoque R$ 32,90" at bounding box center [351, 257] width 110 height 77
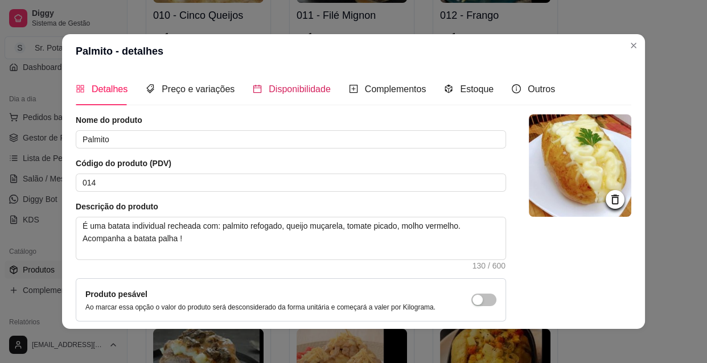
click at [292, 86] on span "Disponibilidade" at bounding box center [300, 89] width 62 height 10
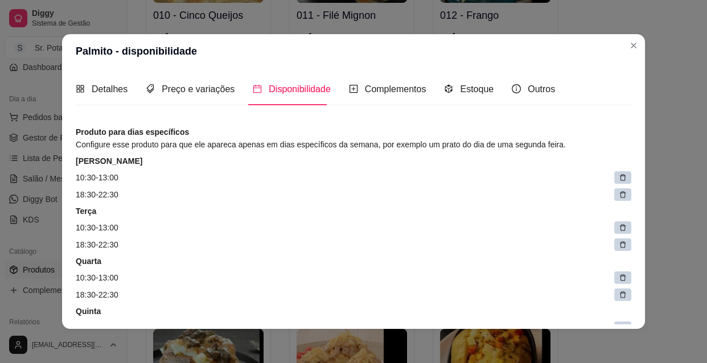
click at [620, 193] on icon at bounding box center [623, 195] width 6 height 6
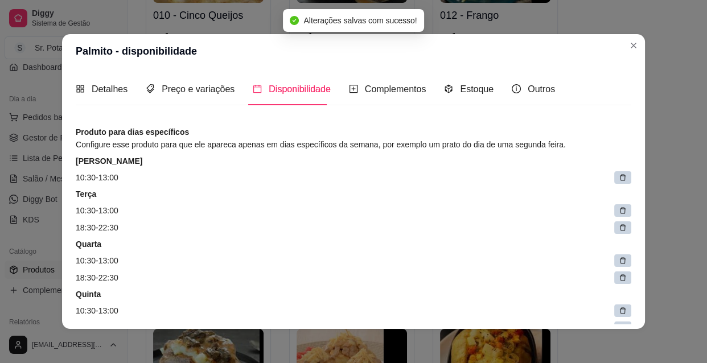
click at [620, 226] on icon at bounding box center [623, 228] width 6 height 6
click at [619, 259] on icon at bounding box center [623, 261] width 8 height 8
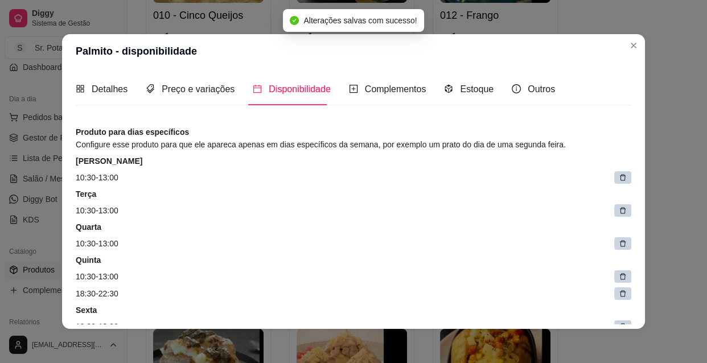
click at [619, 292] on icon at bounding box center [623, 294] width 8 height 8
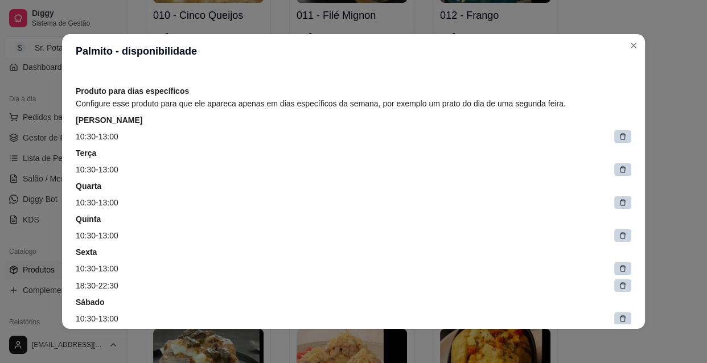
scroll to position [62, 0]
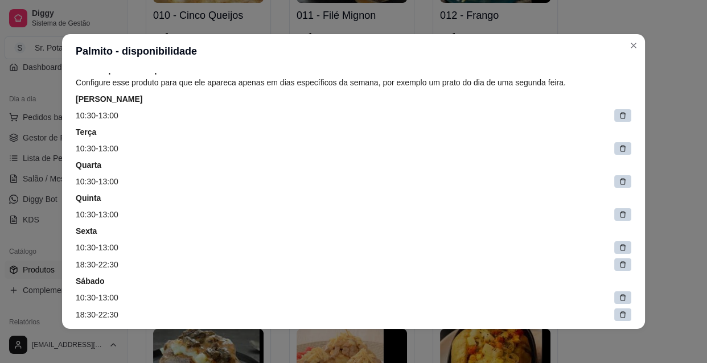
click at [614, 262] on div at bounding box center [622, 264] width 17 height 13
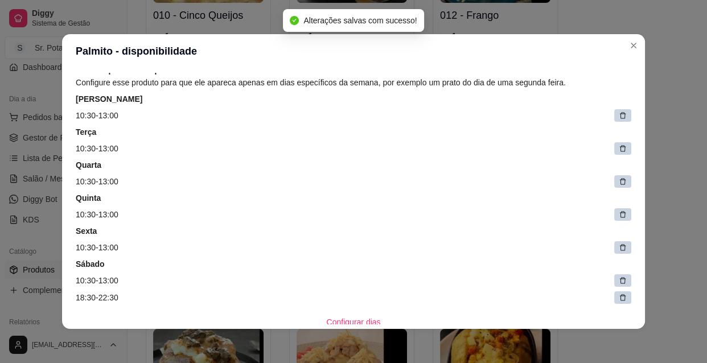
click at [619, 296] on icon at bounding box center [623, 298] width 8 height 8
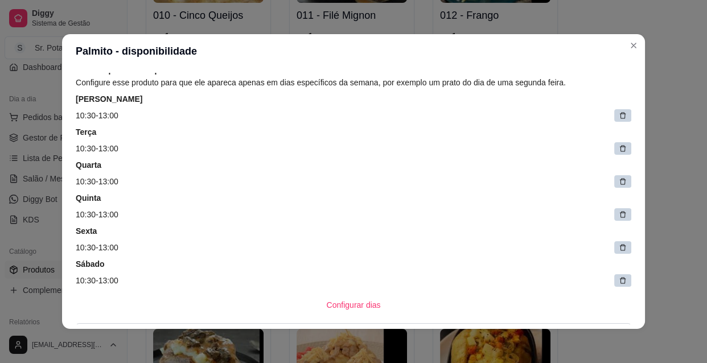
scroll to position [83, 0]
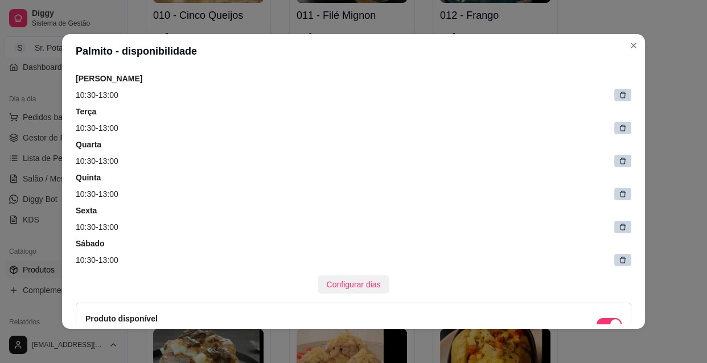
click at [365, 283] on span "Configurar dias" at bounding box center [354, 284] width 54 height 13
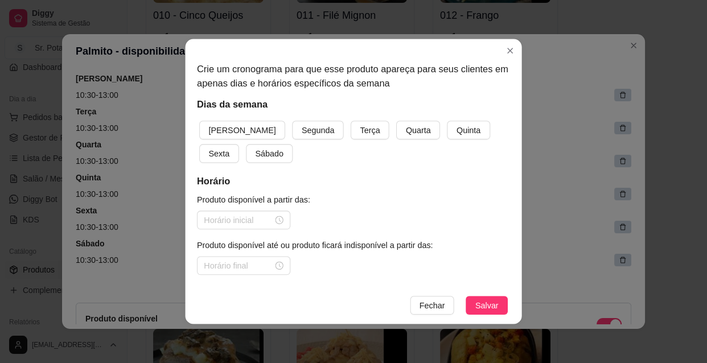
click at [365, 283] on div "Crie um cronograma para que esse produto apareça para seus clientes em apenas d…" at bounding box center [353, 163] width 336 height 248
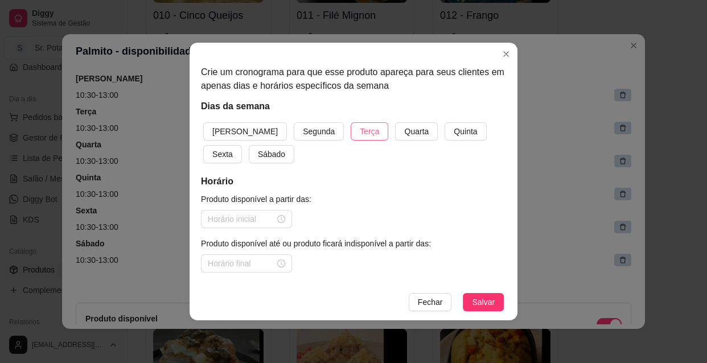
click at [360, 131] on span "Terça" at bounding box center [369, 131] width 19 height 13
click at [404, 133] on span "Quarta" at bounding box center [416, 131] width 24 height 13
click at [454, 125] on span "Quinta" at bounding box center [465, 131] width 23 height 13
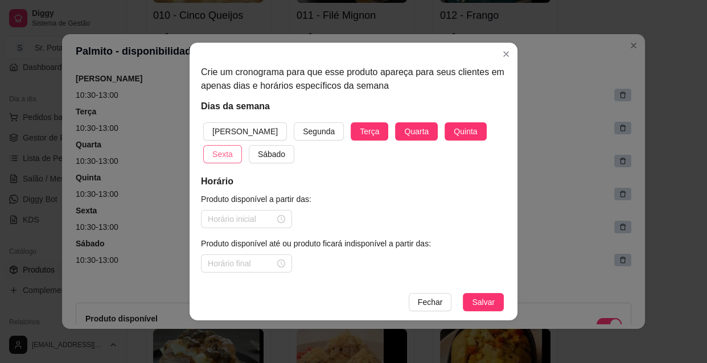
click at [242, 145] on button "Sexta" at bounding box center [222, 154] width 39 height 18
click at [258, 151] on span "Sábado" at bounding box center [271, 154] width 27 height 13
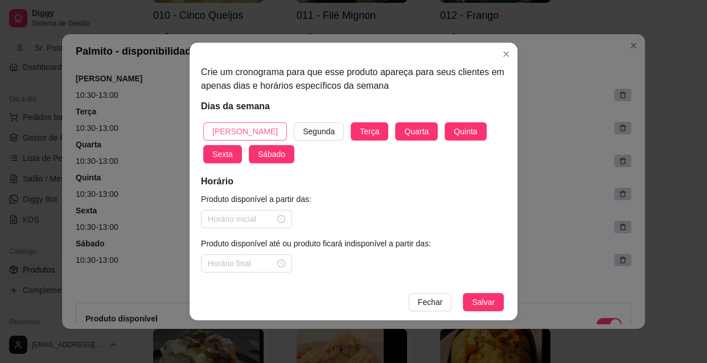
click at [228, 129] on span "[PERSON_NAME]" at bounding box center [244, 131] width 65 height 13
click at [281, 220] on div at bounding box center [246, 219] width 77 height 13
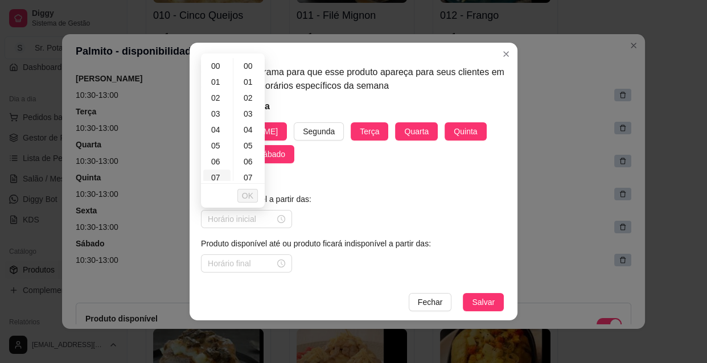
click at [226, 176] on div "07" at bounding box center [216, 178] width 27 height 16
click at [226, 176] on div "14" at bounding box center [216, 178] width 27 height 16
click at [226, 176] on ul "00 01 02 03 04 05 06 07 08 09 10 11 12 13 14 15 16 17 18 19 20 21 22 23" at bounding box center [217, 119] width 32 height 123
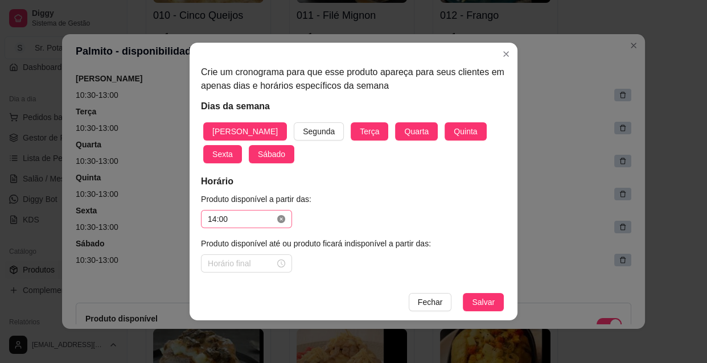
click at [278, 219] on icon "close-circle" at bounding box center [281, 219] width 8 height 8
click at [265, 219] on input at bounding box center [241, 219] width 67 height 13
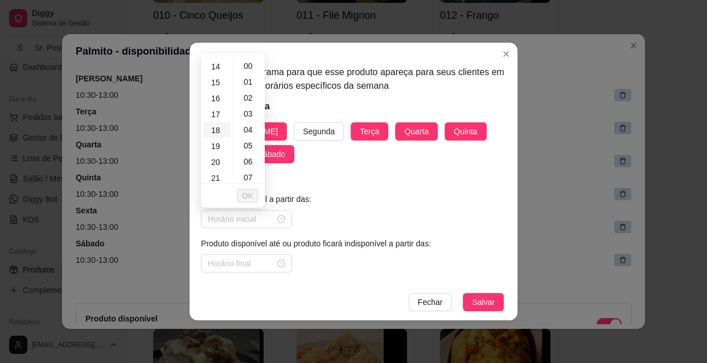
click at [218, 130] on div "18" at bounding box center [216, 130] width 27 height 16
click at [246, 195] on span "OK" at bounding box center [247, 195] width 11 height 13
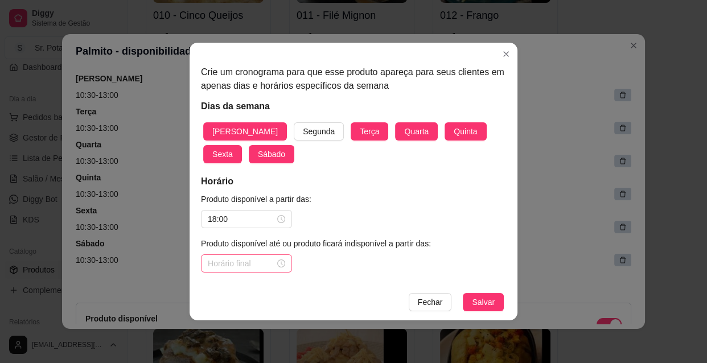
click at [281, 263] on div at bounding box center [246, 263] width 77 height 13
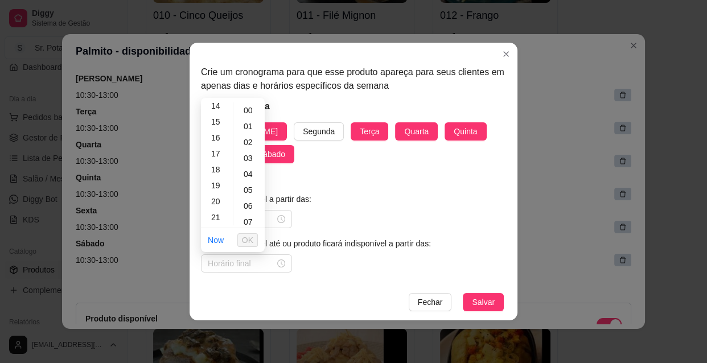
scroll to position [248, 0]
click at [219, 213] on div "22" at bounding box center [216, 213] width 27 height 16
click at [249, 216] on div "30" at bounding box center [249, 216] width 27 height 16
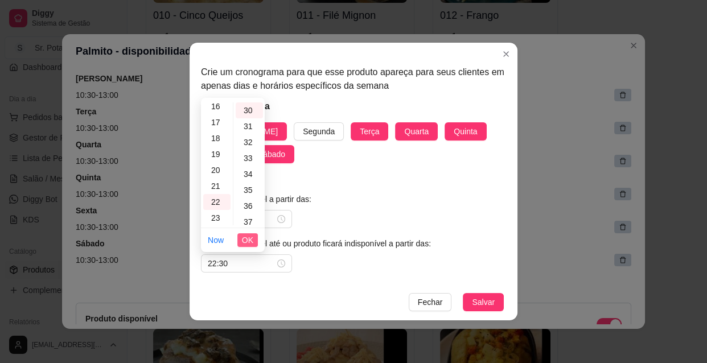
click at [252, 234] on span "OK" at bounding box center [247, 240] width 11 height 13
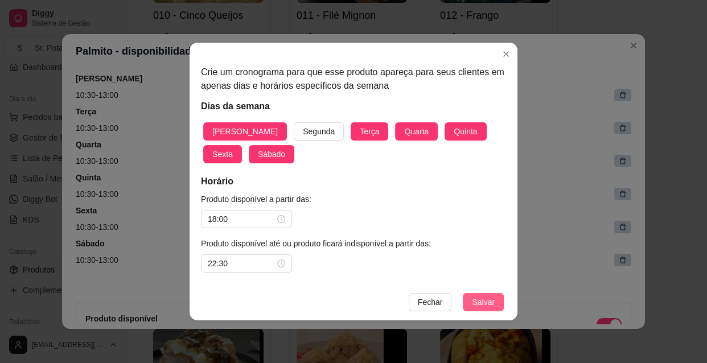
click at [486, 301] on span "Salvar" at bounding box center [483, 302] width 23 height 13
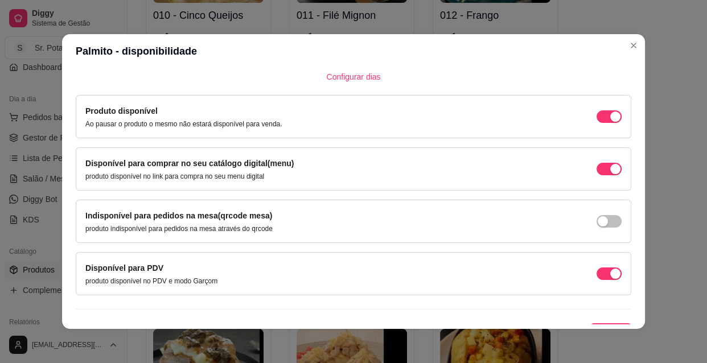
scroll to position [409, 0]
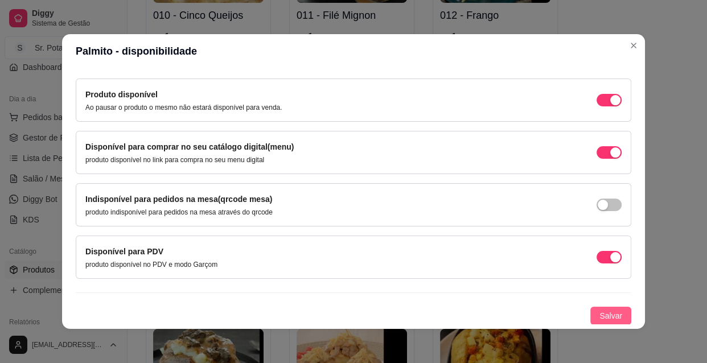
click at [605, 313] on span "Salvar" at bounding box center [610, 316] width 23 height 13
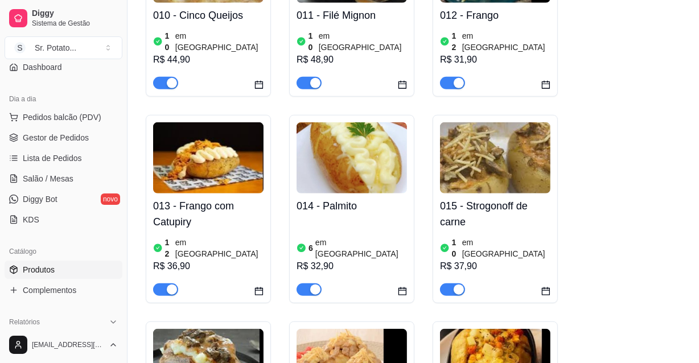
click at [353, 219] on div "6 em estoque R$ 32,90" at bounding box center [351, 257] width 110 height 77
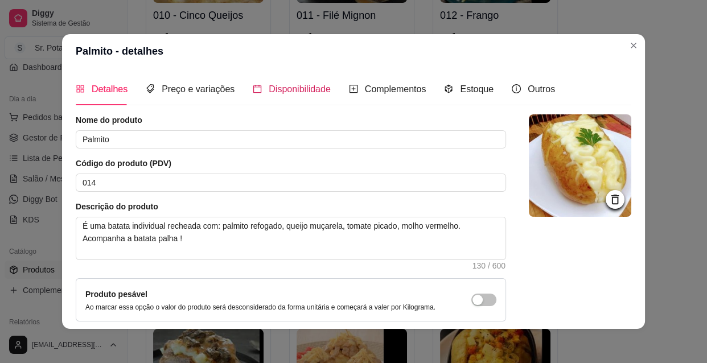
click at [305, 86] on span "Disponibilidade" at bounding box center [300, 89] width 62 height 10
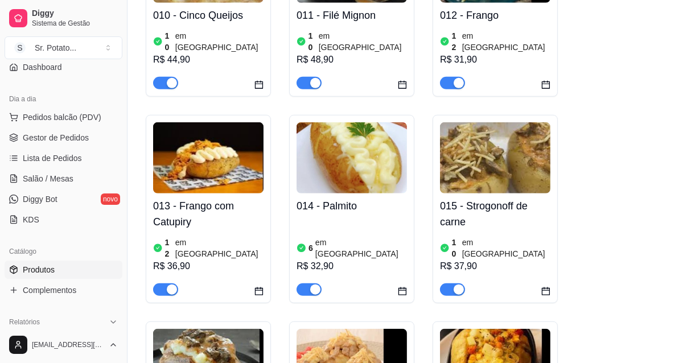
click at [205, 329] on img at bounding box center [208, 364] width 110 height 71
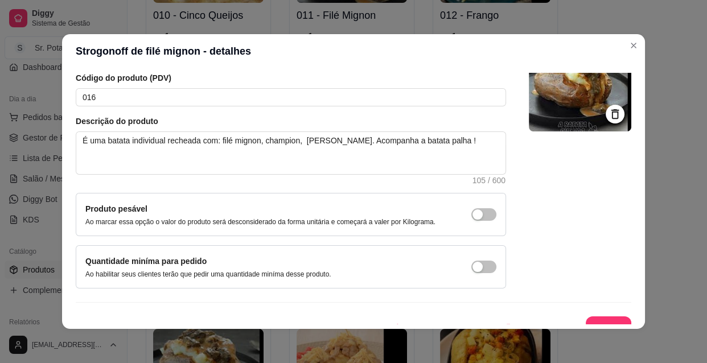
scroll to position [99, 0]
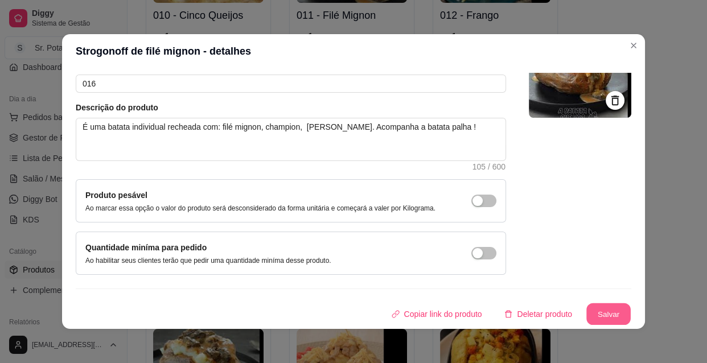
click at [609, 311] on button "Salvar" at bounding box center [608, 314] width 44 height 22
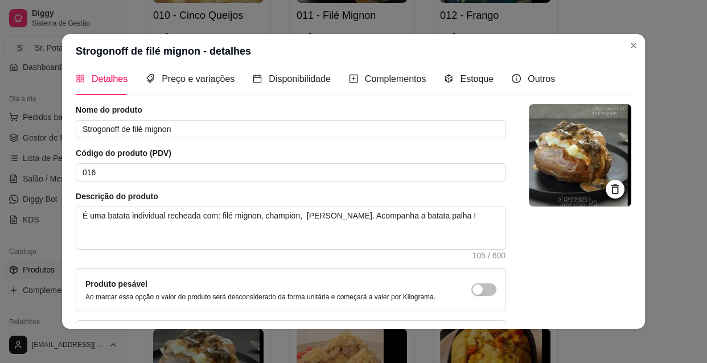
scroll to position [0, 0]
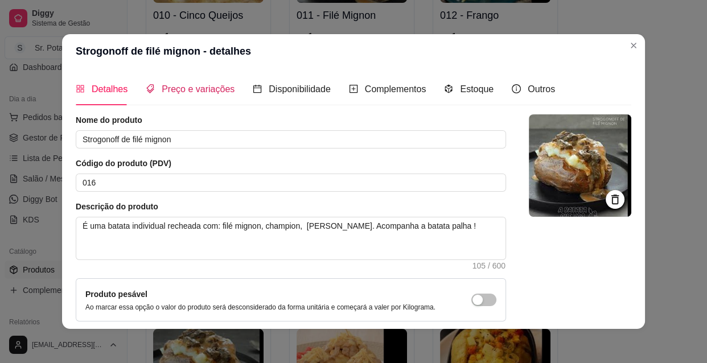
click at [216, 91] on span "Preço e variações" at bounding box center [198, 89] width 73 height 10
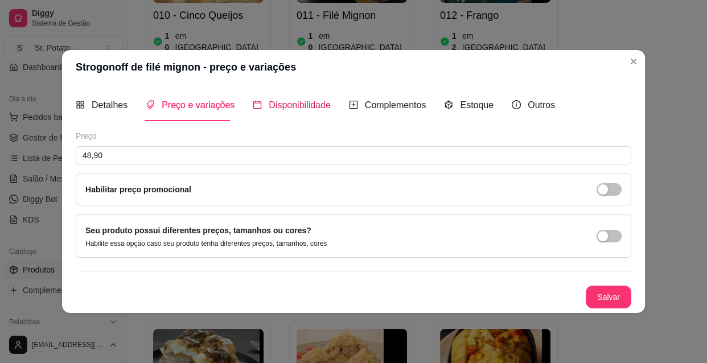
click at [296, 101] on span "Disponibilidade" at bounding box center [300, 105] width 62 height 10
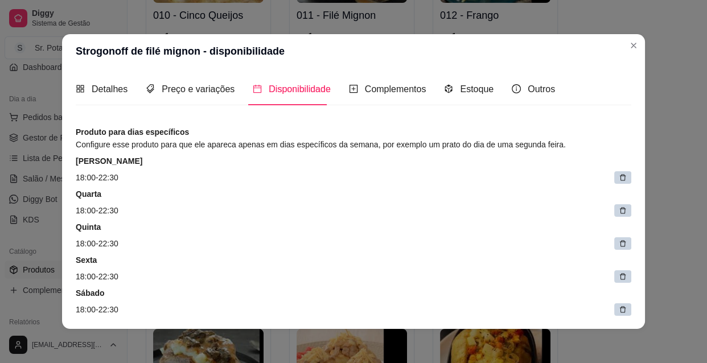
click at [619, 179] on icon at bounding box center [623, 178] width 8 height 8
click at [617, 179] on span at bounding box center [625, 178] width 16 height 16
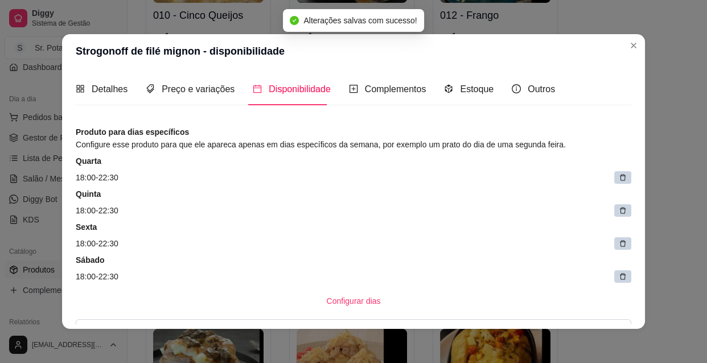
click at [619, 179] on icon at bounding box center [623, 178] width 8 height 8
click at [617, 179] on span at bounding box center [625, 178] width 16 height 16
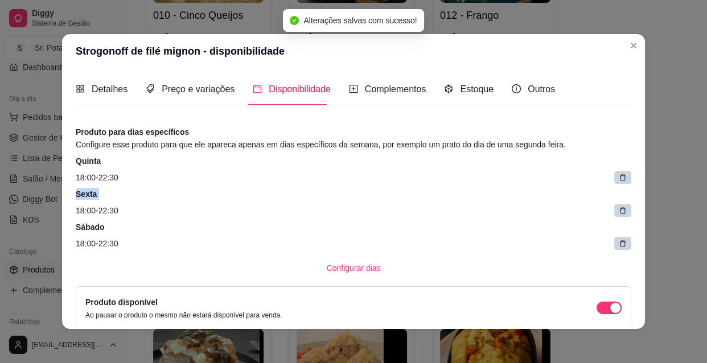
click at [619, 179] on icon at bounding box center [623, 178] width 8 height 8
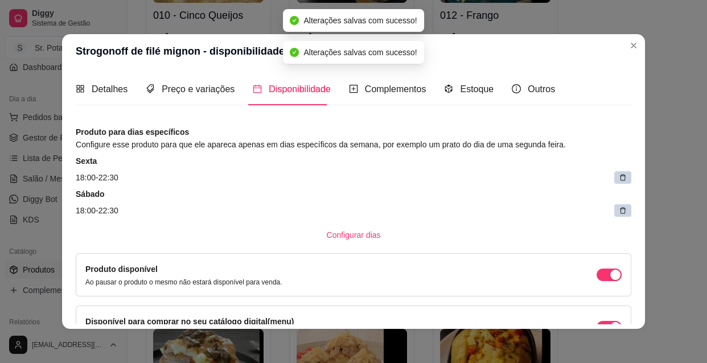
click at [619, 179] on icon at bounding box center [623, 178] width 8 height 8
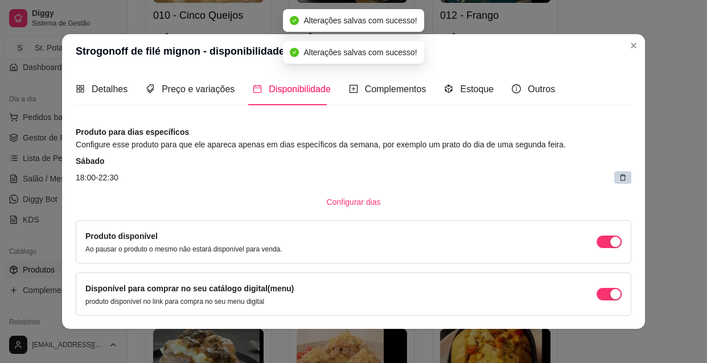
click at [619, 179] on icon at bounding box center [623, 178] width 8 height 8
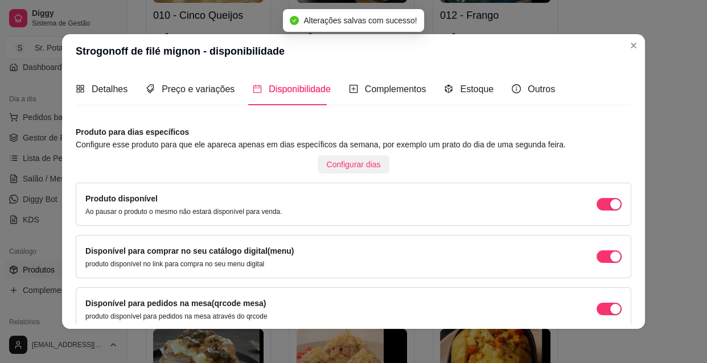
click at [352, 163] on span "Configurar dias" at bounding box center [354, 164] width 54 height 13
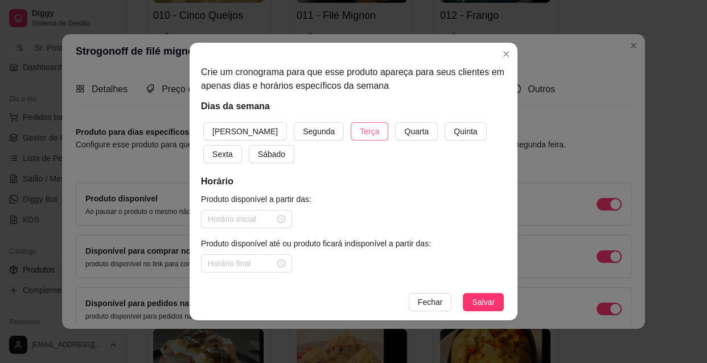
click at [360, 129] on span "Terça" at bounding box center [369, 131] width 19 height 13
click at [404, 130] on span "Quarta" at bounding box center [416, 131] width 24 height 13
click at [454, 130] on span "Quinta" at bounding box center [465, 131] width 23 height 13
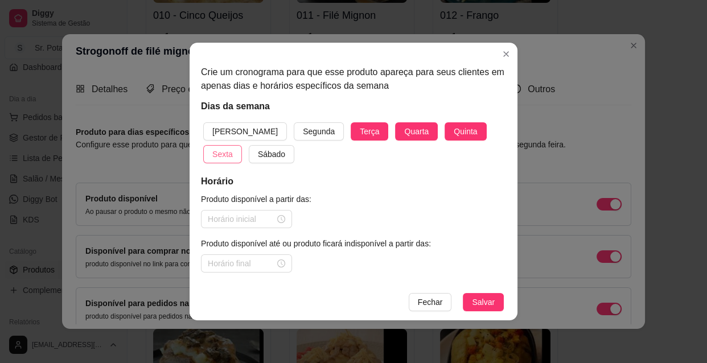
click at [233, 148] on span "Sexta" at bounding box center [222, 154] width 20 height 13
click at [258, 154] on span "Sábado" at bounding box center [271, 154] width 27 height 13
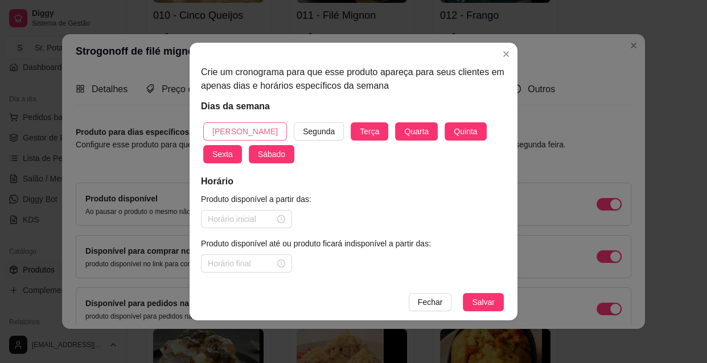
click at [238, 131] on span "[PERSON_NAME]" at bounding box center [244, 131] width 65 height 13
click at [279, 217] on div at bounding box center [246, 219] width 77 height 13
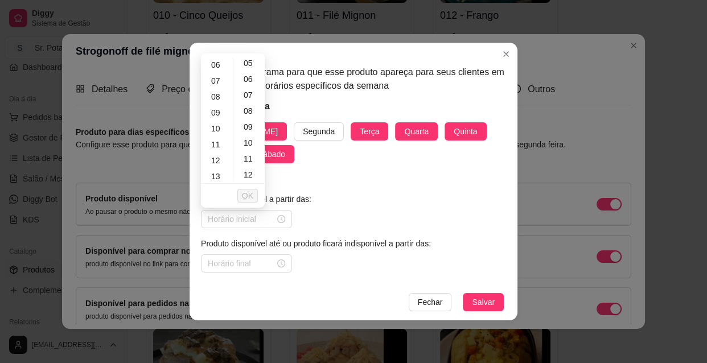
scroll to position [103, 0]
click at [217, 122] on div "10" at bounding box center [216, 122] width 27 height 16
click at [250, 193] on span "OK" at bounding box center [247, 195] width 11 height 13
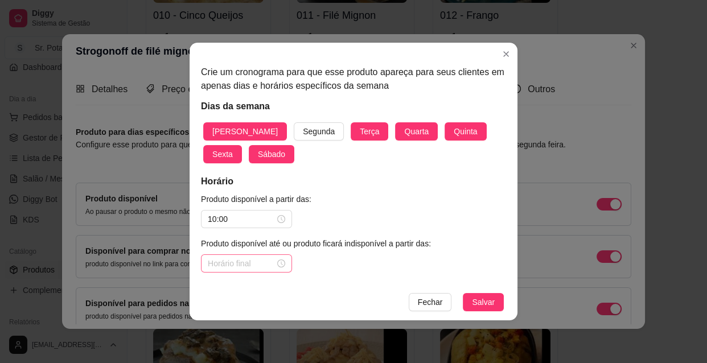
click at [281, 261] on div at bounding box center [246, 263] width 77 height 13
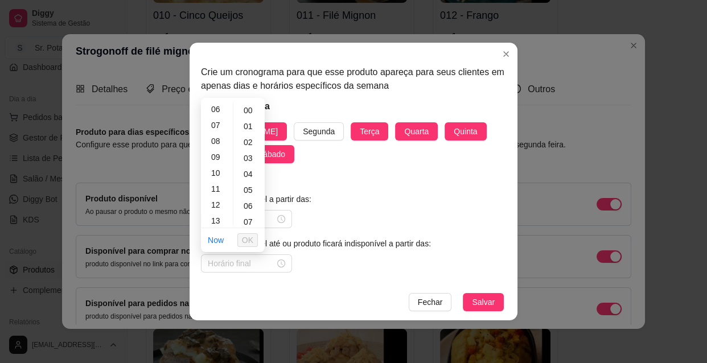
scroll to position [103, 0]
click at [215, 214] on div "13" at bounding box center [216, 215] width 27 height 16
click at [245, 240] on span "OK" at bounding box center [247, 240] width 11 height 13
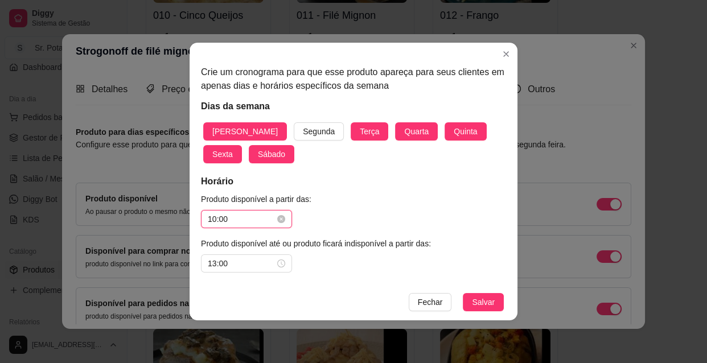
click at [242, 216] on input "10:00" at bounding box center [241, 219] width 67 height 13
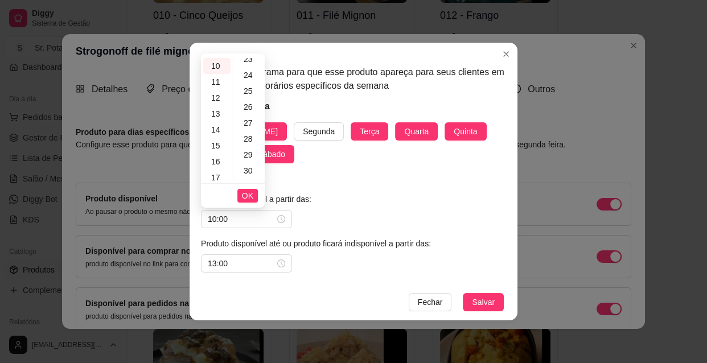
scroll to position [393, 0]
click at [245, 149] on div "30" at bounding box center [249, 151] width 27 height 16
click at [247, 191] on span "OK" at bounding box center [247, 195] width 11 height 13
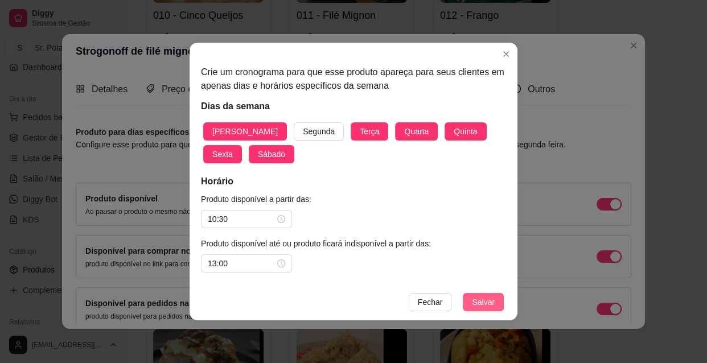
click at [483, 302] on span "Salvar" at bounding box center [483, 302] width 23 height 13
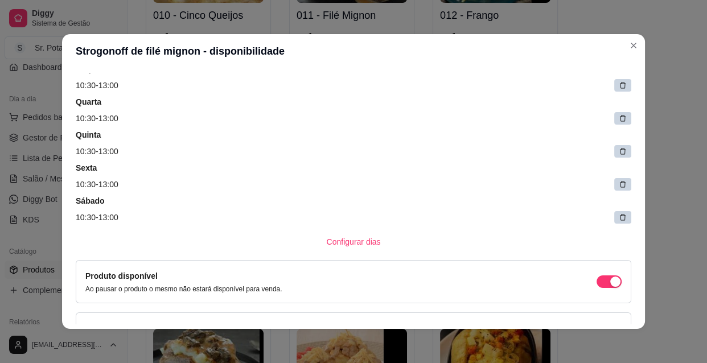
scroll to position [145, 0]
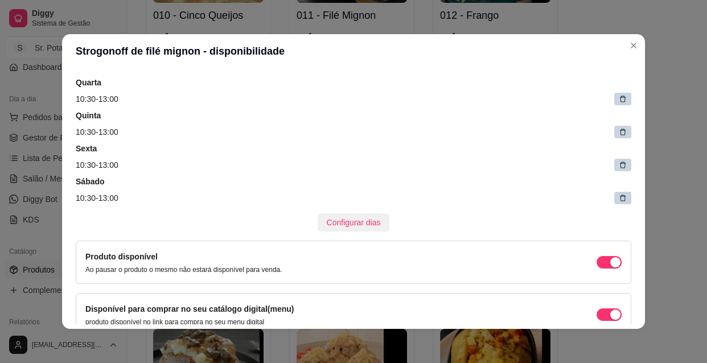
click at [353, 224] on span "Configurar dias" at bounding box center [354, 222] width 54 height 13
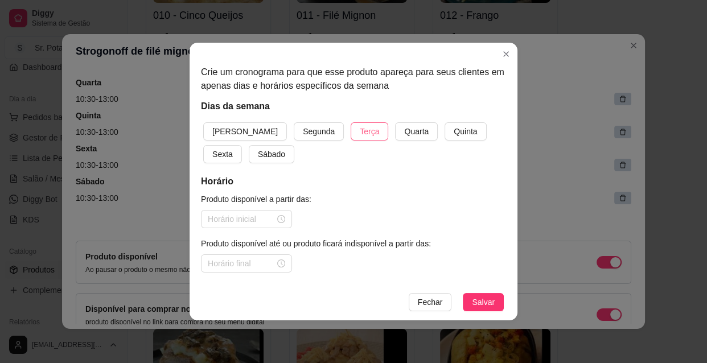
click at [360, 129] on span "Terça" at bounding box center [369, 131] width 19 height 13
click at [404, 133] on span "Quarta" at bounding box center [416, 131] width 24 height 13
click at [454, 125] on span "Quinta" at bounding box center [465, 131] width 23 height 13
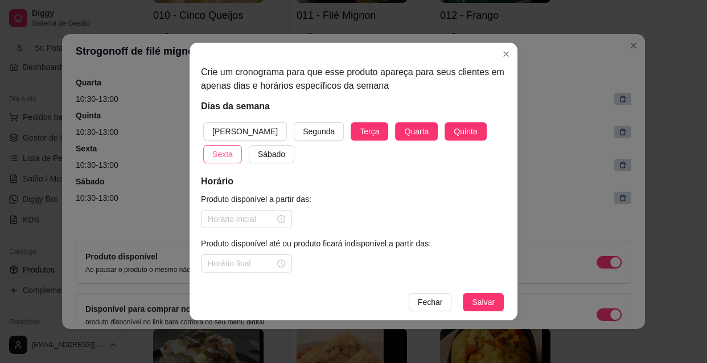
click at [233, 148] on span "Sexta" at bounding box center [222, 154] width 20 height 13
click at [258, 154] on span "Sábado" at bounding box center [271, 154] width 27 height 13
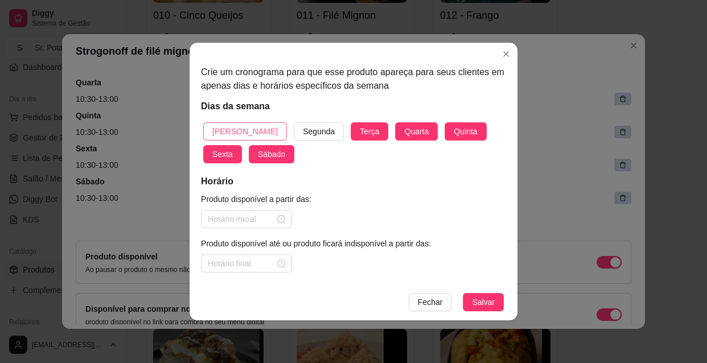
click at [232, 130] on span "[PERSON_NAME]" at bounding box center [244, 131] width 65 height 13
click at [285, 219] on div at bounding box center [246, 219] width 91 height 18
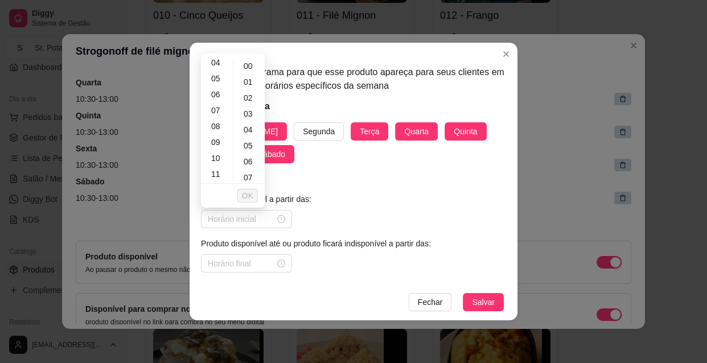
scroll to position [83, 0]
click at [215, 138] on div "10" at bounding box center [216, 143] width 27 height 16
click at [251, 194] on span "OK" at bounding box center [247, 195] width 11 height 13
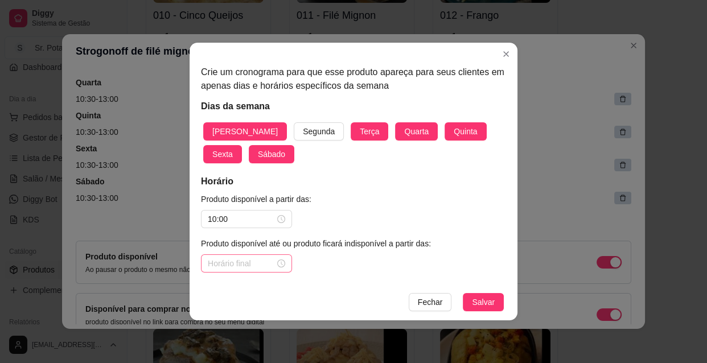
click at [283, 263] on div at bounding box center [246, 263] width 77 height 13
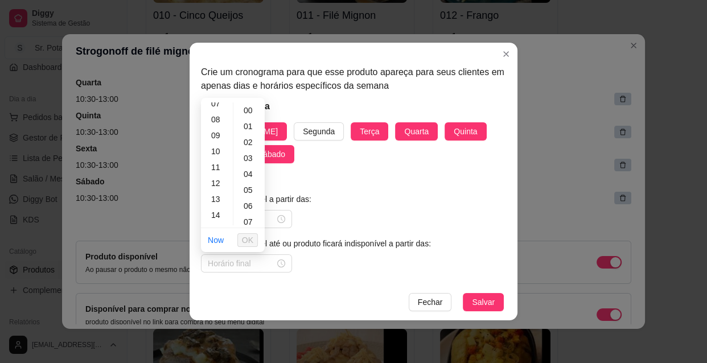
scroll to position [124, 0]
click at [215, 190] on div "13" at bounding box center [216, 193] width 27 height 16
click at [244, 239] on span "OK" at bounding box center [247, 240] width 11 height 13
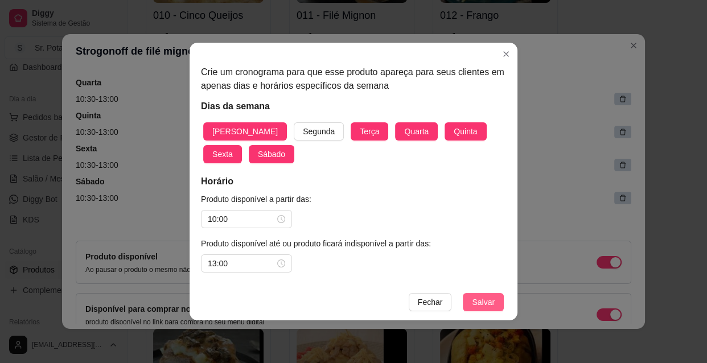
click at [476, 300] on span "Salvar" at bounding box center [483, 302] width 23 height 13
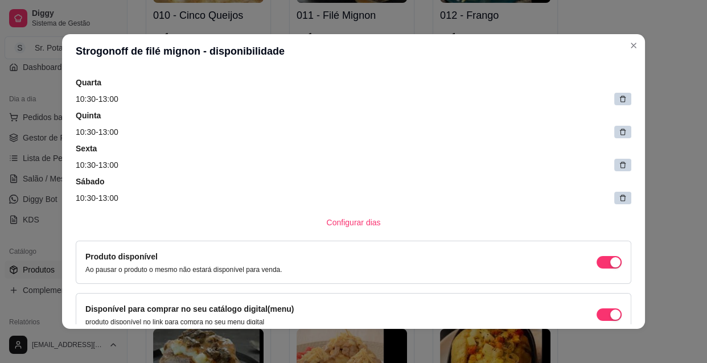
scroll to position [179, 0]
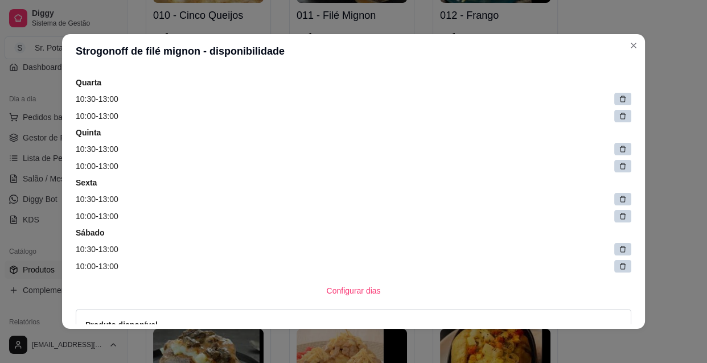
click at [620, 113] on icon at bounding box center [623, 116] width 6 height 6
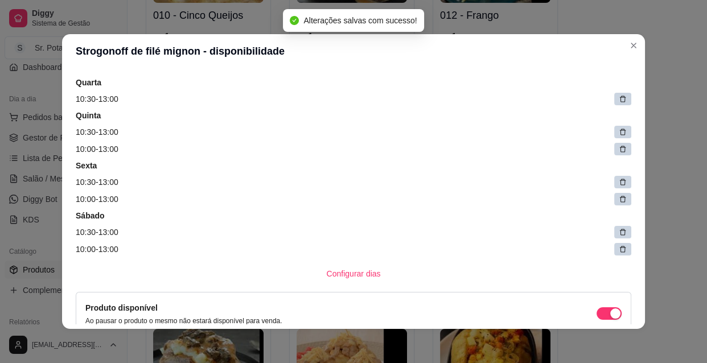
click at [619, 147] on icon at bounding box center [623, 149] width 8 height 8
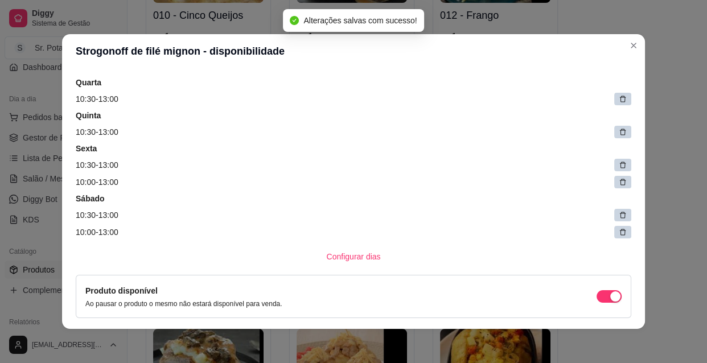
click at [619, 185] on icon at bounding box center [623, 182] width 8 height 8
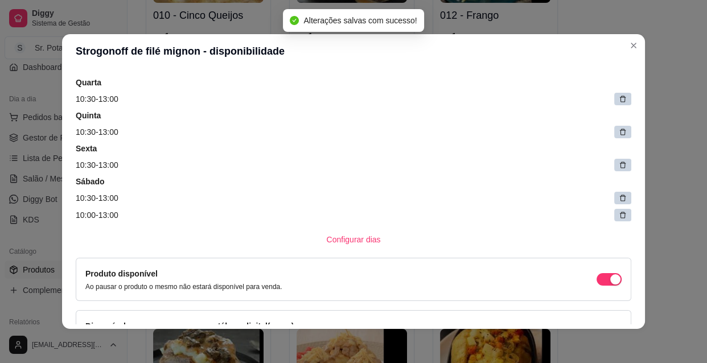
click at [620, 213] on icon at bounding box center [623, 215] width 6 height 6
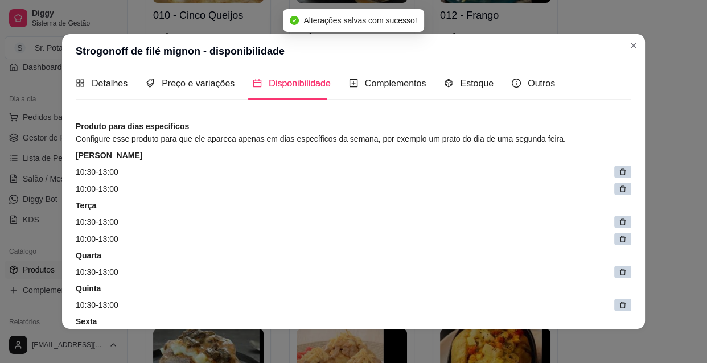
scroll to position [0, 0]
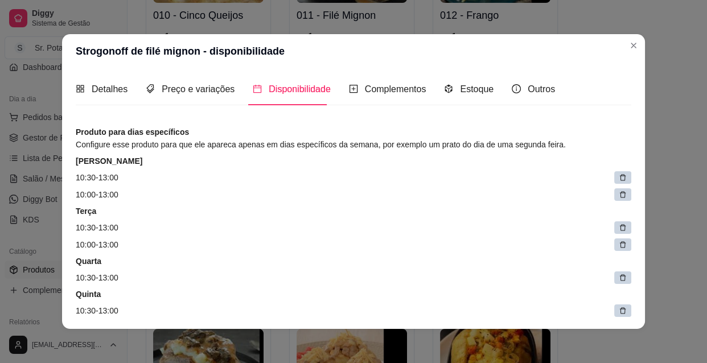
click at [620, 192] on icon at bounding box center [623, 195] width 6 height 6
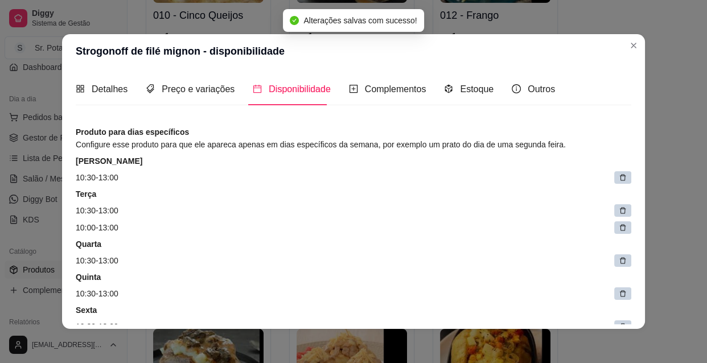
click at [619, 230] on icon at bounding box center [623, 228] width 8 height 8
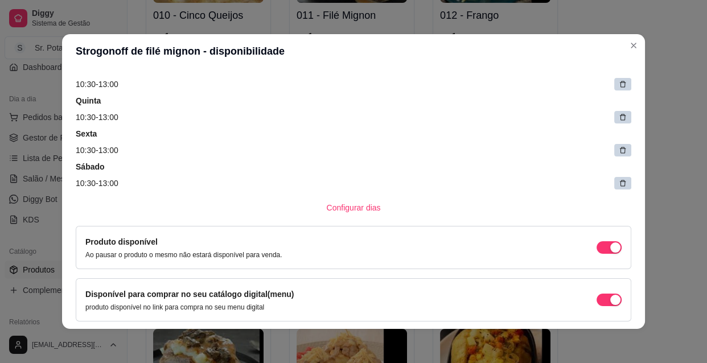
scroll to position [165, 0]
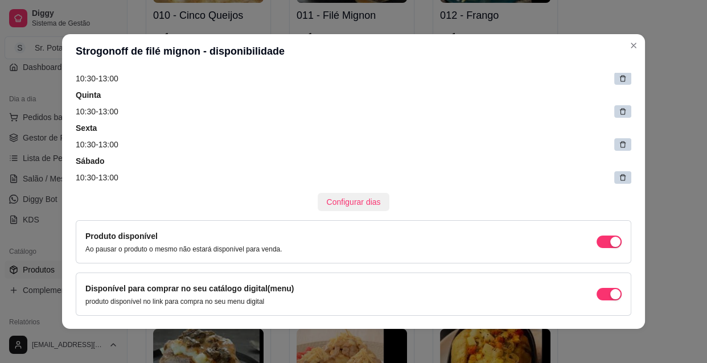
click at [356, 199] on span "Configurar dias" at bounding box center [354, 202] width 54 height 13
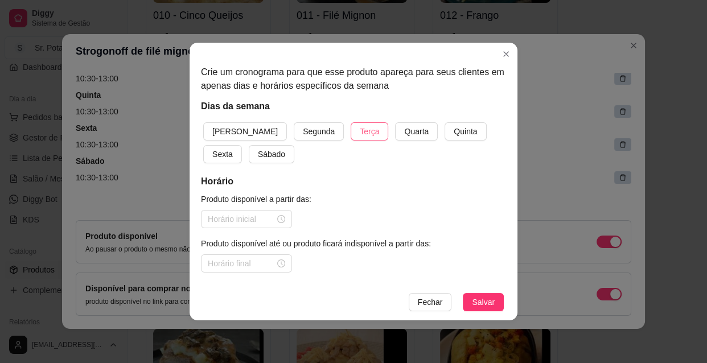
click at [360, 126] on span "Terça" at bounding box center [369, 131] width 19 height 13
click at [404, 127] on span "Quarta" at bounding box center [416, 131] width 24 height 13
click at [454, 131] on span "Quinta" at bounding box center [465, 131] width 23 height 13
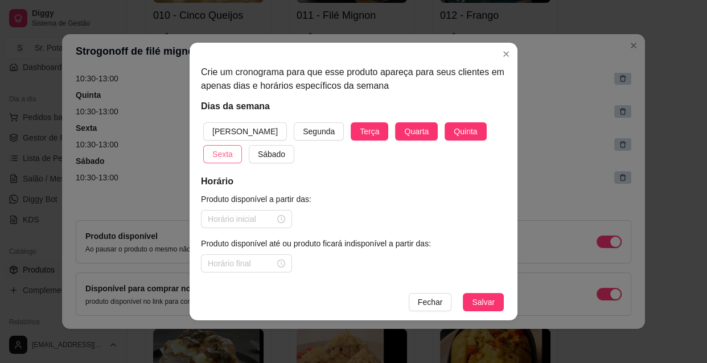
click at [233, 148] on span "Sexta" at bounding box center [222, 154] width 20 height 13
click at [258, 154] on span "Sábado" at bounding box center [271, 154] width 27 height 13
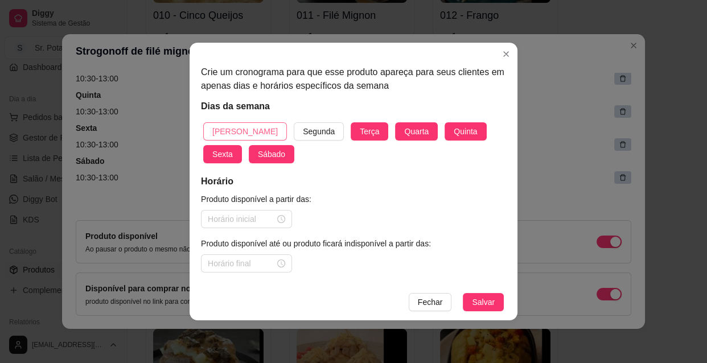
click at [234, 131] on span "[PERSON_NAME]" at bounding box center [244, 131] width 65 height 13
click at [278, 218] on div at bounding box center [246, 219] width 77 height 13
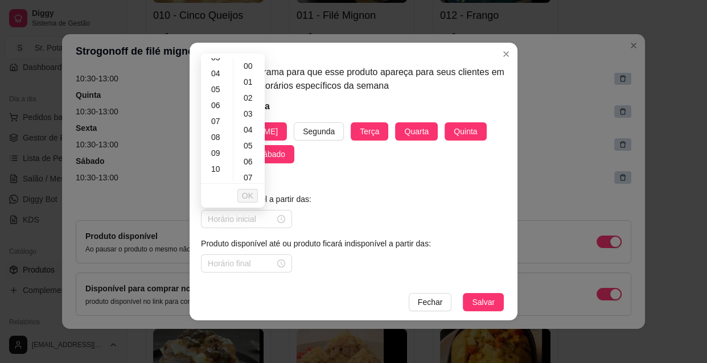
scroll to position [62, 0]
click at [219, 161] on div "10" at bounding box center [216, 163] width 27 height 16
click at [221, 172] on div "18" at bounding box center [216, 173] width 27 height 16
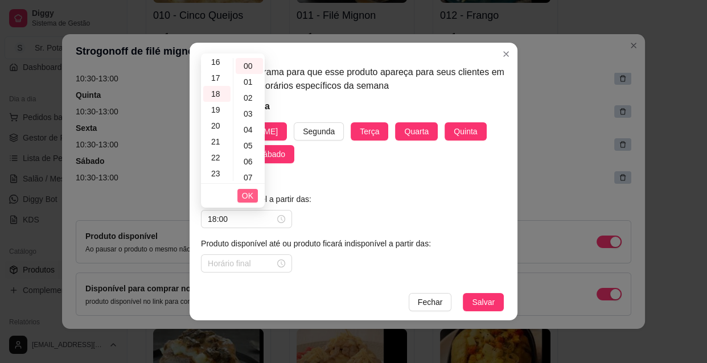
click at [249, 193] on span "OK" at bounding box center [247, 195] width 11 height 13
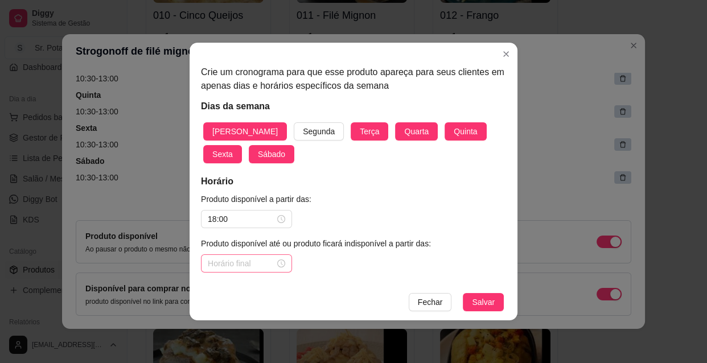
click at [281, 261] on div at bounding box center [246, 263] width 77 height 13
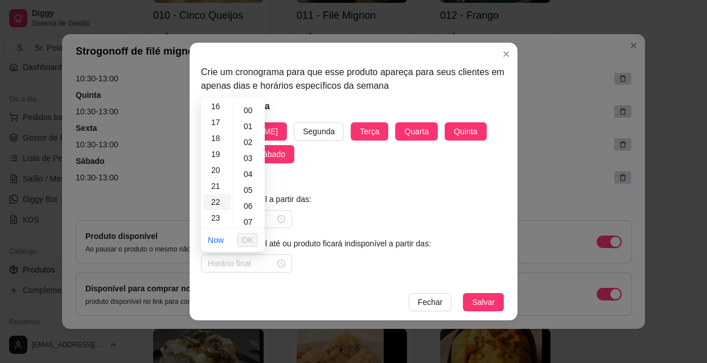
click at [212, 201] on div "22" at bounding box center [216, 202] width 27 height 16
click at [250, 212] on div "30" at bounding box center [249, 216] width 27 height 16
click at [249, 239] on span "OK" at bounding box center [247, 240] width 11 height 13
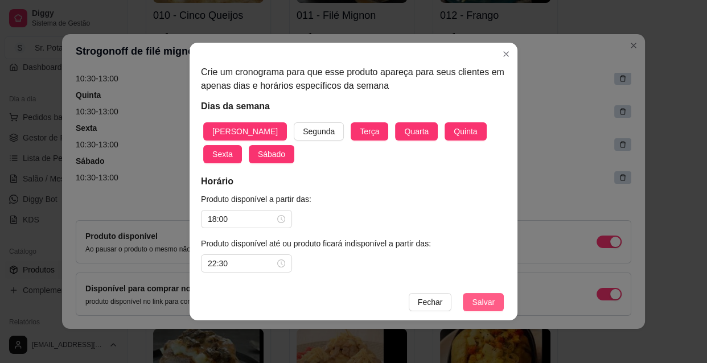
click at [480, 296] on span "Salvar" at bounding box center [483, 302] width 23 height 13
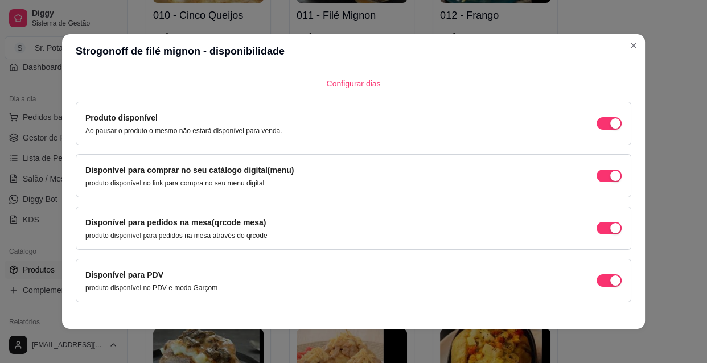
scroll to position [406, 0]
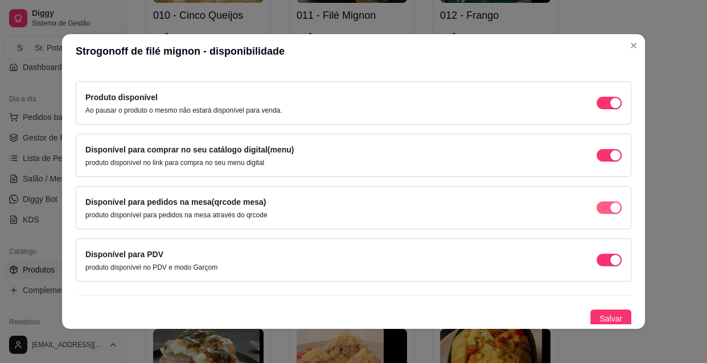
click at [610, 108] on div "button" at bounding box center [615, 103] width 10 height 10
click at [600, 318] on span "Salvar" at bounding box center [610, 318] width 23 height 13
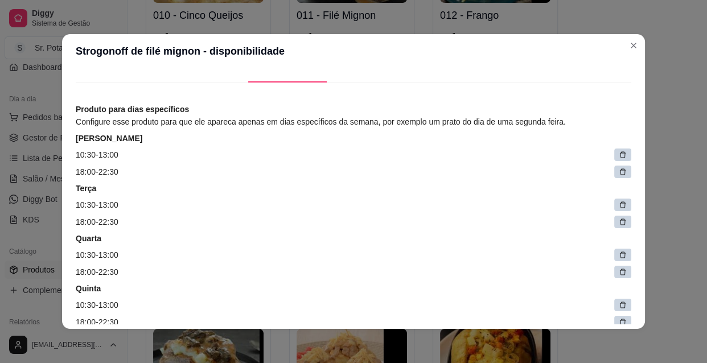
scroll to position [13, 0]
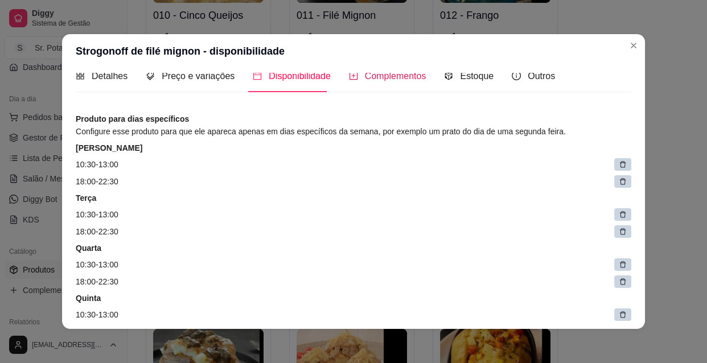
click at [399, 75] on span "Complementos" at bounding box center [395, 76] width 61 height 10
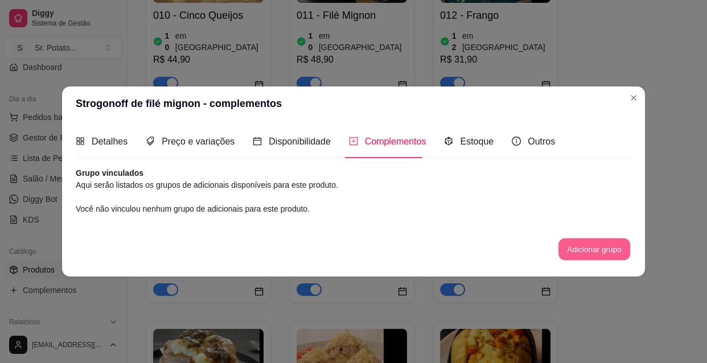
click at [599, 244] on button "Adicionar grupo" at bounding box center [594, 249] width 72 height 22
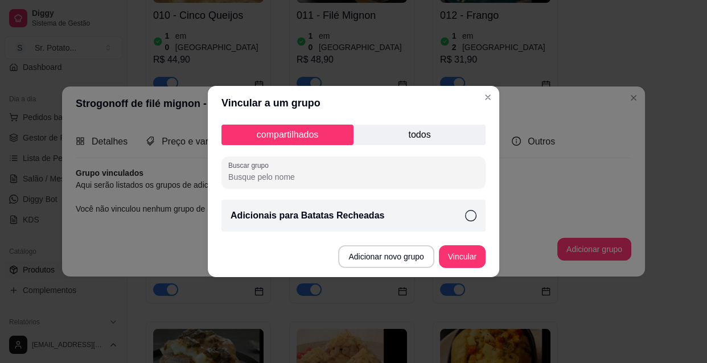
click at [468, 215] on icon at bounding box center [470, 215] width 11 height 11
click at [465, 253] on button "Vincular" at bounding box center [462, 256] width 47 height 23
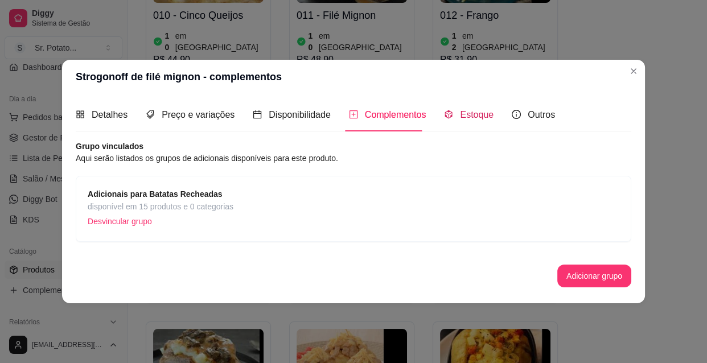
click at [472, 113] on span "Estoque" at bounding box center [477, 115] width 34 height 10
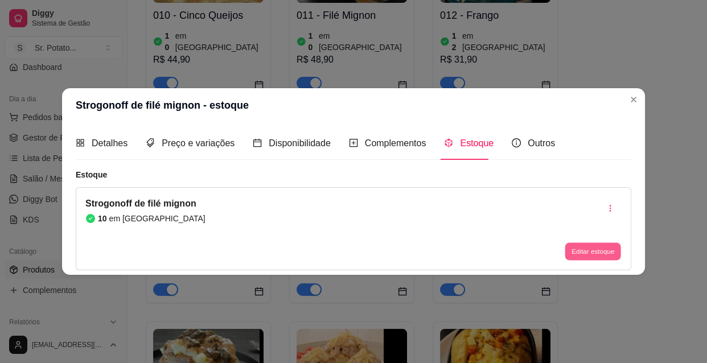
click at [591, 246] on button "Editar estoque" at bounding box center [592, 251] width 56 height 18
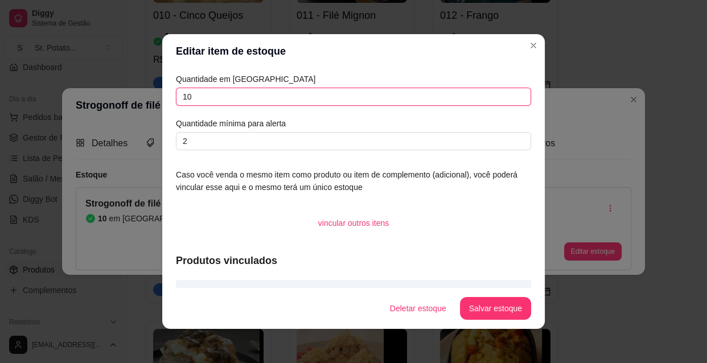
click at [198, 95] on input "10" at bounding box center [353, 97] width 355 height 18
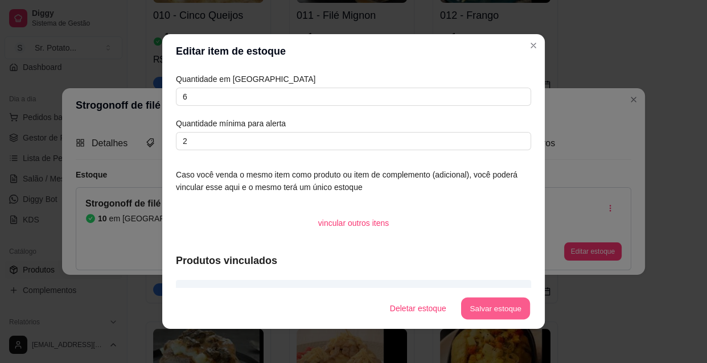
click at [483, 307] on button "Salvar estoque" at bounding box center [494, 309] width 69 height 22
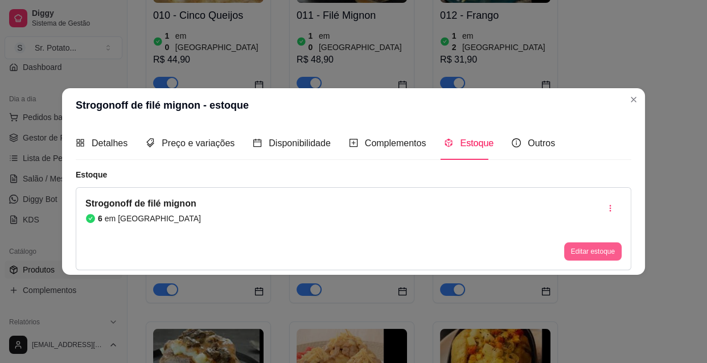
click at [589, 248] on button "Editar estoque" at bounding box center [592, 251] width 57 height 18
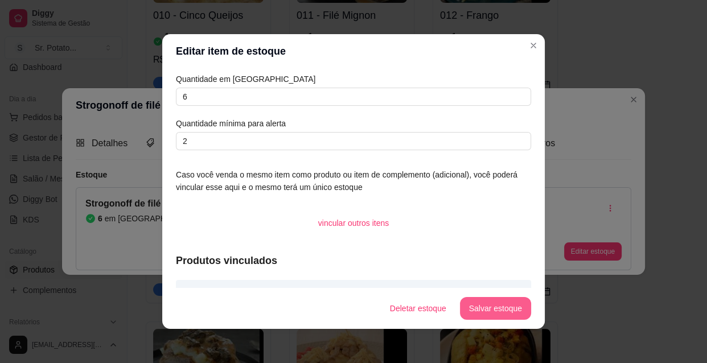
click at [507, 308] on button "Salvar estoque" at bounding box center [495, 308] width 71 height 23
click at [498, 306] on button "Salvar estoque" at bounding box center [495, 308] width 71 height 23
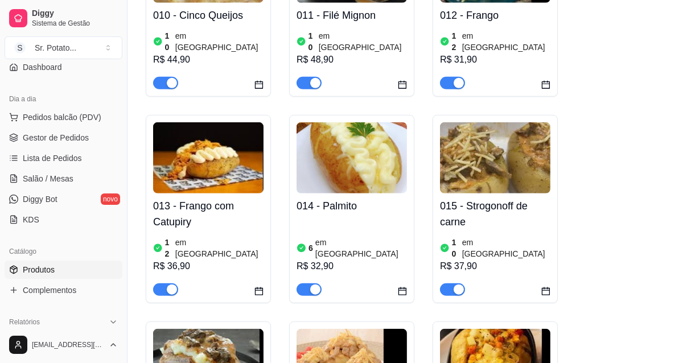
click at [228, 329] on img at bounding box center [208, 364] width 110 height 71
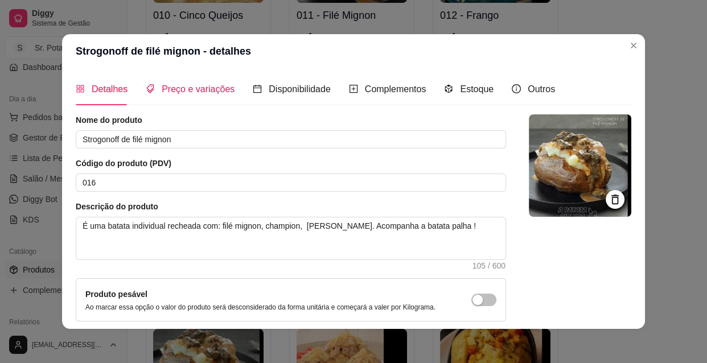
click at [213, 90] on span "Preço e variações" at bounding box center [198, 89] width 73 height 10
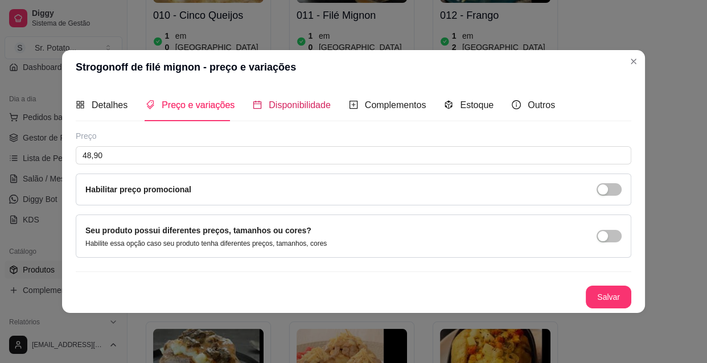
click at [272, 104] on span "Disponibilidade" at bounding box center [300, 105] width 62 height 10
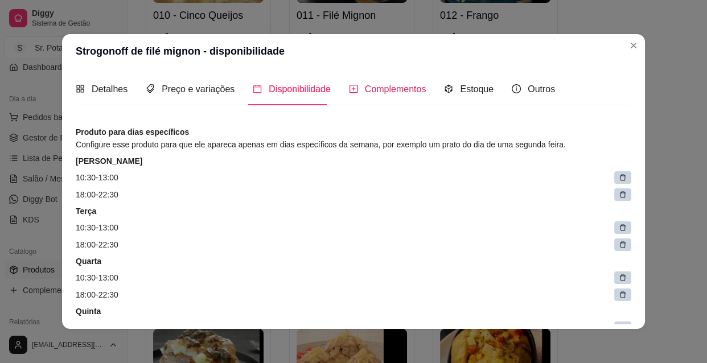
click at [373, 84] on span "Complementos" at bounding box center [395, 89] width 61 height 10
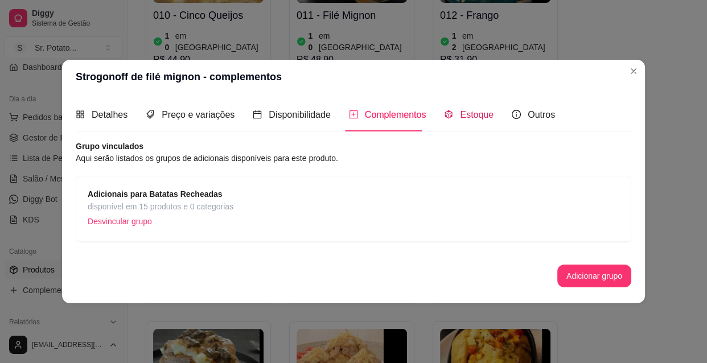
click at [460, 112] on span "Estoque" at bounding box center [477, 115] width 34 height 10
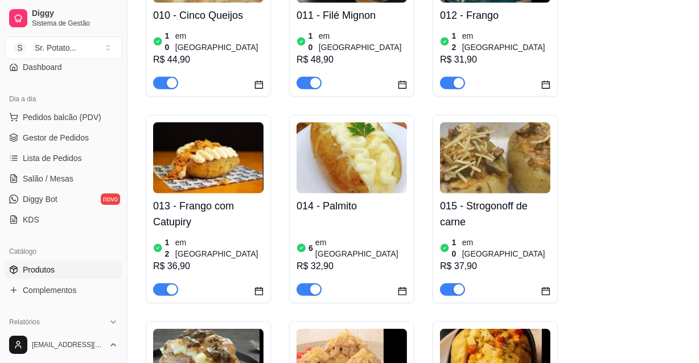
click at [364, 329] on img at bounding box center [351, 364] width 110 height 71
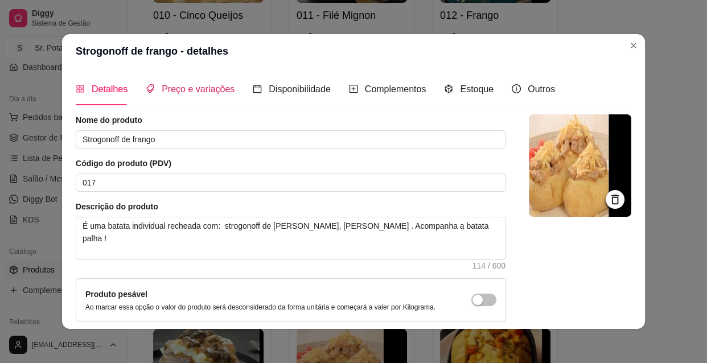
click at [197, 88] on span "Preço e variações" at bounding box center [198, 89] width 73 height 10
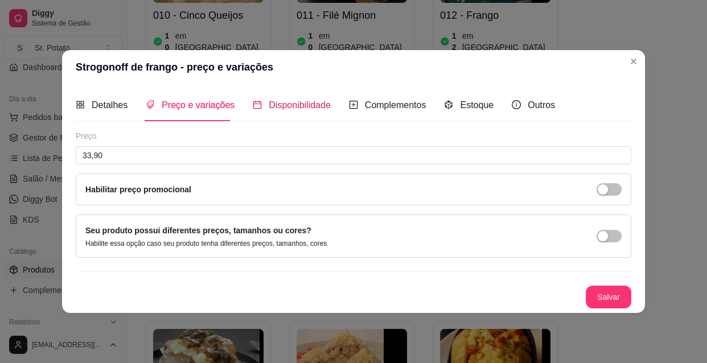
click at [288, 104] on span "Disponibilidade" at bounding box center [300, 105] width 62 height 10
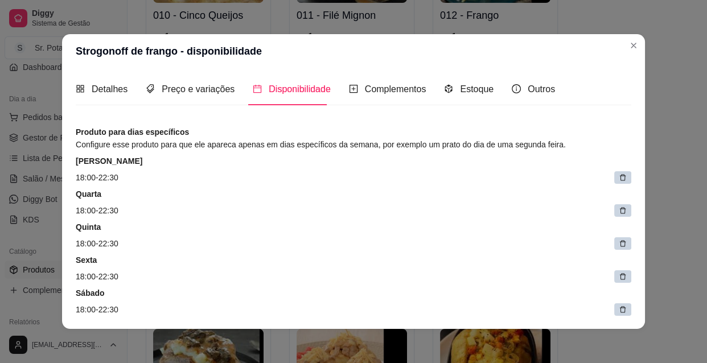
click at [614, 172] on div at bounding box center [622, 177] width 17 height 13
click at [620, 172] on div at bounding box center [625, 177] width 11 height 11
click at [617, 172] on span at bounding box center [625, 178] width 16 height 16
click at [620, 172] on div at bounding box center [625, 177] width 11 height 11
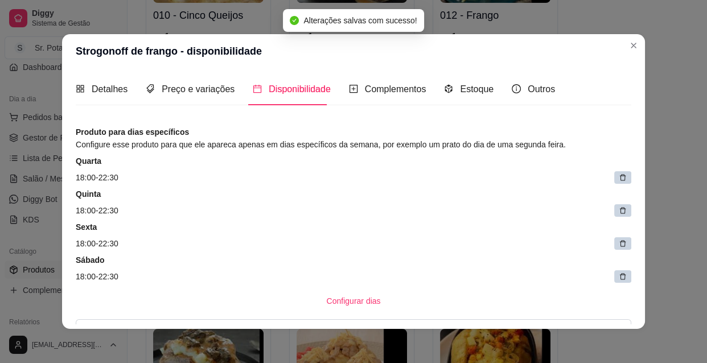
click at [614, 172] on div at bounding box center [622, 177] width 17 height 13
click at [620, 172] on div at bounding box center [625, 177] width 11 height 11
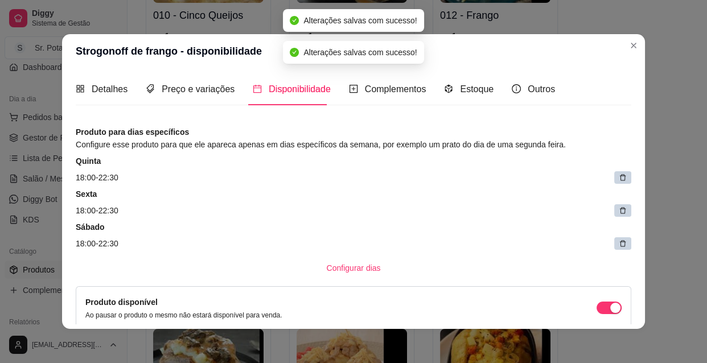
click at [614, 172] on div at bounding box center [622, 177] width 17 height 13
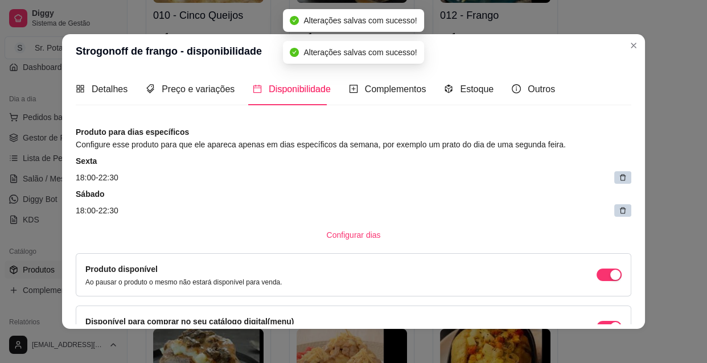
click at [614, 172] on div at bounding box center [622, 177] width 17 height 13
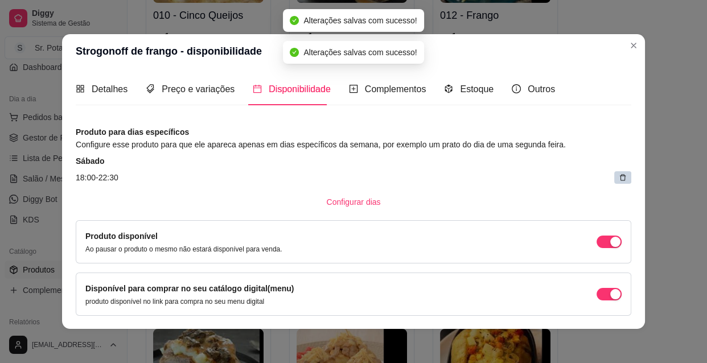
click at [614, 172] on div at bounding box center [622, 177] width 17 height 13
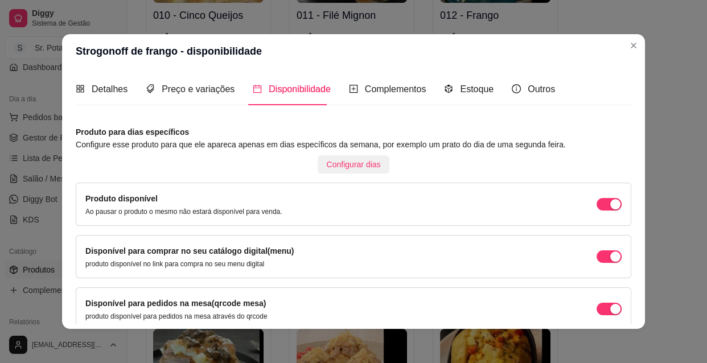
click at [352, 164] on span "Configurar dias" at bounding box center [354, 164] width 54 height 13
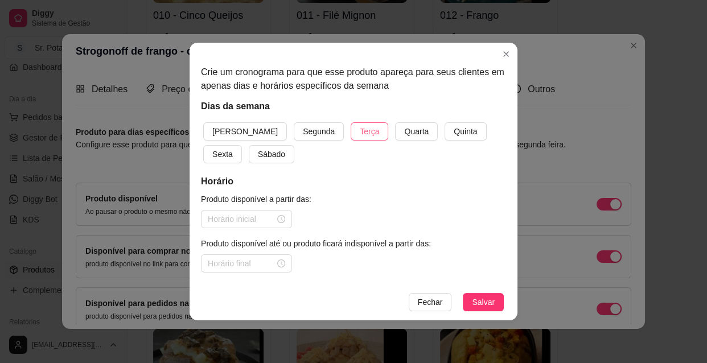
click at [360, 131] on span "Terça" at bounding box center [369, 131] width 19 height 13
click at [404, 132] on span "Quarta" at bounding box center [416, 131] width 24 height 13
click at [454, 132] on span "Quinta" at bounding box center [465, 131] width 23 height 13
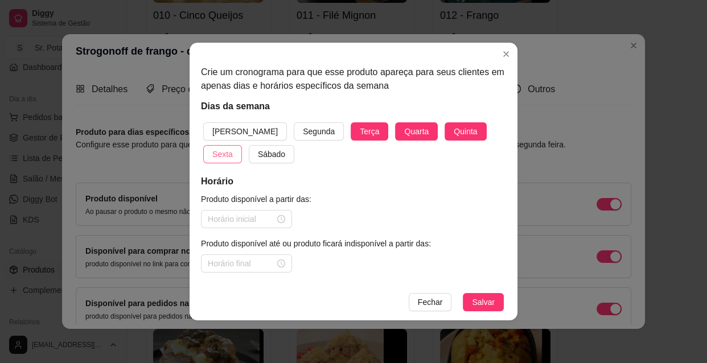
click at [233, 148] on span "Sexta" at bounding box center [222, 154] width 20 height 13
click at [258, 152] on span "Sábado" at bounding box center [271, 154] width 27 height 13
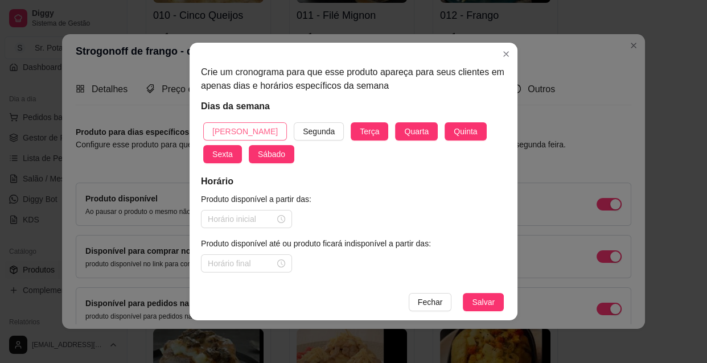
click at [230, 128] on span "[PERSON_NAME]" at bounding box center [244, 131] width 65 height 13
click at [282, 220] on div at bounding box center [246, 219] width 77 height 13
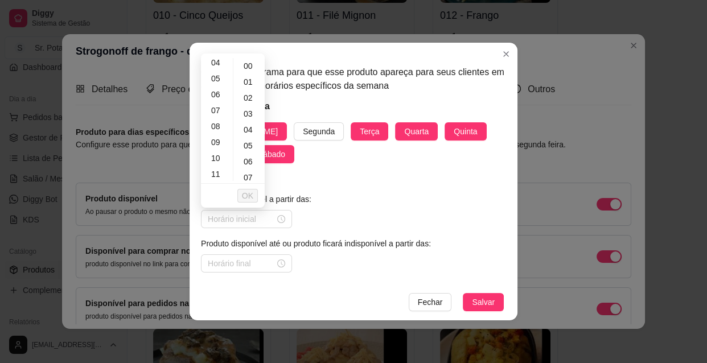
scroll to position [83, 0]
click at [214, 138] on div "10" at bounding box center [216, 143] width 27 height 16
click at [245, 148] on div "30" at bounding box center [249, 151] width 27 height 16
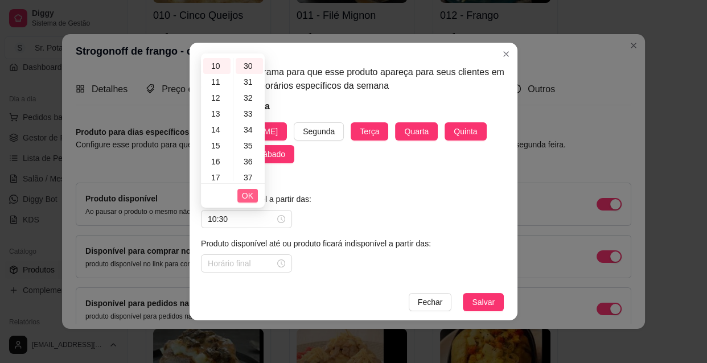
click at [245, 197] on span "OK" at bounding box center [247, 195] width 11 height 13
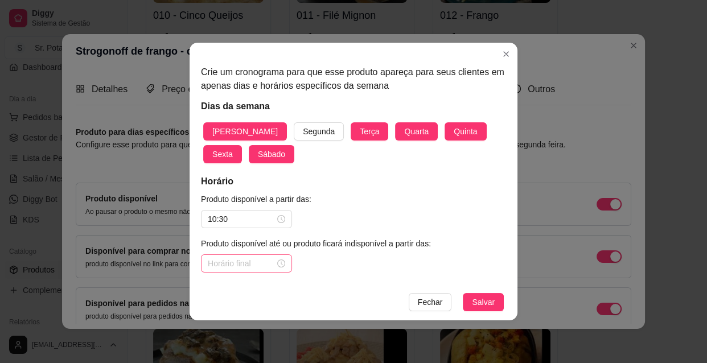
click at [283, 262] on div at bounding box center [246, 263] width 77 height 13
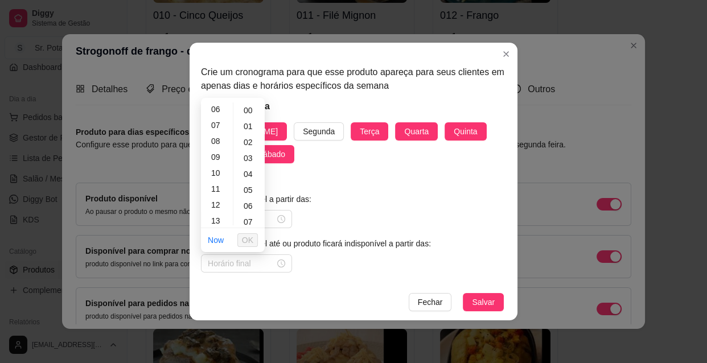
scroll to position [103, 0]
click at [216, 211] on div "13" at bounding box center [216, 215] width 27 height 16
click at [250, 237] on span "OK" at bounding box center [247, 240] width 11 height 13
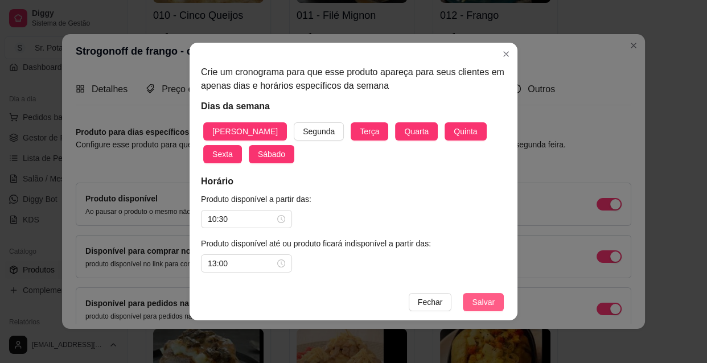
click at [486, 297] on span "Salvar" at bounding box center [483, 302] width 23 height 13
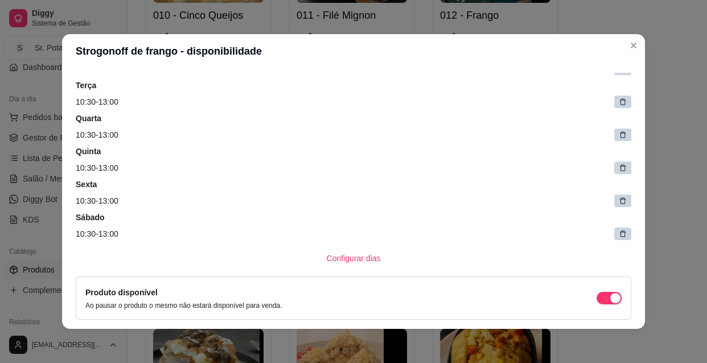
scroll to position [124, 0]
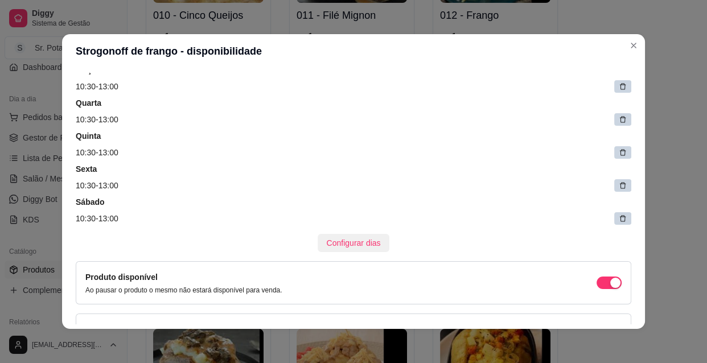
click at [356, 242] on span "Configurar dias" at bounding box center [354, 243] width 54 height 13
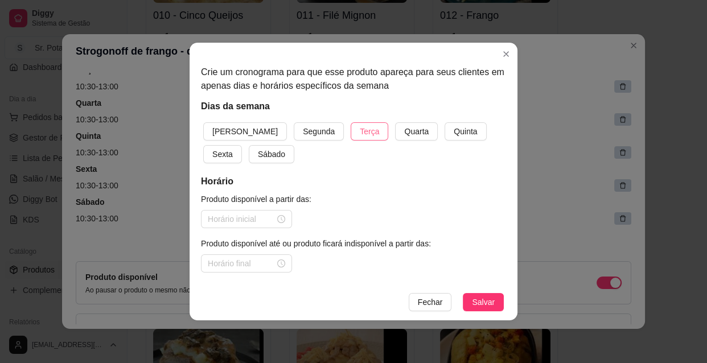
click at [360, 130] on span "Terça" at bounding box center [369, 131] width 19 height 13
click at [404, 129] on span "Quarta" at bounding box center [416, 131] width 24 height 13
click at [454, 130] on span "Quinta" at bounding box center [465, 131] width 23 height 13
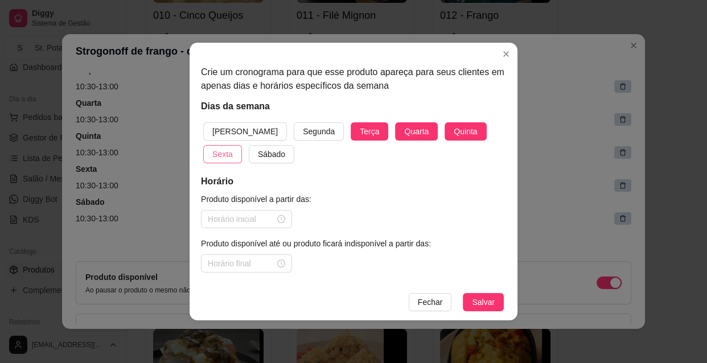
click at [233, 148] on span "Sexta" at bounding box center [222, 154] width 20 height 13
click at [258, 151] on span "Sábado" at bounding box center [271, 154] width 27 height 13
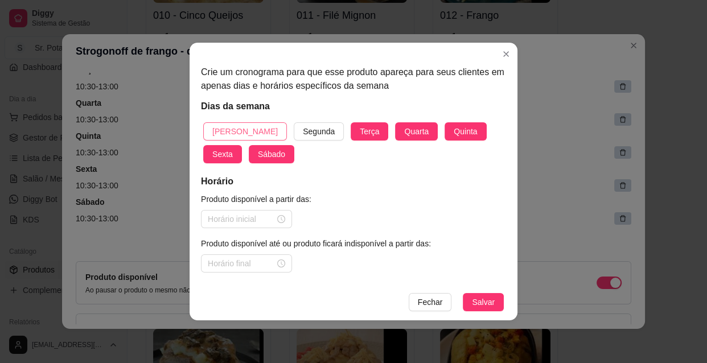
click at [235, 126] on span "[PERSON_NAME]" at bounding box center [244, 131] width 65 height 13
click at [284, 217] on div at bounding box center [246, 219] width 77 height 13
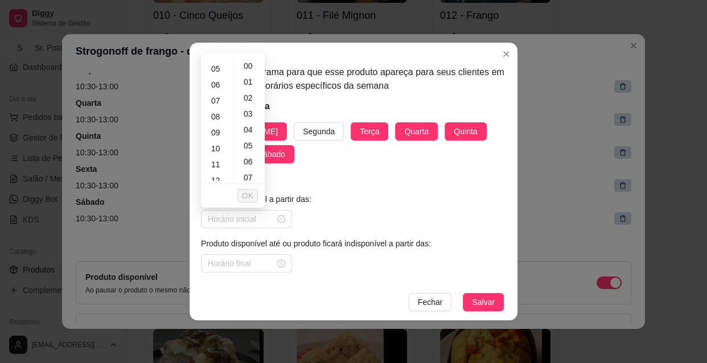
scroll to position [83, 0]
click at [216, 142] on div "10" at bounding box center [216, 143] width 27 height 16
click at [248, 170] on div "30" at bounding box center [249, 172] width 27 height 16
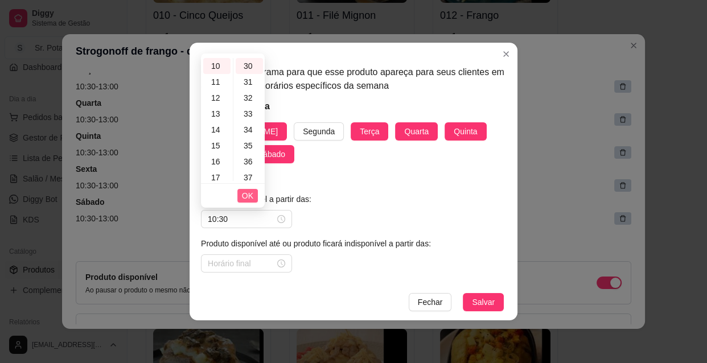
click at [250, 192] on span "OK" at bounding box center [247, 195] width 11 height 13
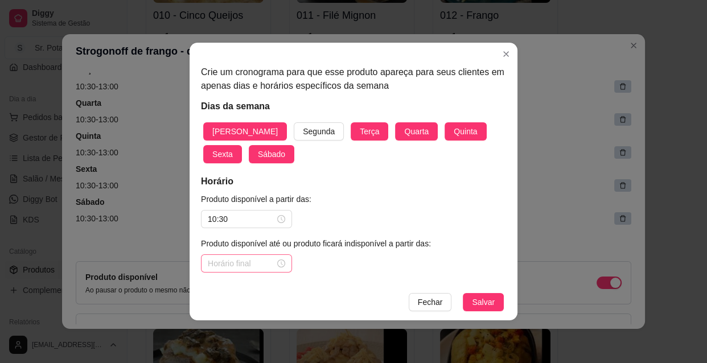
click at [278, 263] on div at bounding box center [246, 263] width 77 height 13
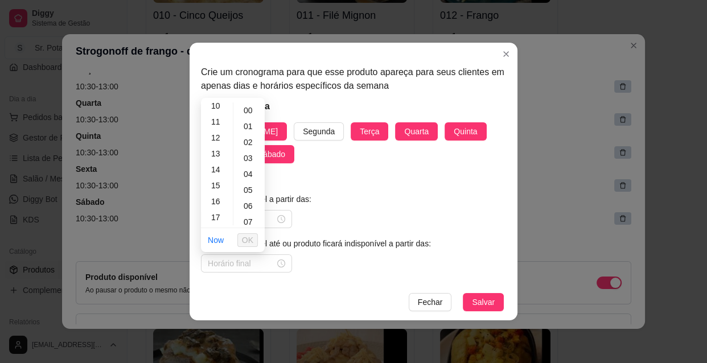
scroll to position [165, 0]
click at [215, 151] on div "13" at bounding box center [216, 153] width 27 height 16
click at [245, 237] on span "OK" at bounding box center [247, 240] width 11 height 13
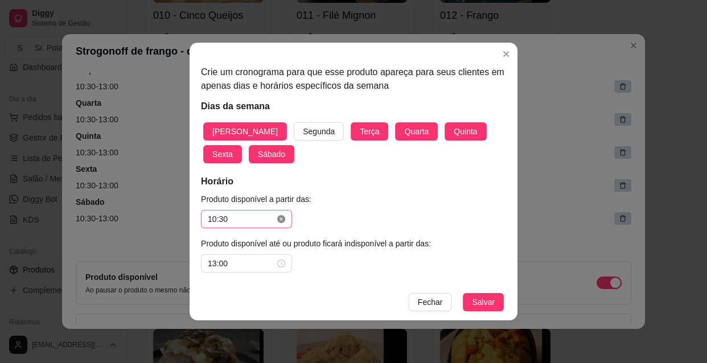
click at [282, 220] on icon "close-circle" at bounding box center [281, 219] width 8 height 8
click at [265, 222] on input at bounding box center [241, 219] width 67 height 13
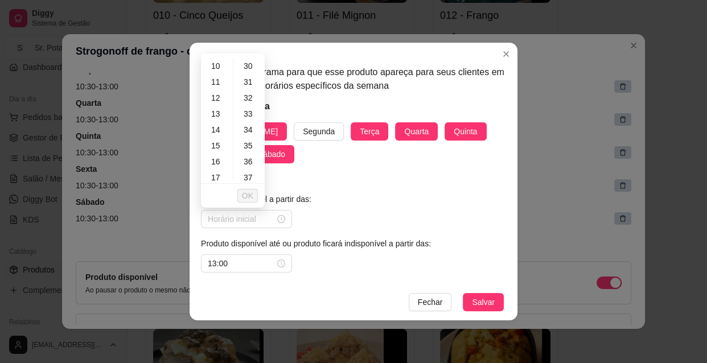
scroll to position [180, 0]
click at [220, 172] on div "18" at bounding box center [216, 173] width 27 height 16
click at [284, 264] on icon "close-circle" at bounding box center [281, 263] width 8 height 8
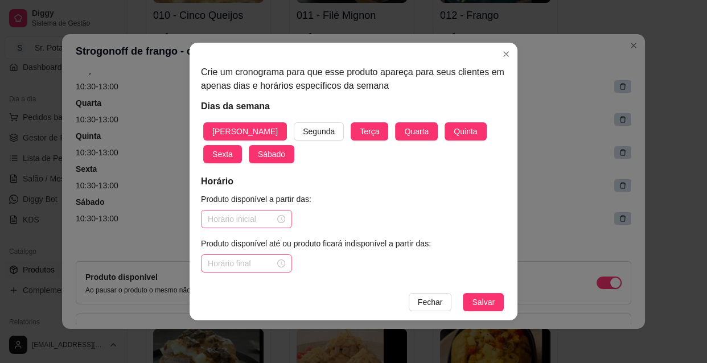
click at [279, 218] on div at bounding box center [246, 219] width 77 height 13
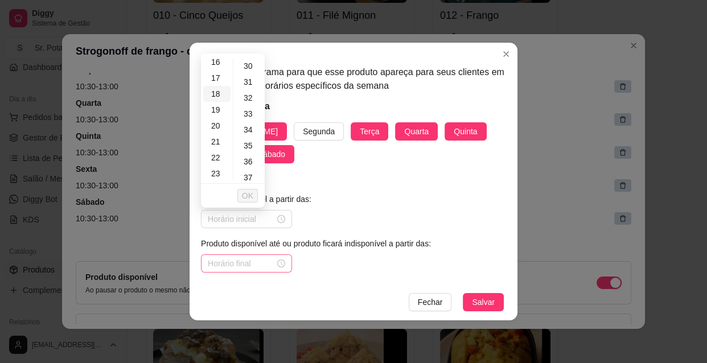
click at [220, 93] on div "18" at bounding box center [216, 94] width 27 height 16
click at [249, 65] on div "00" at bounding box center [249, 66] width 27 height 16
click at [250, 193] on span "OK" at bounding box center [247, 195] width 11 height 13
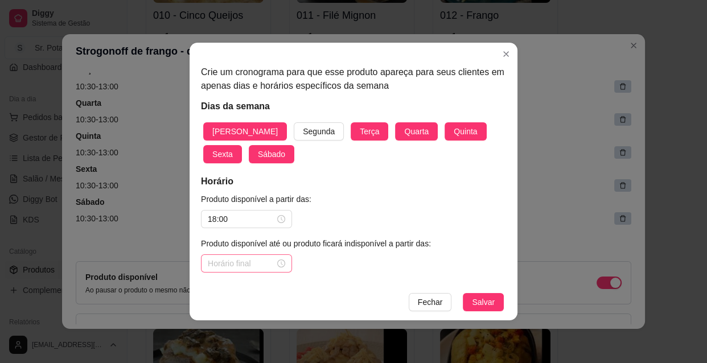
click at [279, 265] on div at bounding box center [246, 263] width 77 height 13
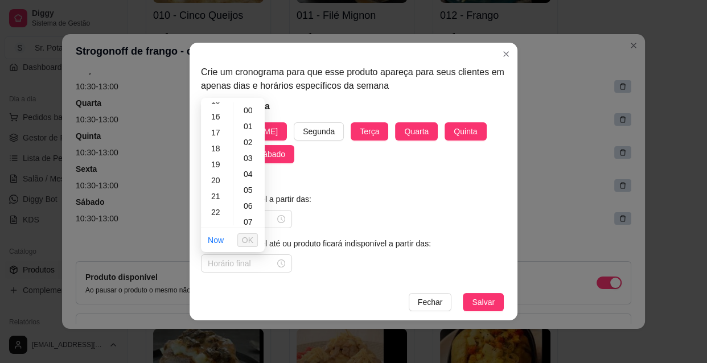
scroll to position [259, 0]
click at [216, 201] on div "22" at bounding box center [216, 202] width 27 height 16
click at [251, 216] on div "30" at bounding box center [249, 216] width 27 height 16
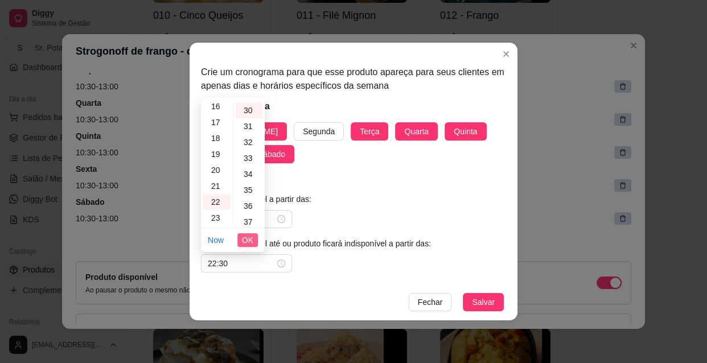
click at [250, 235] on span "OK" at bounding box center [247, 240] width 11 height 13
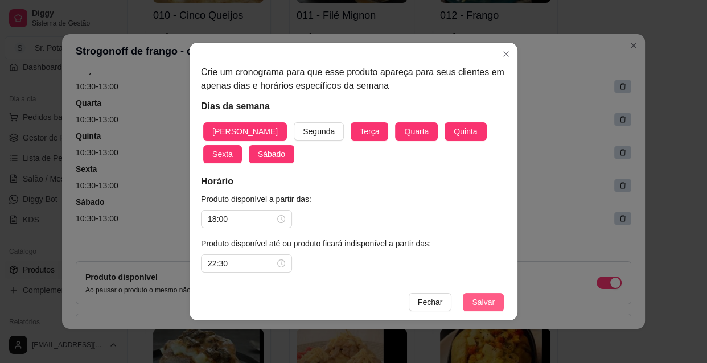
click at [488, 299] on span "Salvar" at bounding box center [483, 302] width 23 height 13
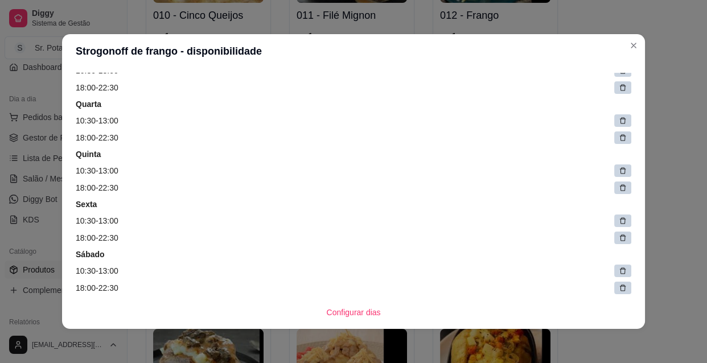
scroll to position [162, 0]
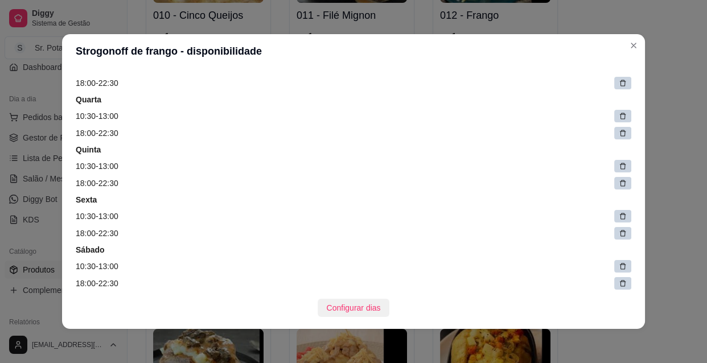
click at [356, 303] on span "Configurar dias" at bounding box center [354, 308] width 54 height 13
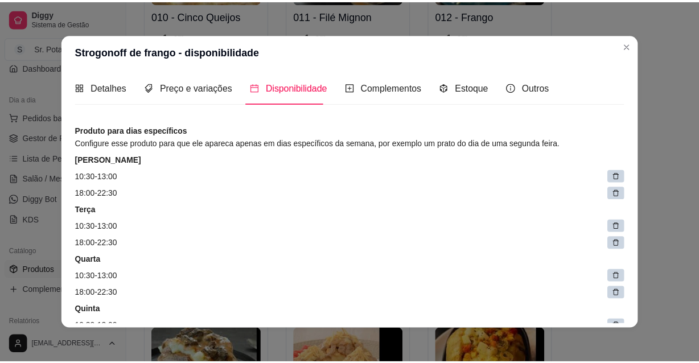
scroll to position [0, 0]
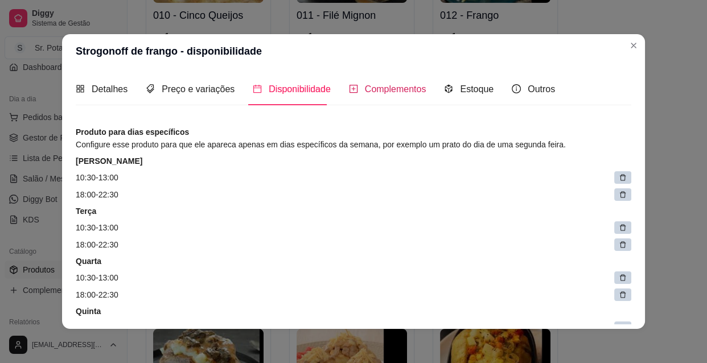
click at [405, 91] on span "Complementos" at bounding box center [395, 89] width 61 height 10
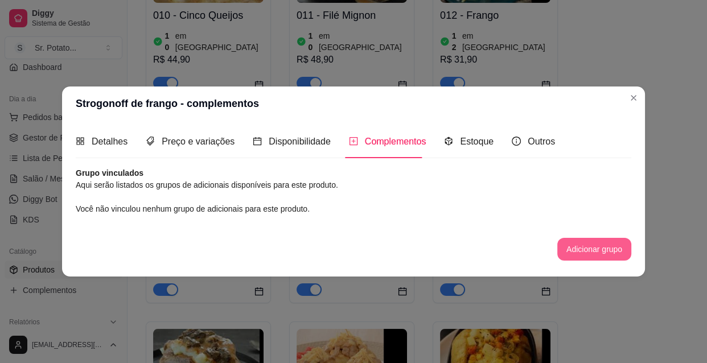
click at [571, 242] on button "Adicionar grupo" at bounding box center [594, 249] width 74 height 23
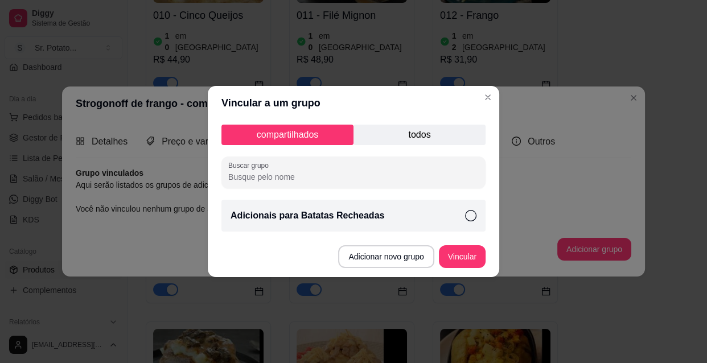
click at [468, 213] on icon at bounding box center [470, 215] width 11 height 11
click at [471, 252] on button "Vincular" at bounding box center [462, 257] width 46 height 22
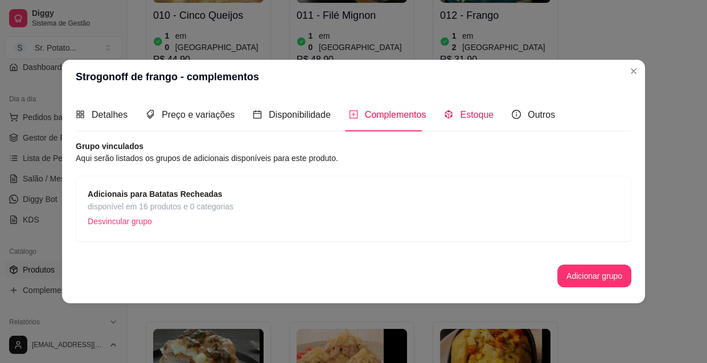
click at [473, 116] on span "Estoque" at bounding box center [477, 115] width 34 height 10
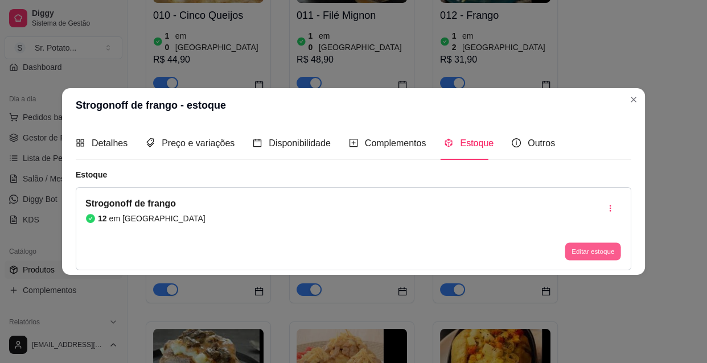
click at [584, 244] on button "Editar estoque" at bounding box center [592, 251] width 56 height 18
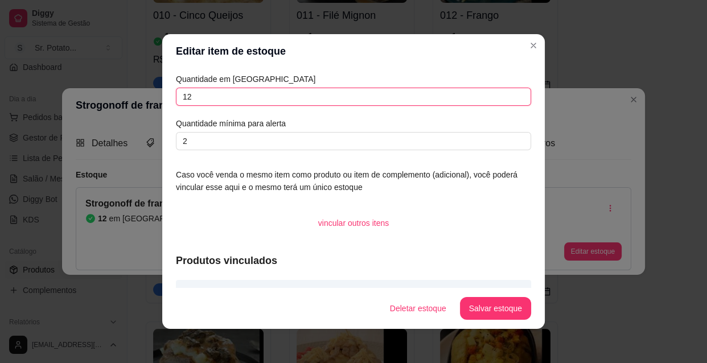
click at [193, 98] on input "12" at bounding box center [353, 97] width 355 height 18
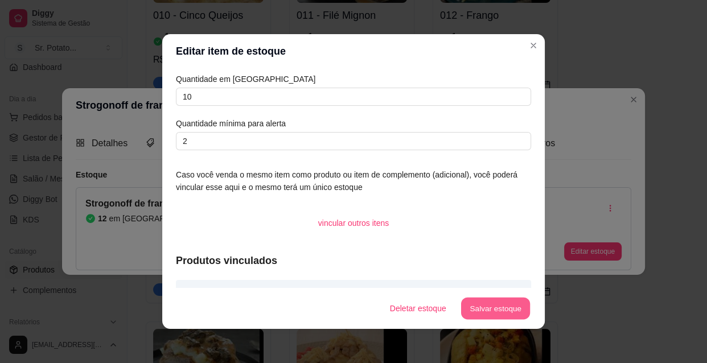
click at [489, 306] on button "Salvar estoque" at bounding box center [494, 309] width 69 height 22
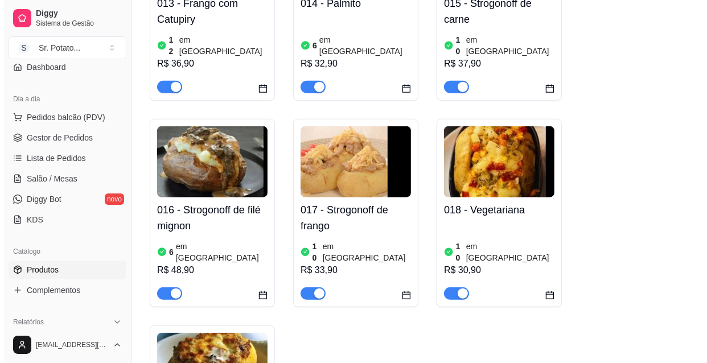
scroll to position [1013, 0]
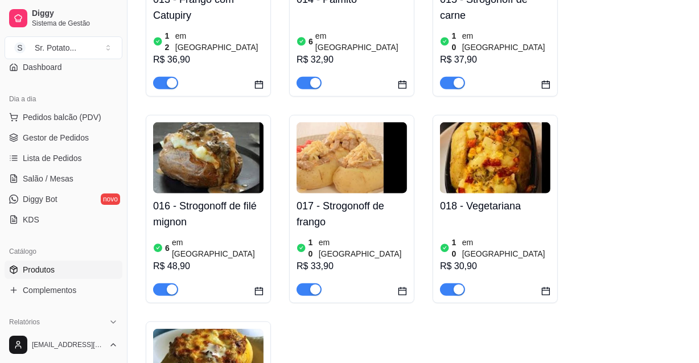
click at [360, 122] on img at bounding box center [351, 157] width 110 height 71
click at [482, 122] on img at bounding box center [495, 157] width 110 height 71
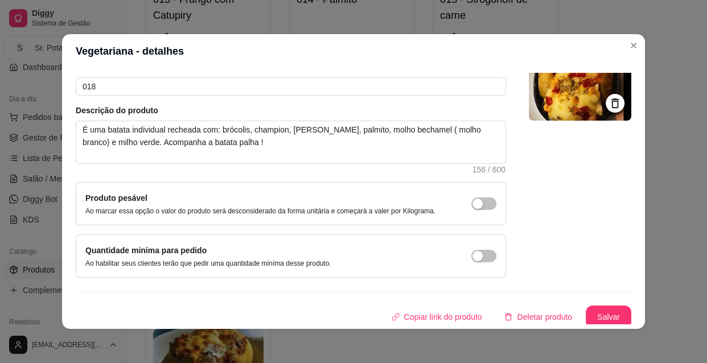
scroll to position [99, 0]
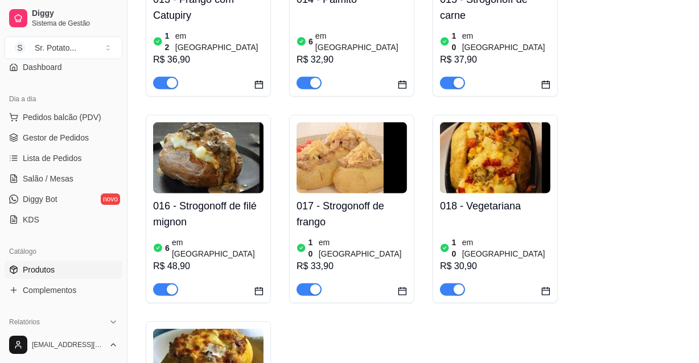
click at [509, 122] on img at bounding box center [495, 157] width 110 height 71
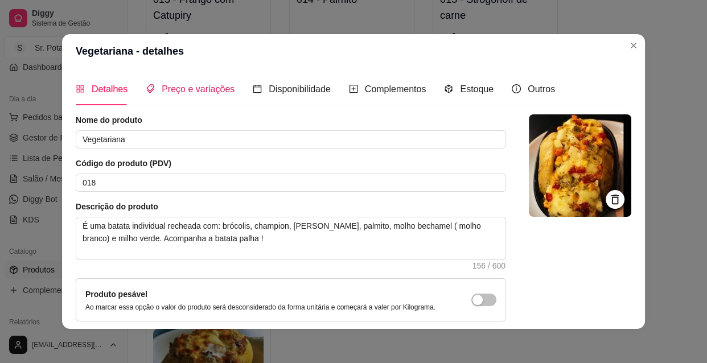
click at [198, 88] on span "Preço e variações" at bounding box center [198, 89] width 73 height 10
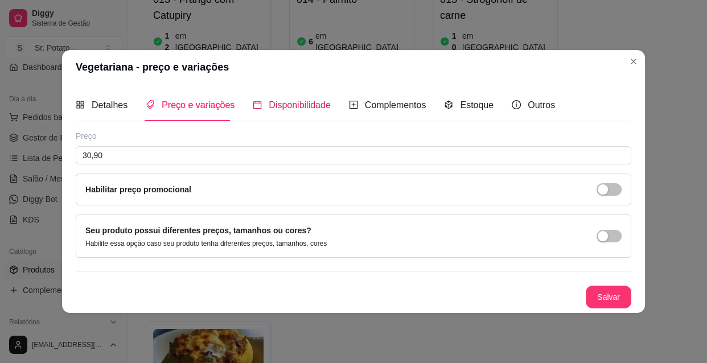
click at [287, 105] on span "Disponibilidade" at bounding box center [300, 105] width 62 height 10
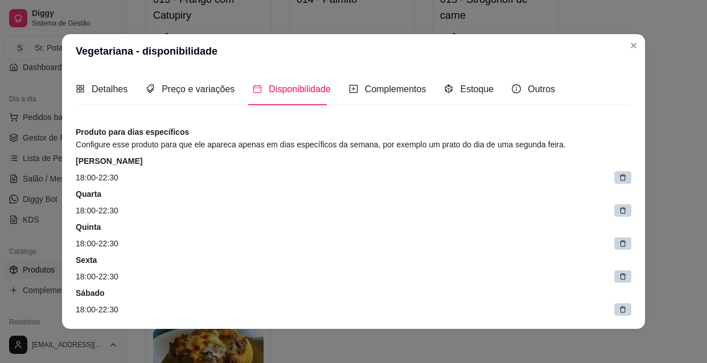
click at [620, 175] on icon at bounding box center [623, 178] width 6 height 6
click at [617, 175] on span at bounding box center [625, 178] width 16 height 16
click at [622, 180] on icon at bounding box center [625, 183] width 6 height 6
click at [617, 175] on span at bounding box center [625, 178] width 16 height 16
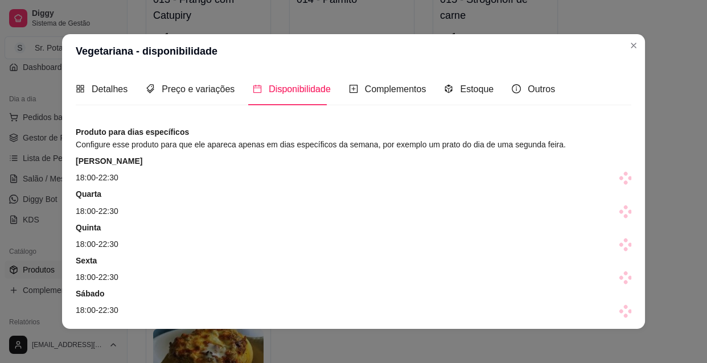
click at [617, 175] on span at bounding box center [625, 178] width 16 height 16
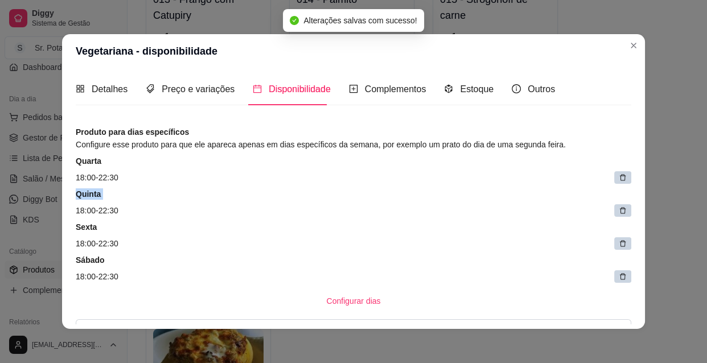
click at [620, 175] on icon at bounding box center [623, 178] width 6 height 6
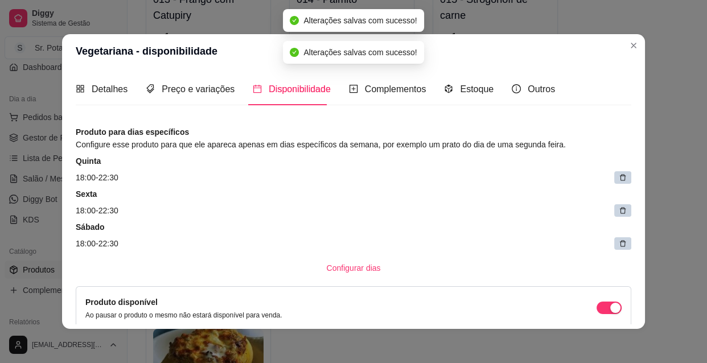
click at [620, 175] on icon at bounding box center [623, 178] width 6 height 6
click at [617, 175] on span at bounding box center [625, 178] width 16 height 16
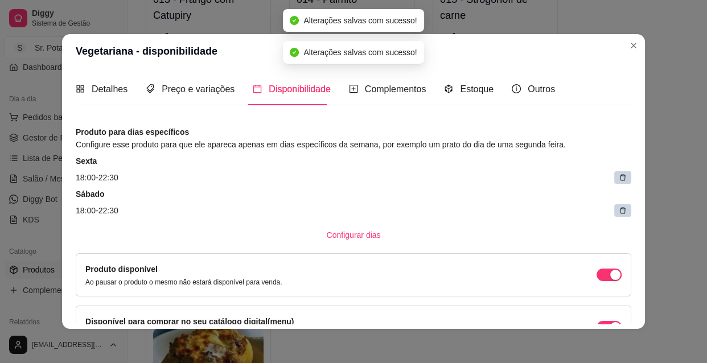
click at [620, 175] on icon at bounding box center [623, 178] width 6 height 6
click at [617, 175] on span at bounding box center [625, 178] width 16 height 16
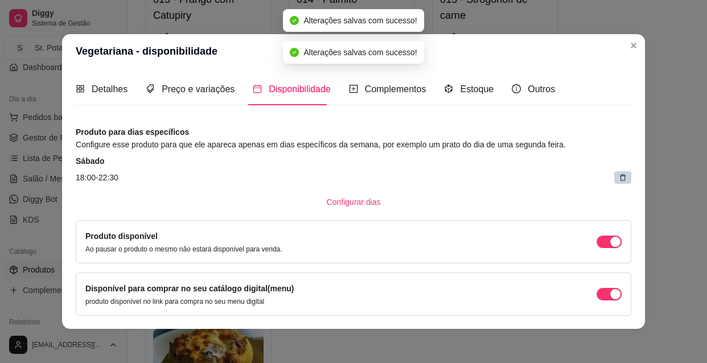
click at [620, 175] on icon at bounding box center [623, 178] width 6 height 6
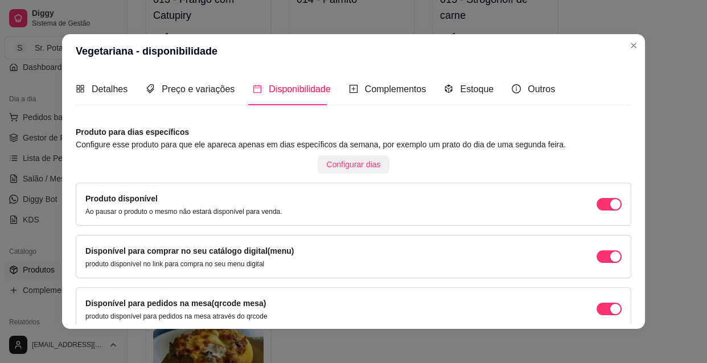
click at [353, 163] on span "Configurar dias" at bounding box center [354, 164] width 54 height 13
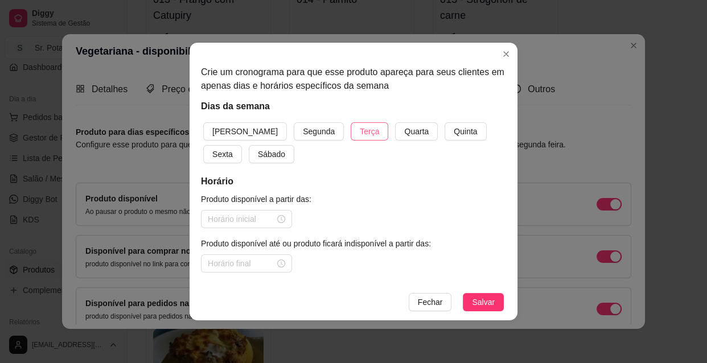
click at [360, 126] on span "Terça" at bounding box center [369, 131] width 19 height 13
click at [404, 134] on span "Quarta" at bounding box center [416, 131] width 24 height 13
click at [454, 128] on span "Quinta" at bounding box center [465, 131] width 23 height 13
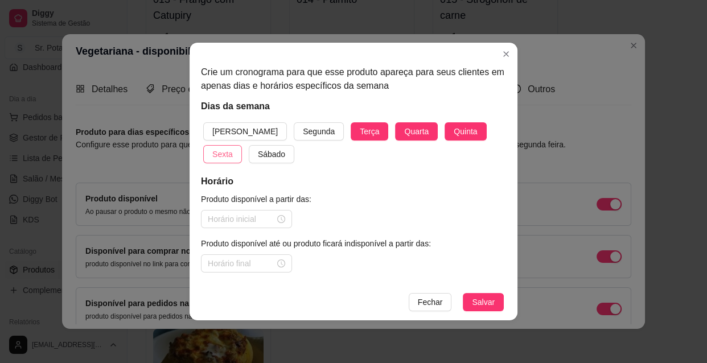
click at [233, 148] on span "Sexta" at bounding box center [222, 154] width 20 height 13
click at [258, 154] on span "Sábado" at bounding box center [271, 154] width 27 height 13
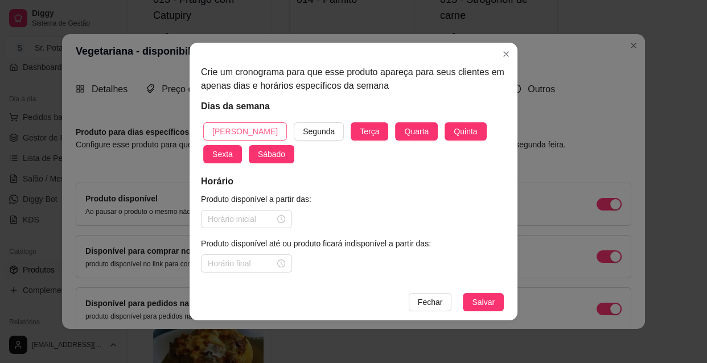
click at [232, 130] on span "[PERSON_NAME]" at bounding box center [244, 131] width 65 height 13
click at [279, 218] on div at bounding box center [246, 219] width 77 height 13
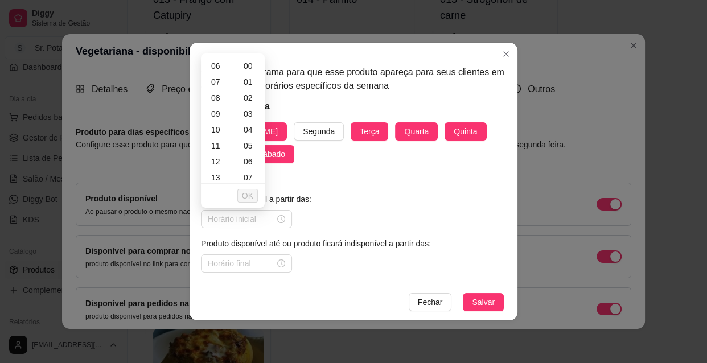
scroll to position [103, 0]
click at [217, 121] on div "10" at bounding box center [216, 122] width 27 height 16
click at [250, 171] on div "30" at bounding box center [249, 172] width 27 height 16
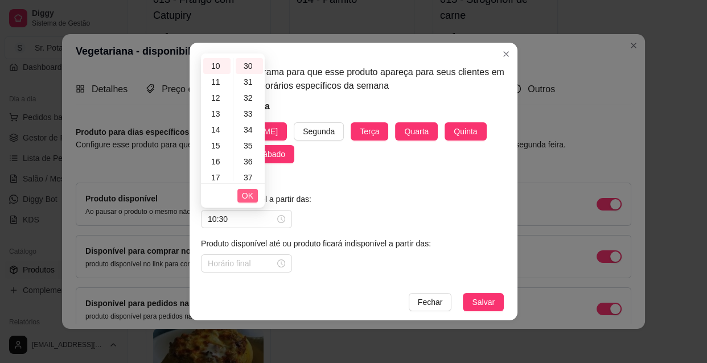
click at [248, 196] on span "OK" at bounding box center [247, 195] width 11 height 13
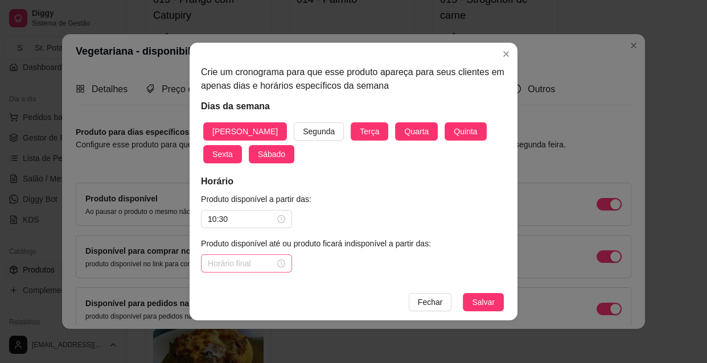
click at [282, 261] on div at bounding box center [246, 263] width 77 height 13
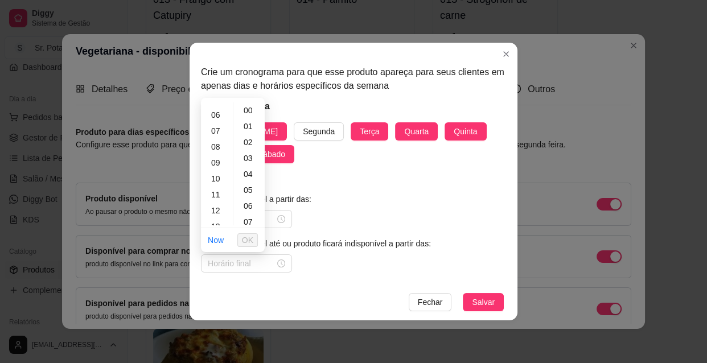
scroll to position [103, 0]
click at [219, 215] on div "13" at bounding box center [216, 215] width 27 height 16
click at [250, 238] on span "OK" at bounding box center [247, 240] width 11 height 13
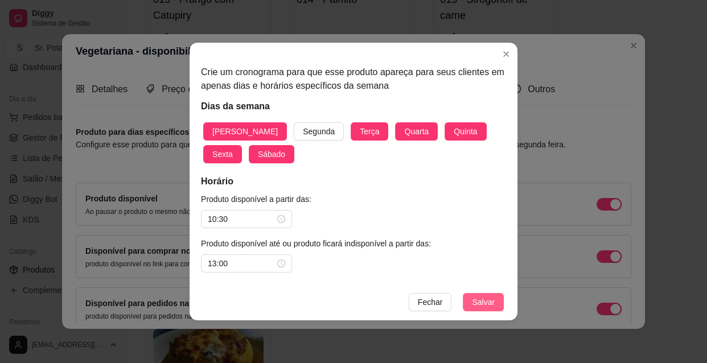
click at [489, 300] on span "Salvar" at bounding box center [483, 302] width 23 height 13
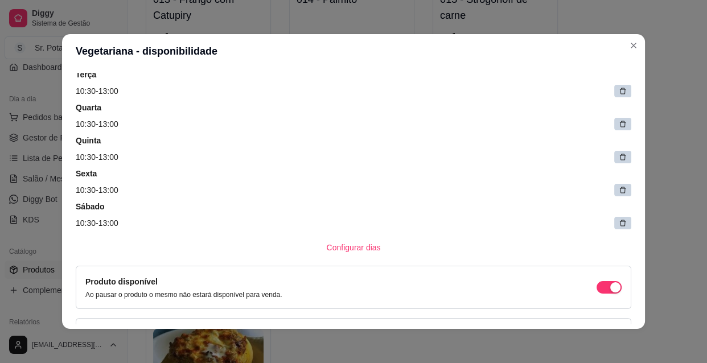
scroll to position [124, 0]
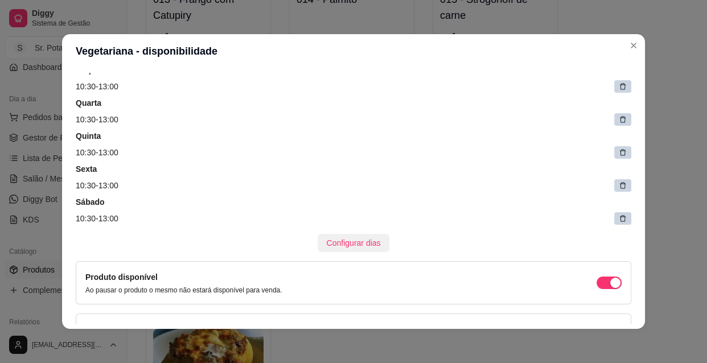
click at [362, 238] on span "Configurar dias" at bounding box center [354, 243] width 54 height 13
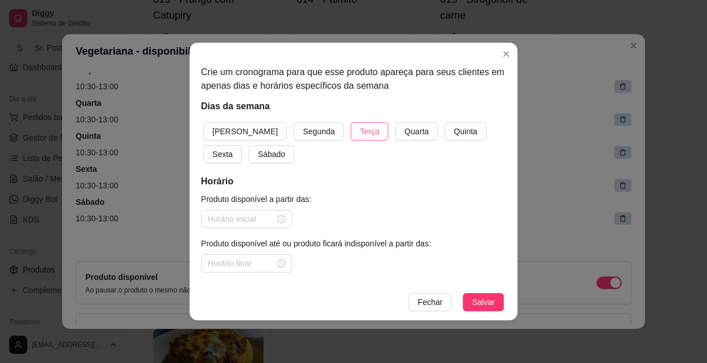
click at [360, 131] on span "Terça" at bounding box center [369, 131] width 19 height 13
click at [404, 131] on span "Quarta" at bounding box center [416, 131] width 24 height 13
click at [444, 133] on button "Quinta" at bounding box center [465, 131] width 42 height 18
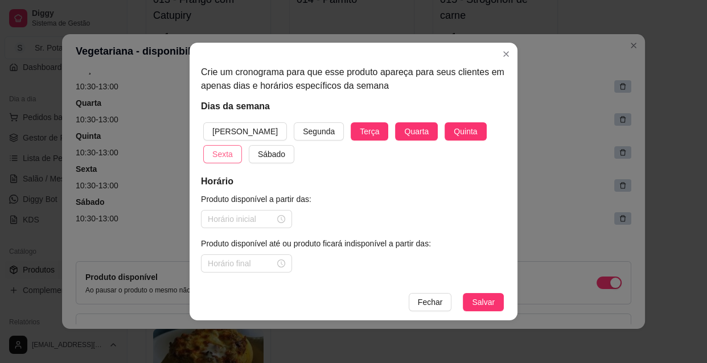
click at [233, 148] on span "Sexta" at bounding box center [222, 154] width 20 height 13
click at [258, 154] on span "Sábado" at bounding box center [271, 154] width 27 height 13
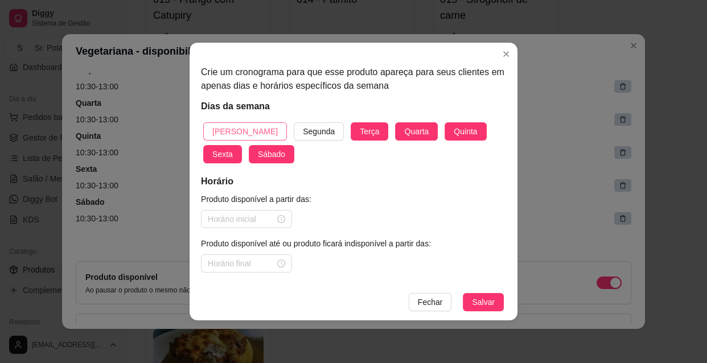
click at [236, 129] on span "[PERSON_NAME]" at bounding box center [244, 131] width 65 height 13
click at [278, 219] on div at bounding box center [246, 219] width 77 height 13
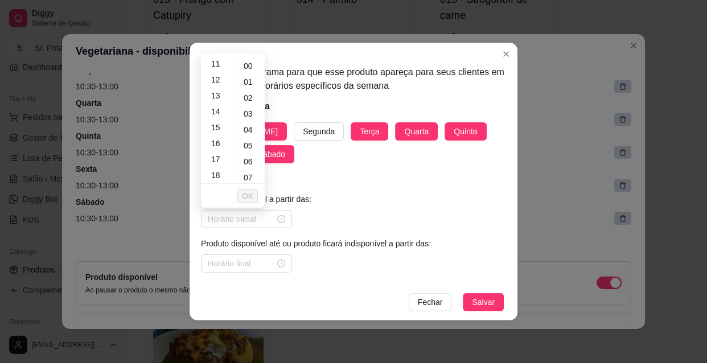
scroll to position [186, 0]
click at [218, 166] on div "18" at bounding box center [216, 167] width 27 height 16
click at [244, 191] on span "OK" at bounding box center [247, 195] width 11 height 13
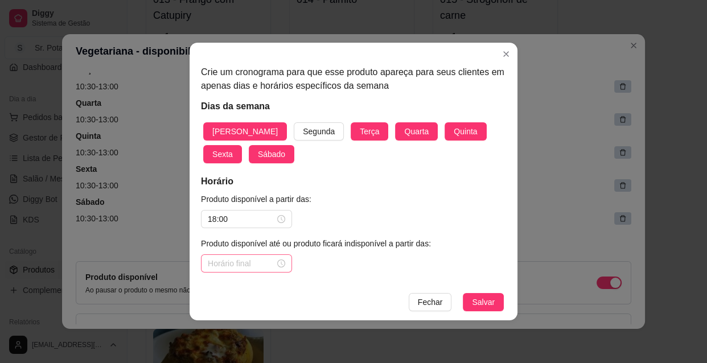
click at [281, 262] on div at bounding box center [246, 263] width 77 height 13
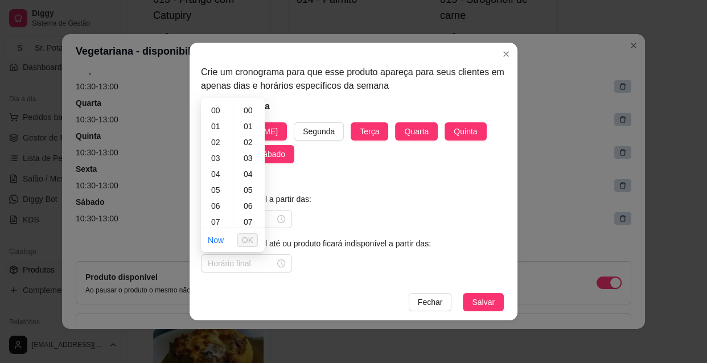
click at [233, 221] on ul "00 01 02 03 04 05 06 07 08 09 10 11 12 13 14 15 16 17 18 19 20 21 22 23 24 25 2…" at bounding box center [249, 163] width 32 height 123
click at [219, 212] on div "22" at bounding box center [216, 213] width 27 height 16
click at [250, 211] on div "30" at bounding box center [249, 216] width 27 height 16
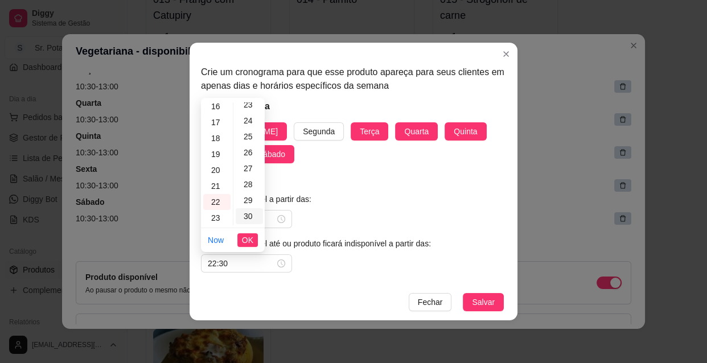
scroll to position [478, 0]
click at [250, 240] on span "OK" at bounding box center [247, 240] width 11 height 13
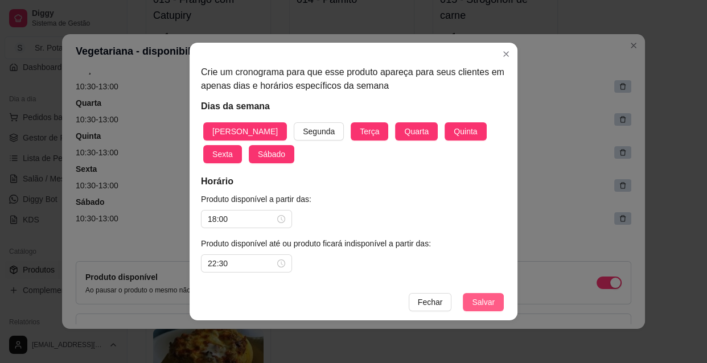
click at [475, 303] on span "Salvar" at bounding box center [483, 302] width 23 height 13
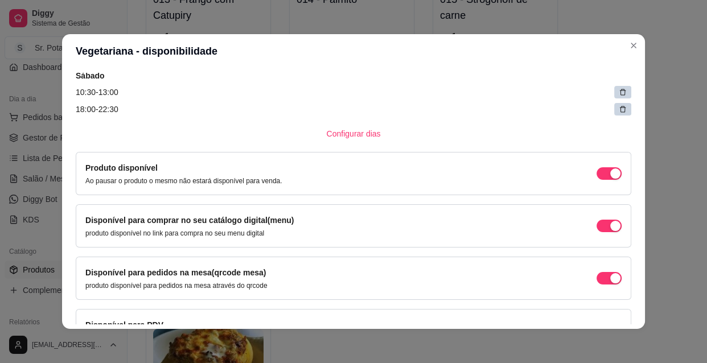
scroll to position [348, 0]
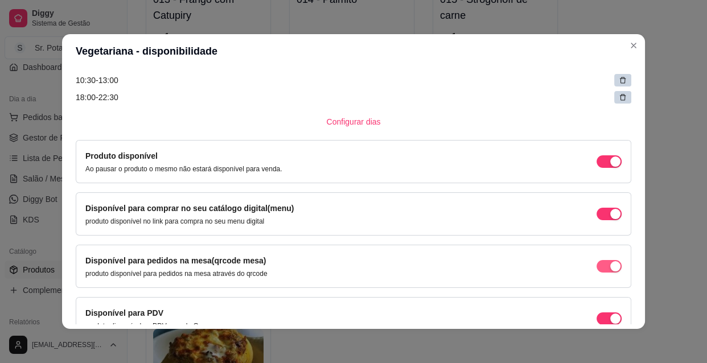
click at [610, 167] on div "button" at bounding box center [615, 161] width 10 height 10
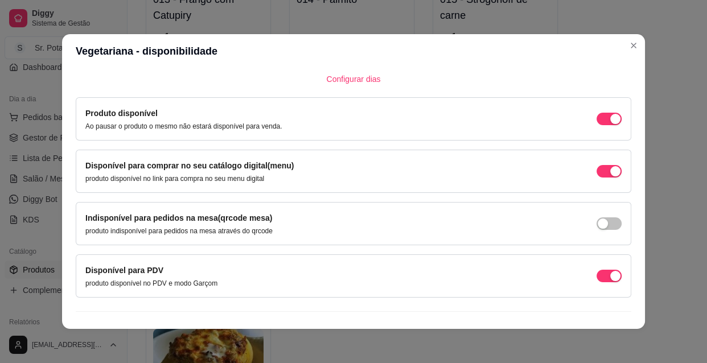
scroll to position [409, 0]
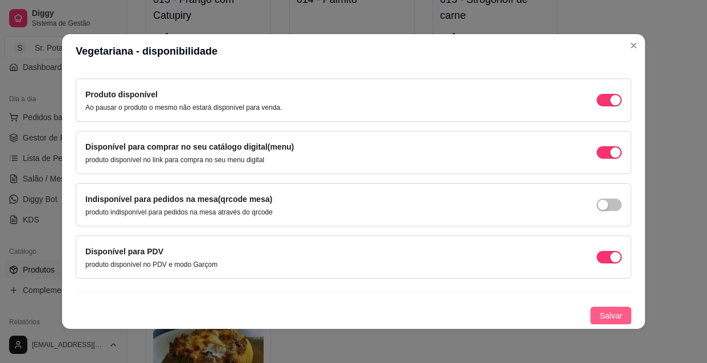
click at [601, 313] on span "Salvar" at bounding box center [610, 316] width 23 height 13
click at [627, 299] on div "Detalhes Preço e variações Disponibilidade Complementos Estoque Outros Nome do …" at bounding box center [353, 198] width 583 height 261
click at [600, 318] on span "Salvar" at bounding box center [610, 316] width 23 height 13
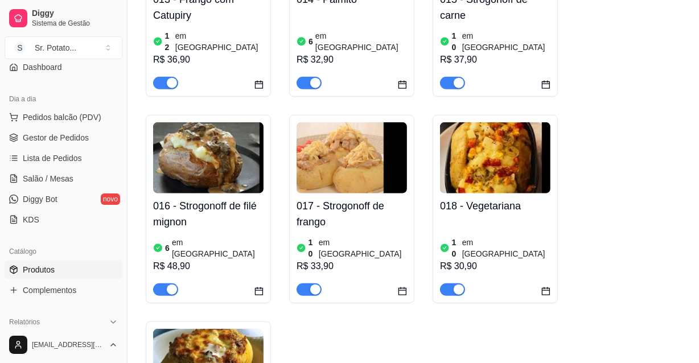
click at [497, 122] on img at bounding box center [495, 157] width 110 height 71
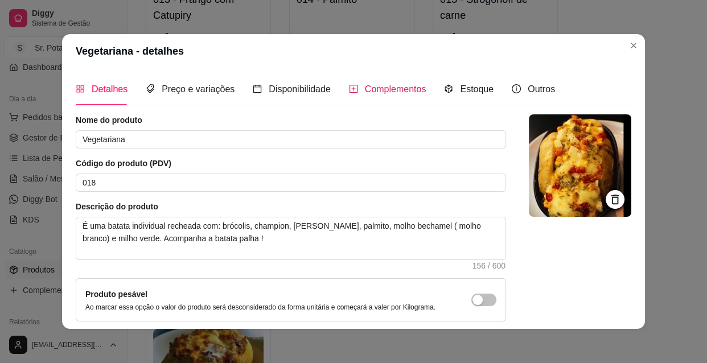
click at [387, 89] on span "Complementos" at bounding box center [395, 89] width 61 height 10
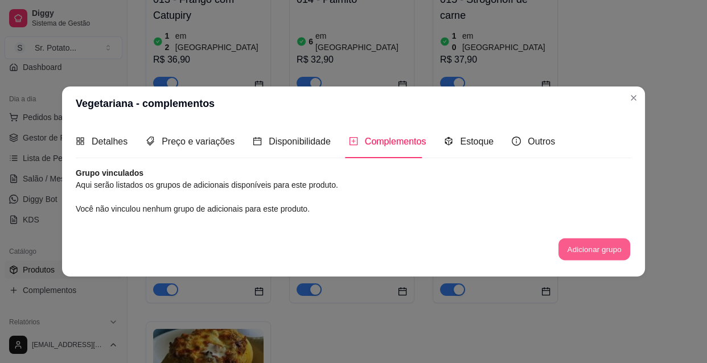
click at [564, 242] on button "Adicionar grupo" at bounding box center [594, 249] width 72 height 22
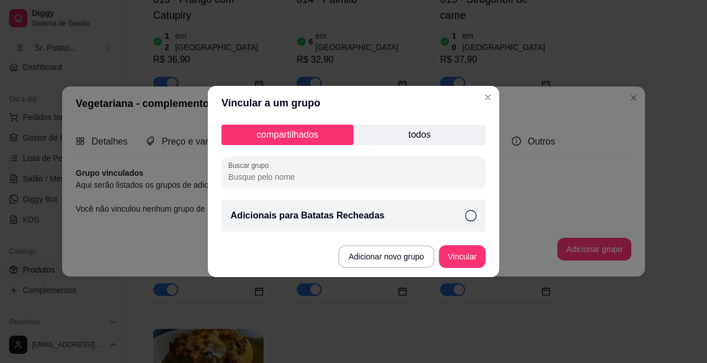
click at [471, 217] on icon at bounding box center [470, 215] width 11 height 11
click at [458, 255] on button "Vincular" at bounding box center [462, 257] width 46 height 22
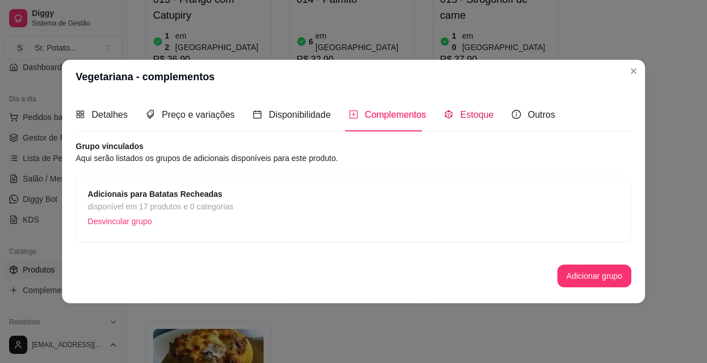
click at [476, 117] on span "Estoque" at bounding box center [477, 115] width 34 height 10
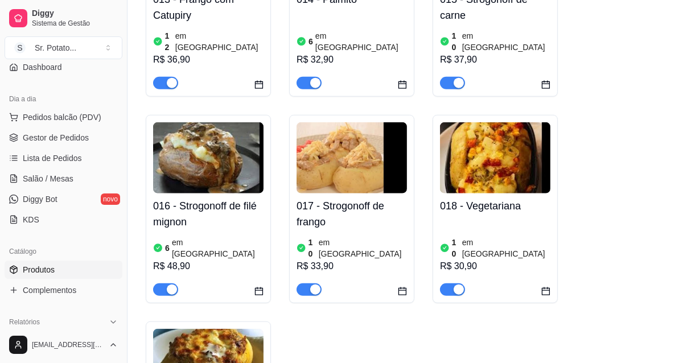
click at [207, 329] on img at bounding box center [208, 364] width 110 height 71
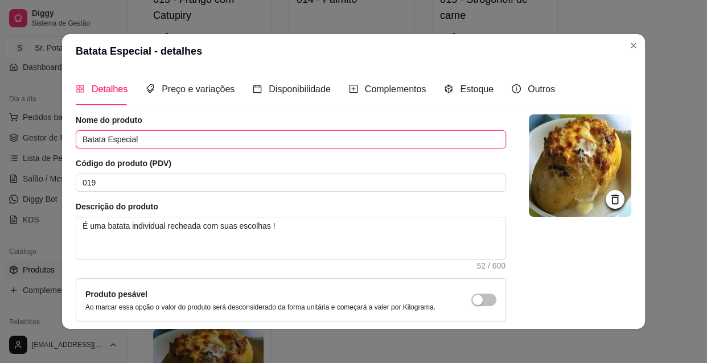
click at [152, 139] on input "Batata Especial" at bounding box center [291, 139] width 430 height 18
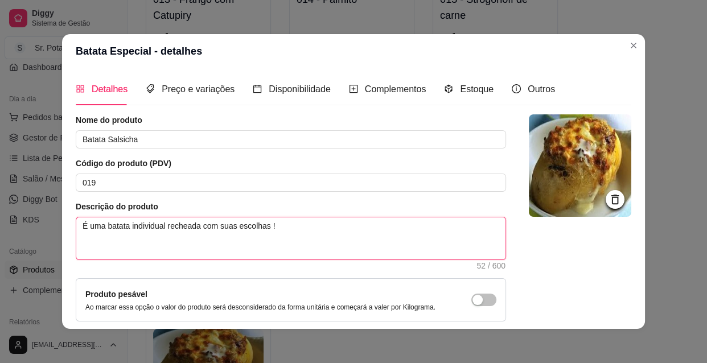
click at [274, 224] on textarea "É uma batata individual recheada com suas escolhas !" at bounding box center [290, 238] width 429 height 42
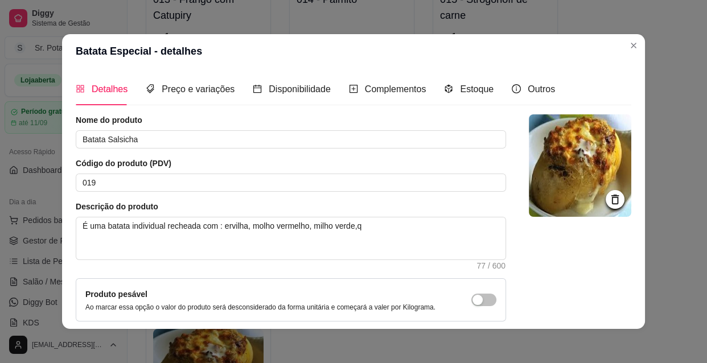
scroll to position [103, 0]
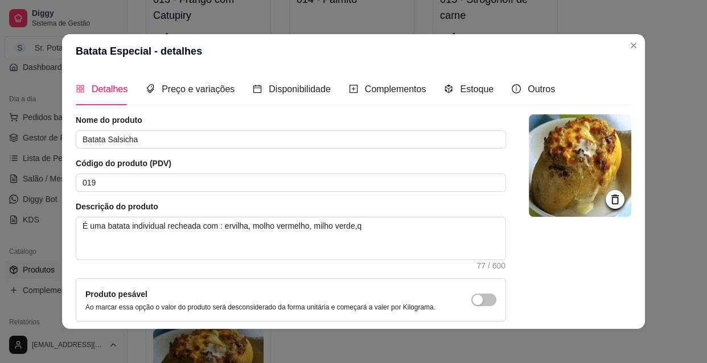
type textarea "É uma batata individual recheada com : ervilha, molho vermelho, milho verde,"
type textarea "É uma batata individual recheada com : ervilha, molho vermelho, milho verde, q"
type textarea "É uma batata individual recheada com : ervilha, molho vermelho, milho verde, qu"
type textarea "É uma batata individual recheada com : ervilha, molho vermelho, milho verde, que"
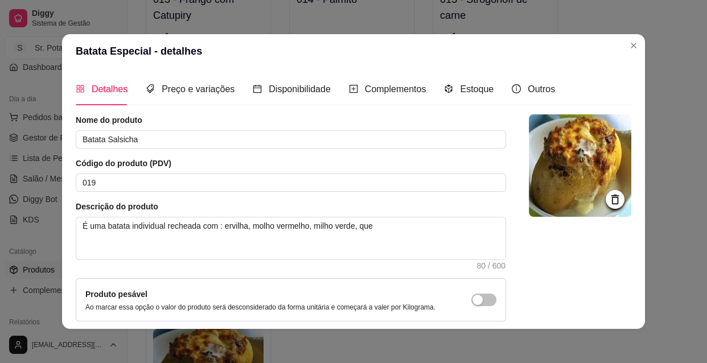
type textarea "É uma batata individual recheada com : ervilha, molho vermelho, milho verde, qu…"
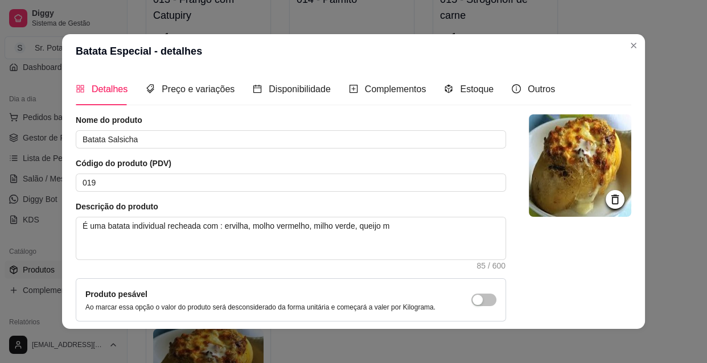
type textarea "É uma batata individual recheada com : ervilha, molho vermelho, milho verde, qu…"
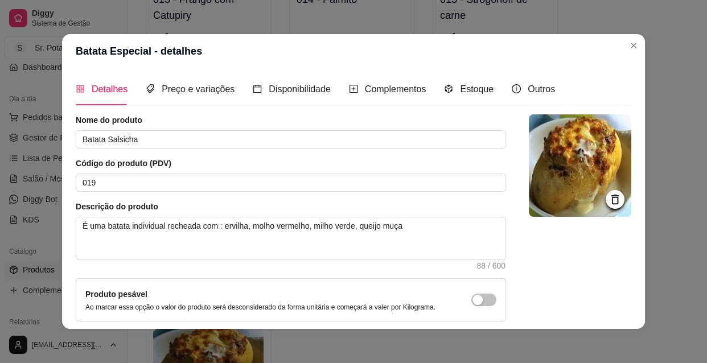
type textarea "É uma batata individual recheada com : ervilha, molho vermelho, milho verde, qu…"
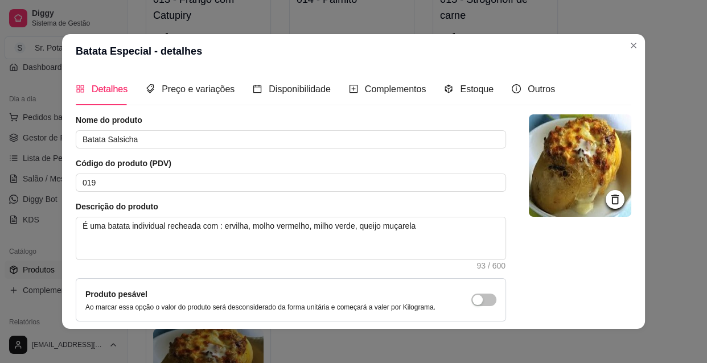
type textarea "É uma batata individual recheada com : ervilha, molho vermelho, milho verde, qu…"
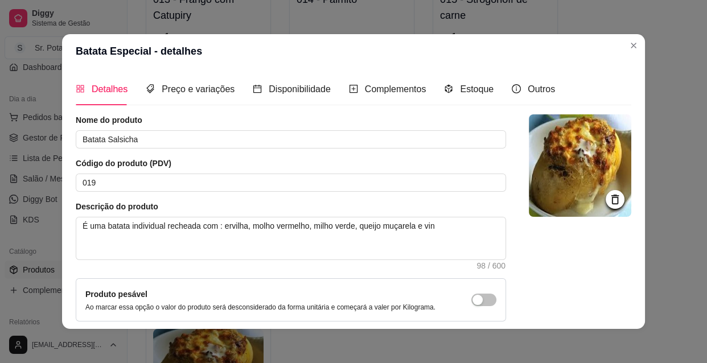
type textarea "É uma batata individual recheada com : ervilha, molho vermelho, milho verde, qu…"
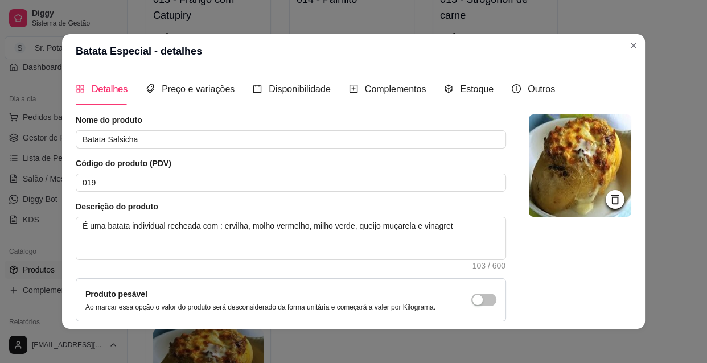
type textarea "É uma batata individual recheada com : ervilha, molho vermelho, milho verde, qu…"
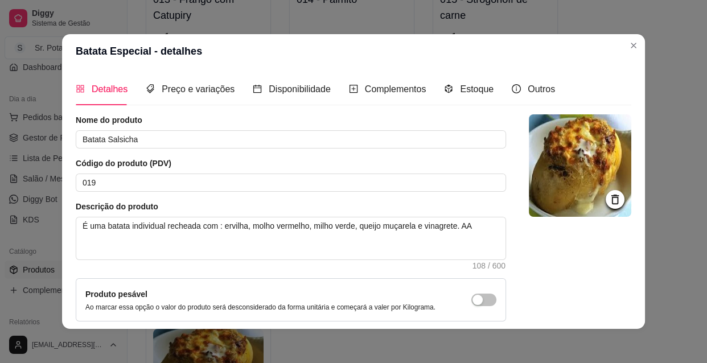
type textarea "É uma batata individual recheada com : ervilha, molho vermelho, milho verde, qu…"
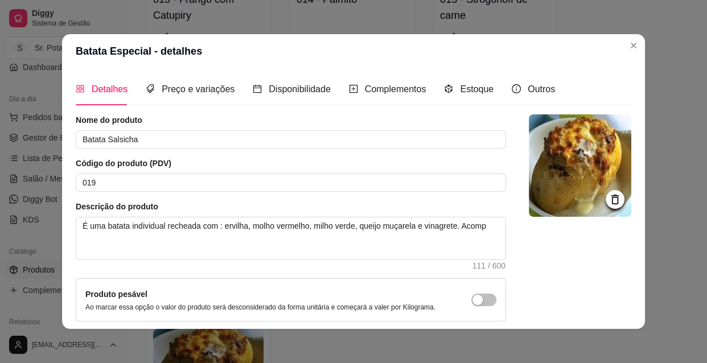
type textarea "É uma batata individual recheada com : ervilha, molho vermelho, milho verde, qu…"
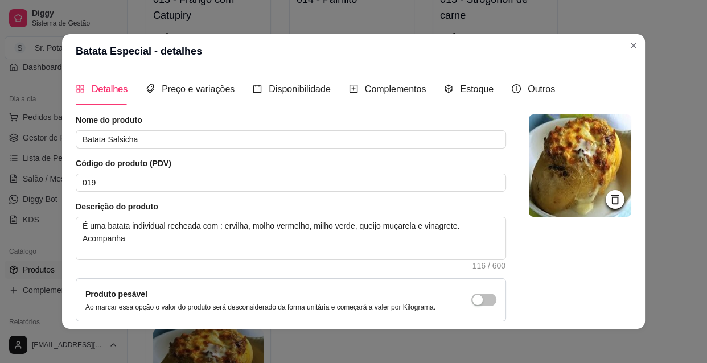
type textarea "É uma batata individual recheada com : ervilha, molho vermelho, milho verde, qu…"
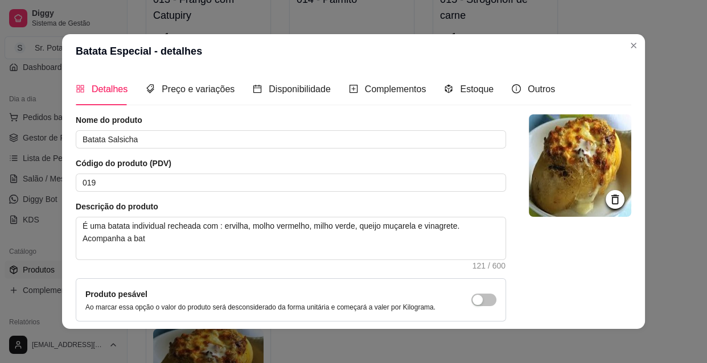
type textarea "É uma batata individual recheada com : ervilha, molho vermelho, milho verde, qu…"
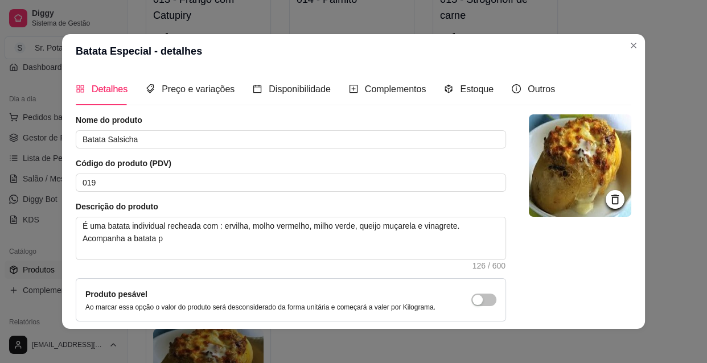
type textarea "É uma batata individual recheada com : ervilha, molho vermelho, milho verde, qu…"
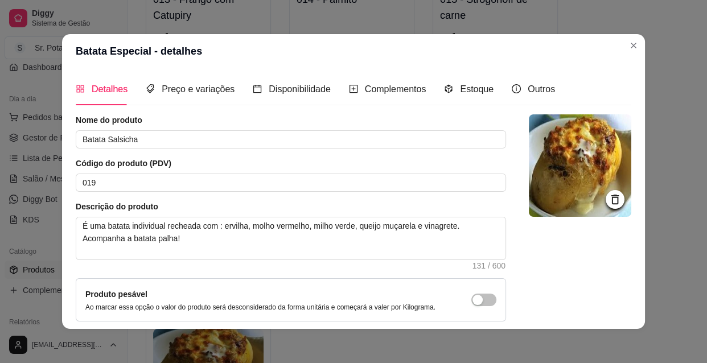
click at [571, 176] on img at bounding box center [580, 165] width 102 height 102
click at [608, 193] on icon at bounding box center [614, 199] width 13 height 13
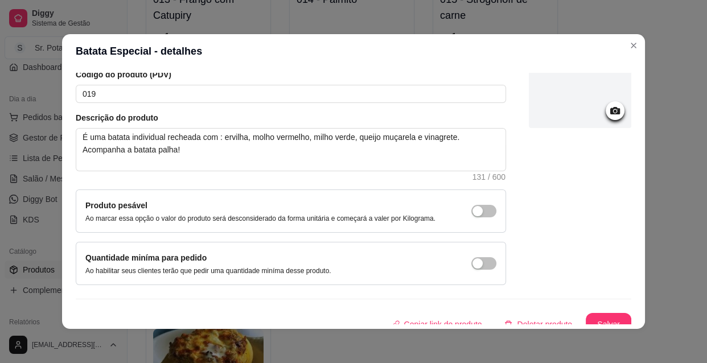
scroll to position [99, 0]
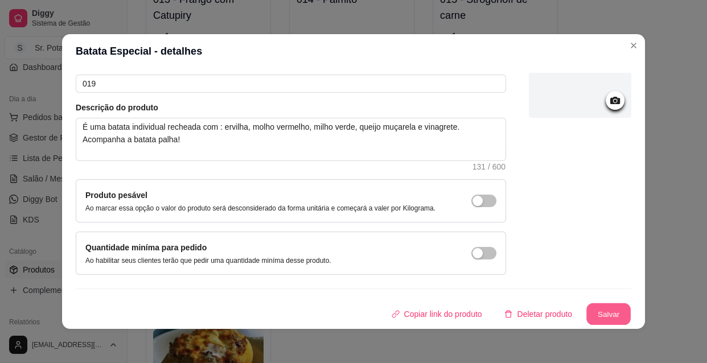
click at [603, 313] on button "Salvar" at bounding box center [608, 314] width 44 height 22
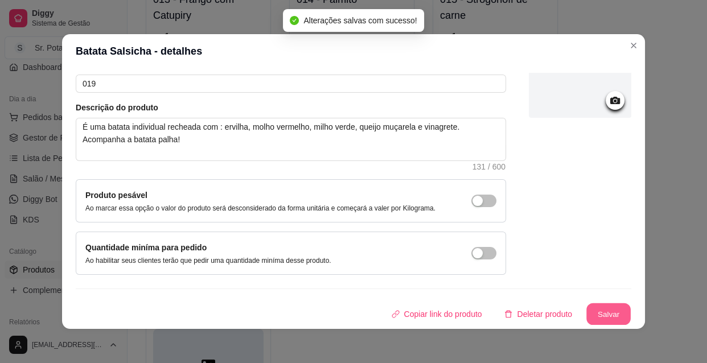
click at [603, 313] on button "Salvar" at bounding box center [608, 314] width 44 height 22
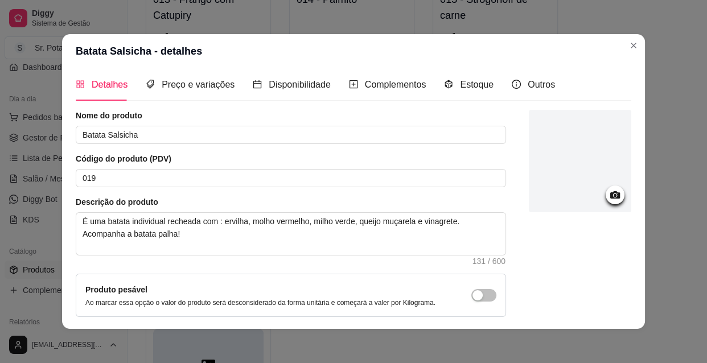
scroll to position [0, 0]
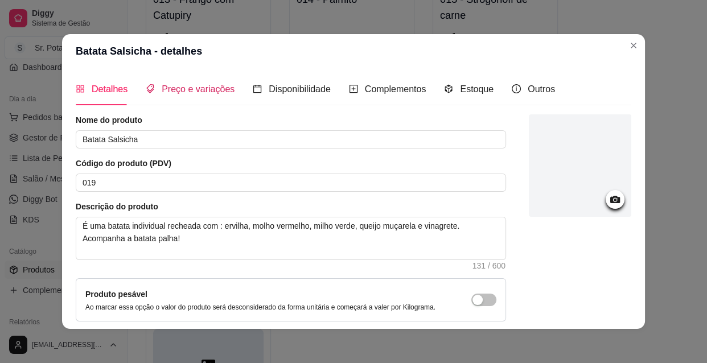
click at [196, 91] on span "Preço e variações" at bounding box center [198, 89] width 73 height 10
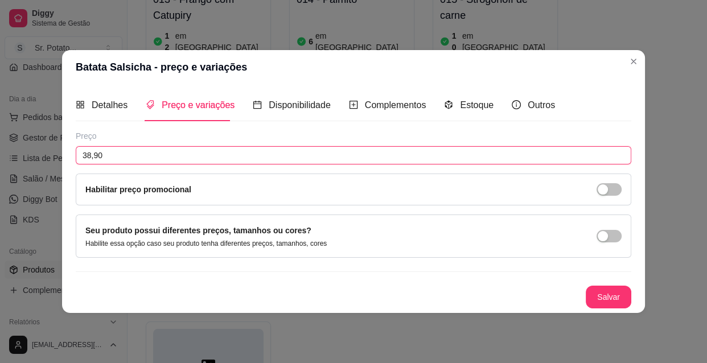
click at [108, 154] on input "38,90" at bounding box center [353, 155] width 555 height 18
type input "24,90"
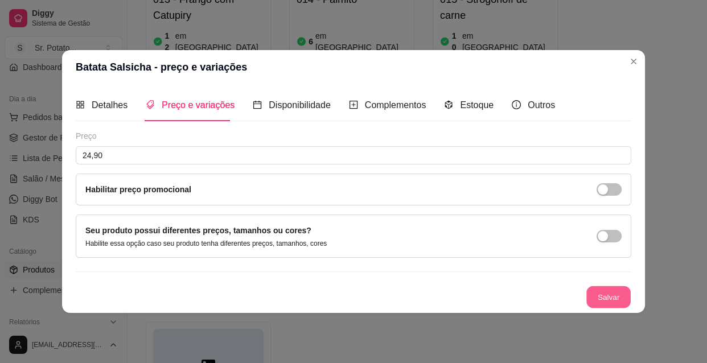
click at [595, 296] on button "Salvar" at bounding box center [608, 297] width 44 height 22
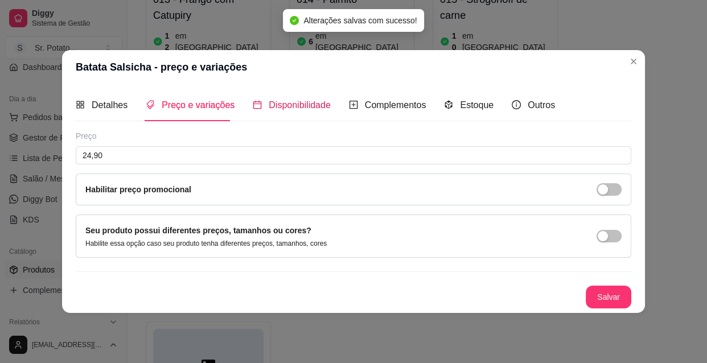
click at [289, 102] on span "Disponibilidade" at bounding box center [300, 105] width 62 height 10
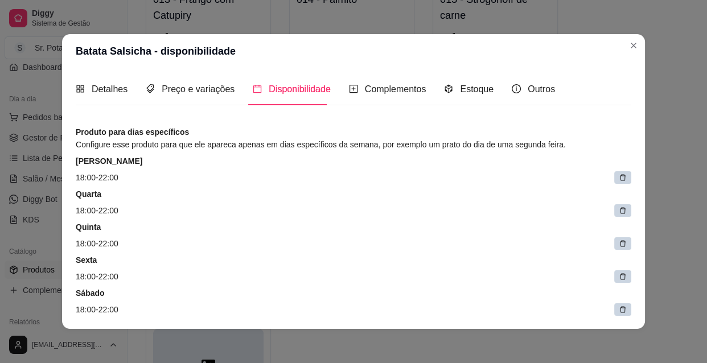
click at [614, 182] on div at bounding box center [622, 177] width 17 height 13
click at [617, 182] on span at bounding box center [625, 178] width 16 height 16
click at [627, 182] on icon at bounding box center [630, 179] width 6 height 6
click at [617, 182] on span at bounding box center [625, 178] width 16 height 16
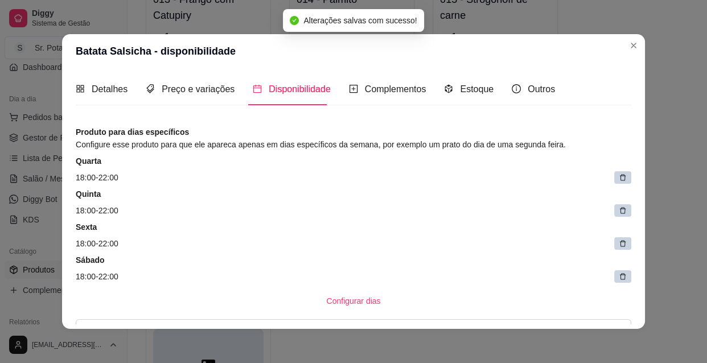
click at [614, 182] on div at bounding box center [622, 177] width 17 height 13
click at [617, 182] on span at bounding box center [625, 178] width 16 height 16
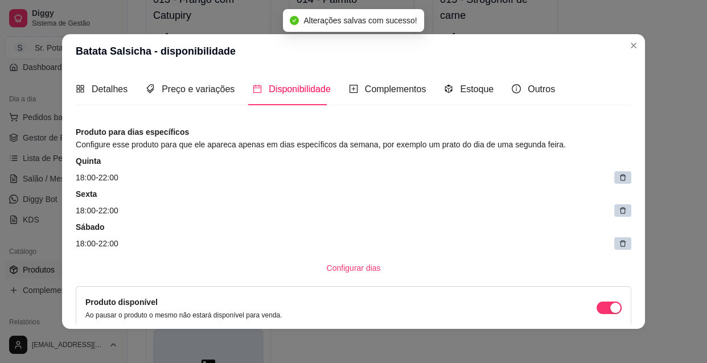
click at [614, 182] on div at bounding box center [622, 177] width 17 height 13
click at [617, 182] on span at bounding box center [625, 178] width 16 height 16
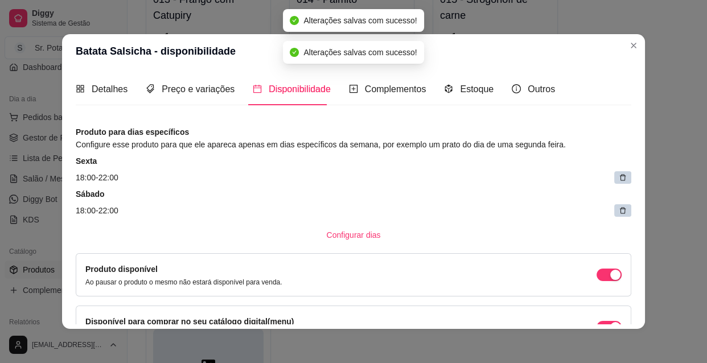
click at [614, 182] on div at bounding box center [622, 177] width 17 height 13
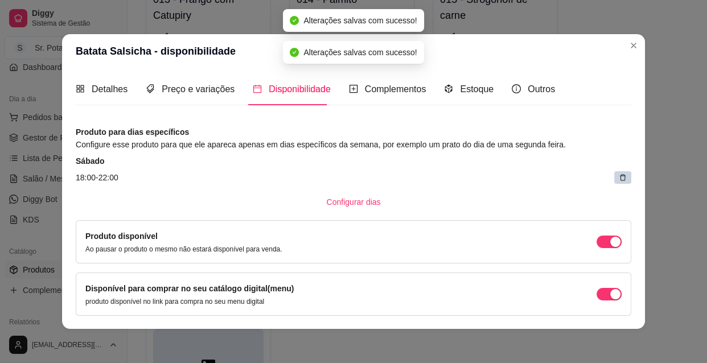
click at [614, 182] on div at bounding box center [622, 177] width 17 height 13
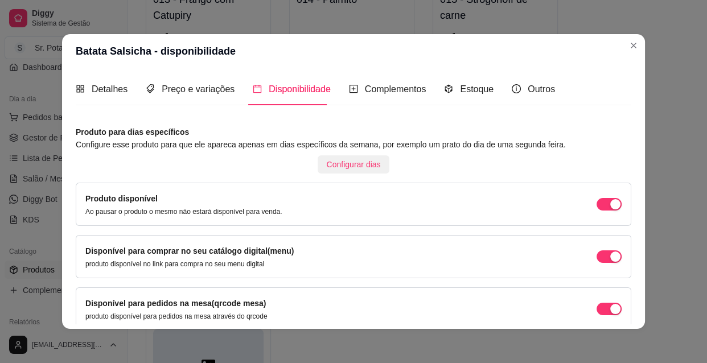
click at [357, 165] on span "Configurar dias" at bounding box center [354, 164] width 54 height 13
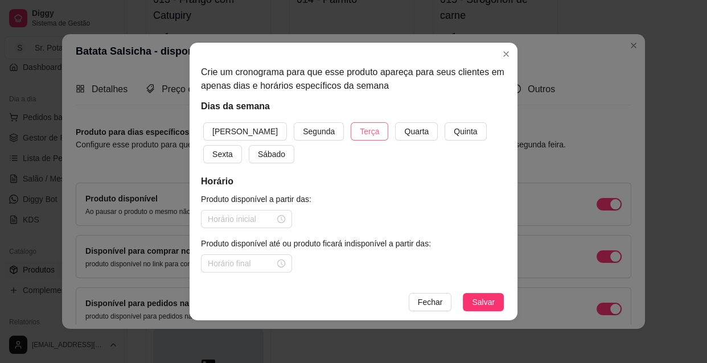
click at [360, 126] on span "Terça" at bounding box center [369, 131] width 19 height 13
click at [404, 126] on span "Quarta" at bounding box center [416, 131] width 24 height 13
click at [454, 135] on span "Quinta" at bounding box center [465, 131] width 23 height 13
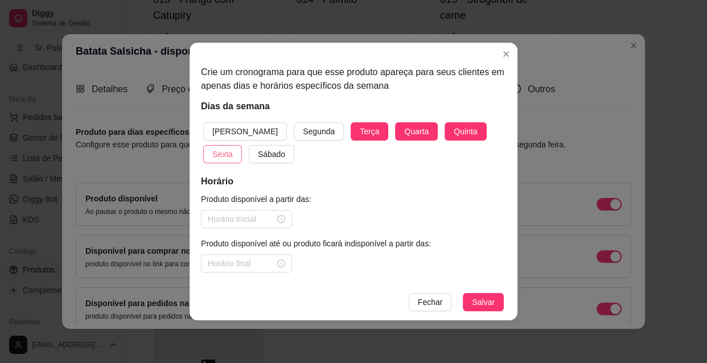
click at [233, 148] on span "Sexta" at bounding box center [222, 154] width 20 height 13
click at [258, 155] on span "Sábado" at bounding box center [271, 154] width 27 height 13
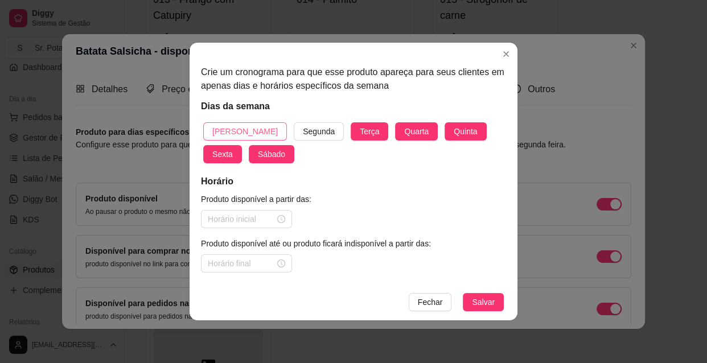
click at [233, 126] on span "[PERSON_NAME]" at bounding box center [244, 131] width 65 height 13
click at [282, 221] on div at bounding box center [246, 219] width 77 height 13
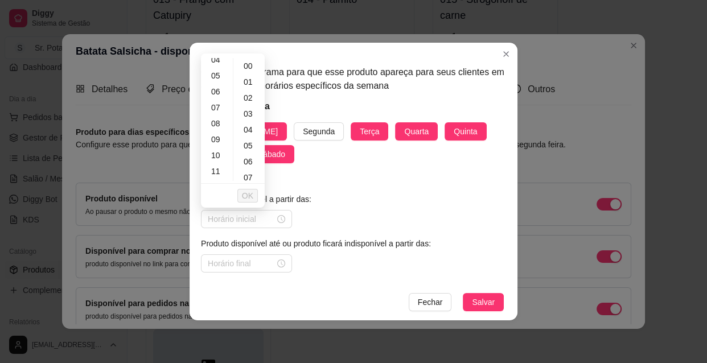
scroll to position [83, 0]
click at [215, 138] on div "10" at bounding box center [216, 143] width 27 height 16
click at [246, 171] on div "30" at bounding box center [249, 172] width 27 height 16
type input "10:30"
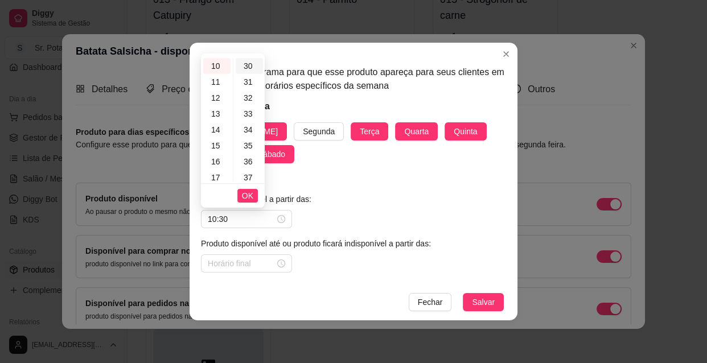
scroll to position [478, 0]
click at [243, 193] on span "OK" at bounding box center [247, 195] width 11 height 13
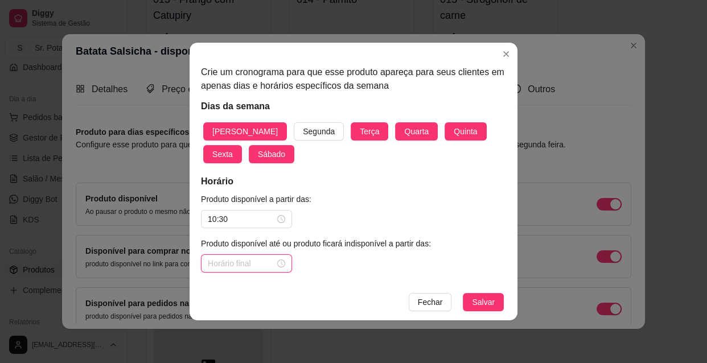
click at [237, 265] on input at bounding box center [241, 263] width 67 height 13
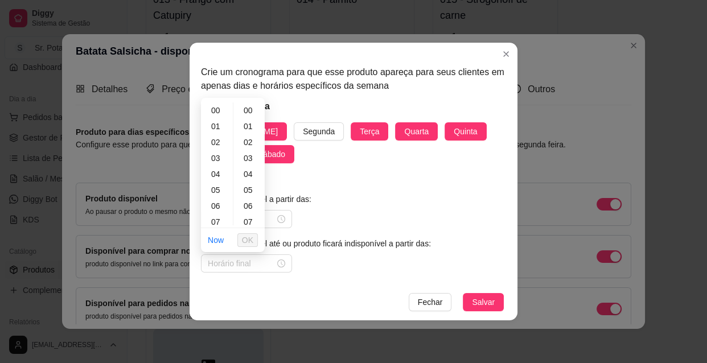
click at [360, 171] on div "Crie um cronograma para que esse produto apareça para seus clientes em apenas d…" at bounding box center [353, 163] width 328 height 241
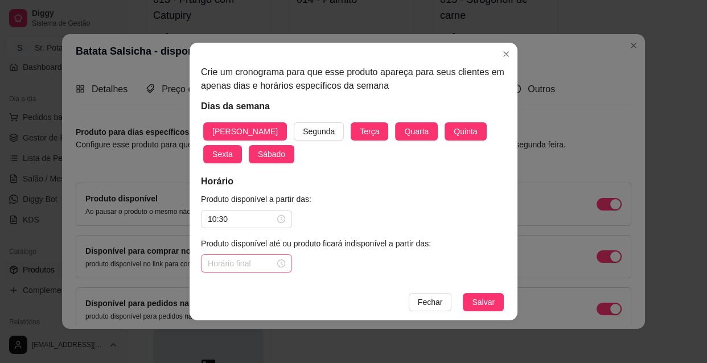
click at [283, 261] on div at bounding box center [246, 263] width 77 height 13
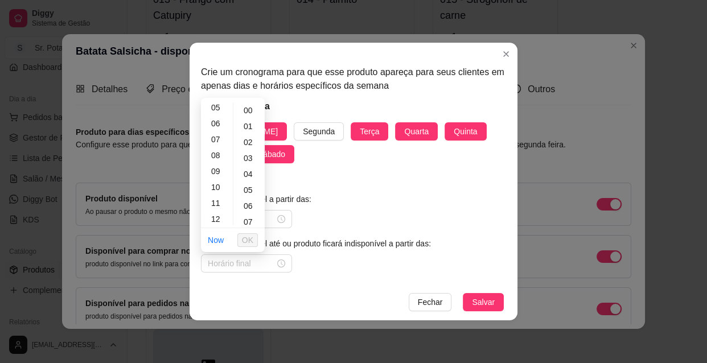
scroll to position [103, 0]
click at [219, 216] on div "13" at bounding box center [216, 215] width 27 height 16
type input "13:00"
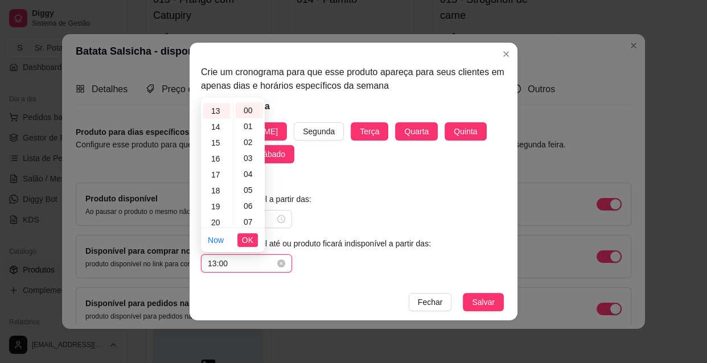
click at [250, 258] on input "13:00" at bounding box center [241, 263] width 67 height 13
click at [249, 241] on span "OK" at bounding box center [247, 240] width 11 height 13
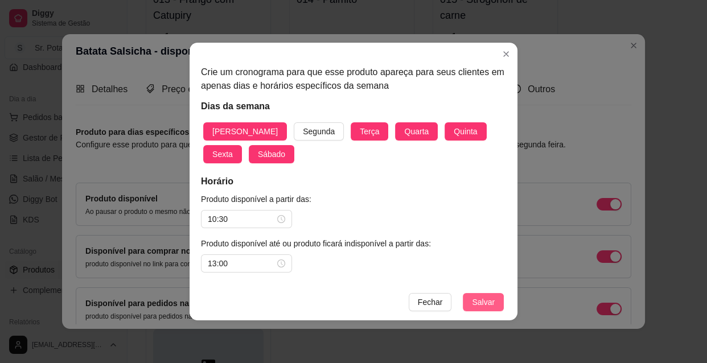
click at [485, 299] on span "Salvar" at bounding box center [483, 302] width 23 height 13
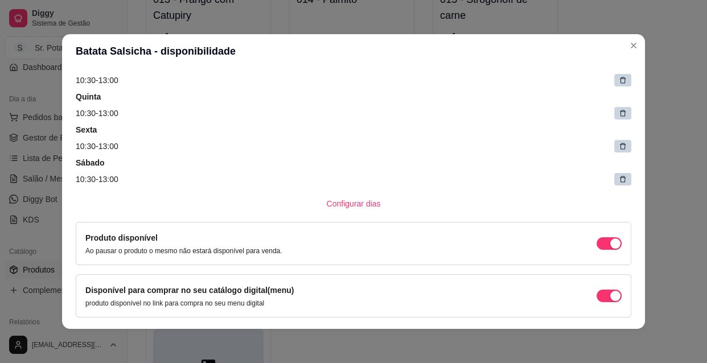
scroll to position [186, 0]
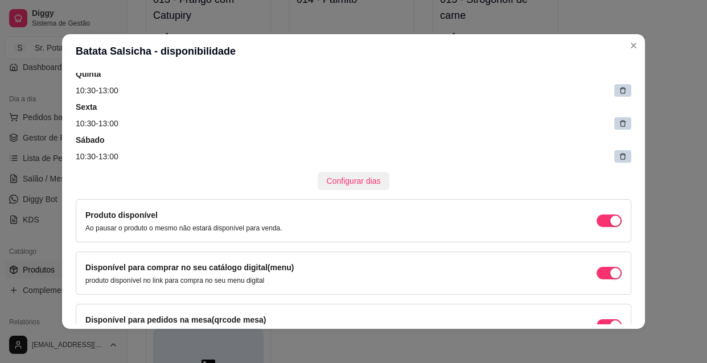
click at [347, 180] on span "Configurar dias" at bounding box center [354, 181] width 54 height 13
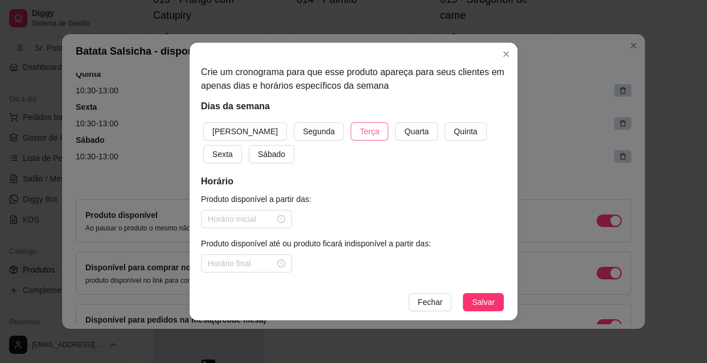
click at [360, 133] on span "Terça" at bounding box center [369, 131] width 19 height 13
click at [404, 135] on span "Quarta" at bounding box center [416, 131] width 24 height 13
click at [454, 129] on span "Quinta" at bounding box center [465, 131] width 23 height 13
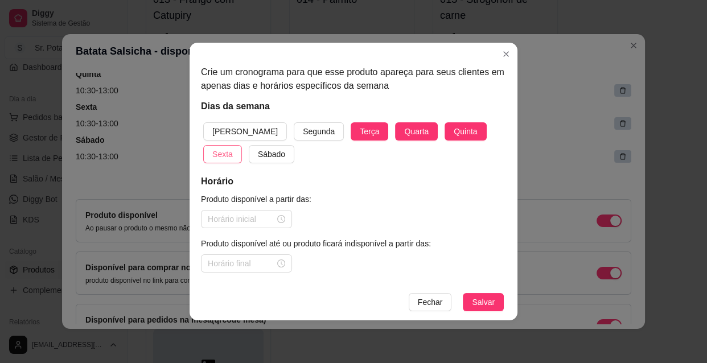
click at [233, 148] on span "Sexta" at bounding box center [222, 154] width 20 height 13
click at [258, 149] on span "Sábado" at bounding box center [271, 154] width 27 height 13
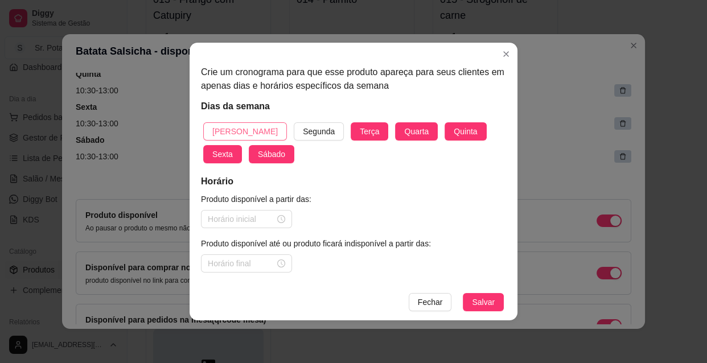
click at [238, 130] on span "[PERSON_NAME]" at bounding box center [244, 131] width 65 height 13
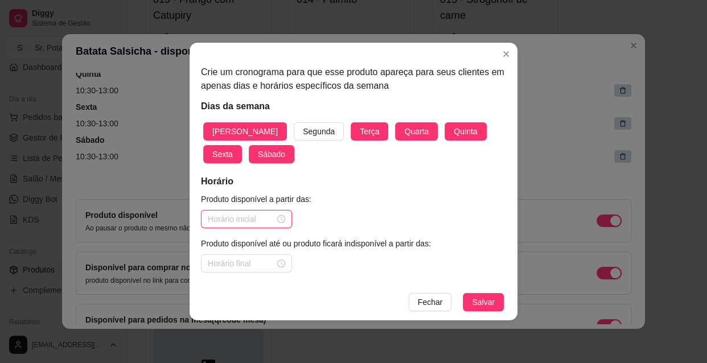
click at [236, 217] on input at bounding box center [241, 219] width 67 height 13
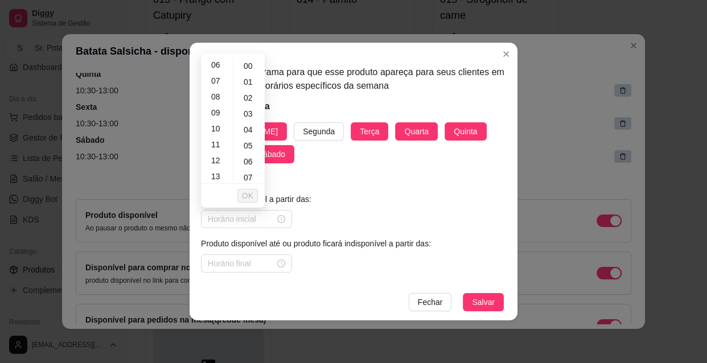
scroll to position [103, 0]
click at [217, 170] on div "13" at bounding box center [216, 170] width 27 height 16
click at [216, 146] on div "18" at bounding box center [216, 146] width 27 height 16
type input "18:00"
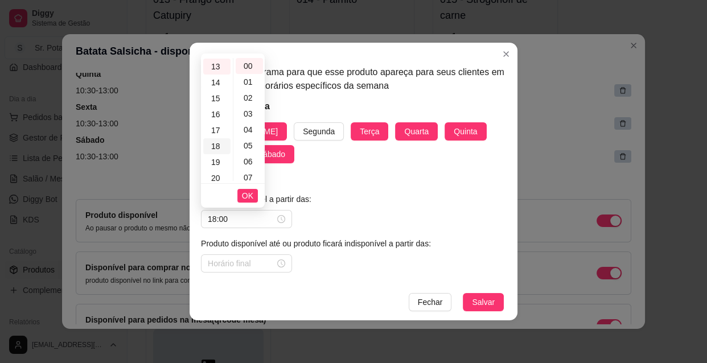
scroll to position [259, 0]
click at [247, 196] on span "OK" at bounding box center [247, 195] width 11 height 13
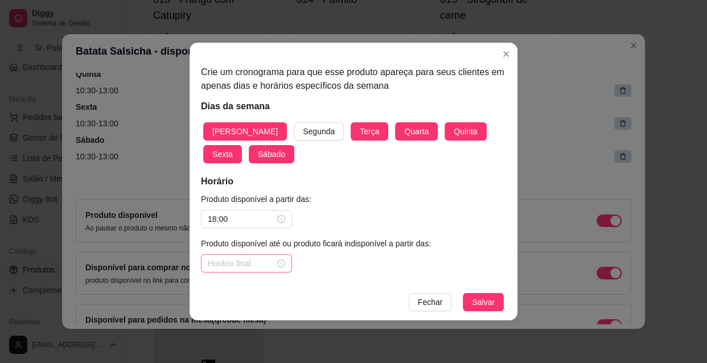
click at [282, 264] on div at bounding box center [246, 263] width 77 height 13
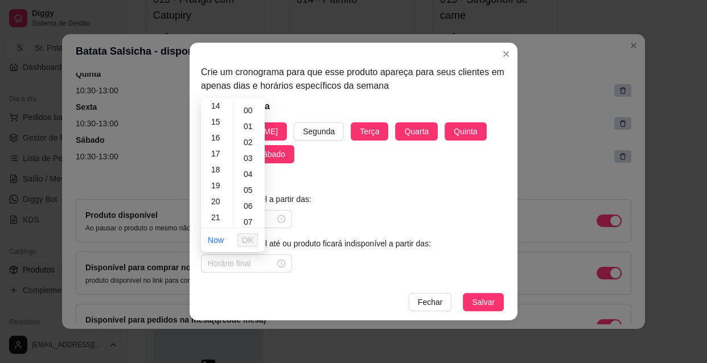
scroll to position [248, 0]
click at [216, 212] on div "22" at bounding box center [216, 213] width 27 height 16
click at [245, 193] on div "30" at bounding box center [249, 196] width 27 height 16
type input "22:30"
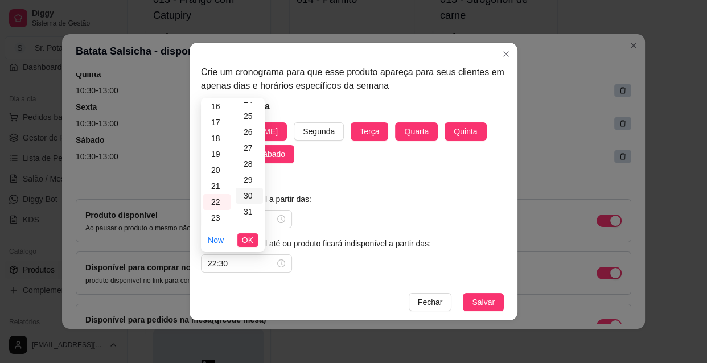
scroll to position [478, 0]
click at [246, 242] on span "OK" at bounding box center [247, 240] width 11 height 13
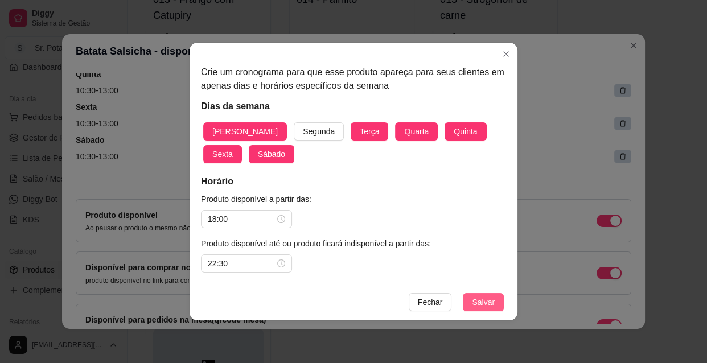
click at [484, 301] on span "Salvar" at bounding box center [483, 302] width 23 height 13
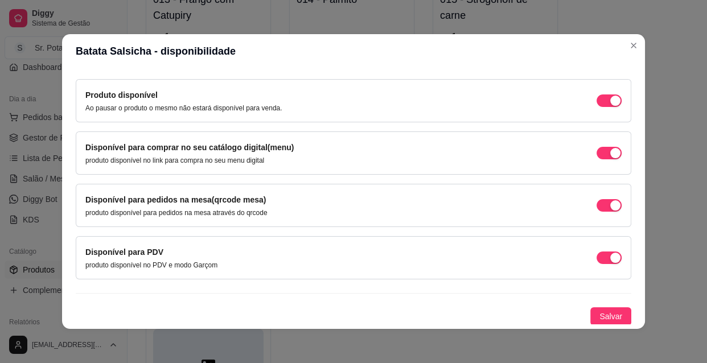
scroll to position [409, 0]
click at [610, 105] on div "button" at bounding box center [615, 100] width 10 height 10
click at [599, 310] on span "Salvar" at bounding box center [610, 316] width 23 height 13
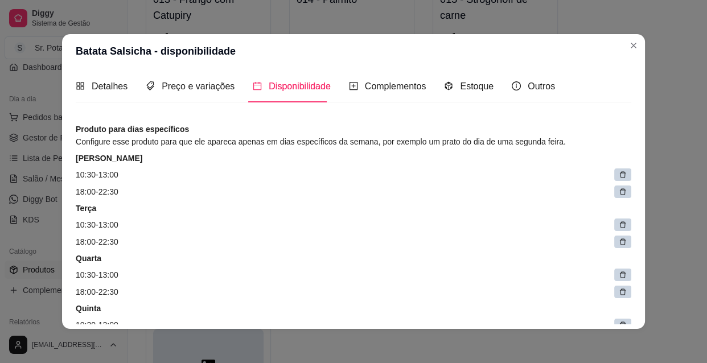
scroll to position [0, 0]
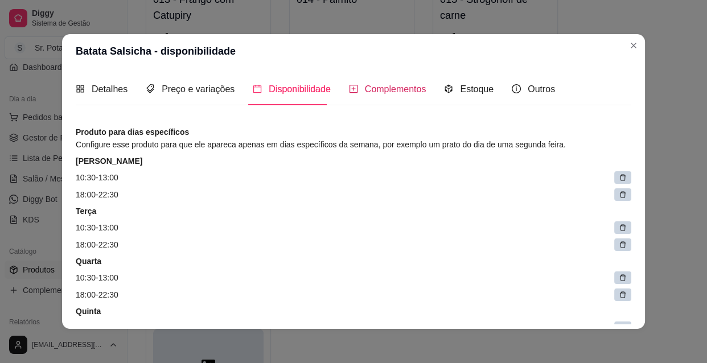
click at [403, 92] on span "Complementos" at bounding box center [395, 89] width 61 height 10
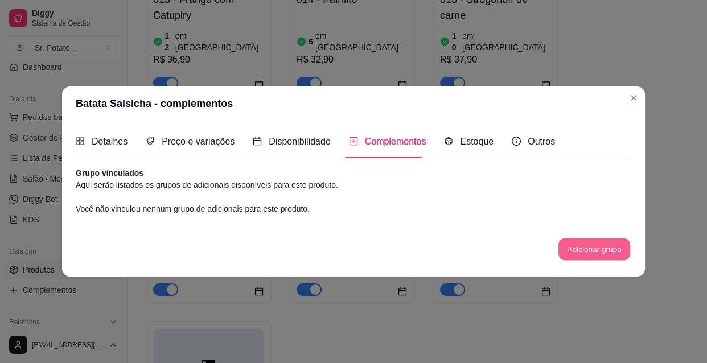
click at [584, 246] on button "Adicionar grupo" at bounding box center [594, 249] width 72 height 22
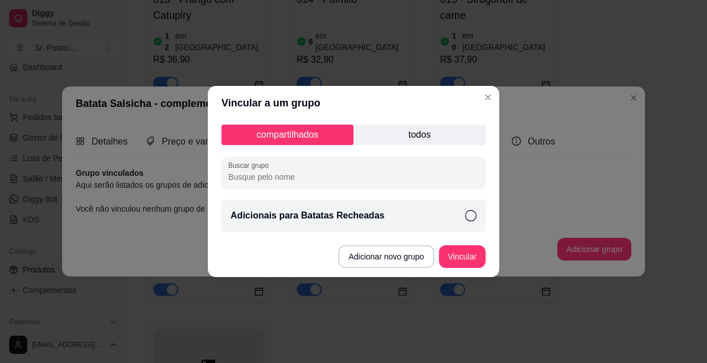
click at [472, 215] on icon at bounding box center [470, 215] width 11 height 11
click at [472, 257] on button "Vincular" at bounding box center [462, 257] width 46 height 22
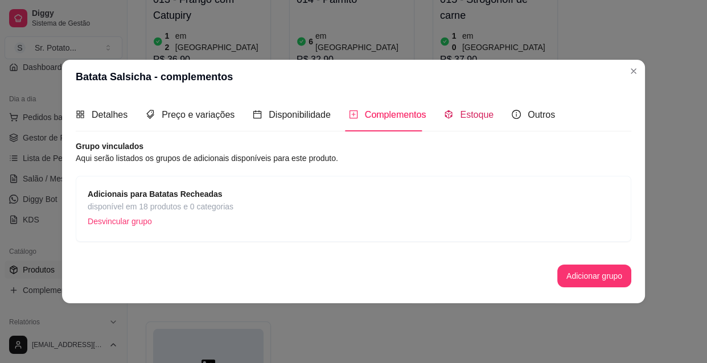
click at [463, 114] on span "Estoque" at bounding box center [477, 115] width 34 height 10
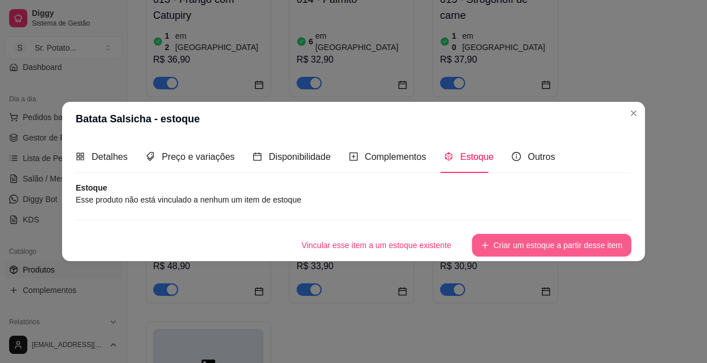
click at [519, 249] on button "Criar um estoque a partir desse item" at bounding box center [551, 245] width 159 height 23
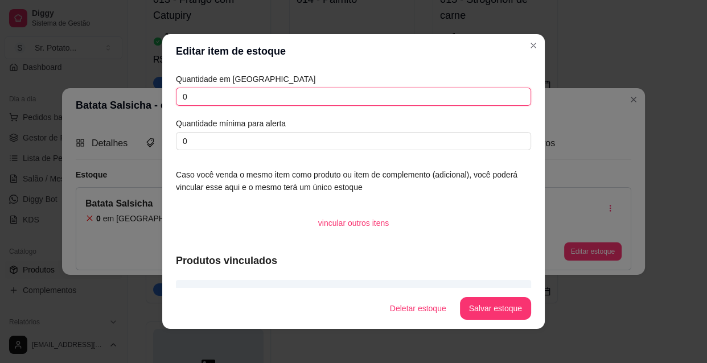
click at [191, 94] on input "0" at bounding box center [353, 97] width 355 height 18
type input "010"
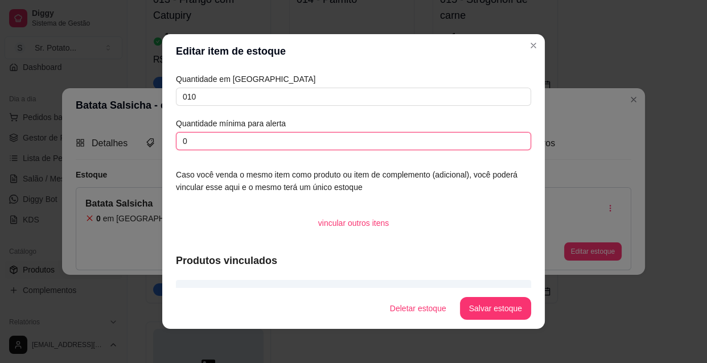
click at [187, 138] on input "0" at bounding box center [353, 141] width 355 height 18
type input "02"
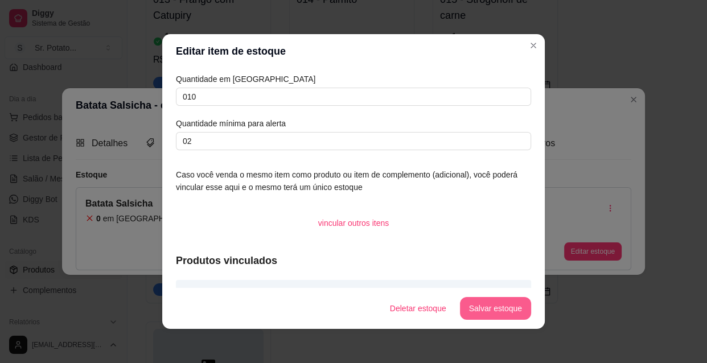
click at [484, 308] on button "Salvar estoque" at bounding box center [495, 308] width 71 height 23
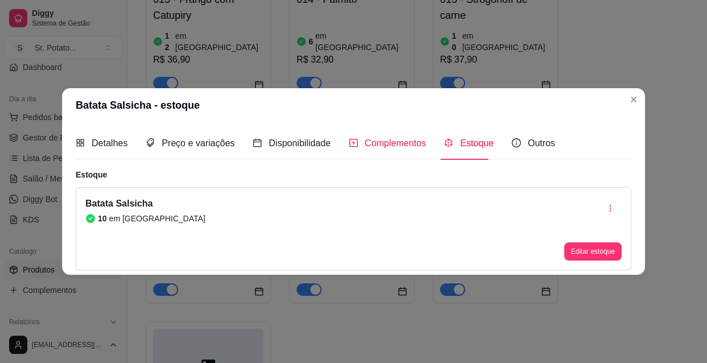
click at [407, 142] on span "Complementos" at bounding box center [395, 143] width 61 height 10
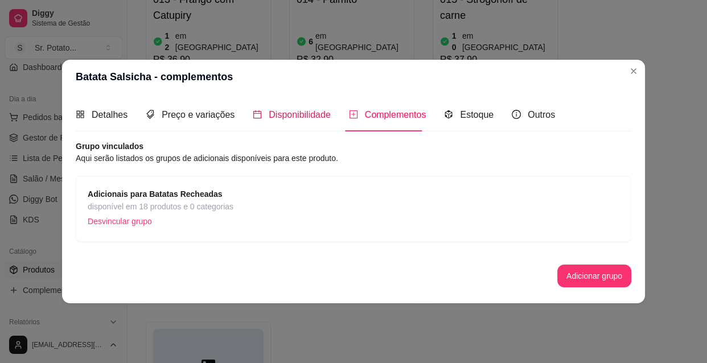
click at [308, 119] on span "Disponibilidade" at bounding box center [300, 115] width 62 height 10
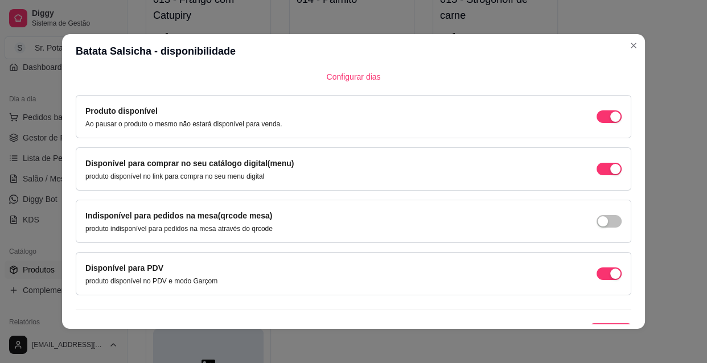
scroll to position [409, 0]
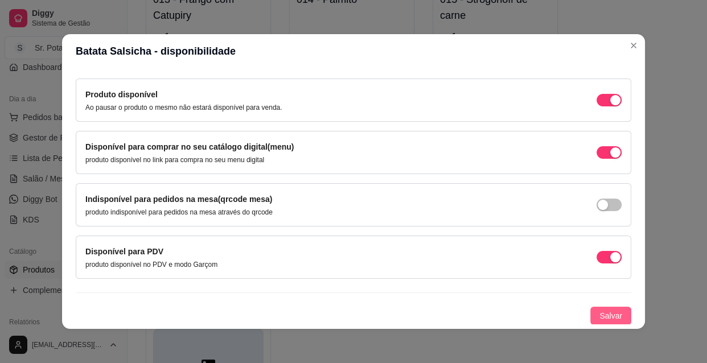
click at [590, 313] on button "Salvar" at bounding box center [610, 316] width 41 height 18
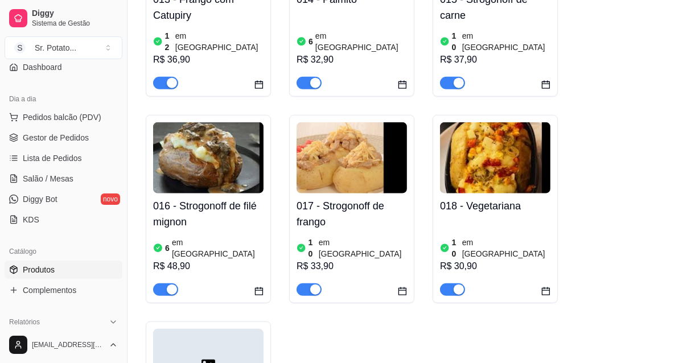
drag, startPoint x: 234, startPoint y: 292, endPoint x: 409, endPoint y: 333, distance: 179.6
click at [196, 329] on div at bounding box center [208, 364] width 110 height 71
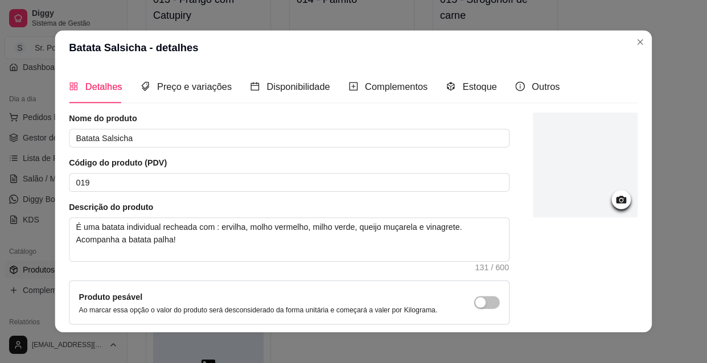
click at [195, 277] on div "Nome do produto Batata Salsicha Código do produto (PDV) 019 Descrição do produt…" at bounding box center [289, 246] width 440 height 266
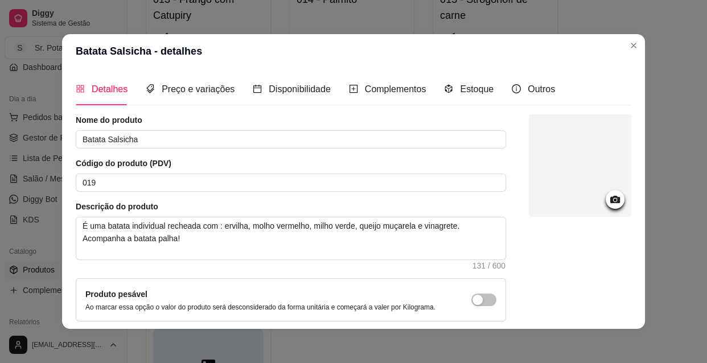
click at [610, 200] on icon at bounding box center [615, 199] width 10 height 7
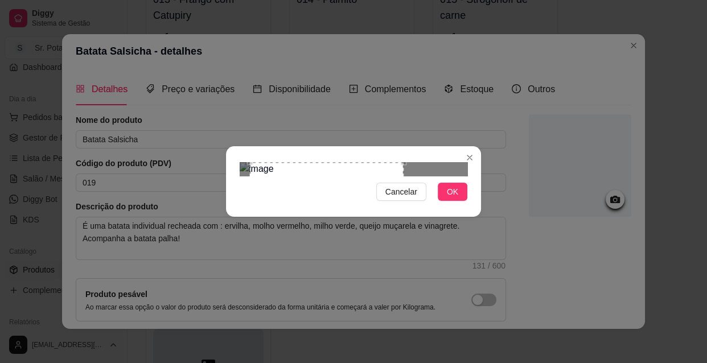
click at [313, 192] on div "Use the arrow keys to move the crop selection area" at bounding box center [327, 214] width 154 height 105
click at [330, 176] on div "Use the arrow keys to move the crop selection area" at bounding box center [318, 214] width 154 height 105
click at [446, 201] on button "OK" at bounding box center [453, 192] width 30 height 18
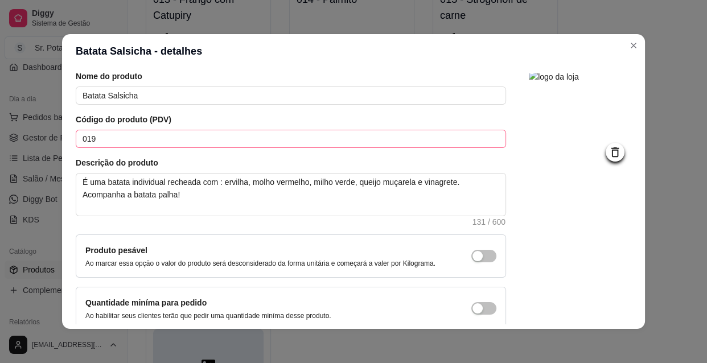
scroll to position [99, 0]
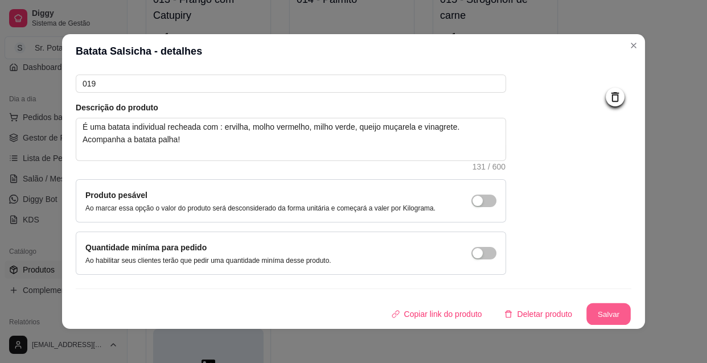
click at [591, 307] on button "Salvar" at bounding box center [608, 314] width 44 height 22
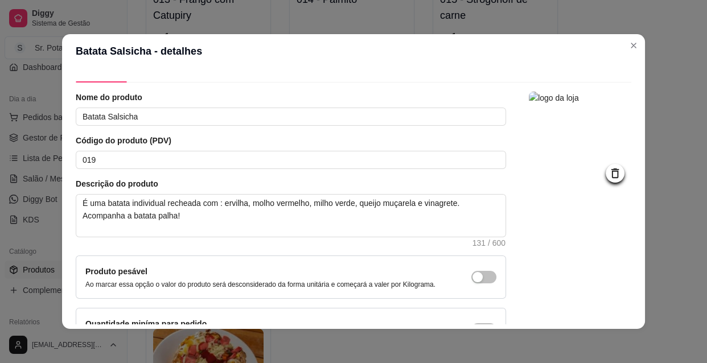
scroll to position [0, 0]
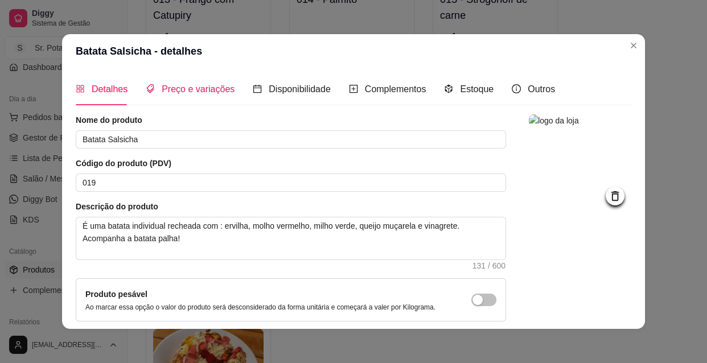
click at [200, 87] on span "Preço e variações" at bounding box center [198, 89] width 73 height 10
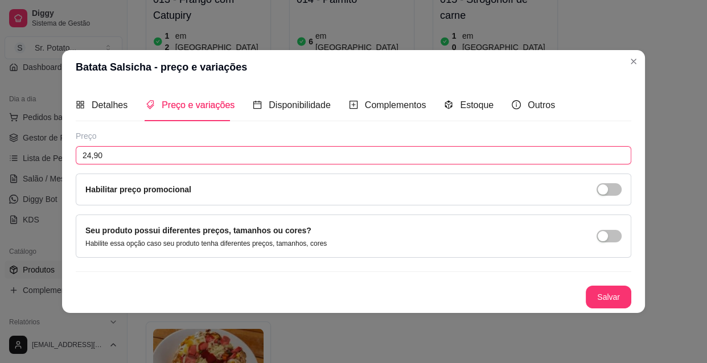
click at [91, 156] on input "24,90" at bounding box center [353, 155] width 555 height 18
type input "22,90"
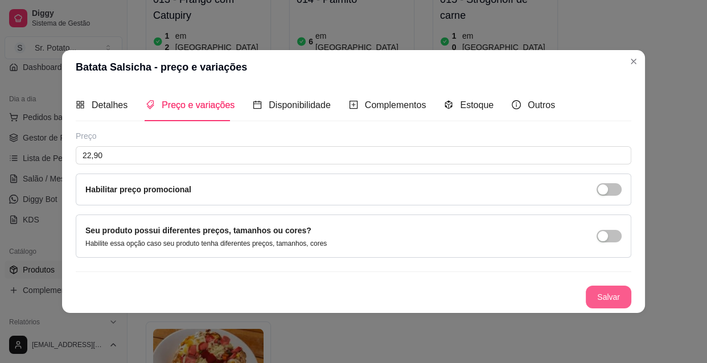
click at [607, 288] on button "Salvar" at bounding box center [609, 297] width 46 height 23
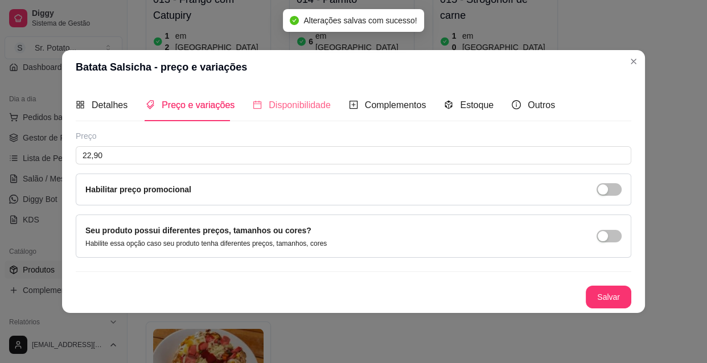
click at [299, 95] on div "Disponibilidade" at bounding box center [292, 105] width 78 height 32
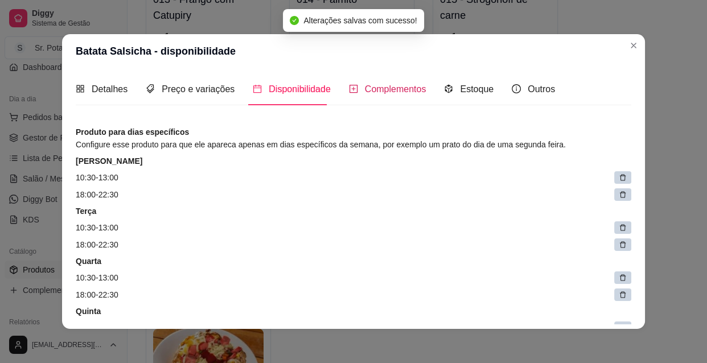
click at [398, 85] on span "Complementos" at bounding box center [395, 89] width 61 height 10
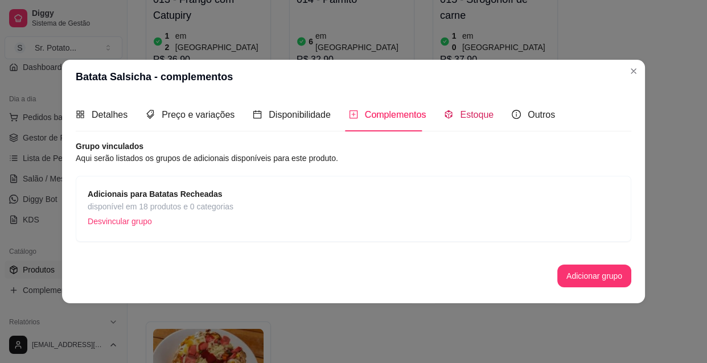
click at [474, 114] on span "Estoque" at bounding box center [477, 115] width 34 height 10
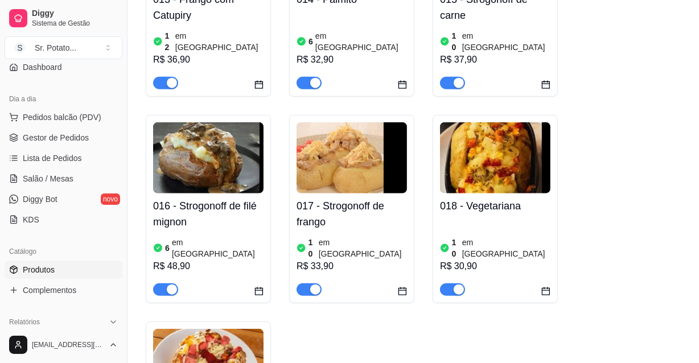
click at [362, 122] on img at bounding box center [351, 157] width 110 height 71
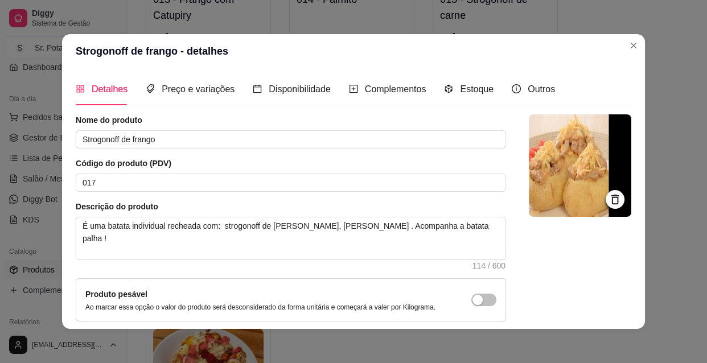
click at [608, 199] on icon at bounding box center [614, 199] width 13 height 13
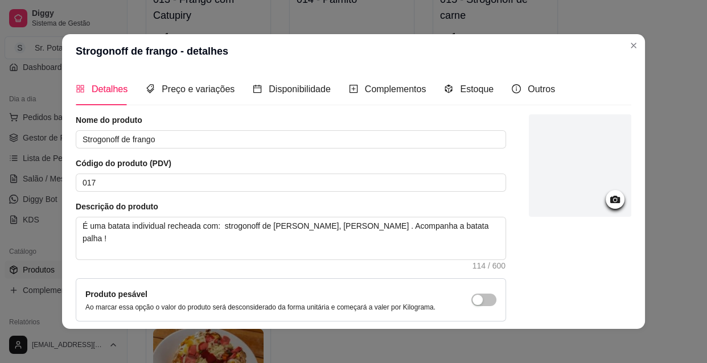
click at [608, 201] on icon at bounding box center [614, 199] width 13 height 13
click at [610, 199] on icon at bounding box center [615, 199] width 10 height 7
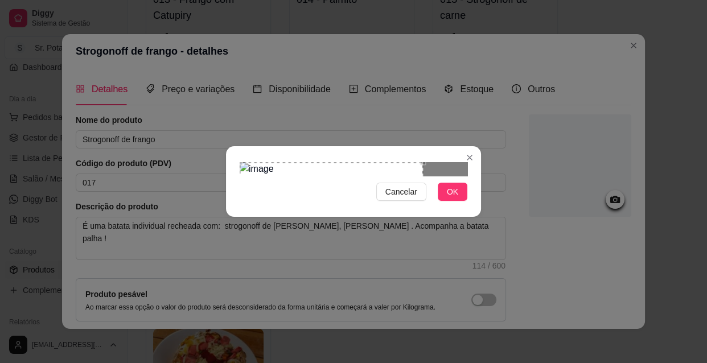
click at [296, 162] on div "Use the arrow keys to move the crop selection area" at bounding box center [331, 219] width 183 height 114
click at [448, 198] on span "OK" at bounding box center [452, 191] width 11 height 13
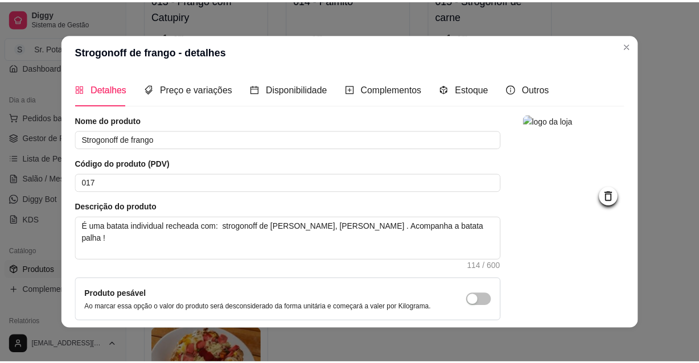
scroll to position [99, 0]
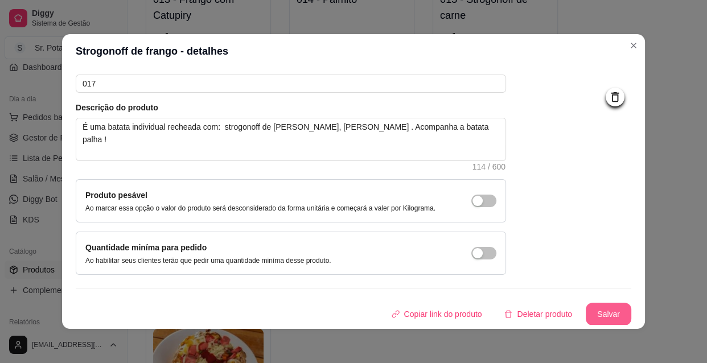
click at [586, 310] on button "Salvar" at bounding box center [609, 314] width 46 height 23
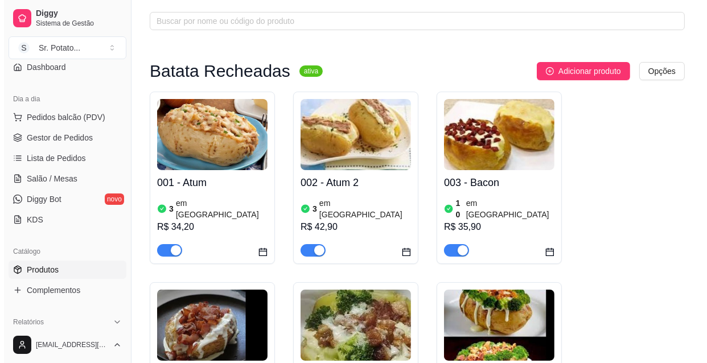
scroll to position [0, 0]
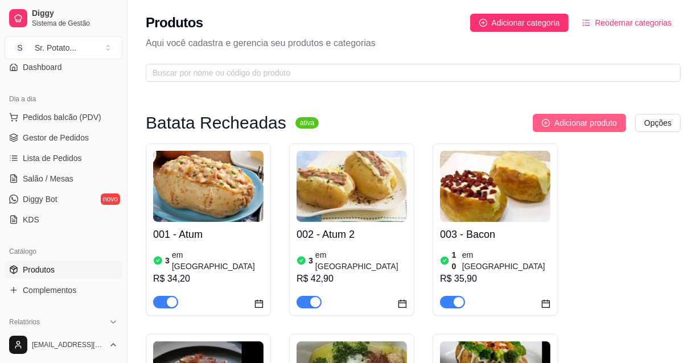
click at [599, 122] on span "Adicionar produto" at bounding box center [585, 123] width 63 height 13
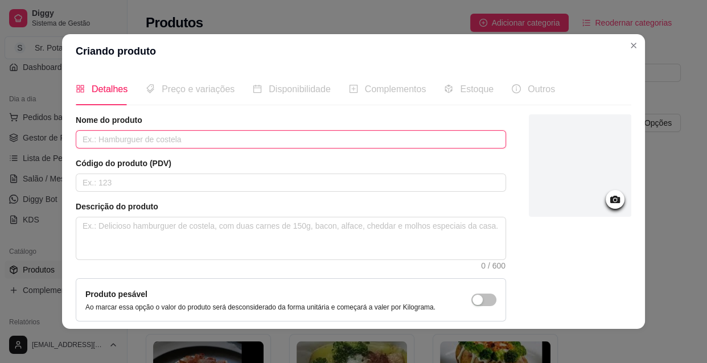
click at [110, 141] on input "text" at bounding box center [291, 139] width 430 height 18
type input "b"
type input "Batata"
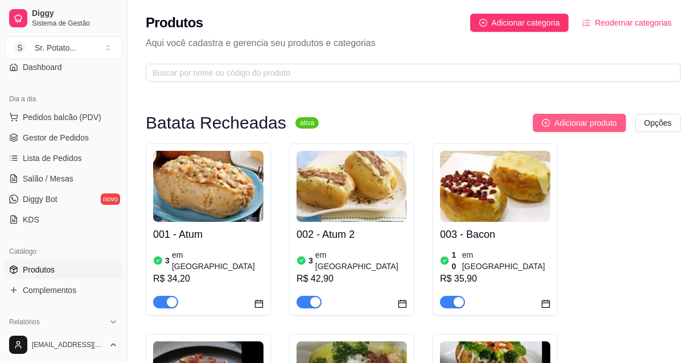
click at [603, 119] on span "Adicionar produto" at bounding box center [585, 123] width 63 height 13
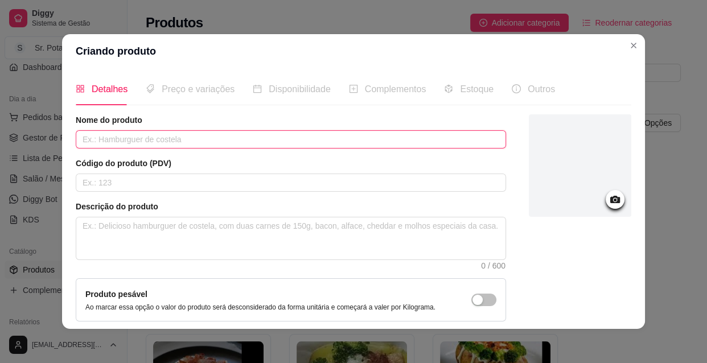
click at [96, 138] on input "text" at bounding box center [291, 139] width 430 height 18
type input "Batata Especial"
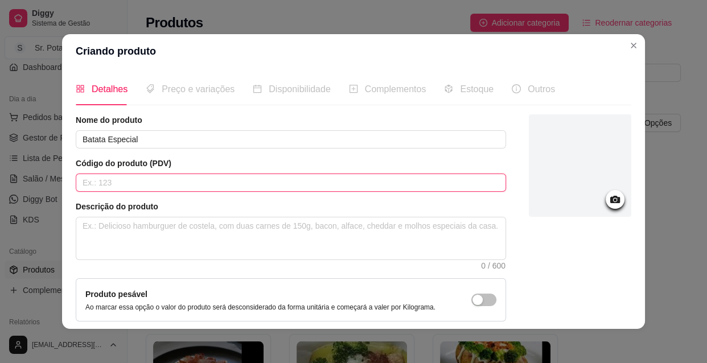
click at [131, 184] on input "text" at bounding box center [291, 183] width 430 height 18
type input "020"
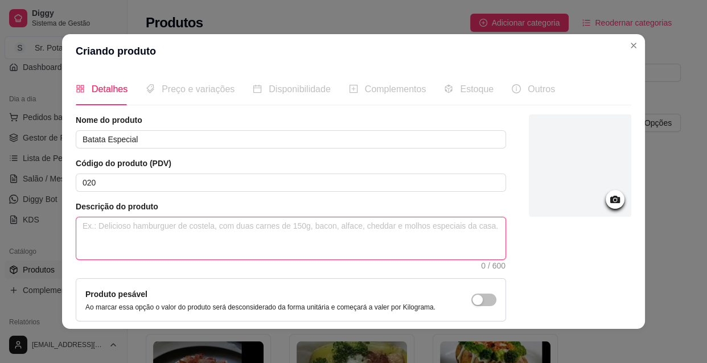
click at [103, 225] on textarea at bounding box center [290, 238] width 429 height 42
type textarea "É"
type textarea "É u"
type textarea "É um"
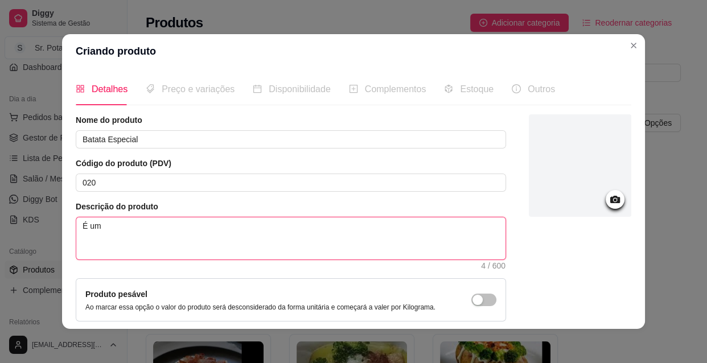
type textarea "É uma"
type textarea "É uma b"
type textarea "É uma ba"
type textarea "É uma bat"
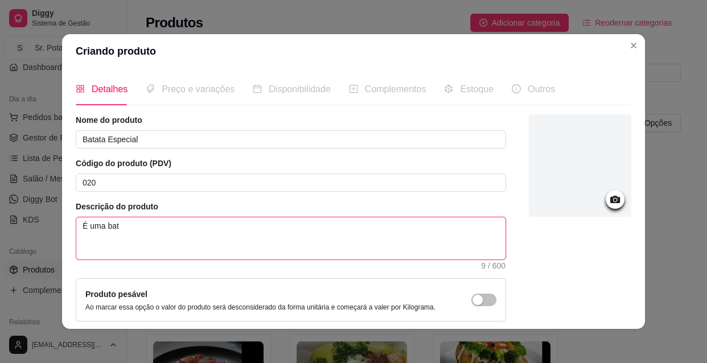
type textarea "É uma bata"
type textarea "É uma batat"
type textarea "É uma batata"
type textarea "É uma batata r"
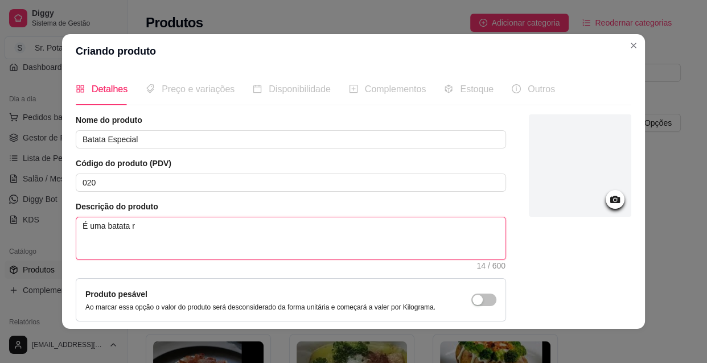
type textarea "É uma batata re"
type textarea "É uma batata rec"
type textarea "É uma batata re"
type textarea "É uma batata r"
type textarea "É uma batata"
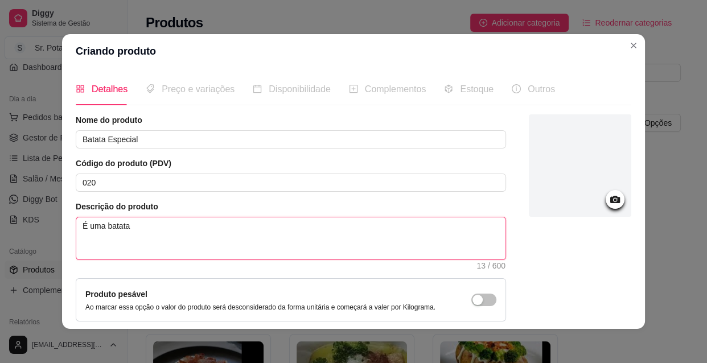
type textarea "É uma batata i"
type textarea "É uma batata in"
type textarea "É uma batata ind"
type textarea "É uma batata indi"
type textarea "É uma batata indiv"
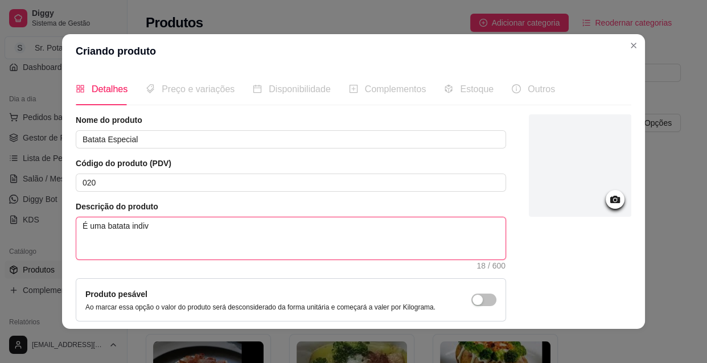
type textarea "É uma batata indivi"
type textarea "É uma batata individ"
type textarea "É uma batata individu"
type textarea "É uma batata individua"
type textarea "É uma batata individual"
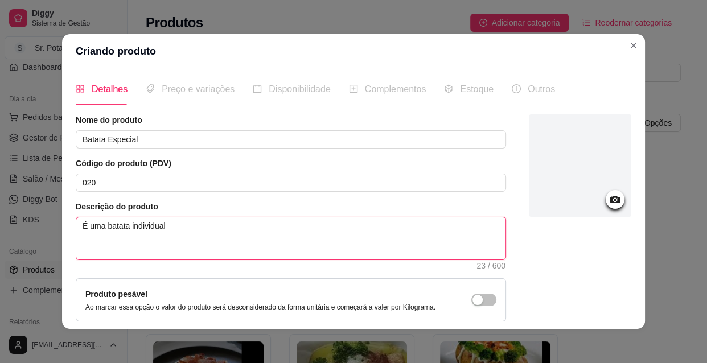
type textarea "É uma batata individual"
type textarea "É uma batata individual r"
type textarea "É uma batata individual re"
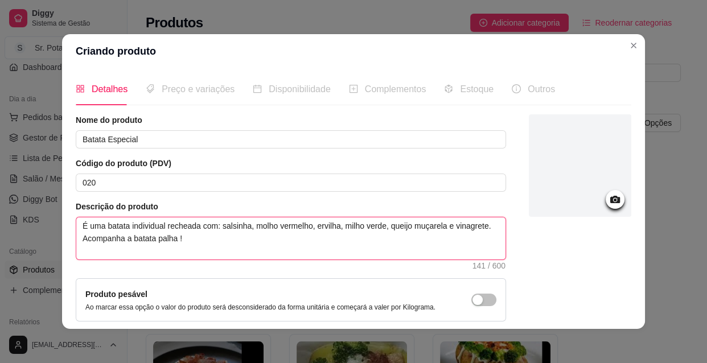
click at [183, 241] on textarea "É uma batata individual recheada com: salsinha, molho vermelho, ervilha, milho …" at bounding box center [290, 238] width 429 height 42
click at [212, 226] on textarea "É uma batata individual recheada com os ingredientes a sua esco" at bounding box center [290, 238] width 429 height 42
click at [308, 226] on textarea "É uma batata individual recheada com: os ingredientes a sua esco" at bounding box center [290, 238] width 429 height 42
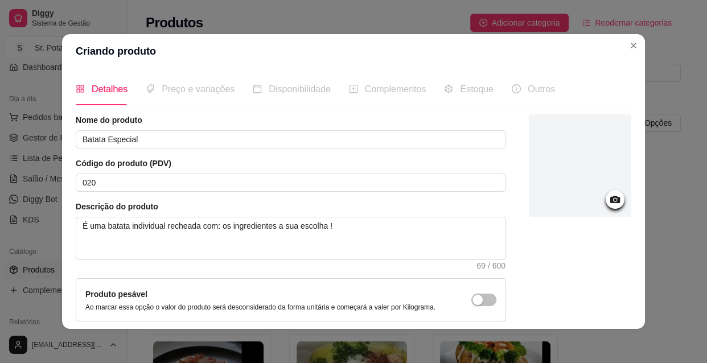
click at [589, 183] on div at bounding box center [580, 165] width 102 height 102
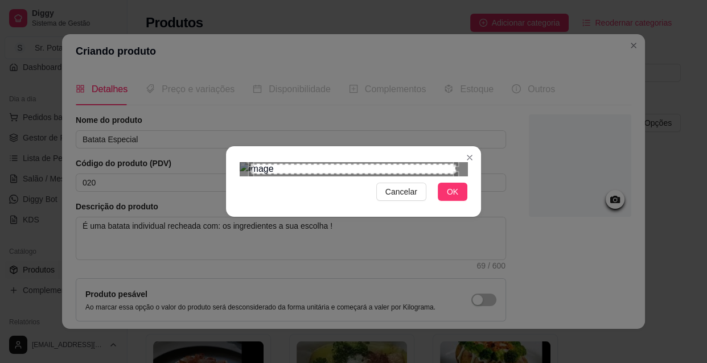
click at [248, 161] on div "Use the arrow keys to move the north west drag handle to change the crop select…" at bounding box center [248, 161] width 0 height 0
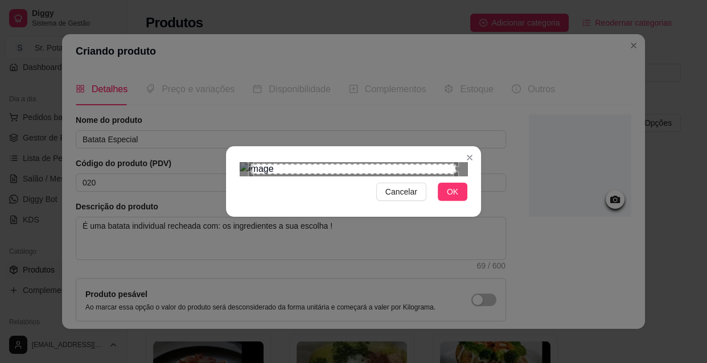
click at [248, 161] on div "Use the arrow keys to move the north west drag handle to change the crop select…" at bounding box center [248, 161] width 0 height 0
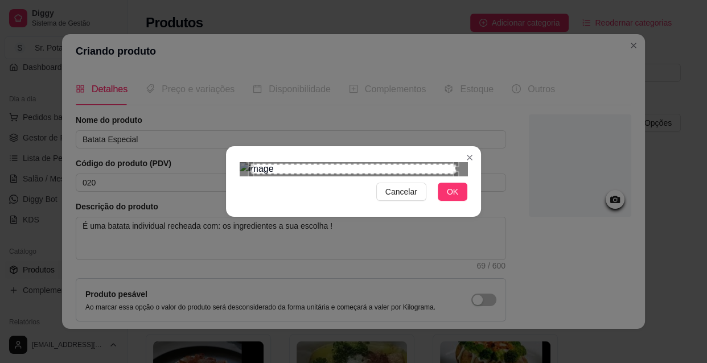
click at [248, 161] on div "Use the arrow keys to move the north west drag handle to change the crop select…" at bounding box center [248, 161] width 0 height 0
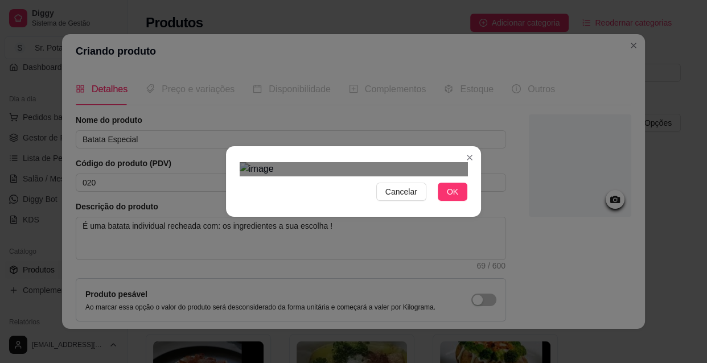
click at [353, 181] on div "Use the arrow keys to move the crop selection area" at bounding box center [303, 233] width 104 height 104
click at [240, 162] on div at bounding box center [354, 169] width 228 height 14
click at [454, 198] on span "OK" at bounding box center [452, 191] width 11 height 13
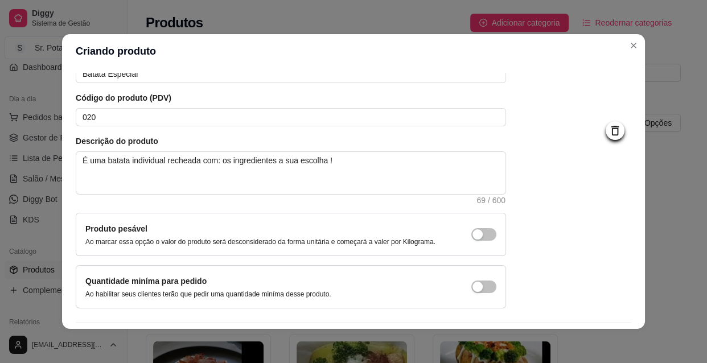
scroll to position [99, 0]
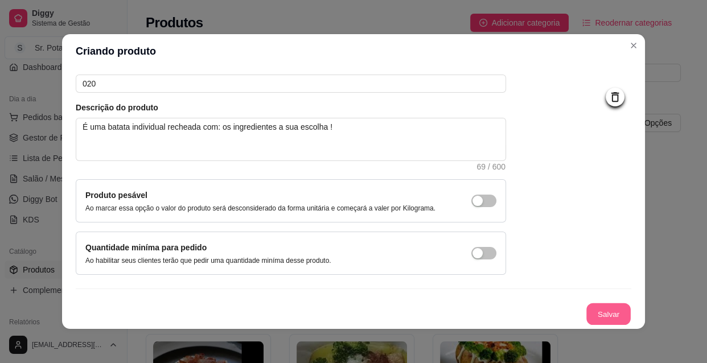
click at [587, 310] on button "Salvar" at bounding box center [608, 314] width 44 height 22
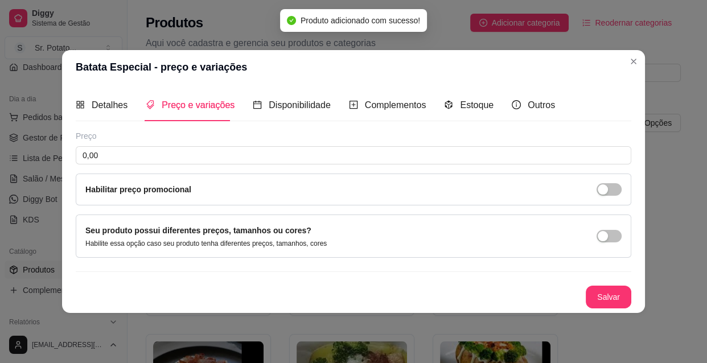
click at [188, 104] on span "Preço e variações" at bounding box center [198, 105] width 73 height 10
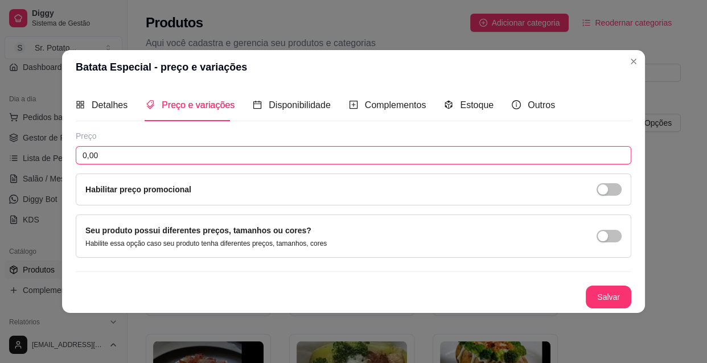
click at [108, 156] on input "0,00" at bounding box center [353, 155] width 555 height 18
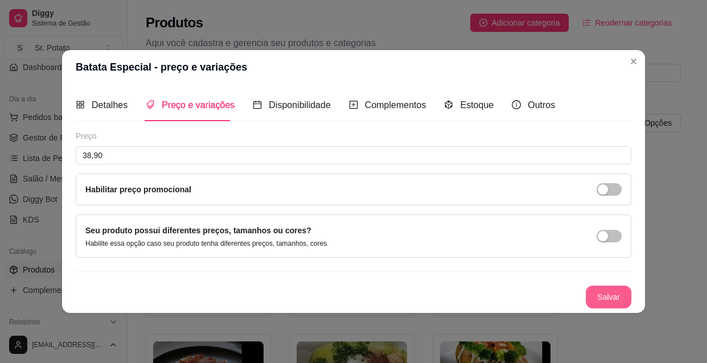
click at [600, 300] on button "Salvar" at bounding box center [609, 297] width 46 height 23
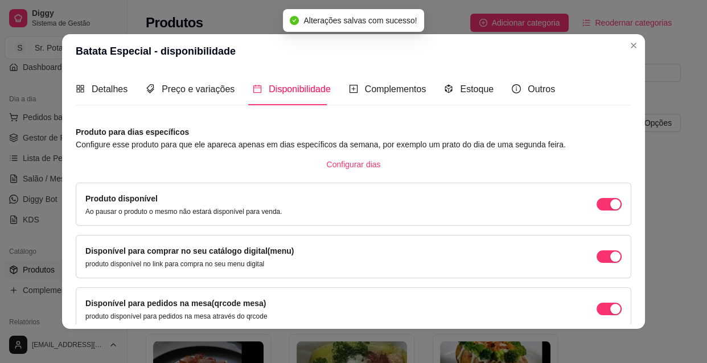
click at [299, 88] on span "Disponibilidade" at bounding box center [300, 89] width 62 height 10
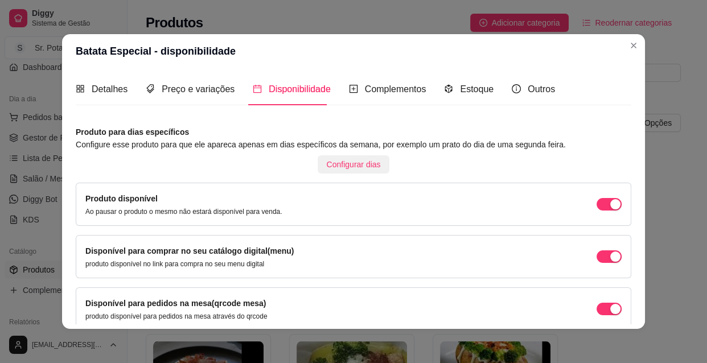
click at [347, 165] on span "Configurar dias" at bounding box center [354, 164] width 54 height 13
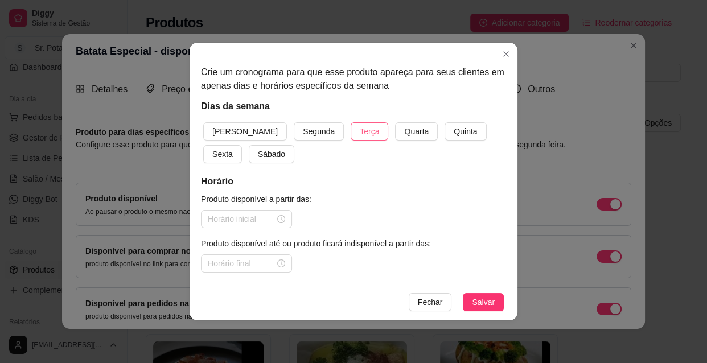
click at [360, 130] on span "Terça" at bounding box center [369, 131] width 19 height 13
click at [404, 130] on span "Quarta" at bounding box center [416, 131] width 24 height 13
click at [444, 130] on button "Quinta" at bounding box center [465, 131] width 42 height 18
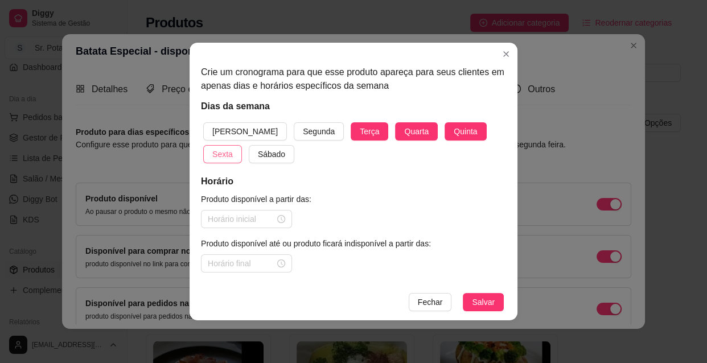
click at [233, 148] on span "Sexta" at bounding box center [222, 154] width 20 height 13
click at [258, 152] on span "Sábado" at bounding box center [271, 154] width 27 height 13
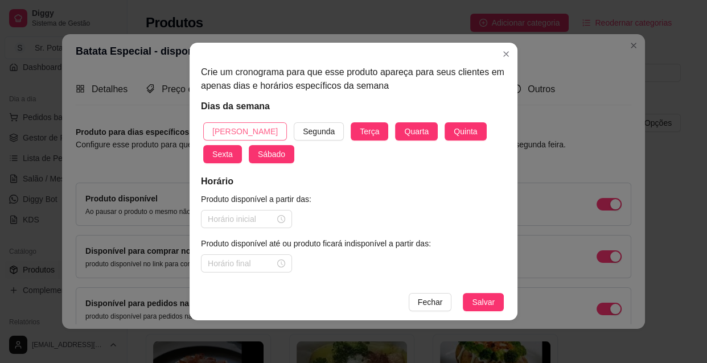
click at [239, 128] on span "[PERSON_NAME]" at bounding box center [244, 131] width 65 height 13
click at [282, 221] on div at bounding box center [246, 219] width 77 height 13
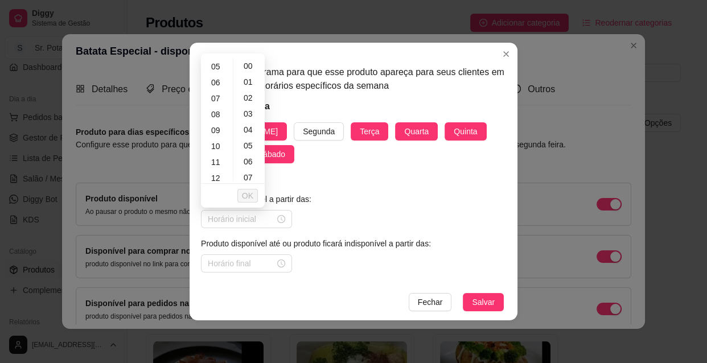
scroll to position [83, 0]
click at [216, 142] on div "10" at bounding box center [216, 143] width 27 height 16
click at [259, 184] on ul "OK" at bounding box center [233, 196] width 64 height 24
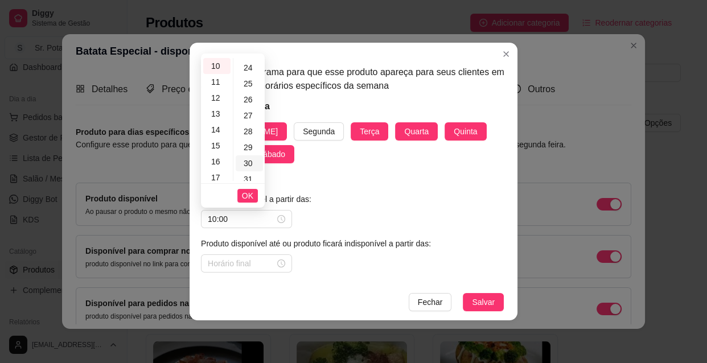
click at [245, 162] on div "30" at bounding box center [249, 163] width 27 height 16
click at [251, 199] on span "OK" at bounding box center [247, 195] width 11 height 13
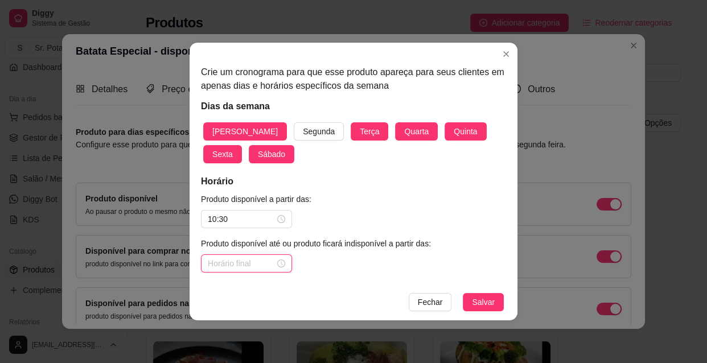
click at [258, 261] on input at bounding box center [241, 263] width 67 height 13
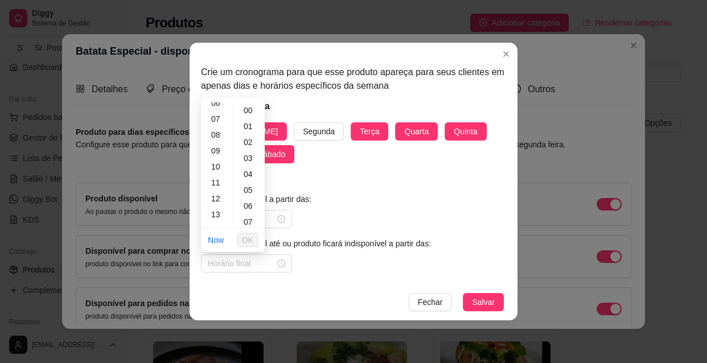
scroll to position [124, 0]
click at [215, 193] on div "13" at bounding box center [216, 193] width 27 height 16
click at [253, 239] on span "OK" at bounding box center [247, 240] width 11 height 13
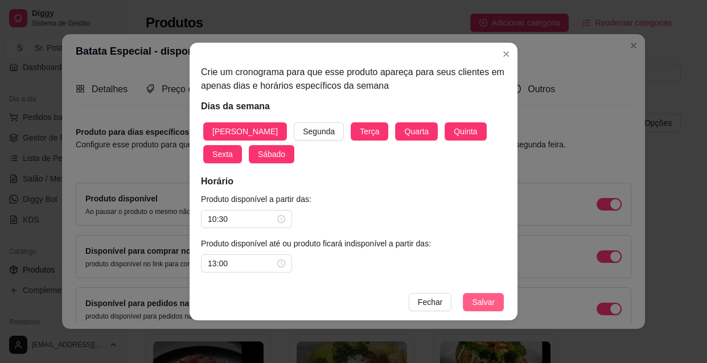
click at [479, 296] on span "Salvar" at bounding box center [483, 302] width 23 height 13
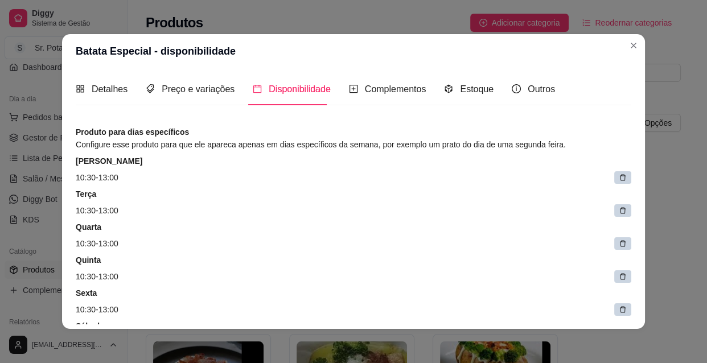
click at [306, 88] on span "Disponibilidade" at bounding box center [300, 89] width 62 height 10
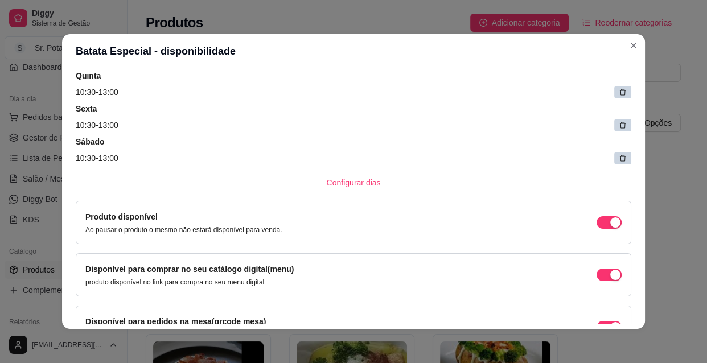
scroll to position [100, 0]
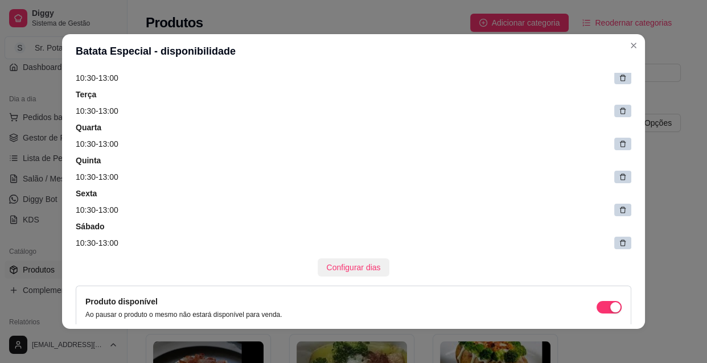
click at [337, 267] on span "Configurar dias" at bounding box center [354, 267] width 54 height 13
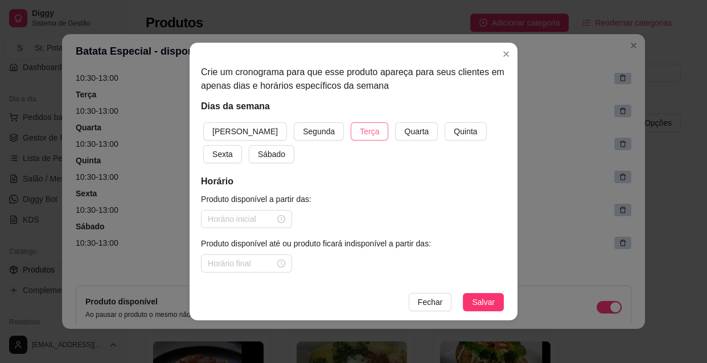
click at [360, 130] on span "Terça" at bounding box center [369, 131] width 19 height 13
click at [404, 127] on span "Quarta" at bounding box center [416, 131] width 24 height 13
click at [444, 125] on button "Quinta" at bounding box center [465, 131] width 42 height 18
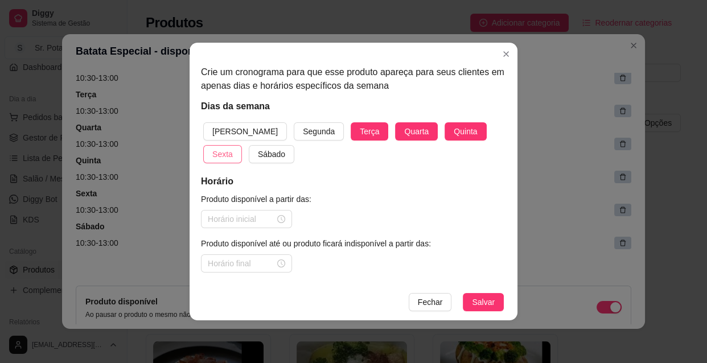
click at [233, 148] on span "Sexta" at bounding box center [222, 154] width 20 height 13
click at [258, 149] on span "Sábado" at bounding box center [271, 154] width 27 height 13
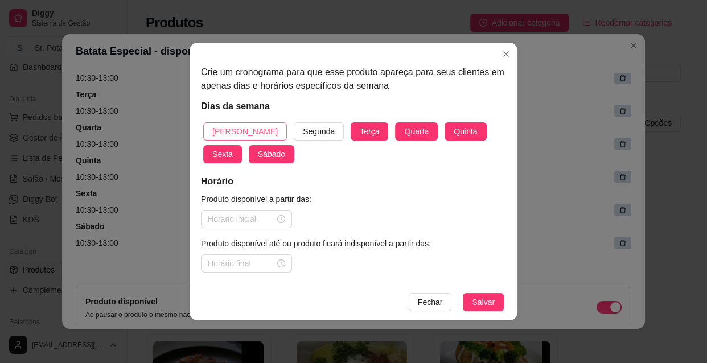
click at [240, 126] on span "[PERSON_NAME]" at bounding box center [244, 131] width 65 height 13
click at [283, 217] on div at bounding box center [246, 219] width 77 height 13
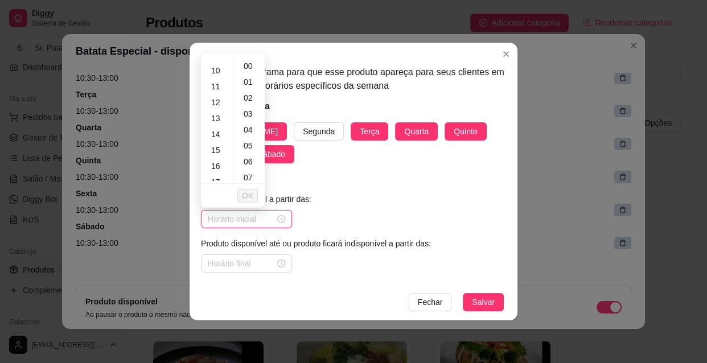
scroll to position [207, 0]
click at [216, 147] on div "18" at bounding box center [216, 146] width 27 height 16
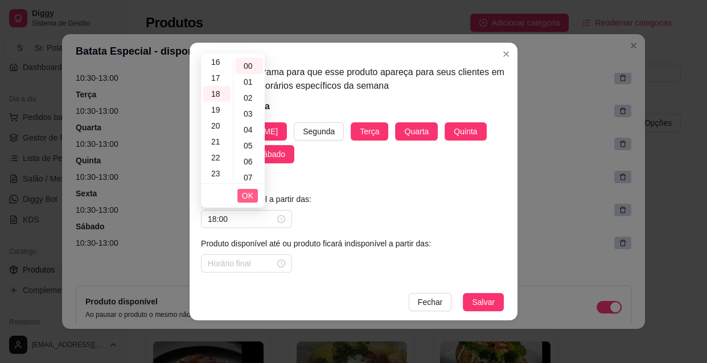
click at [250, 196] on span "OK" at bounding box center [247, 195] width 11 height 13
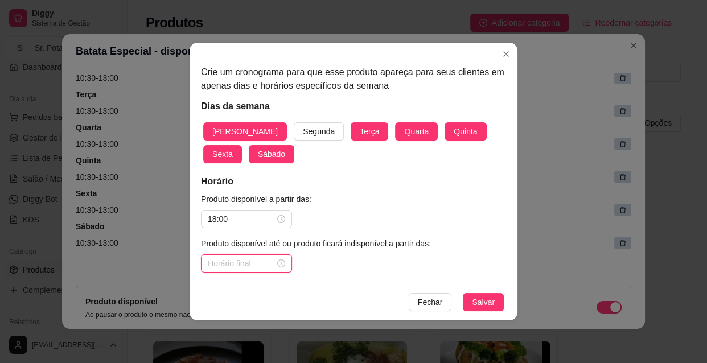
click at [256, 262] on input at bounding box center [241, 263] width 67 height 13
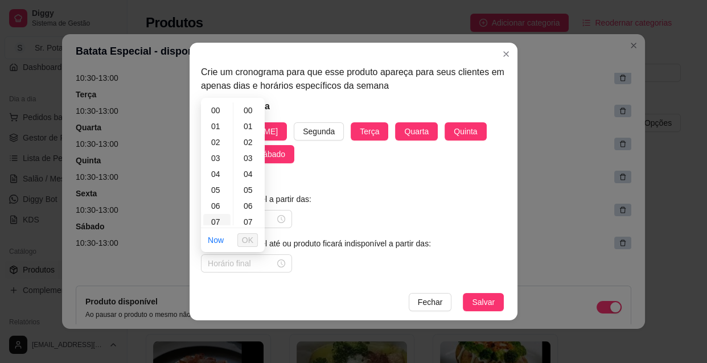
click at [227, 224] on div "07" at bounding box center [216, 222] width 27 height 16
click at [220, 199] on div "22" at bounding box center [216, 202] width 27 height 16
click at [265, 223] on input "18:00" at bounding box center [241, 219] width 67 height 13
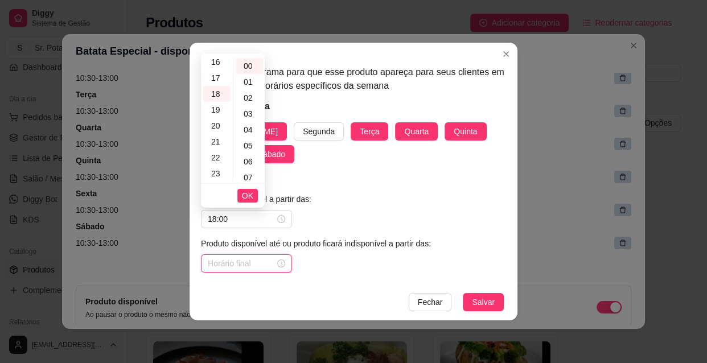
click at [241, 261] on input at bounding box center [241, 263] width 67 height 13
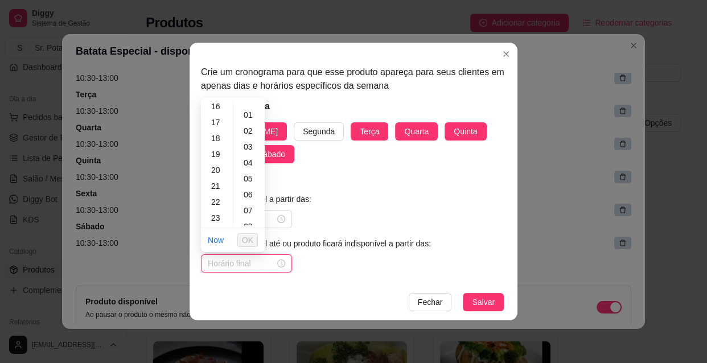
scroll to position [0, 0]
click at [217, 200] on div "22" at bounding box center [216, 202] width 27 height 16
click at [250, 173] on div "30" at bounding box center [249, 175] width 27 height 16
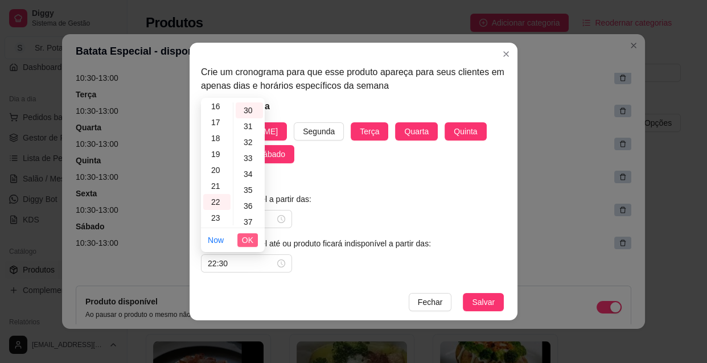
click at [250, 242] on span "OK" at bounding box center [247, 240] width 11 height 13
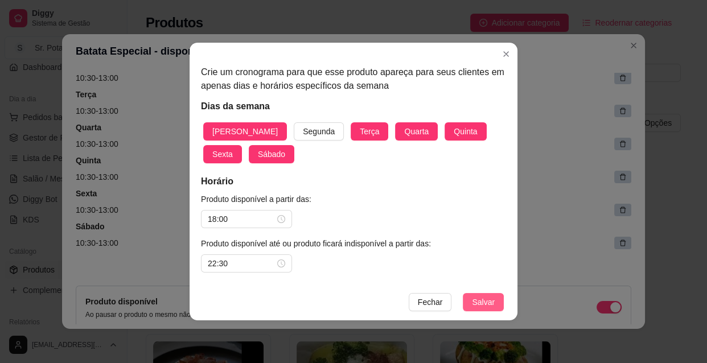
click at [485, 302] on span "Salvar" at bounding box center [483, 302] width 23 height 13
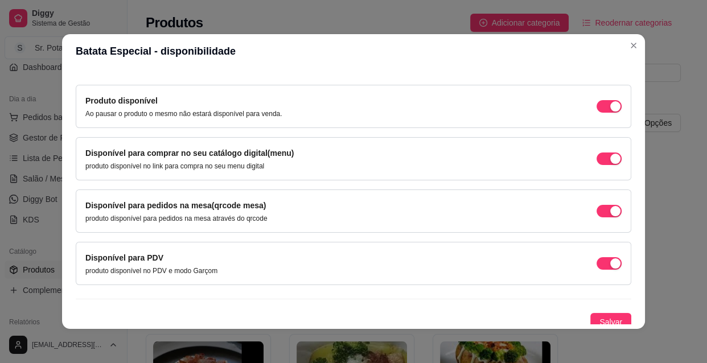
scroll to position [409, 0]
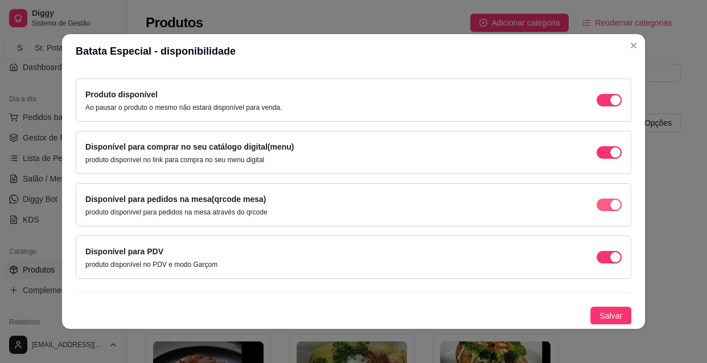
click at [610, 105] on div "button" at bounding box center [615, 100] width 10 height 10
click at [603, 316] on span "Salvar" at bounding box center [610, 316] width 23 height 13
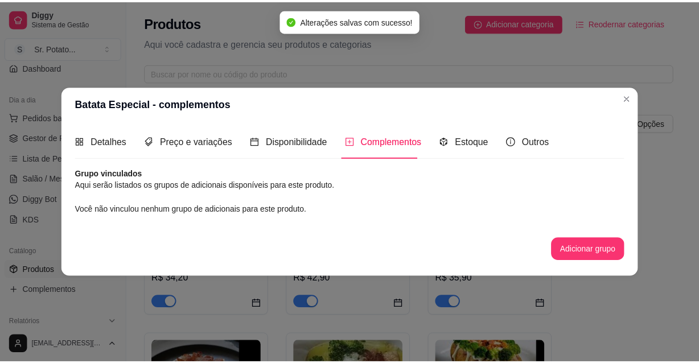
scroll to position [0, 0]
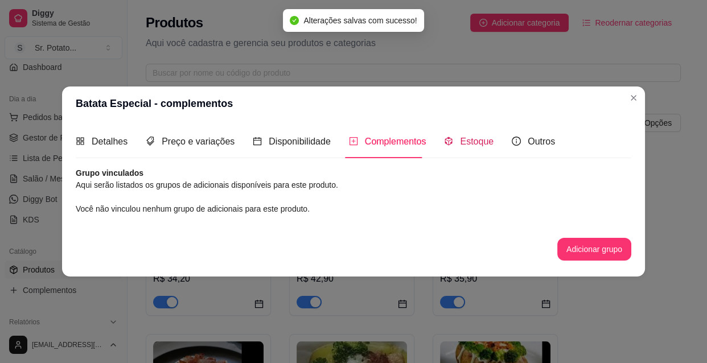
click at [478, 139] on span "Estoque" at bounding box center [477, 142] width 34 height 10
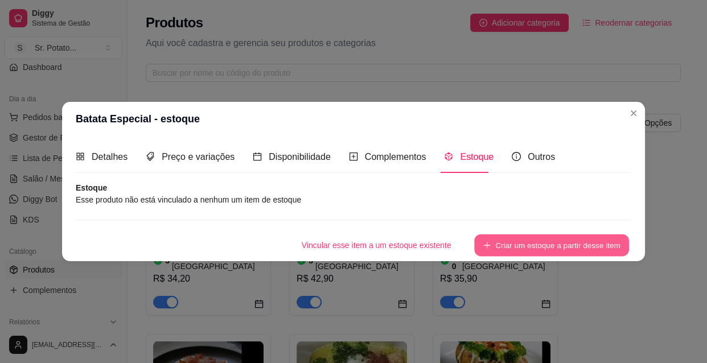
click at [514, 241] on button "Criar um estoque a partir desse item" at bounding box center [551, 245] width 155 height 22
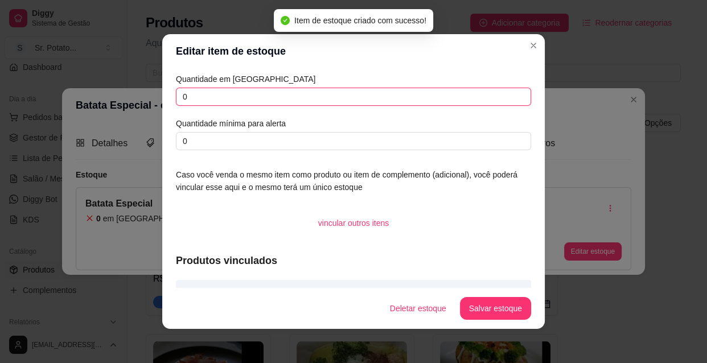
click at [207, 96] on input "0" at bounding box center [353, 97] width 355 height 18
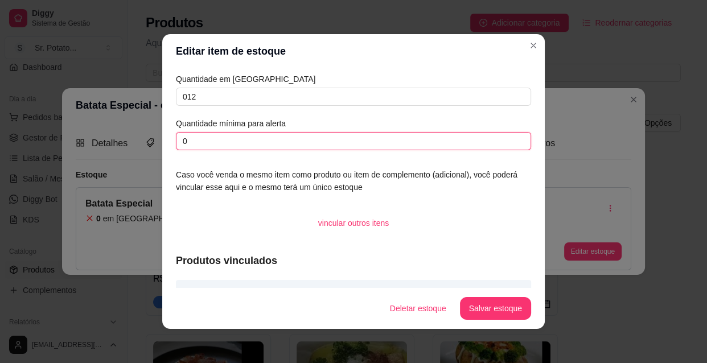
click at [203, 138] on input "0" at bounding box center [353, 141] width 355 height 18
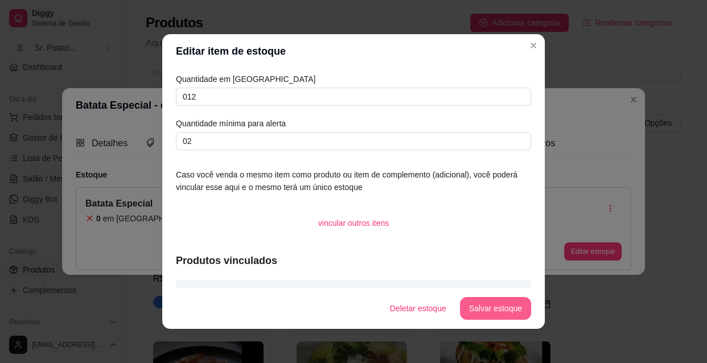
click at [491, 308] on button "Salvar estoque" at bounding box center [495, 308] width 71 height 23
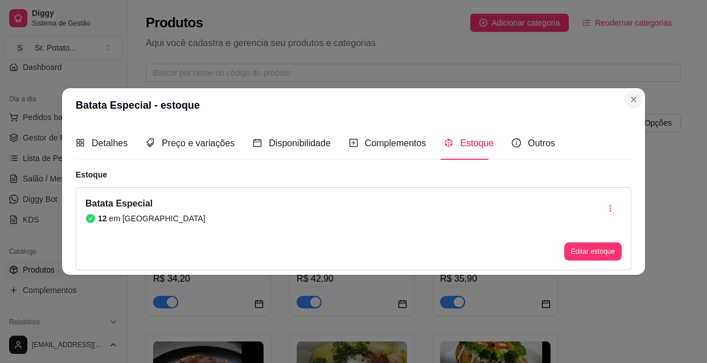
click at [634, 107] on section "Batata Especial - estoque Detalhes Preço e variações Disponibilidade Complement…" at bounding box center [353, 181] width 583 height 186
